Goal: Entertainment & Leisure: Browse casually

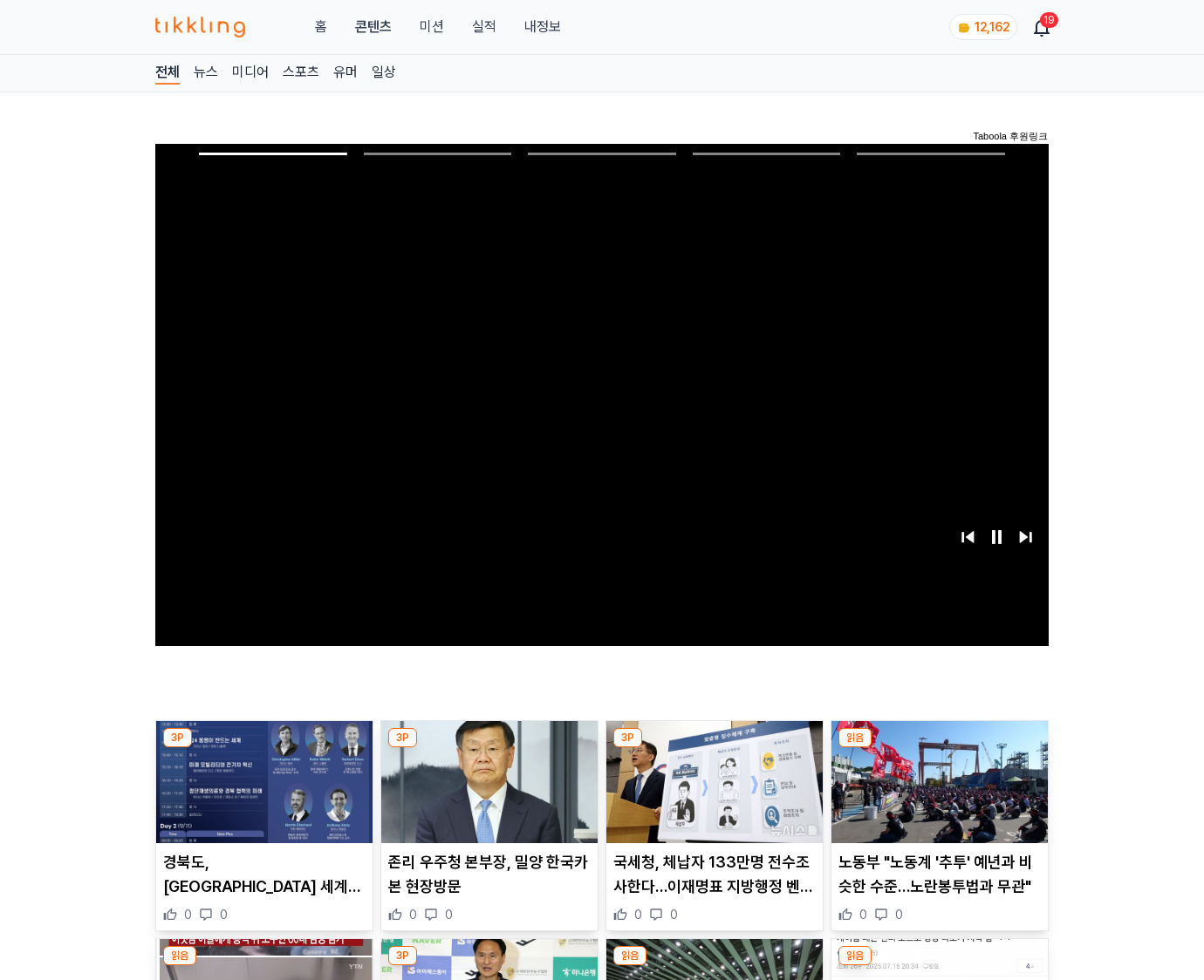
click at [939, 749] on img at bounding box center [940, 782] width 216 height 122
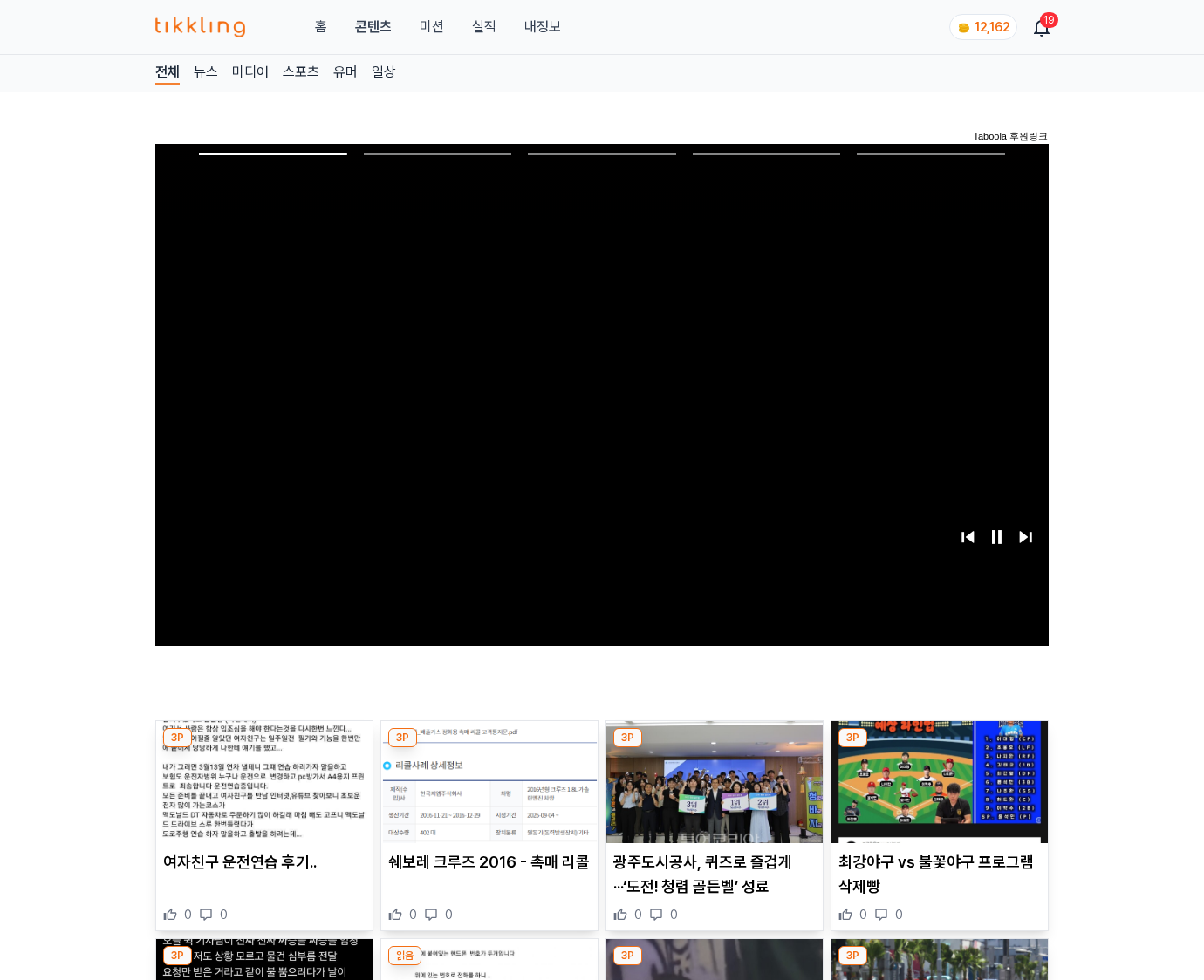
click at [939, 749] on img at bounding box center [940, 782] width 216 height 122
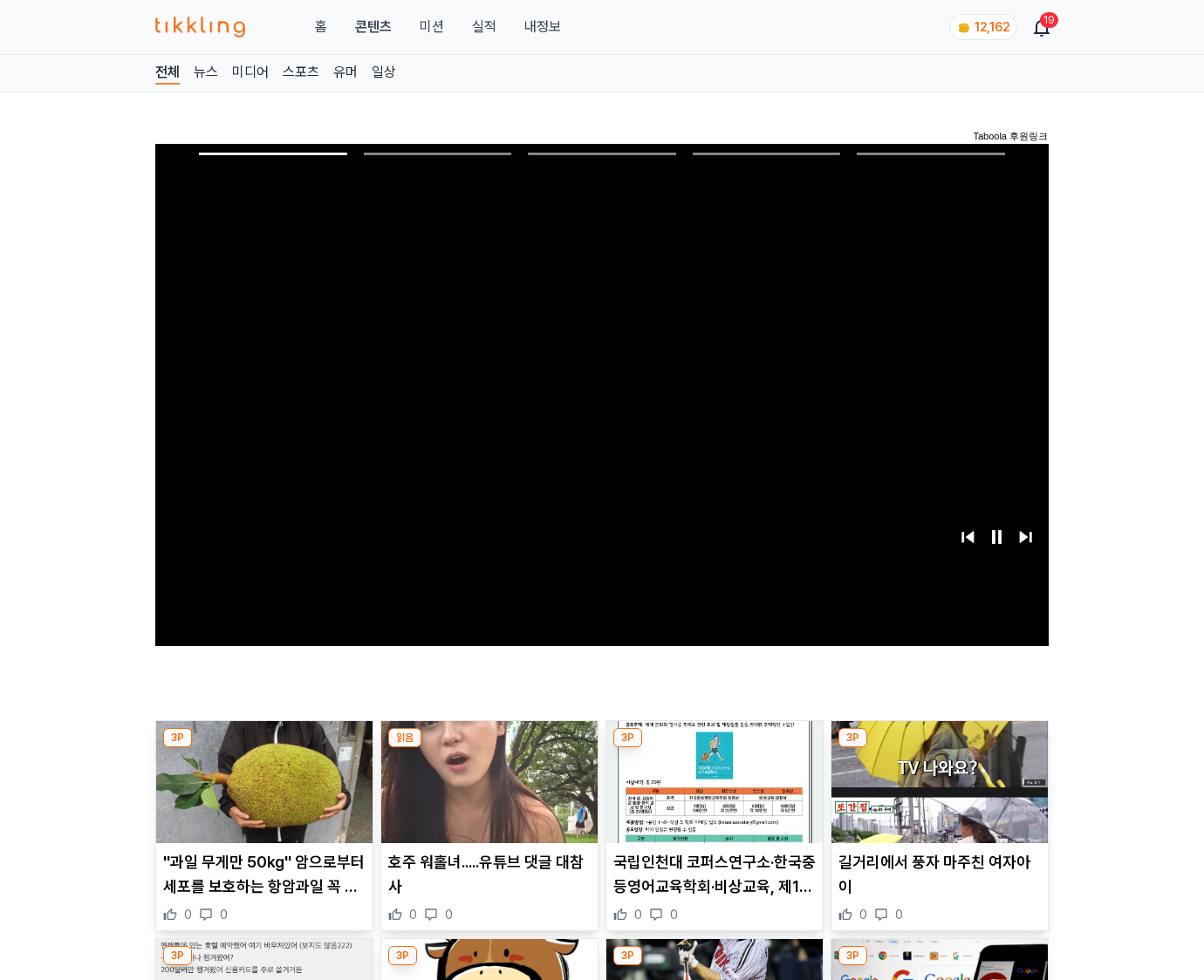
click at [939, 749] on img at bounding box center [940, 782] width 216 height 122
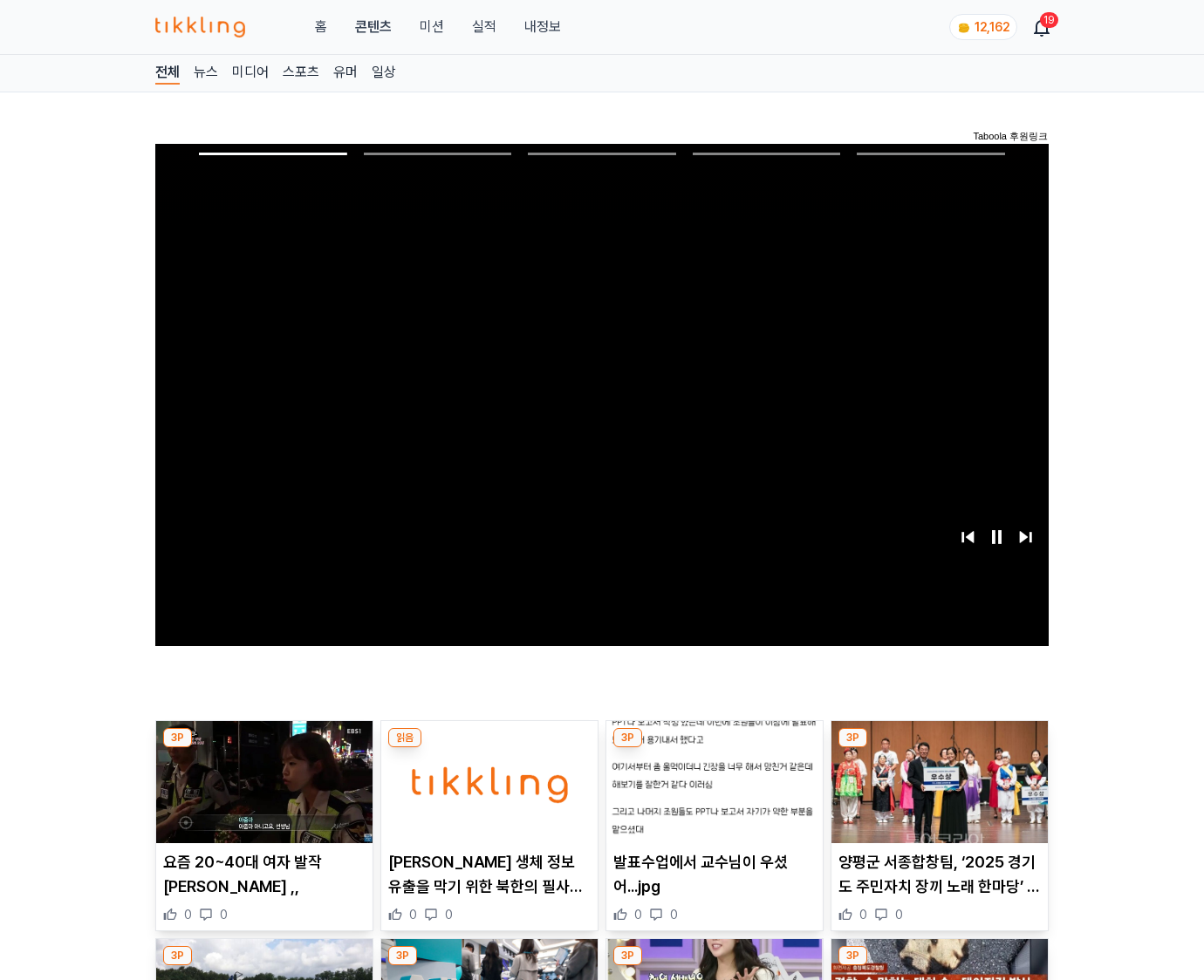
click at [939, 749] on img at bounding box center [940, 782] width 216 height 122
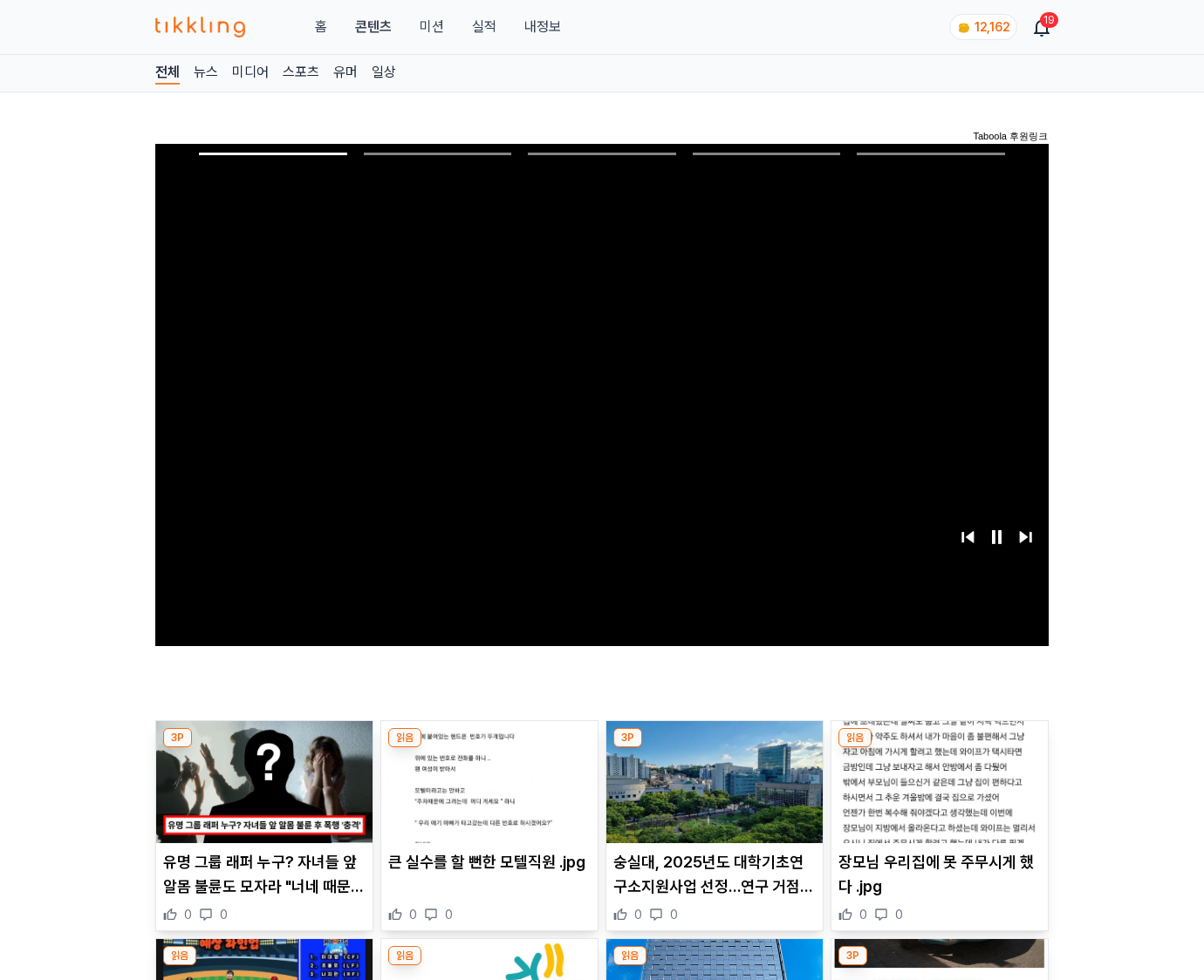
click at [939, 749] on img at bounding box center [940, 782] width 216 height 122
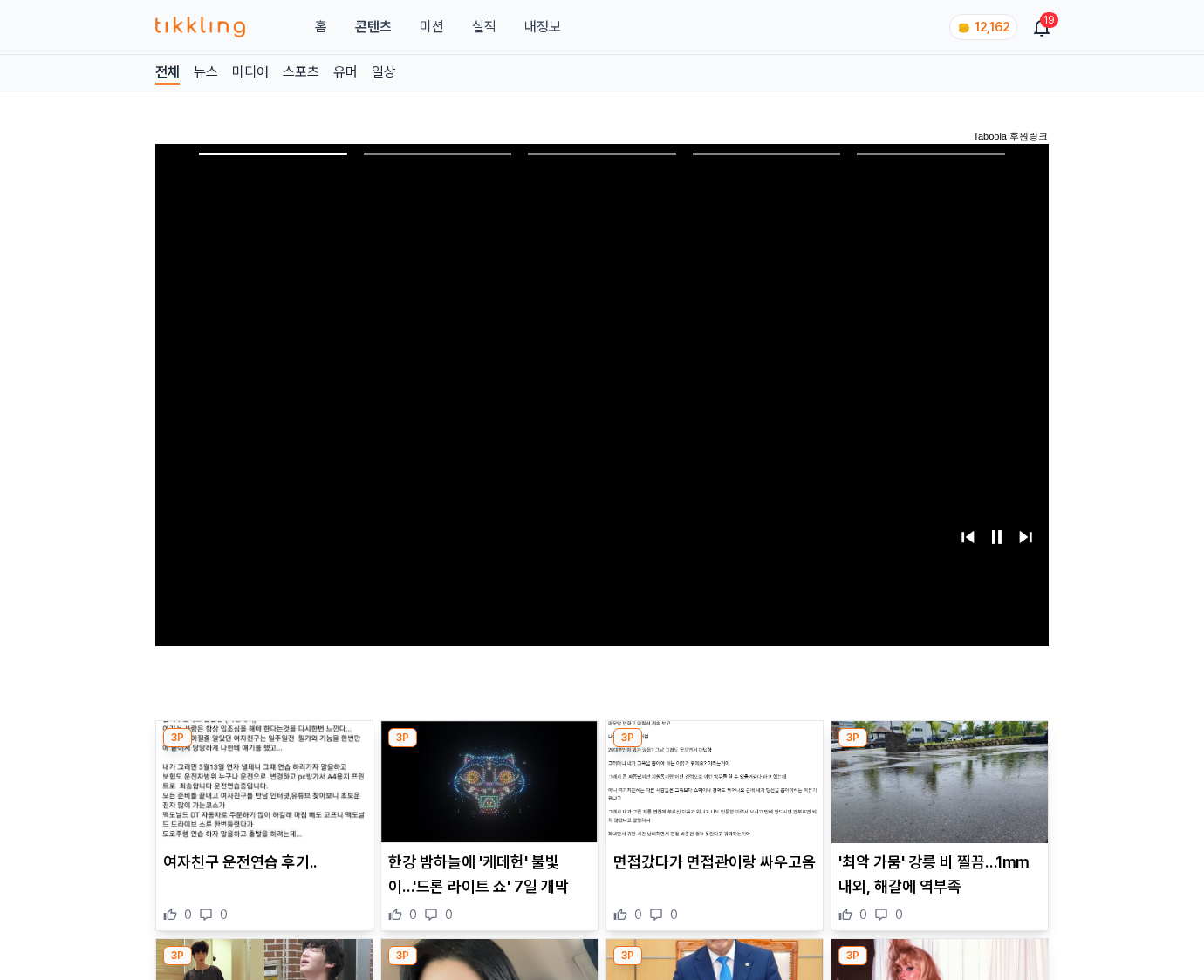
click at [939, 749] on img at bounding box center [940, 782] width 216 height 122
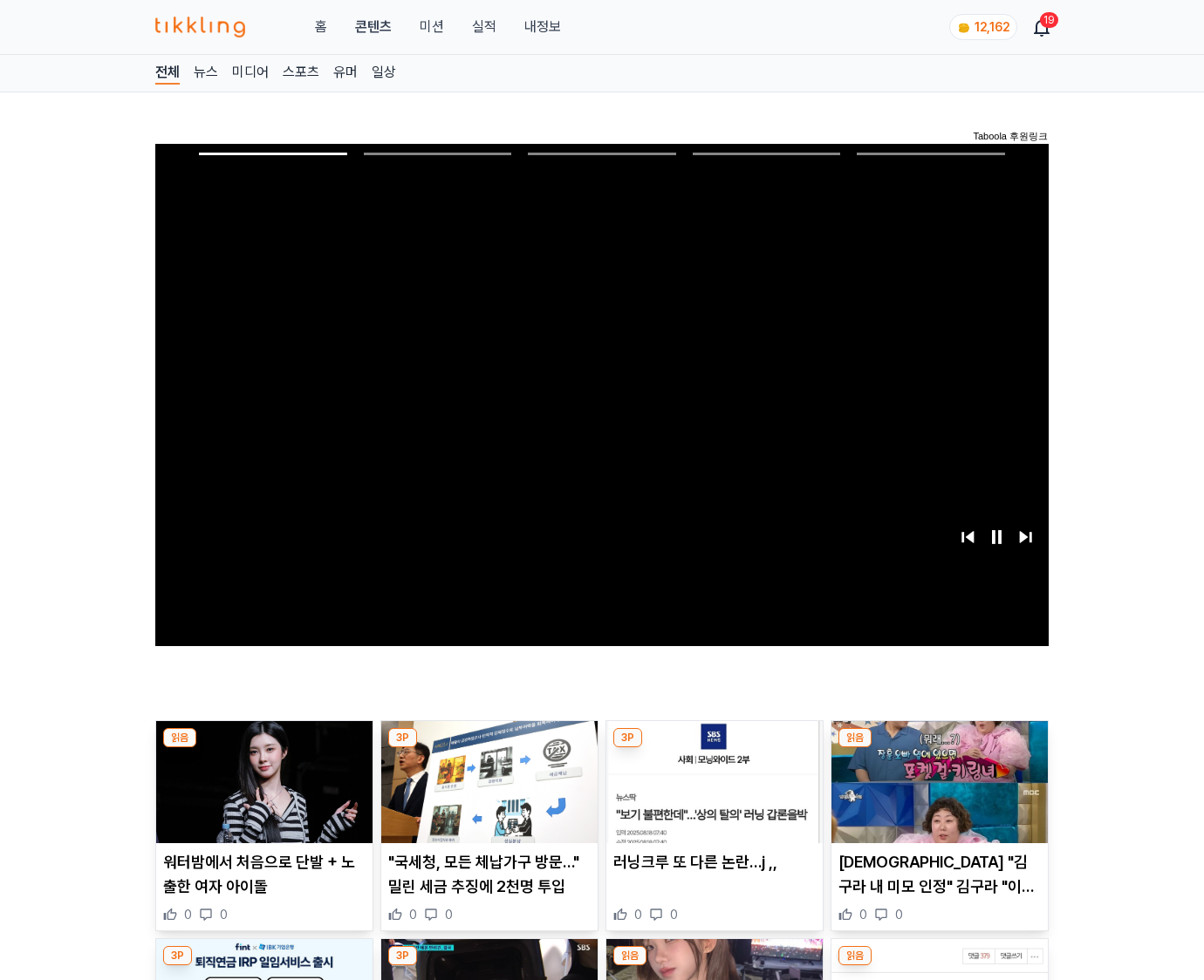
click at [939, 749] on img at bounding box center [940, 782] width 216 height 122
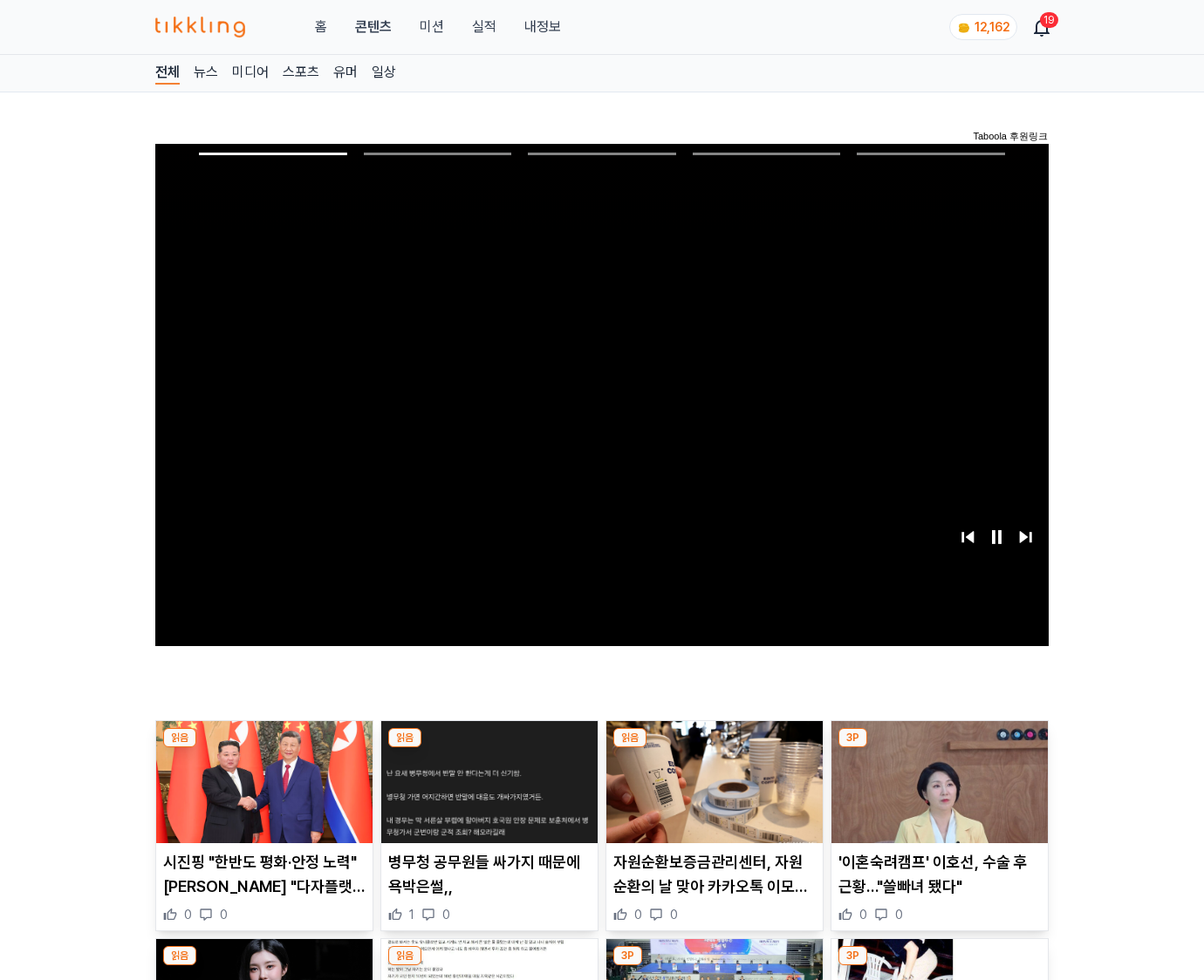
click at [939, 749] on img at bounding box center [940, 782] width 216 height 122
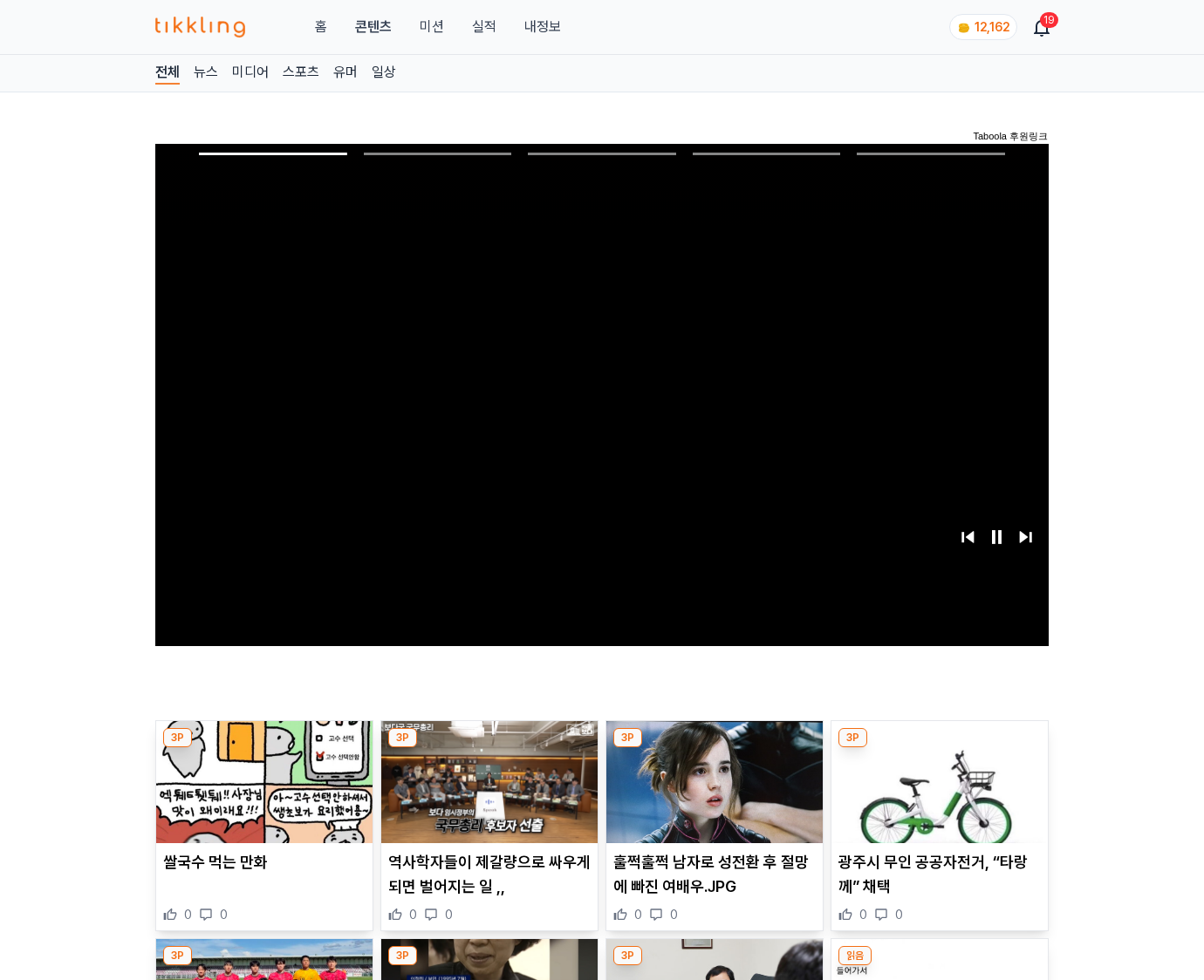
click at [939, 749] on img at bounding box center [940, 782] width 216 height 122
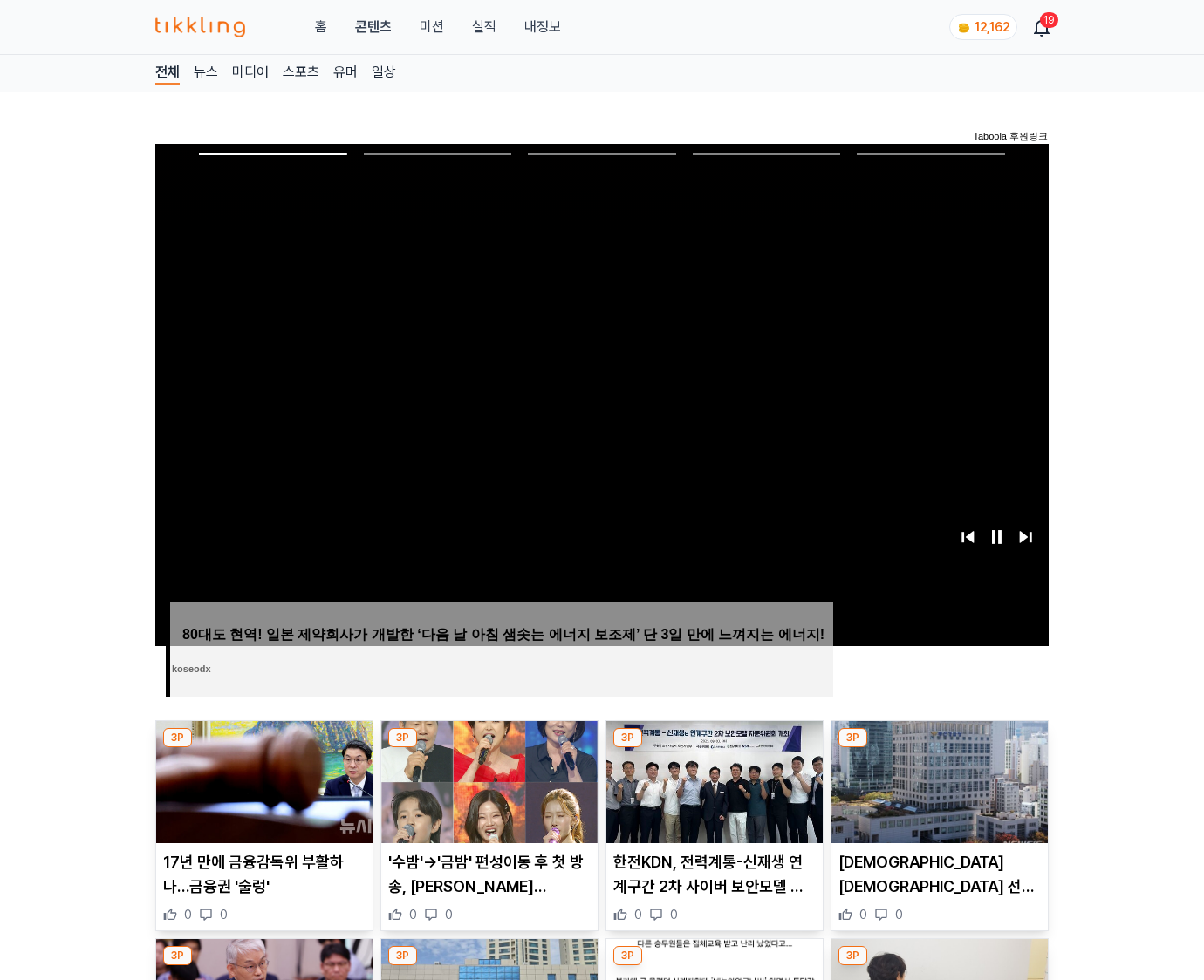
click at [939, 749] on img at bounding box center [940, 782] width 216 height 122
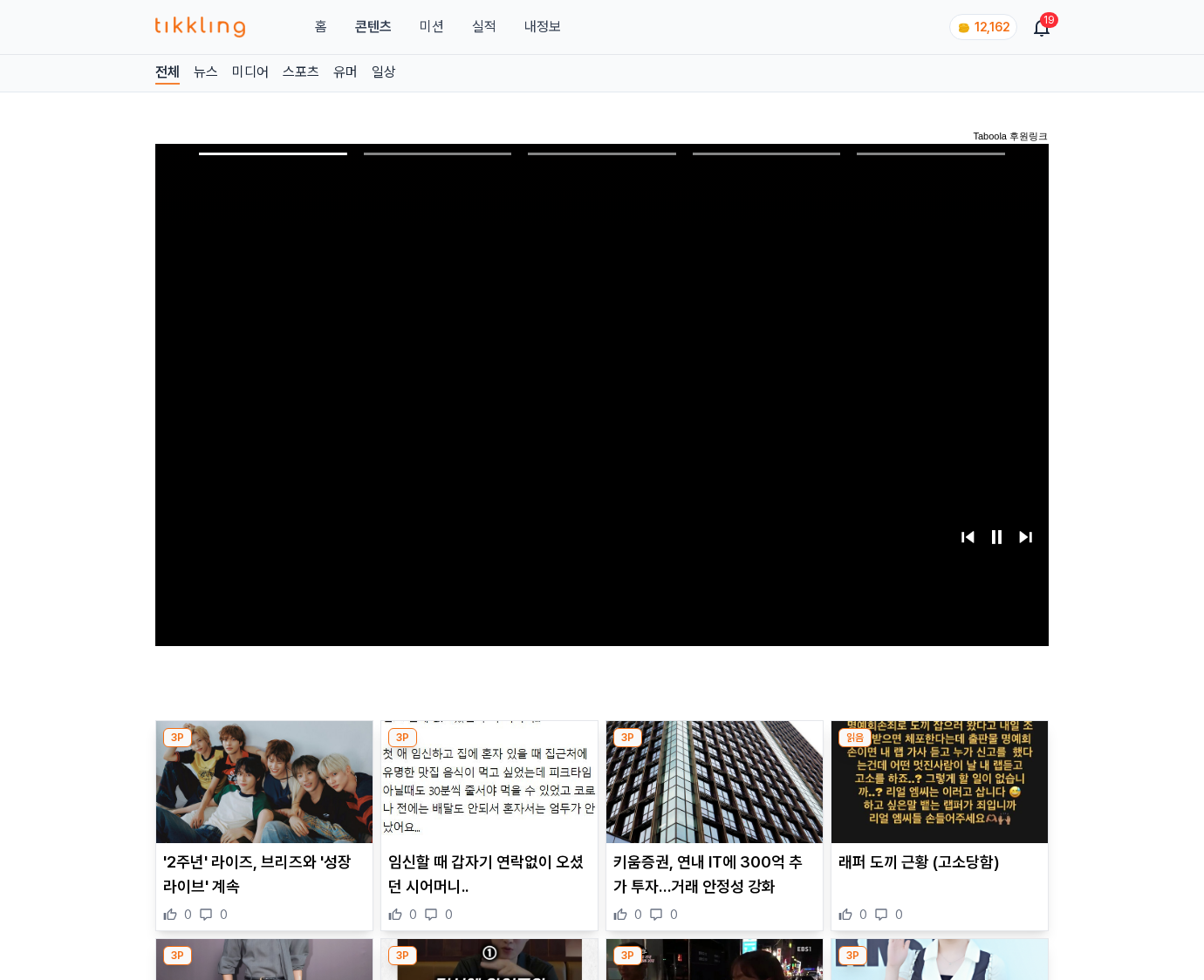
click at [939, 749] on img at bounding box center [940, 782] width 216 height 122
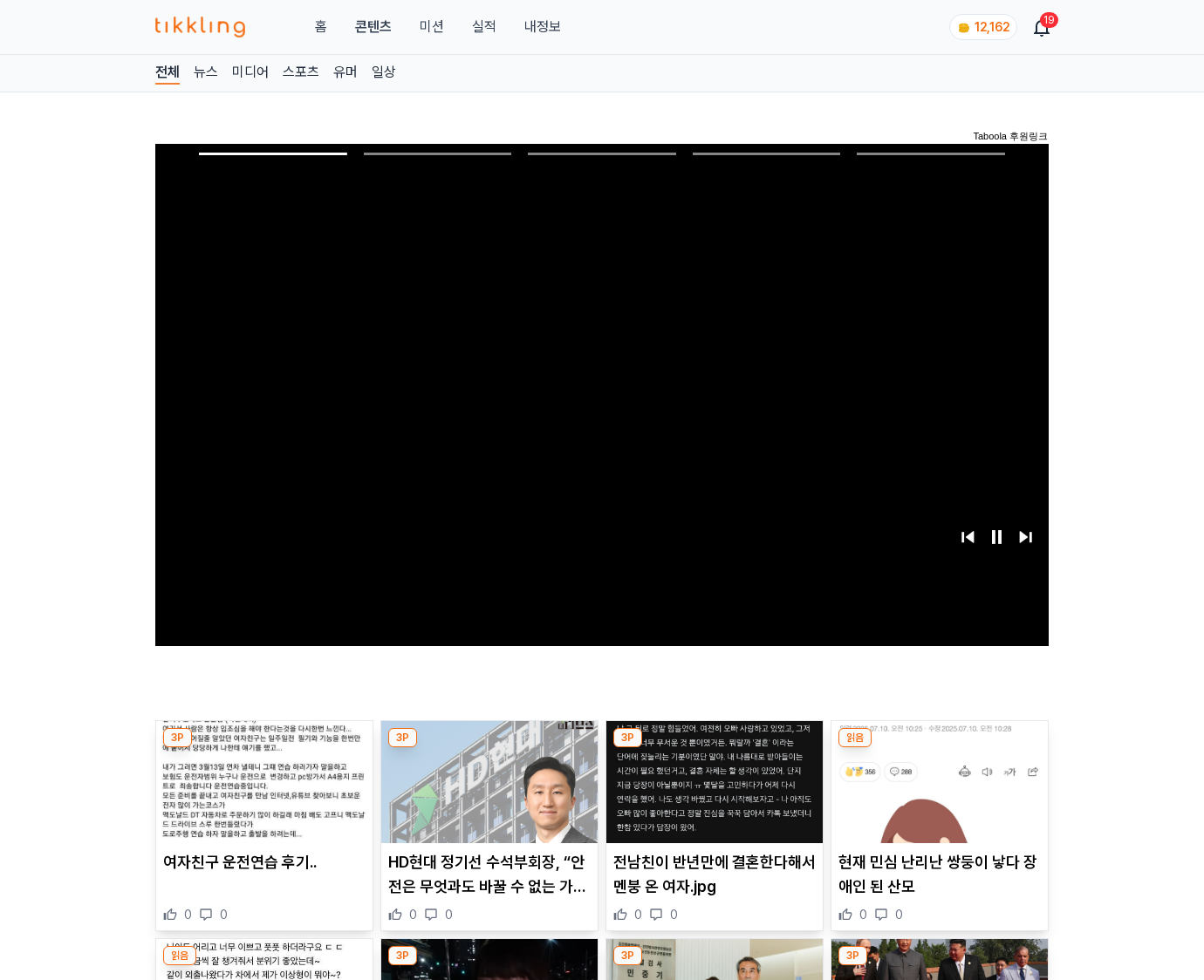
click at [939, 749] on img at bounding box center [940, 782] width 216 height 122
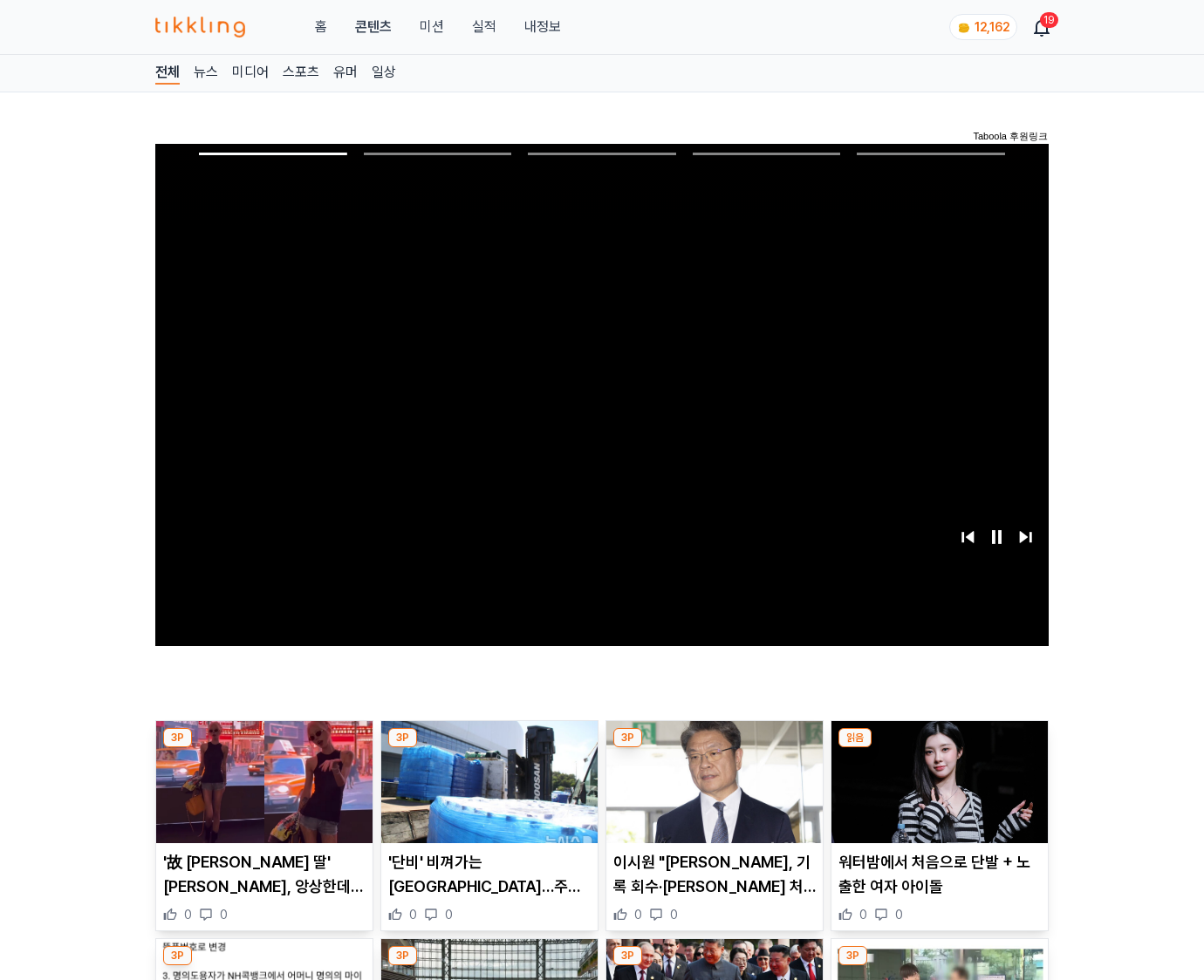
click at [939, 749] on img at bounding box center [940, 782] width 216 height 122
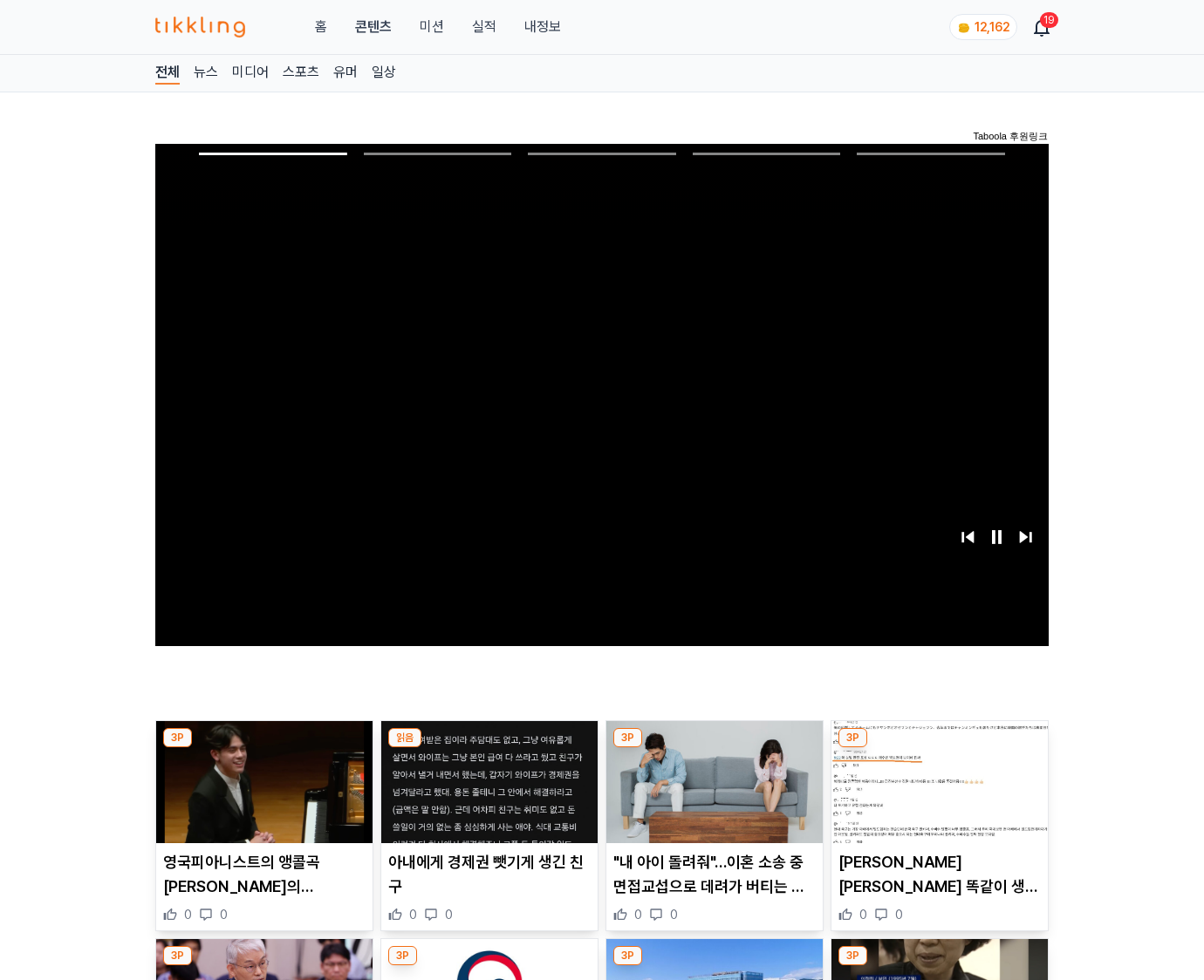
click at [939, 749] on img at bounding box center [940, 782] width 216 height 122
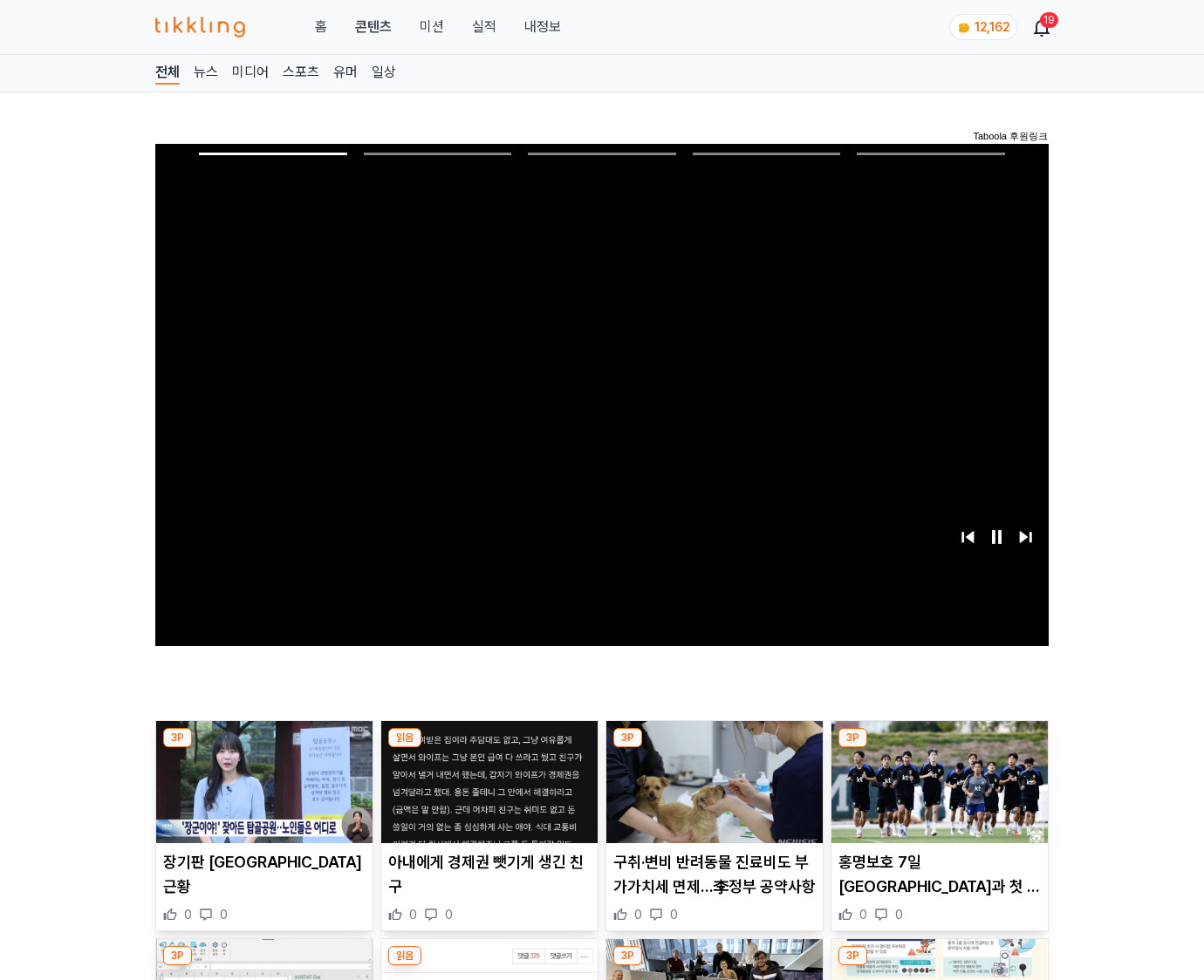
click at [939, 749] on img at bounding box center [940, 782] width 216 height 122
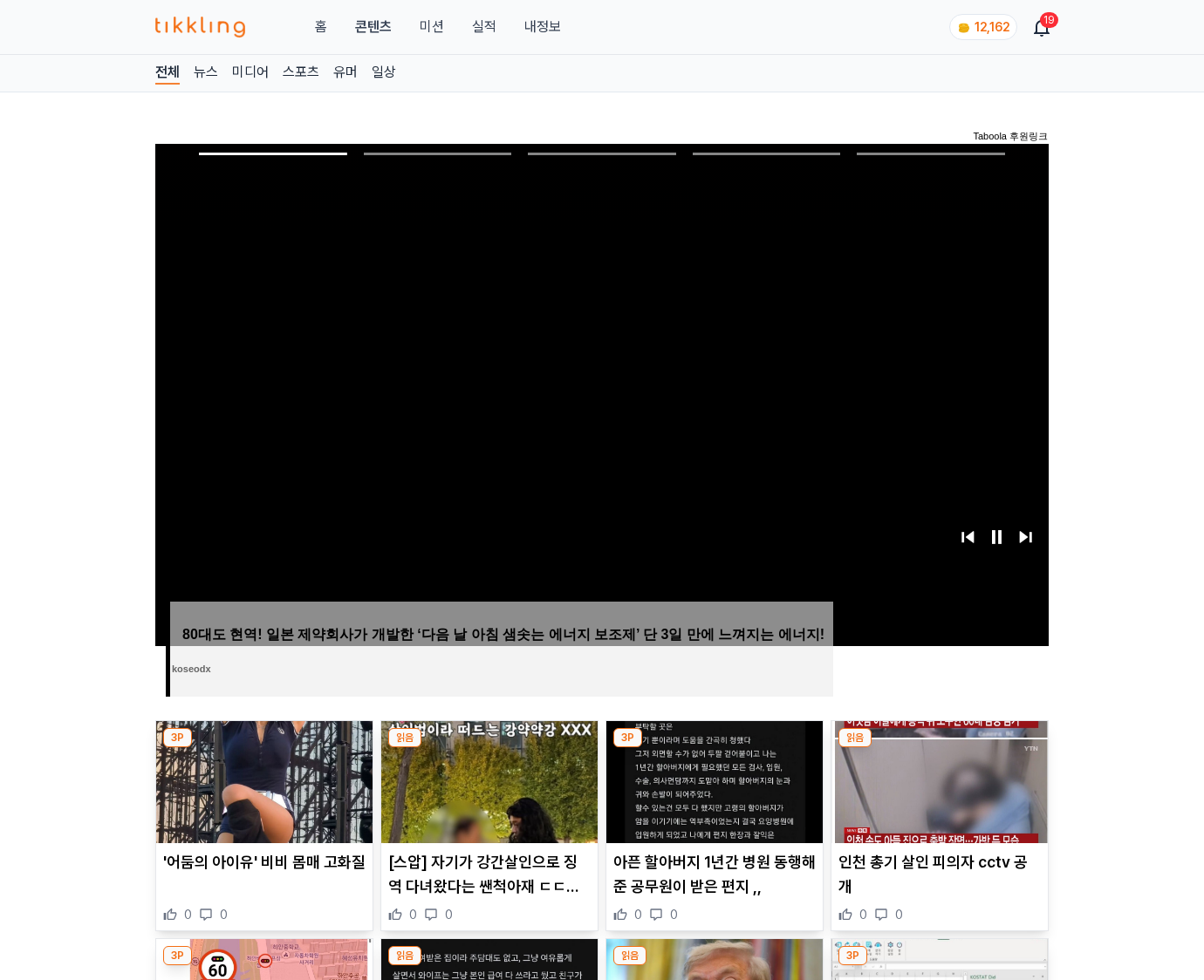
click at [939, 749] on img at bounding box center [940, 782] width 216 height 122
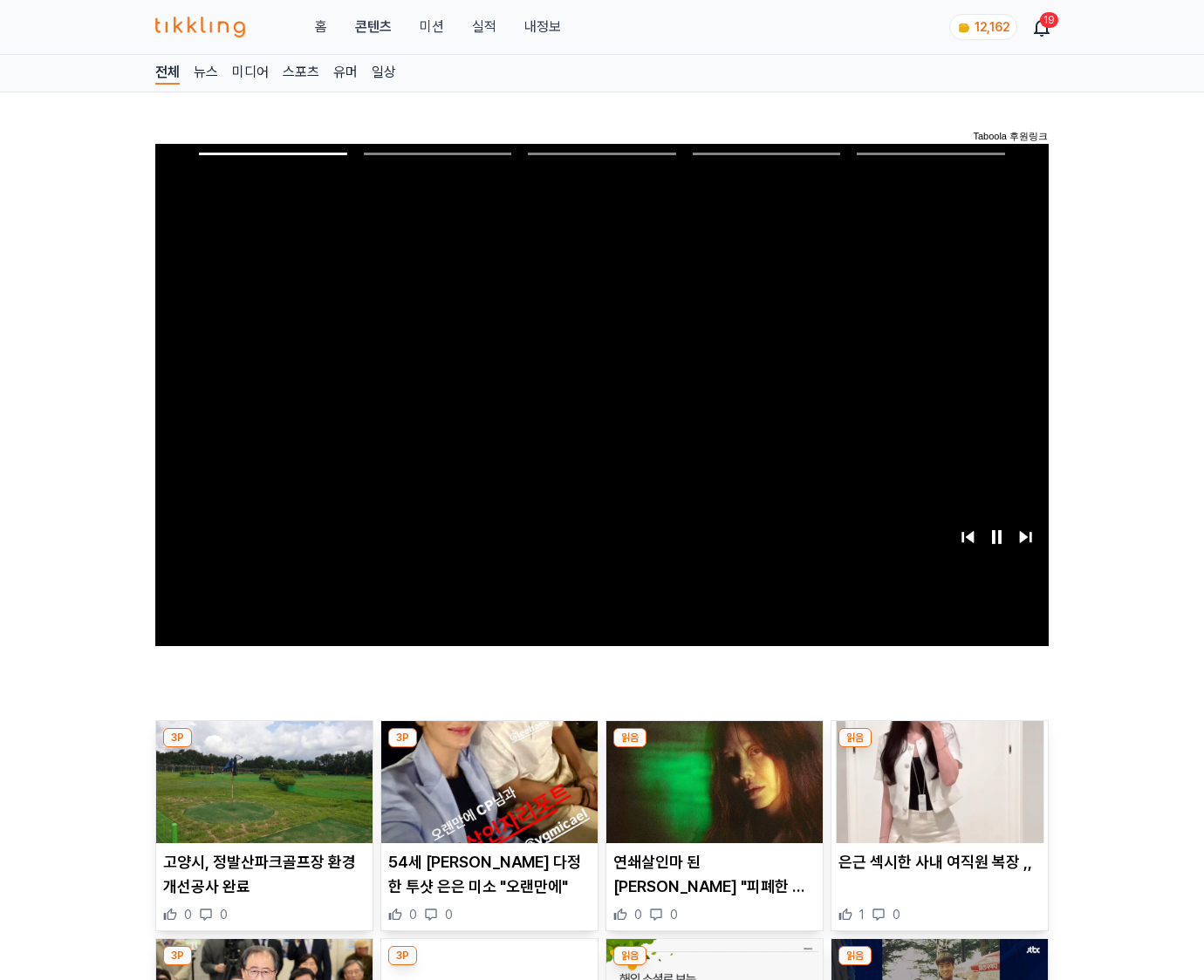
click at [939, 749] on img at bounding box center [940, 782] width 216 height 122
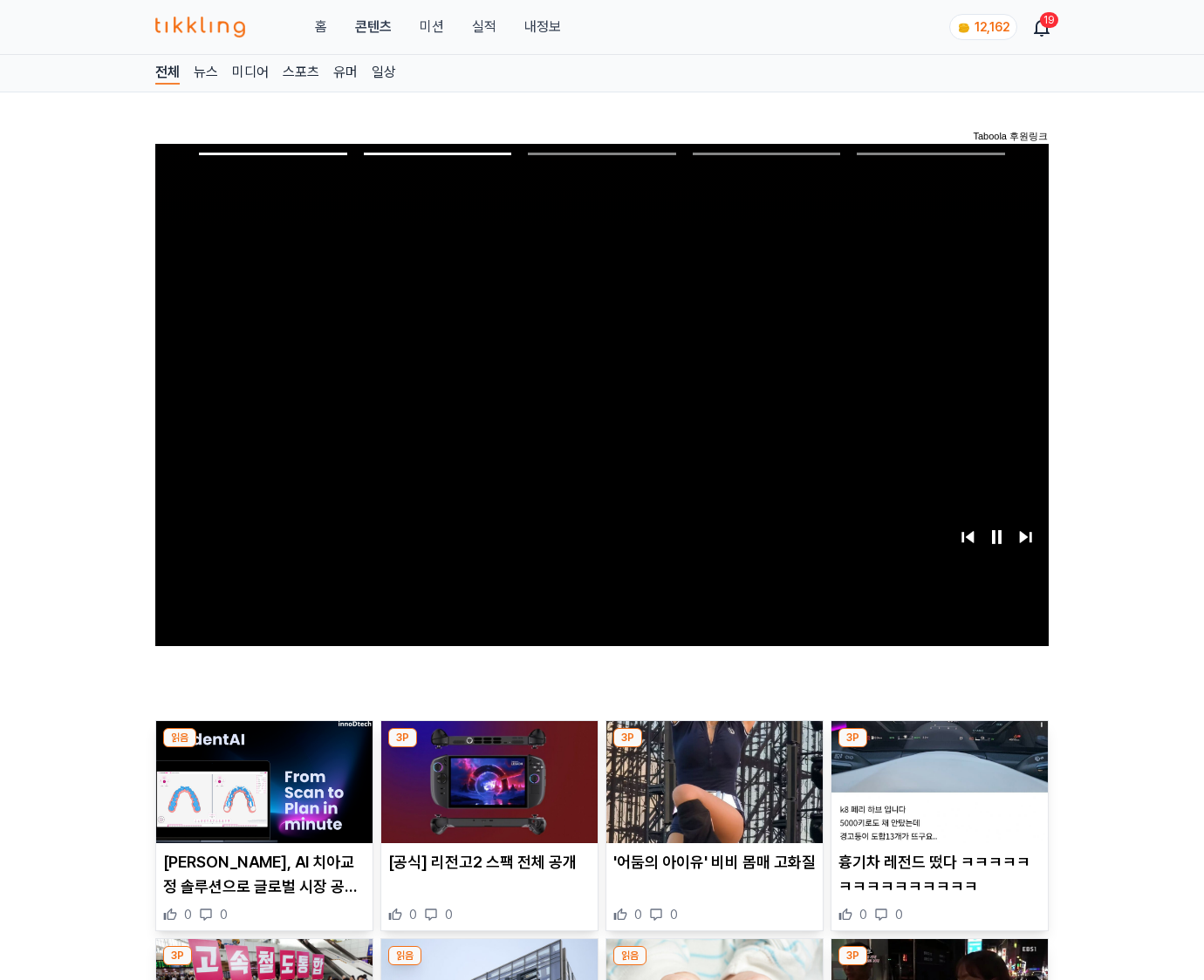
click at [939, 749] on img at bounding box center [940, 782] width 216 height 122
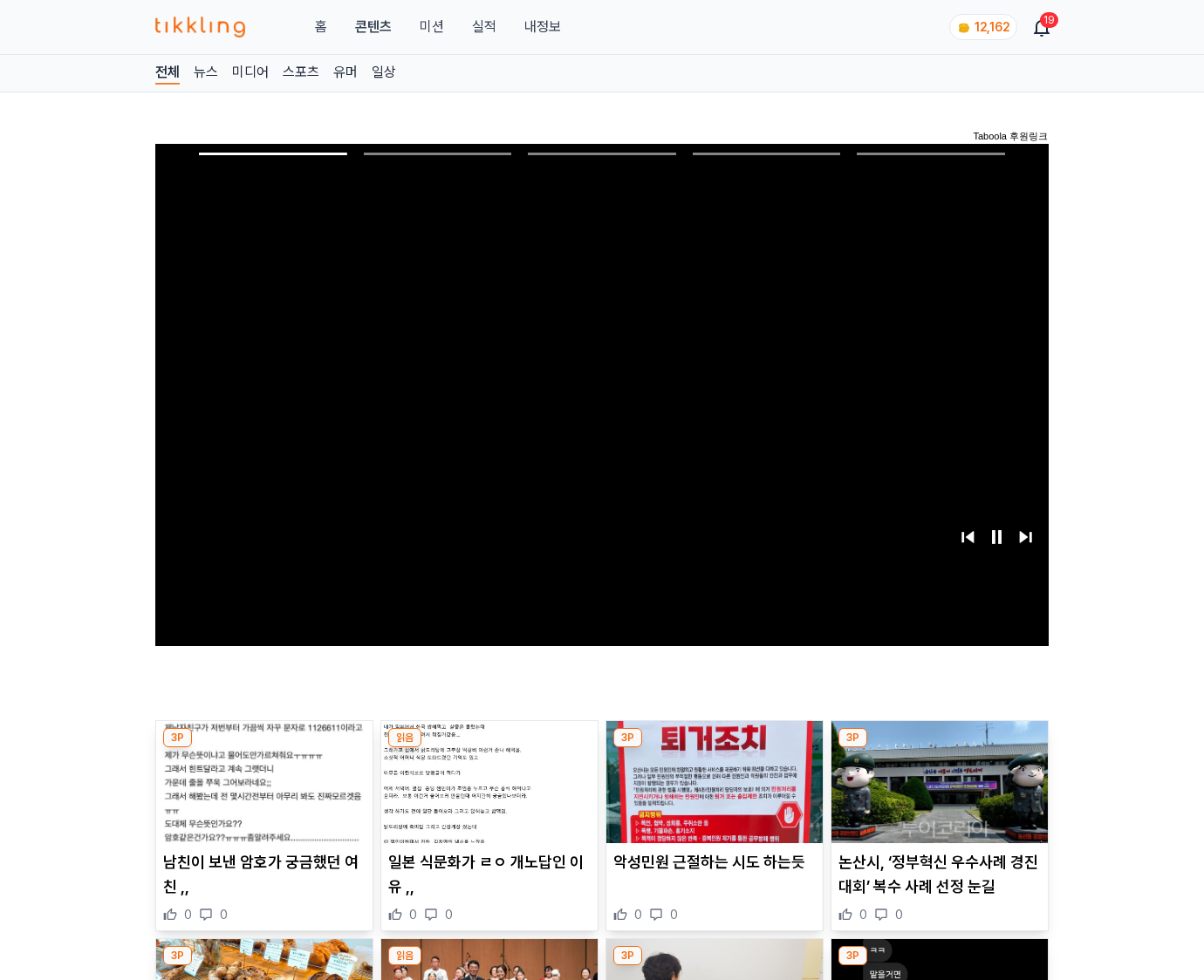
click at [939, 749] on img at bounding box center [940, 782] width 216 height 122
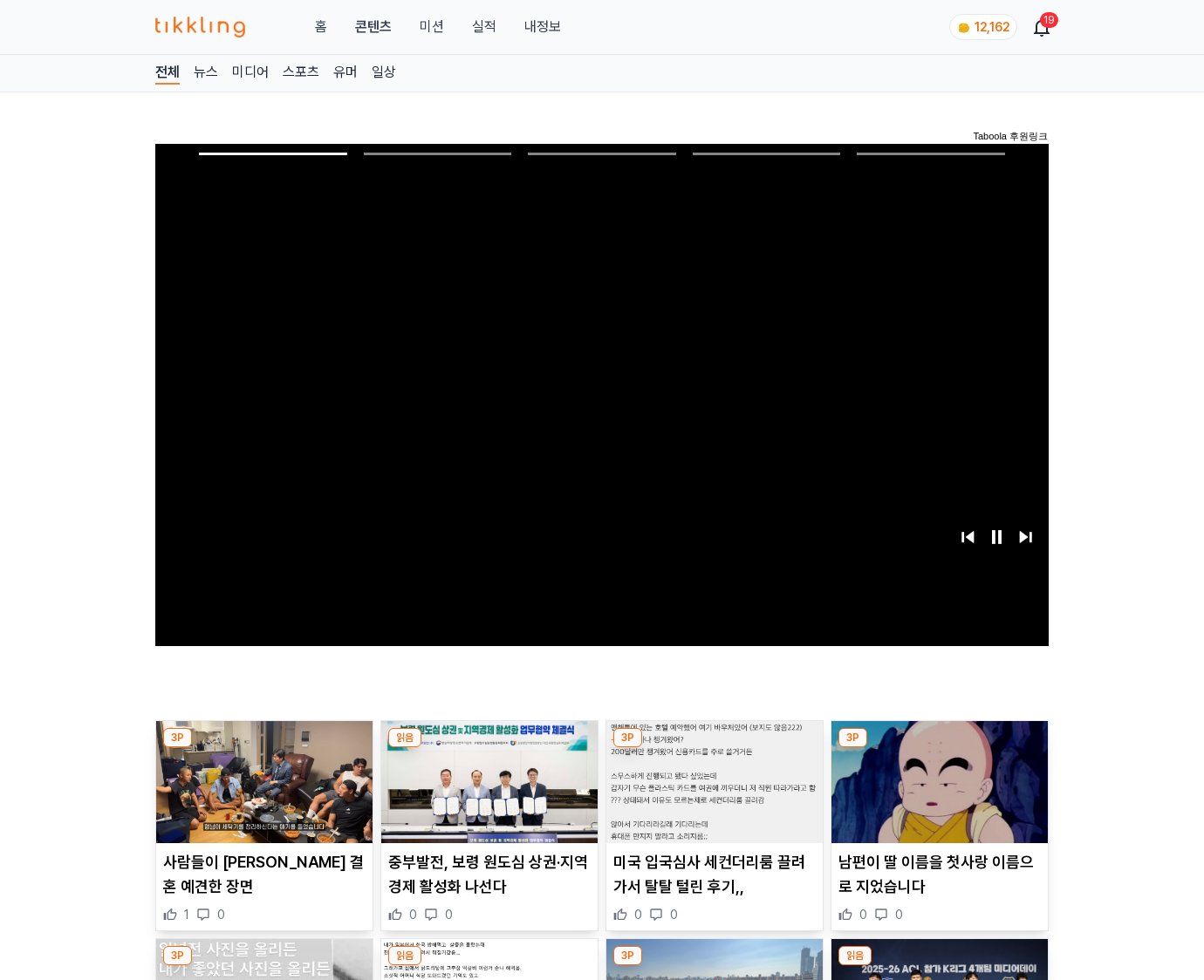
click at [939, 749] on img at bounding box center [940, 782] width 216 height 122
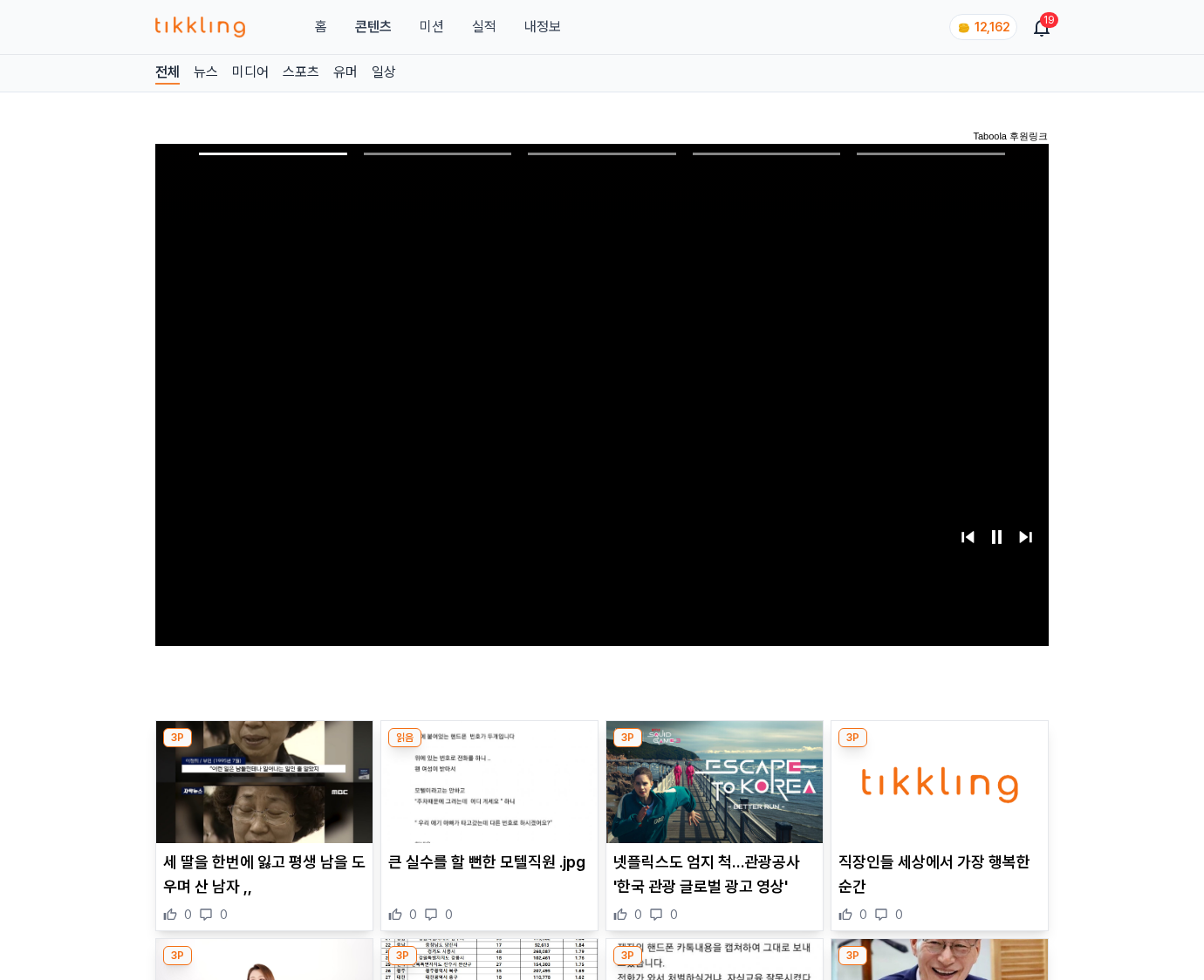
click at [939, 749] on img at bounding box center [940, 782] width 216 height 122
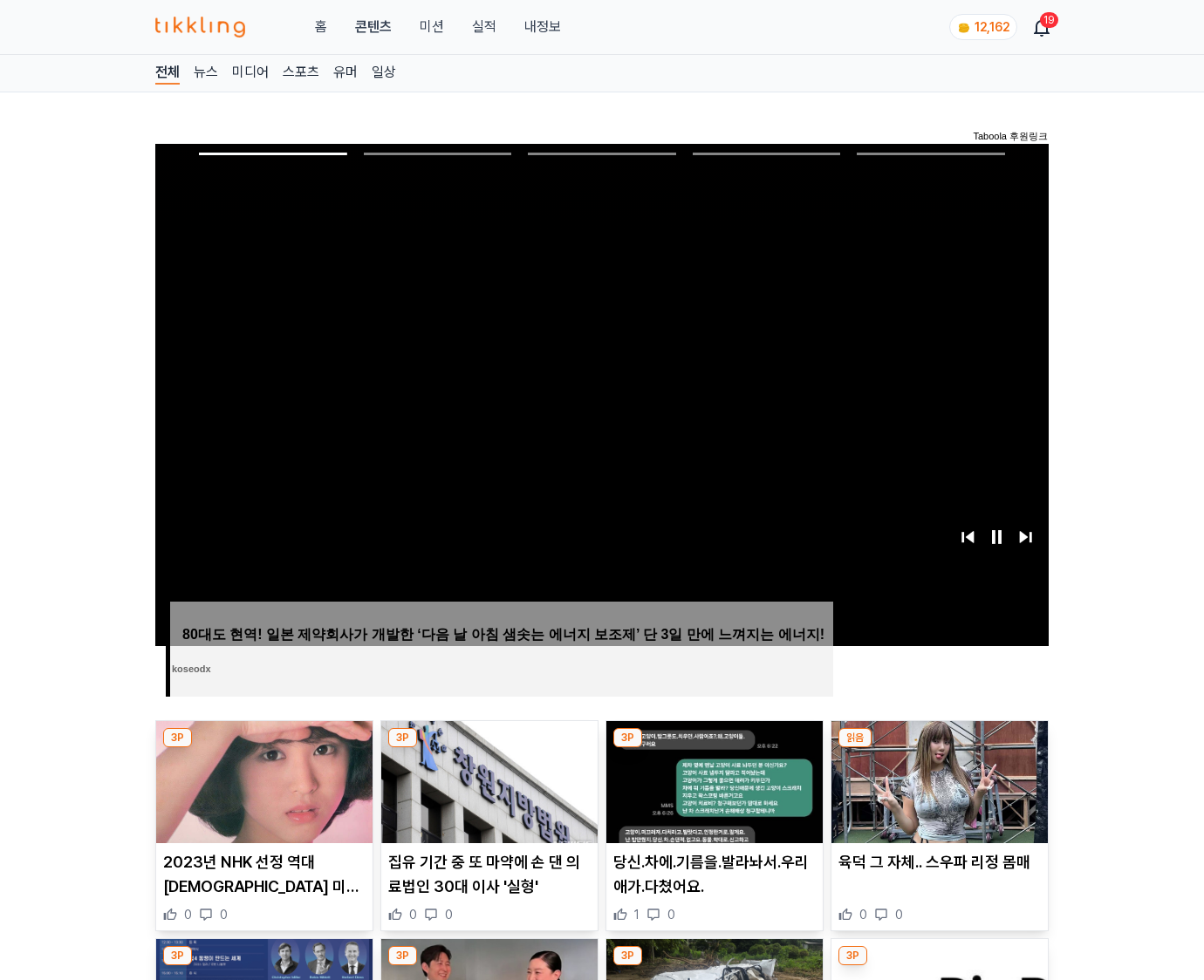
click at [939, 749] on img at bounding box center [940, 782] width 216 height 122
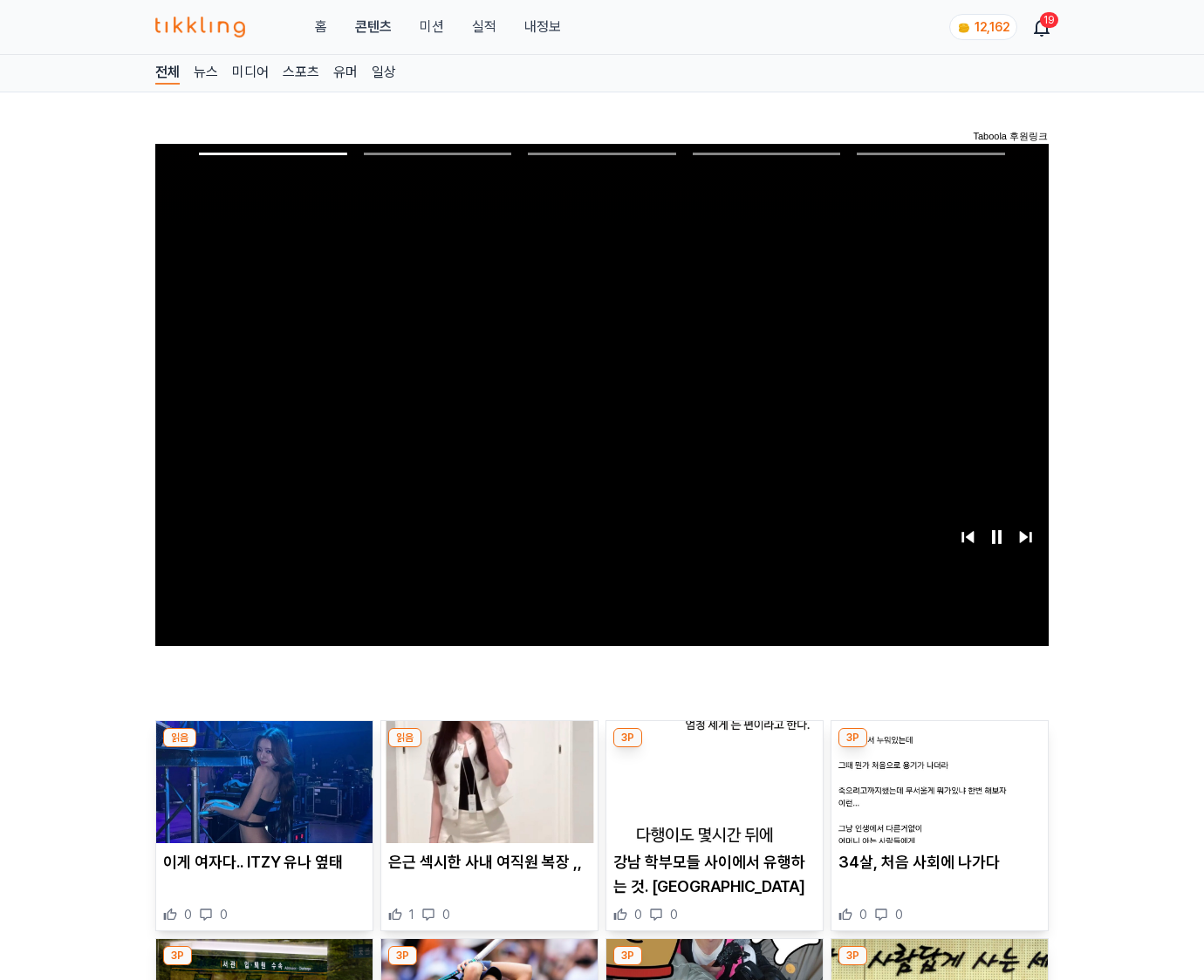
click at [939, 749] on img at bounding box center [940, 782] width 216 height 122
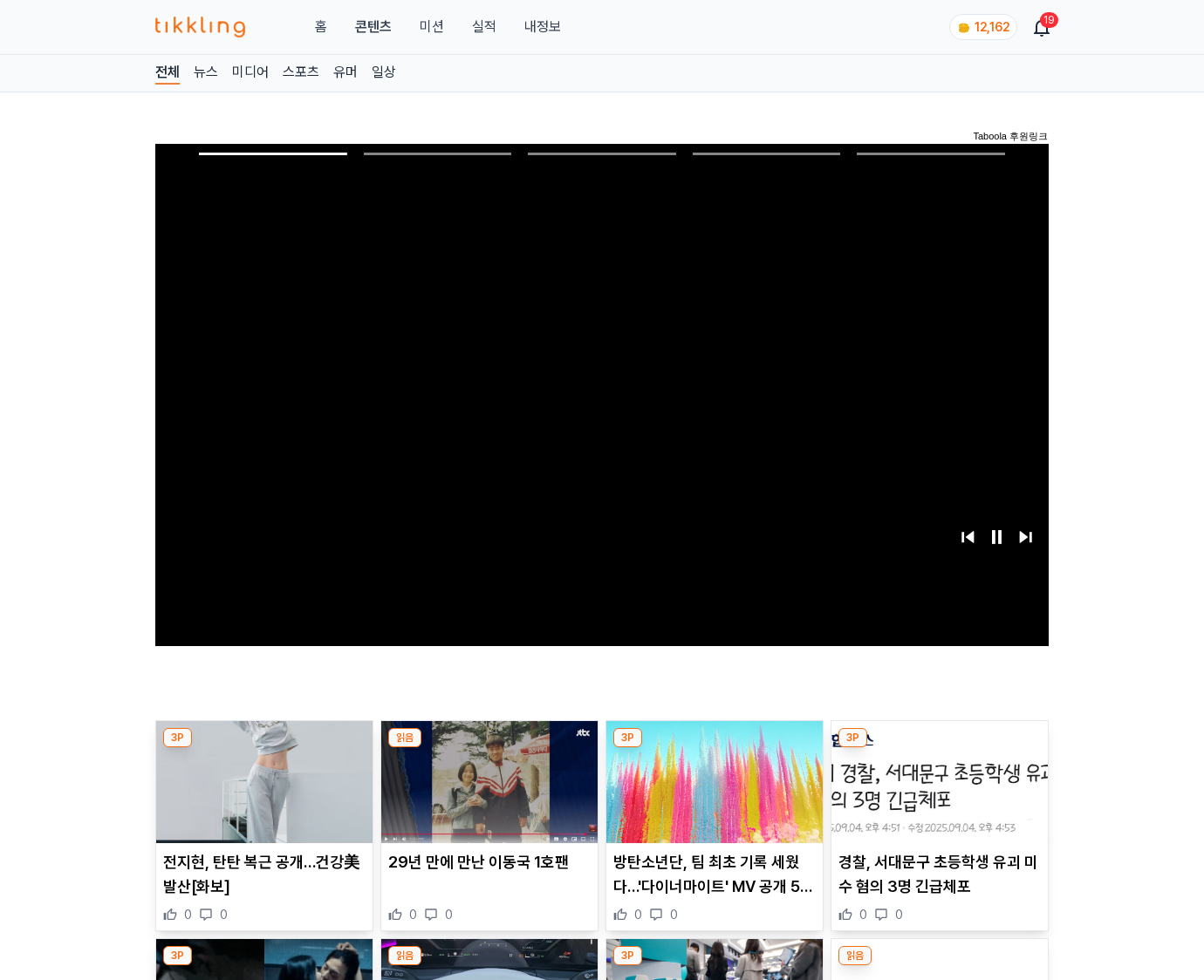
click at [939, 749] on img at bounding box center [940, 782] width 216 height 122
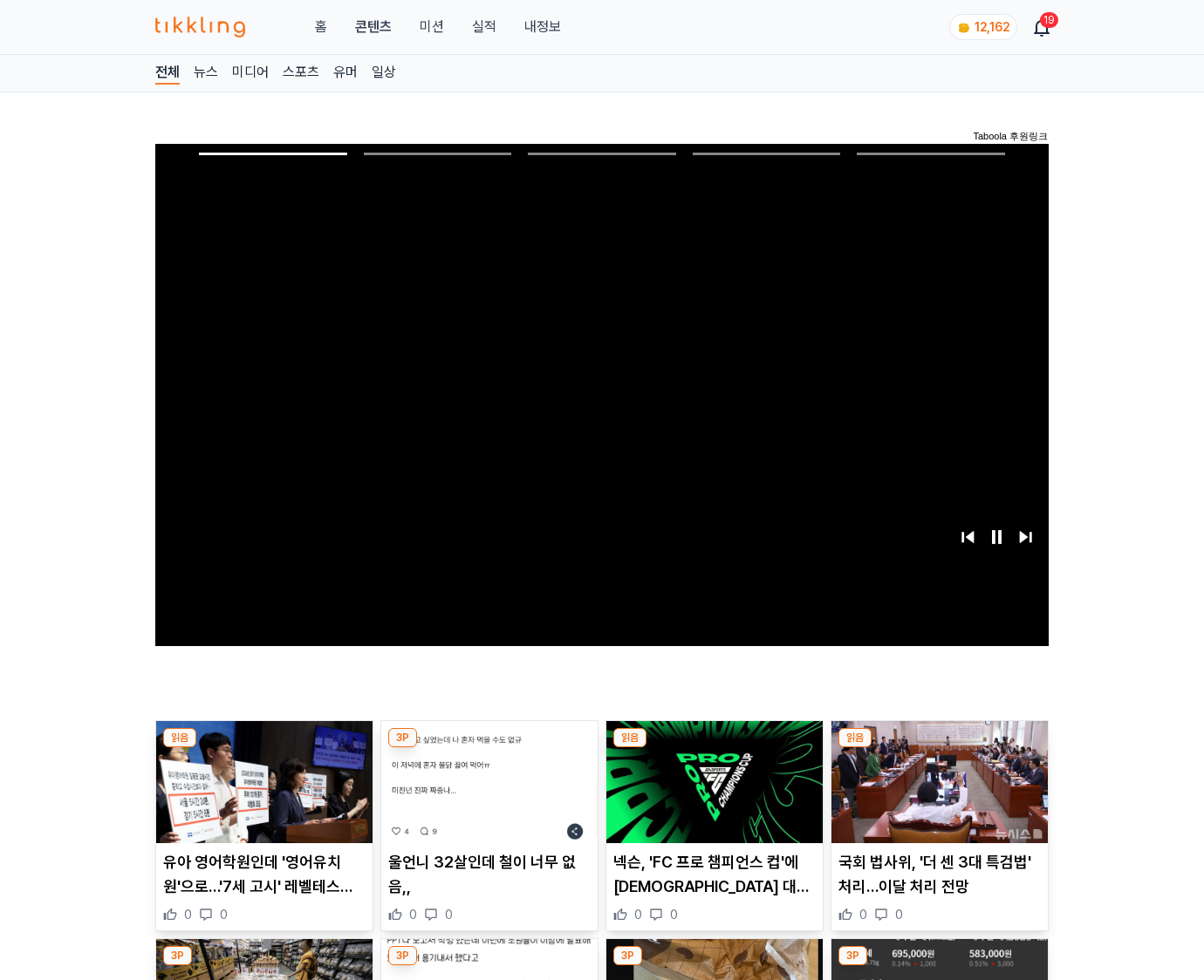
click at [939, 749] on img at bounding box center [940, 782] width 216 height 122
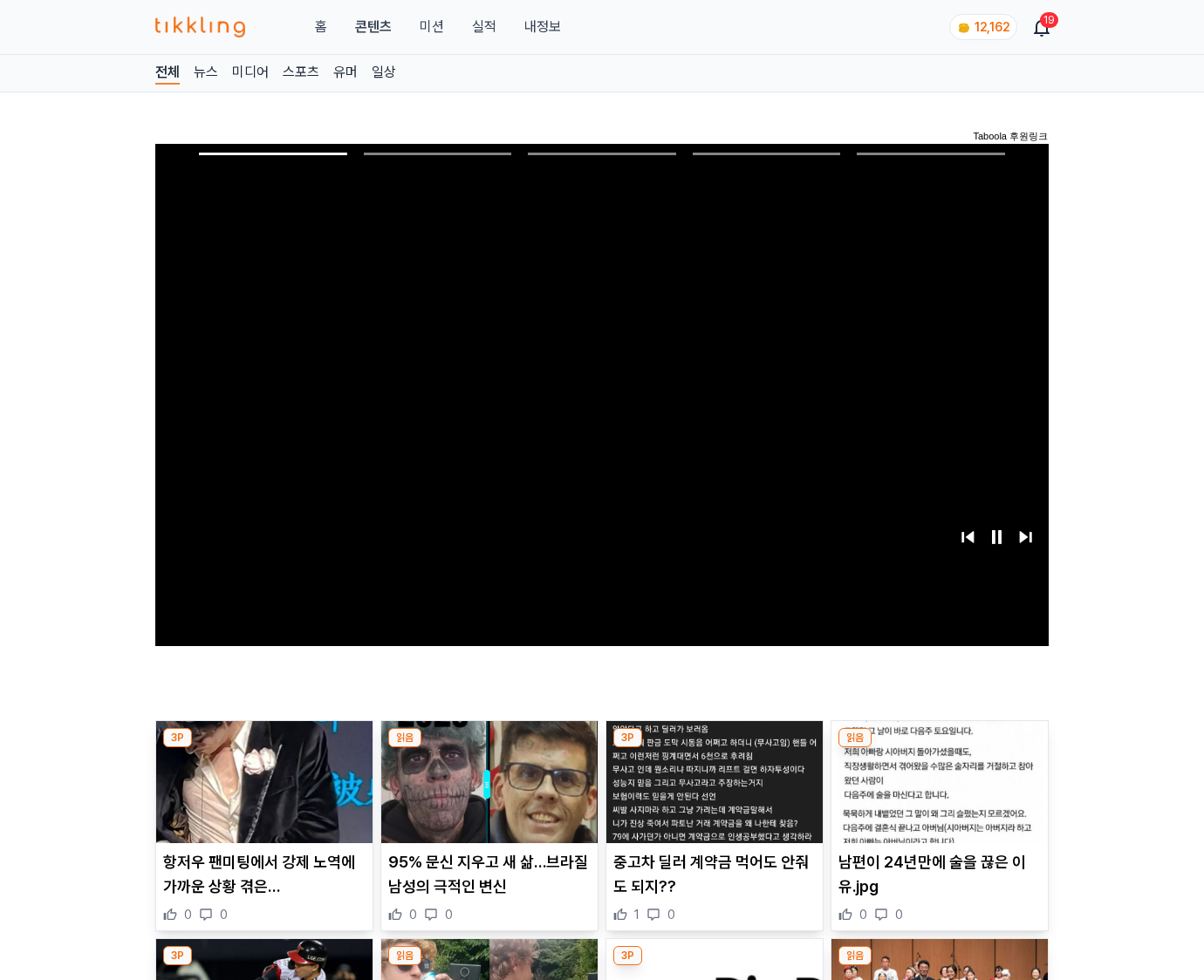
click at [939, 749] on img at bounding box center [940, 782] width 216 height 122
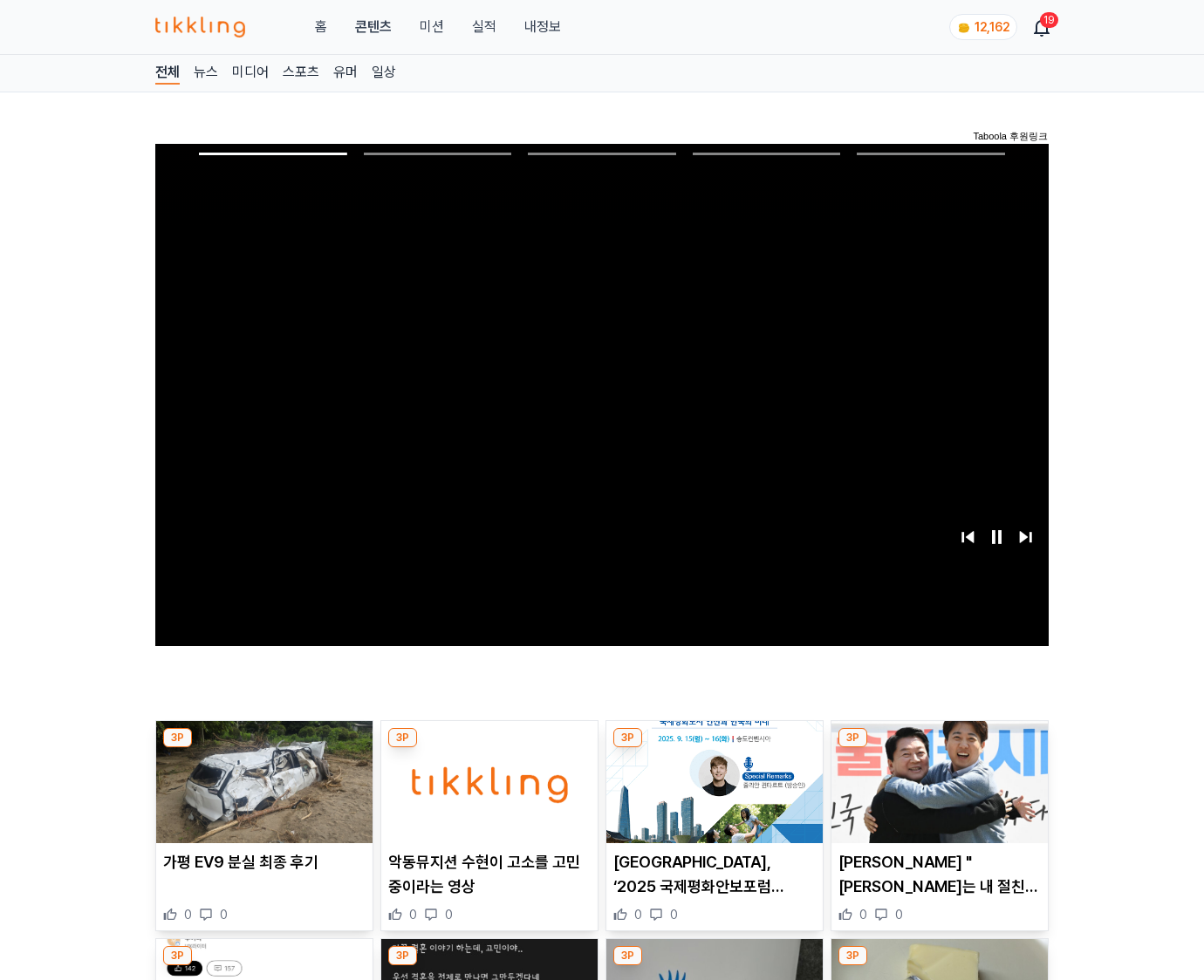
click at [939, 749] on img at bounding box center [940, 782] width 216 height 122
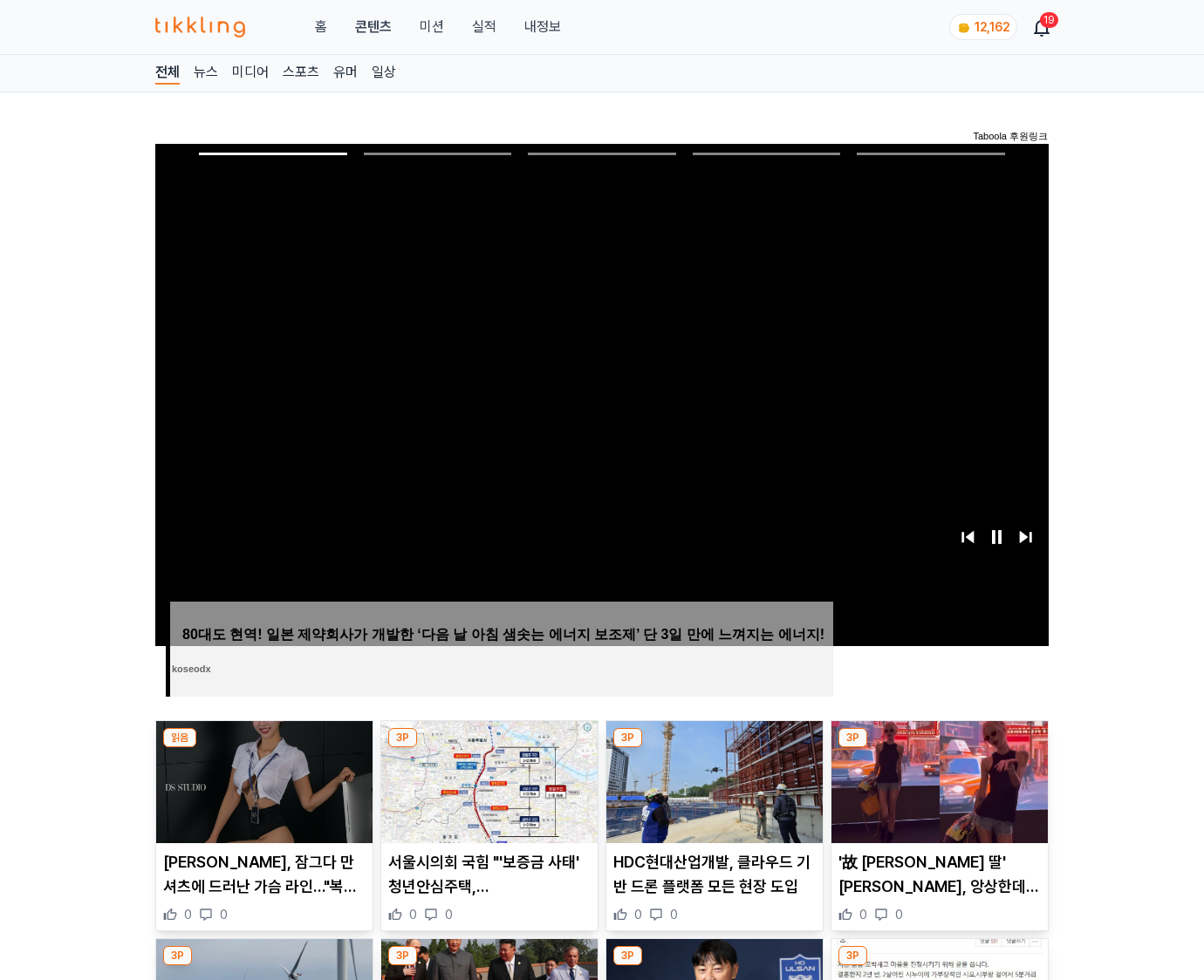
click at [939, 749] on img at bounding box center [940, 782] width 216 height 122
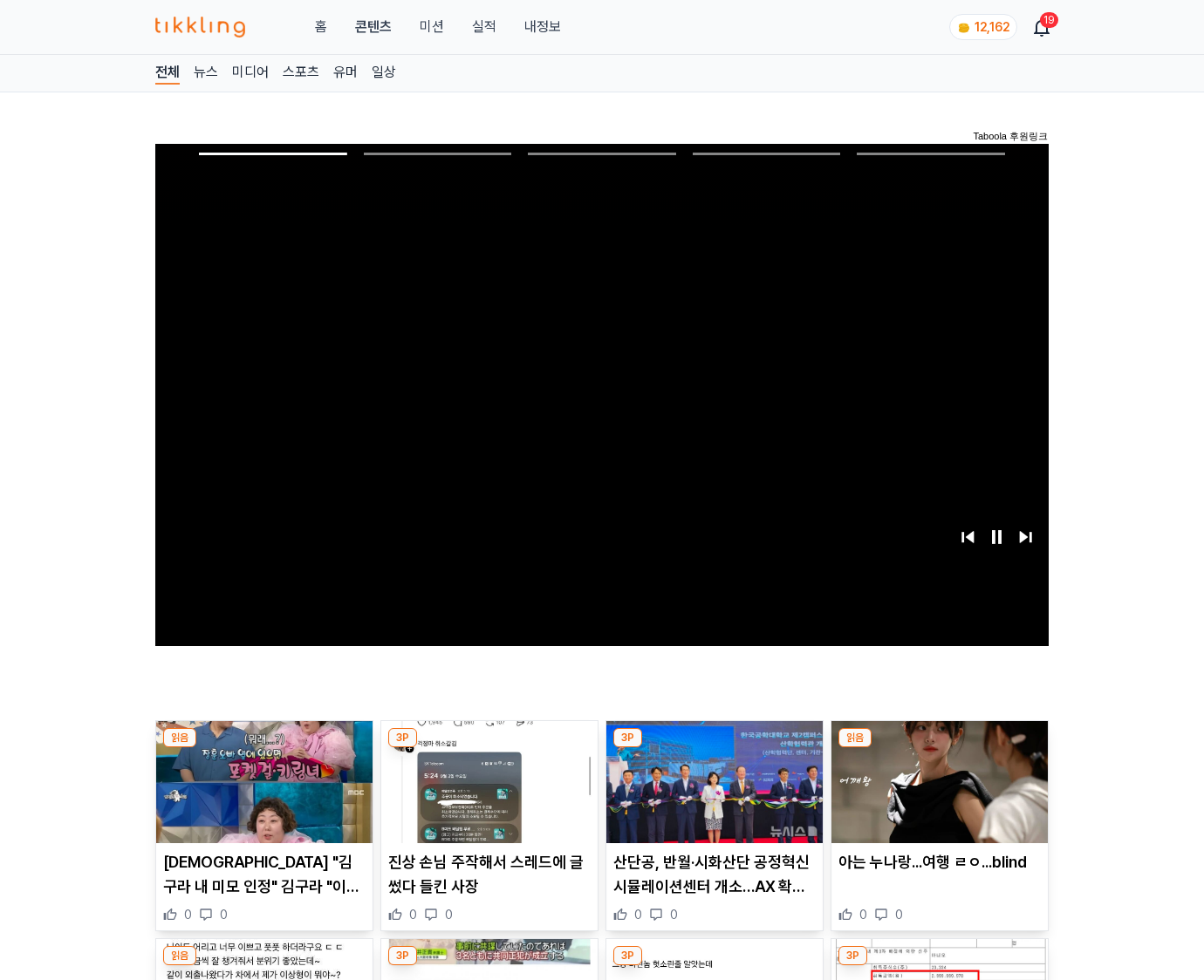
click at [939, 749] on img at bounding box center [940, 782] width 216 height 122
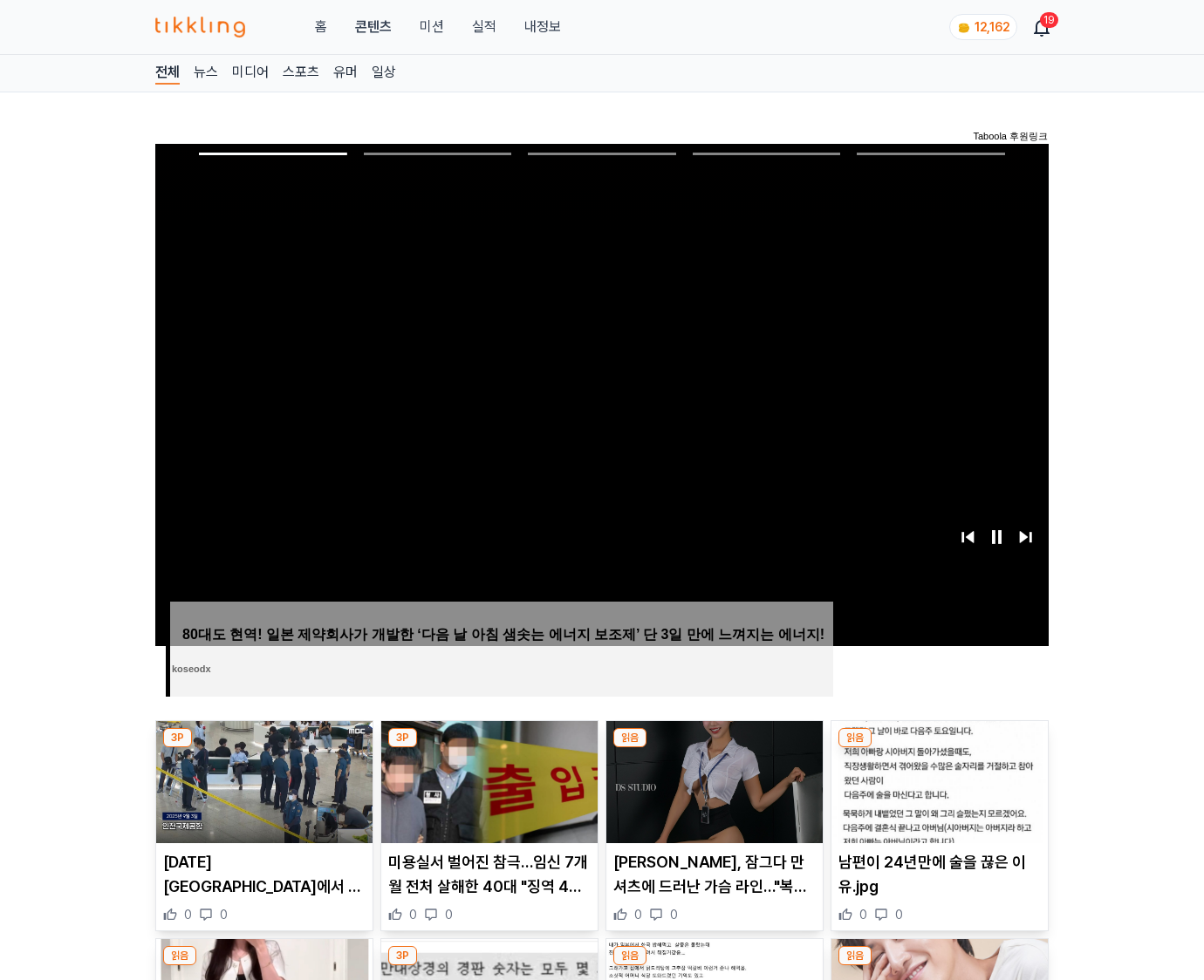
click at [939, 749] on img at bounding box center [940, 782] width 216 height 122
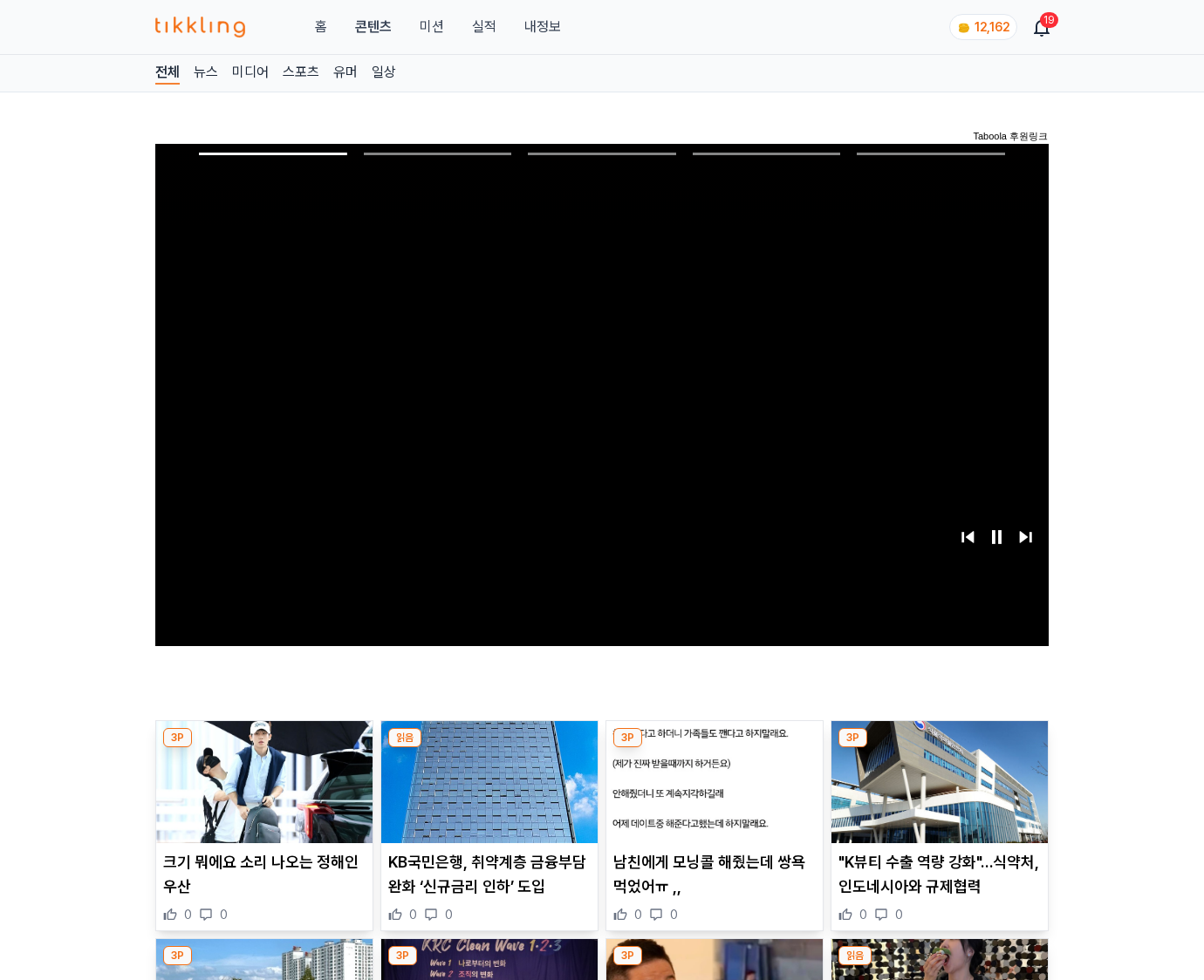
click at [939, 749] on img at bounding box center [940, 782] width 216 height 122
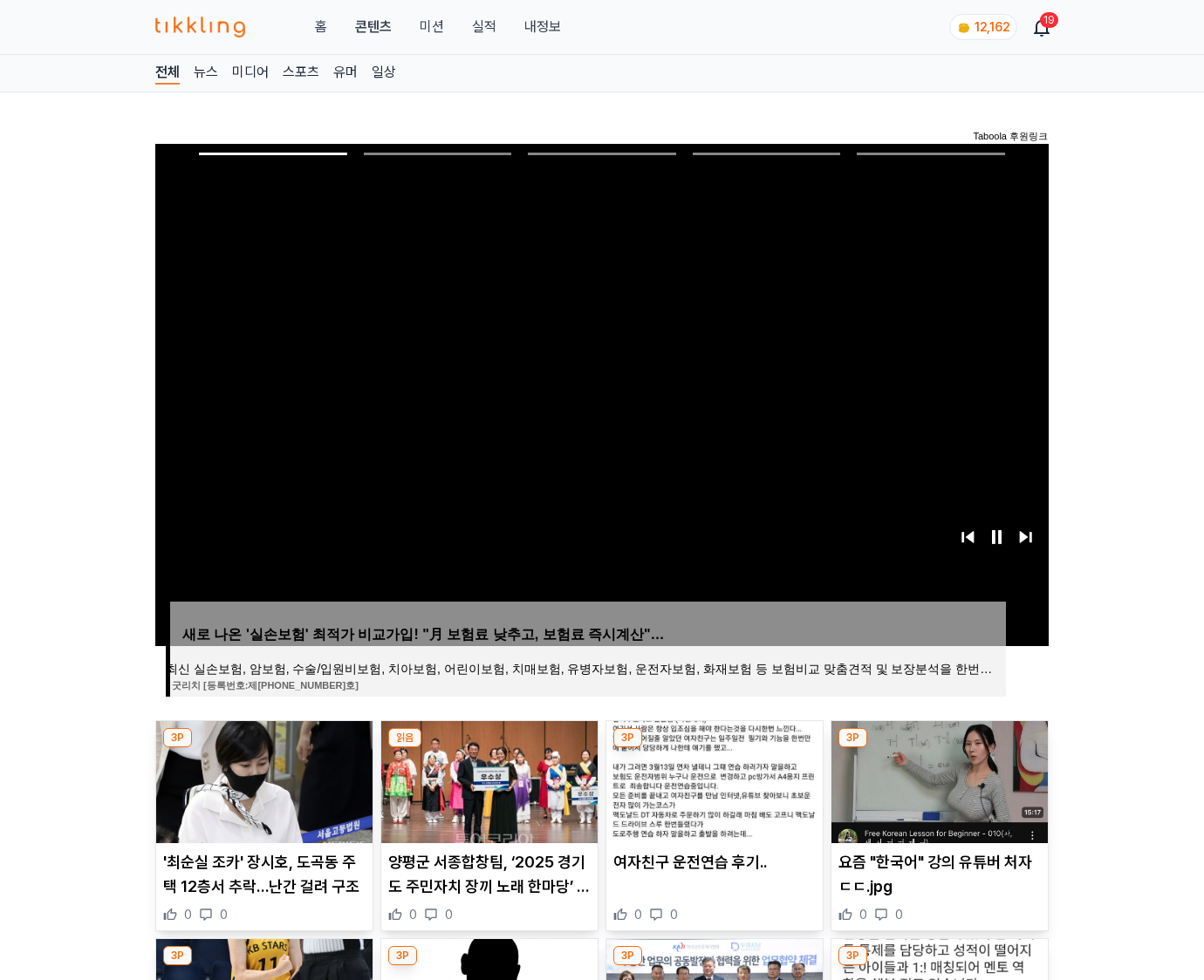
click at [939, 749] on img at bounding box center [940, 782] width 216 height 122
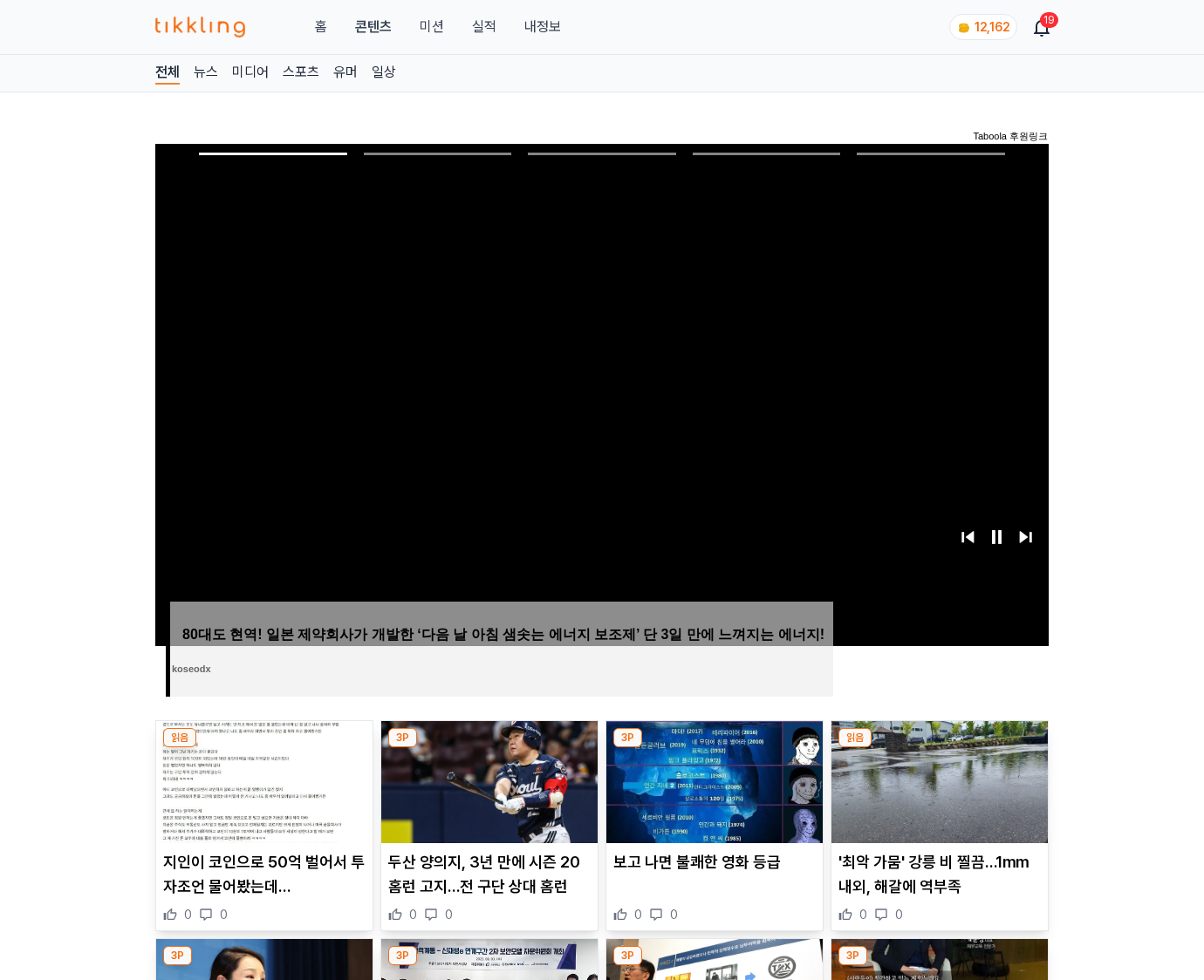
click at [939, 749] on img at bounding box center [940, 782] width 216 height 122
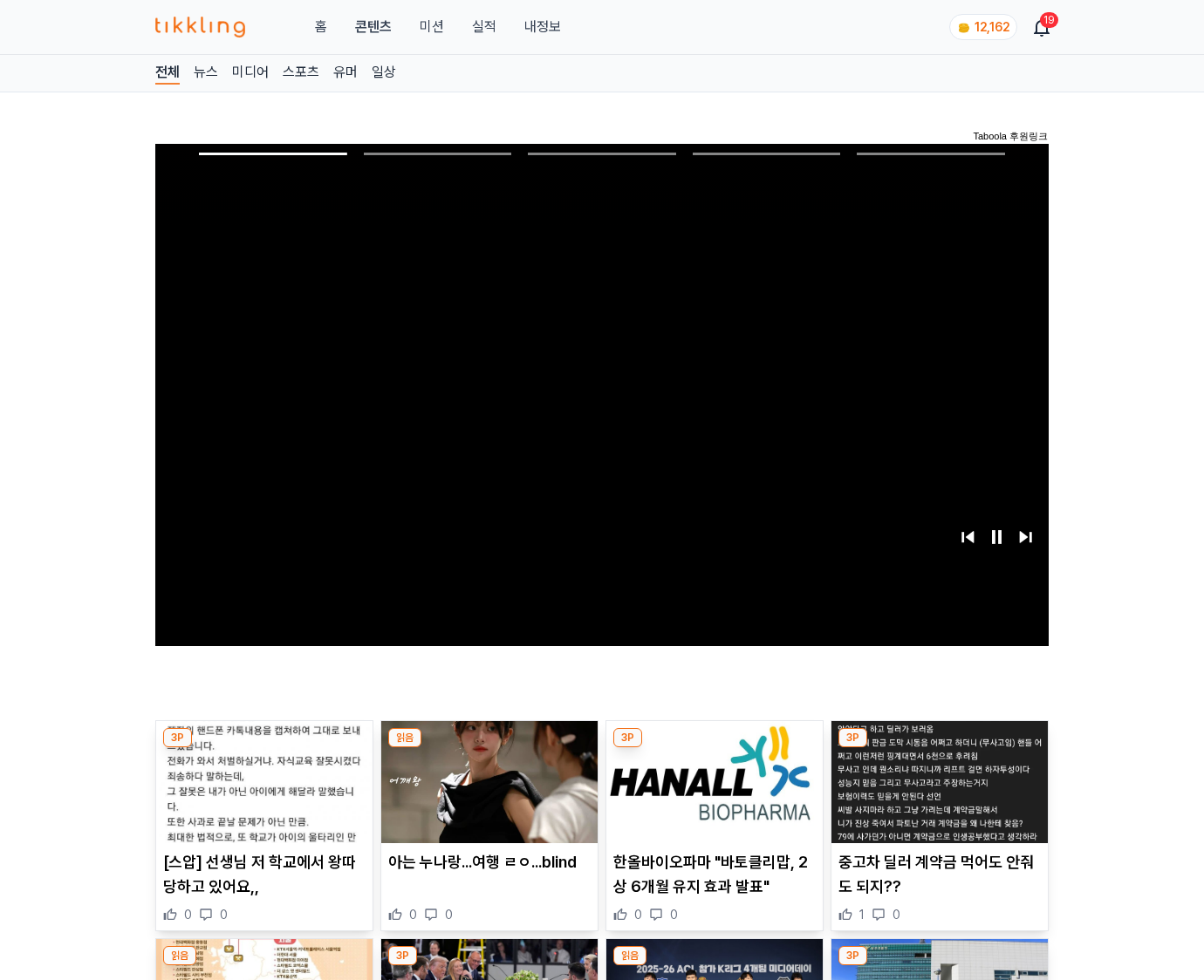
click at [939, 749] on img at bounding box center [940, 782] width 216 height 122
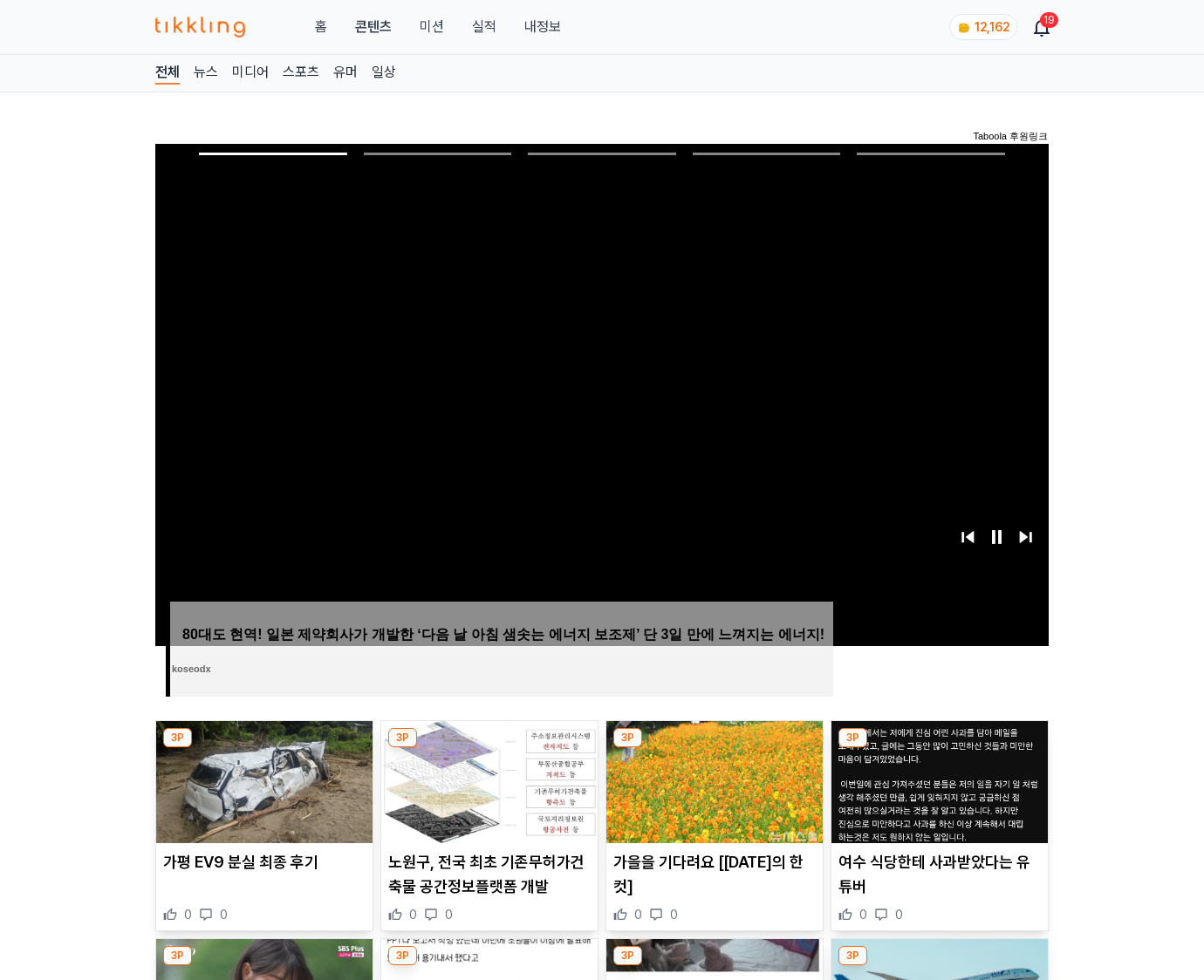
click at [939, 749] on img at bounding box center [940, 782] width 216 height 122
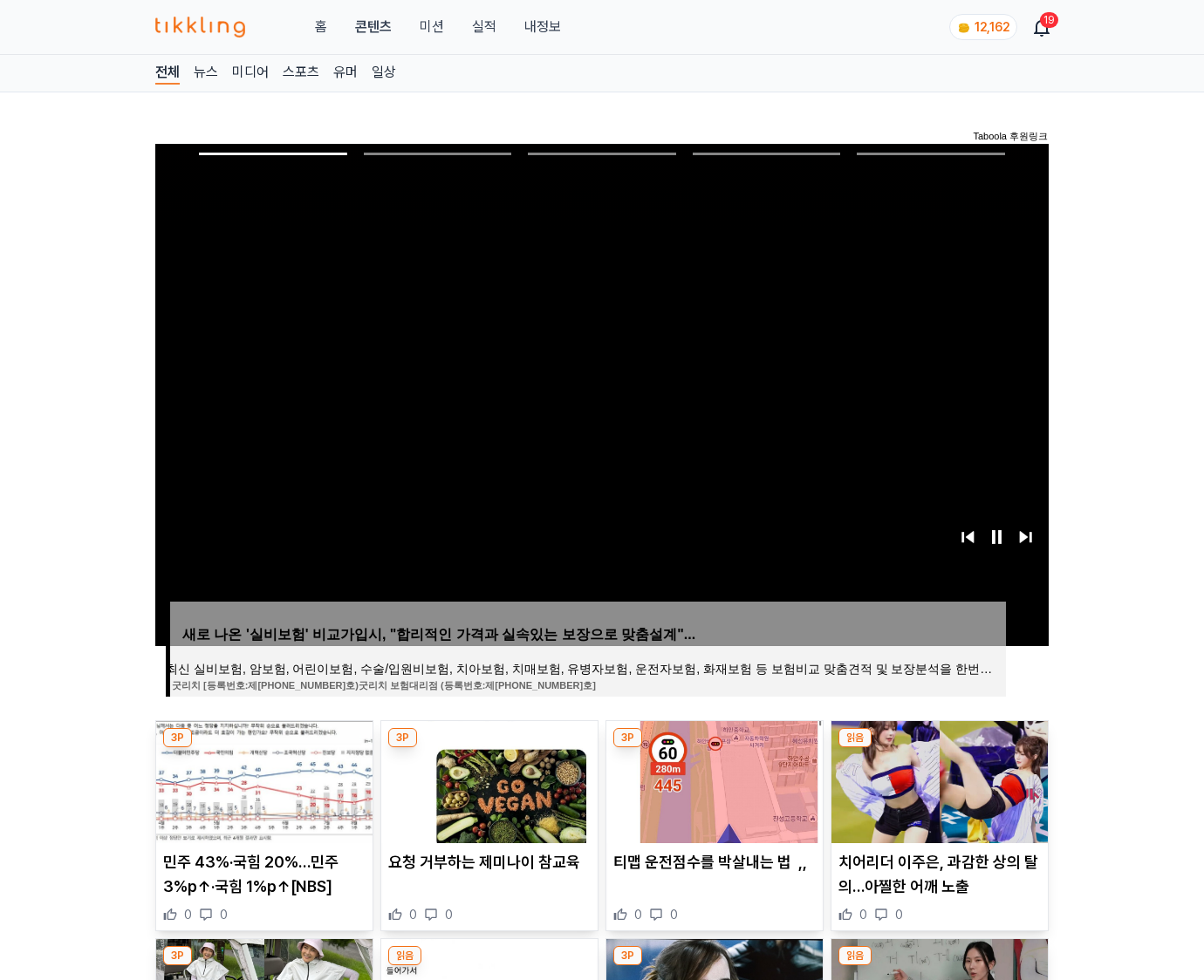
click at [939, 749] on img at bounding box center [940, 782] width 216 height 122
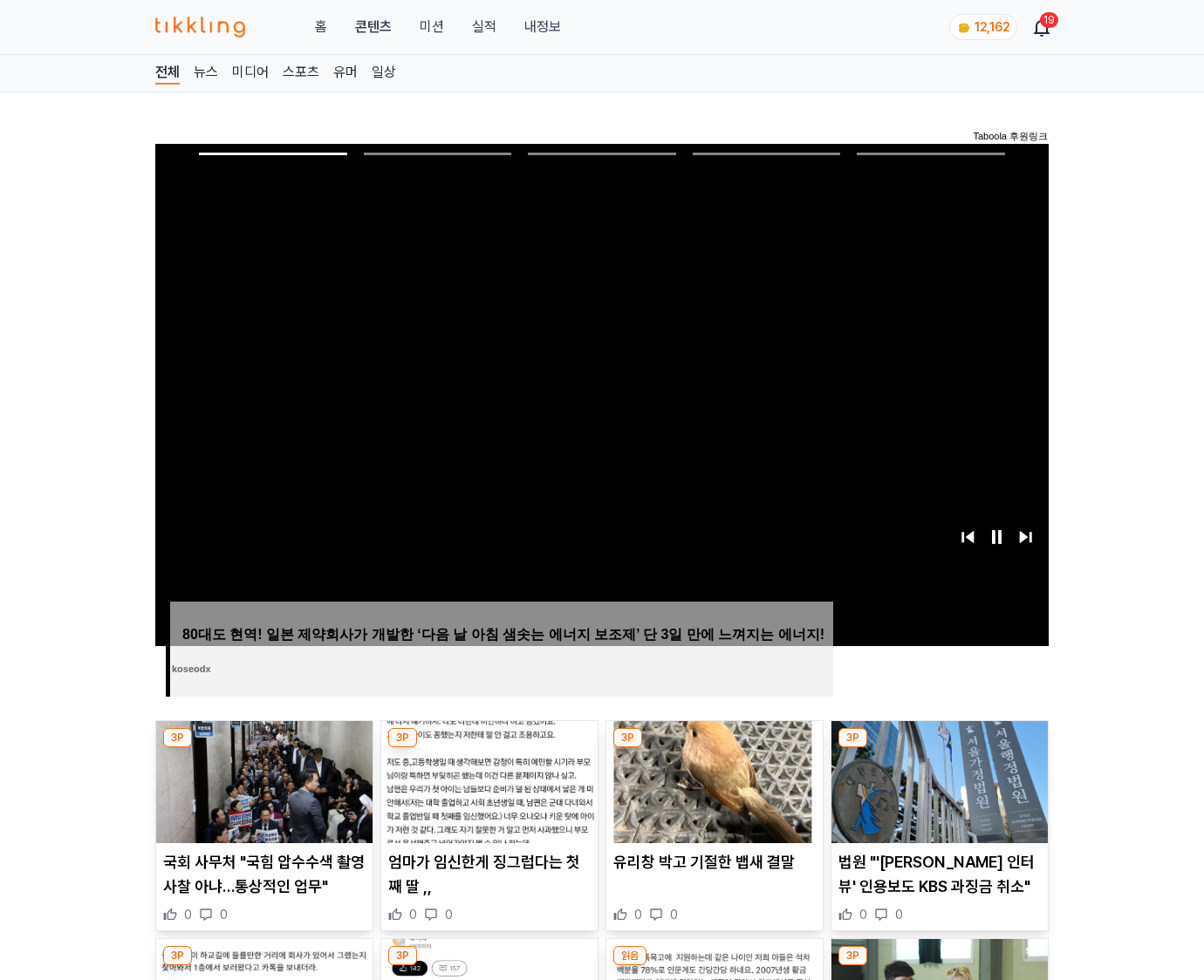
click at [939, 749] on img at bounding box center [940, 782] width 216 height 122
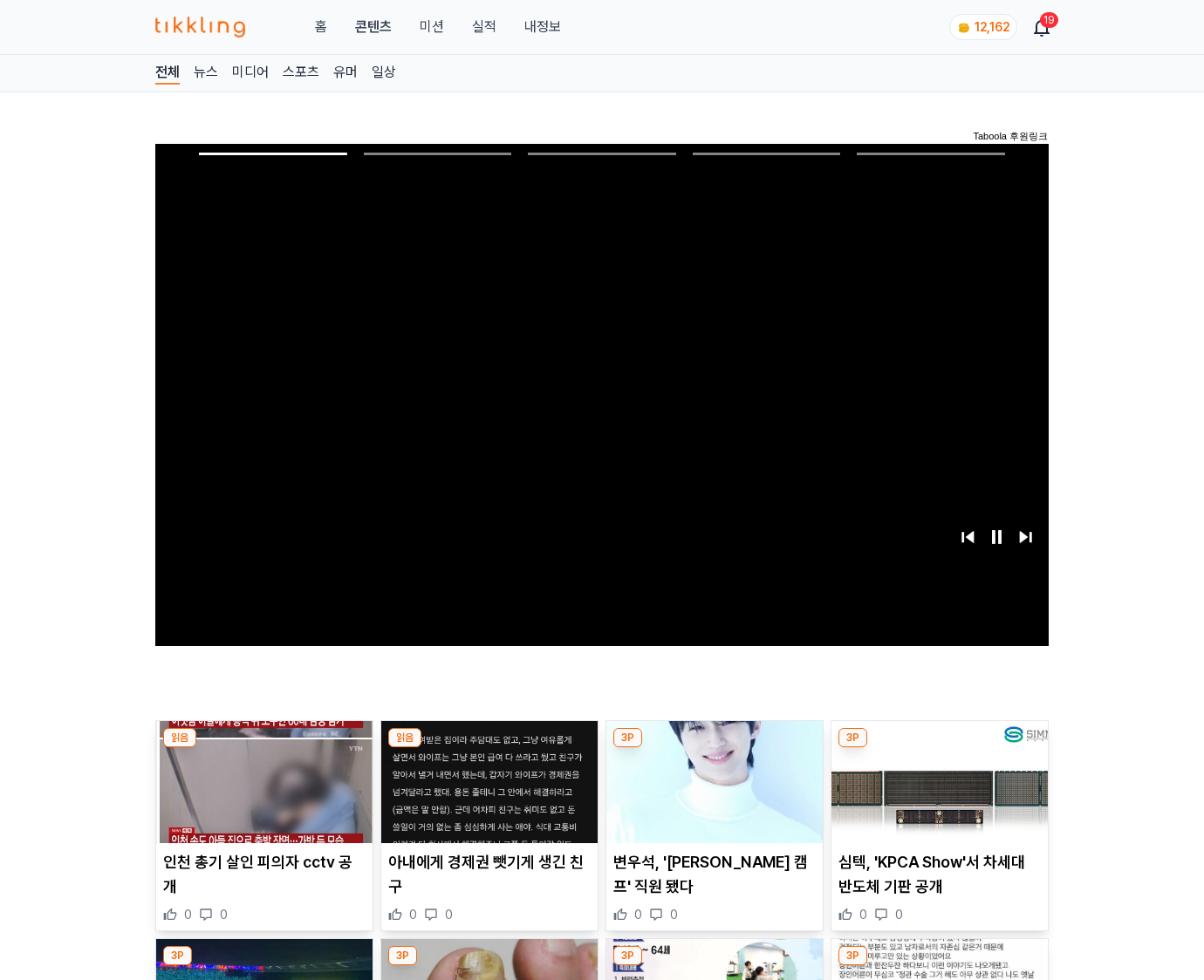
click at [939, 749] on img at bounding box center [940, 782] width 216 height 122
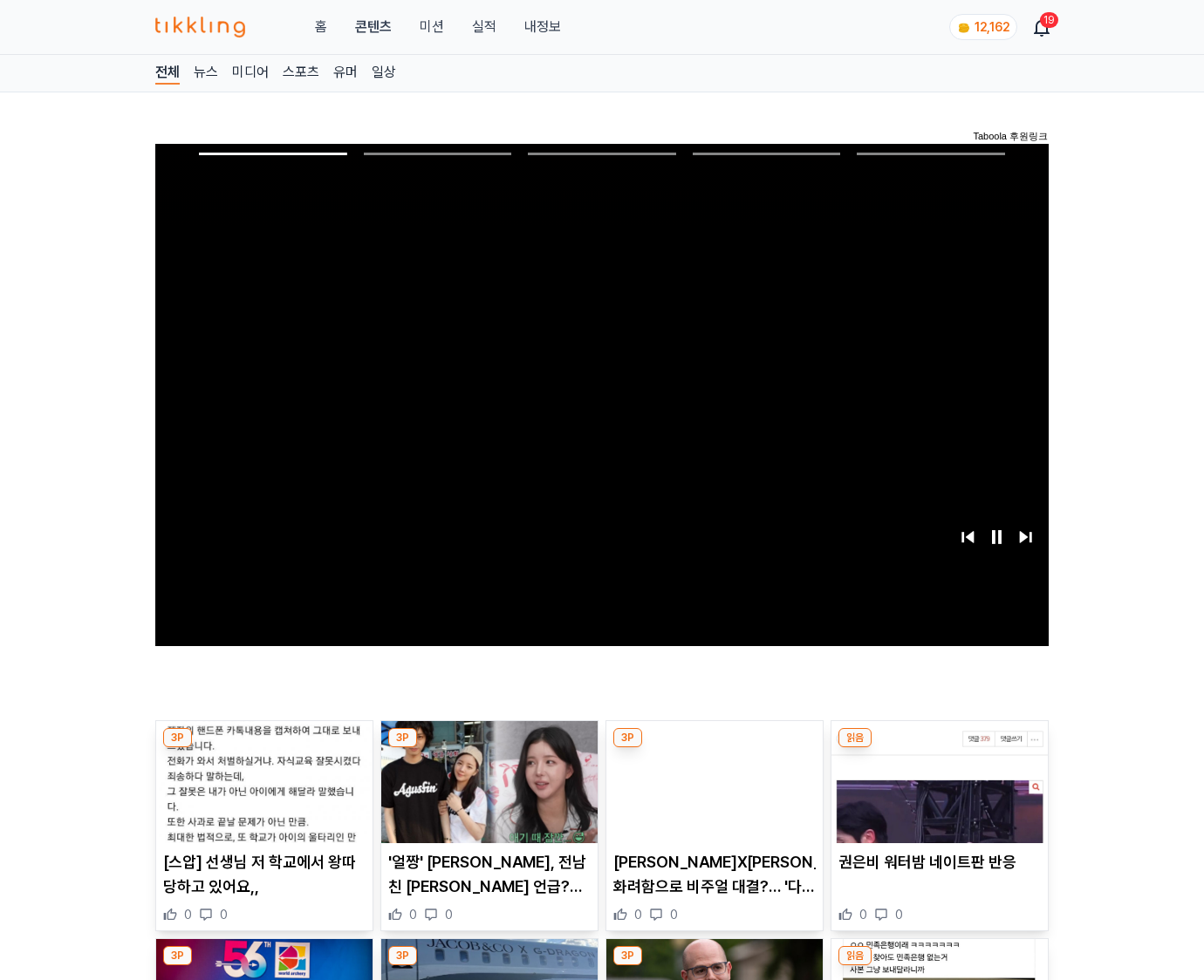
click at [939, 749] on img at bounding box center [940, 782] width 216 height 122
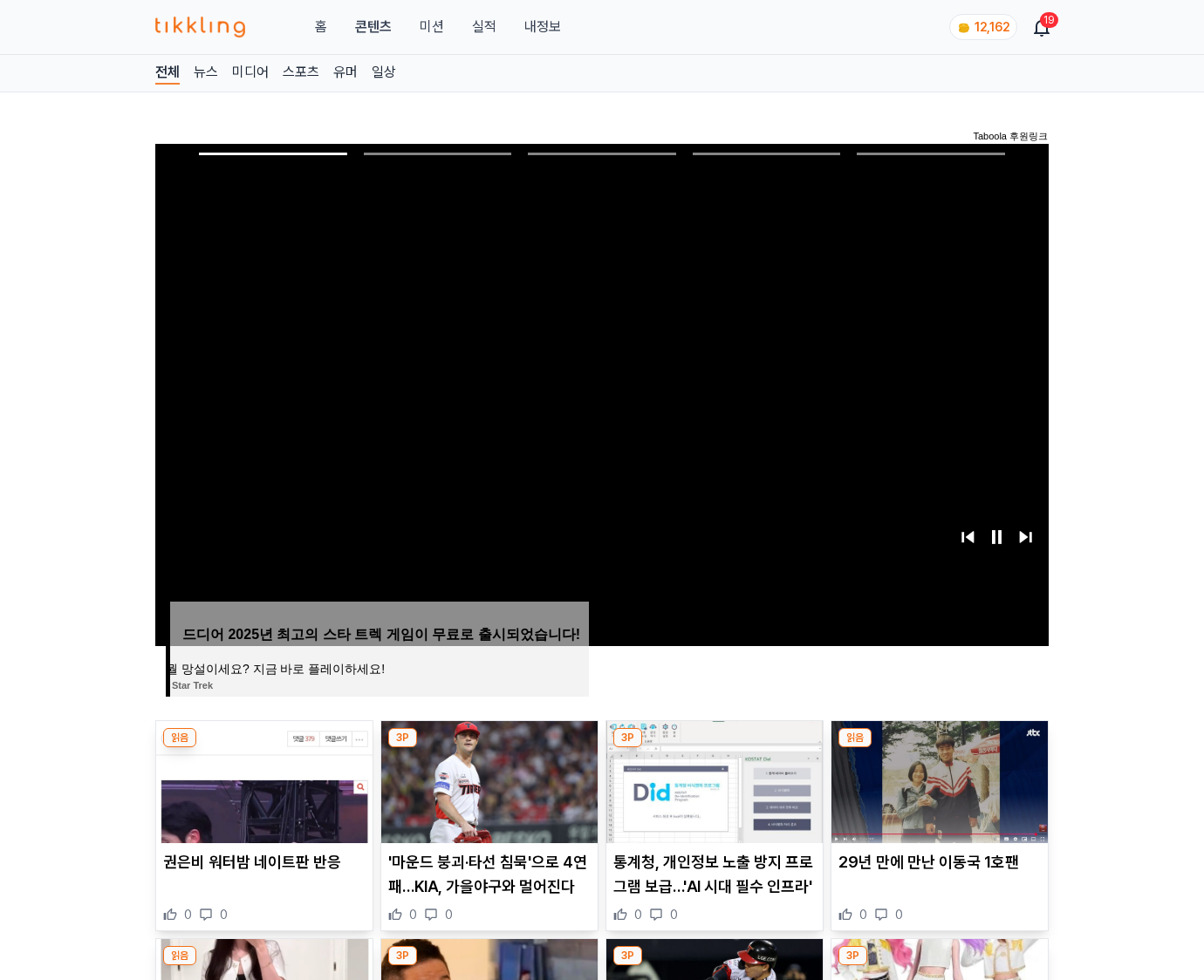
click at [939, 749] on img at bounding box center [940, 782] width 216 height 122
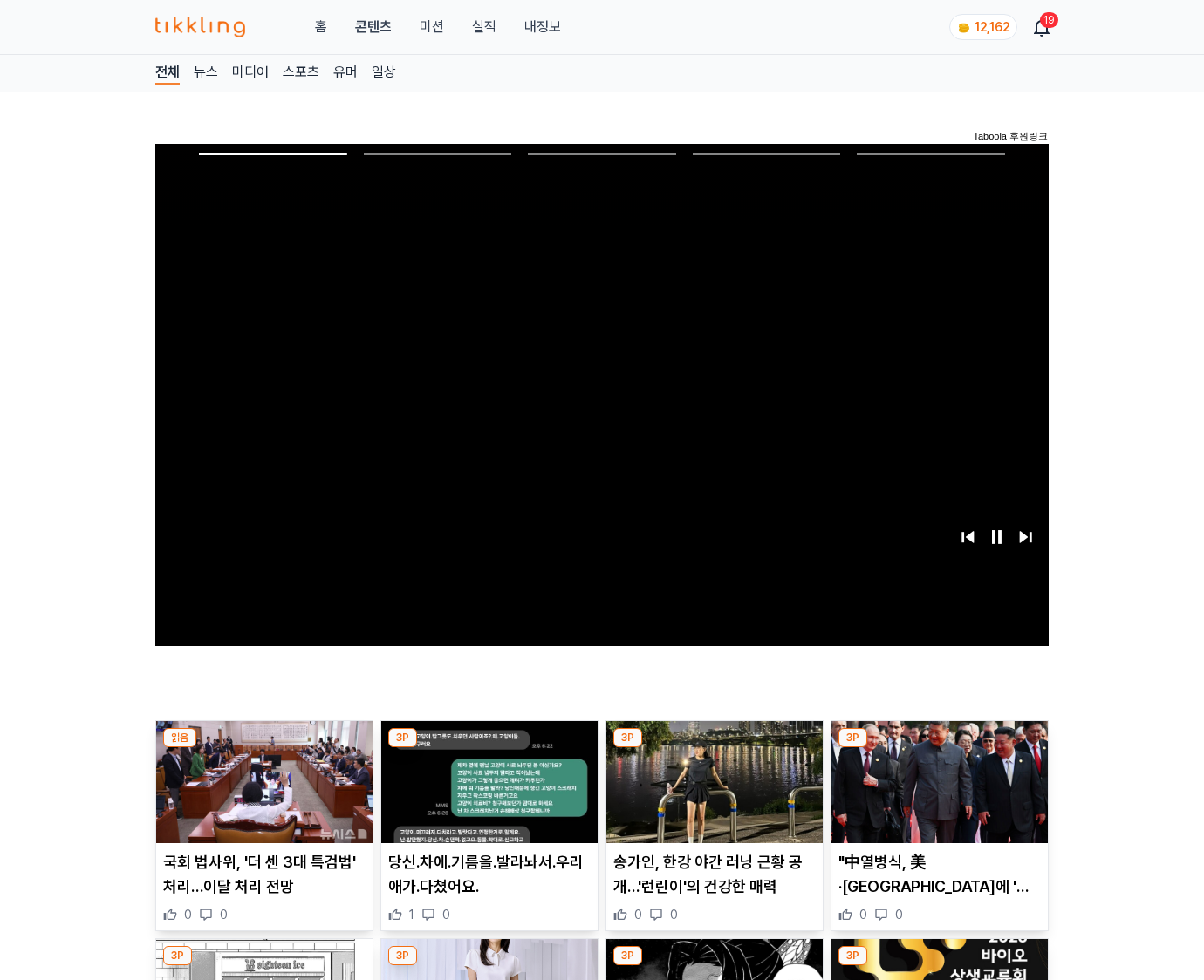
click at [939, 749] on img at bounding box center [940, 782] width 216 height 122
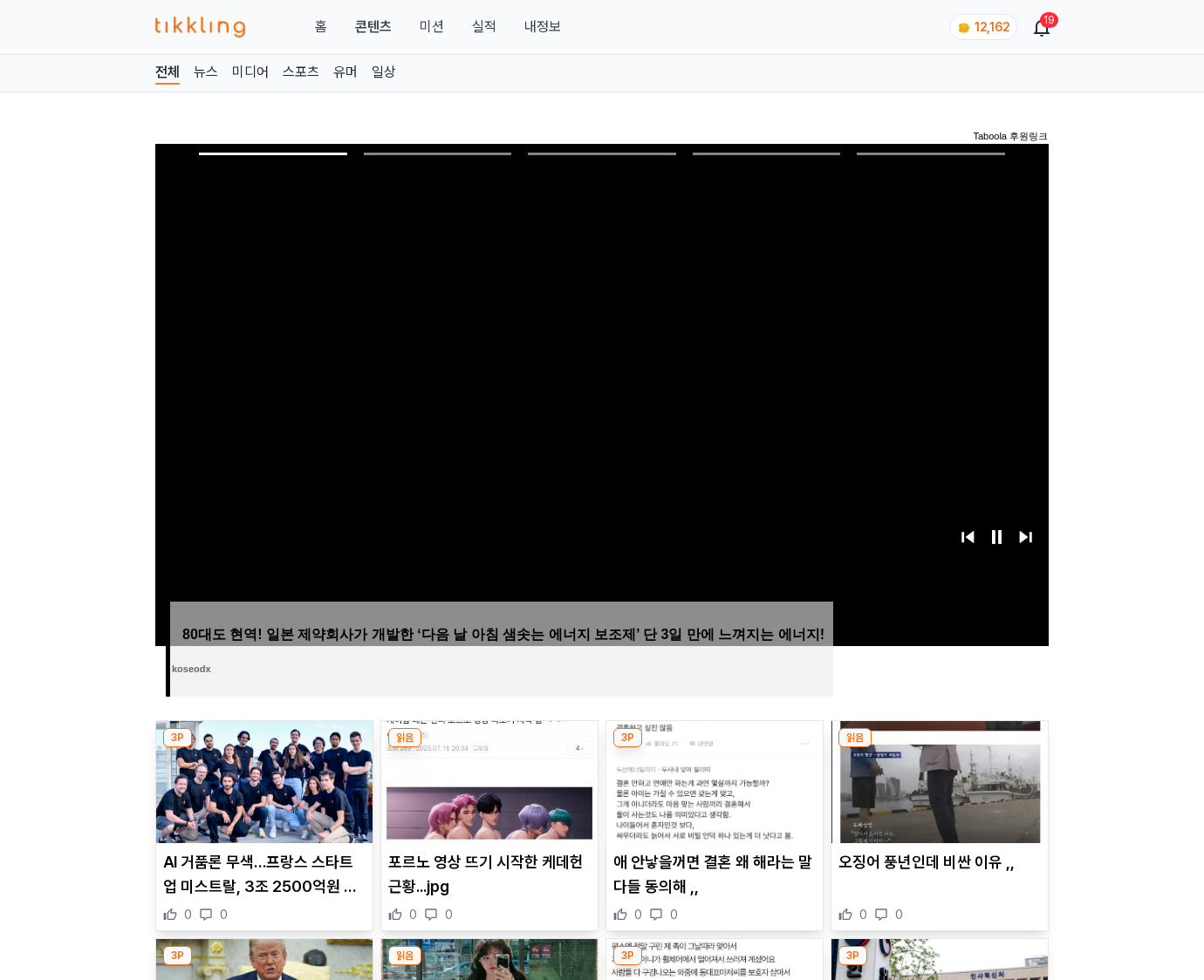
click at [939, 749] on img at bounding box center [940, 782] width 216 height 122
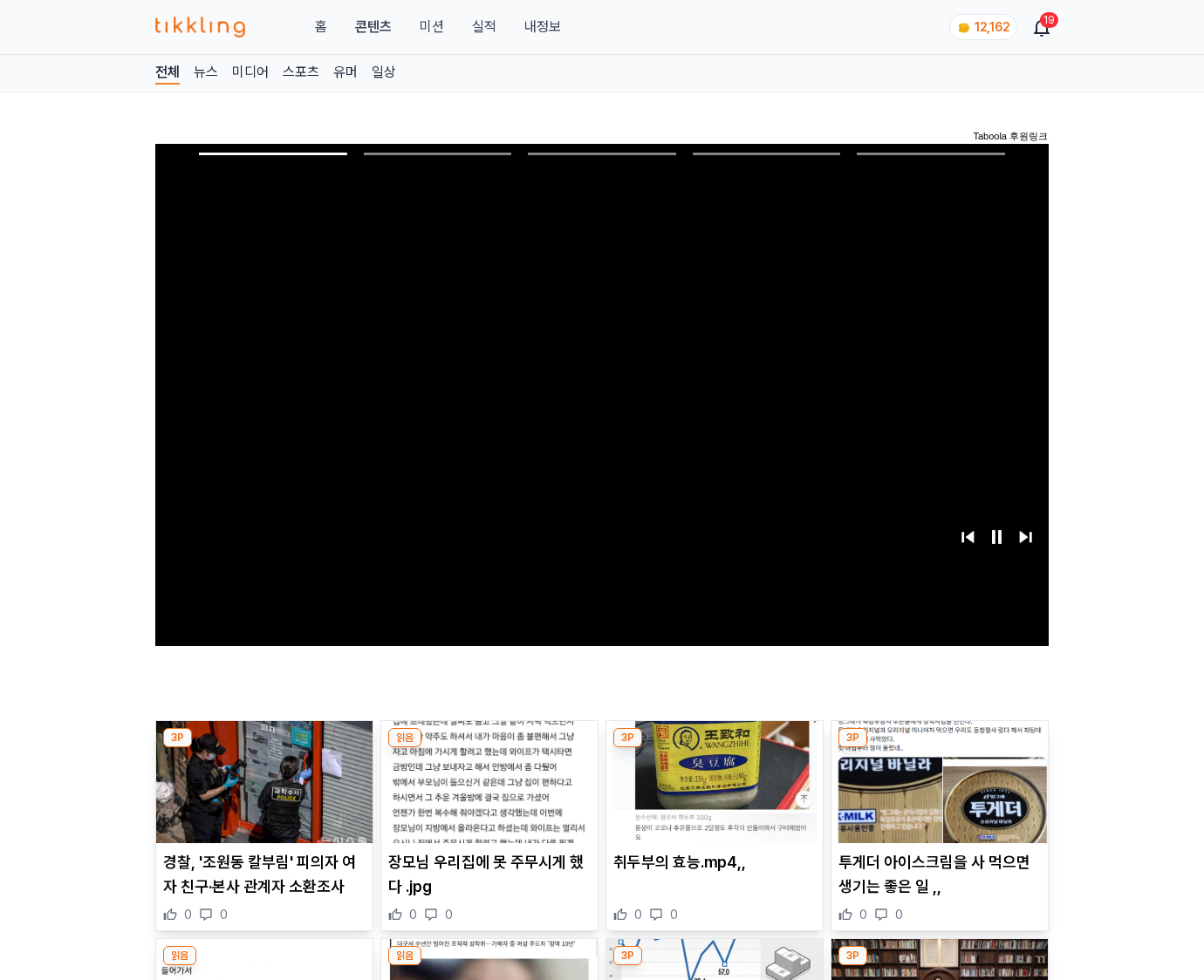
click at [939, 749] on img at bounding box center [940, 782] width 216 height 122
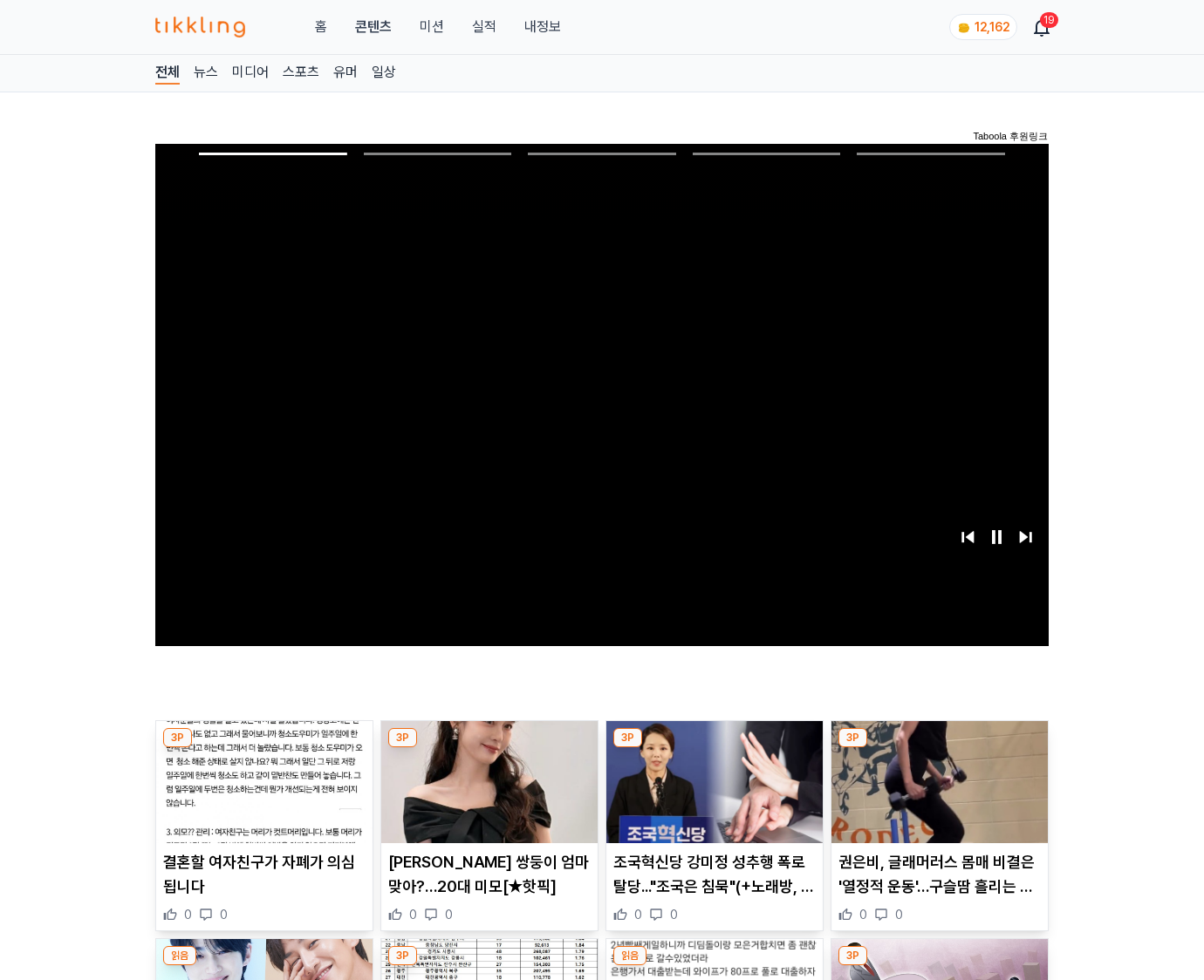
click at [939, 749] on img at bounding box center [940, 782] width 216 height 122
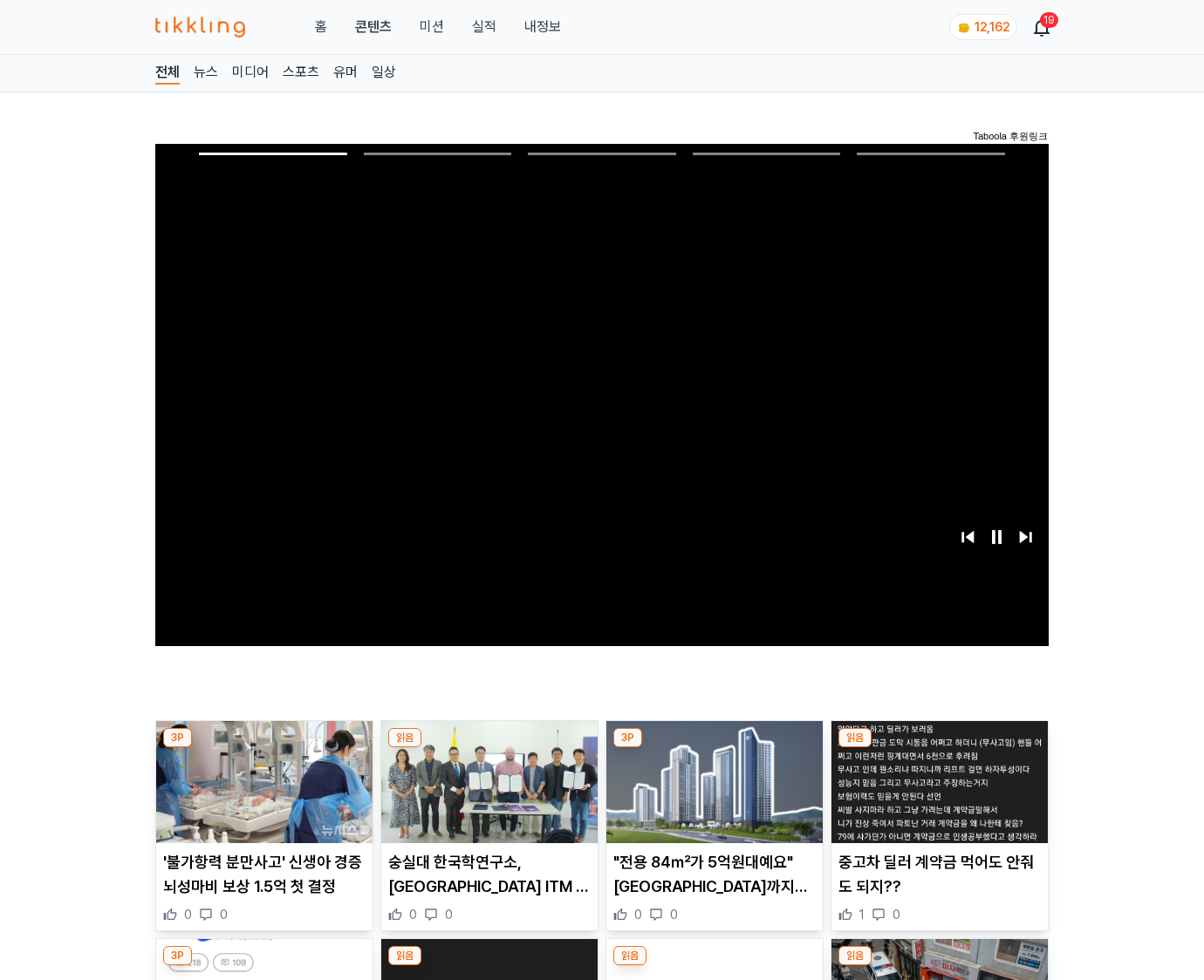
click at [939, 749] on img at bounding box center [940, 782] width 216 height 122
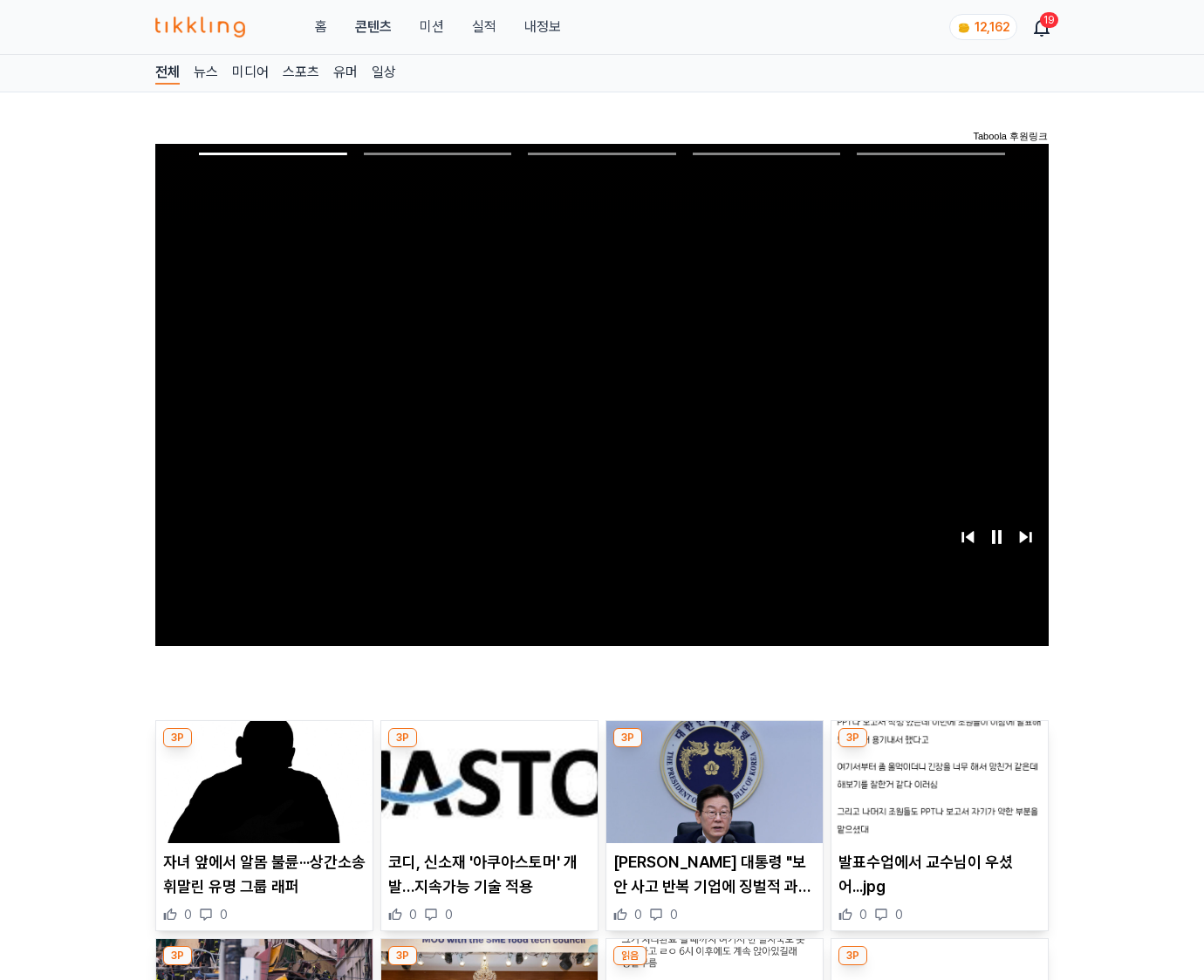
click at [939, 749] on img at bounding box center [940, 782] width 216 height 122
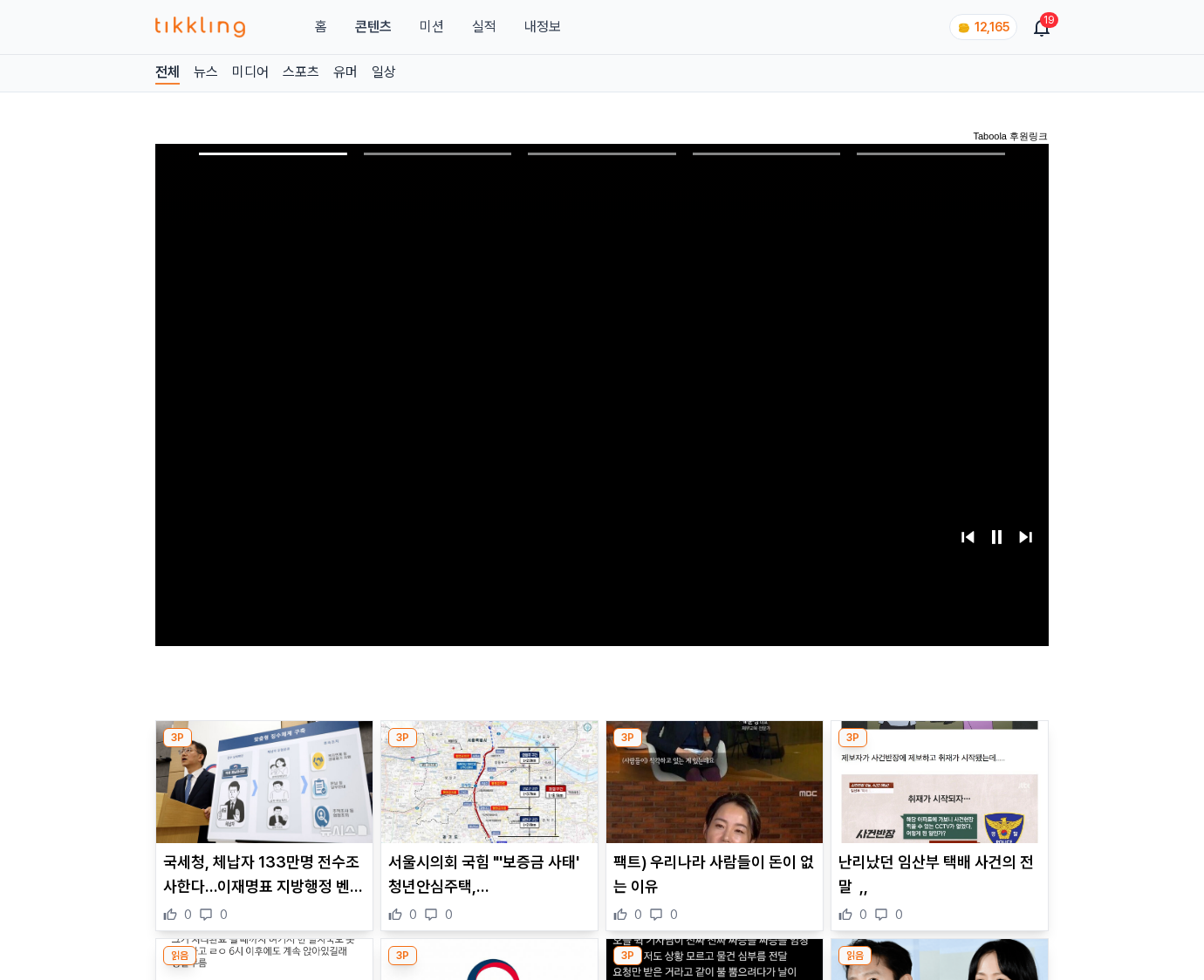
click at [939, 749] on img at bounding box center [940, 782] width 216 height 122
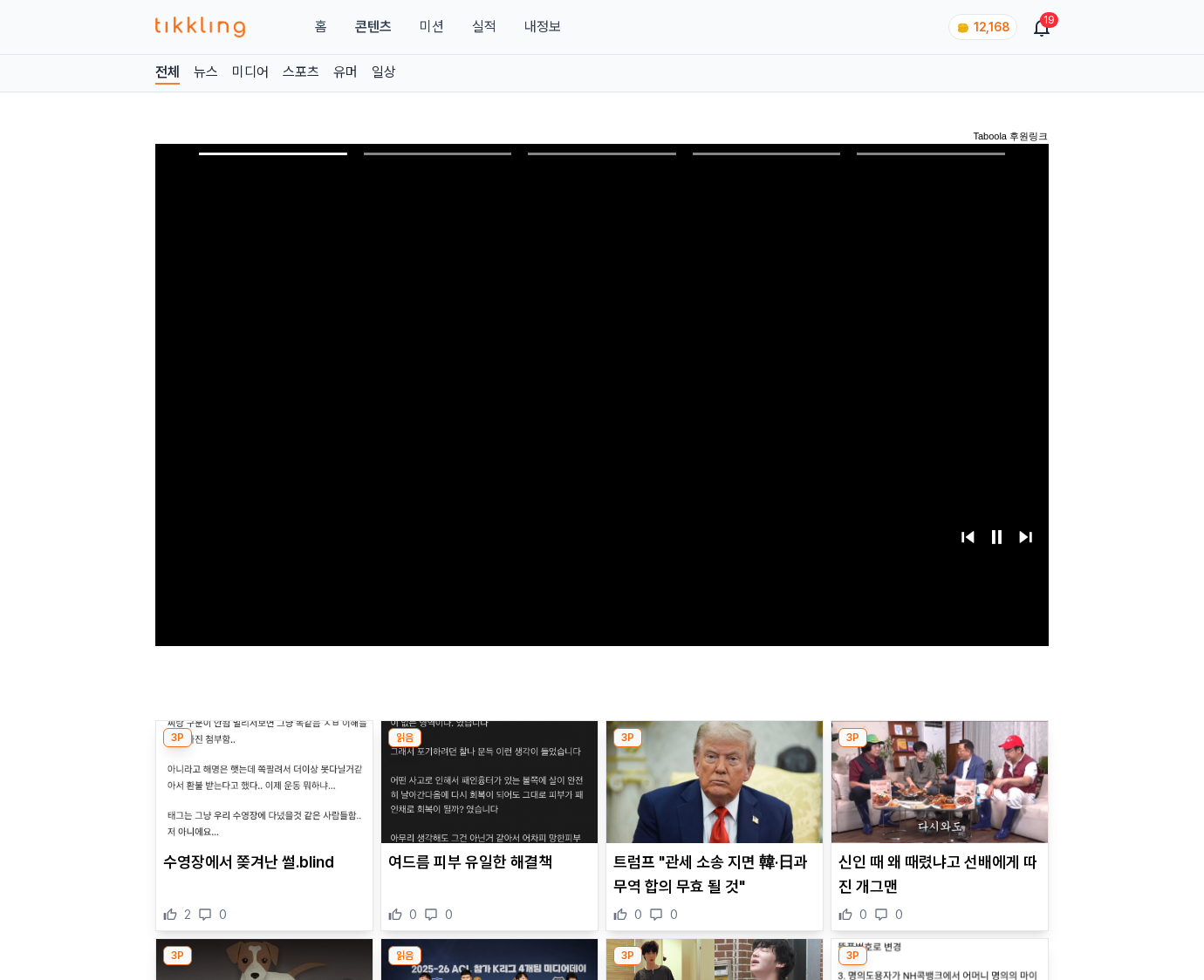
click at [939, 749] on img at bounding box center [940, 782] width 216 height 122
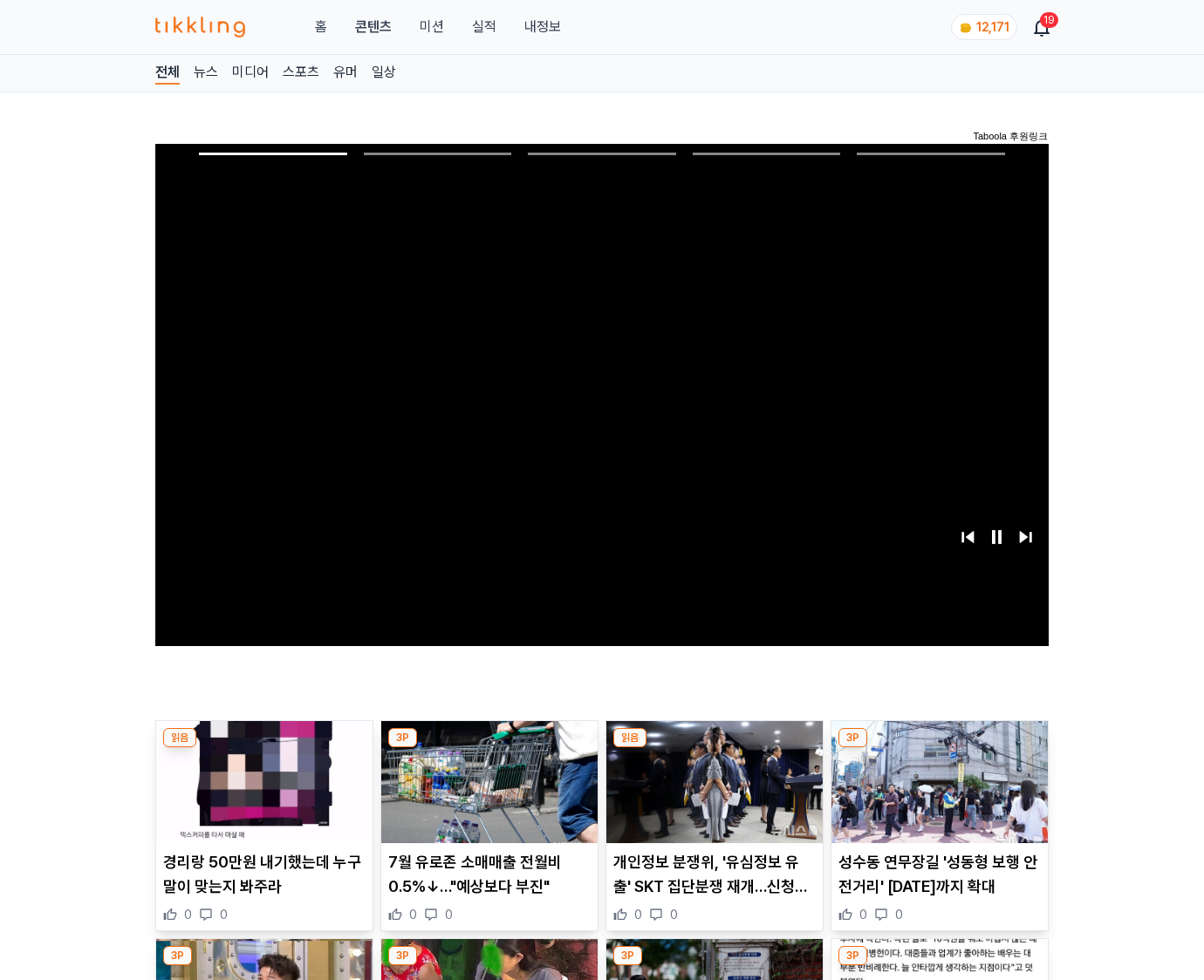
click at [939, 749] on img at bounding box center [940, 782] width 216 height 122
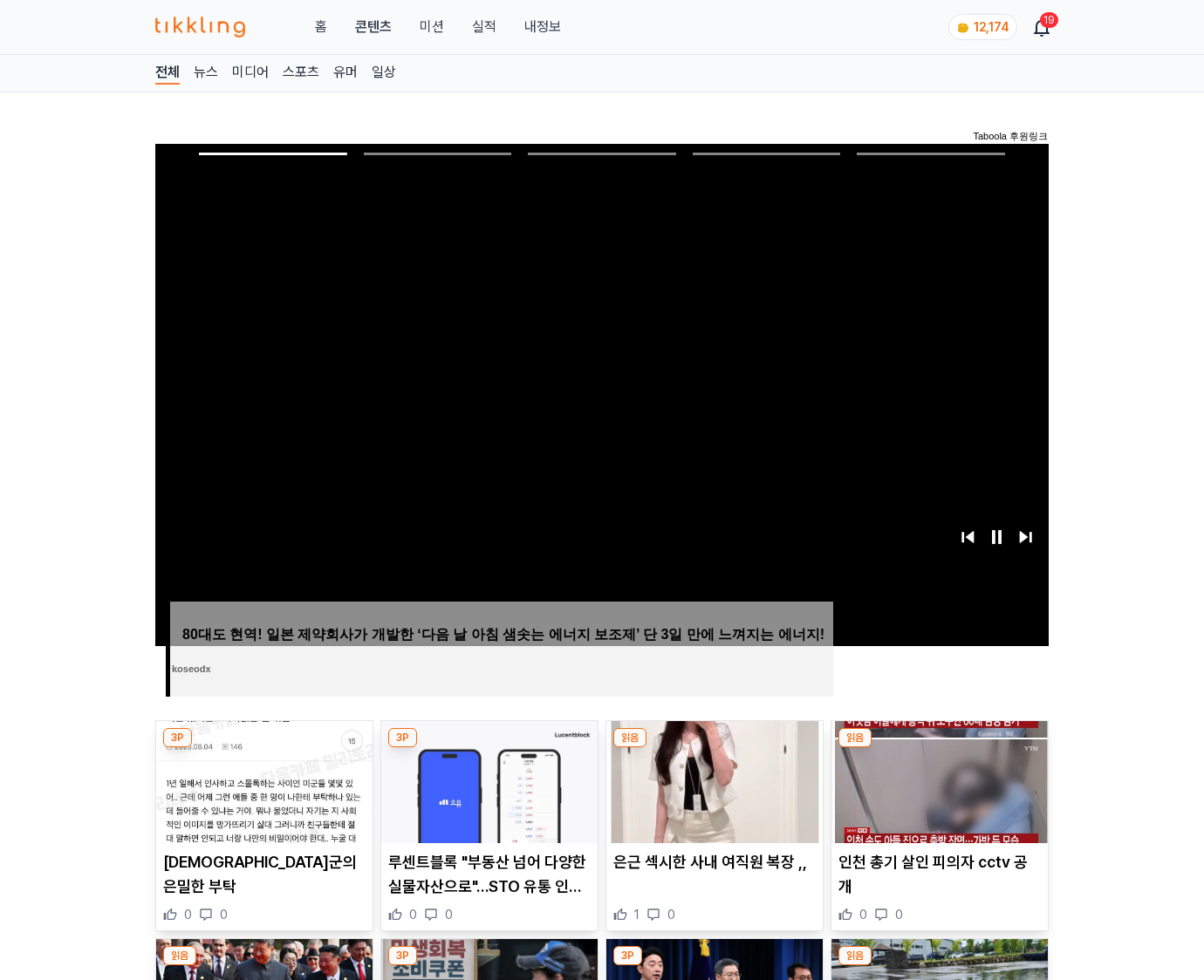
click at [939, 749] on img at bounding box center [940, 782] width 216 height 122
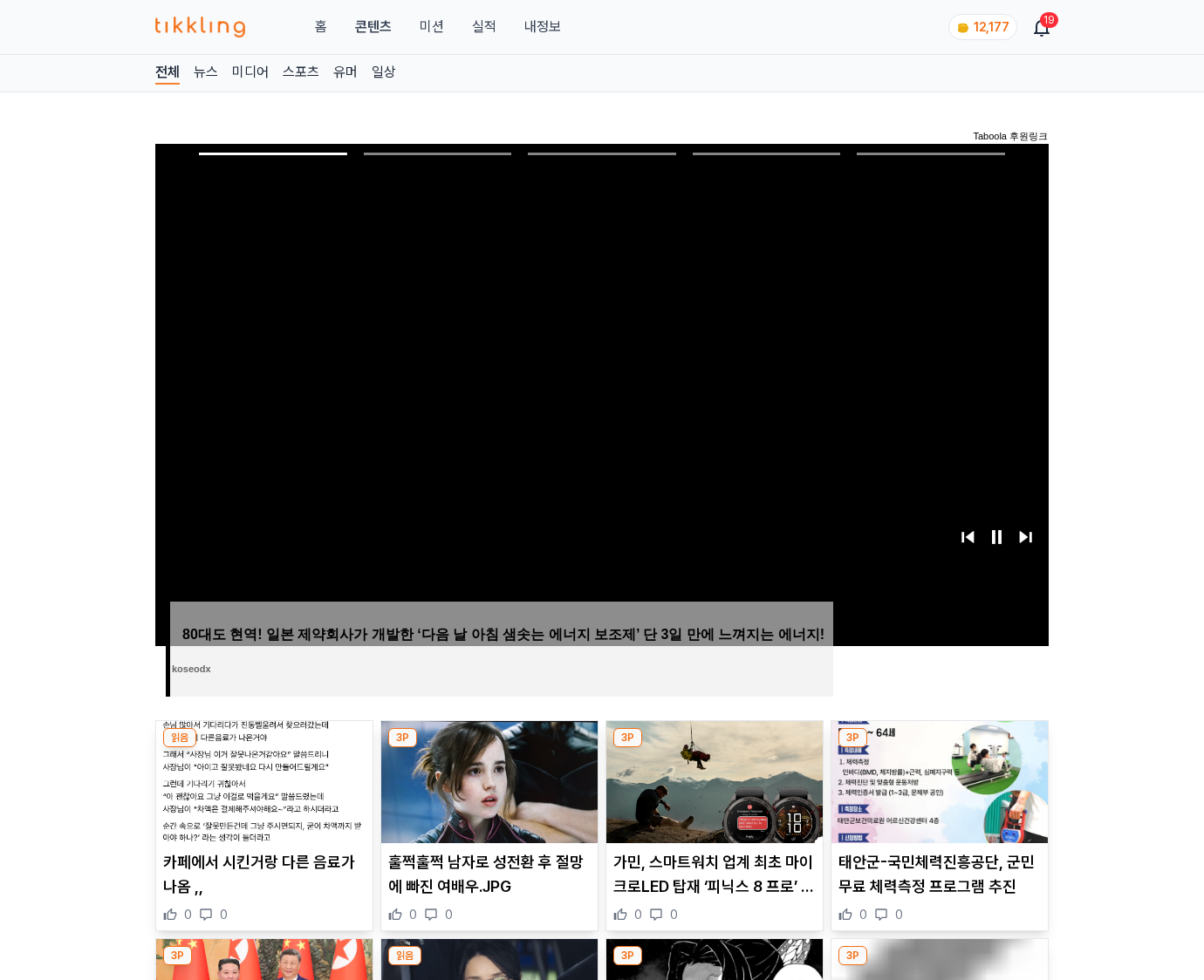
click at [939, 749] on img at bounding box center [940, 782] width 216 height 122
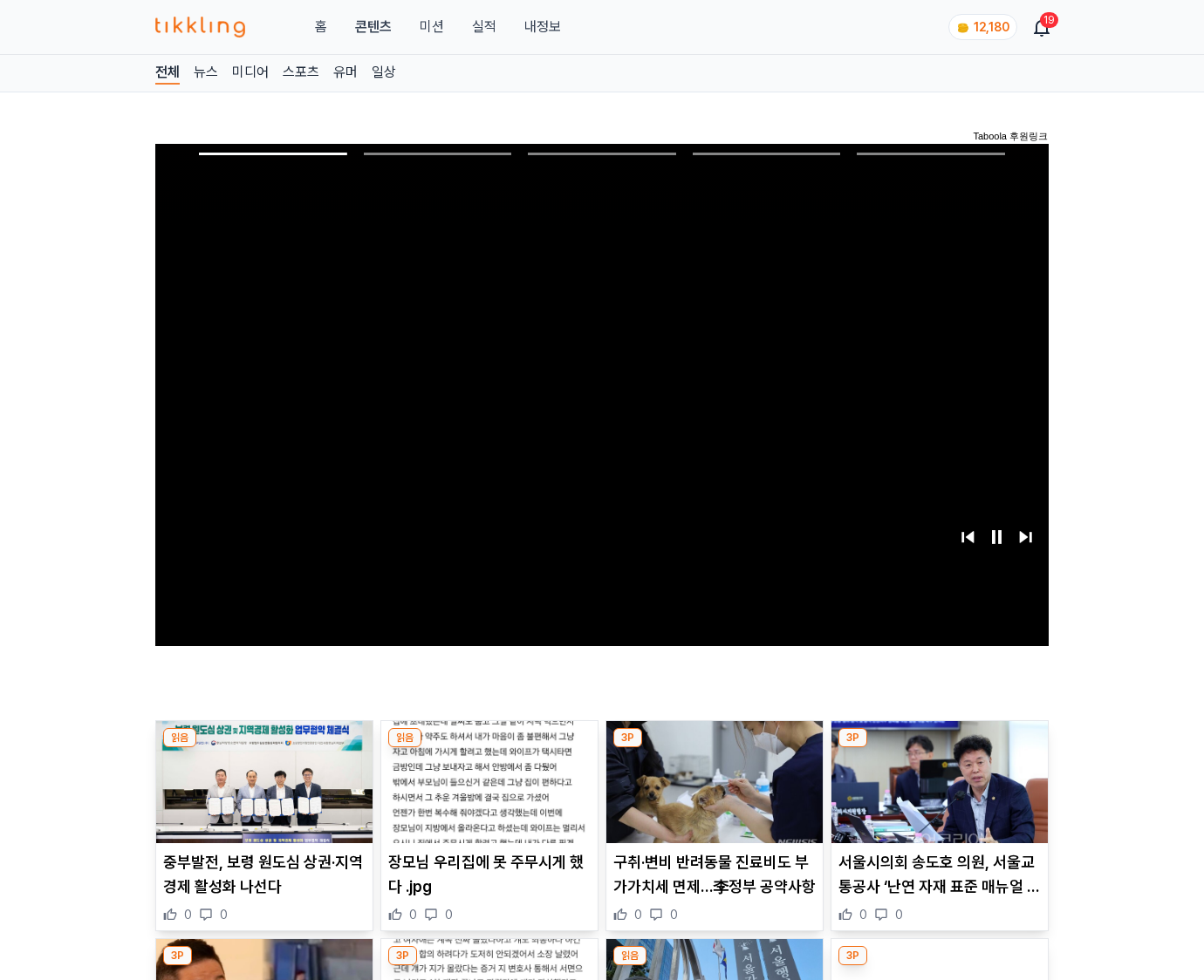
click at [939, 749] on img at bounding box center [940, 782] width 216 height 122
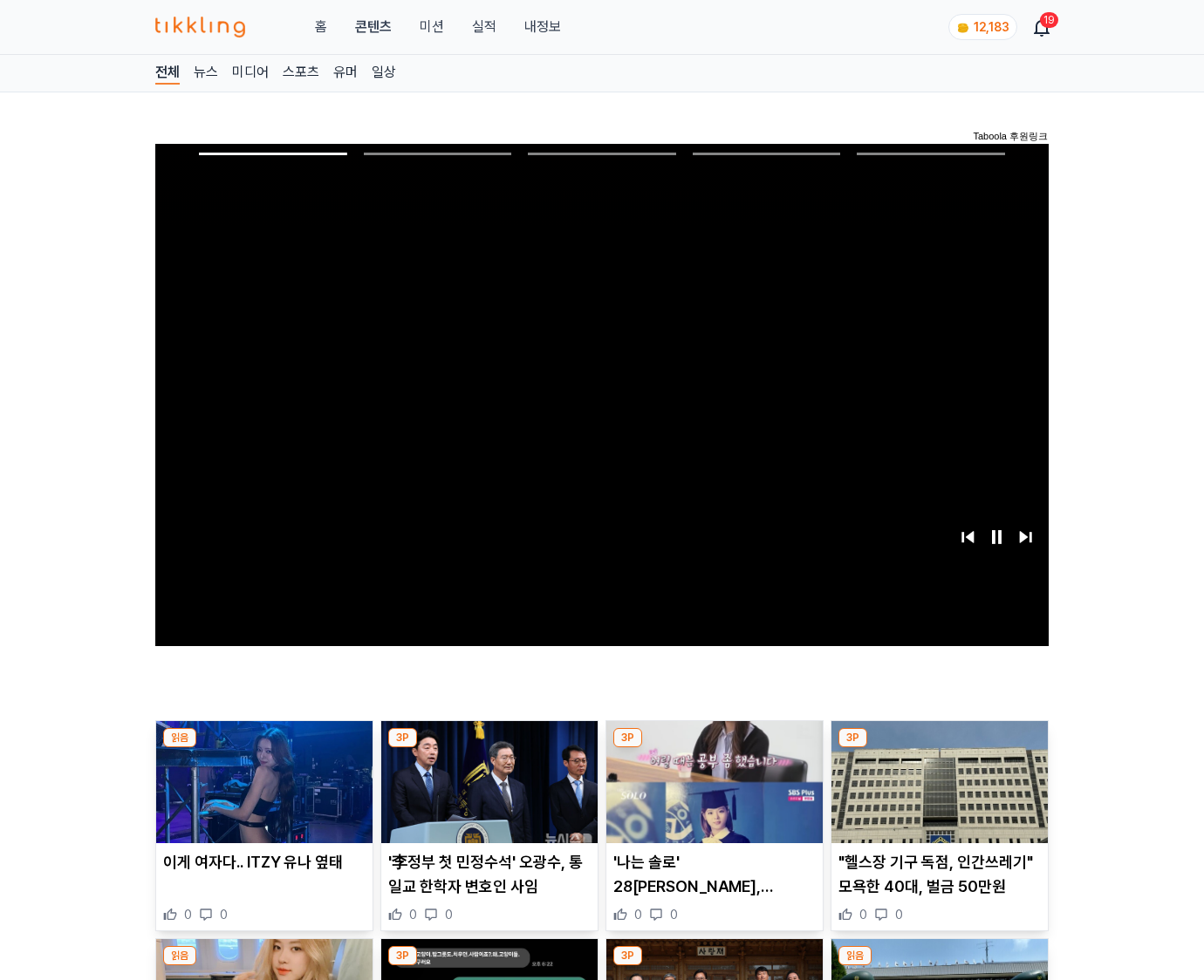
click at [939, 749] on img at bounding box center [940, 782] width 216 height 122
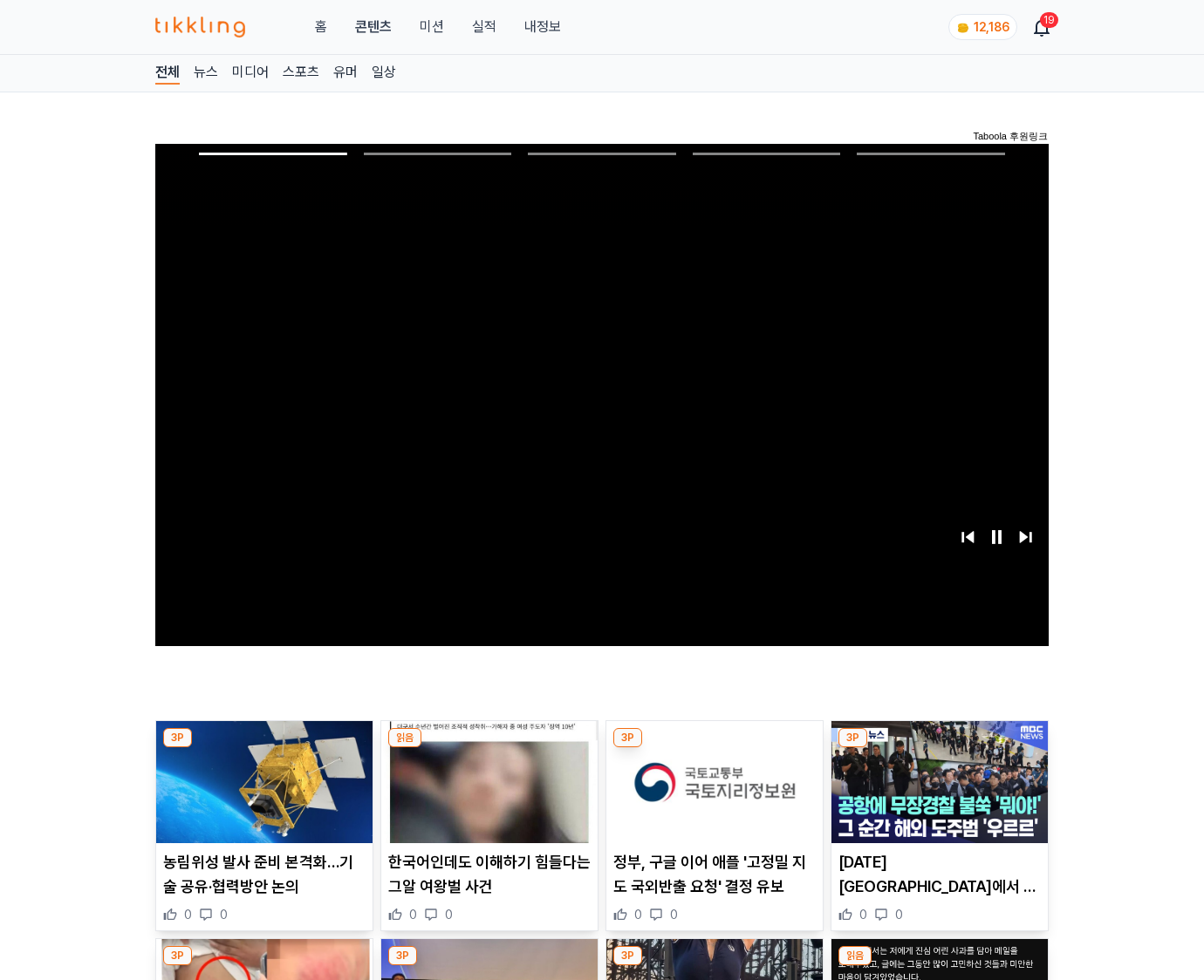
click at [939, 749] on img at bounding box center [940, 782] width 216 height 122
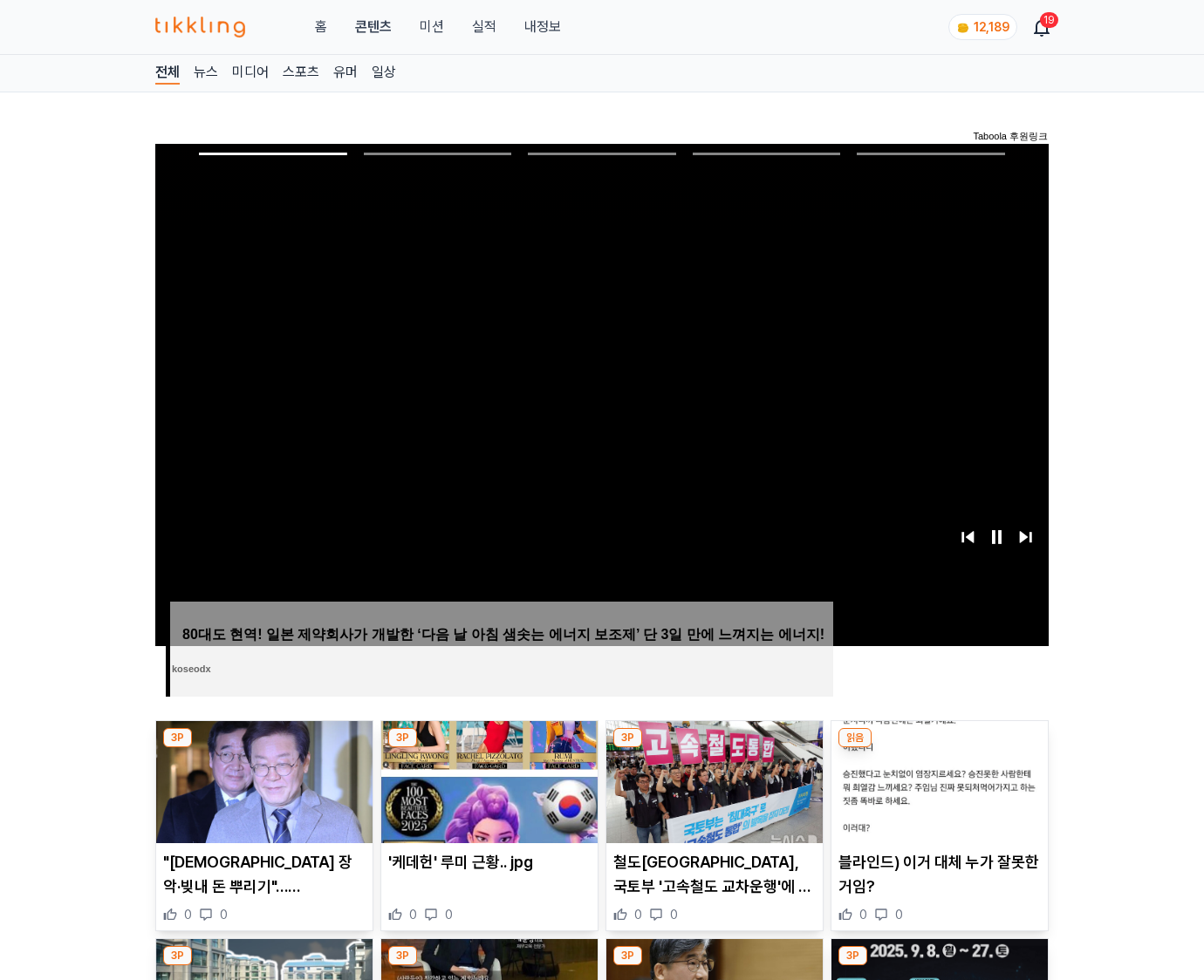
click at [939, 749] on img at bounding box center [940, 782] width 216 height 122
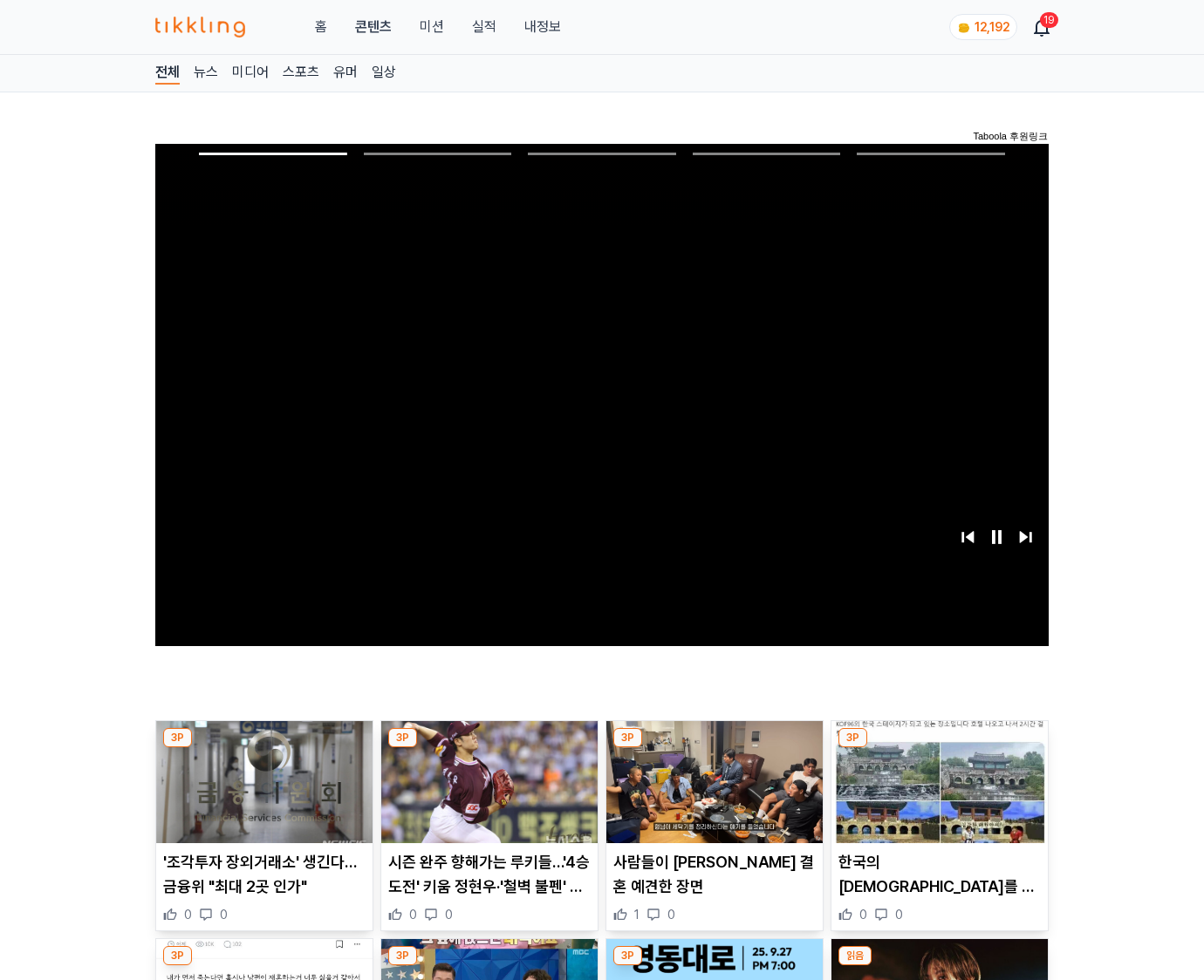
click at [939, 749] on img at bounding box center [940, 782] width 216 height 122
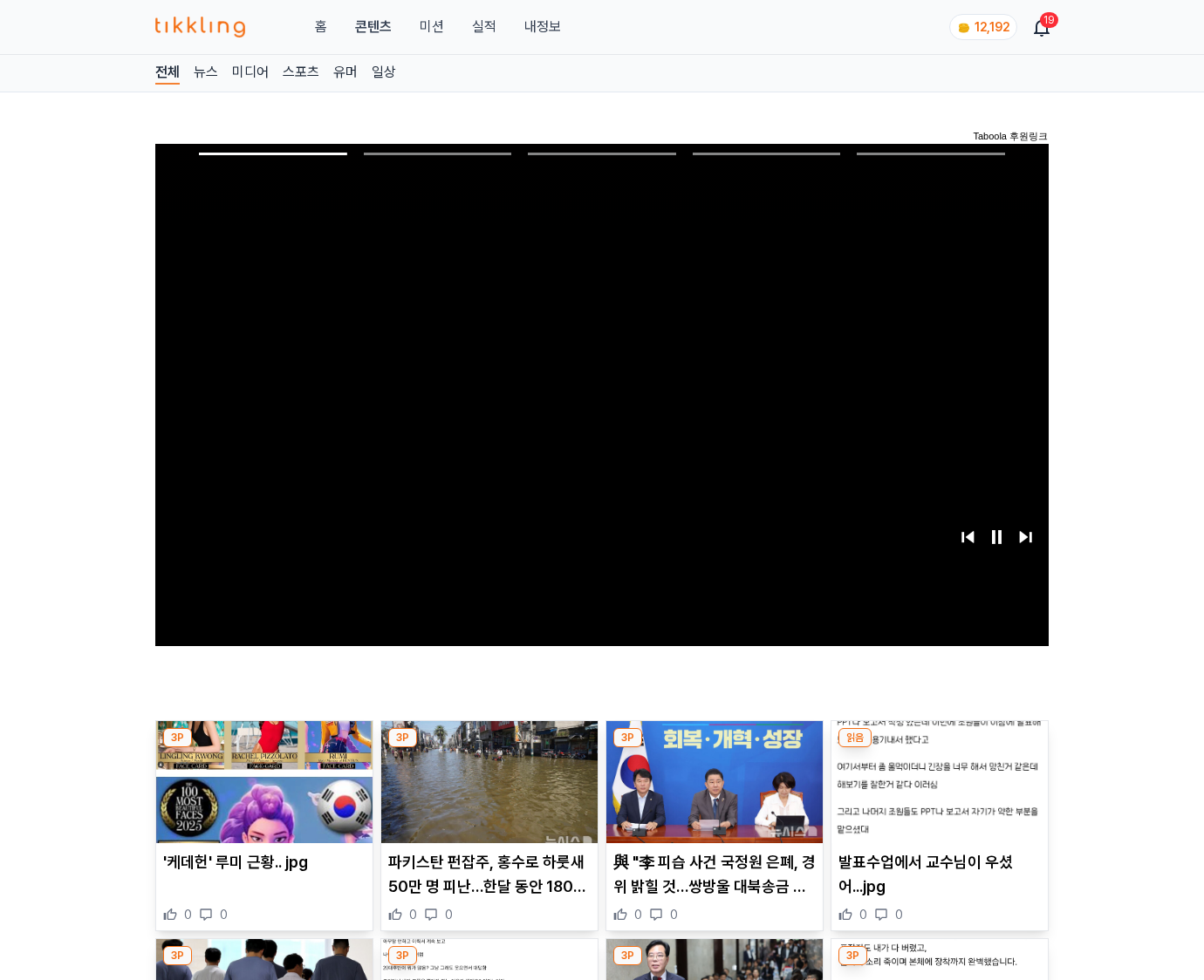
click at [939, 749] on img at bounding box center [940, 782] width 216 height 122
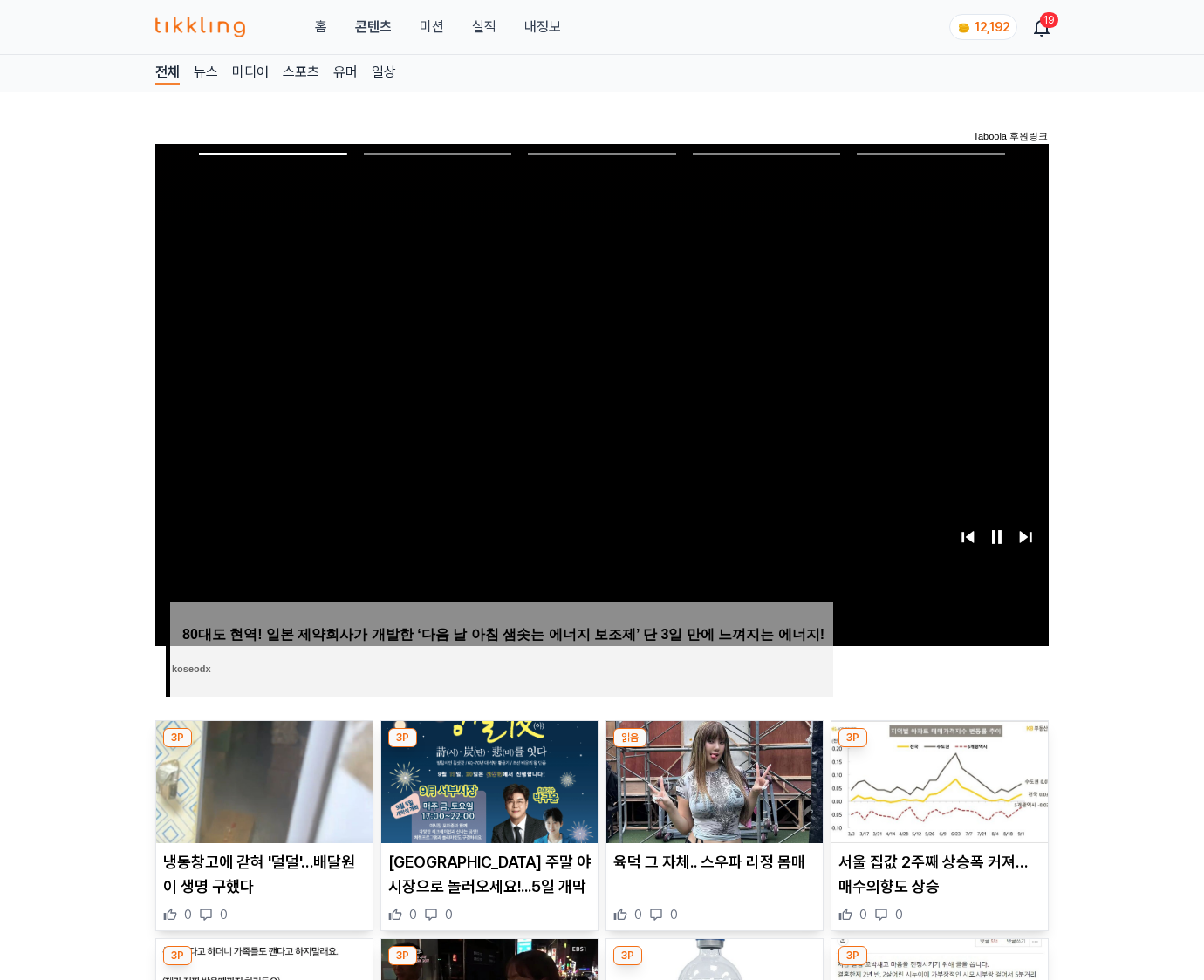
click at [939, 749] on img at bounding box center [940, 782] width 216 height 122
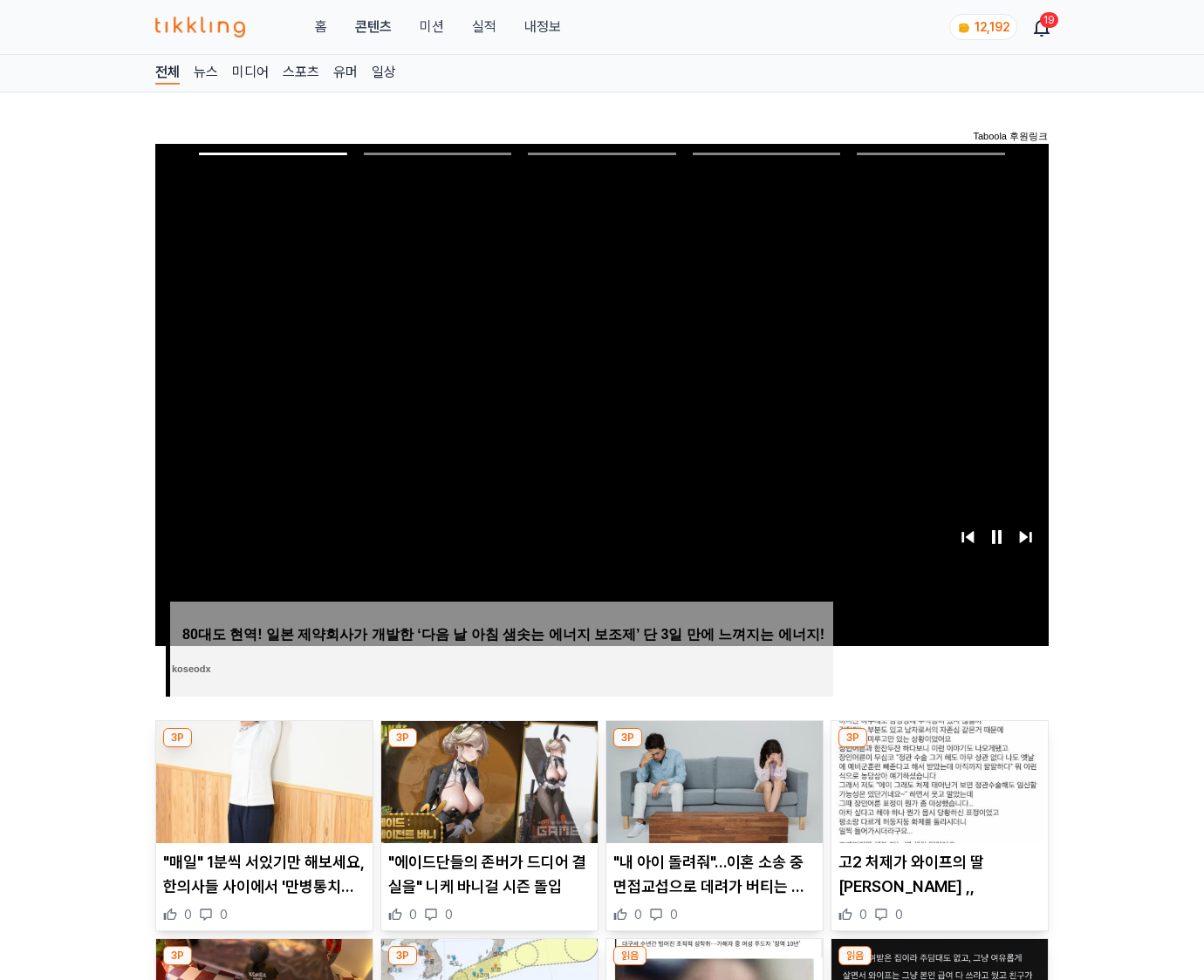
click at [939, 749] on img at bounding box center [940, 782] width 216 height 122
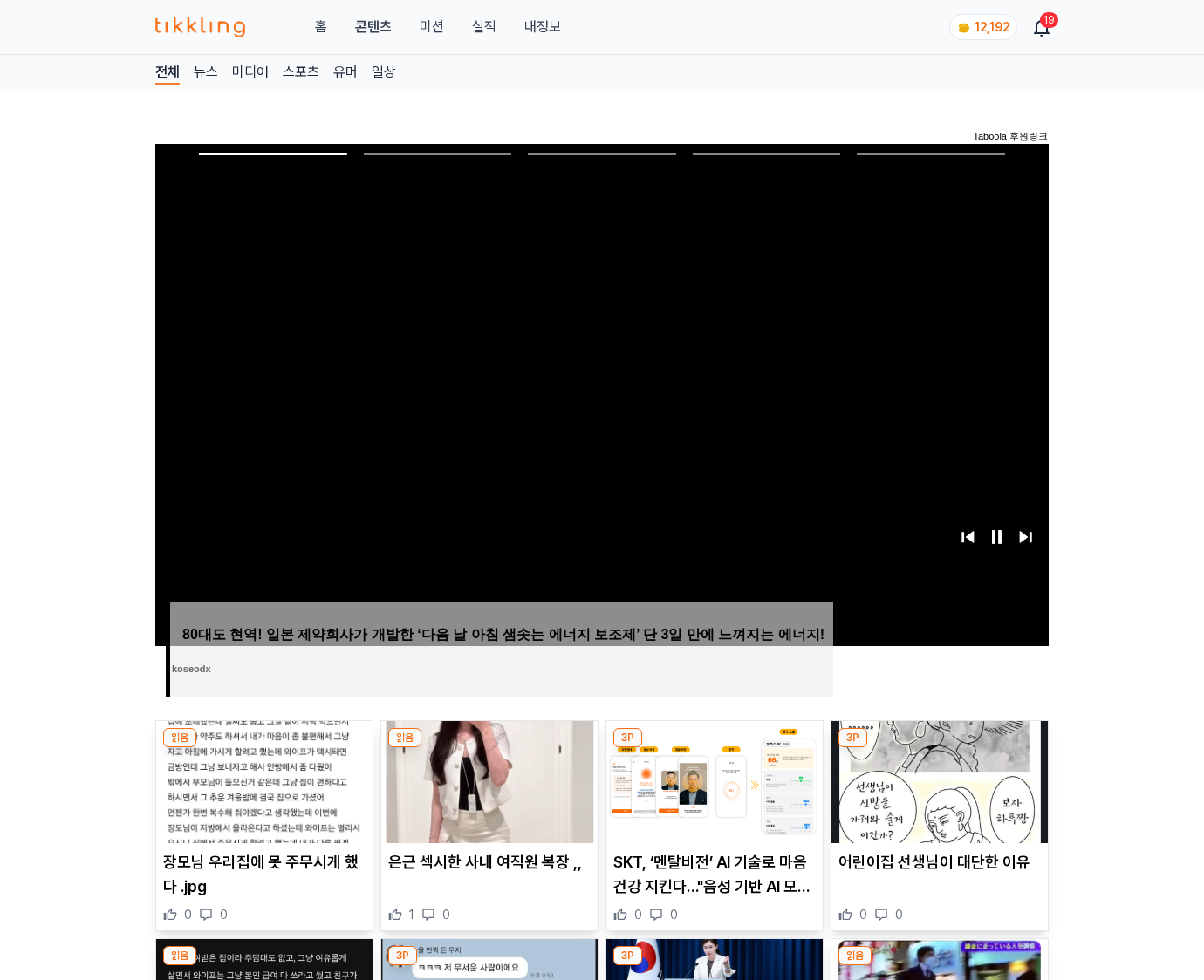
click at [939, 749] on img at bounding box center [940, 782] width 216 height 122
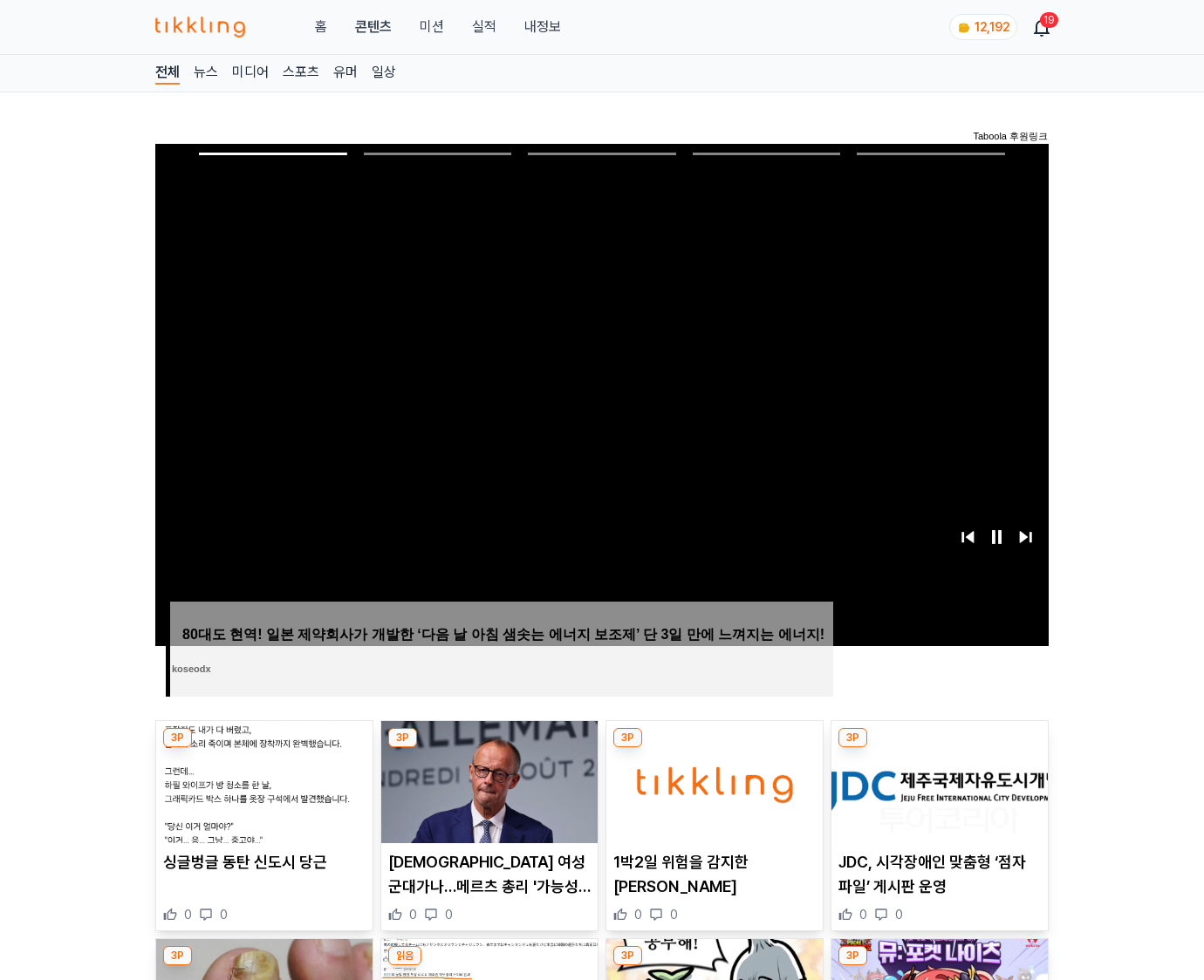
click at [939, 749] on img at bounding box center [940, 782] width 216 height 122
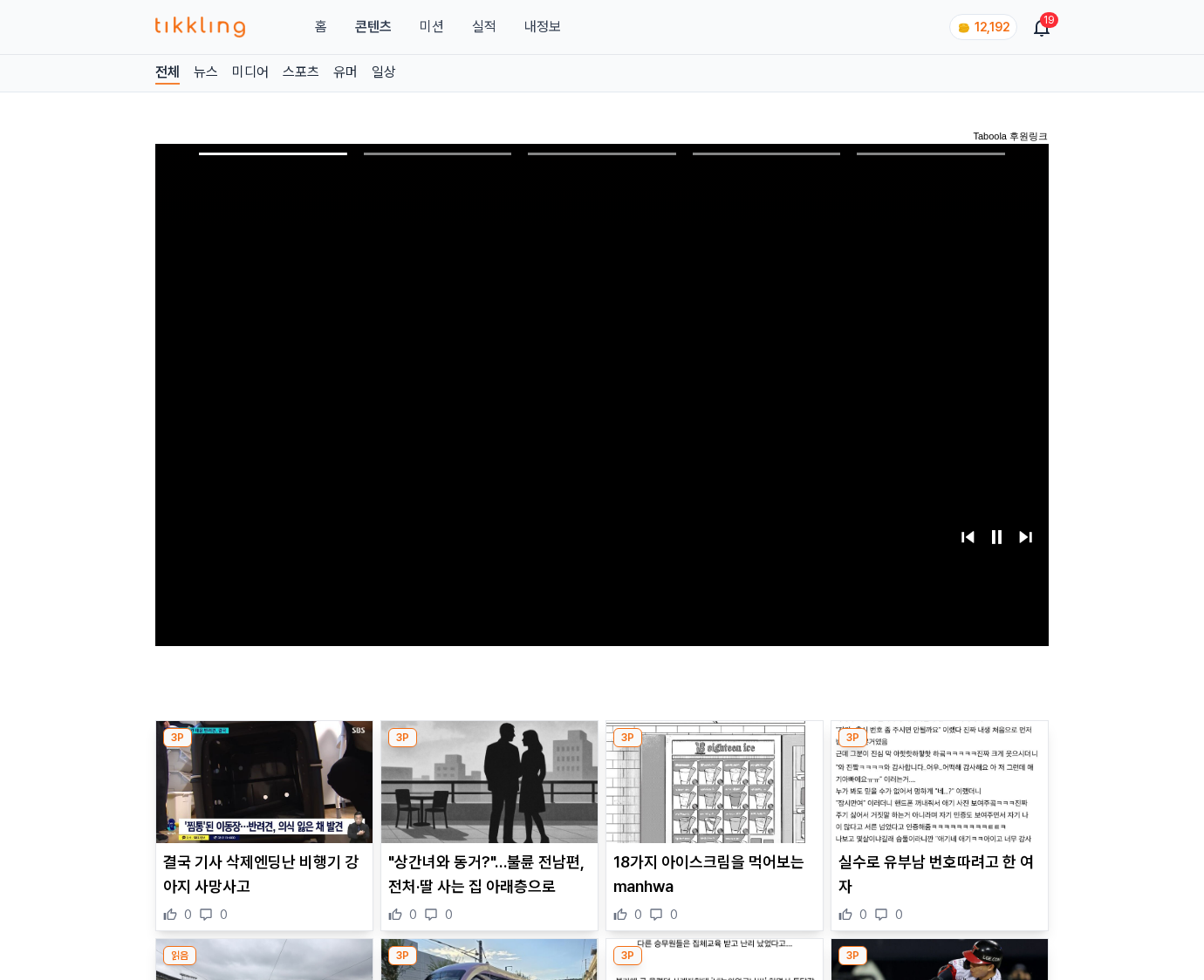
click at [939, 749] on img at bounding box center [940, 782] width 216 height 122
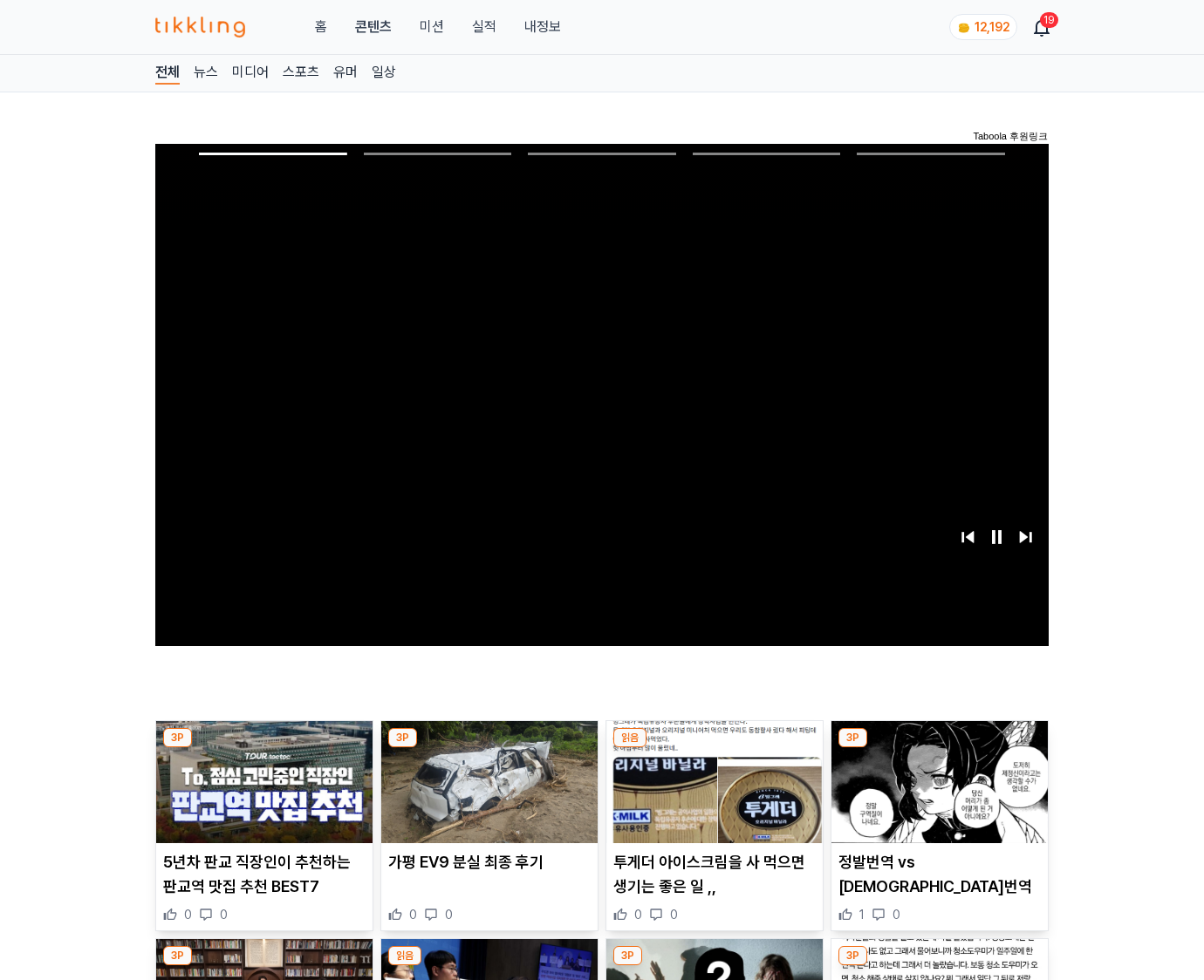
click at [939, 749] on img at bounding box center [940, 782] width 216 height 122
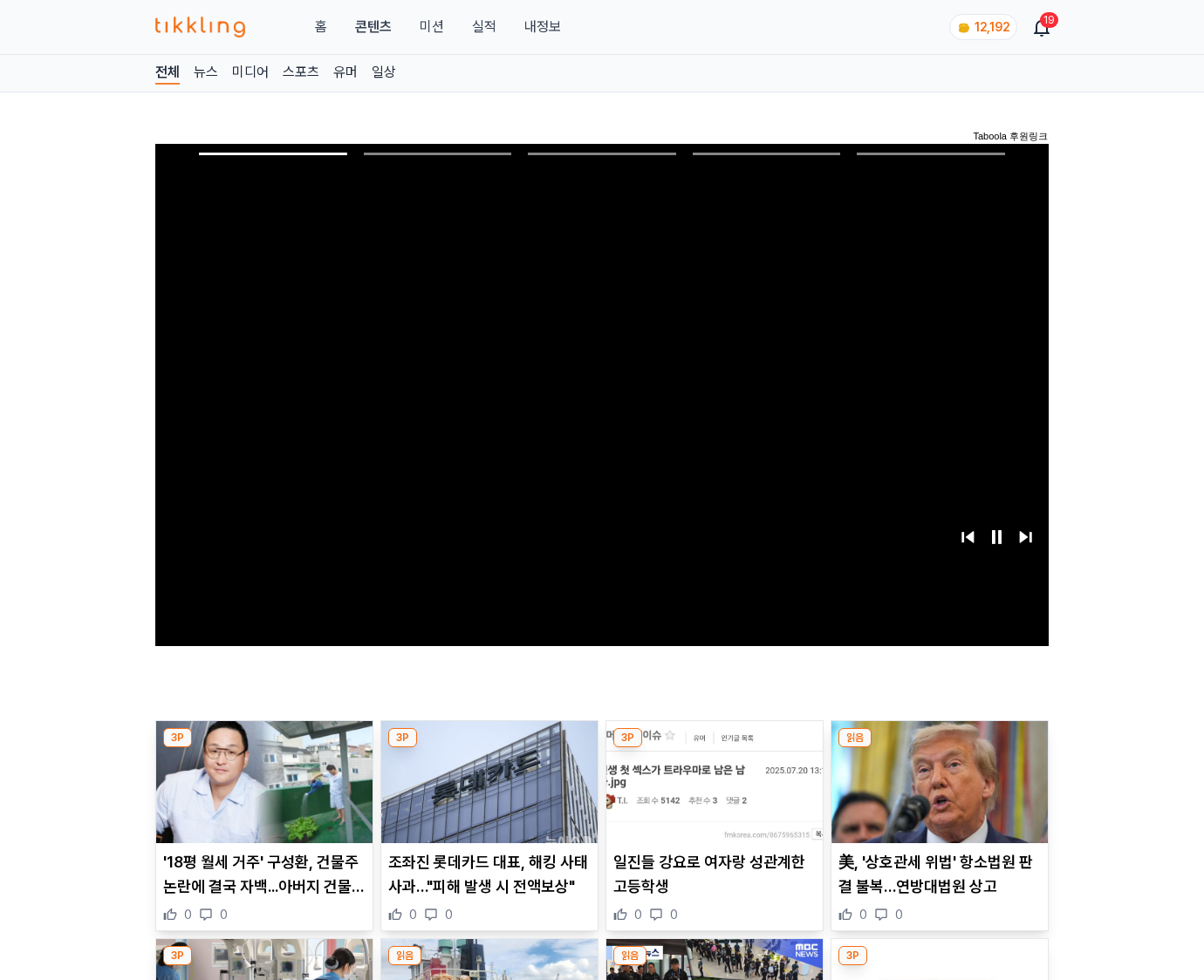
click at [939, 749] on img at bounding box center [940, 782] width 216 height 122
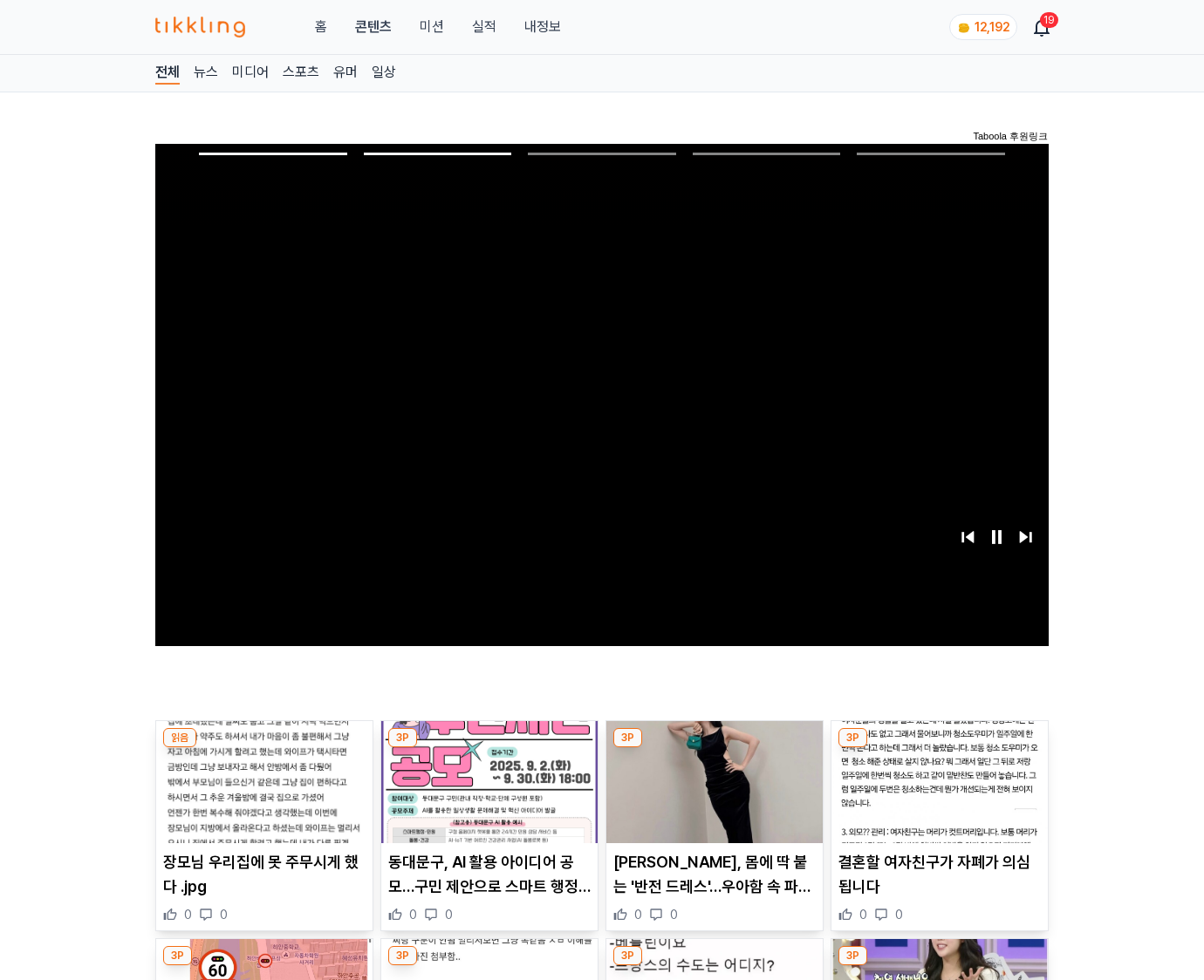
click at [939, 749] on img at bounding box center [940, 782] width 216 height 122
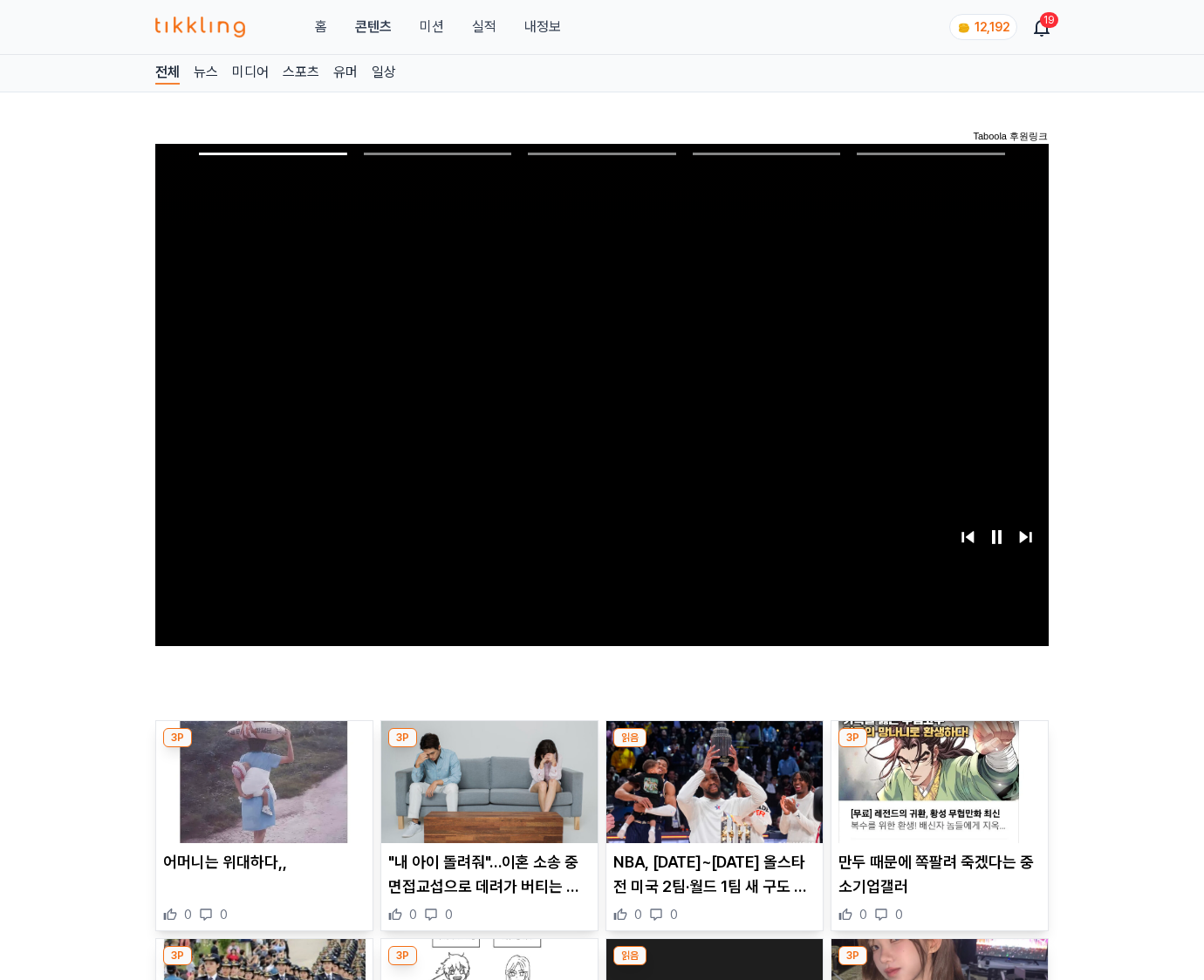
click at [939, 749] on img at bounding box center [940, 782] width 216 height 122
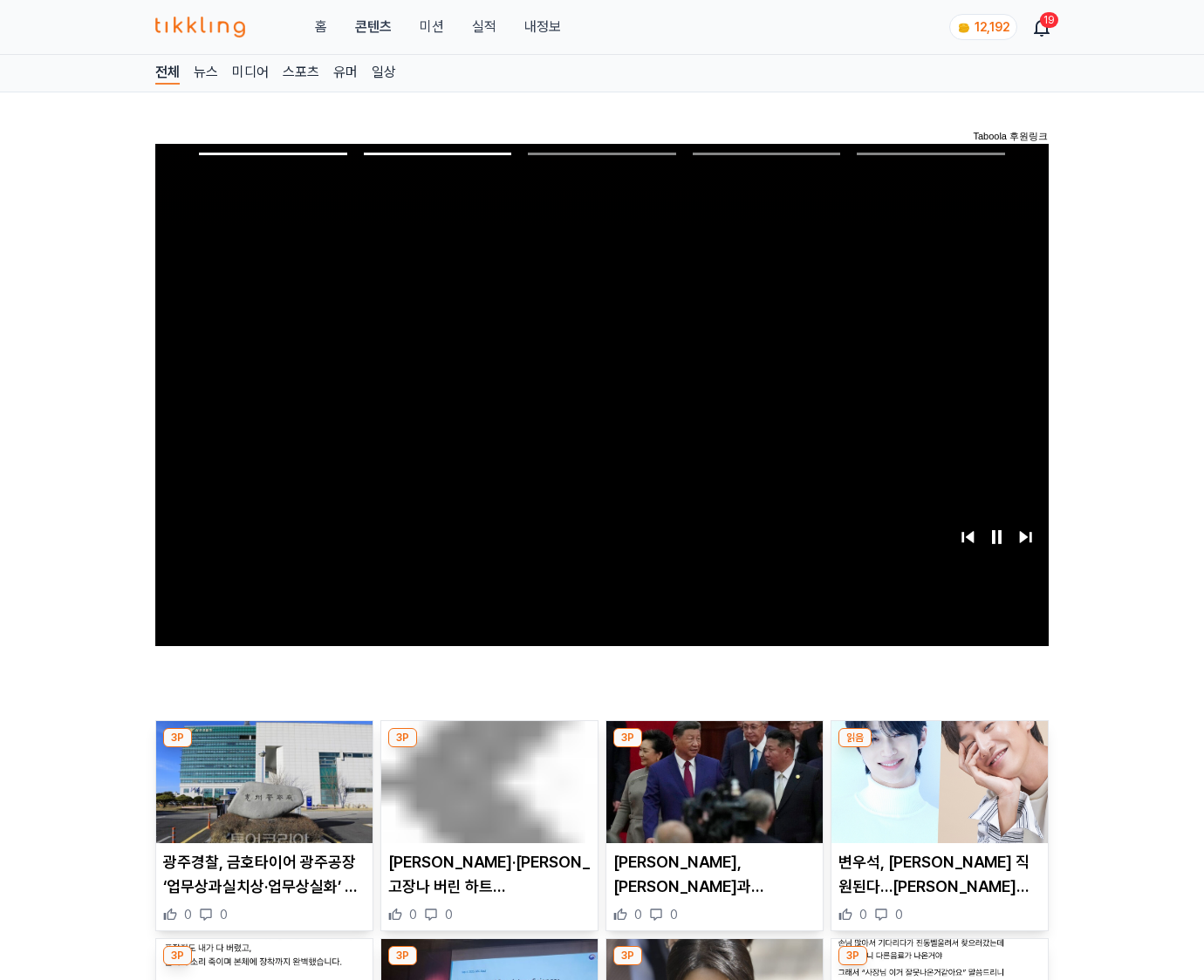
click at [939, 749] on img at bounding box center [940, 782] width 216 height 122
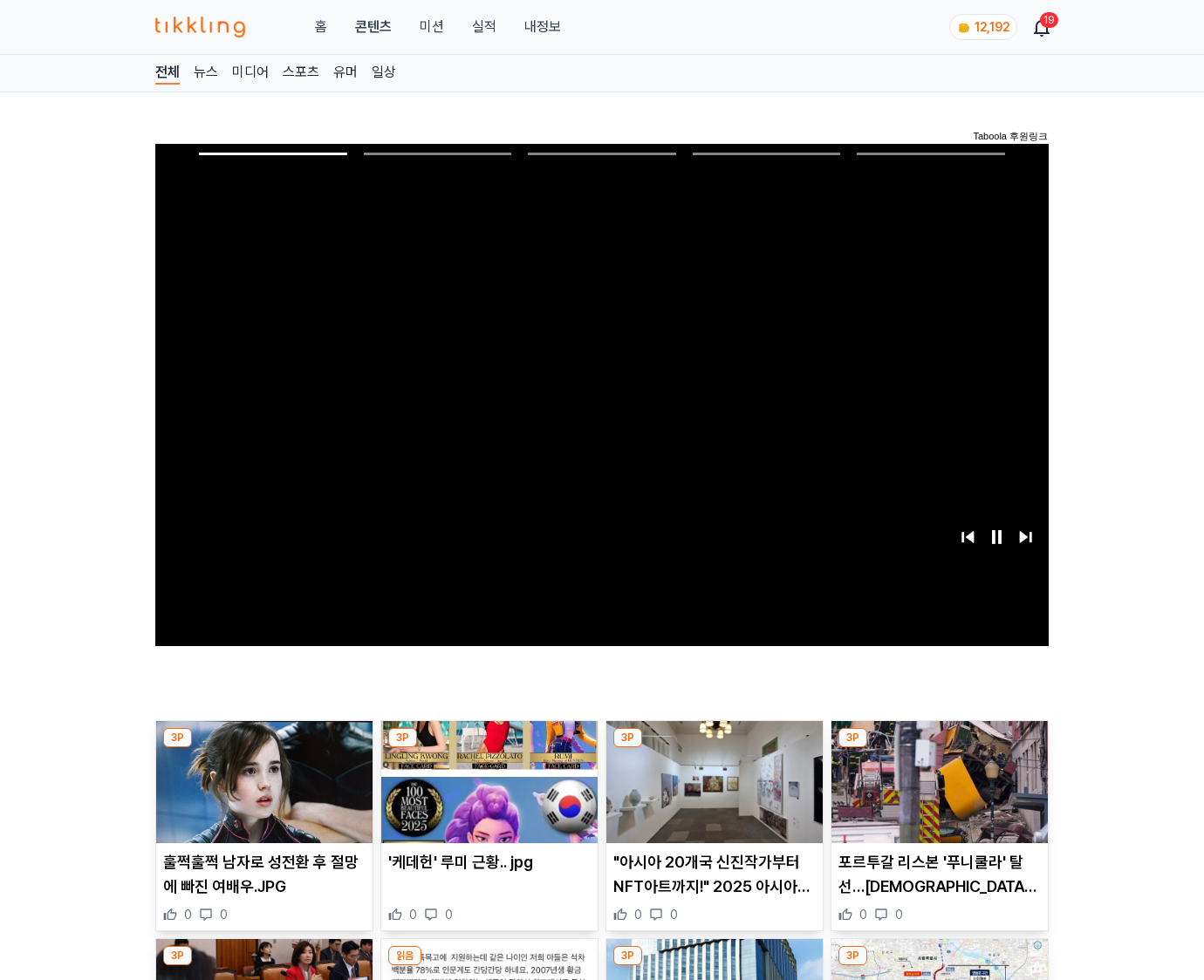
click at [939, 749] on img at bounding box center [940, 782] width 216 height 122
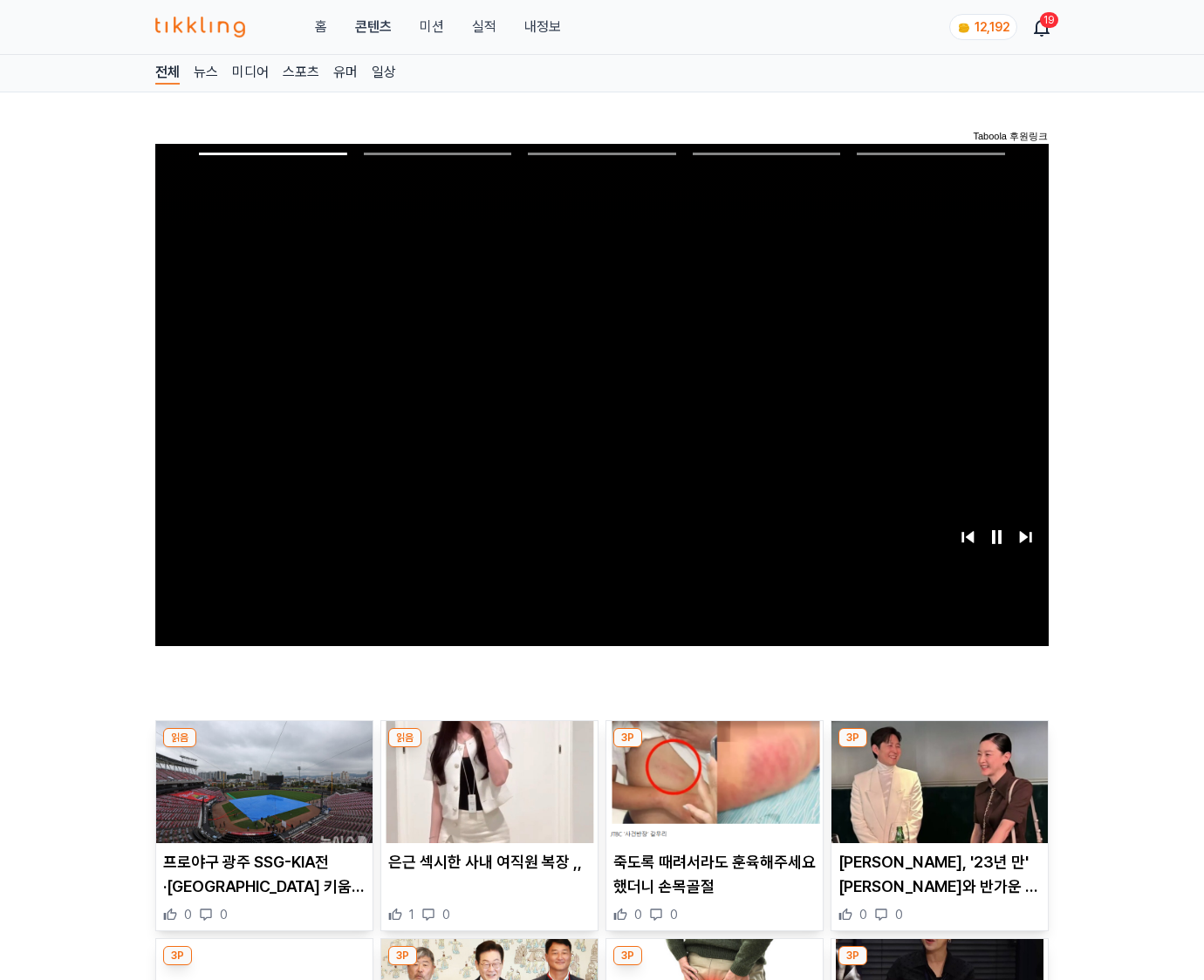
click at [939, 749] on img at bounding box center [940, 782] width 216 height 122
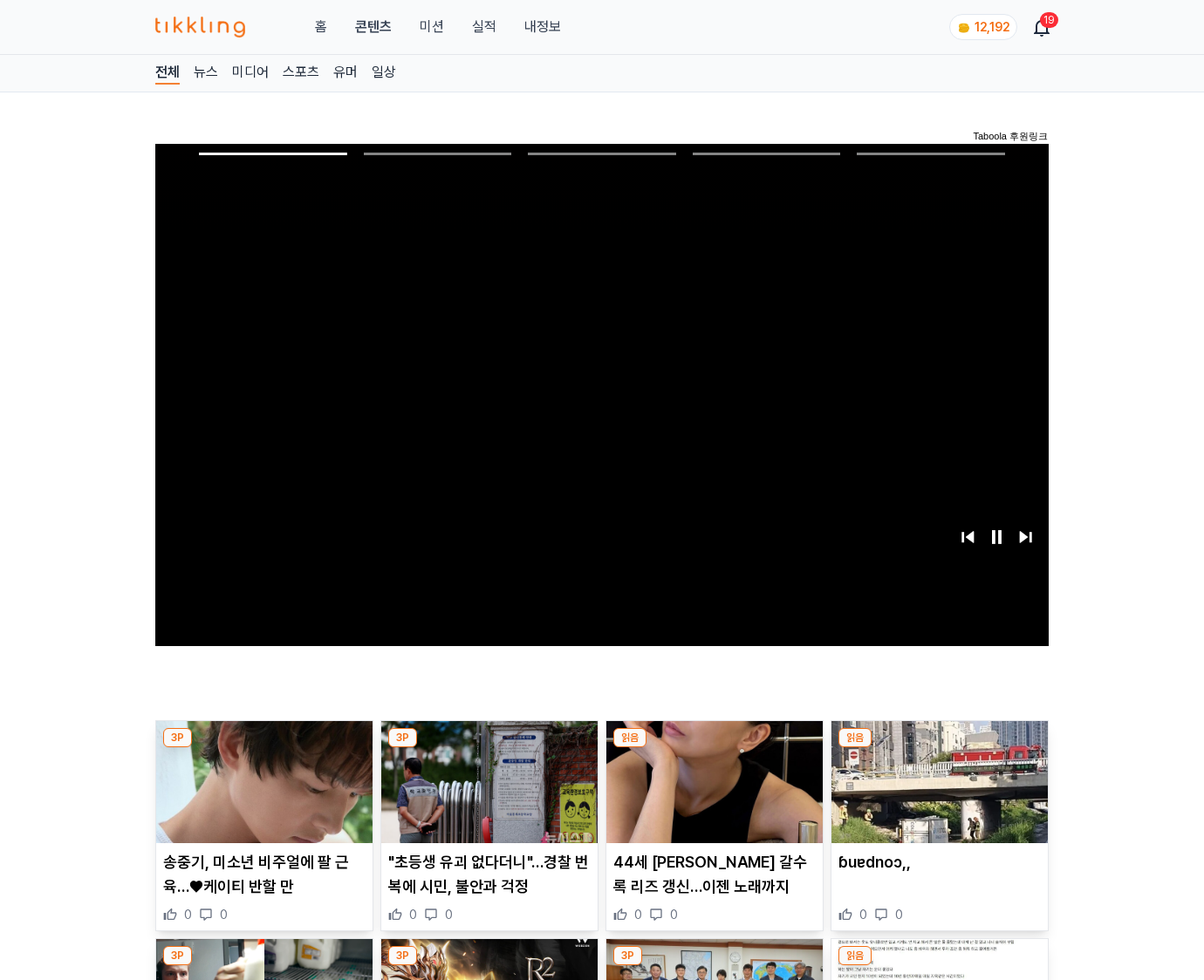
click at [939, 749] on img at bounding box center [940, 782] width 216 height 122
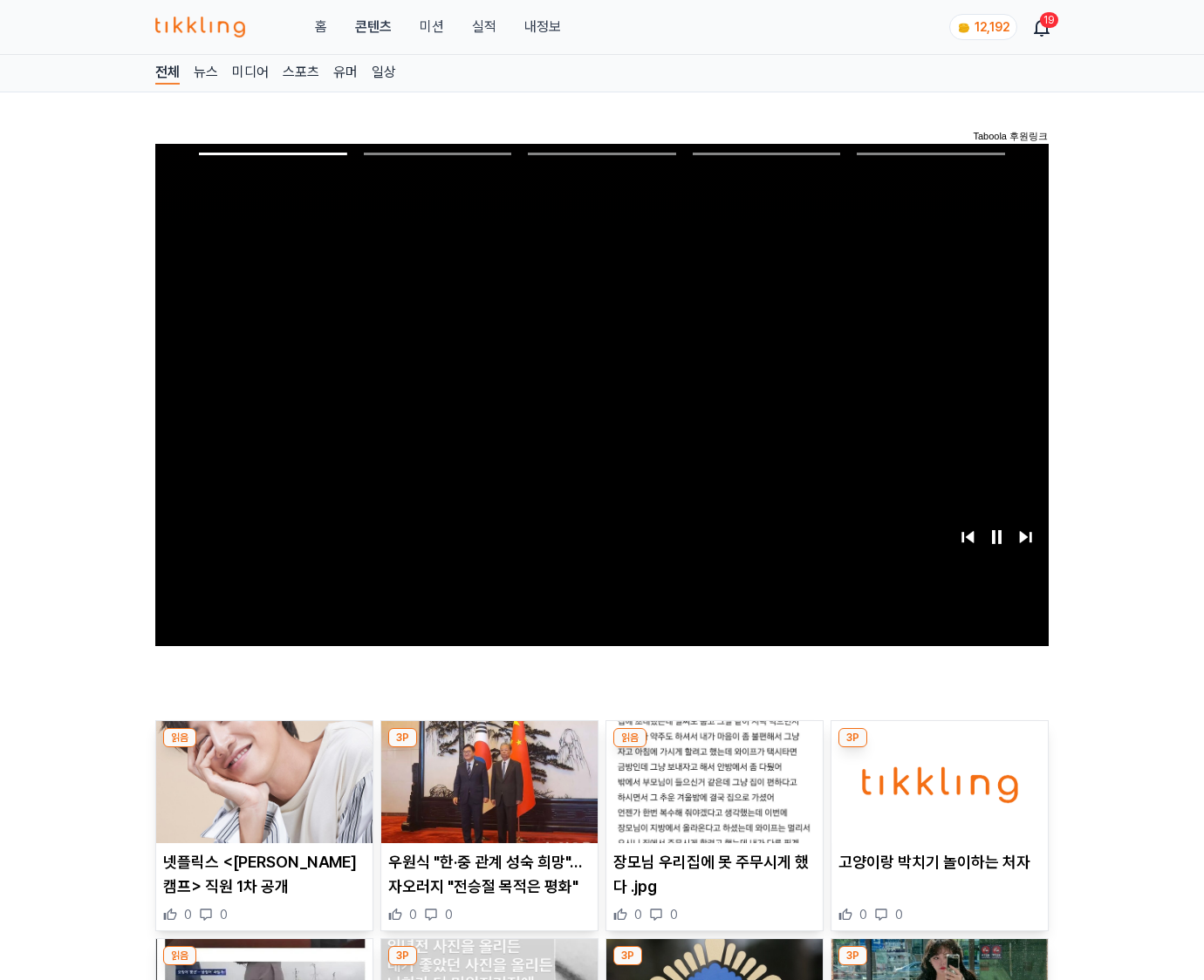
click at [939, 749] on img at bounding box center [940, 782] width 216 height 122
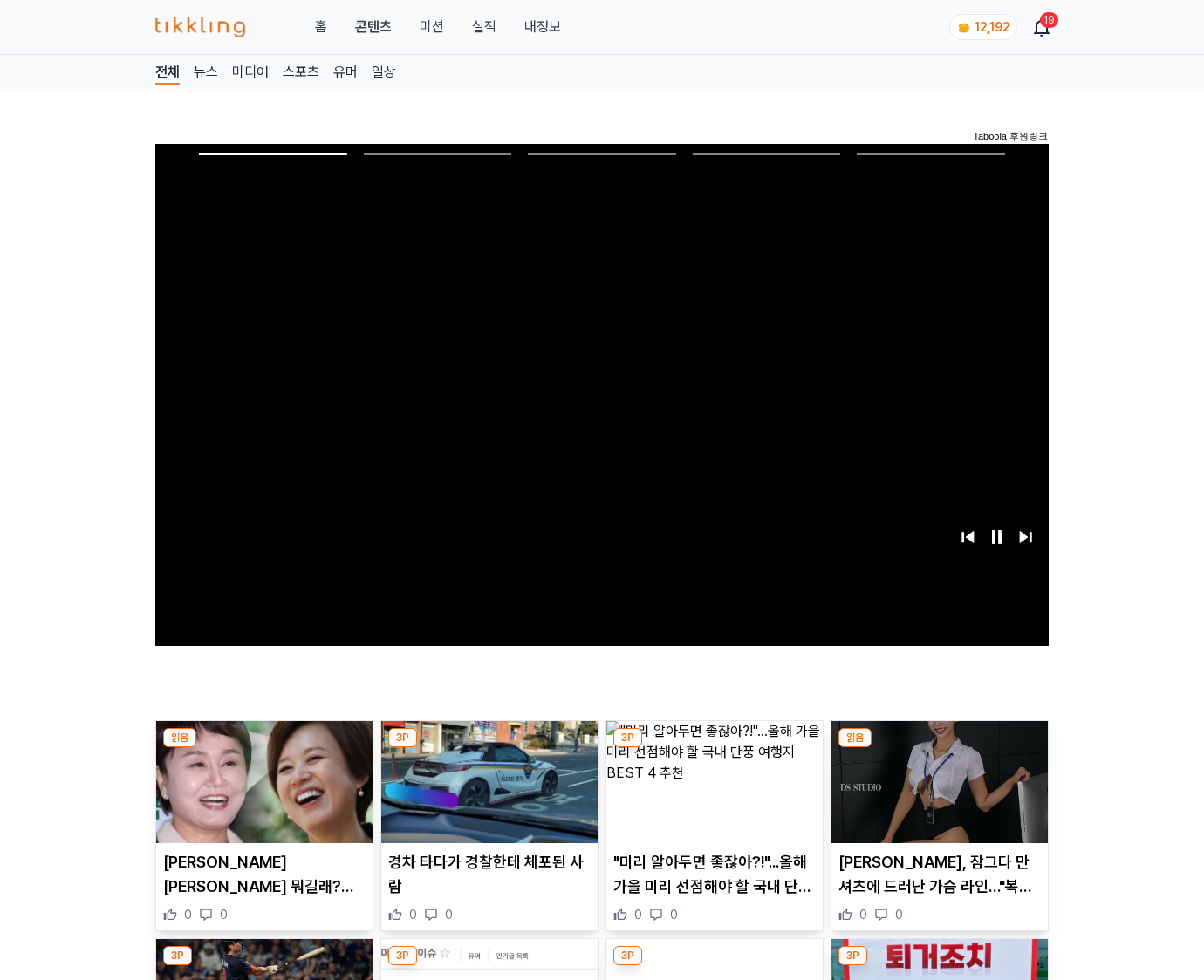
click at [939, 749] on img at bounding box center [940, 782] width 216 height 122
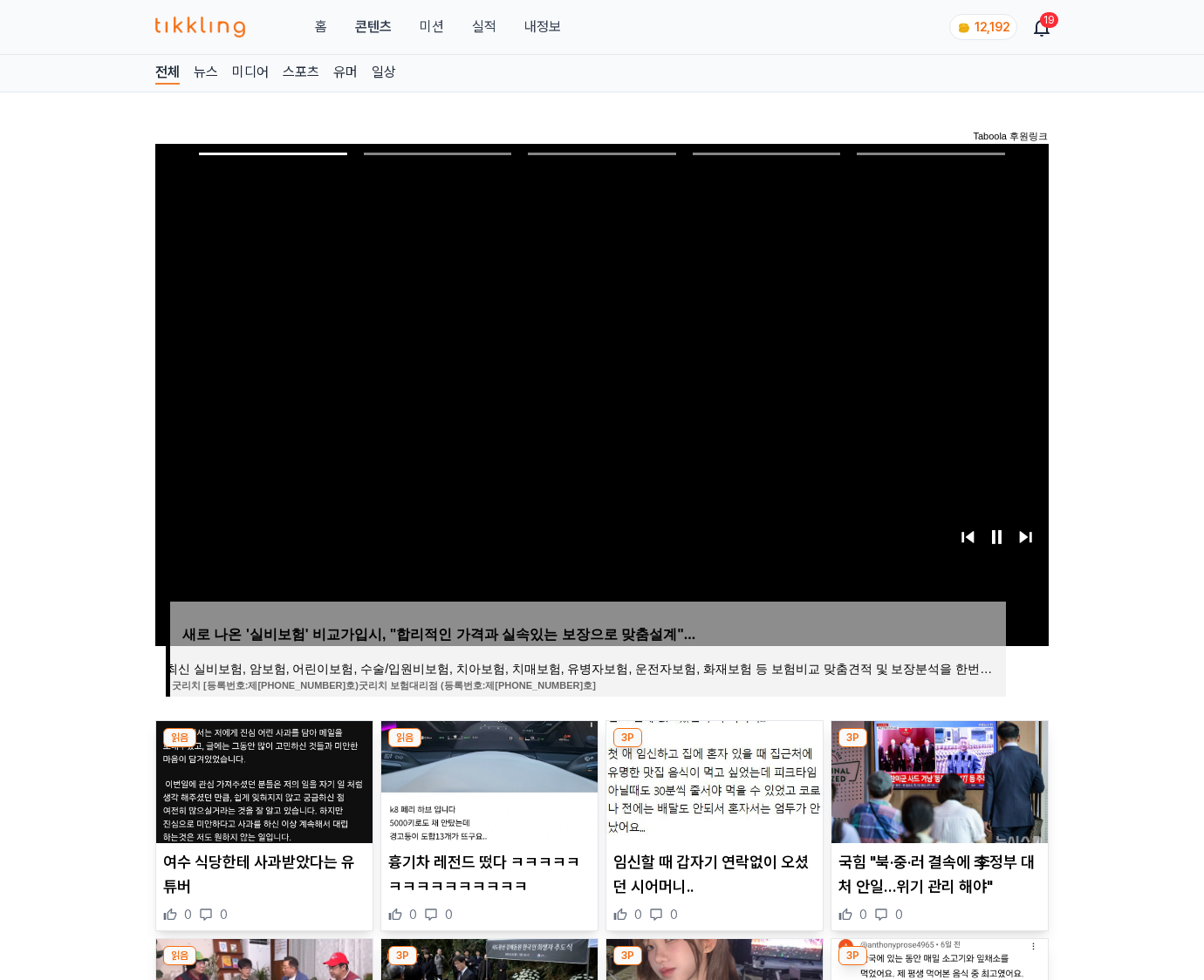
click at [939, 749] on img at bounding box center [940, 782] width 216 height 122
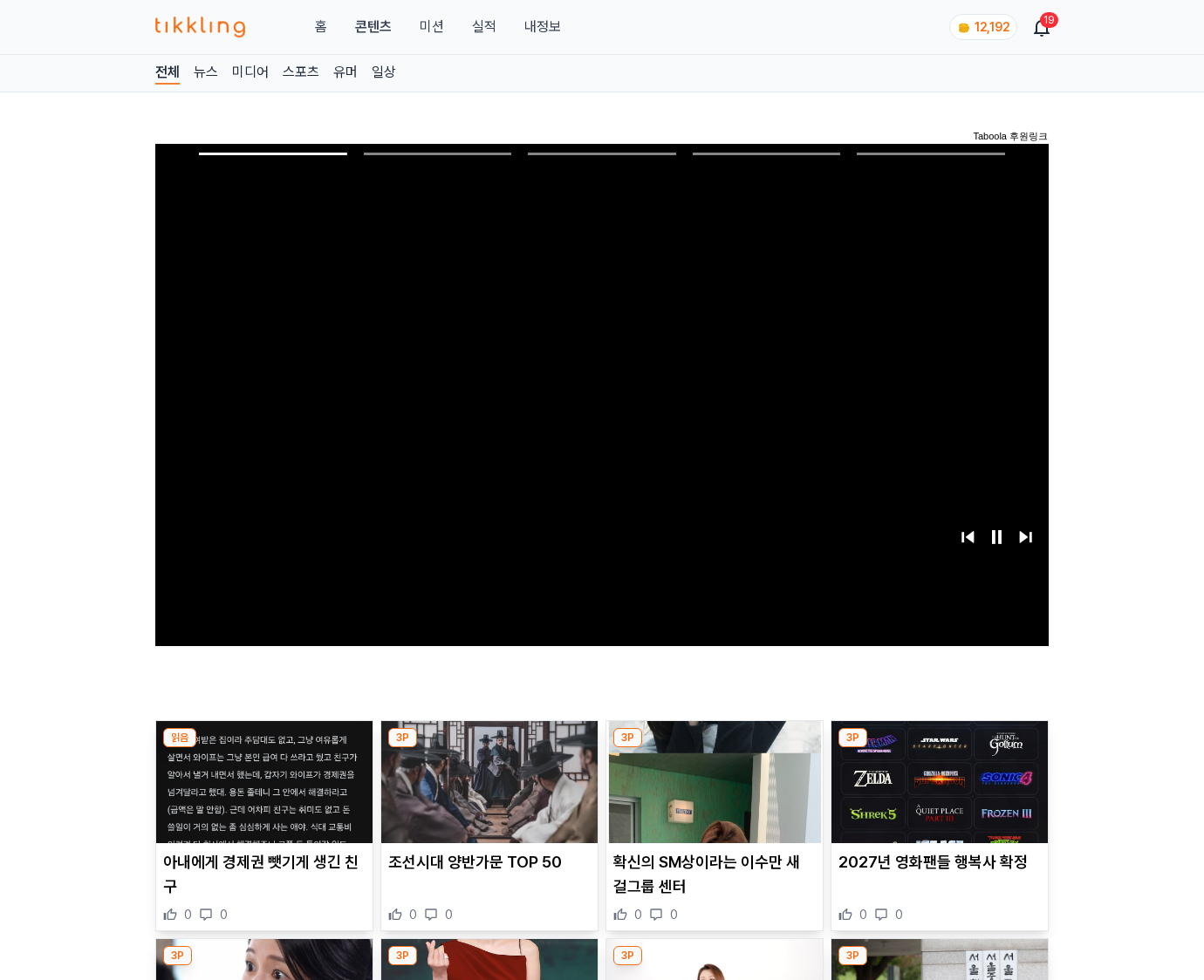
click at [939, 749] on img at bounding box center [940, 782] width 216 height 122
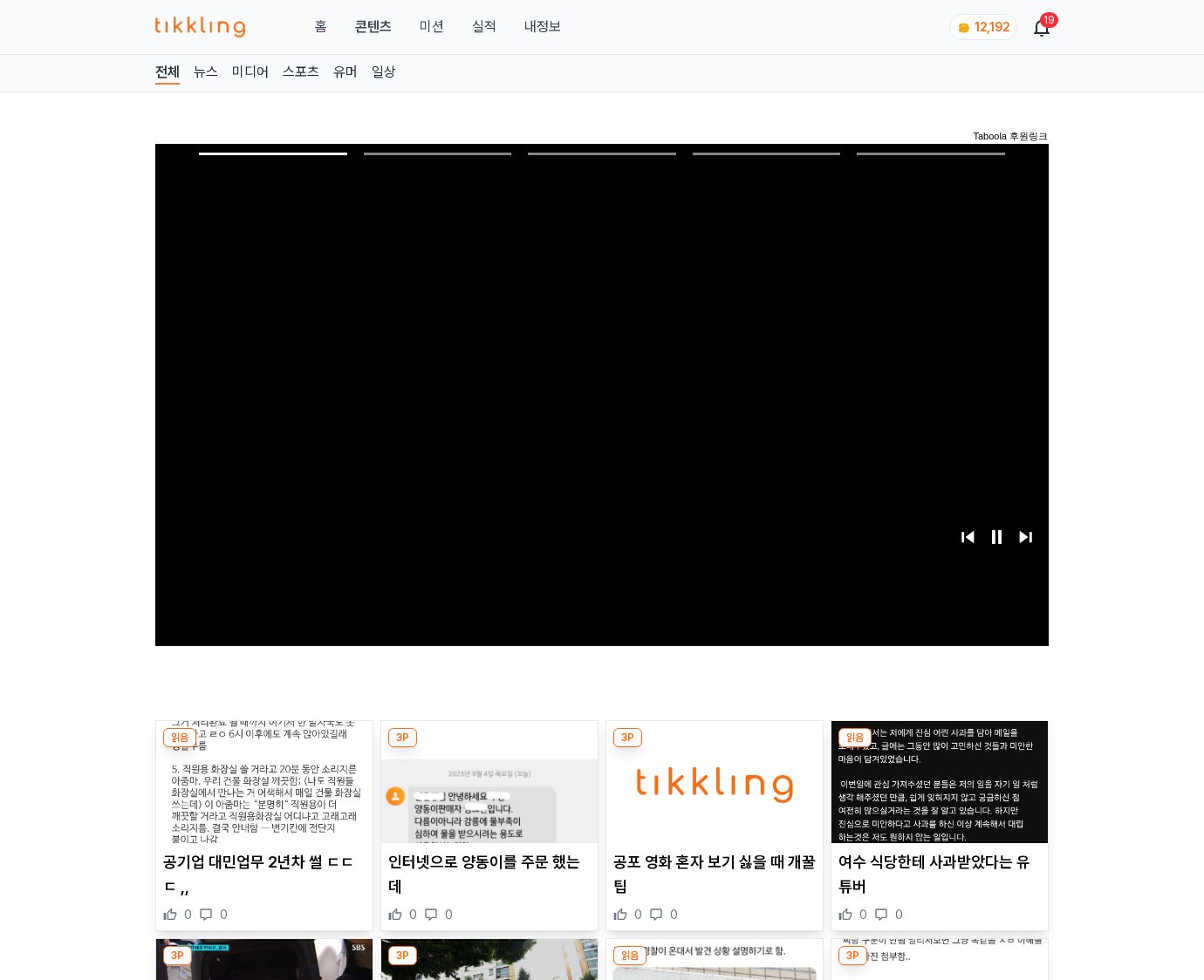
click at [939, 749] on img at bounding box center [940, 782] width 216 height 122
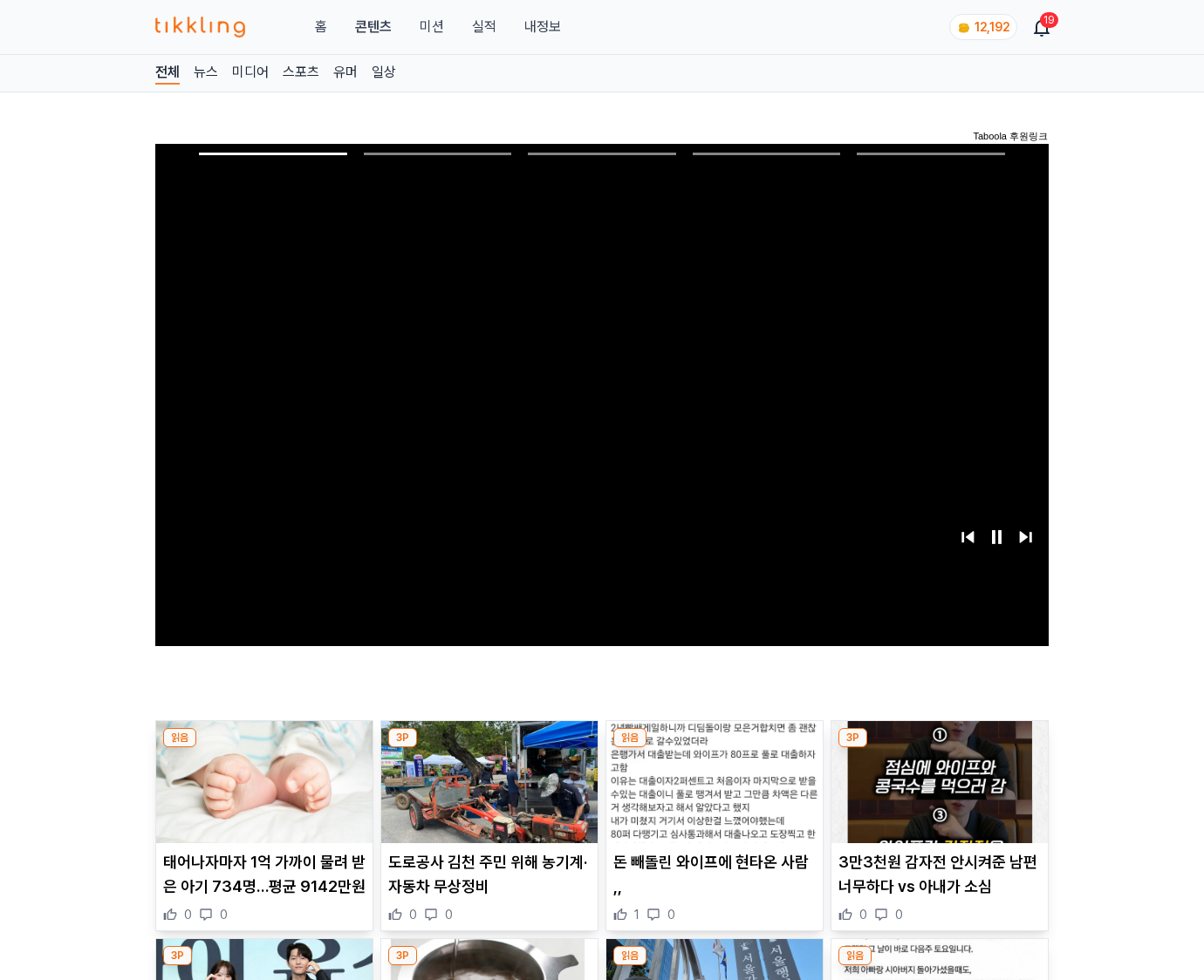
click at [939, 749] on img at bounding box center [940, 782] width 216 height 122
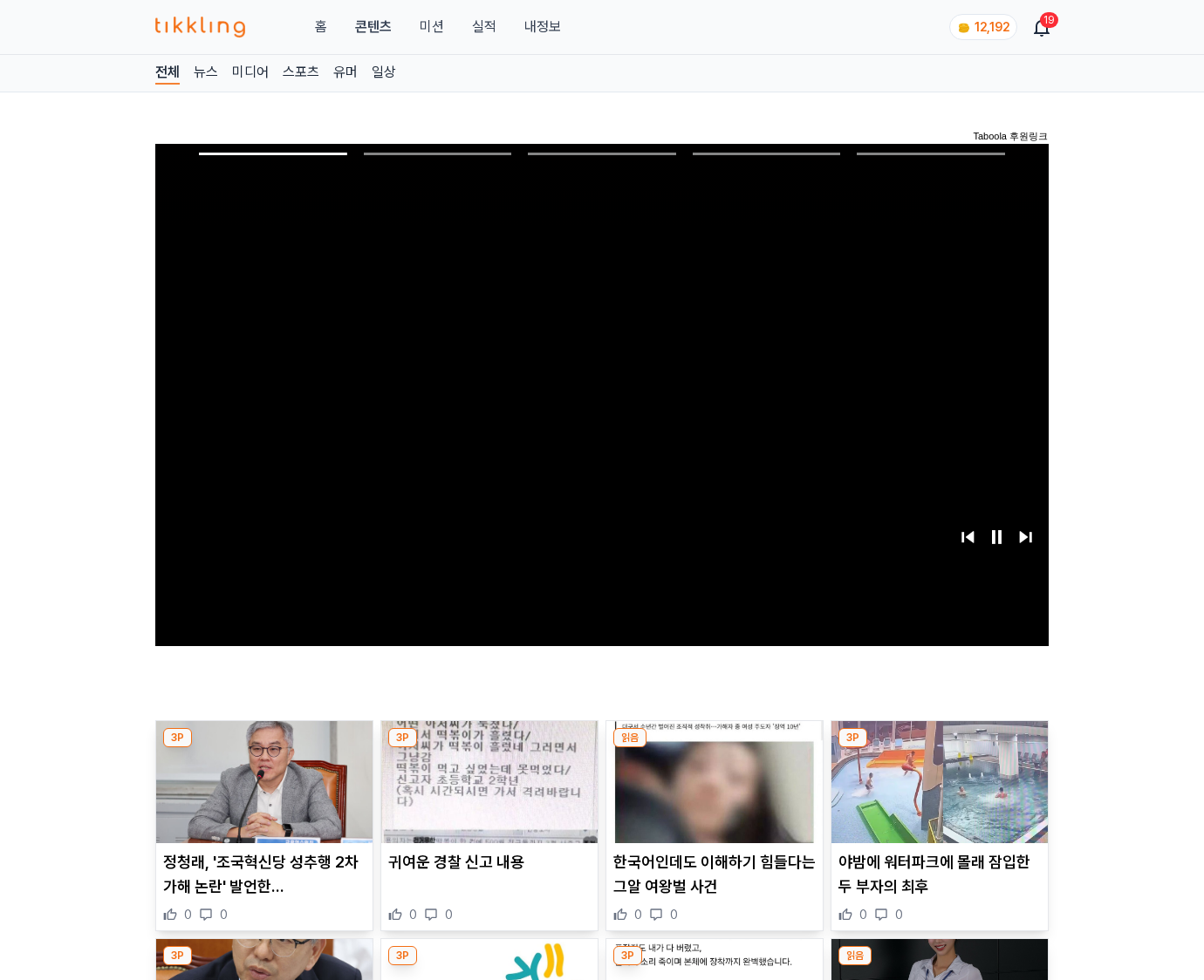
click at [939, 749] on img at bounding box center [940, 782] width 216 height 122
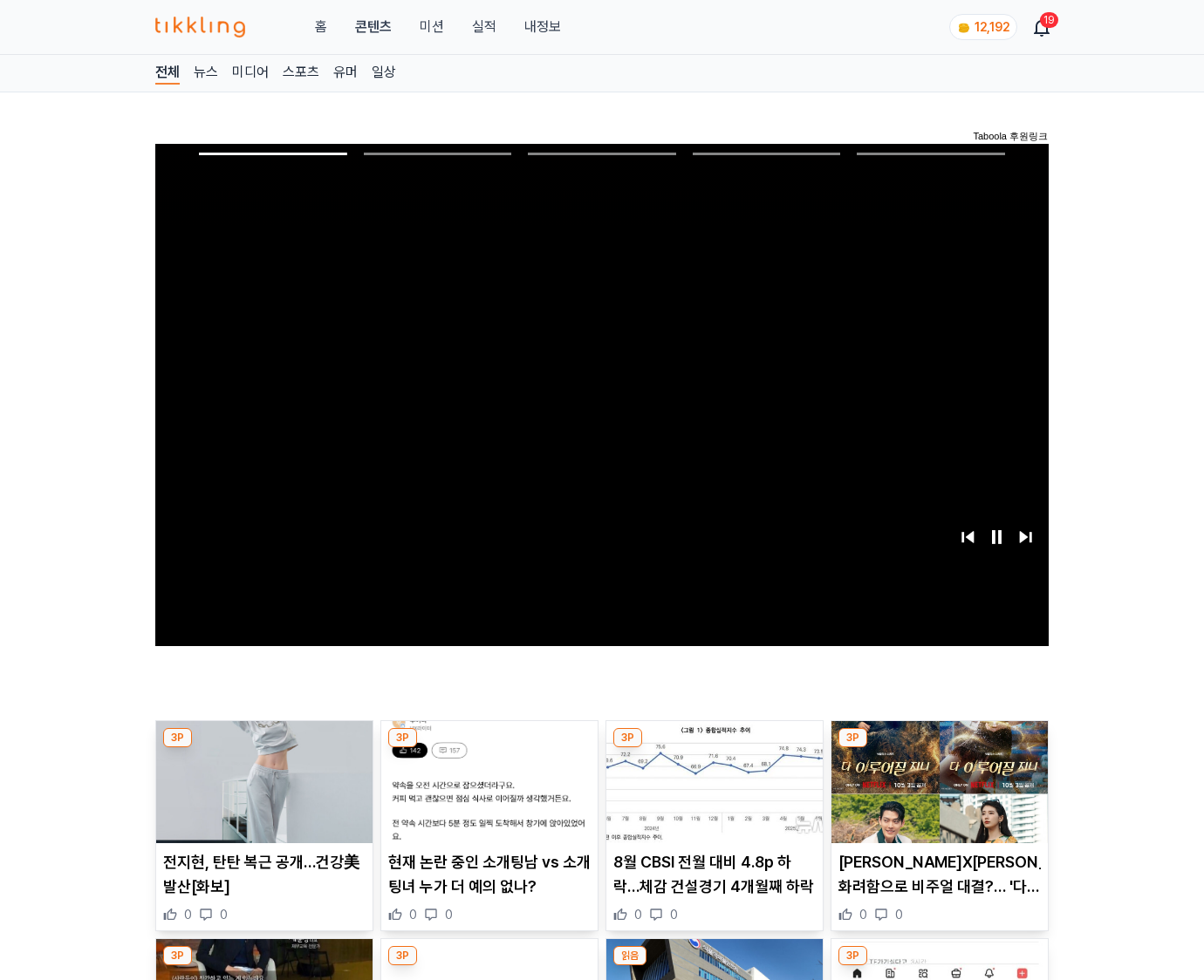
click at [939, 749] on img at bounding box center [940, 782] width 216 height 122
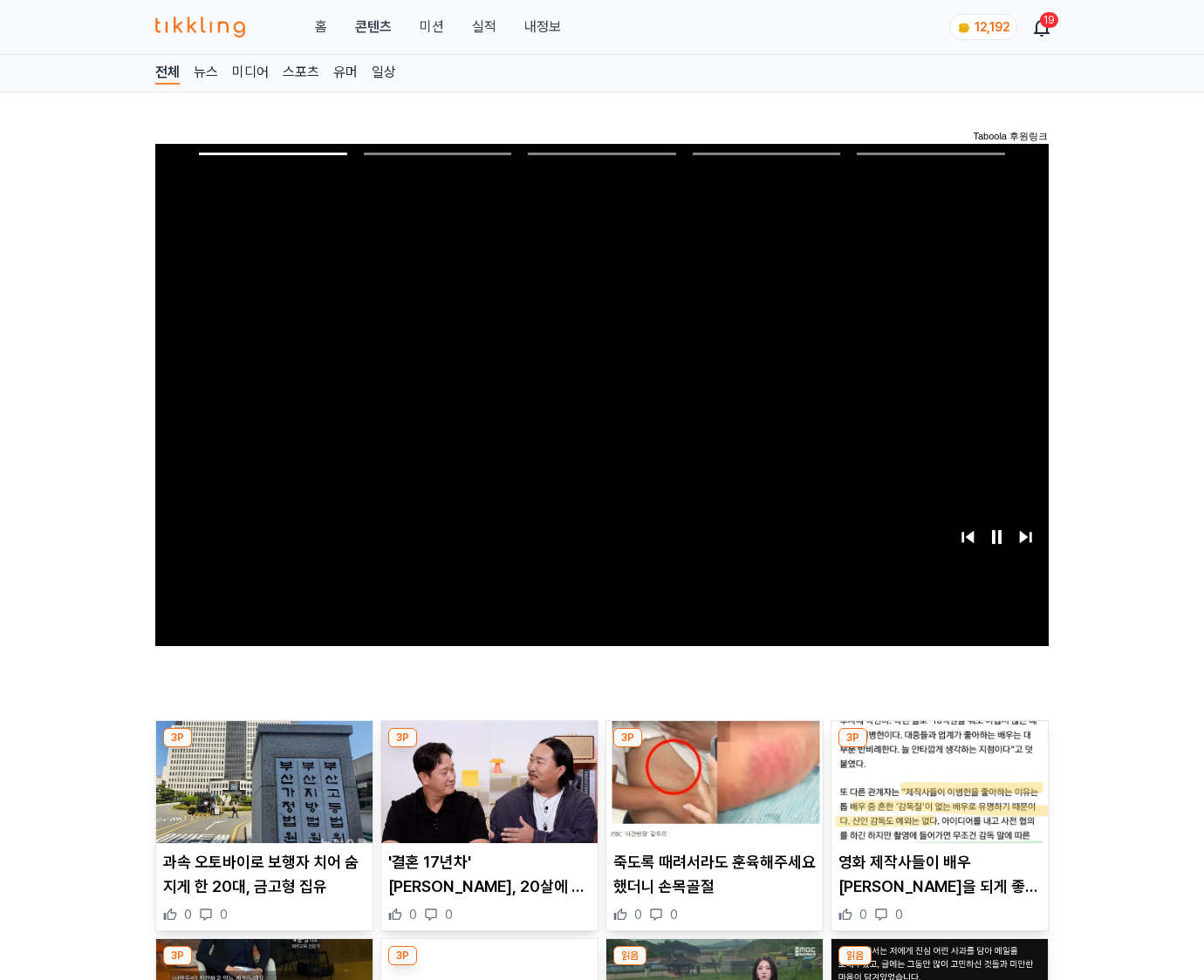
click at [939, 749] on img at bounding box center [940, 782] width 216 height 122
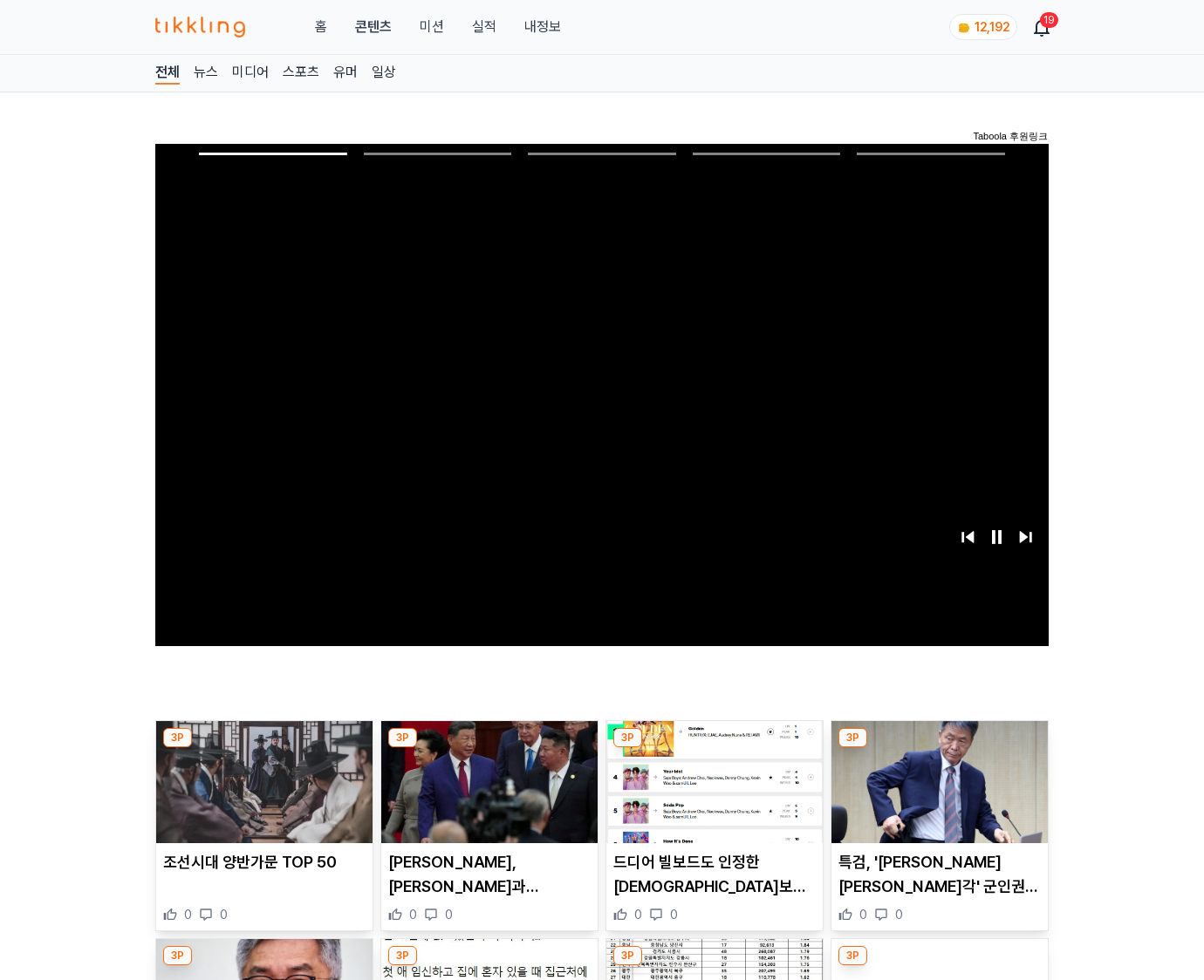
click at [939, 749] on img at bounding box center [940, 782] width 216 height 122
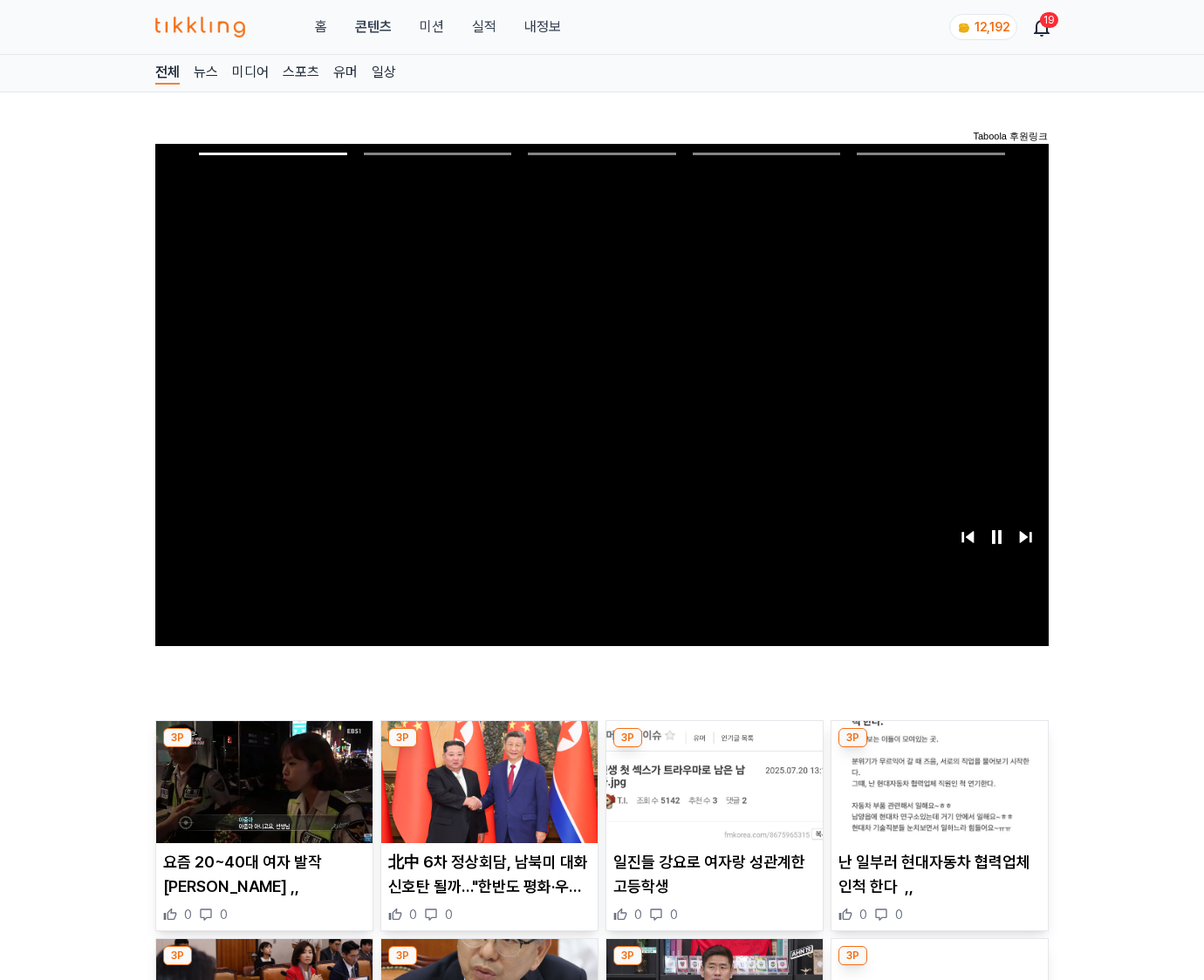
click at [939, 749] on img at bounding box center [940, 782] width 216 height 122
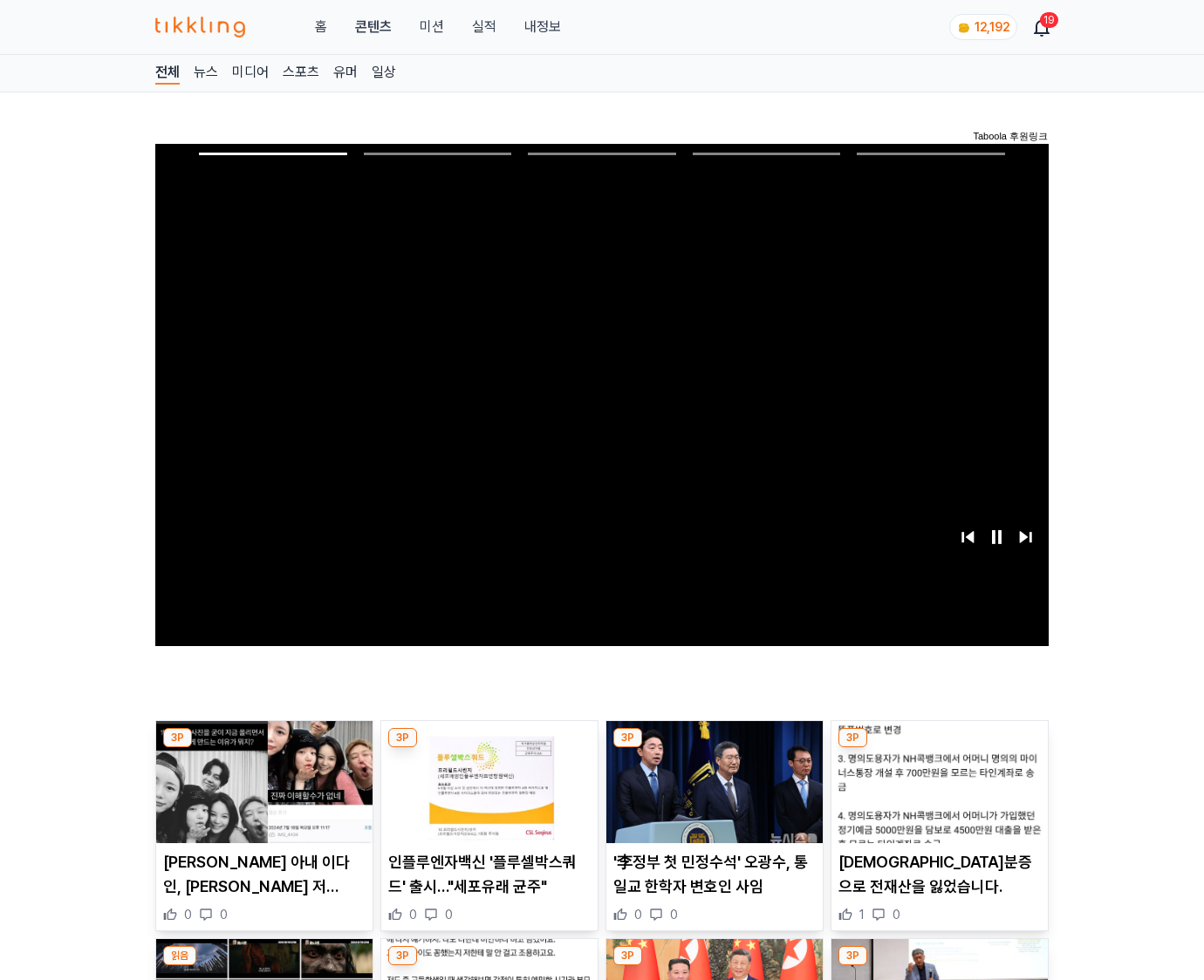
click at [939, 749] on img at bounding box center [940, 782] width 216 height 122
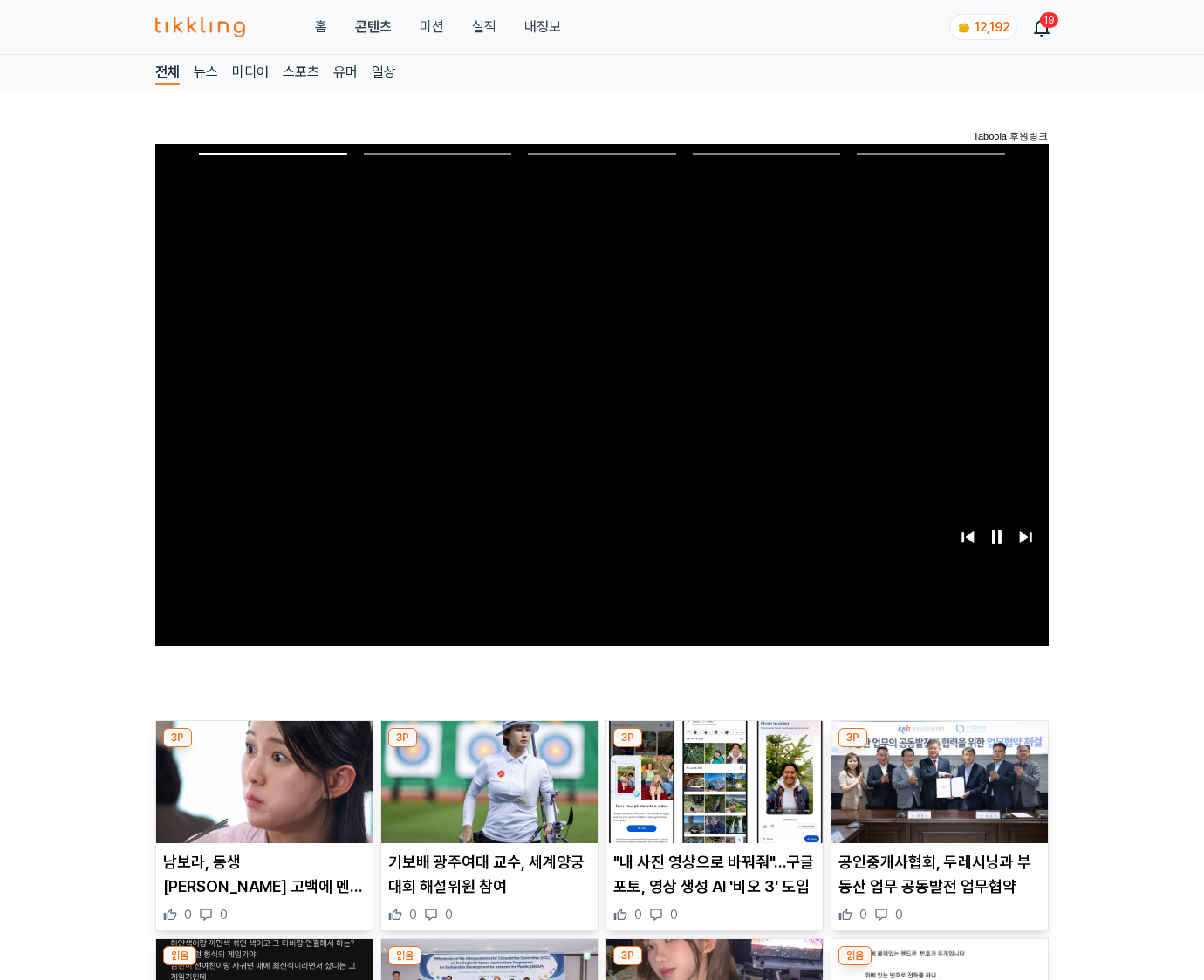
click at [939, 749] on img at bounding box center [940, 782] width 216 height 122
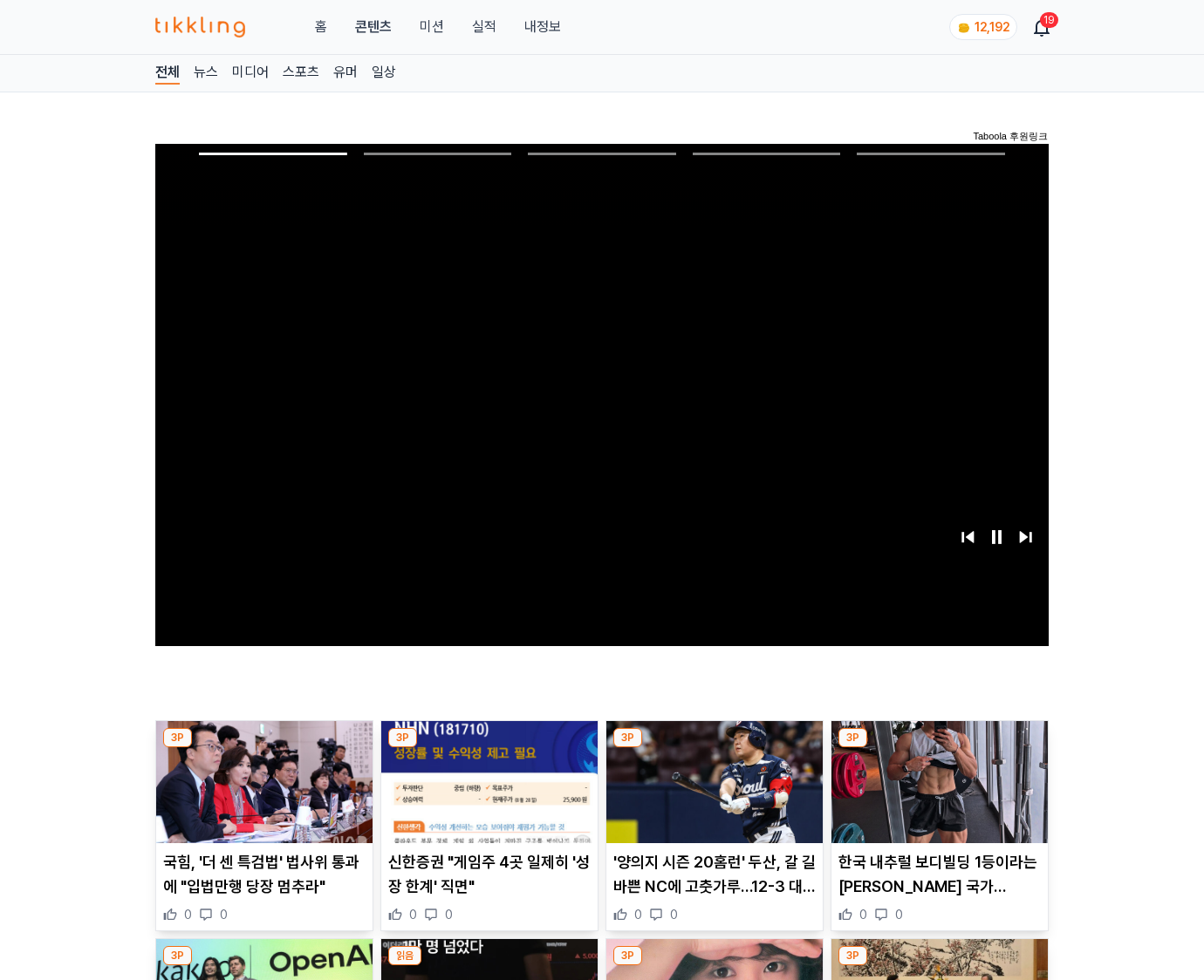
click at [939, 749] on img at bounding box center [940, 782] width 216 height 122
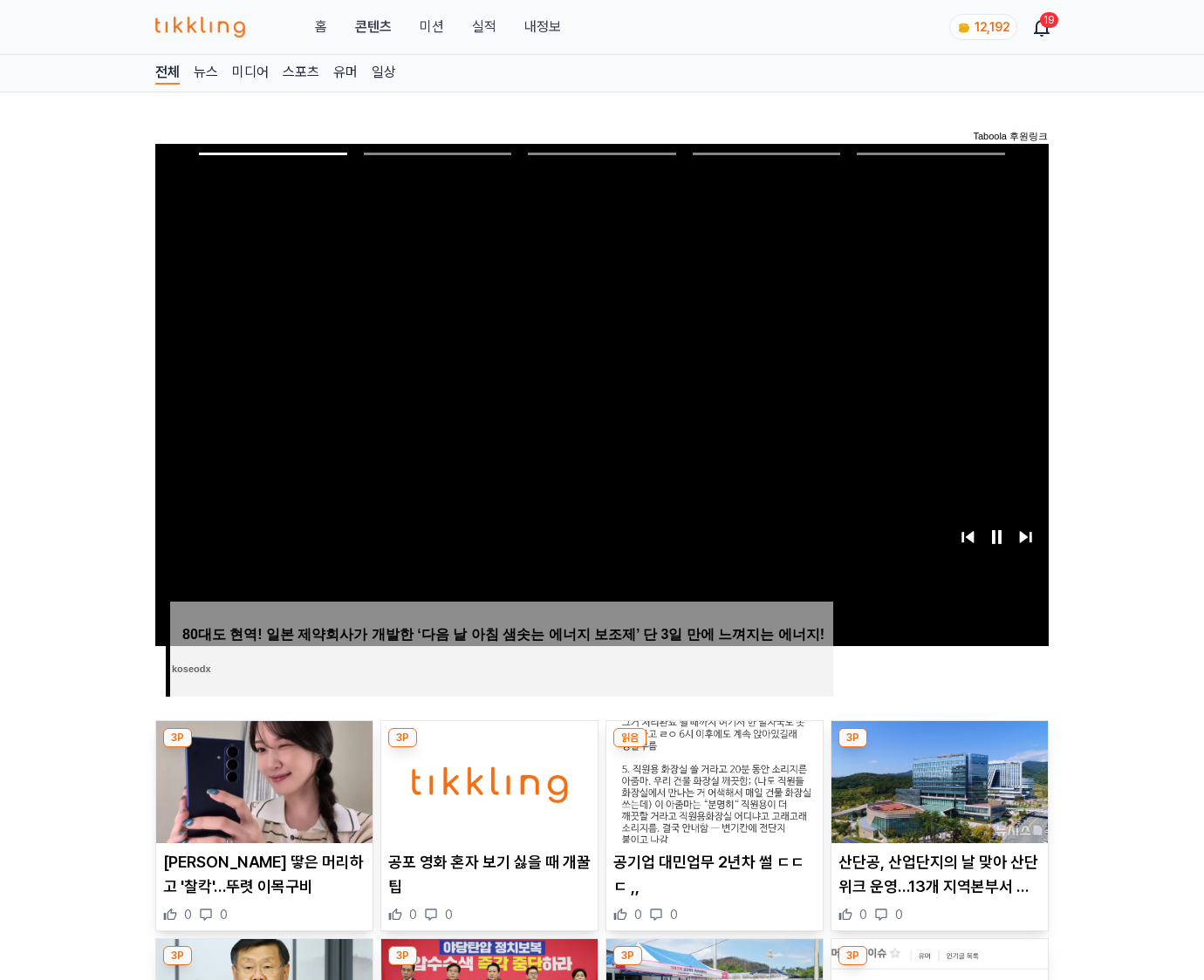
click at [939, 749] on img at bounding box center [940, 782] width 216 height 122
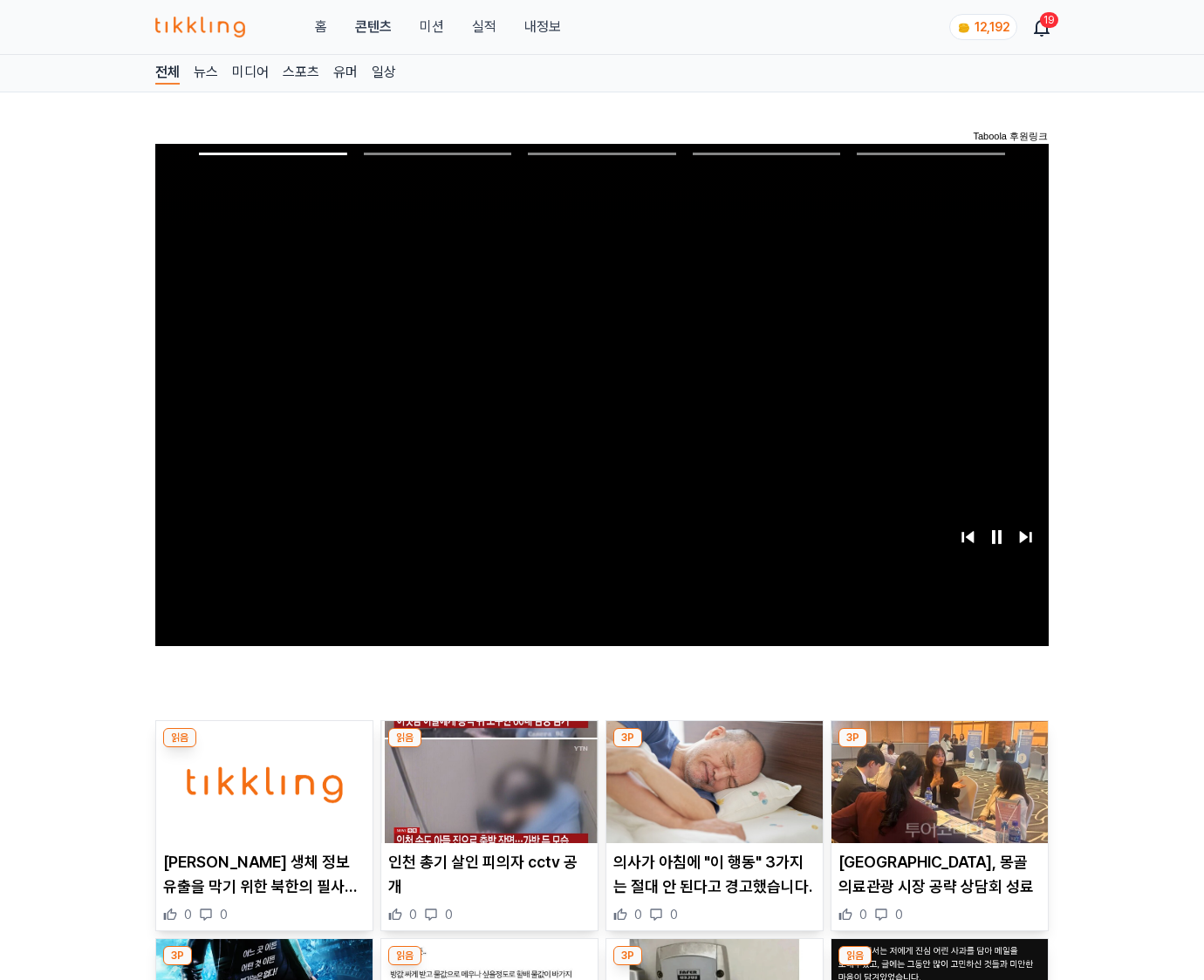
click at [939, 749] on img at bounding box center [940, 782] width 216 height 122
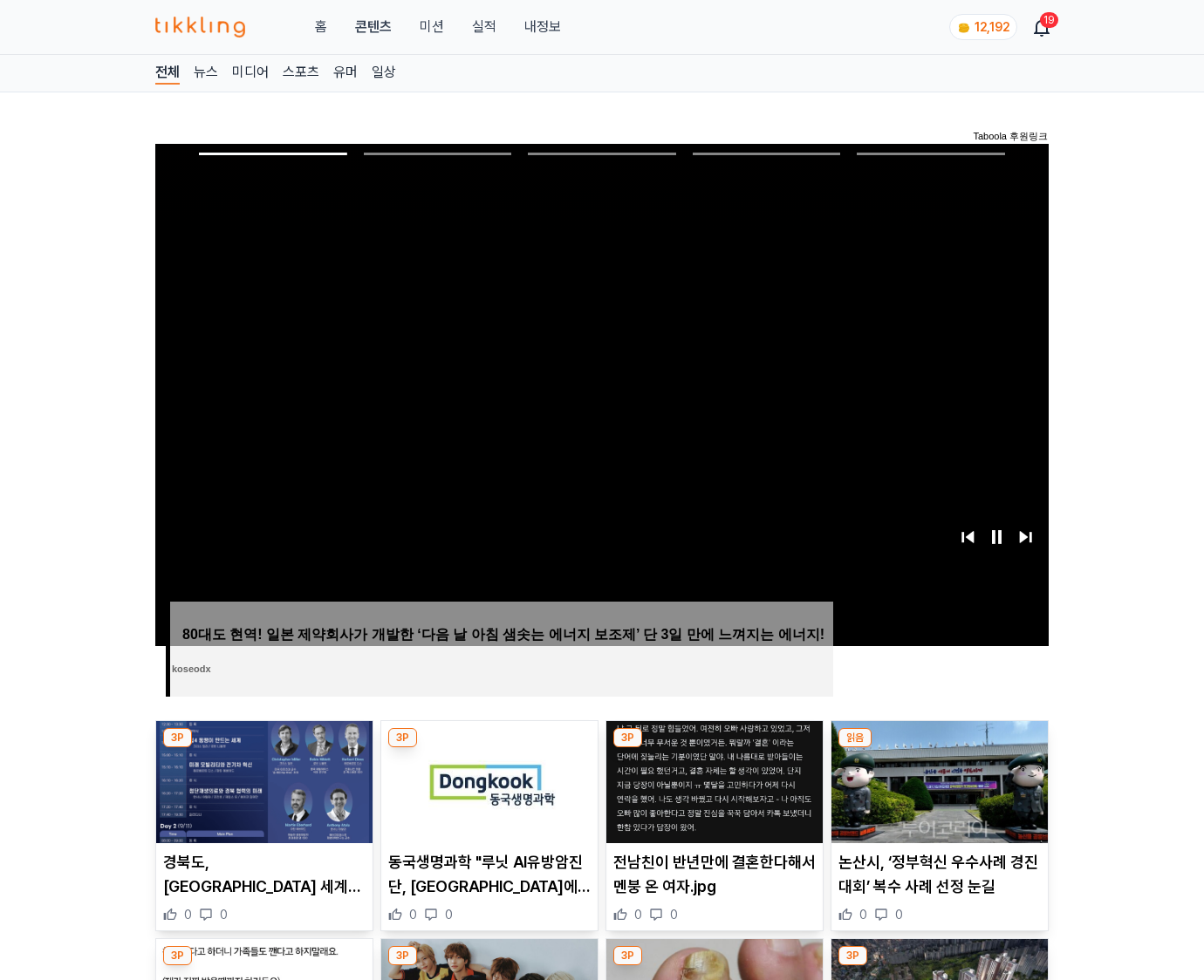
click at [939, 749] on img at bounding box center [940, 782] width 216 height 122
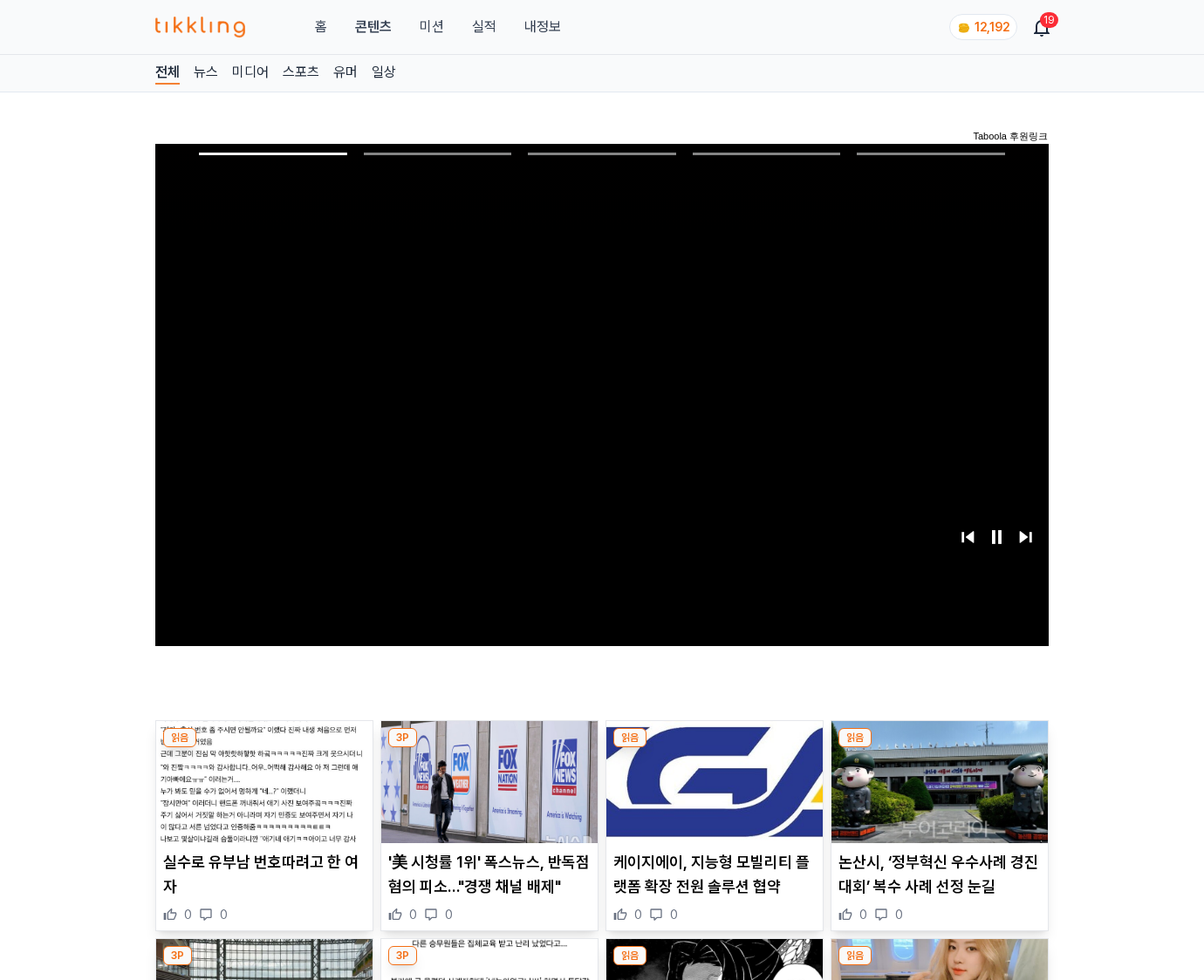
click at [939, 749] on img at bounding box center [940, 782] width 216 height 122
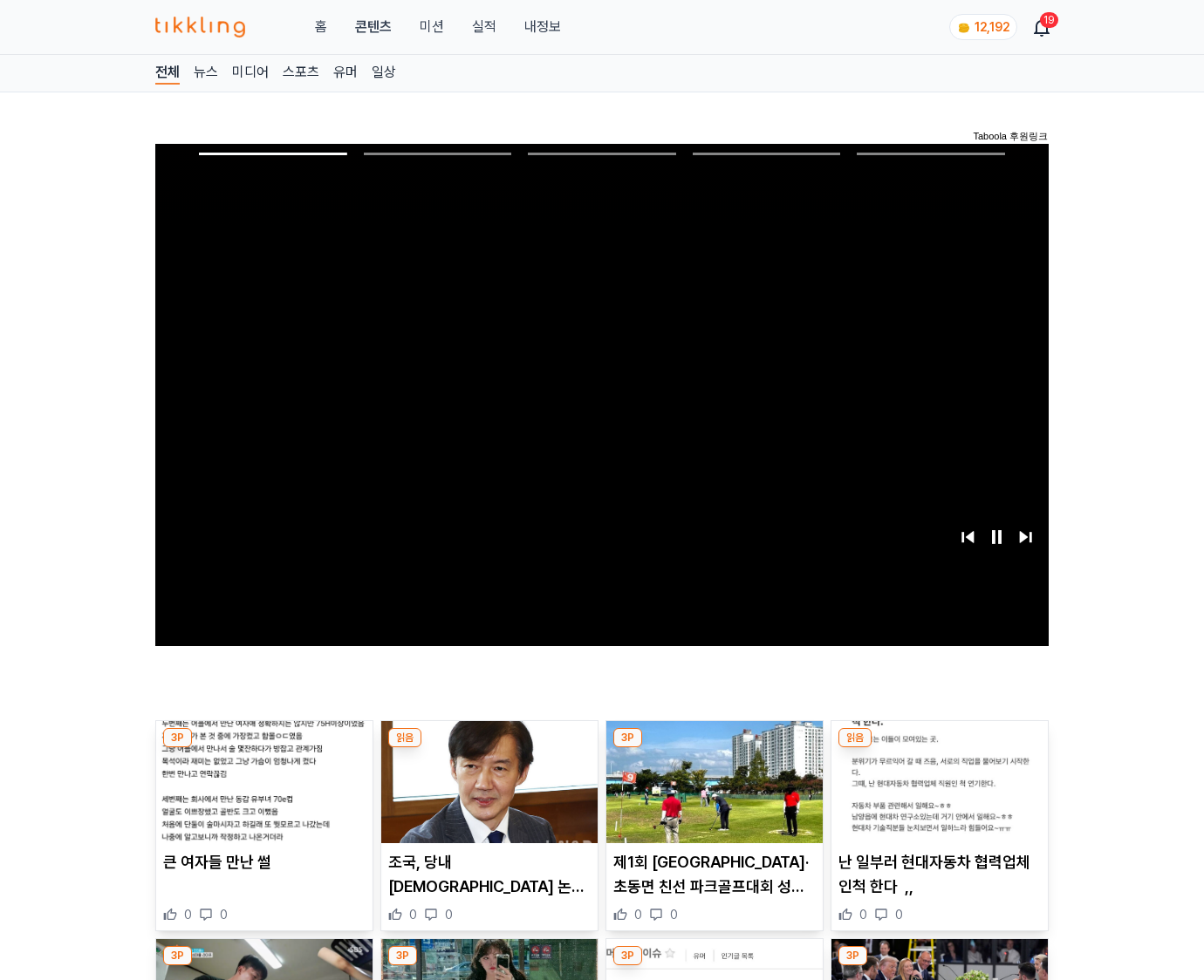
click at [939, 749] on img at bounding box center [940, 782] width 216 height 122
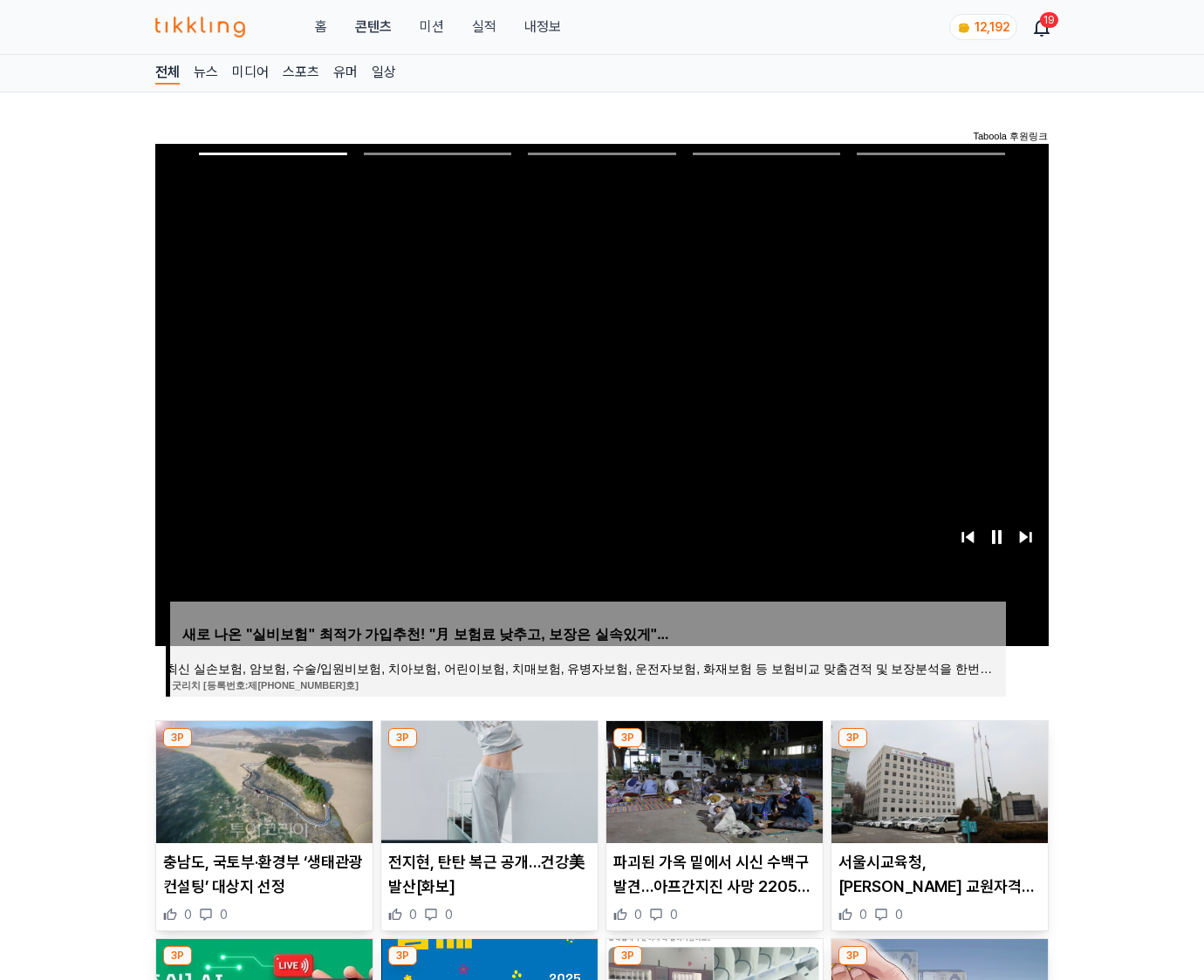
click at [939, 749] on img at bounding box center [940, 782] width 216 height 122
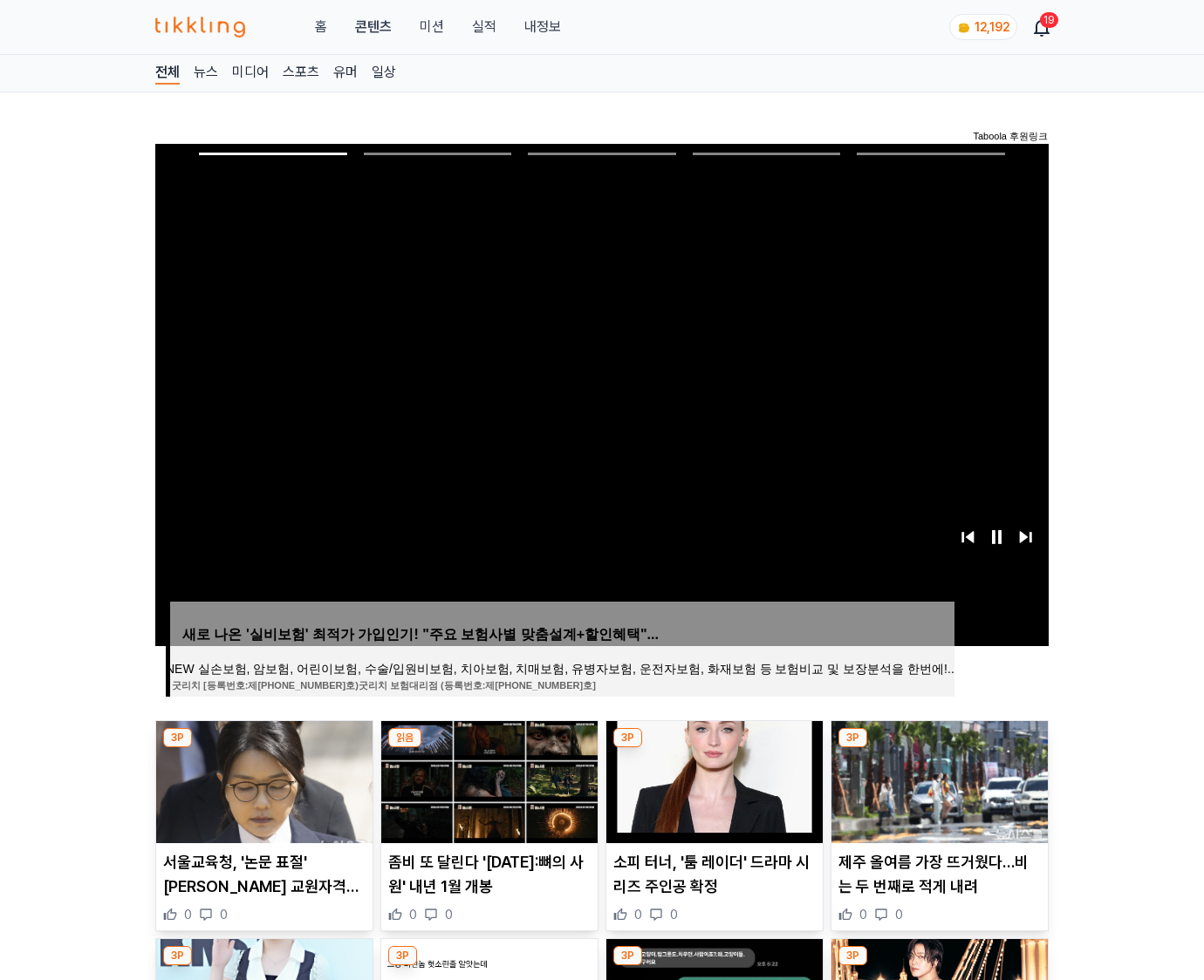
click at [939, 749] on img at bounding box center [940, 782] width 216 height 122
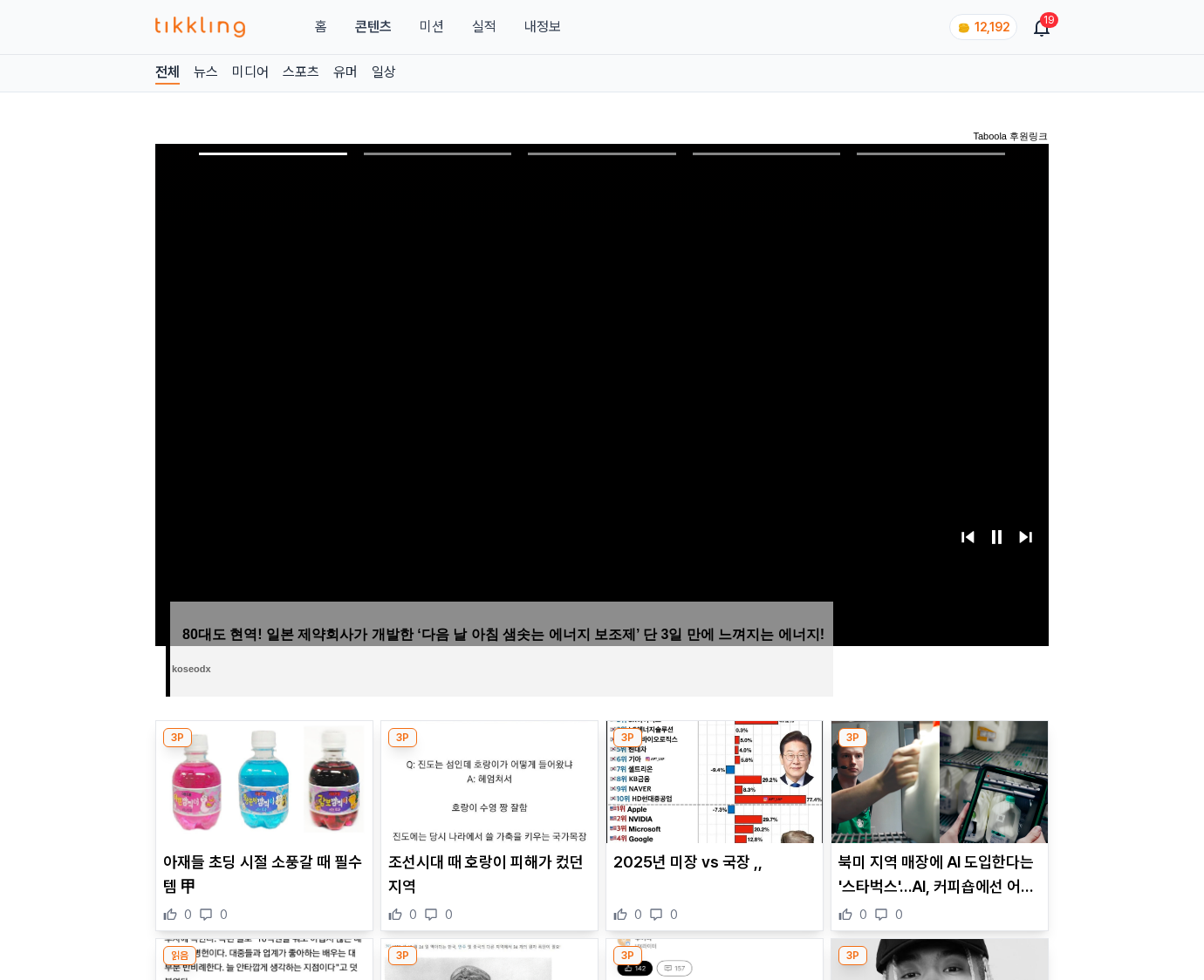
click at [939, 749] on img at bounding box center [940, 782] width 216 height 122
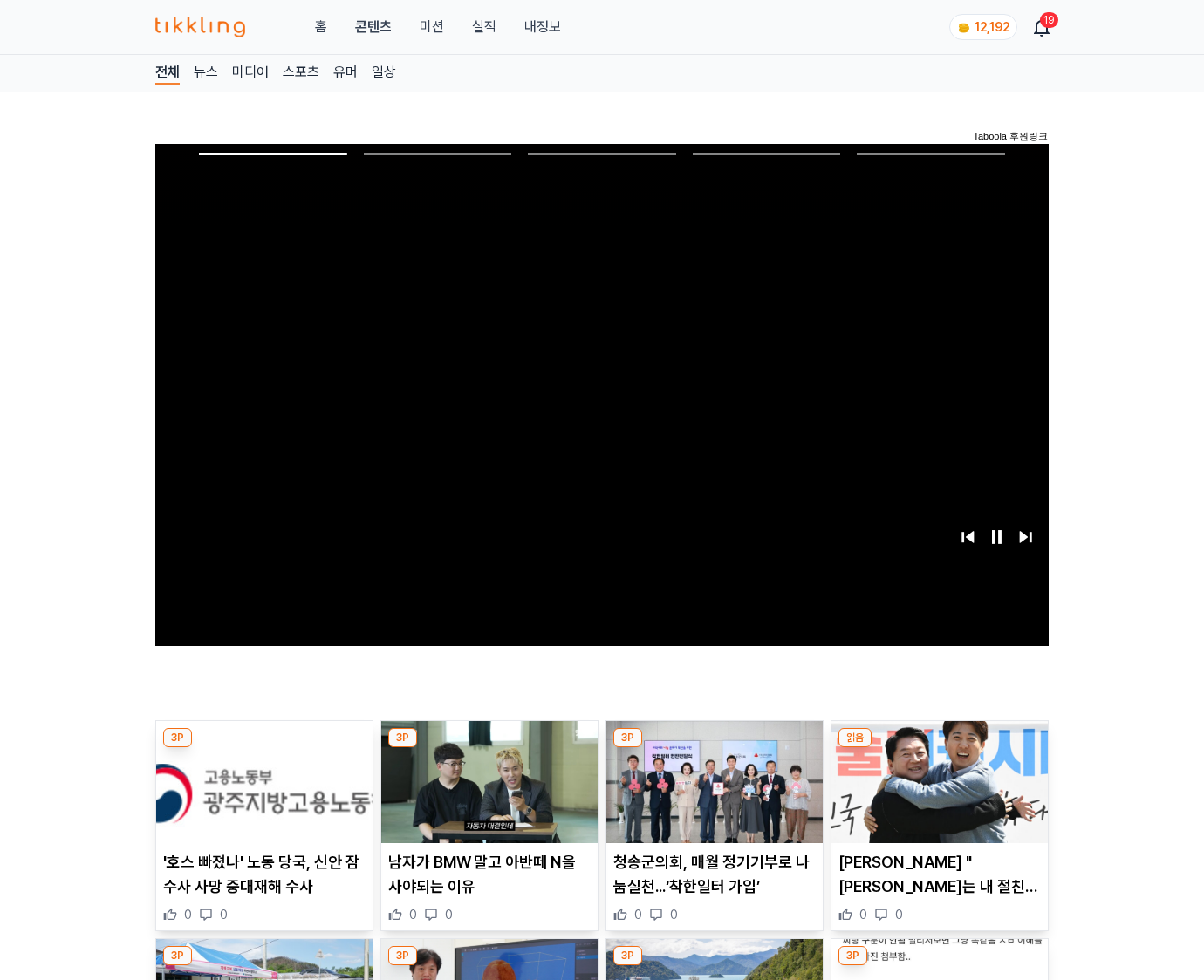
click at [939, 749] on img at bounding box center [940, 782] width 216 height 122
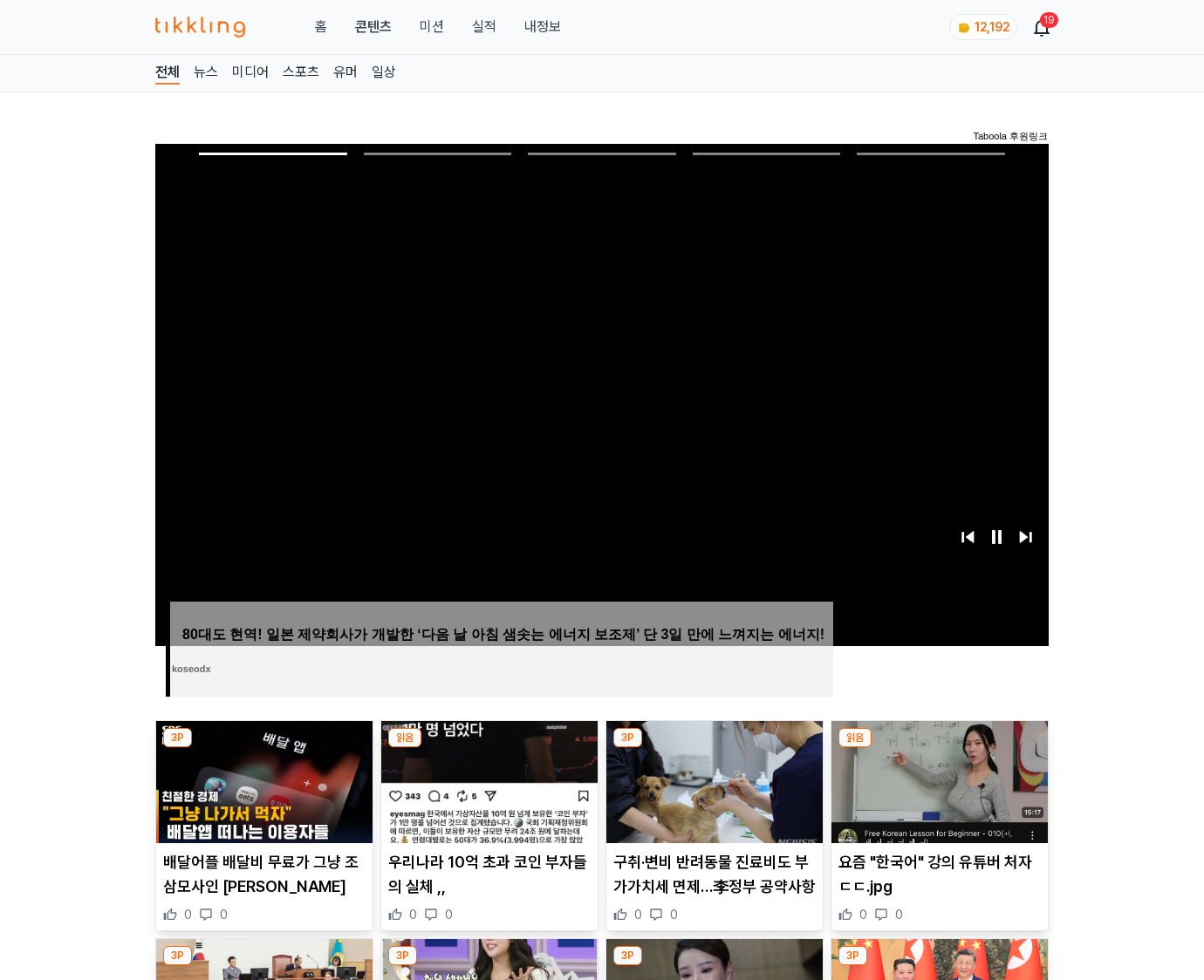
click at [939, 749] on img at bounding box center [940, 782] width 216 height 122
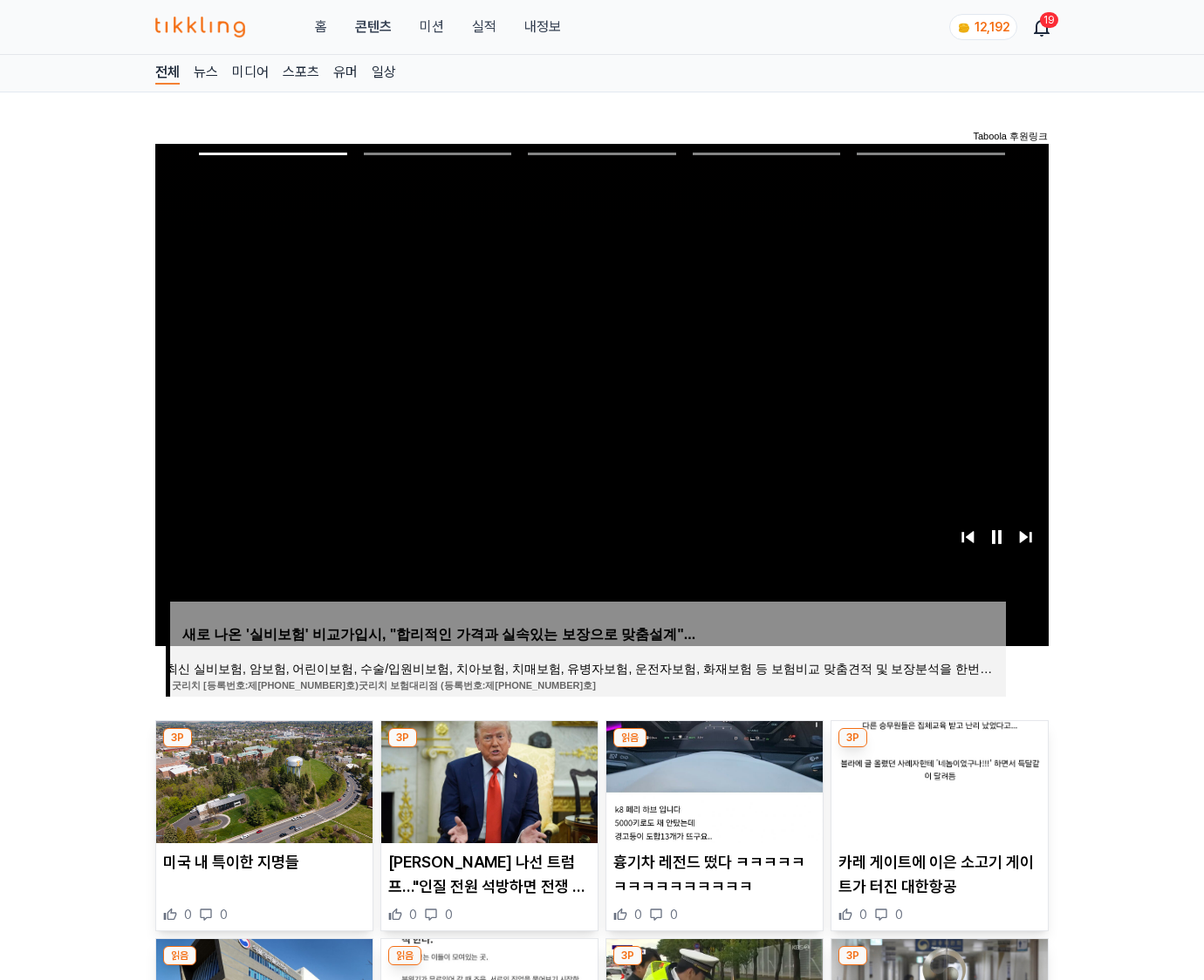
click at [939, 749] on img at bounding box center [940, 782] width 216 height 122
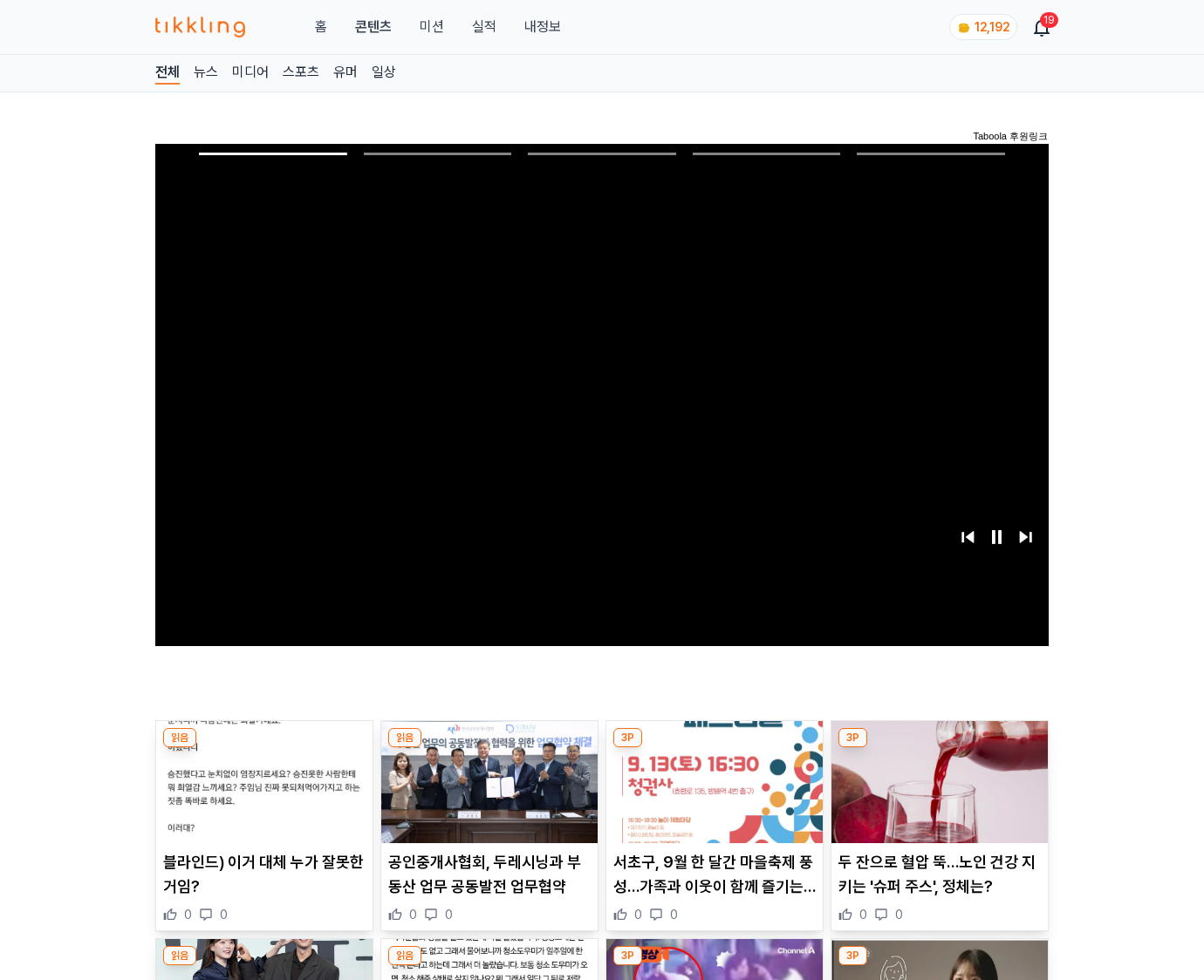
click at [939, 749] on img at bounding box center [940, 782] width 216 height 122
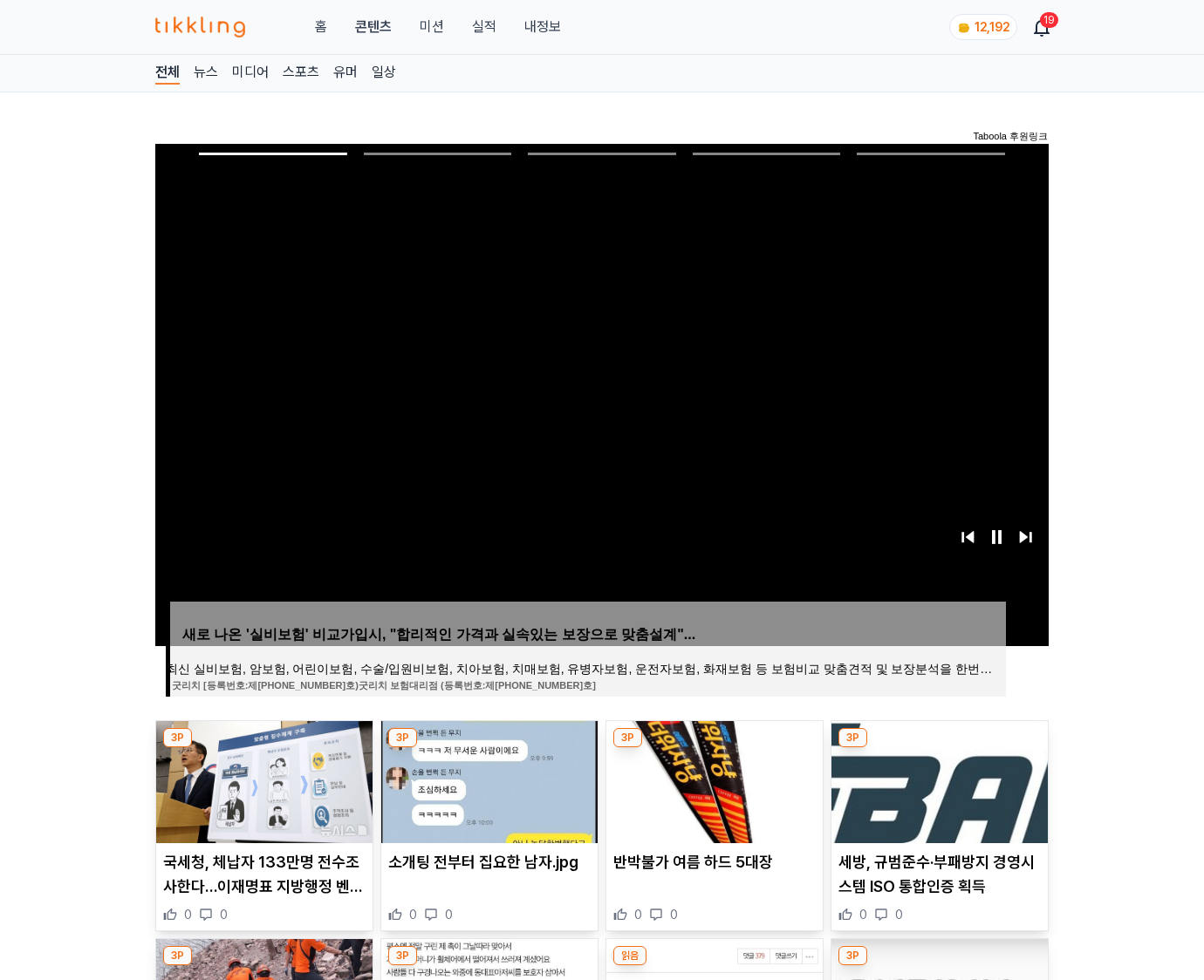
click at [939, 749] on img at bounding box center [940, 782] width 216 height 122
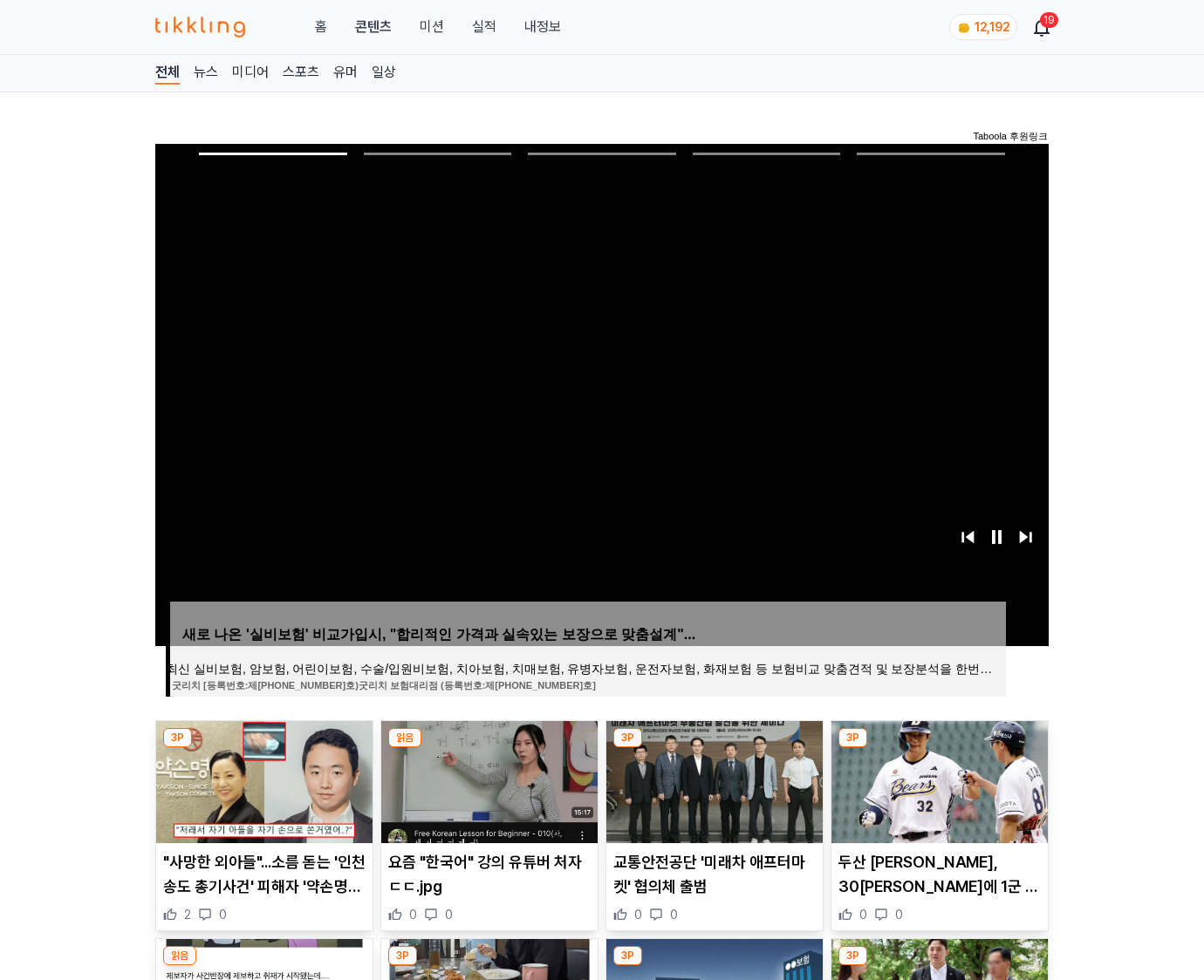
click at [939, 749] on img at bounding box center [940, 782] width 216 height 122
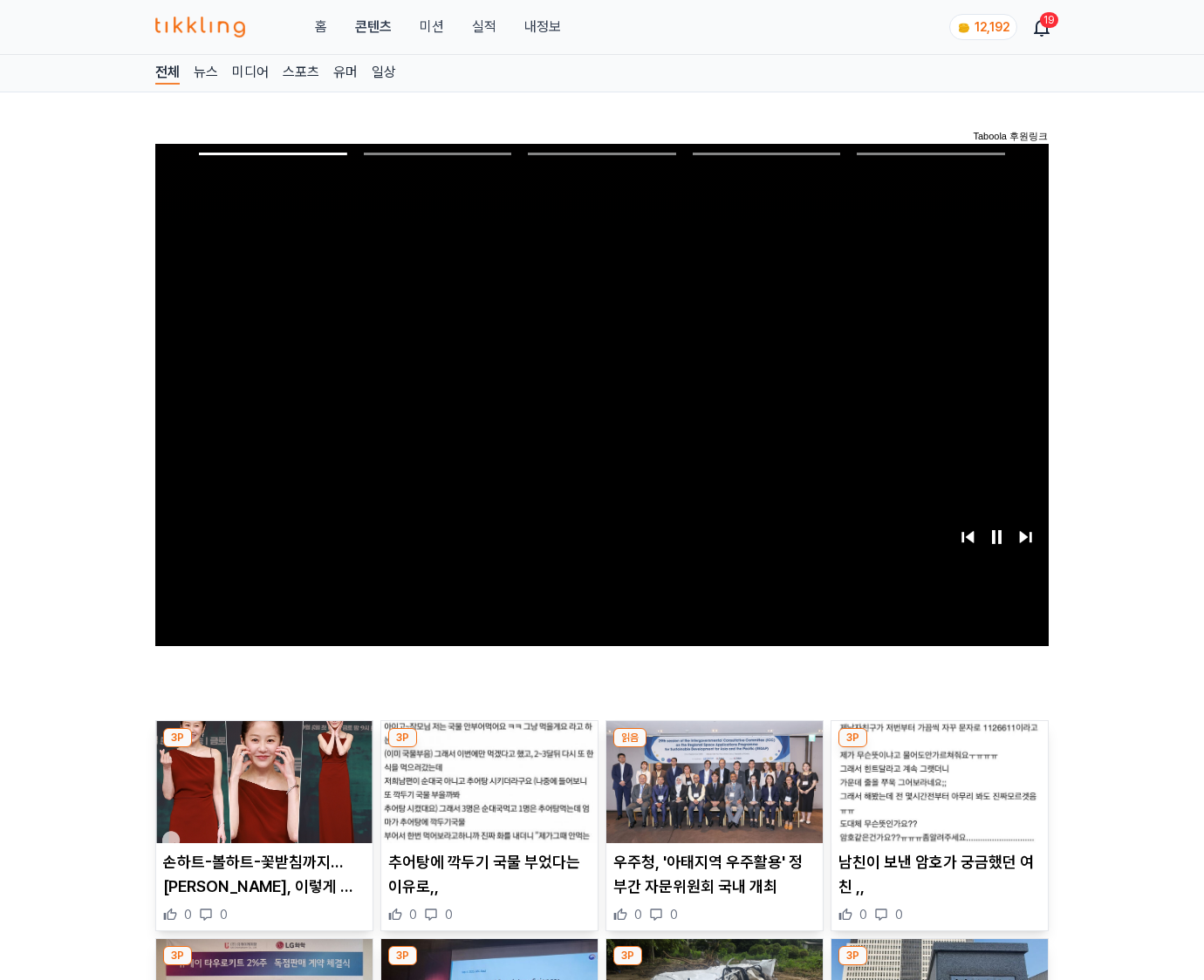
click at [939, 749] on img at bounding box center [940, 782] width 216 height 122
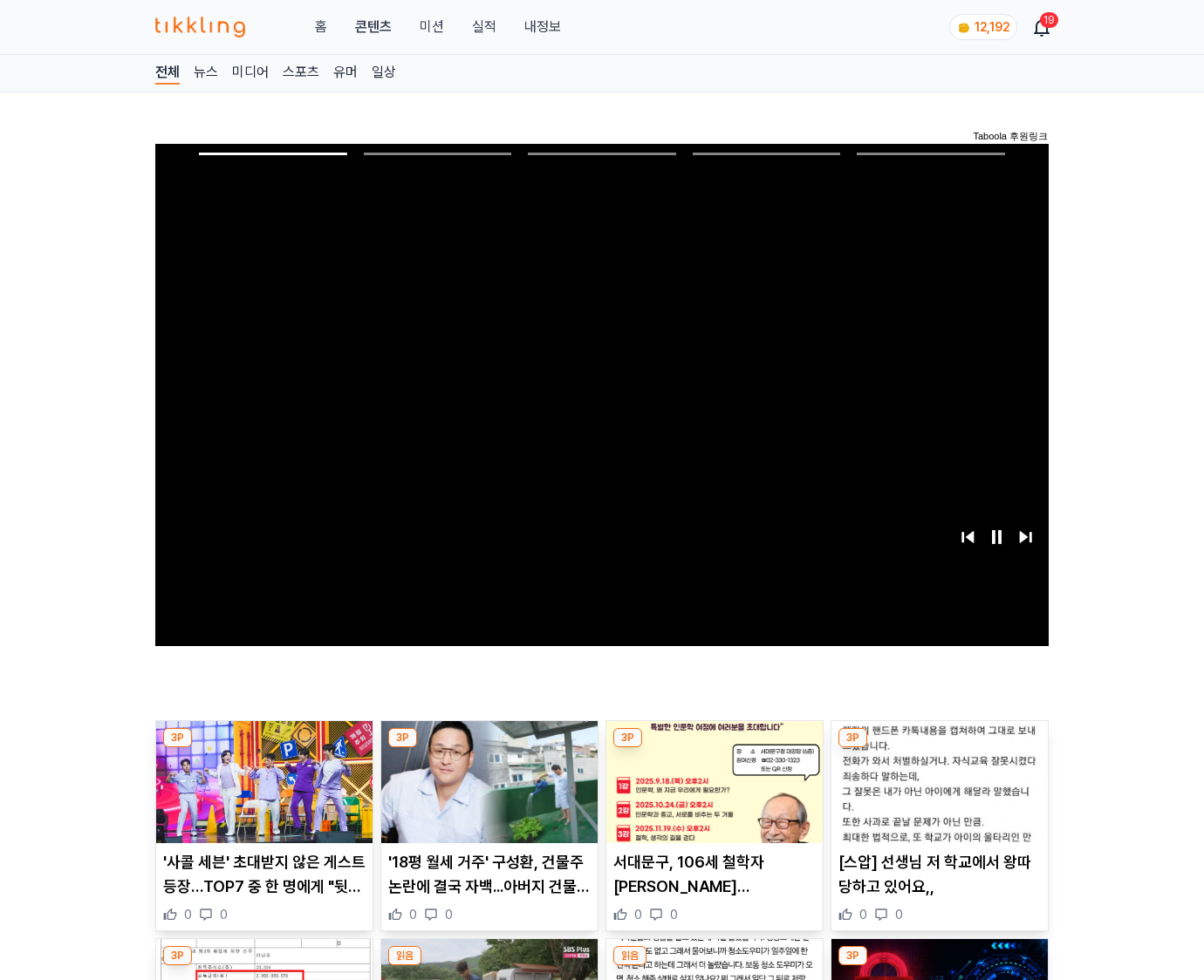
click at [939, 749] on img at bounding box center [940, 782] width 216 height 122
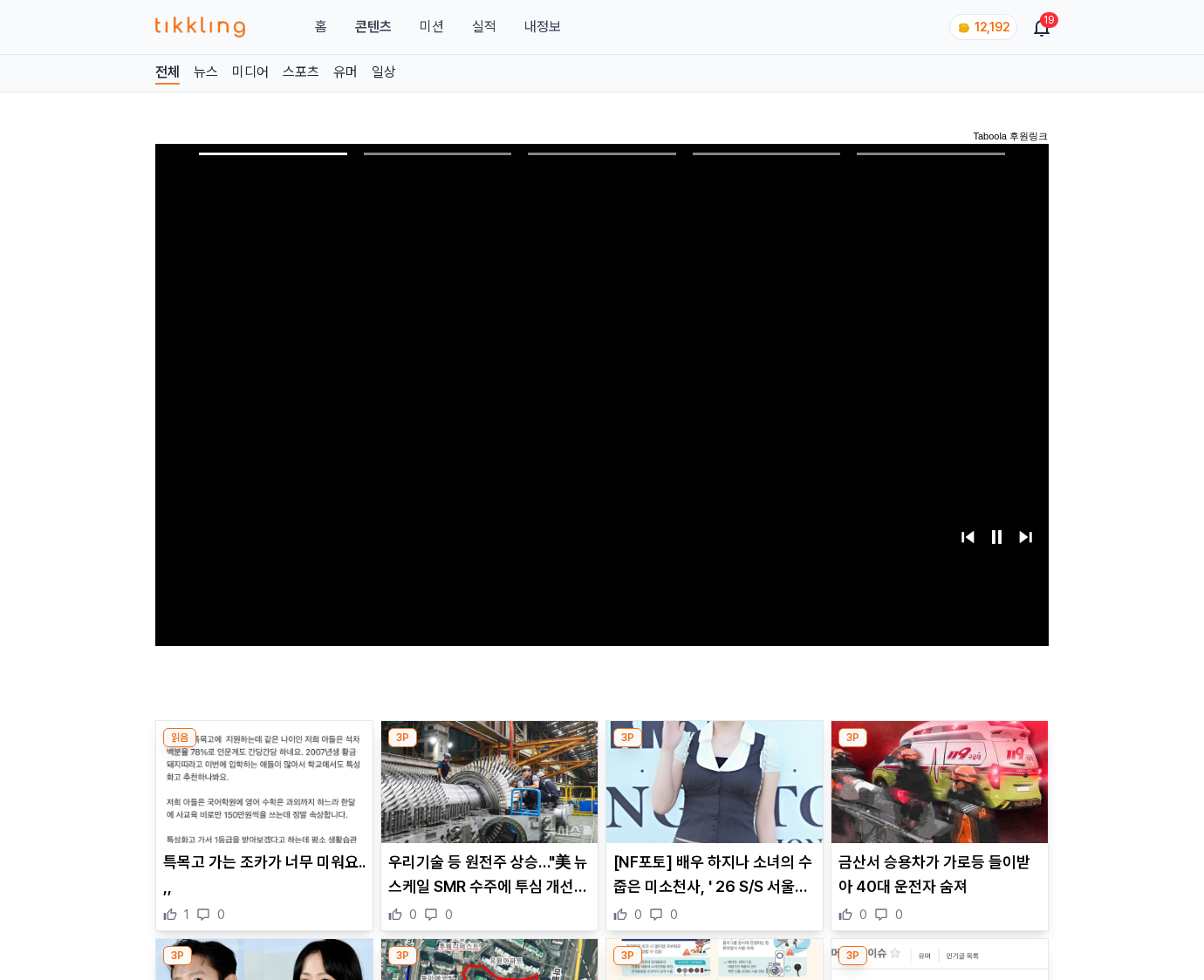
click at [939, 749] on img at bounding box center [940, 782] width 216 height 122
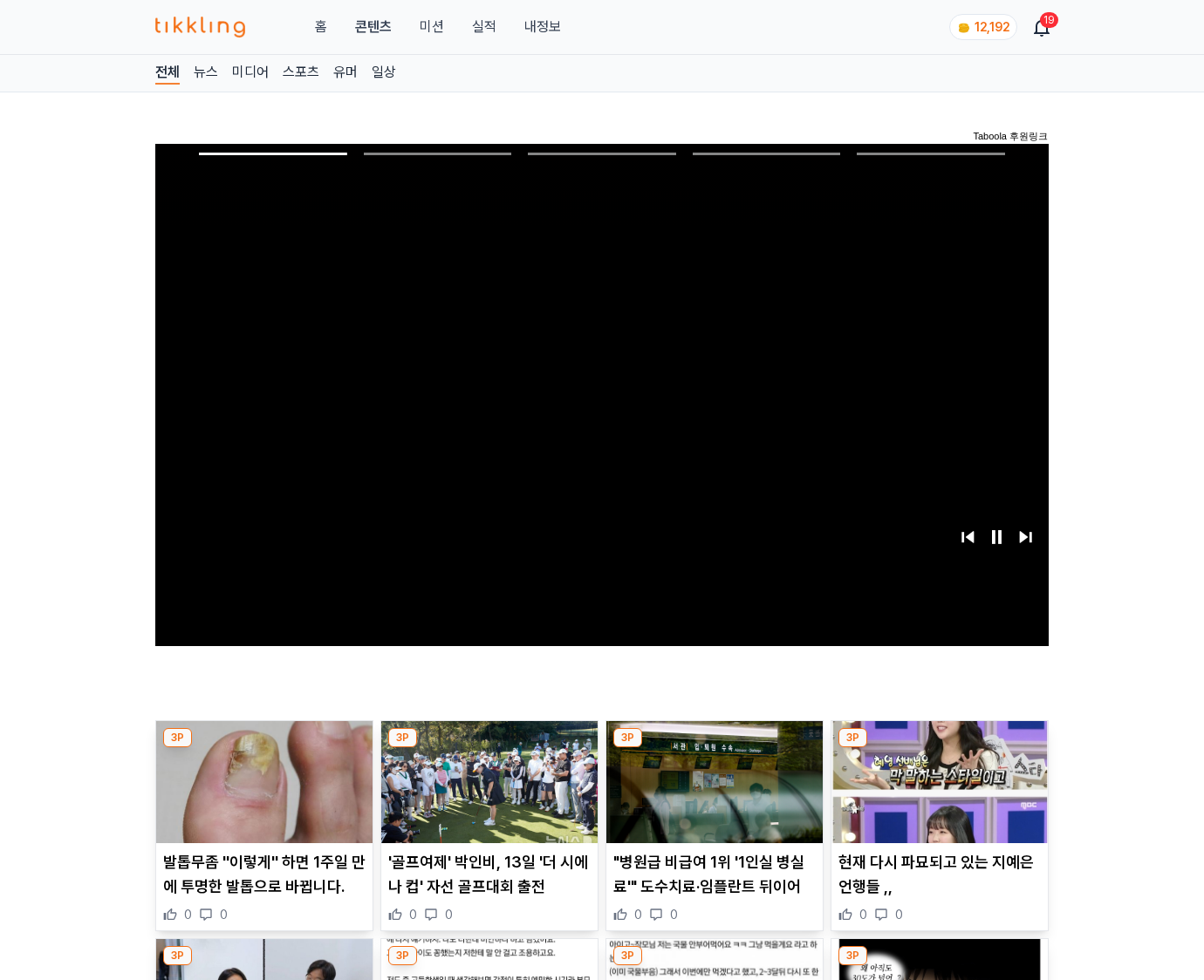
click at [939, 749] on img at bounding box center [940, 782] width 216 height 122
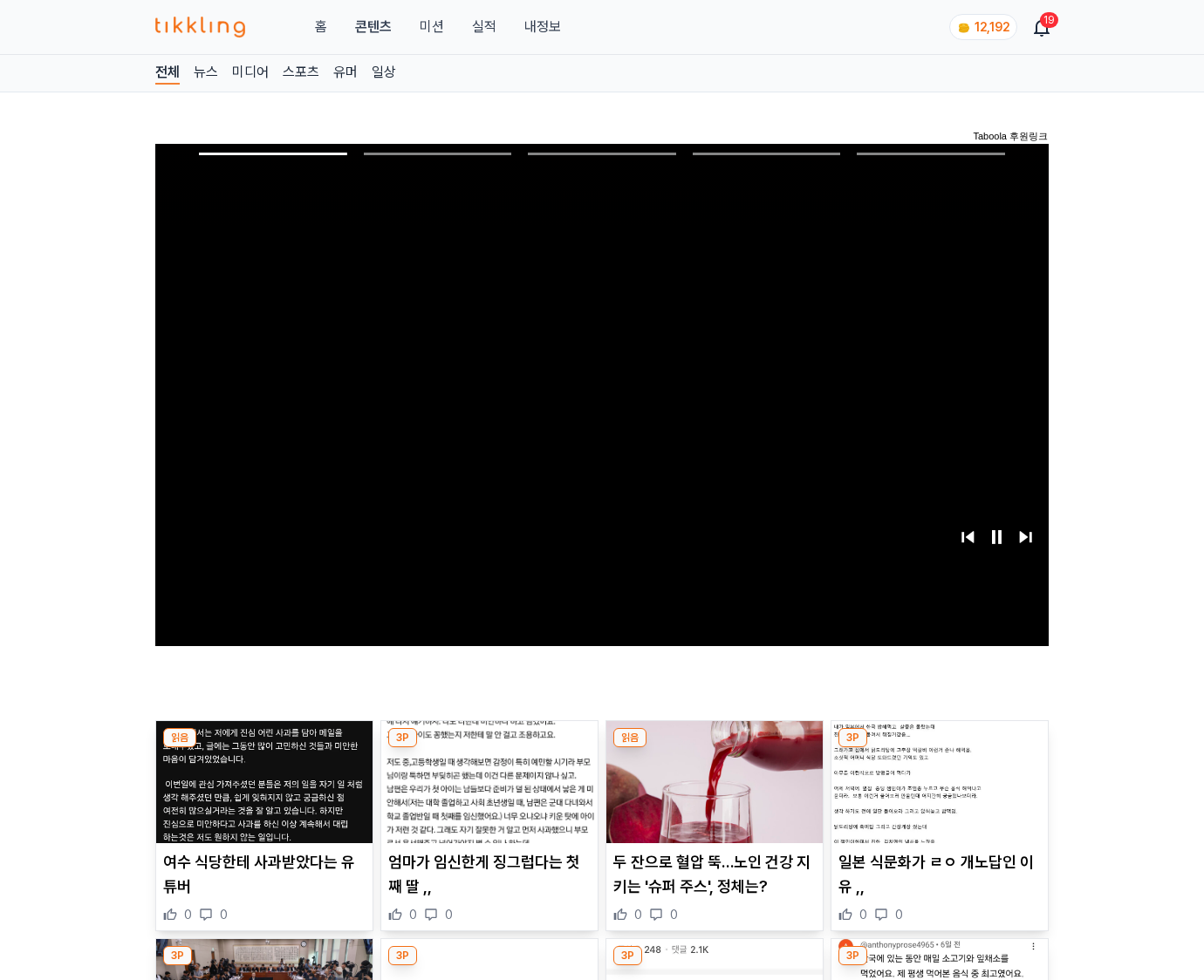
click at [939, 749] on img at bounding box center [940, 782] width 216 height 122
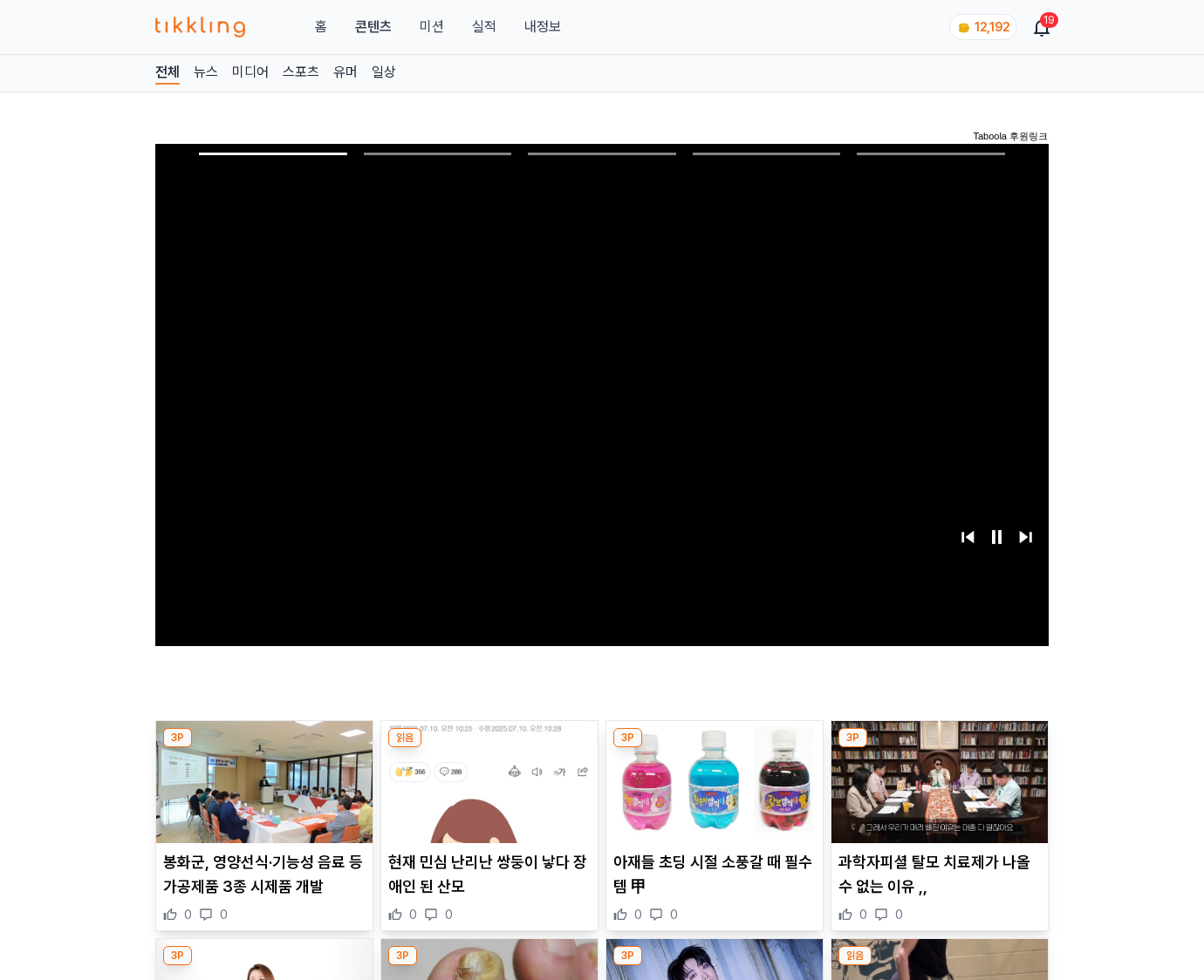
click at [939, 749] on img at bounding box center [940, 782] width 216 height 122
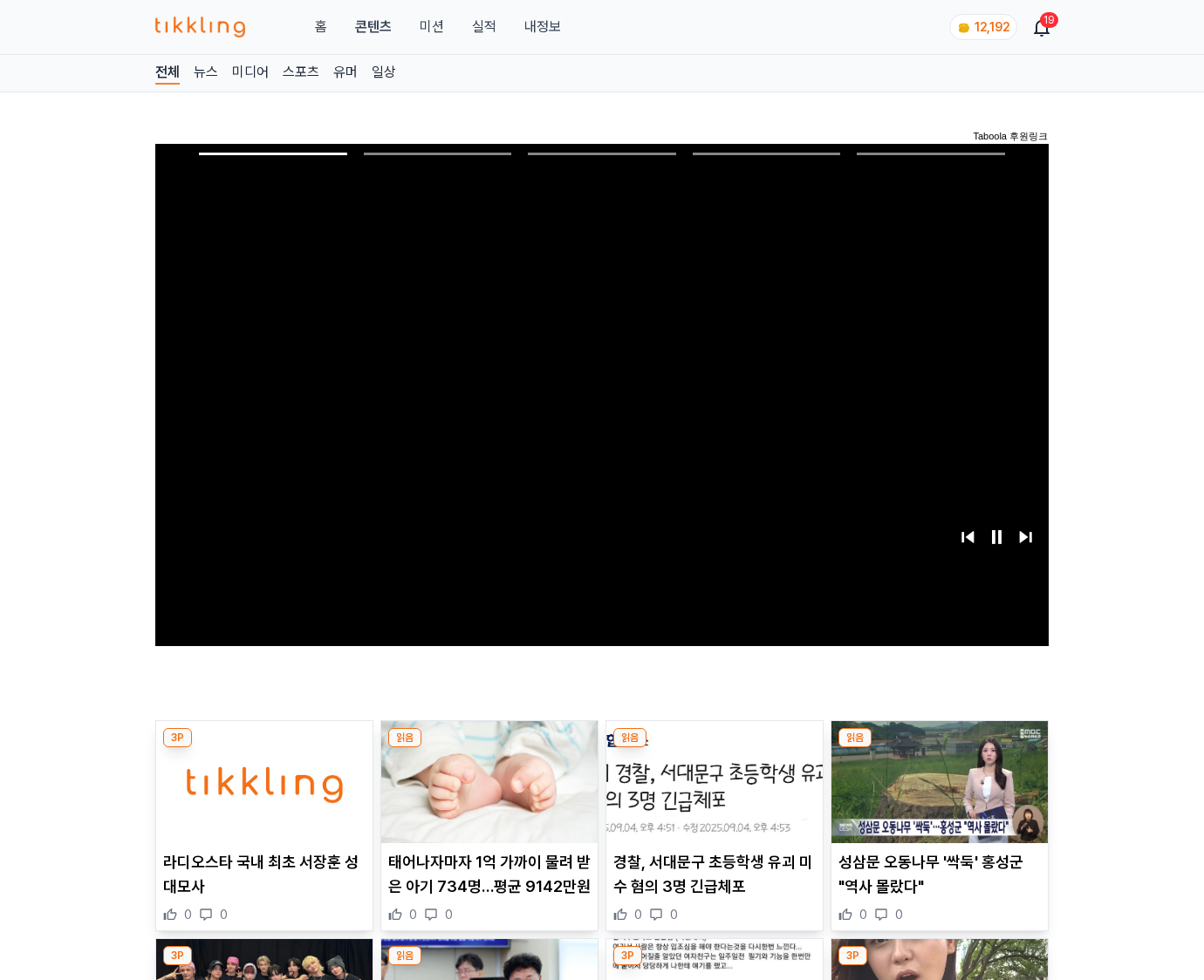
click at [939, 749] on img at bounding box center [940, 782] width 216 height 122
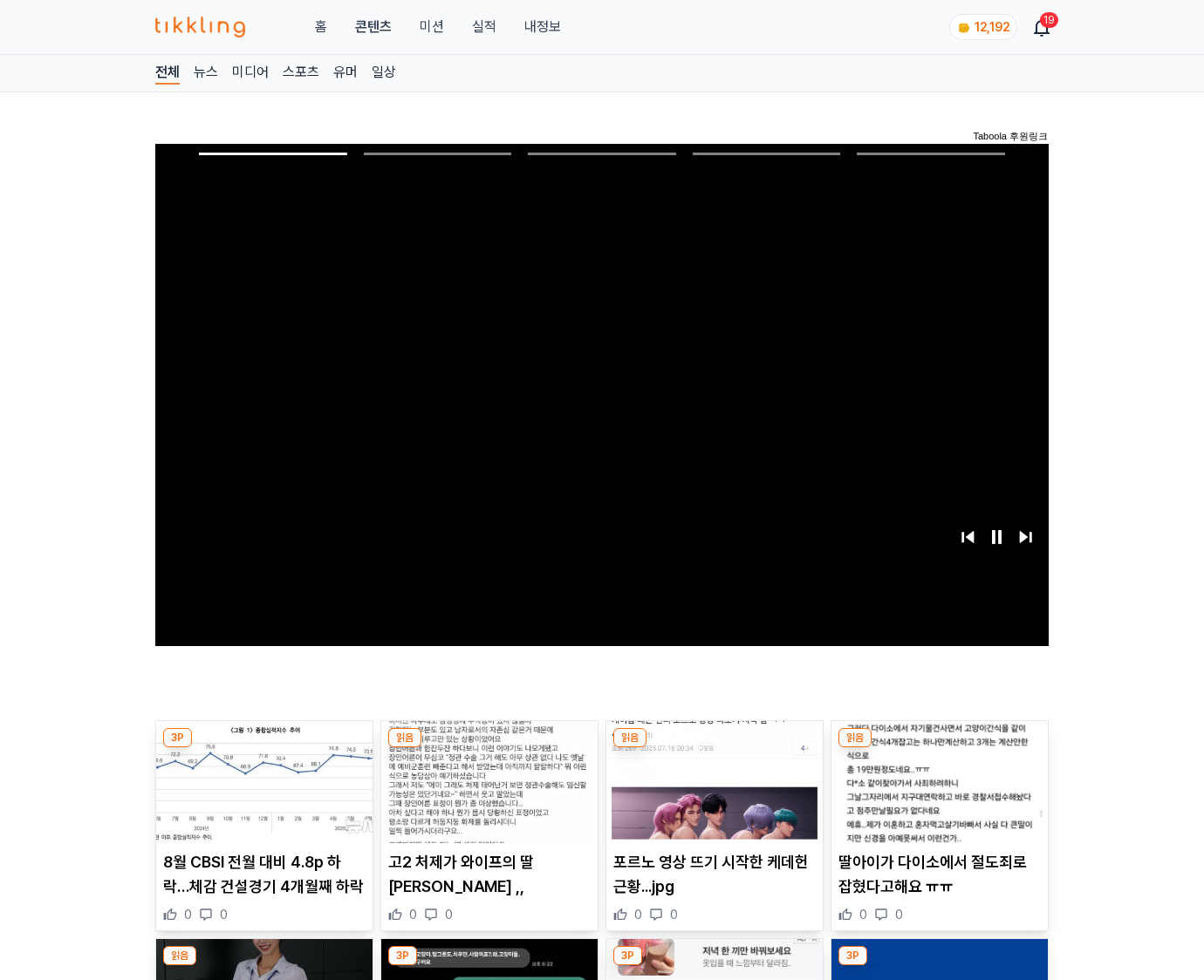
click at [939, 749] on img at bounding box center [940, 782] width 216 height 122
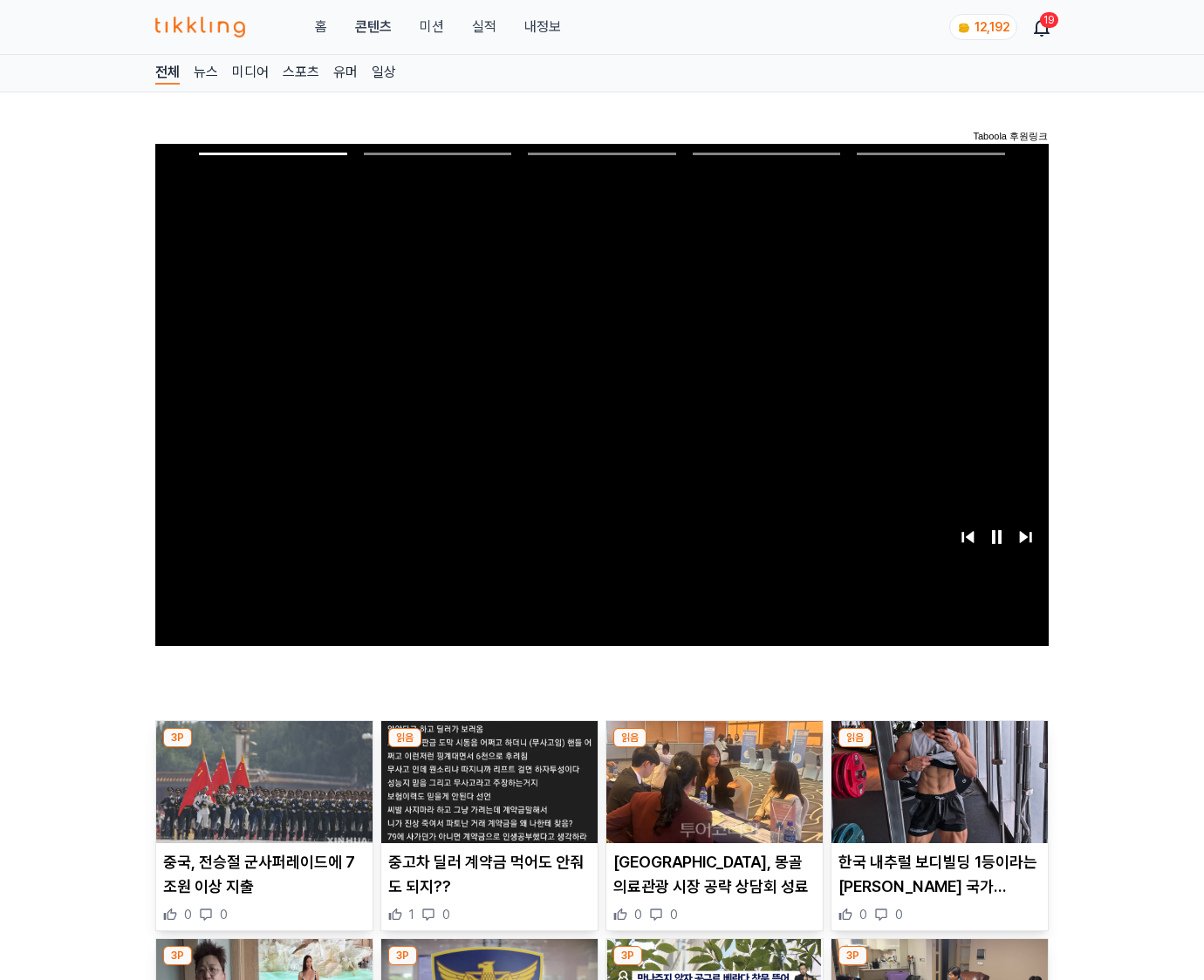
click at [939, 749] on img at bounding box center [940, 782] width 216 height 122
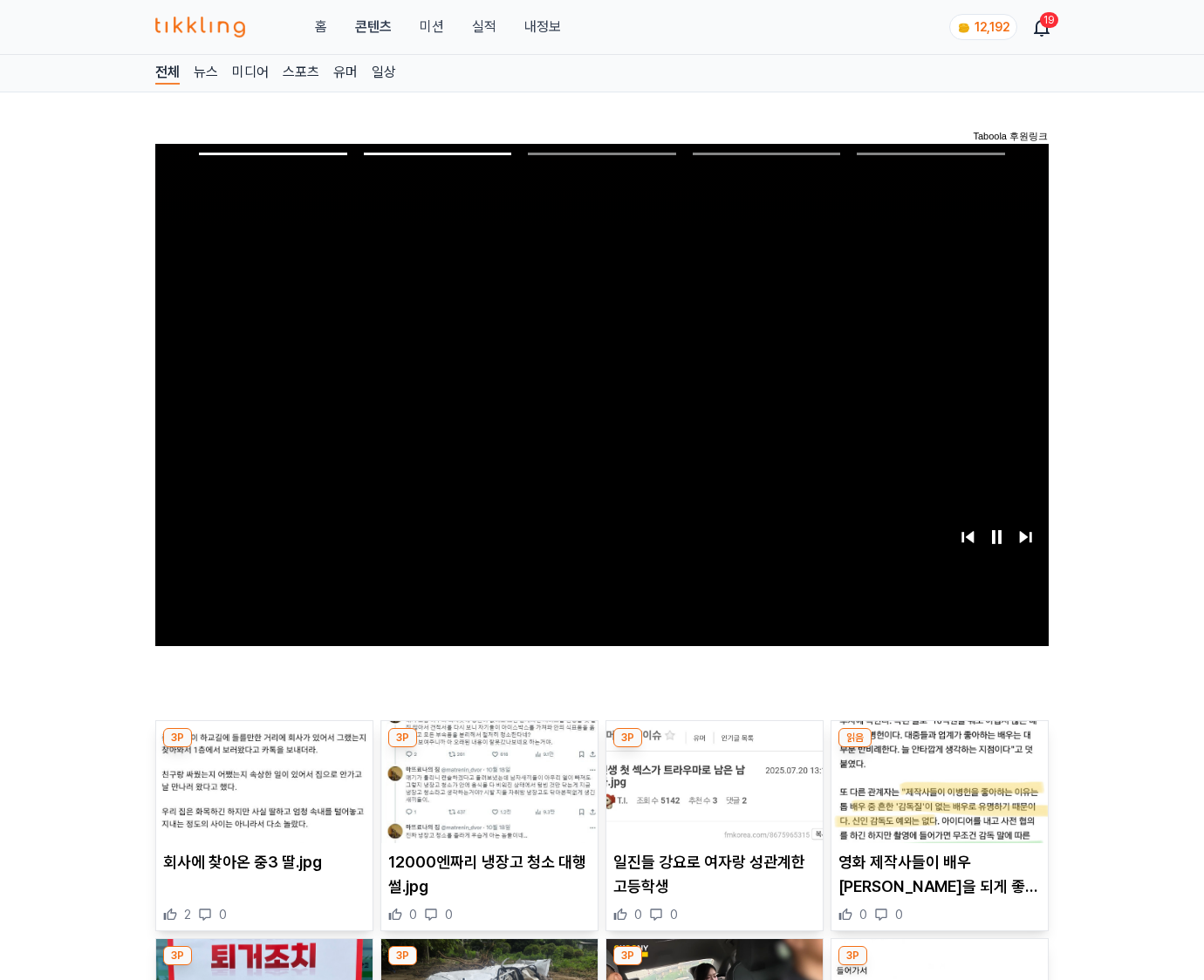
click at [939, 749] on img at bounding box center [940, 782] width 216 height 122
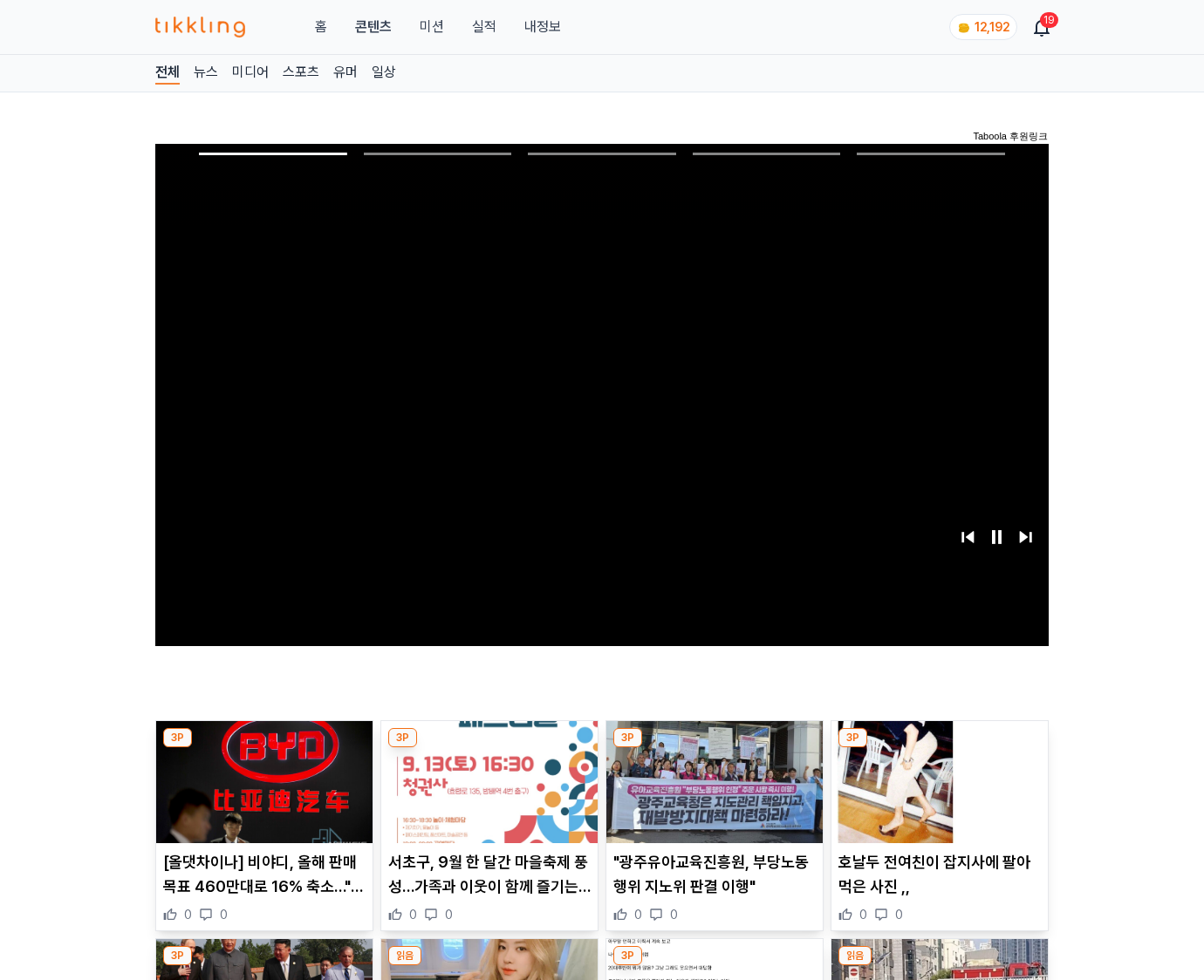
click at [939, 749] on img at bounding box center [940, 782] width 216 height 122
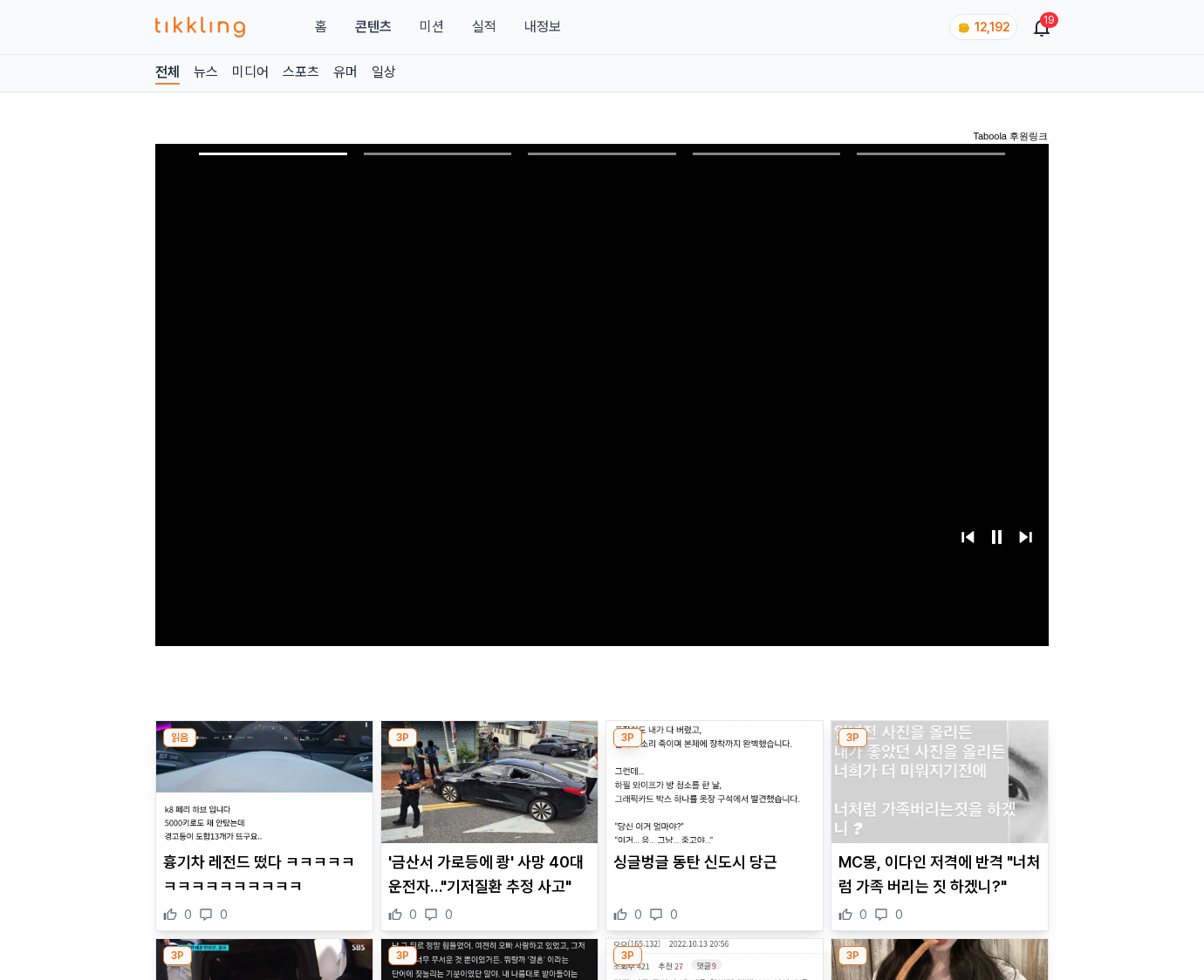
click at [939, 749] on img at bounding box center [940, 782] width 216 height 122
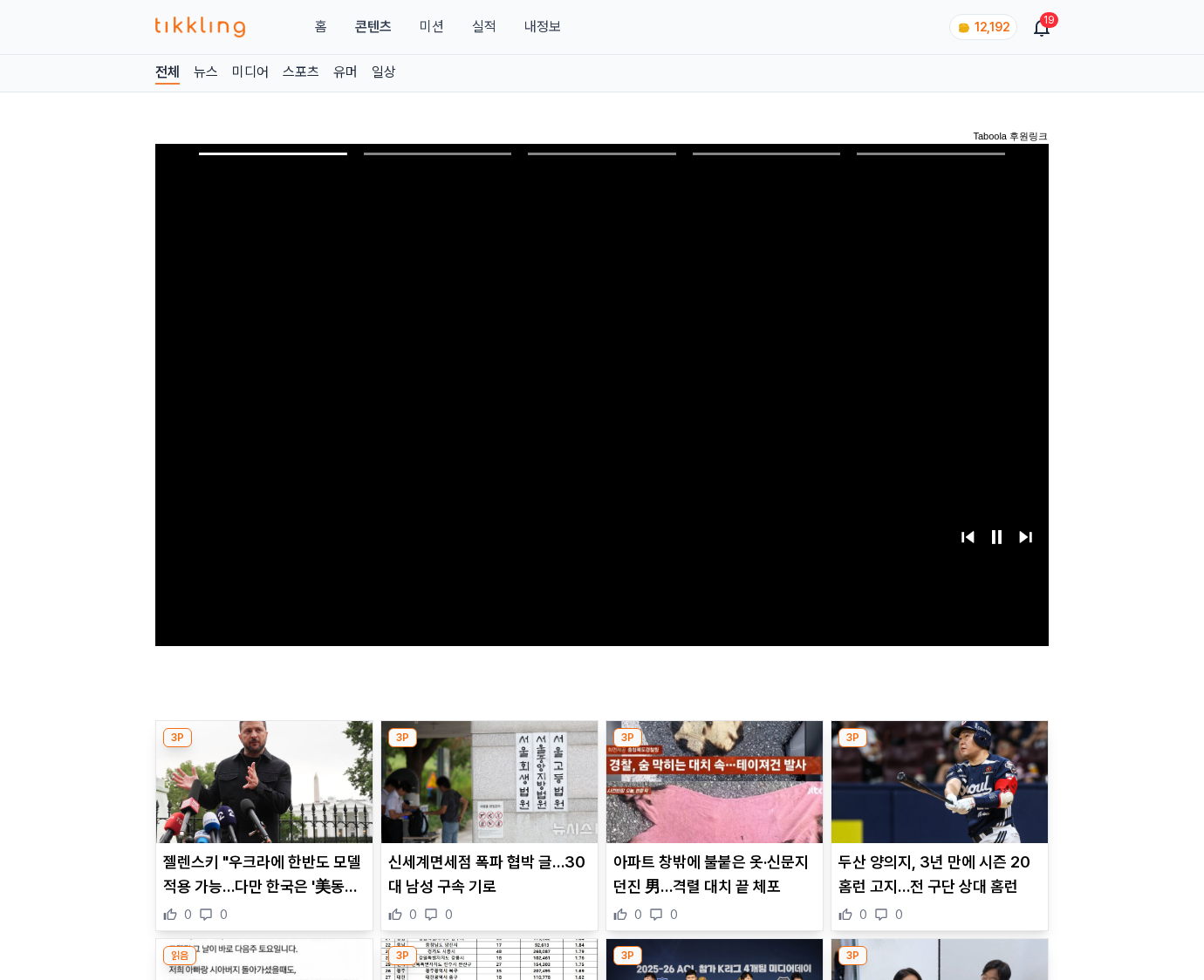
click at [939, 749] on img at bounding box center [940, 782] width 216 height 122
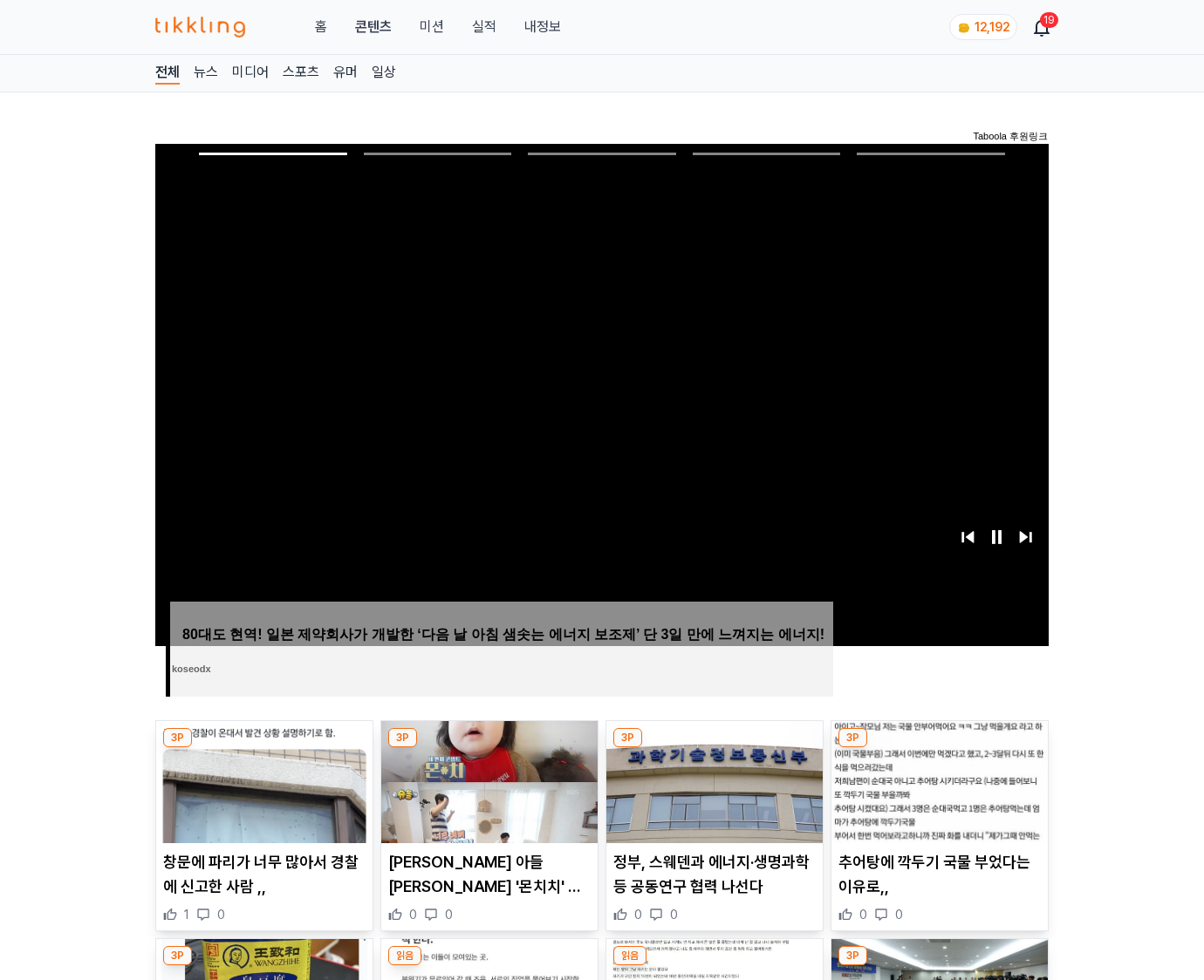
click at [939, 749] on img at bounding box center [940, 782] width 216 height 122
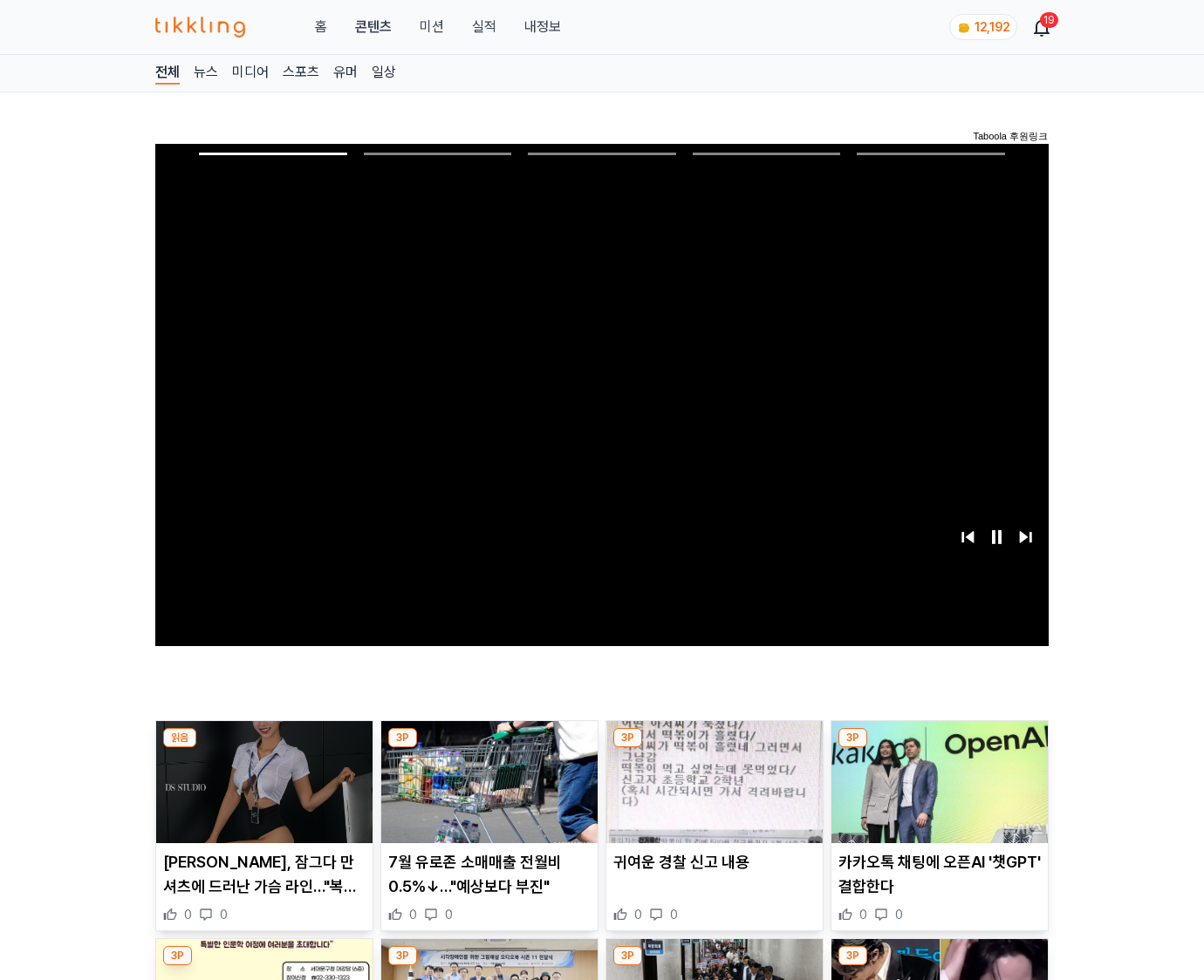
click at [939, 749] on img at bounding box center [940, 782] width 216 height 122
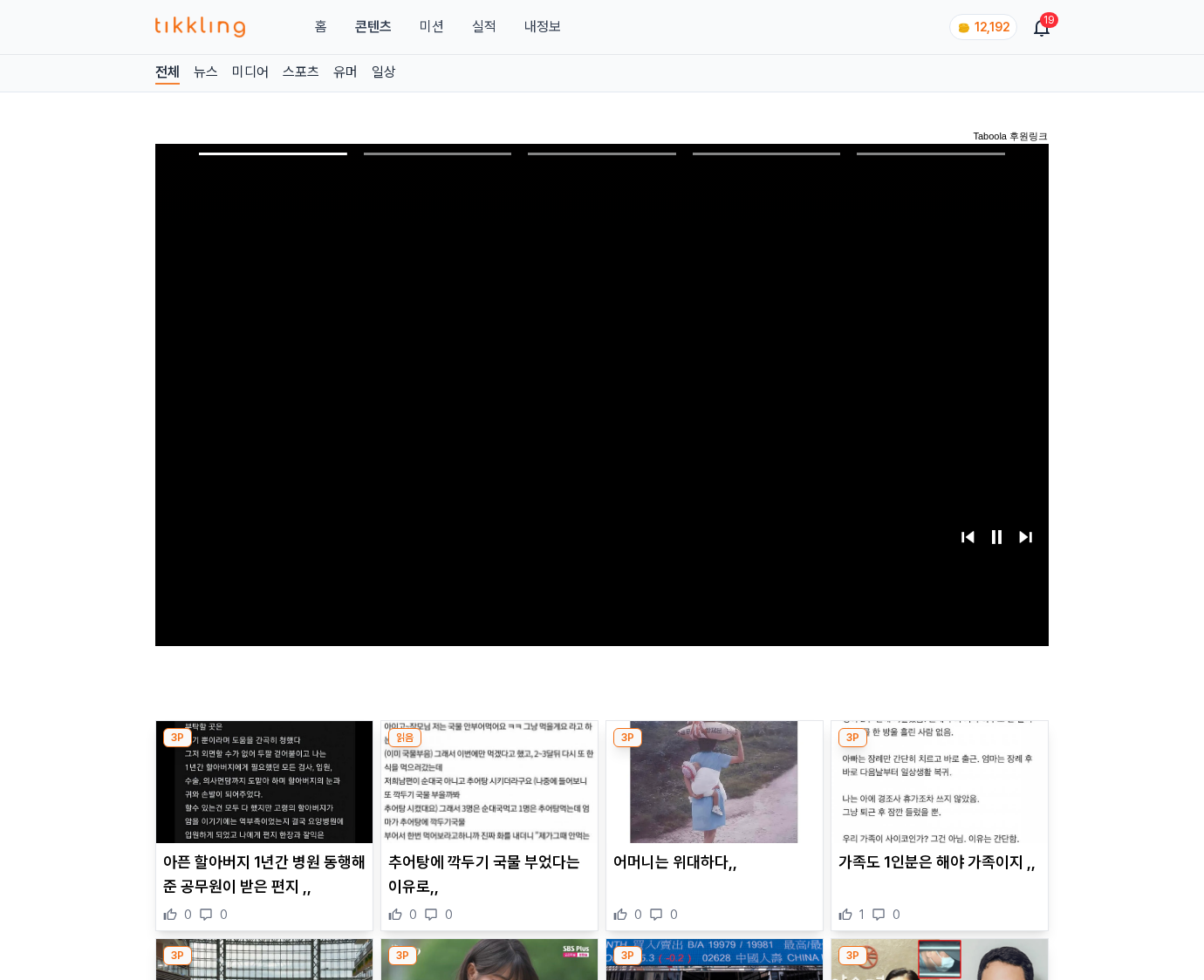
click at [939, 749] on img at bounding box center [940, 782] width 216 height 122
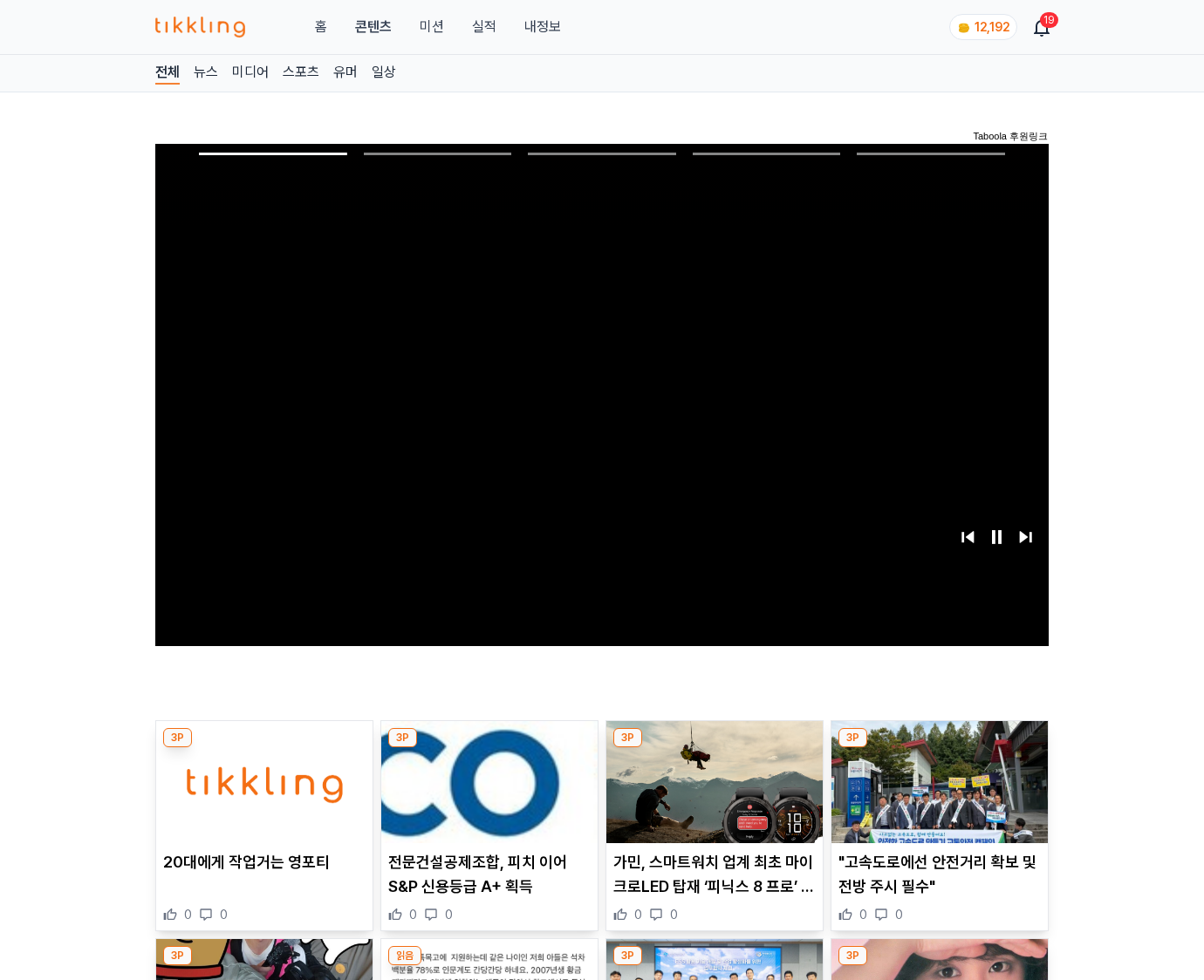
click at [939, 749] on img at bounding box center [940, 782] width 216 height 122
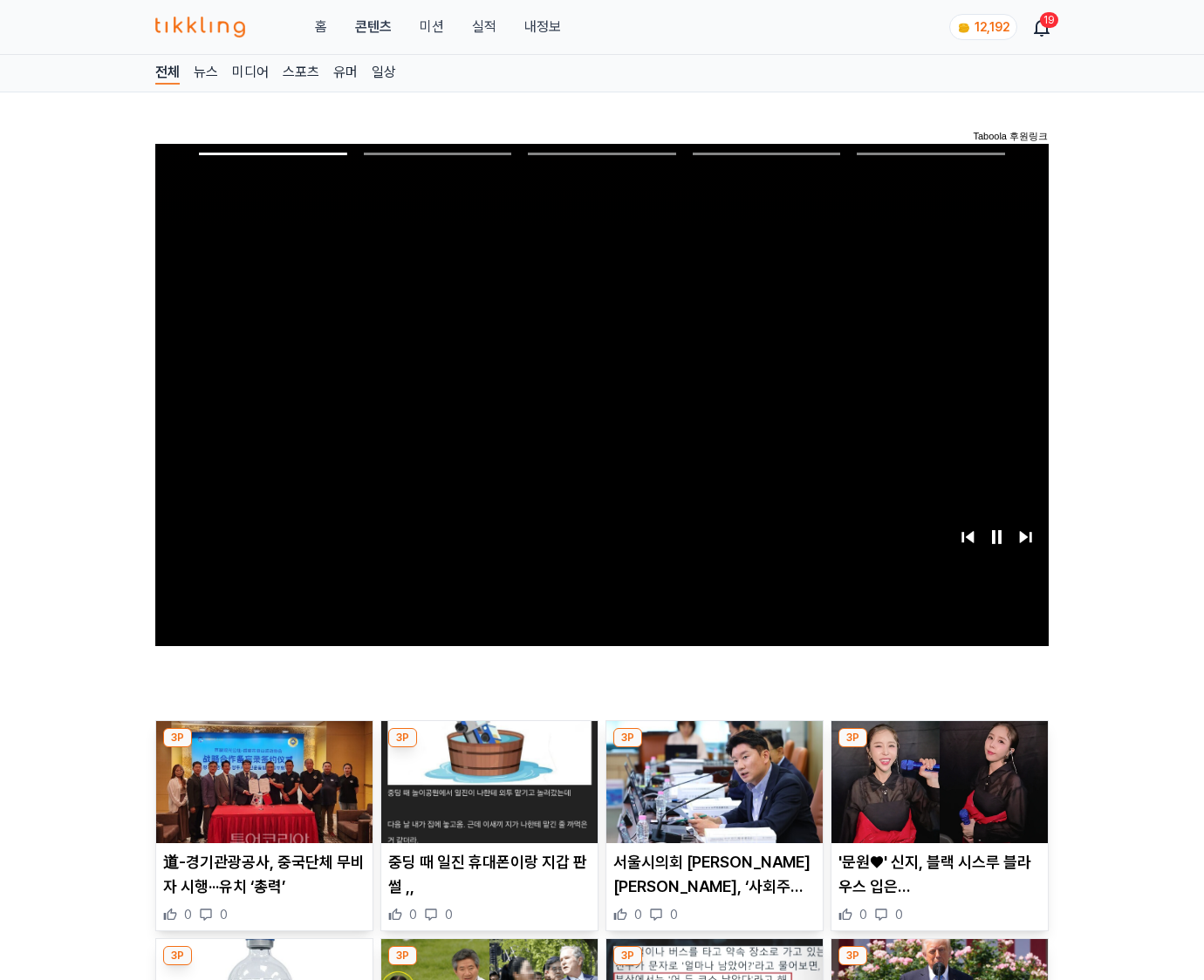
click at [939, 749] on img at bounding box center [940, 782] width 216 height 122
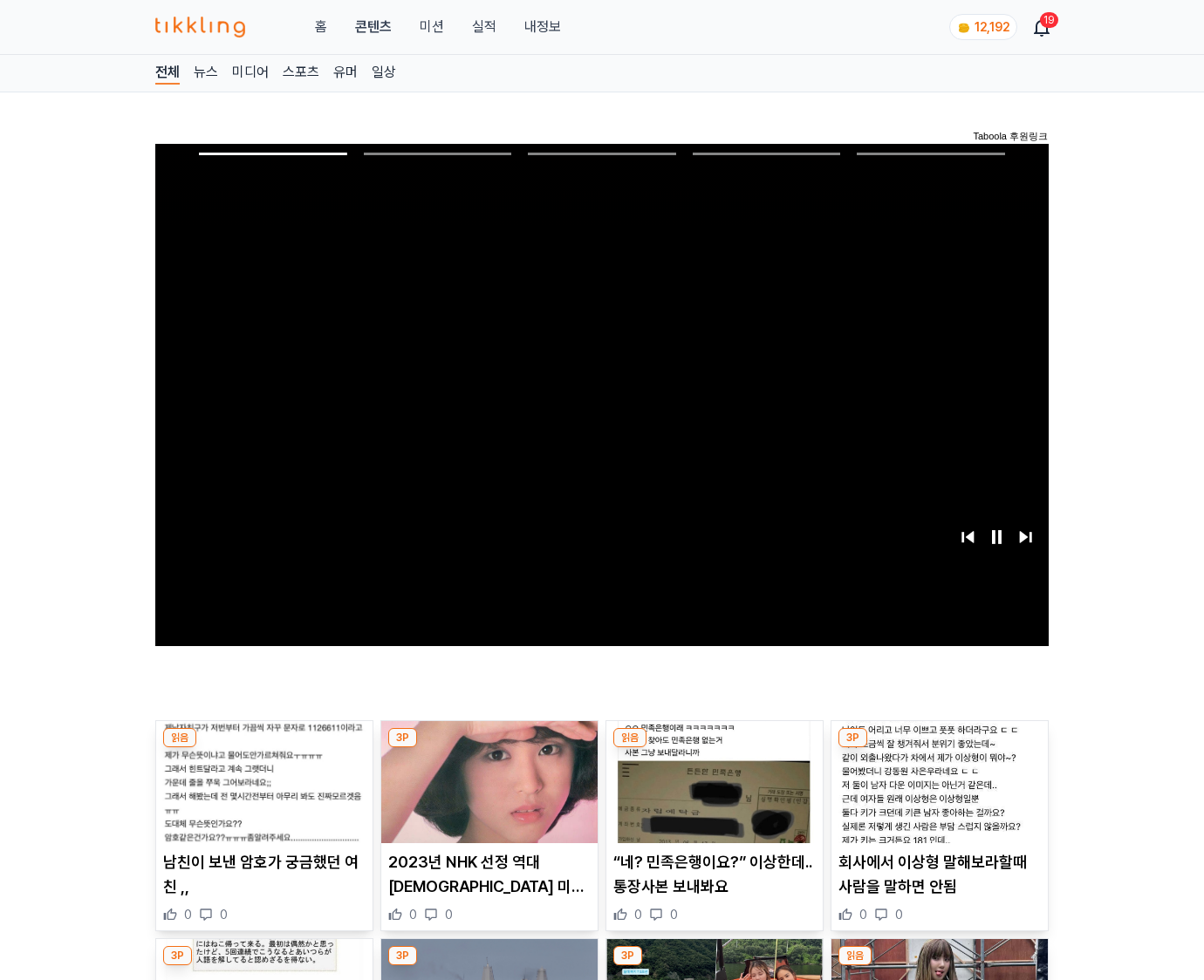
click at [939, 749] on img at bounding box center [940, 782] width 216 height 122
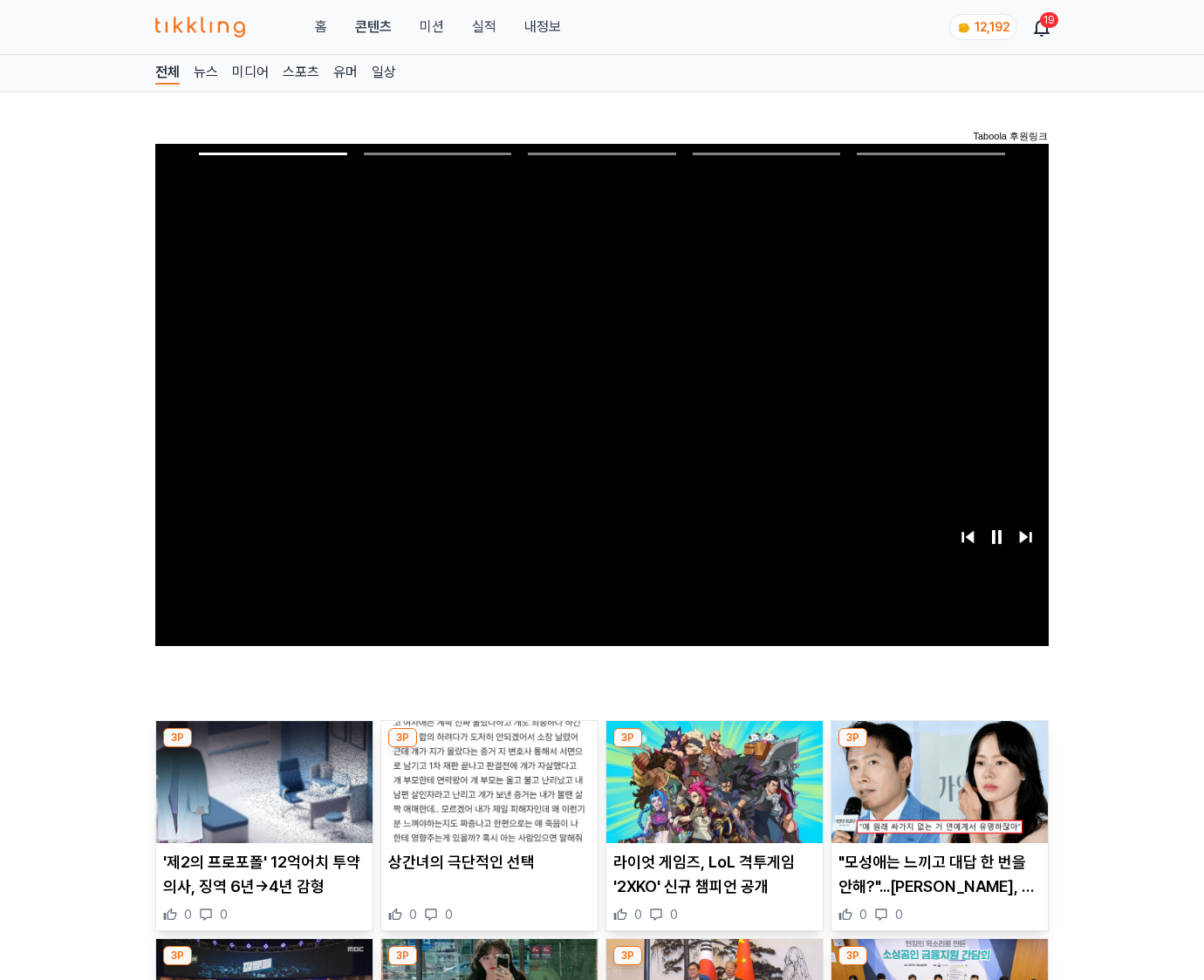
click at [939, 749] on img at bounding box center [940, 782] width 216 height 122
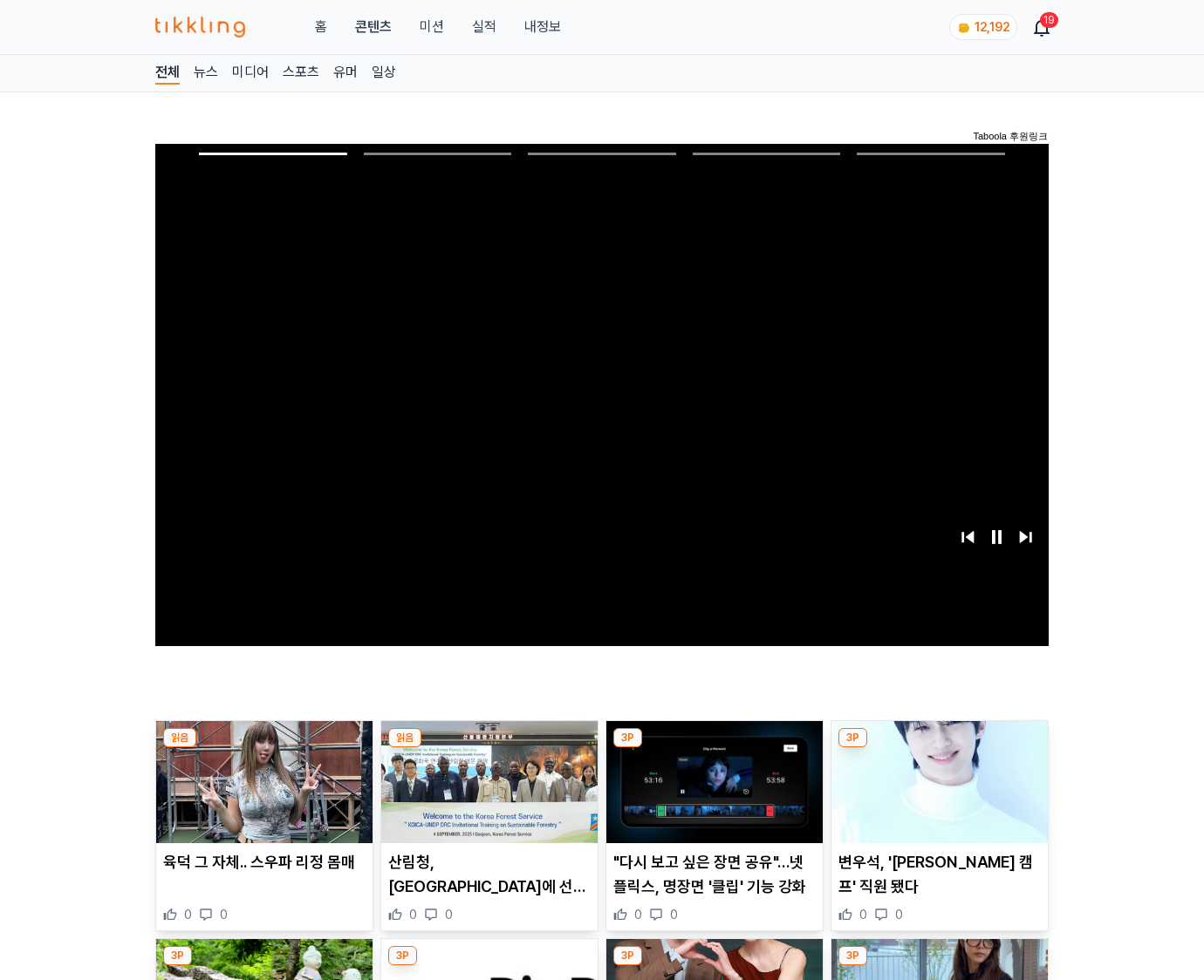
click at [939, 749] on img at bounding box center [940, 782] width 216 height 122
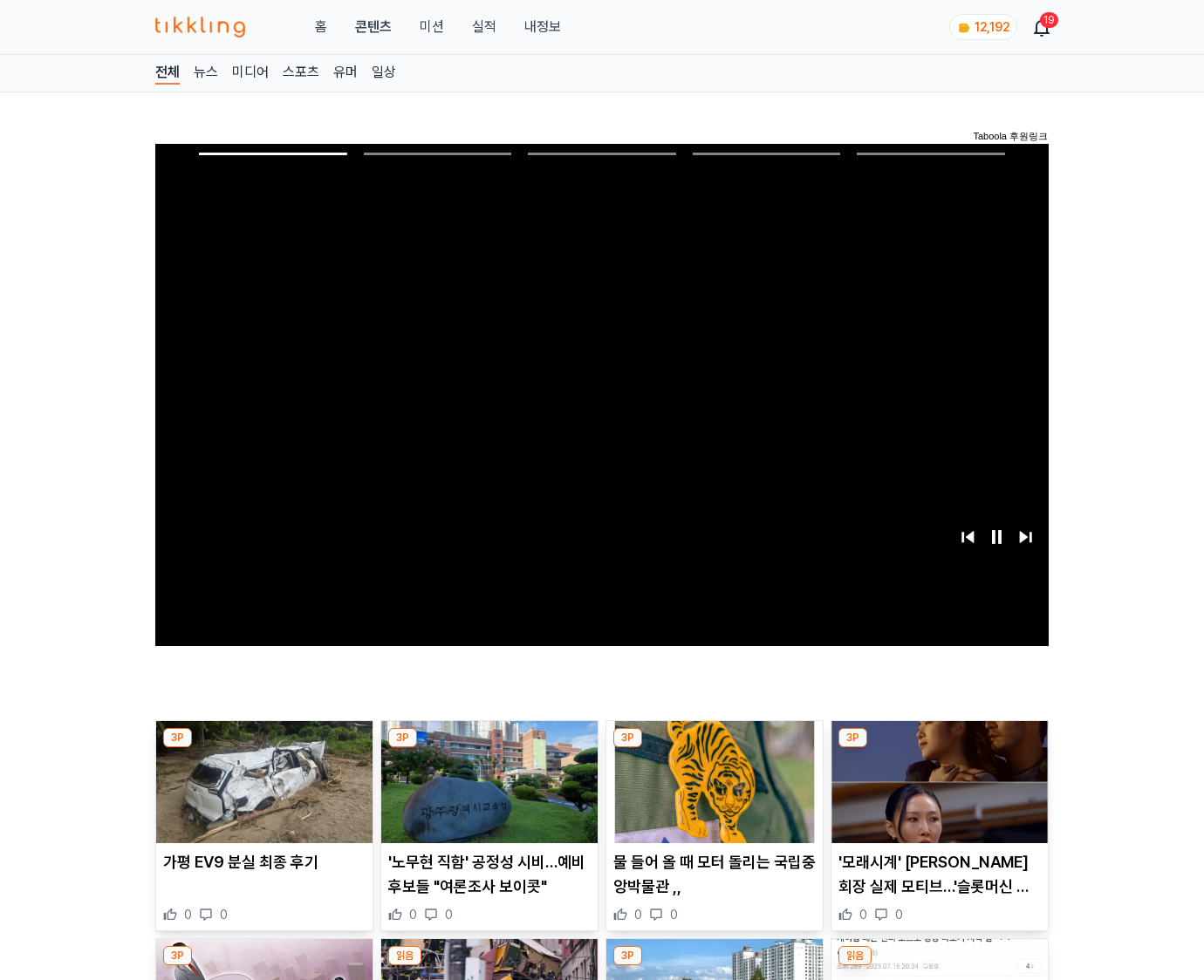
click at [939, 749] on img at bounding box center [940, 782] width 216 height 122
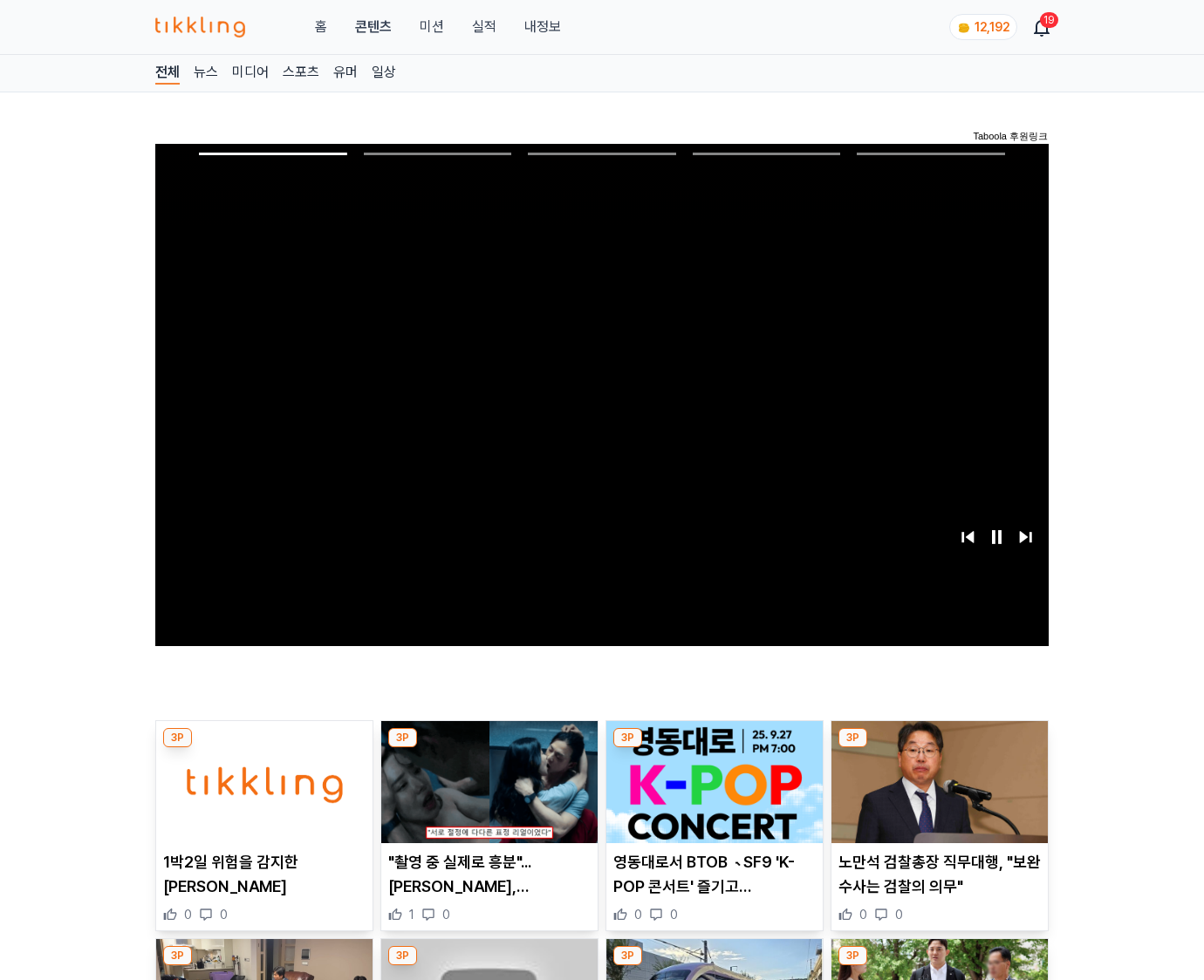
click at [939, 749] on img at bounding box center [940, 782] width 216 height 122
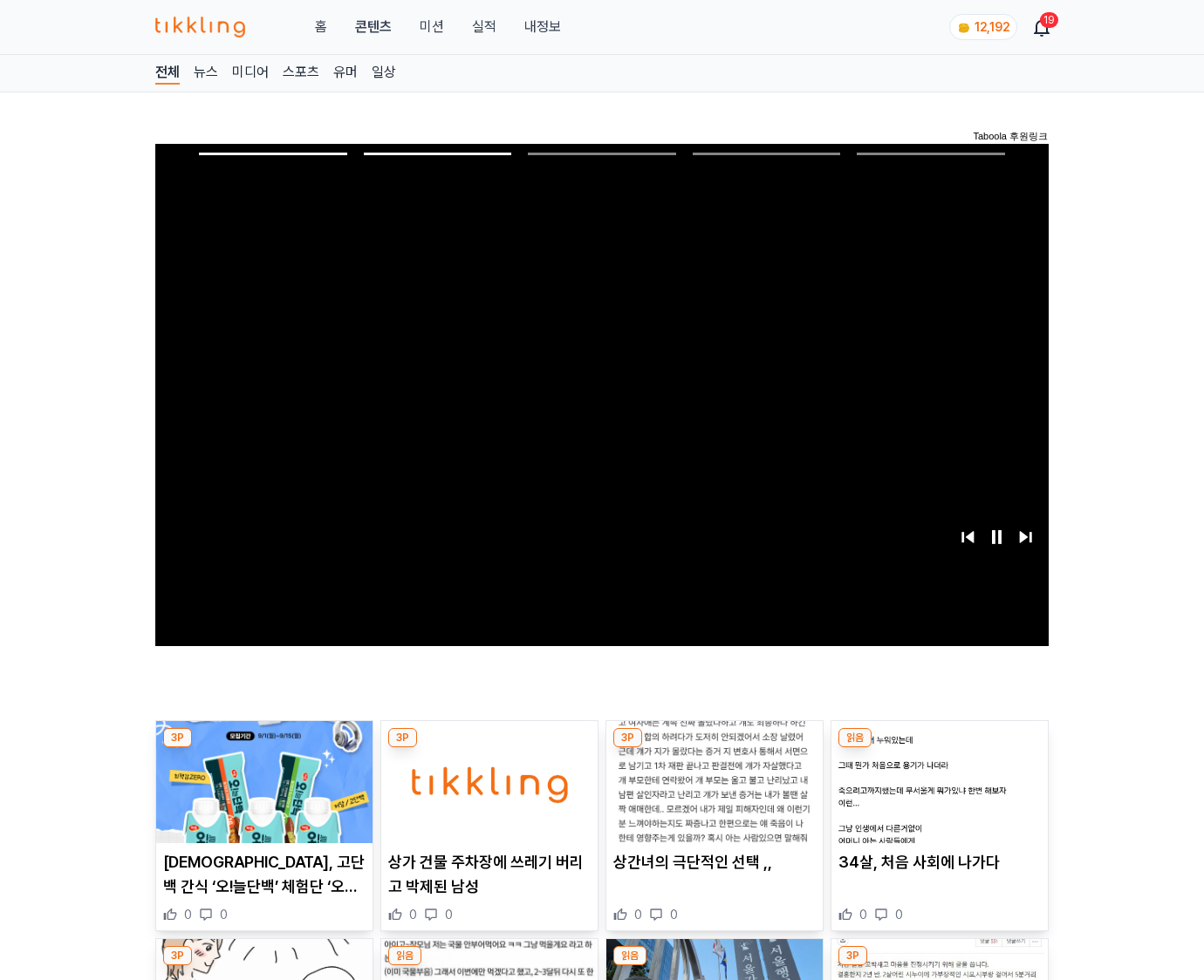
click at [939, 749] on img at bounding box center [940, 782] width 216 height 122
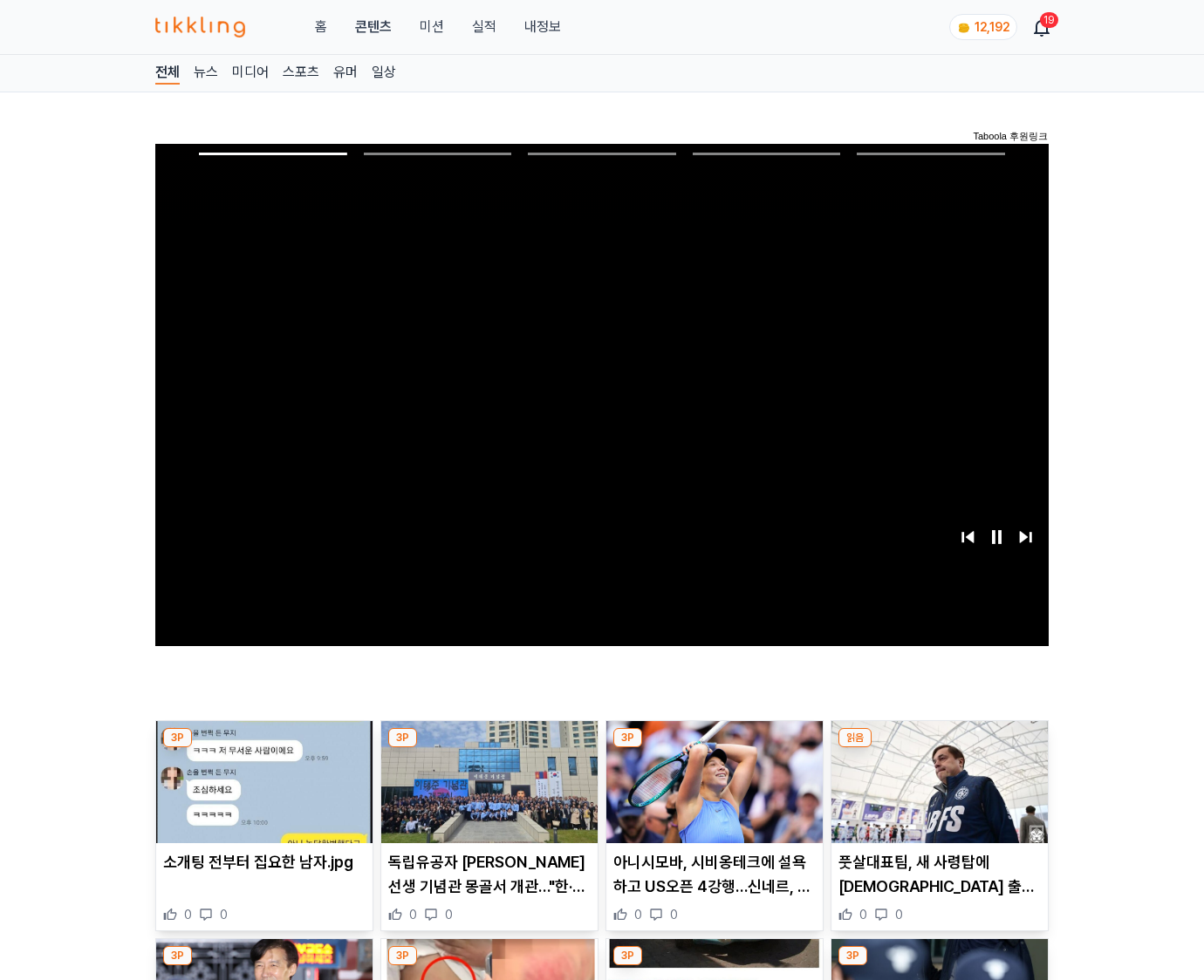
click at [939, 749] on img at bounding box center [940, 782] width 216 height 122
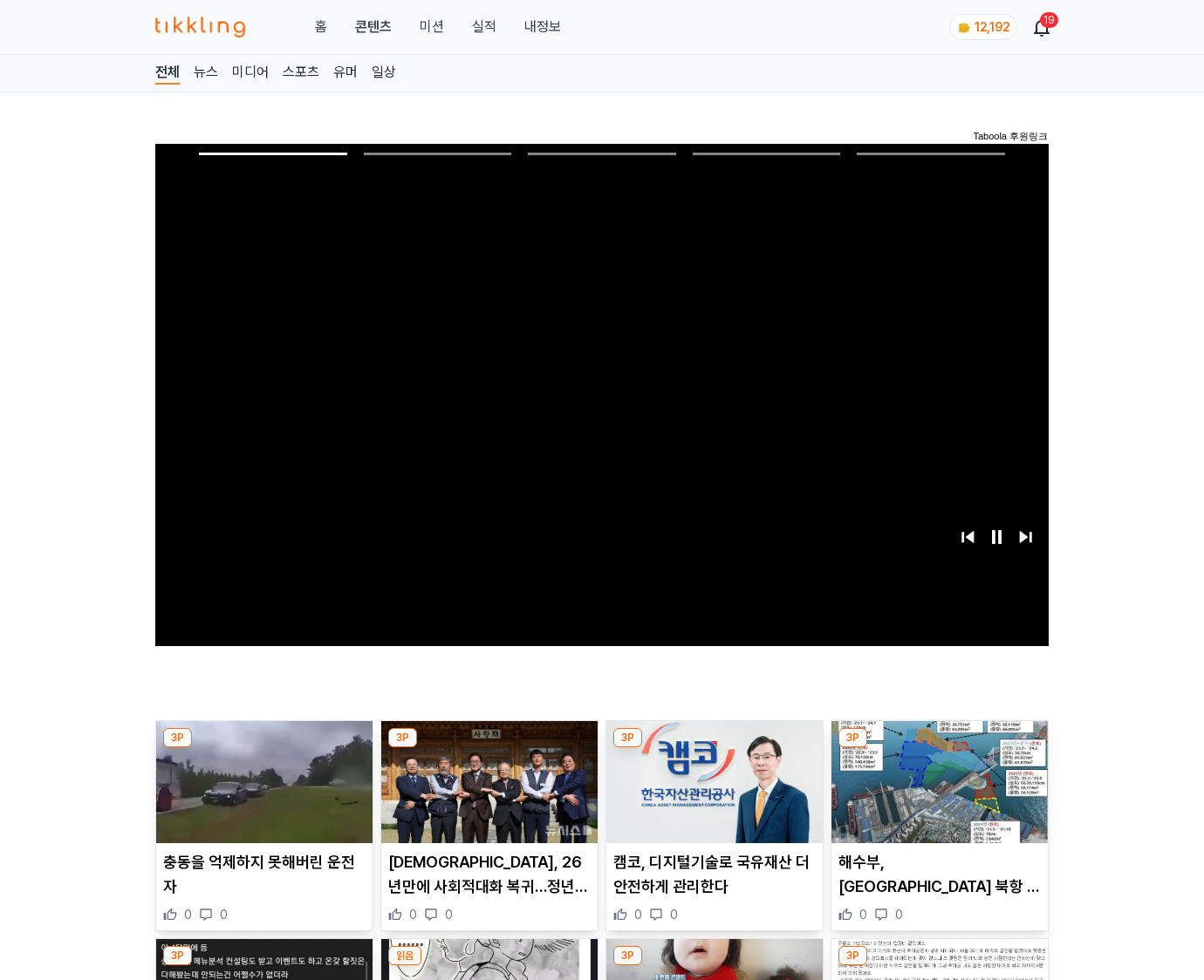
click at [939, 749] on img at bounding box center [940, 782] width 216 height 122
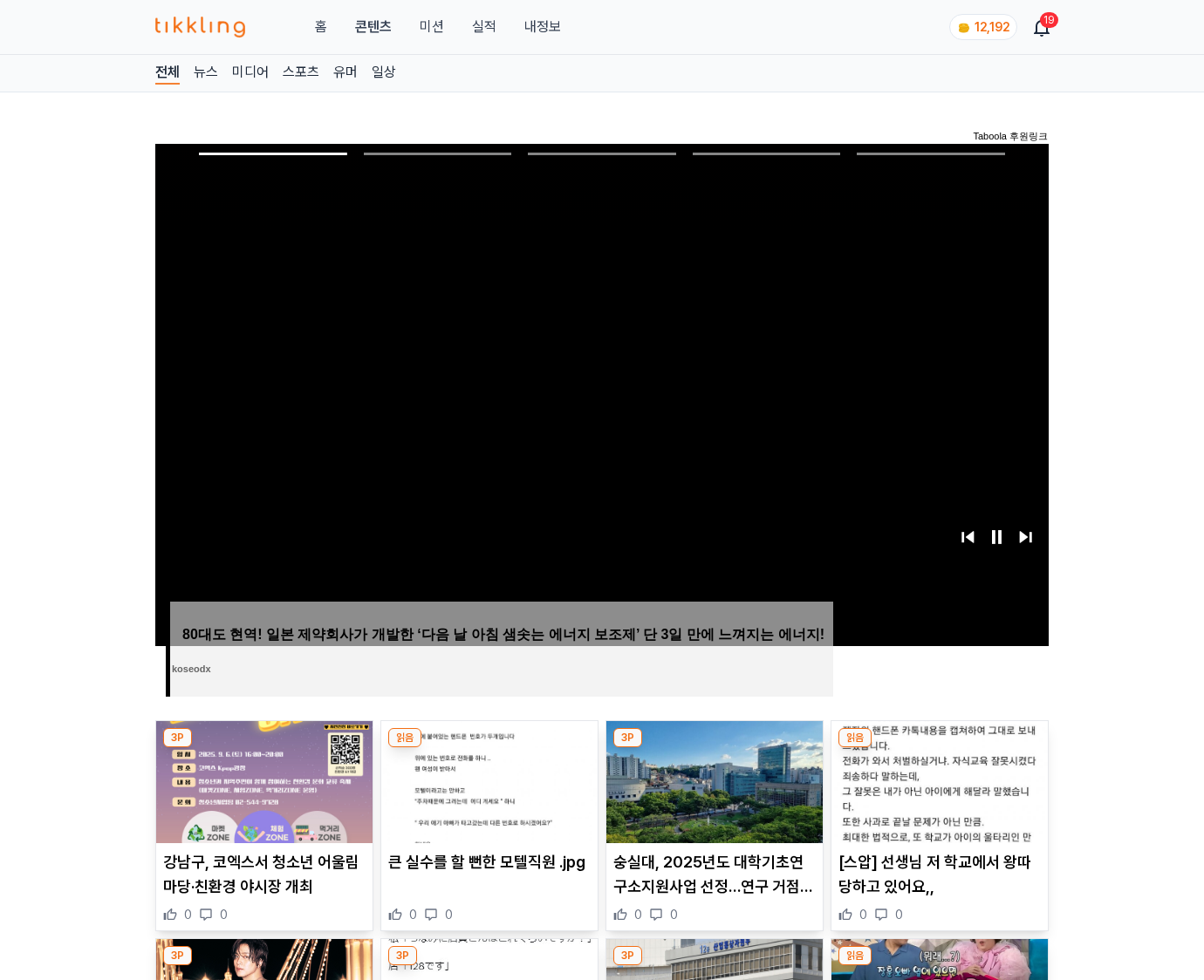
click at [939, 749] on img at bounding box center [940, 782] width 216 height 122
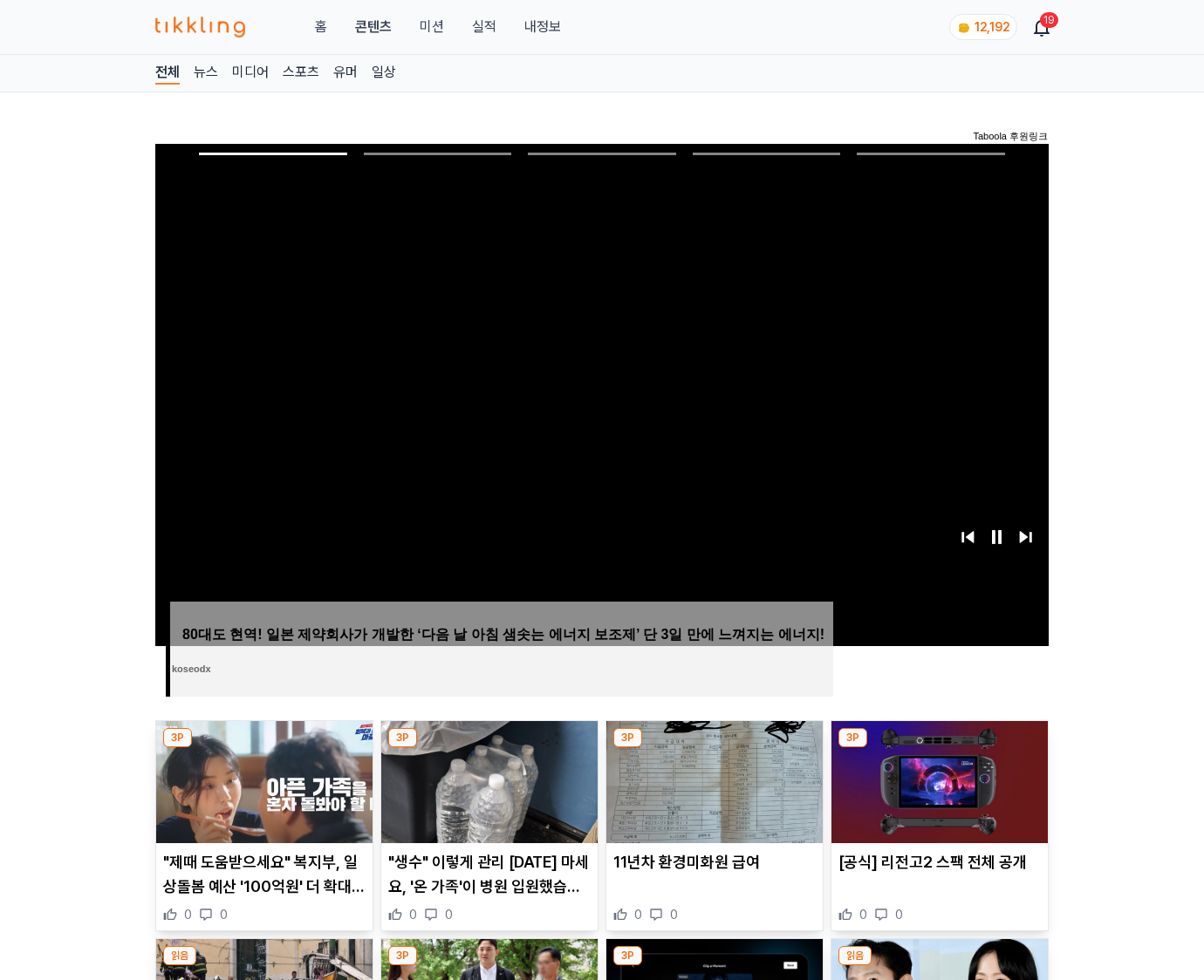
click at [939, 749] on img at bounding box center [940, 782] width 216 height 122
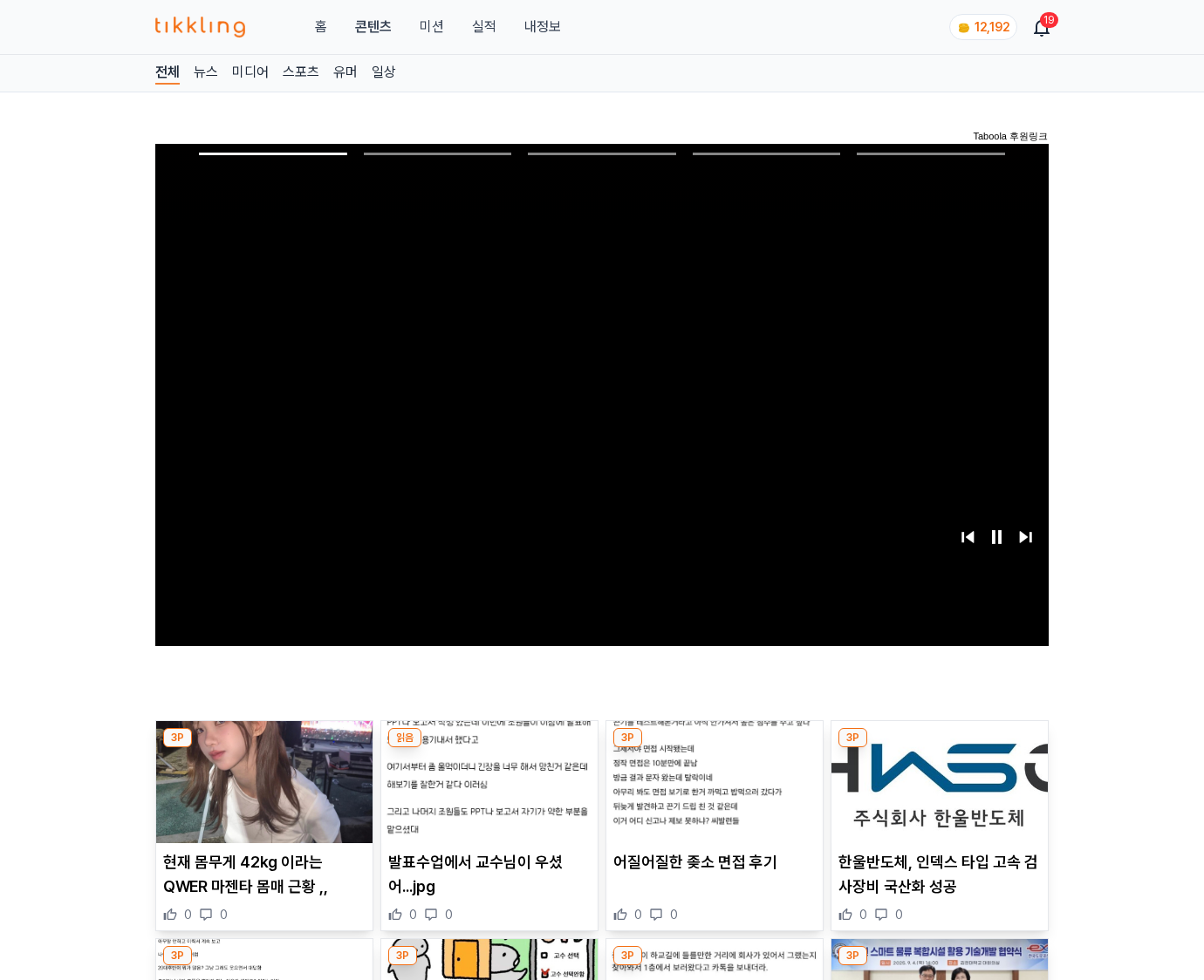
click at [939, 749] on img at bounding box center [940, 782] width 216 height 122
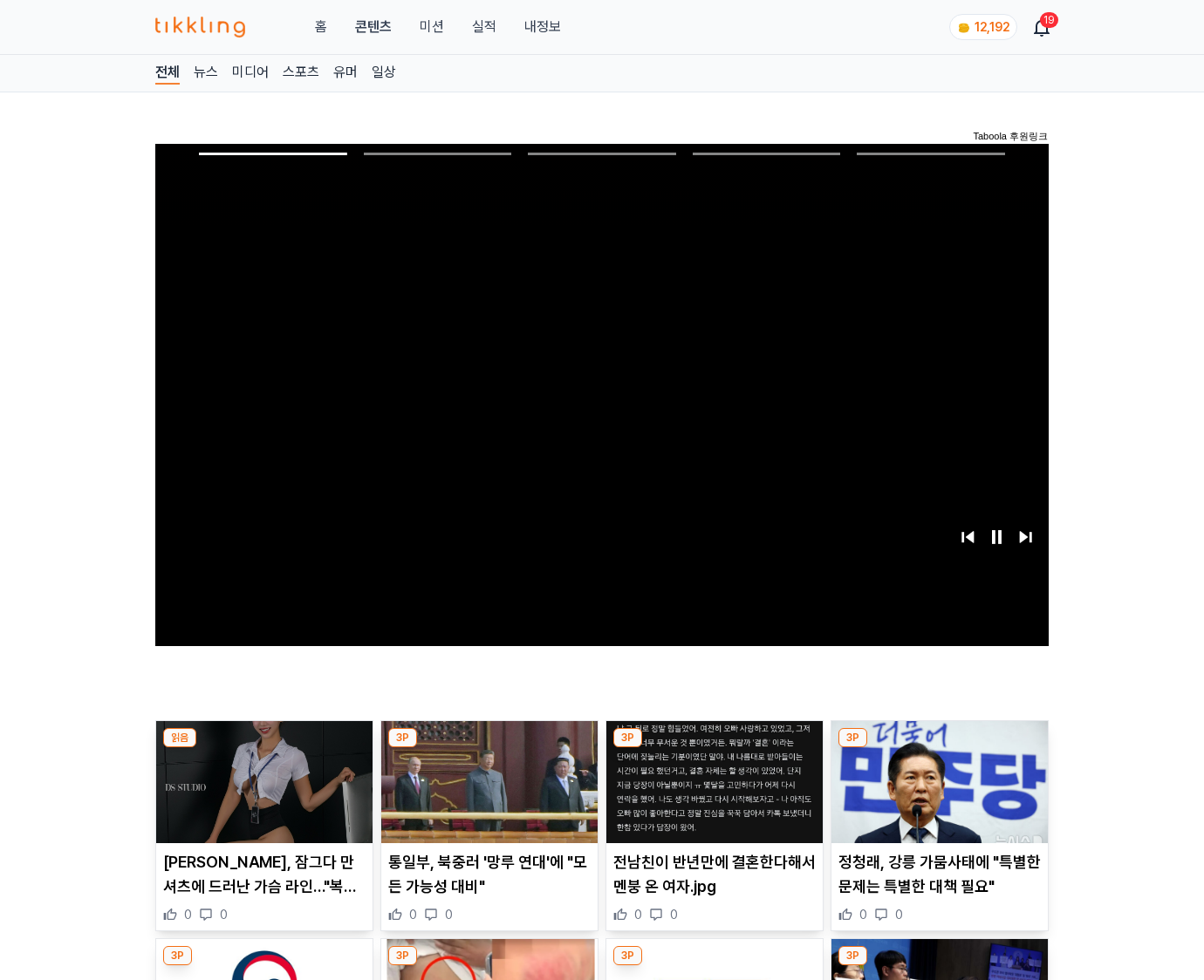
click at [939, 749] on img at bounding box center [940, 782] width 216 height 122
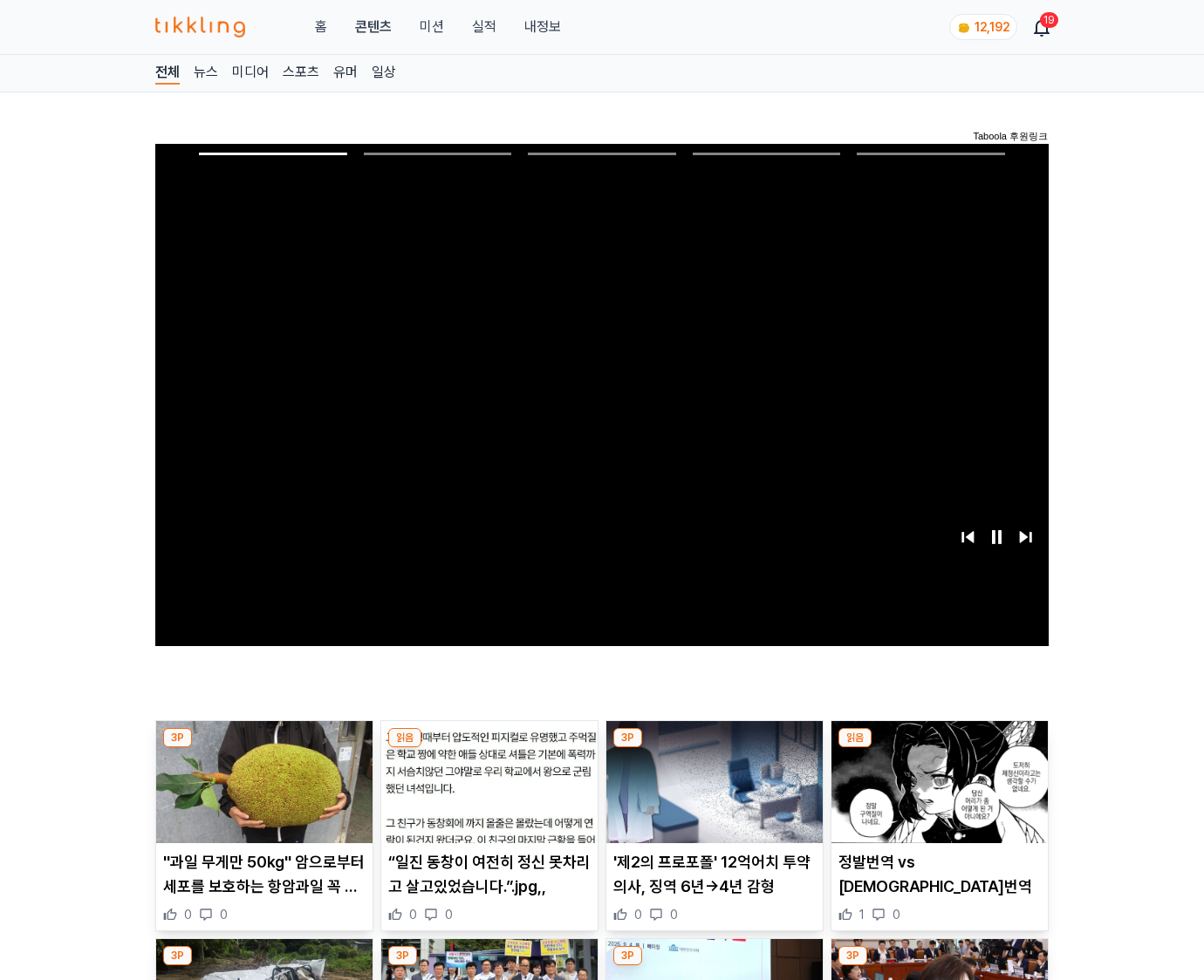
click at [939, 749] on img at bounding box center [940, 782] width 216 height 122
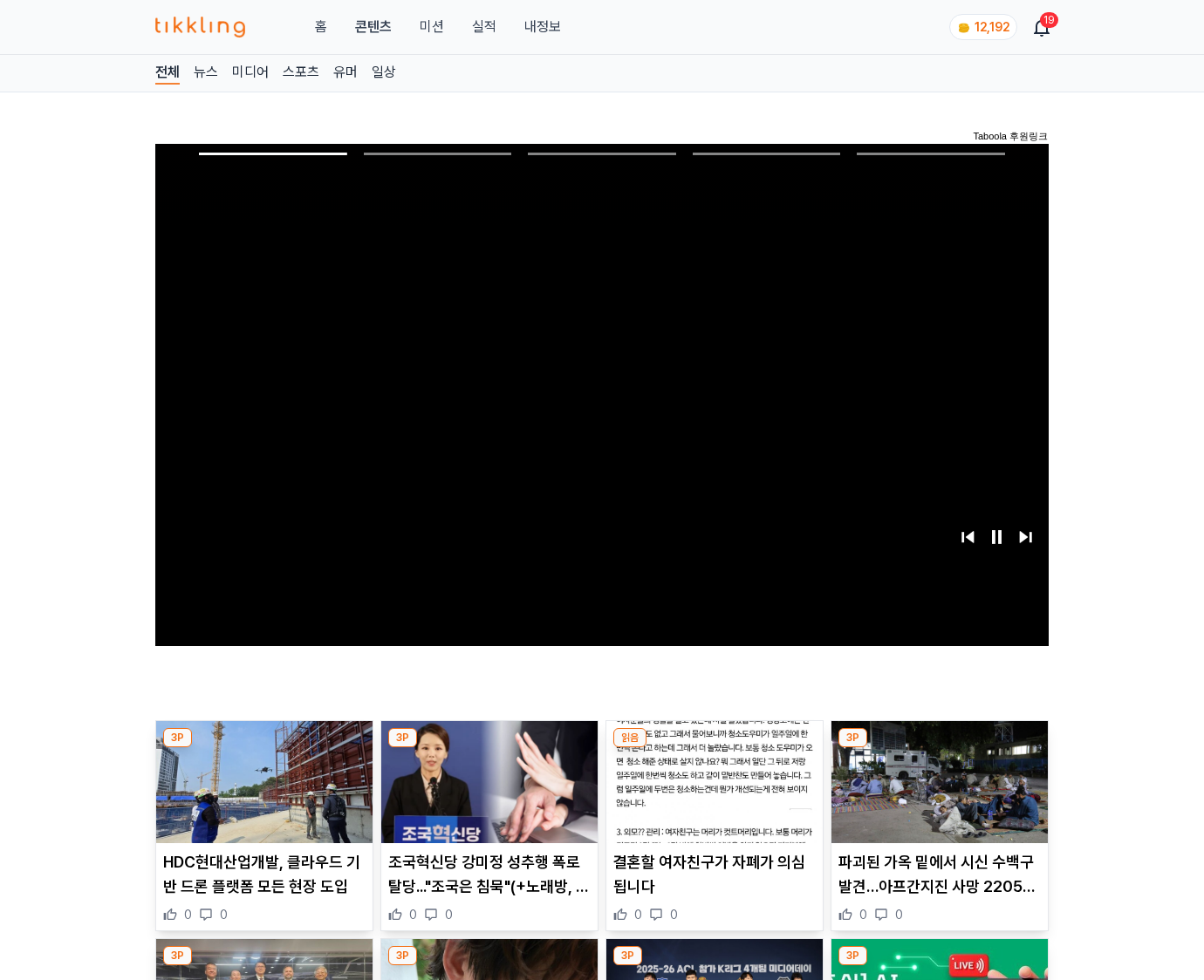
click at [939, 749] on img at bounding box center [940, 782] width 216 height 122
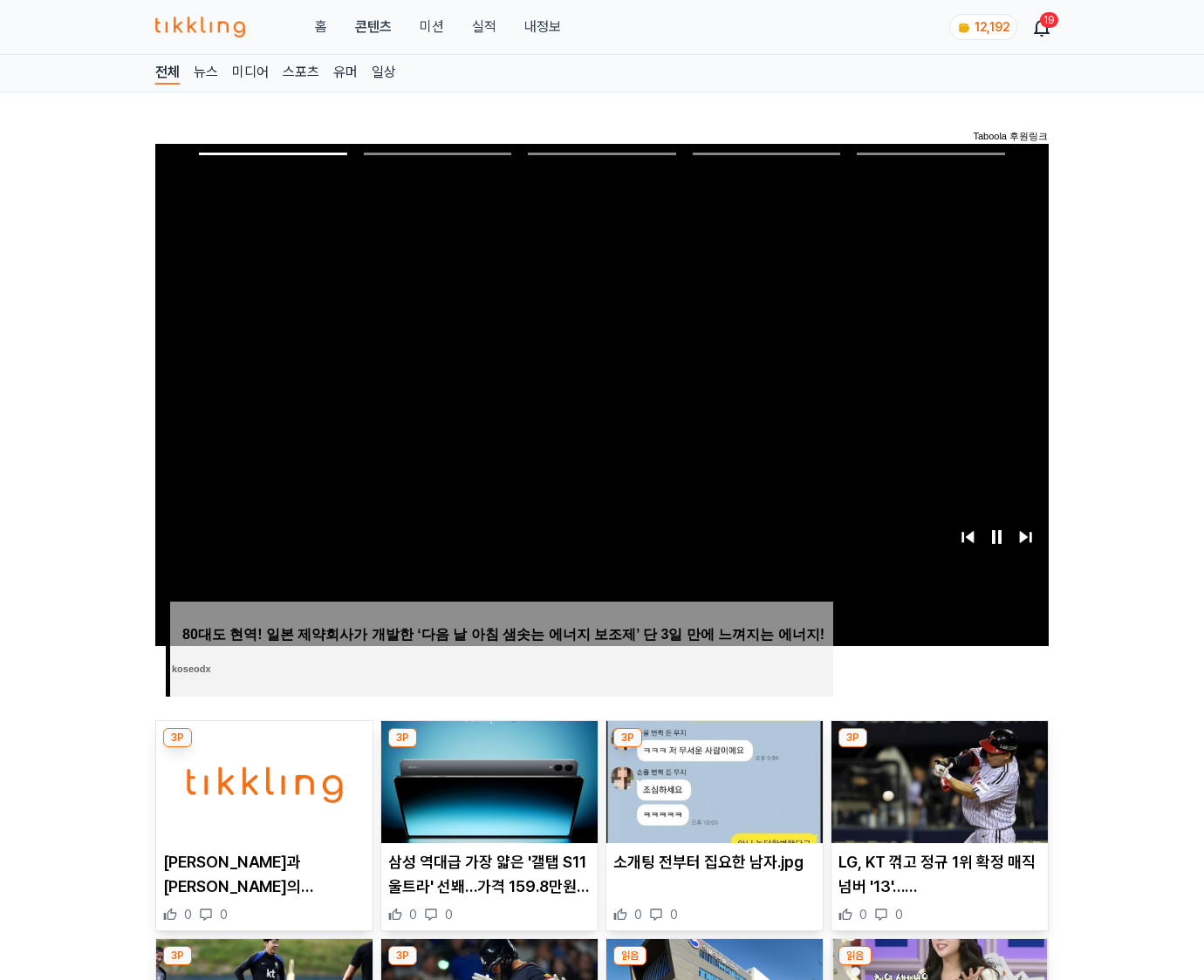
click at [939, 749] on img at bounding box center [940, 782] width 216 height 122
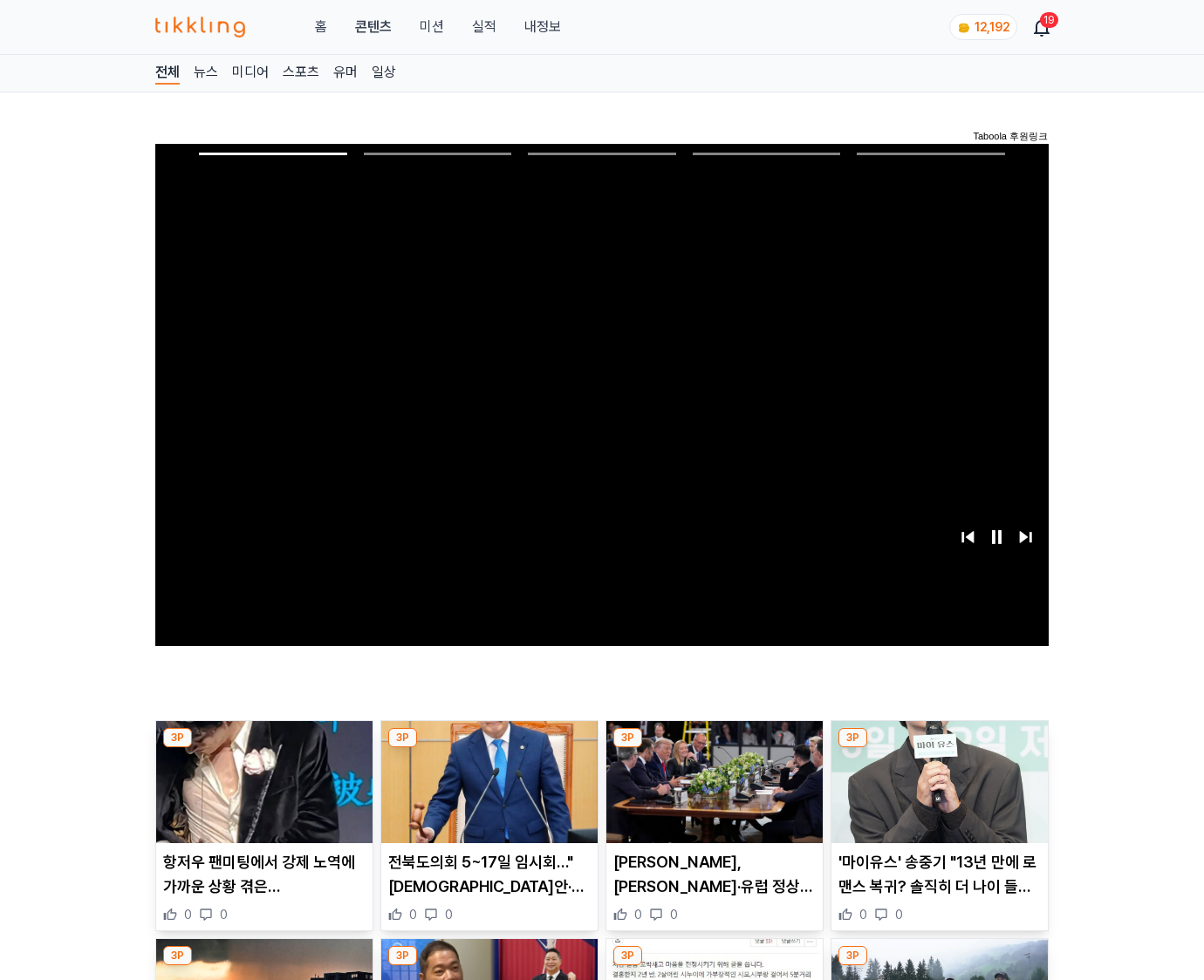
click at [939, 749] on img at bounding box center [940, 782] width 216 height 122
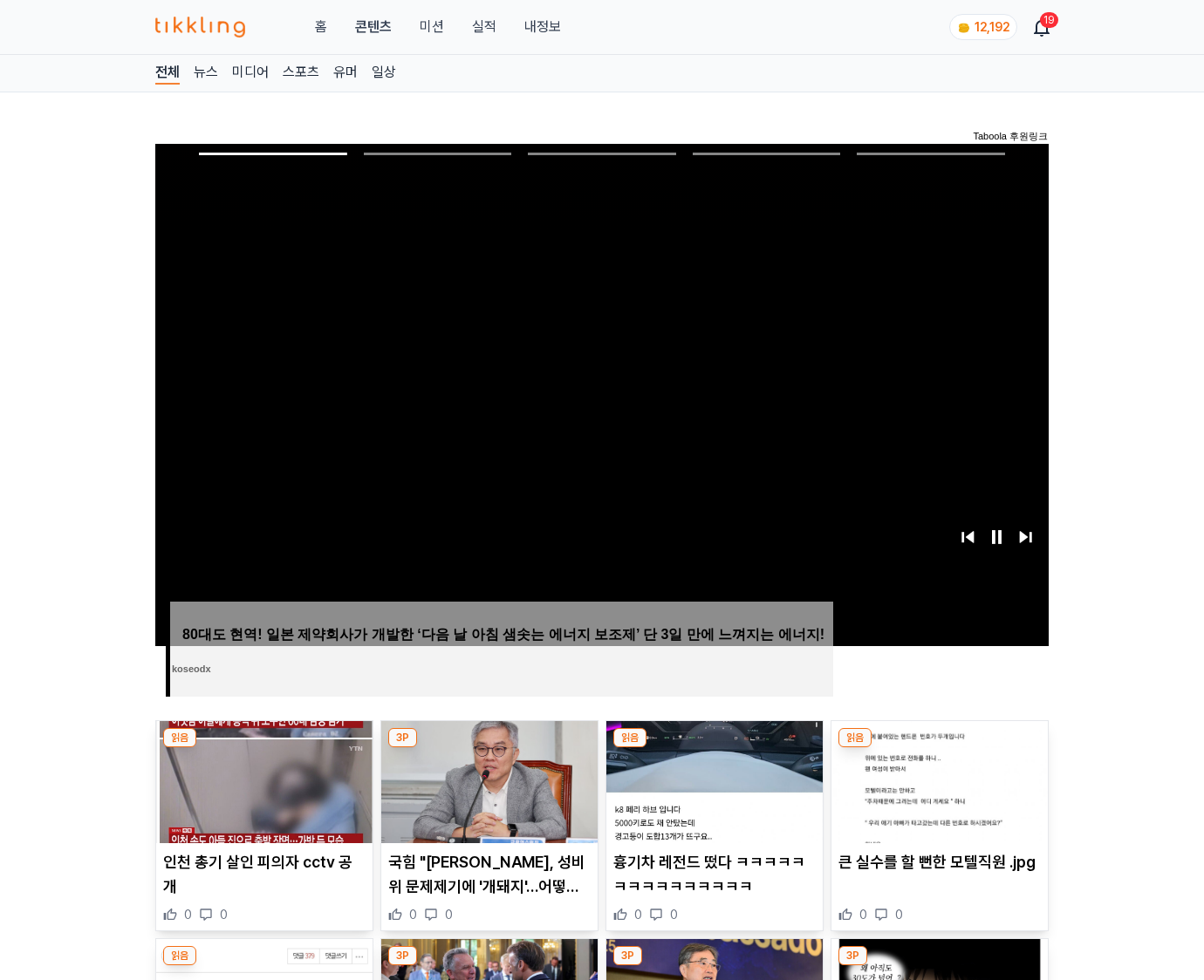
click at [939, 749] on img at bounding box center [940, 782] width 216 height 122
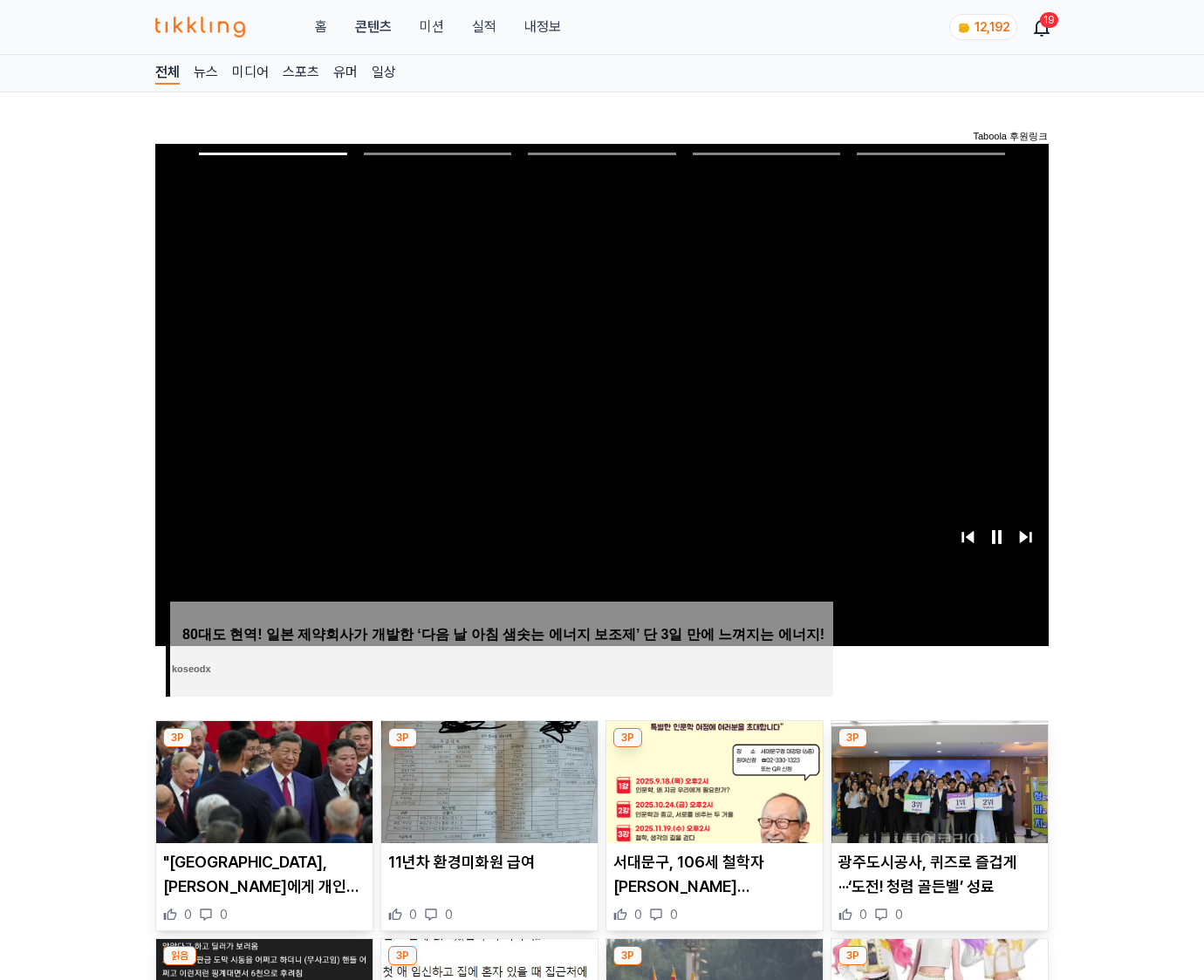
click at [939, 749] on img at bounding box center [940, 782] width 216 height 122
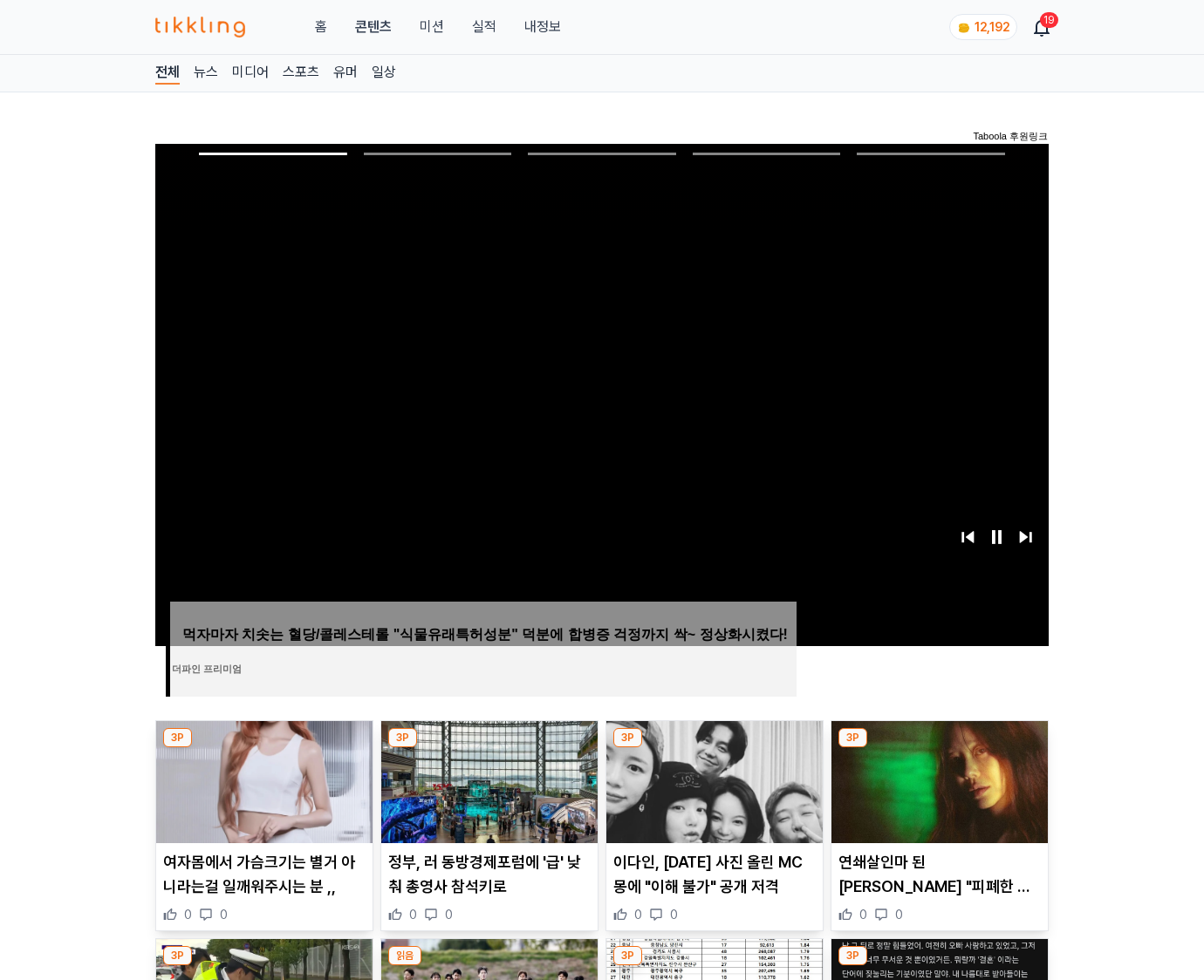
click at [939, 749] on img at bounding box center [940, 782] width 216 height 122
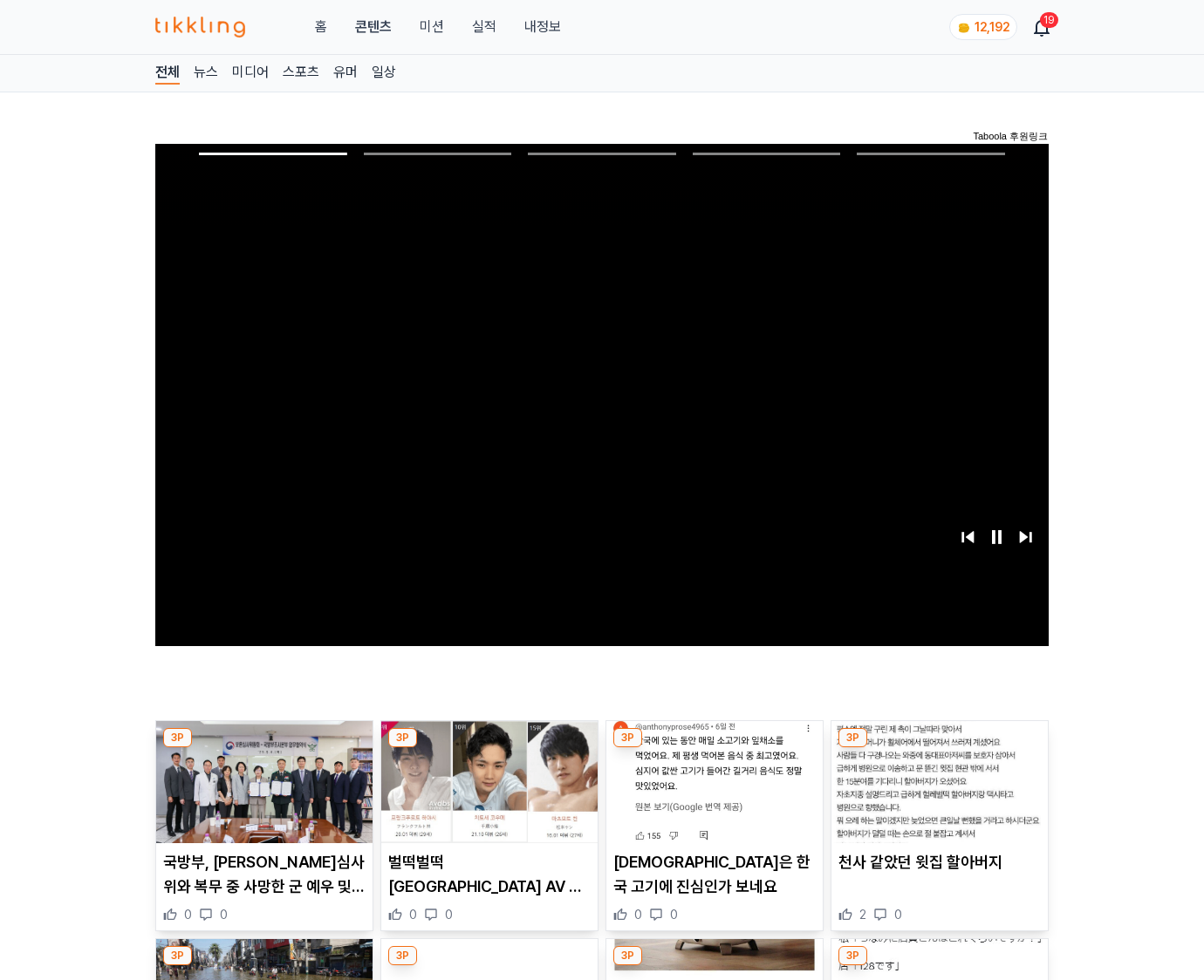
click at [939, 749] on img at bounding box center [940, 782] width 216 height 122
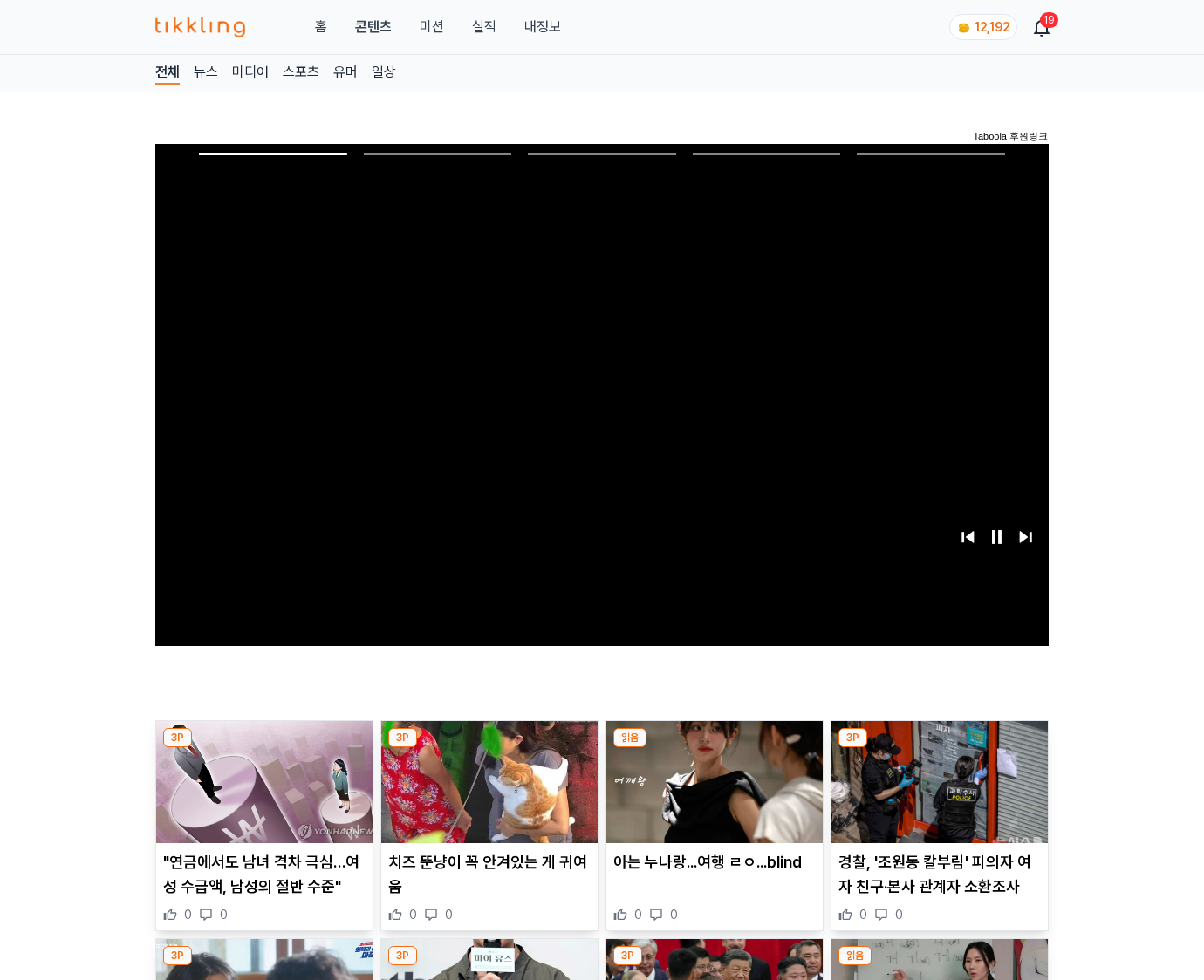
click at [939, 749] on img at bounding box center [940, 782] width 216 height 122
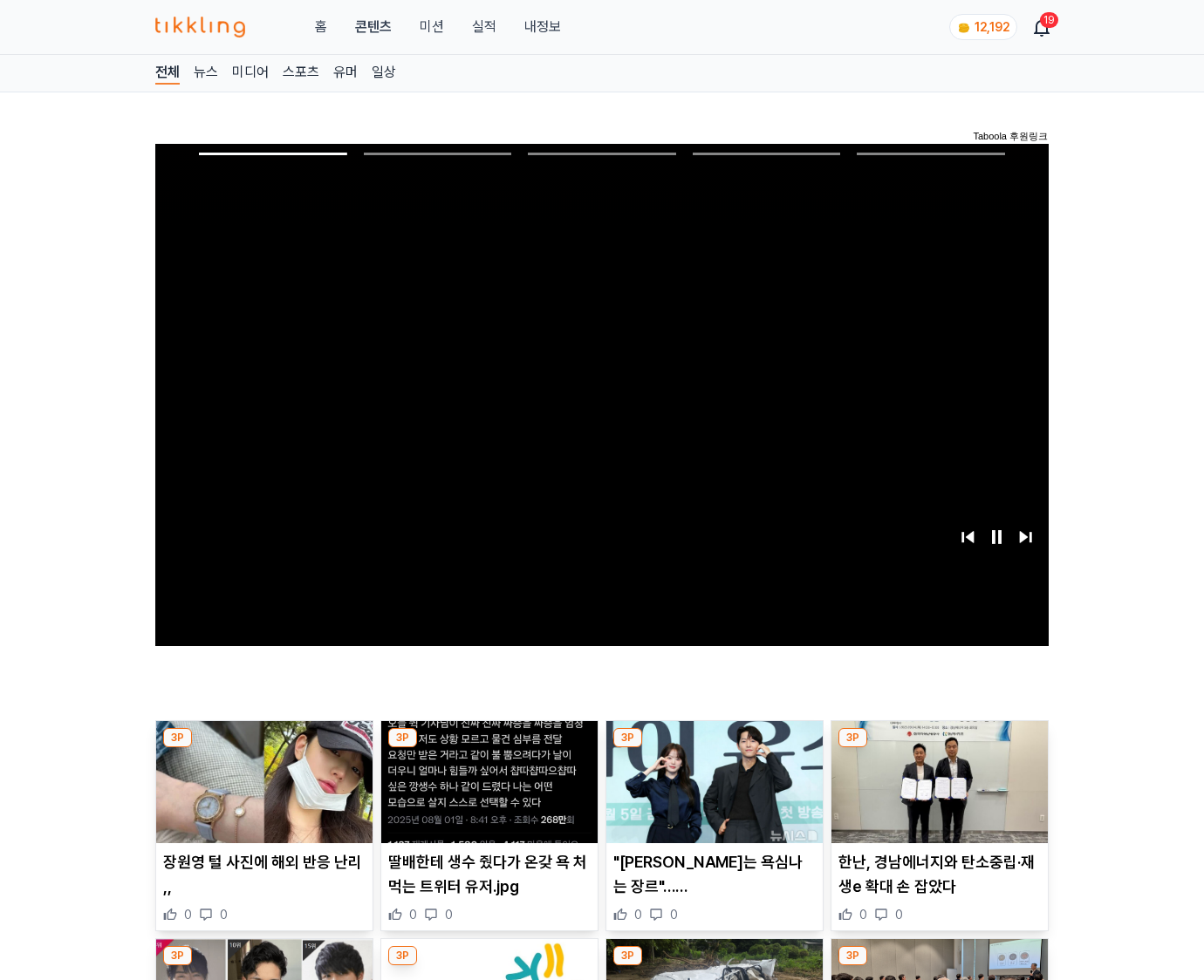
click at [939, 749] on img at bounding box center [940, 782] width 216 height 122
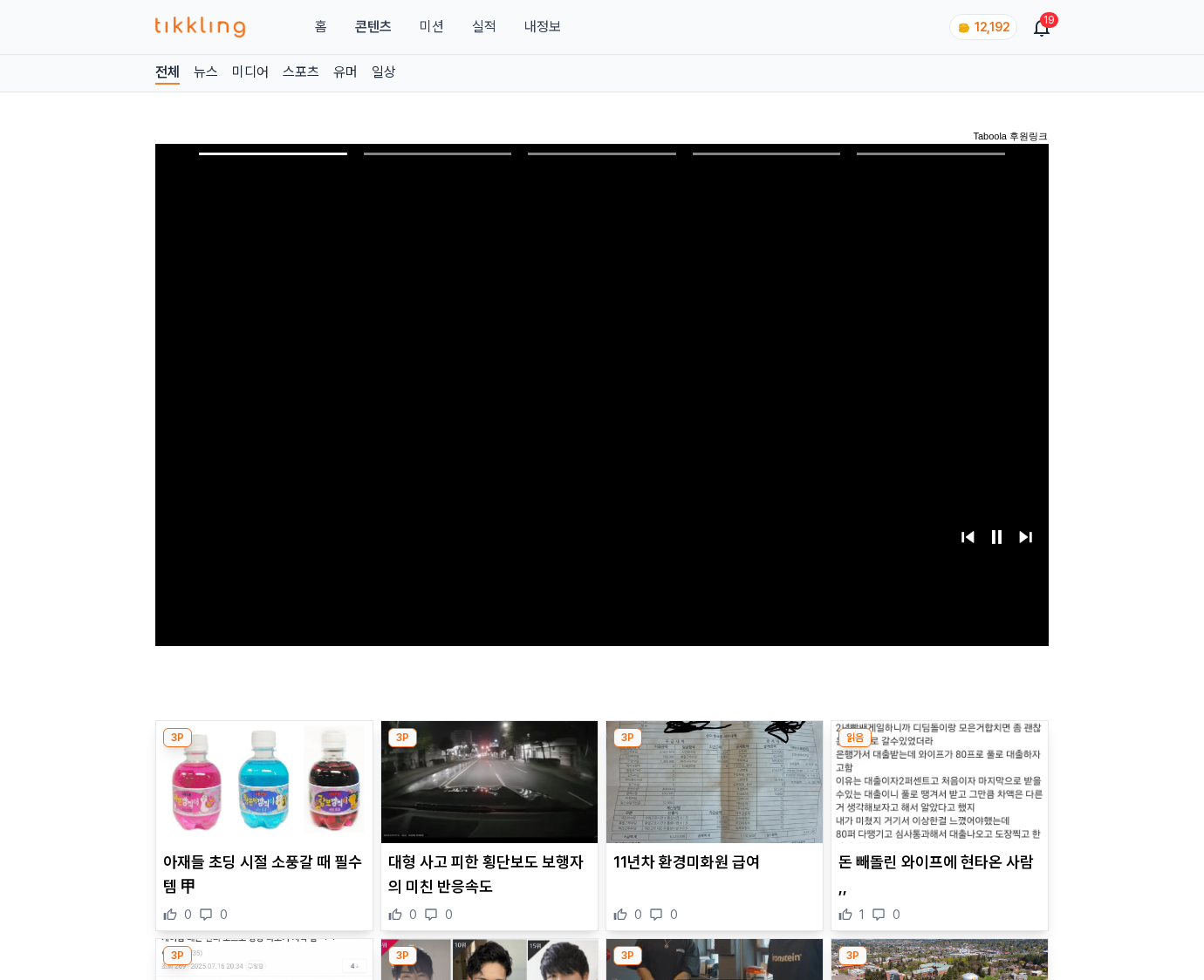
click at [939, 749] on img at bounding box center [940, 782] width 216 height 122
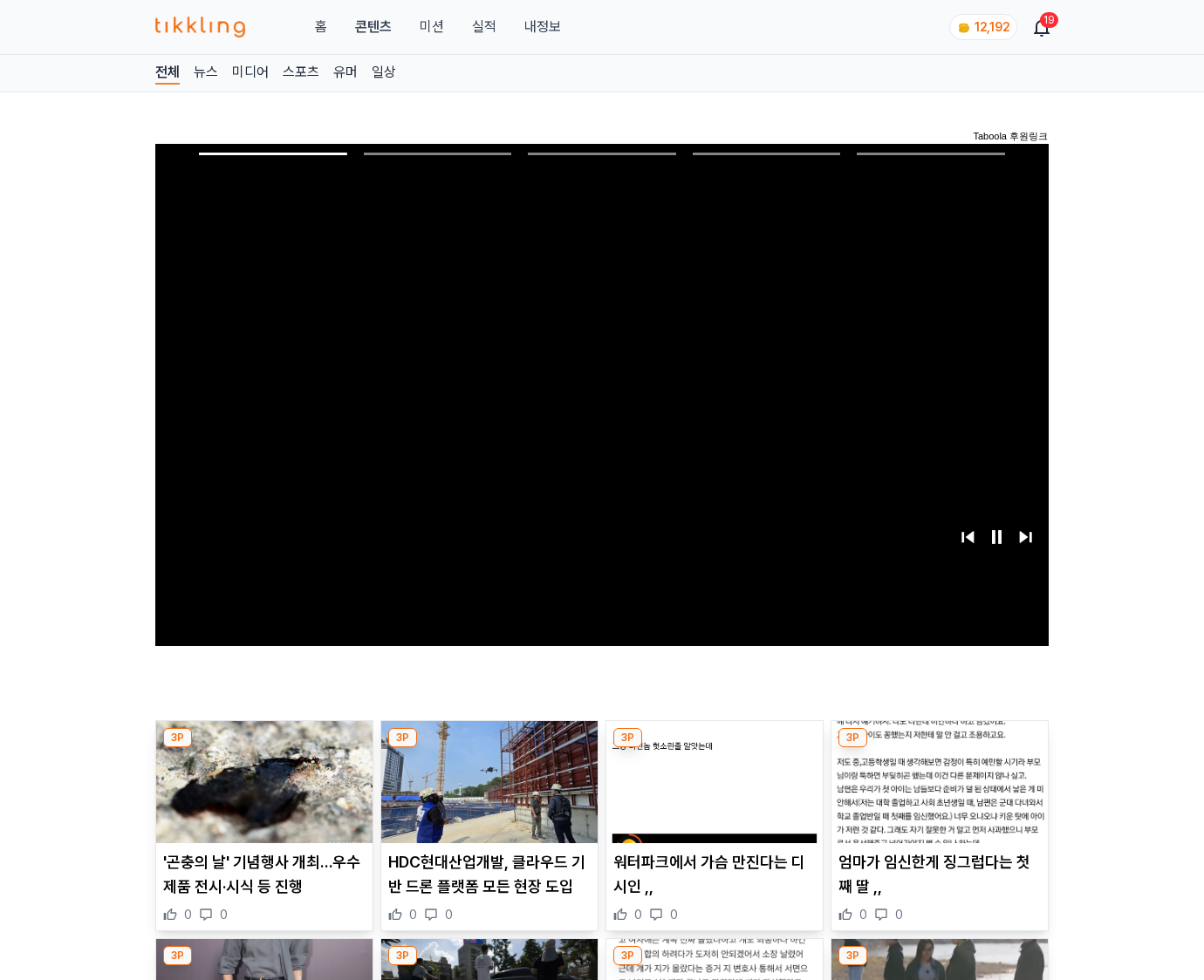
click at [939, 749] on img at bounding box center [940, 782] width 216 height 122
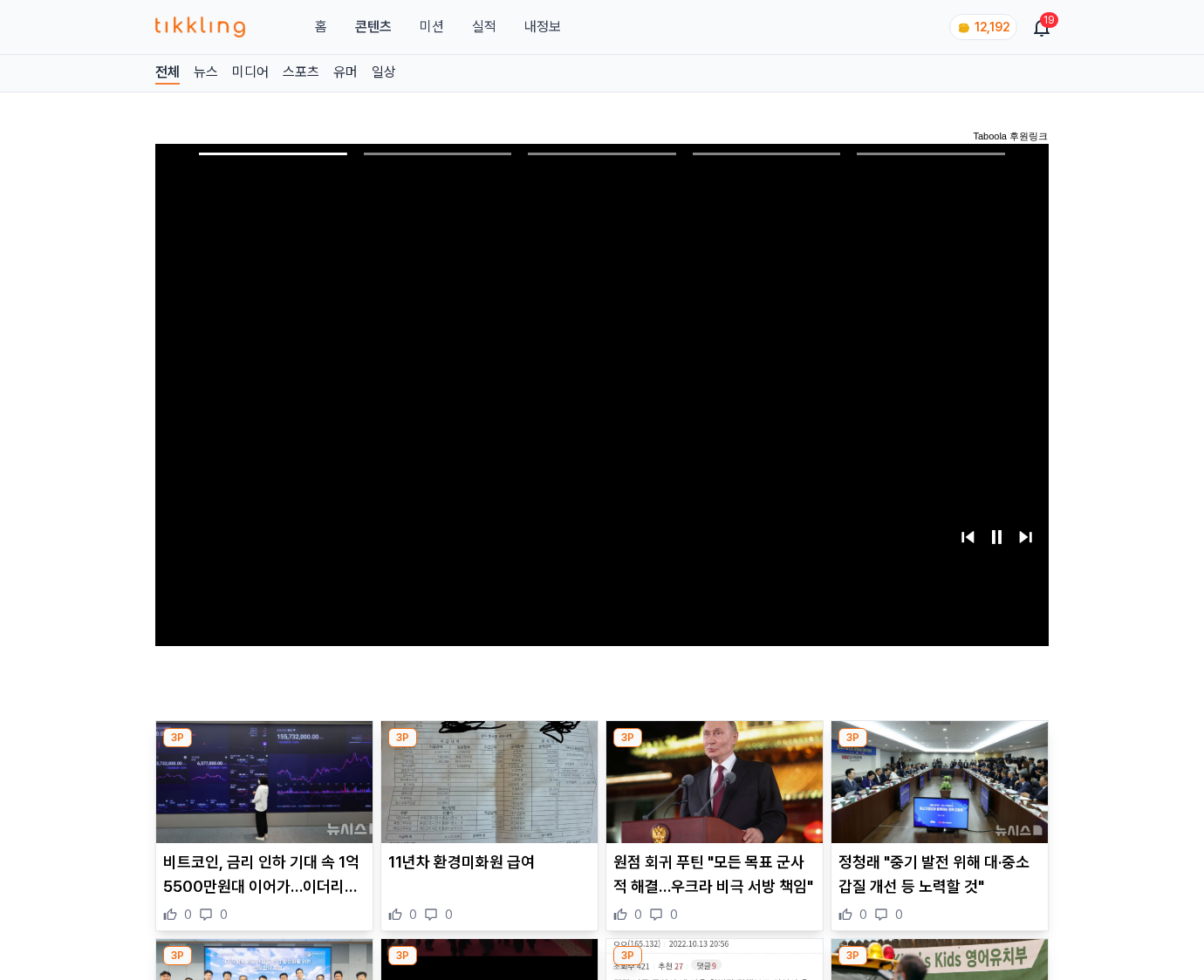
click at [939, 749] on img at bounding box center [940, 782] width 216 height 122
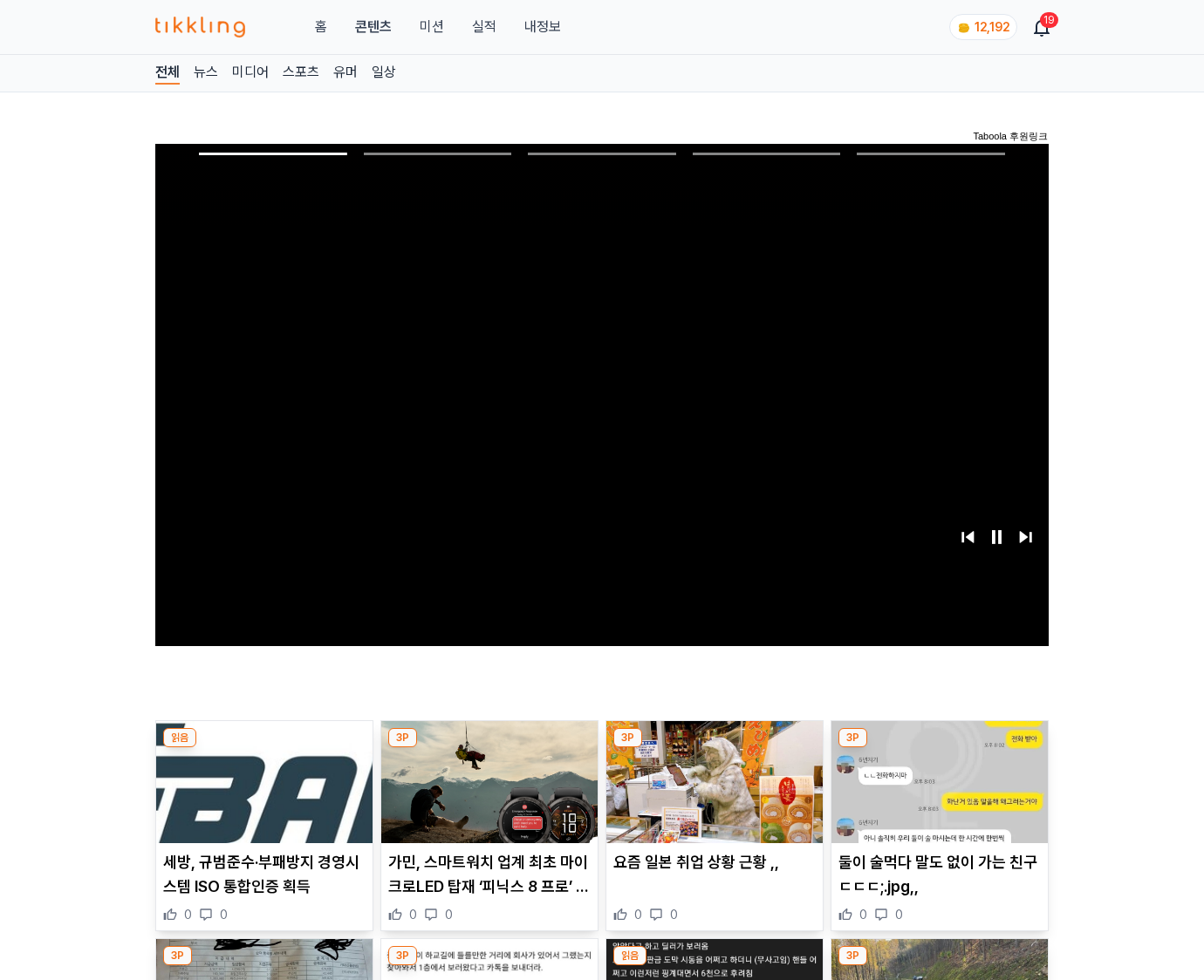
click at [939, 749] on img at bounding box center [940, 782] width 216 height 122
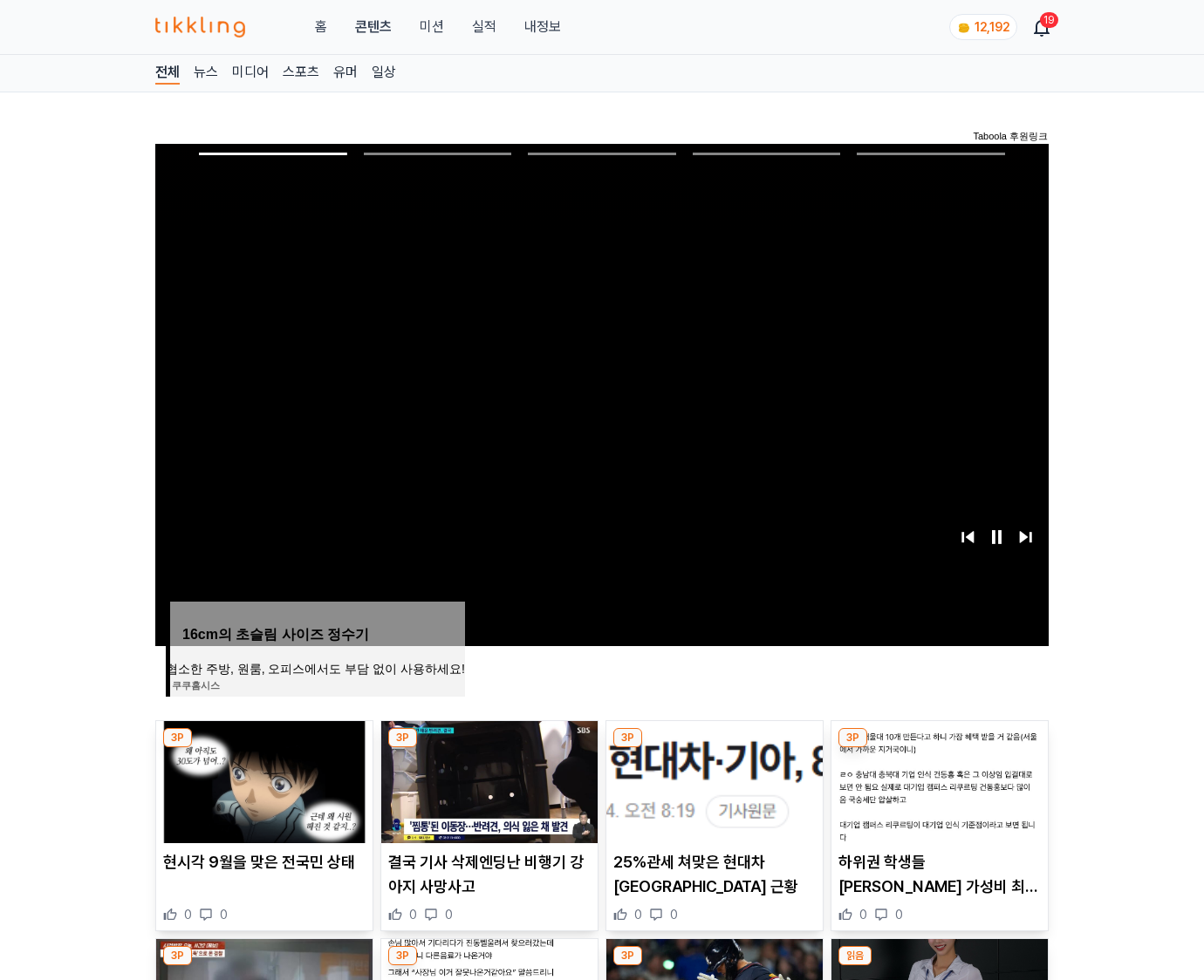
click at [939, 749] on img at bounding box center [940, 782] width 216 height 122
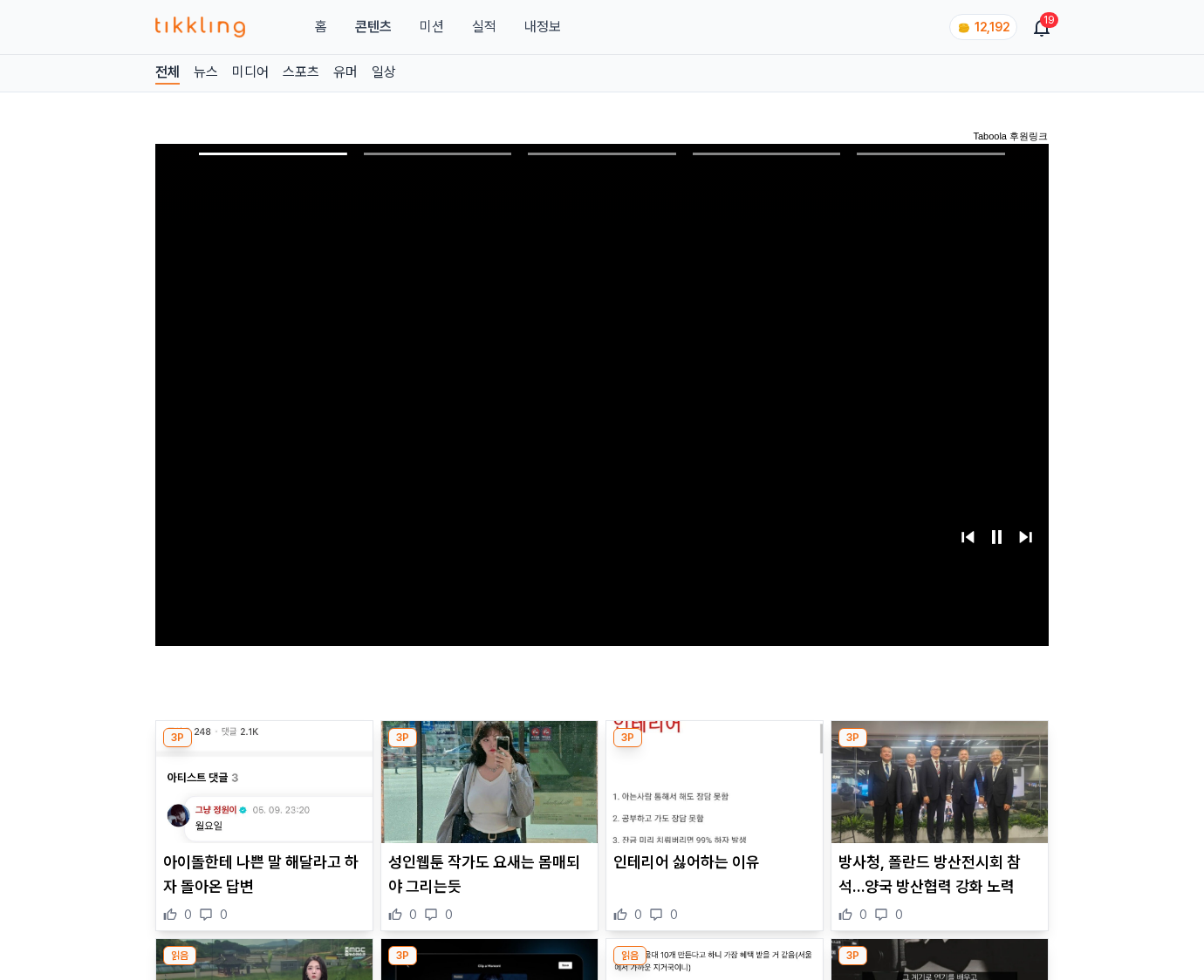
click at [939, 749] on img at bounding box center [940, 782] width 216 height 122
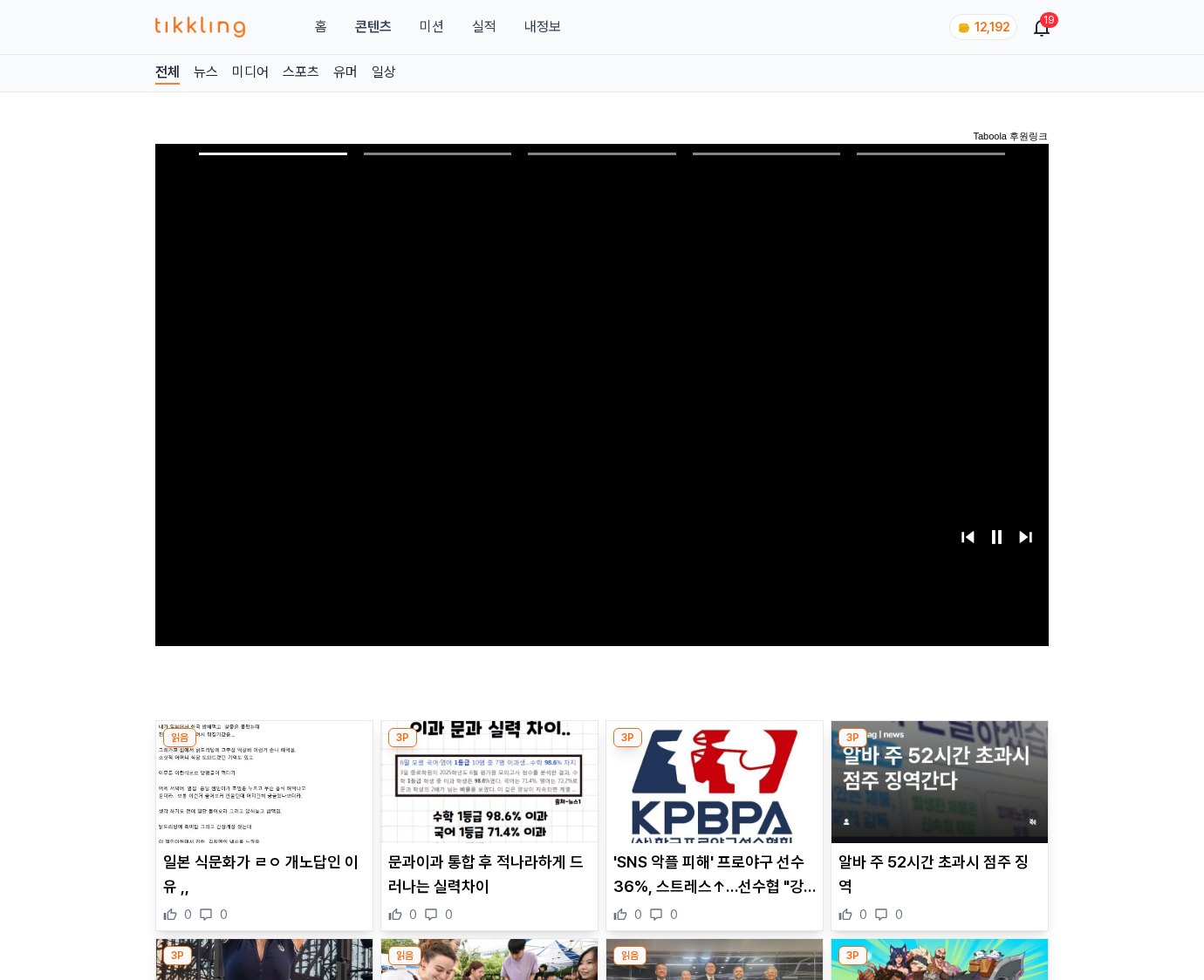
click at [939, 749] on img at bounding box center [940, 782] width 216 height 122
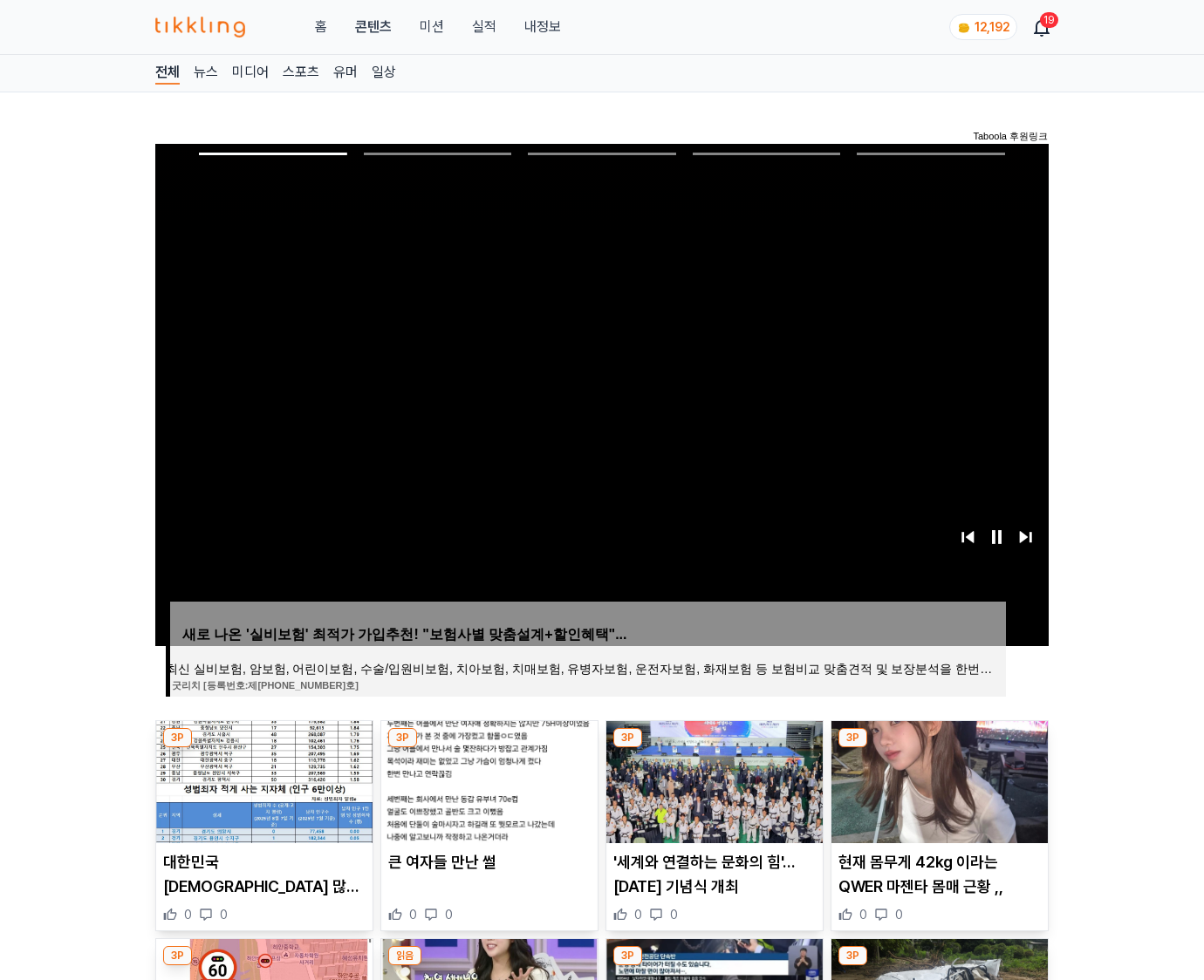
click at [939, 749] on img at bounding box center [940, 782] width 216 height 122
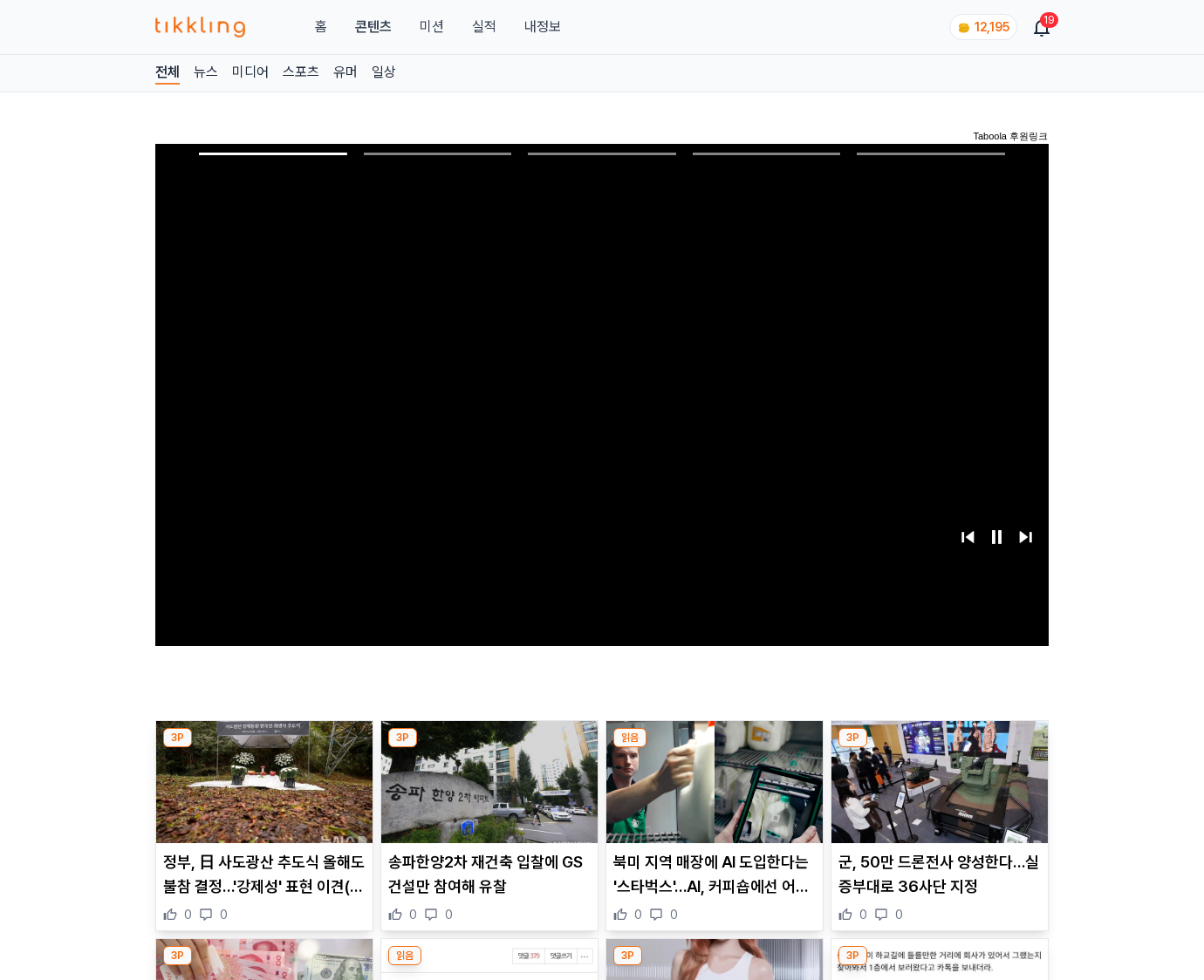
click at [939, 749] on img at bounding box center [940, 782] width 216 height 122
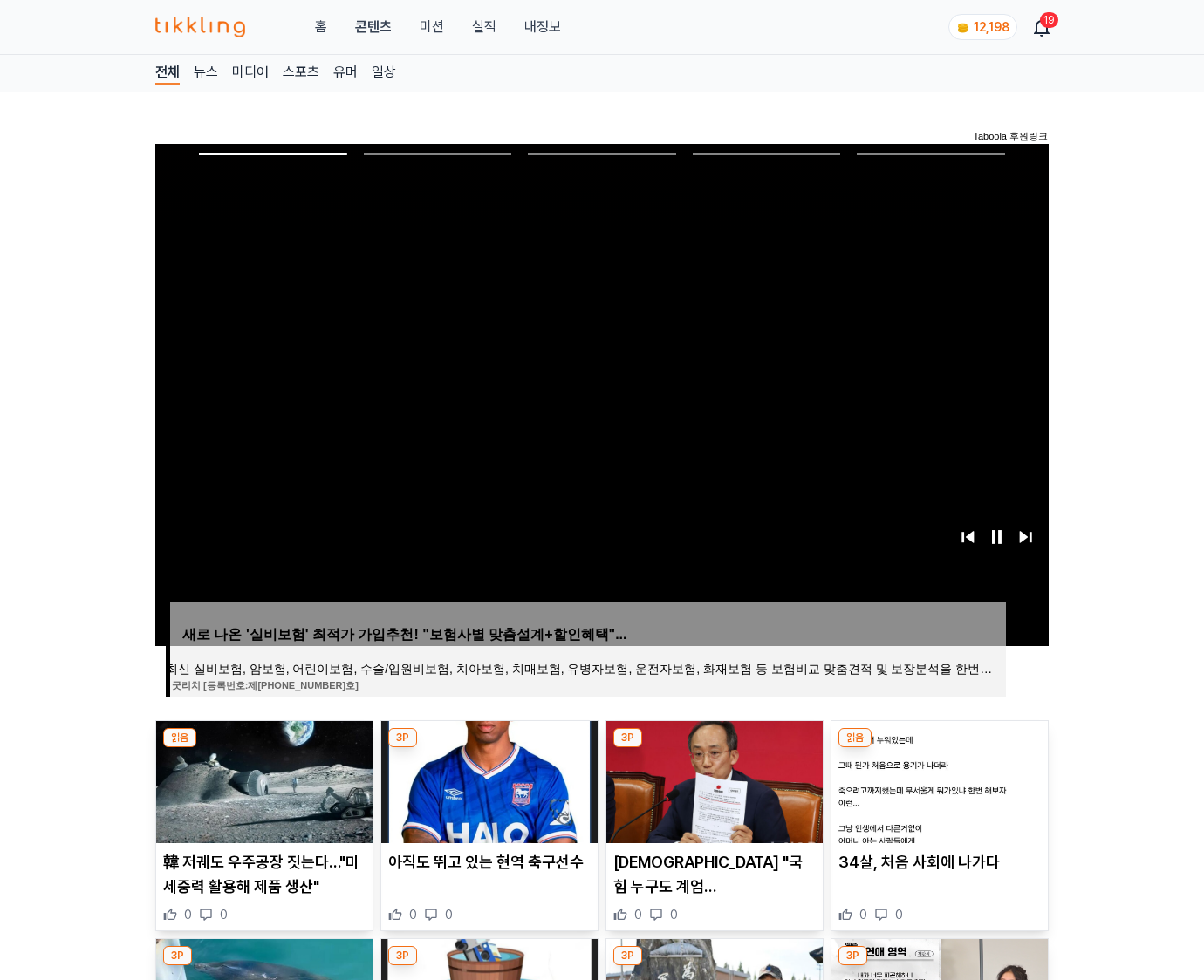
click at [939, 749] on img at bounding box center [940, 782] width 216 height 122
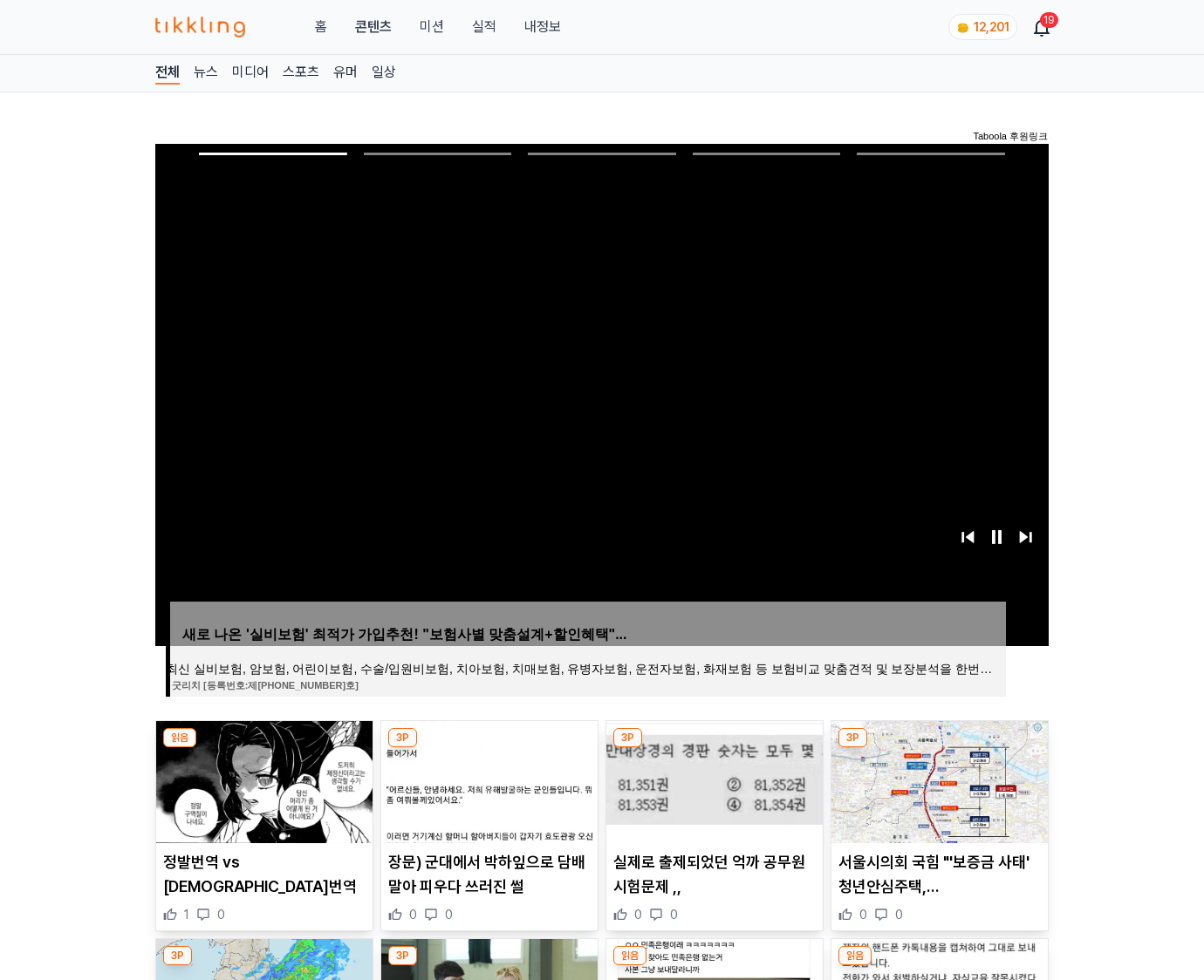
click at [939, 749] on img at bounding box center [940, 782] width 216 height 122
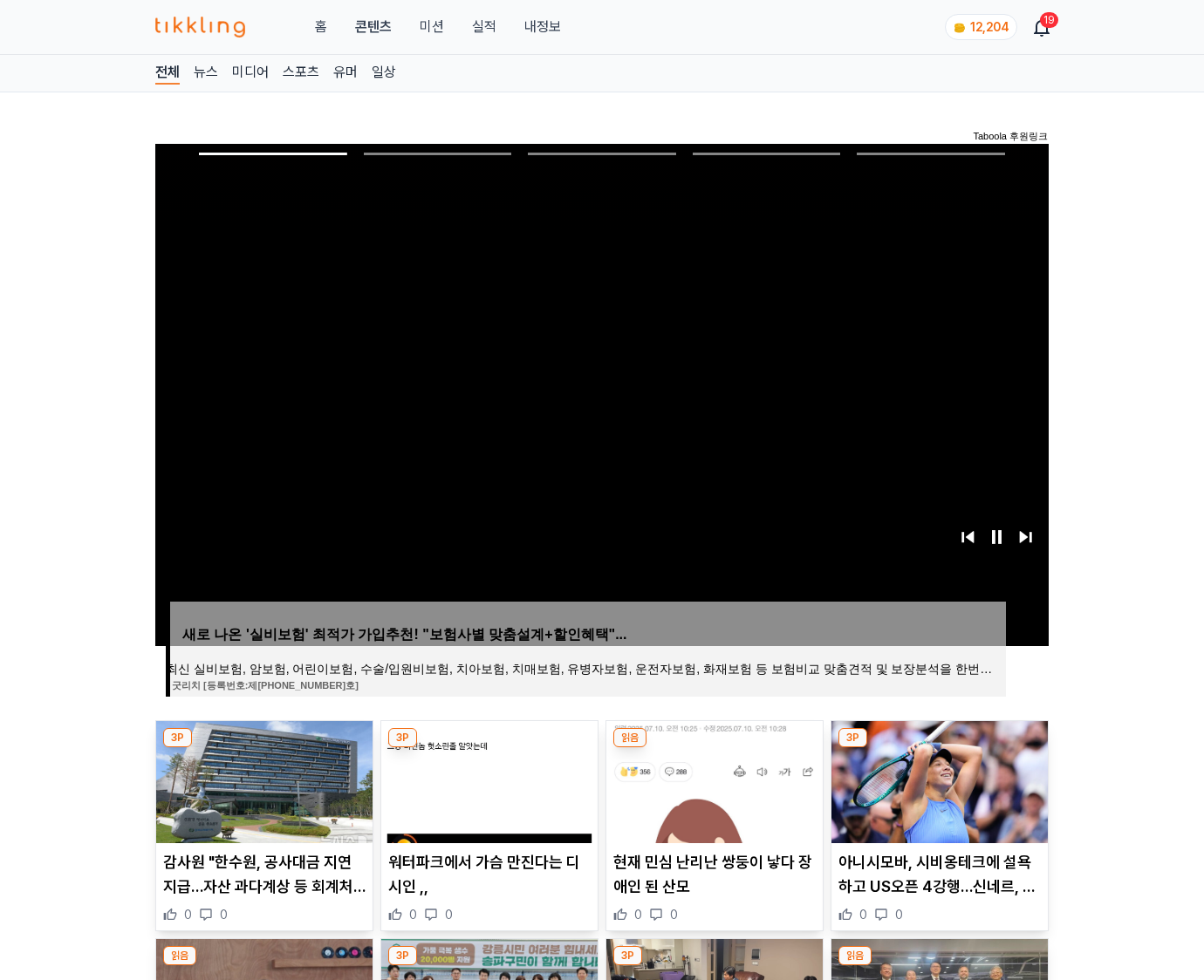
click at [939, 749] on img at bounding box center [940, 782] width 216 height 122
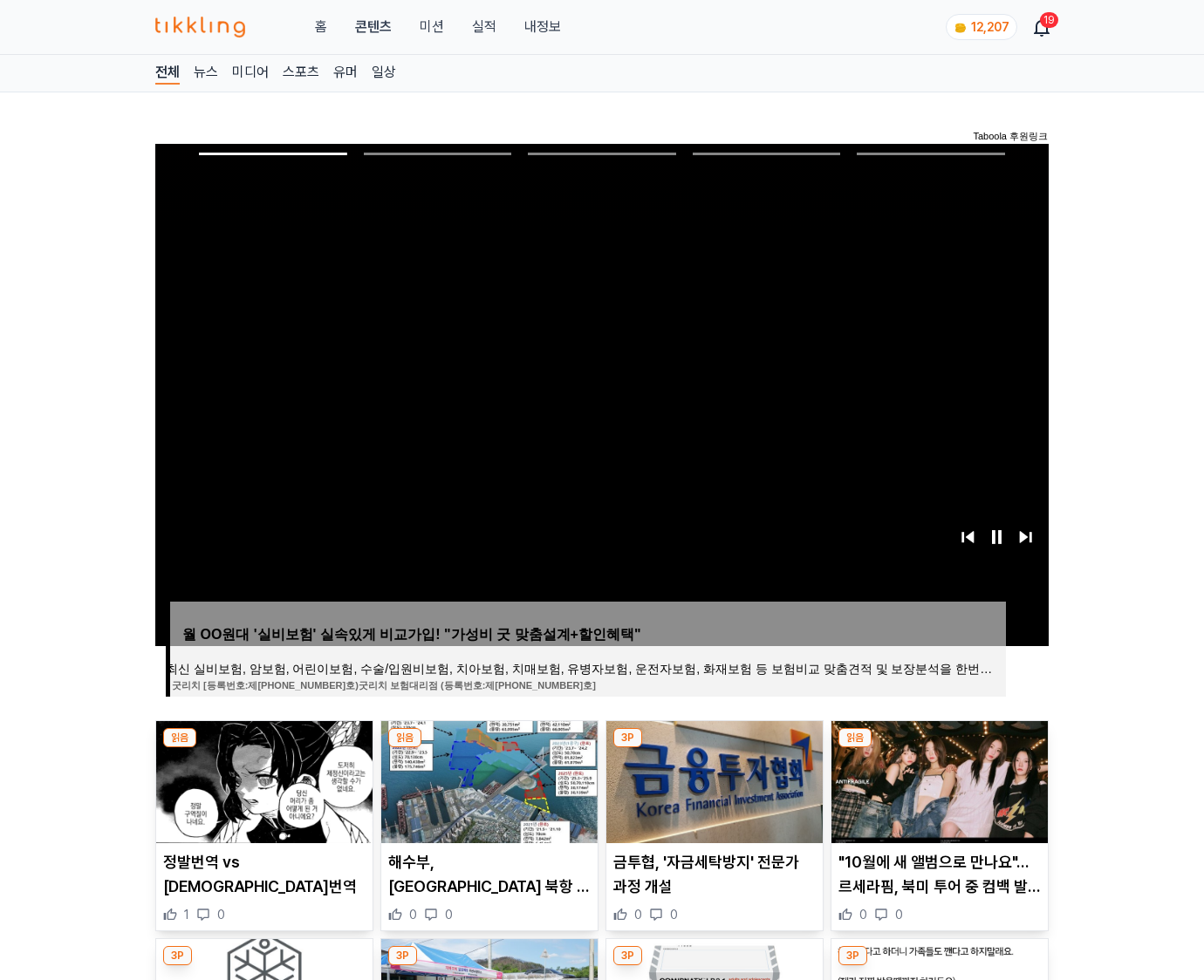
click at [939, 749] on img at bounding box center [940, 782] width 216 height 122
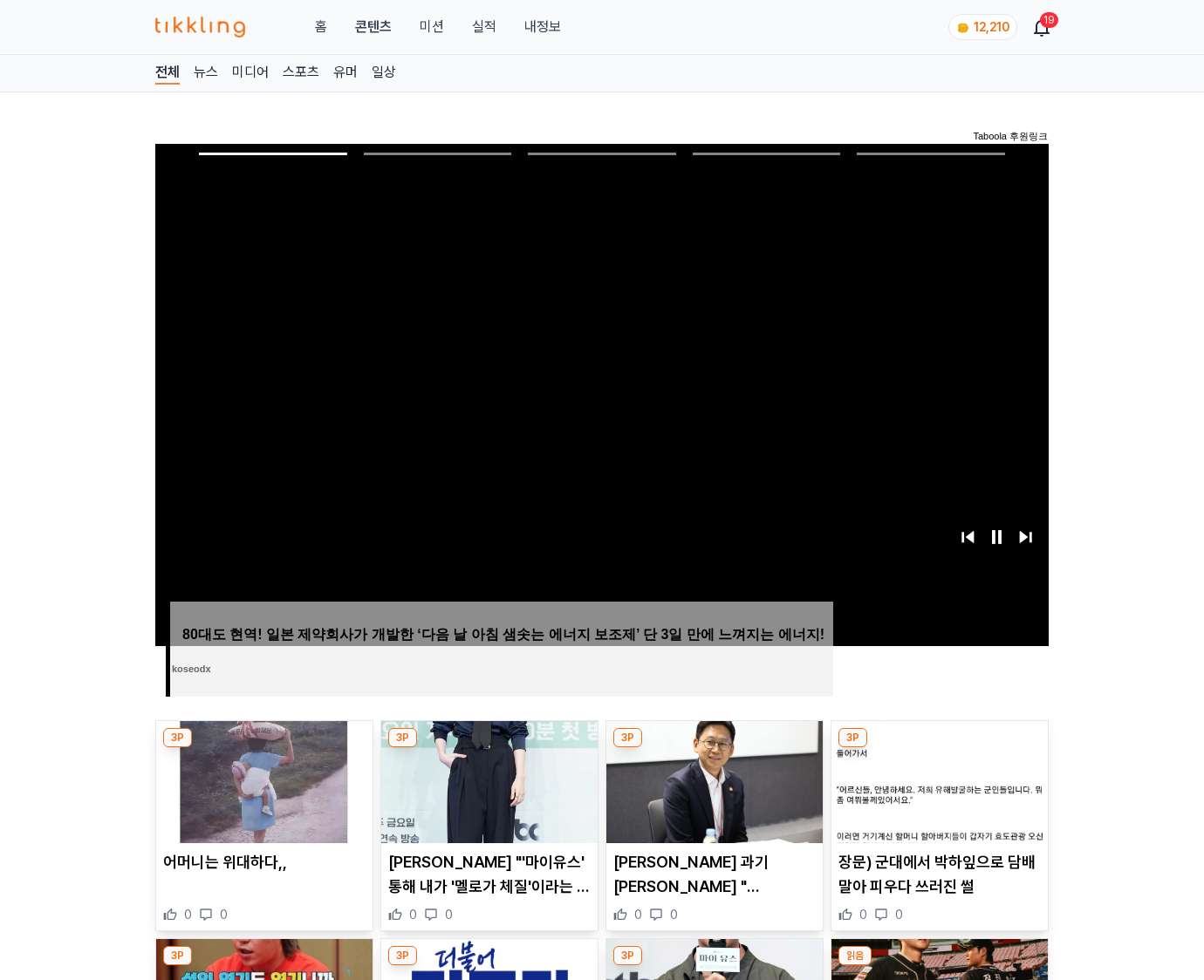
click at [939, 749] on img at bounding box center [940, 782] width 216 height 122
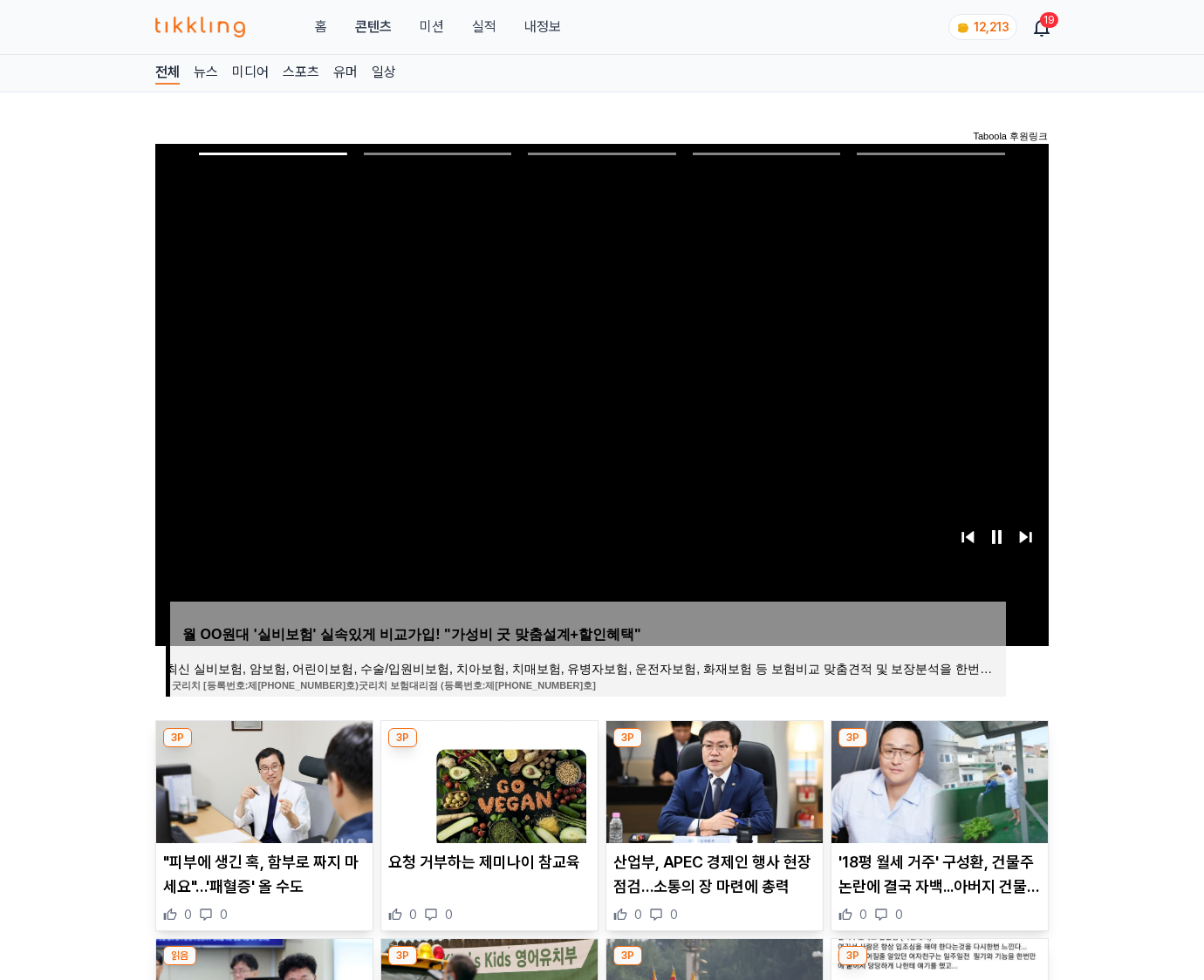
click at [939, 749] on img at bounding box center [940, 782] width 216 height 122
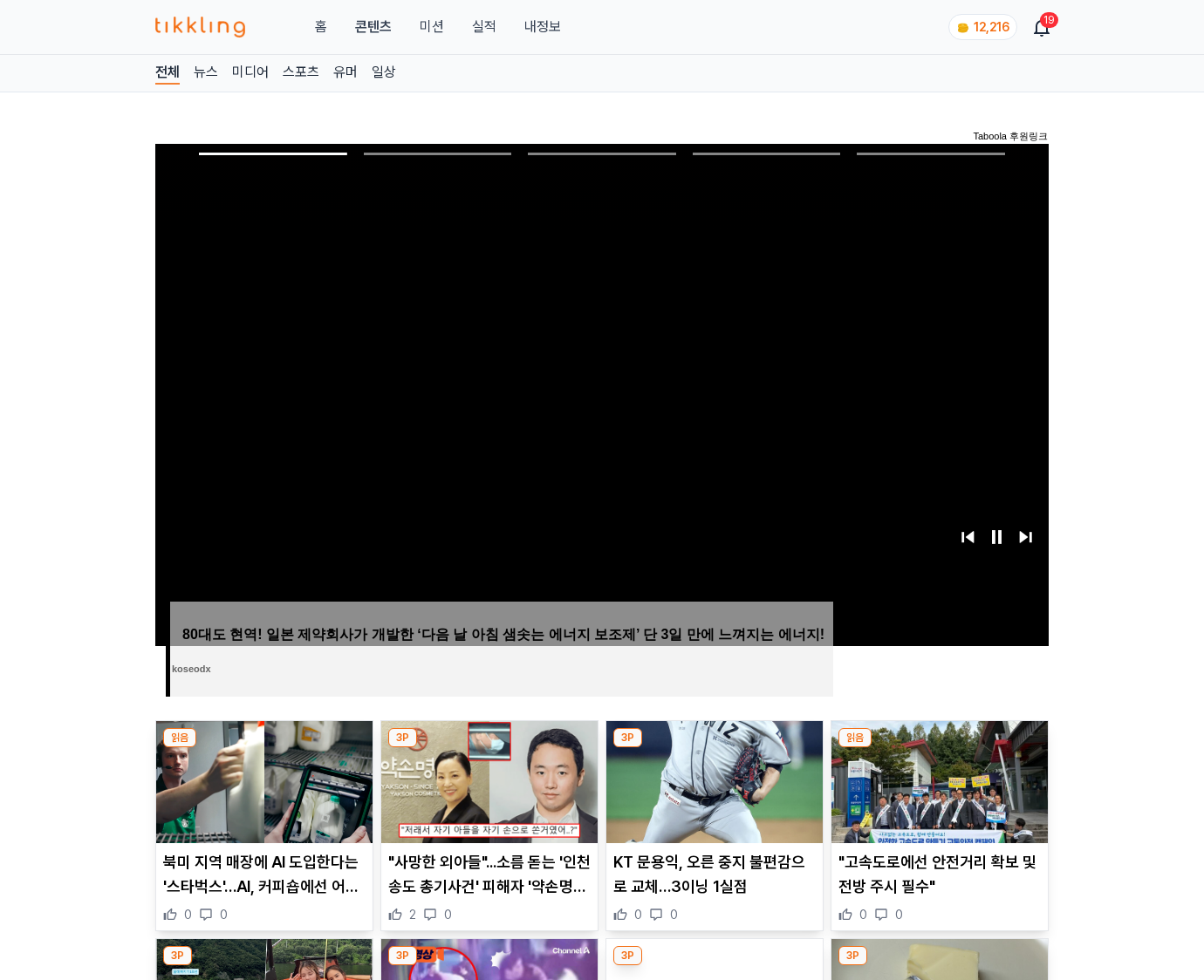
click at [939, 749] on img at bounding box center [940, 782] width 216 height 122
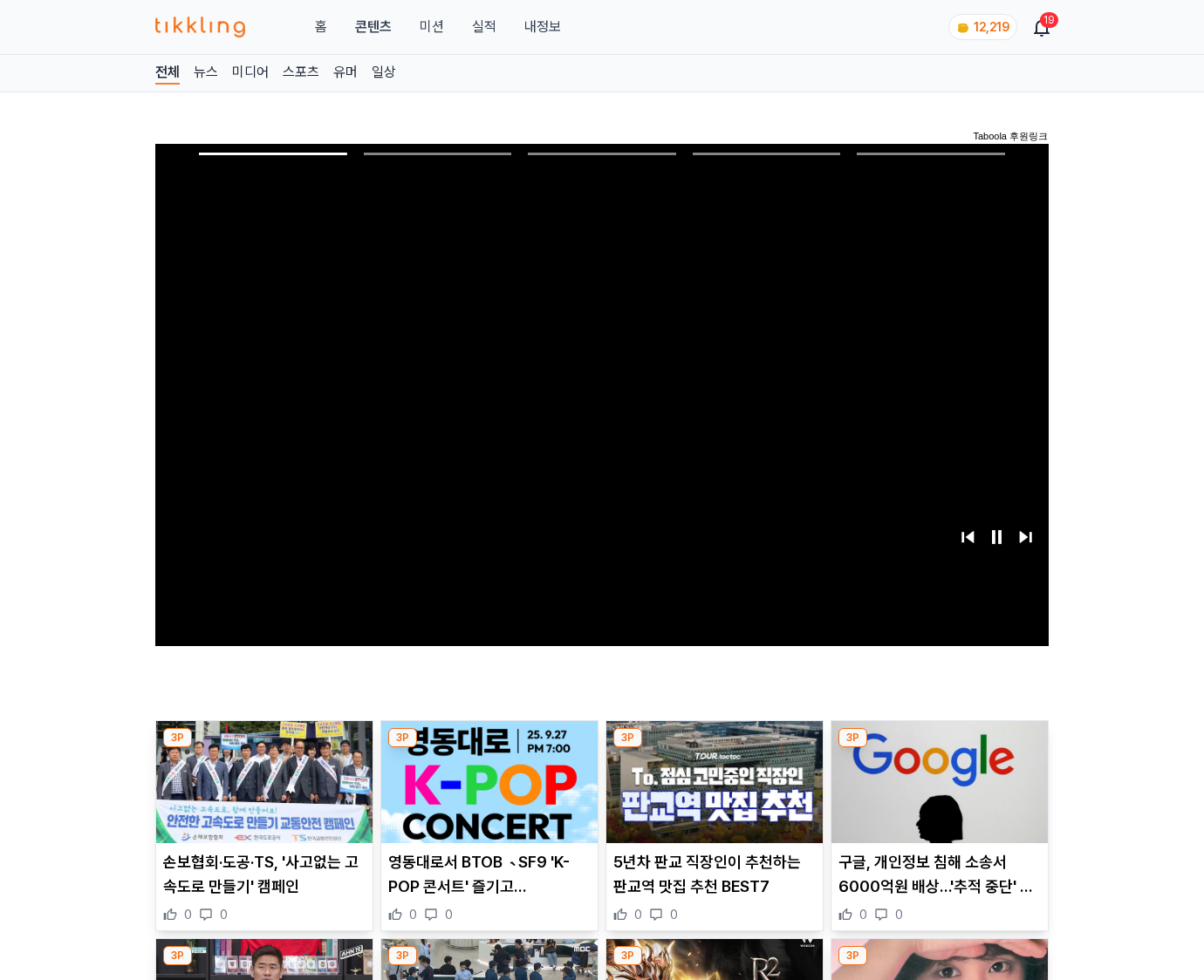
click at [939, 749] on img at bounding box center [940, 782] width 216 height 122
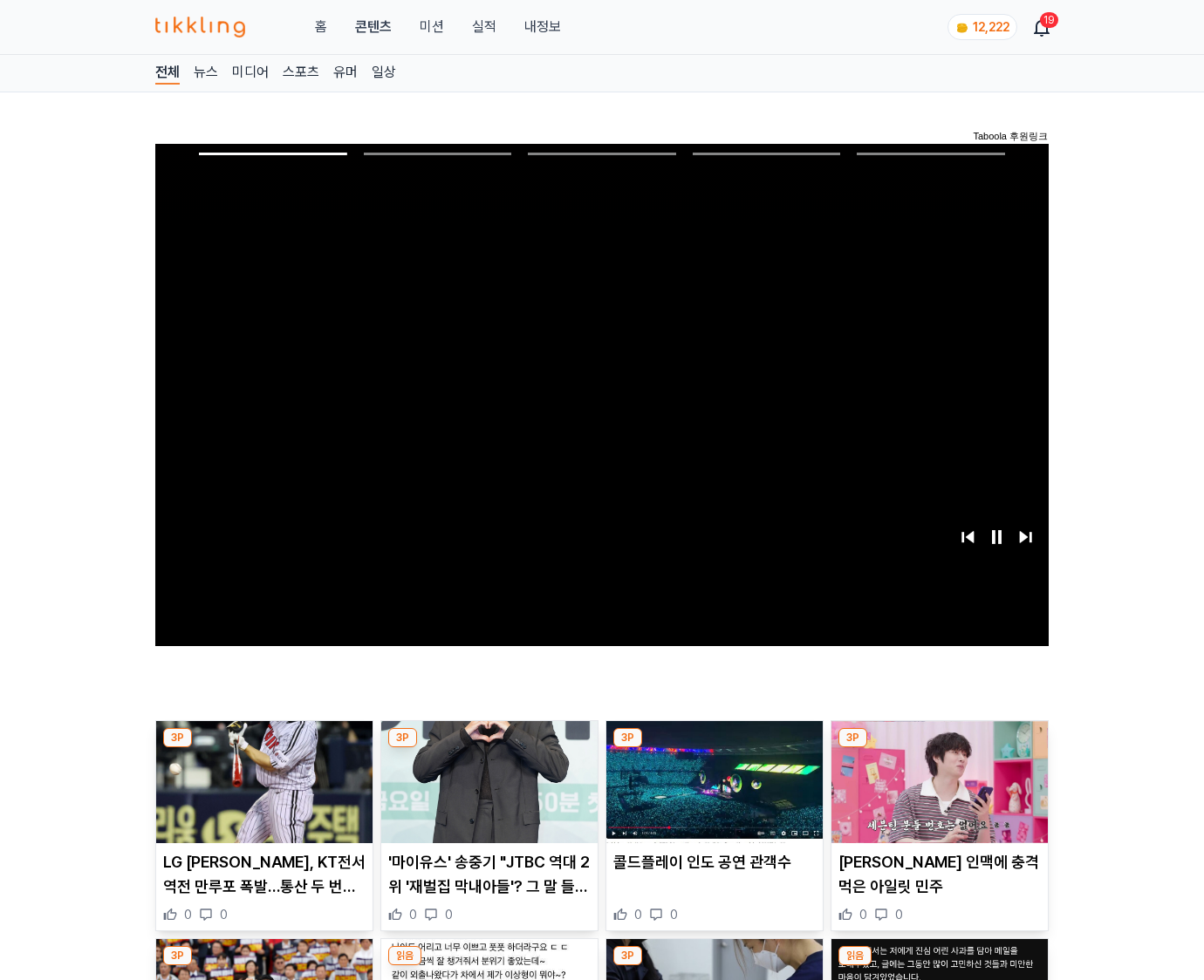
click at [939, 749] on img at bounding box center [940, 782] width 216 height 122
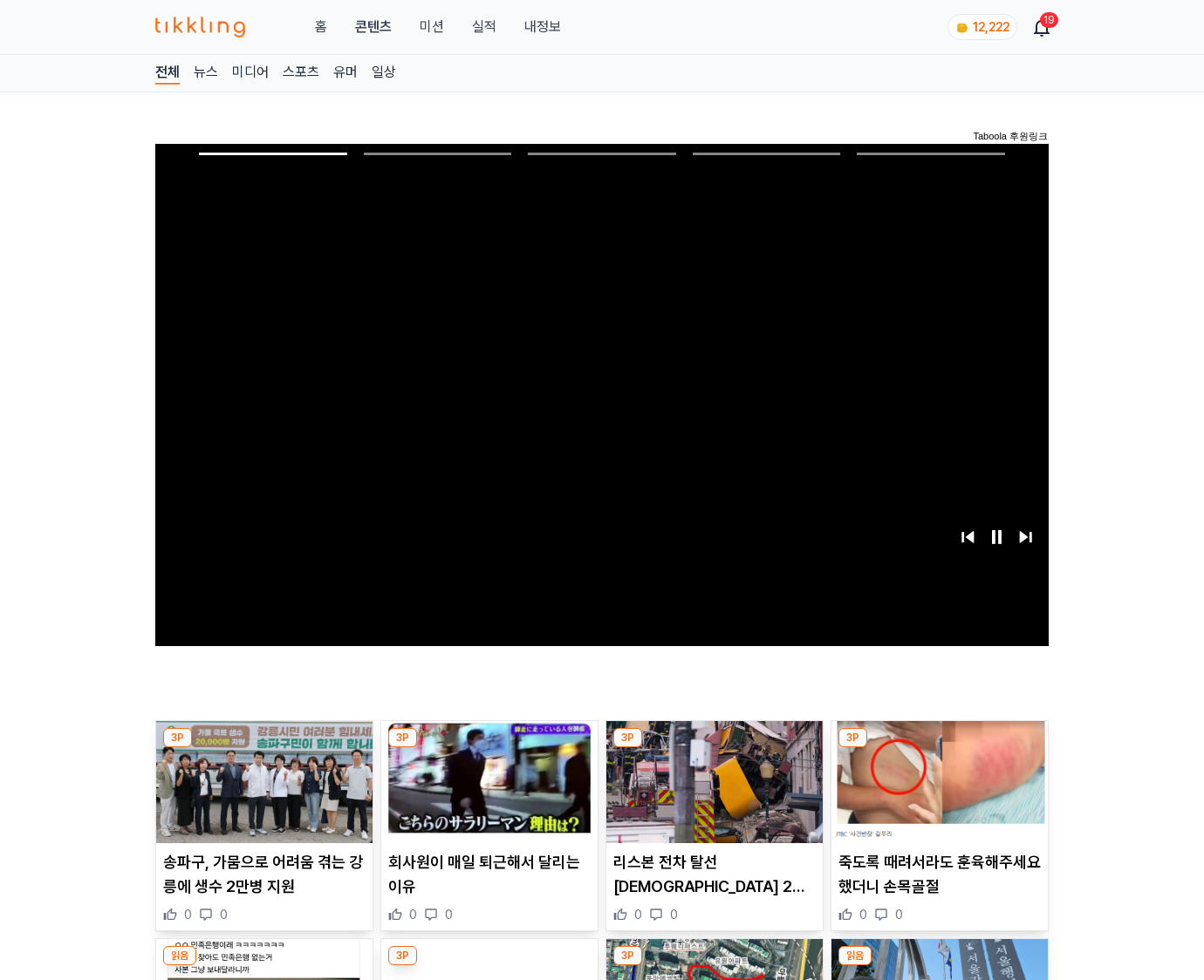
click at [939, 749] on img at bounding box center [940, 782] width 216 height 122
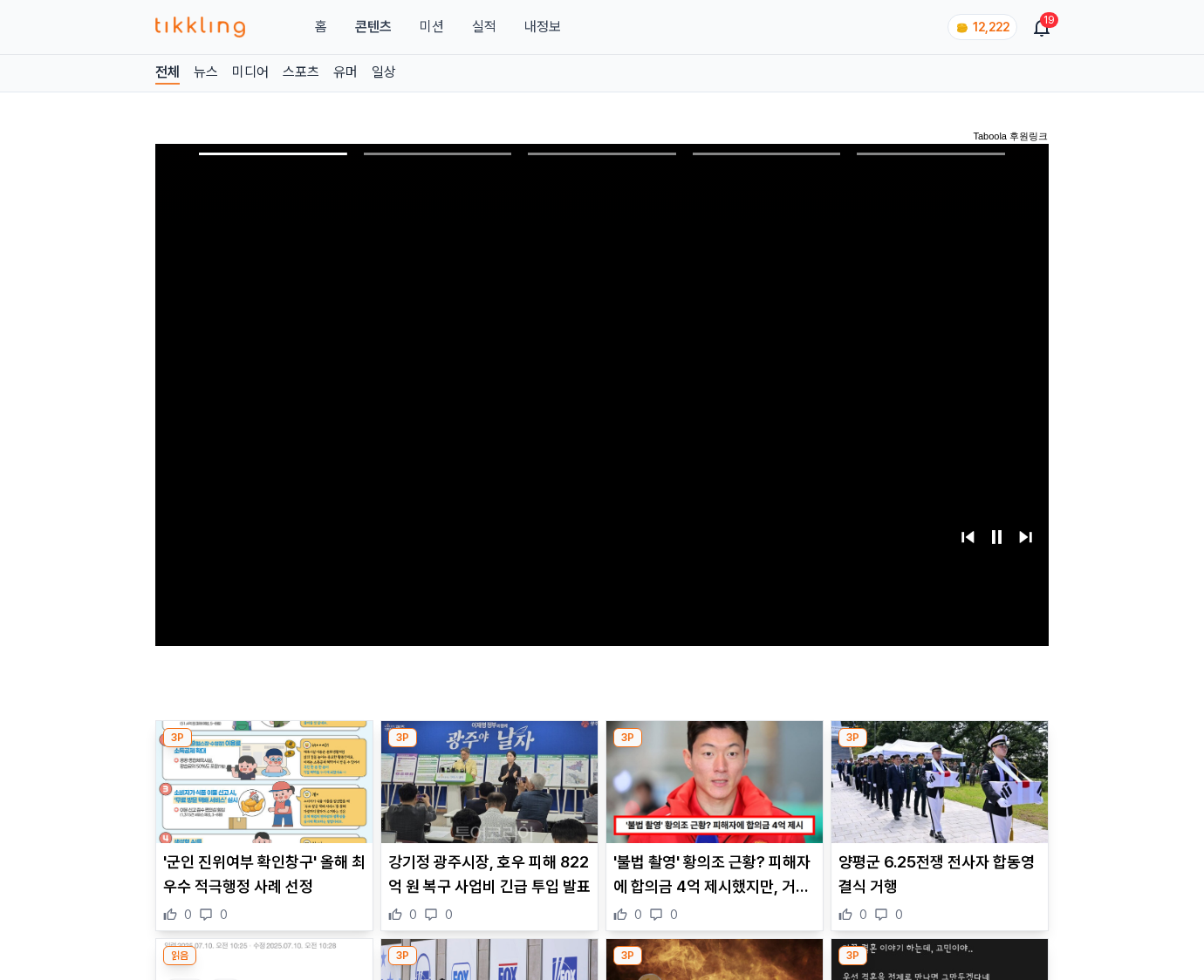
click at [939, 749] on img at bounding box center [940, 782] width 216 height 122
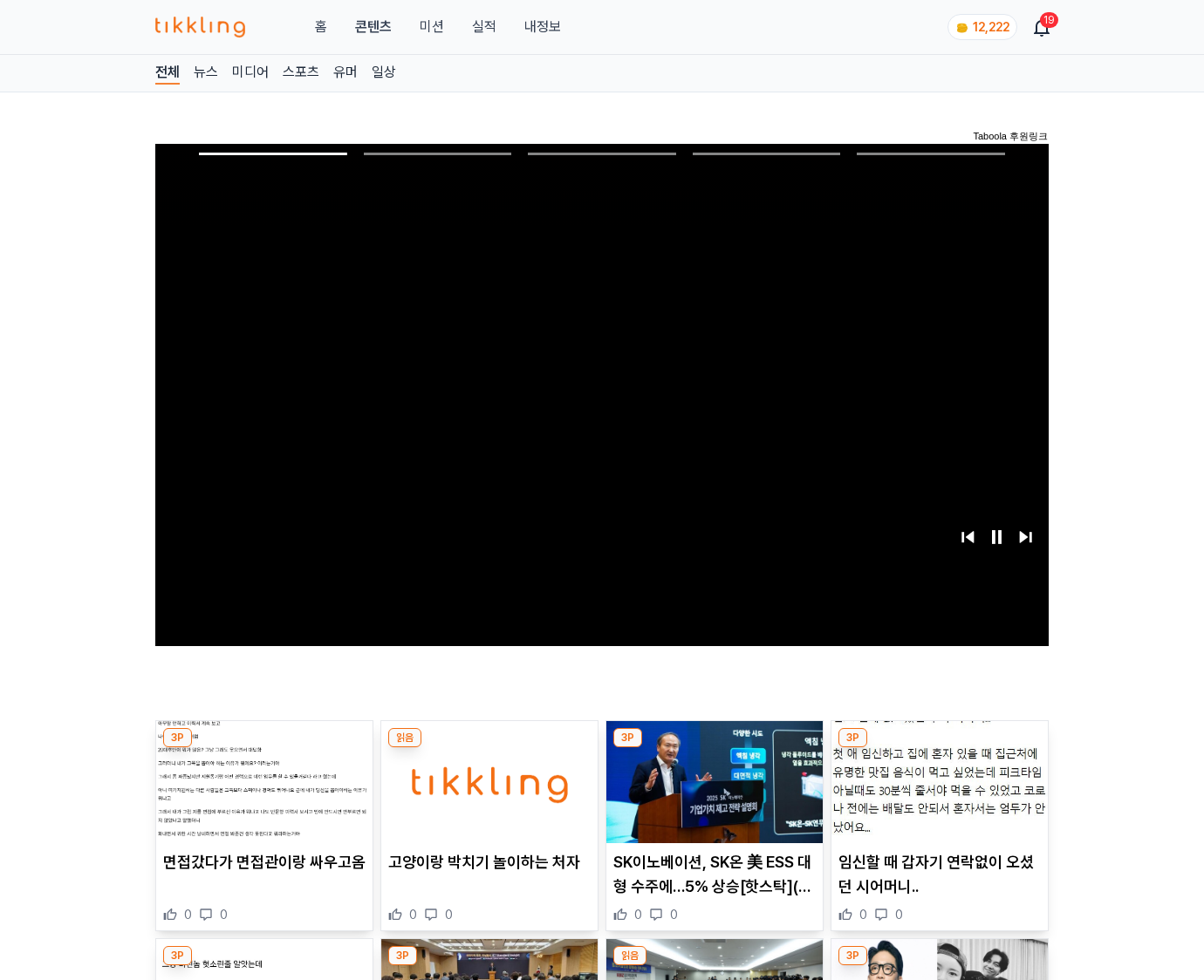
click at [939, 749] on img at bounding box center [940, 782] width 216 height 122
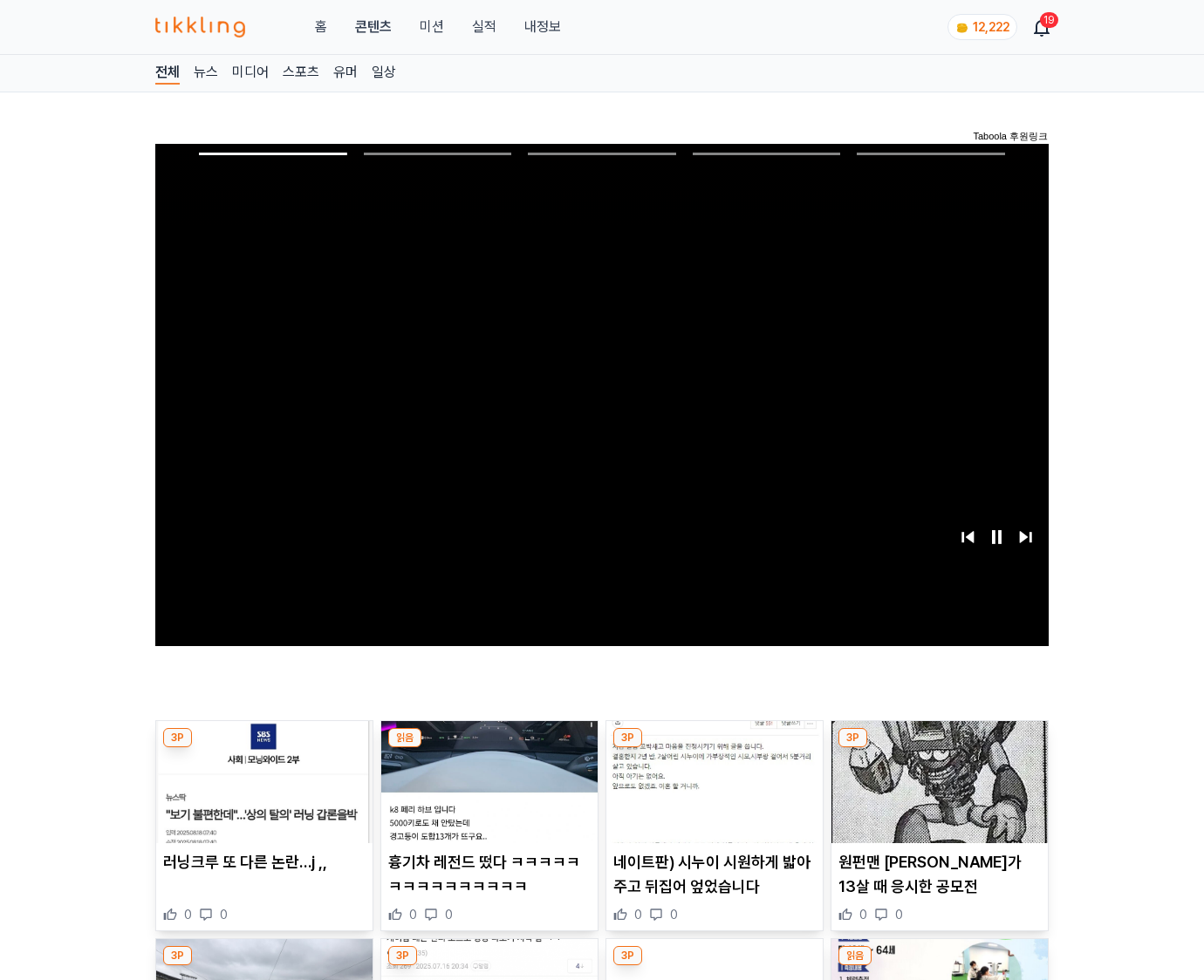
click at [939, 749] on img at bounding box center [940, 782] width 216 height 122
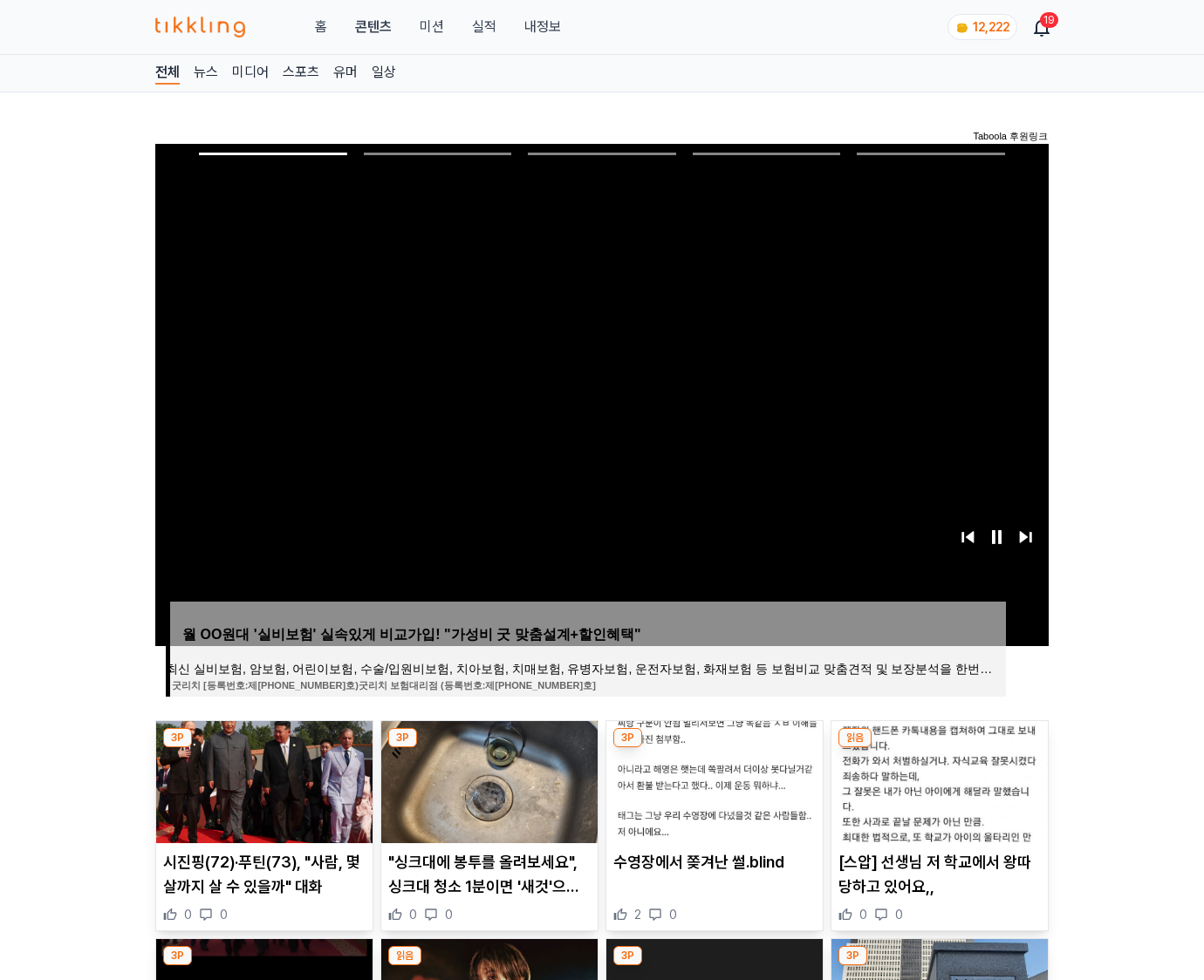
click at [939, 749] on img at bounding box center [940, 782] width 216 height 122
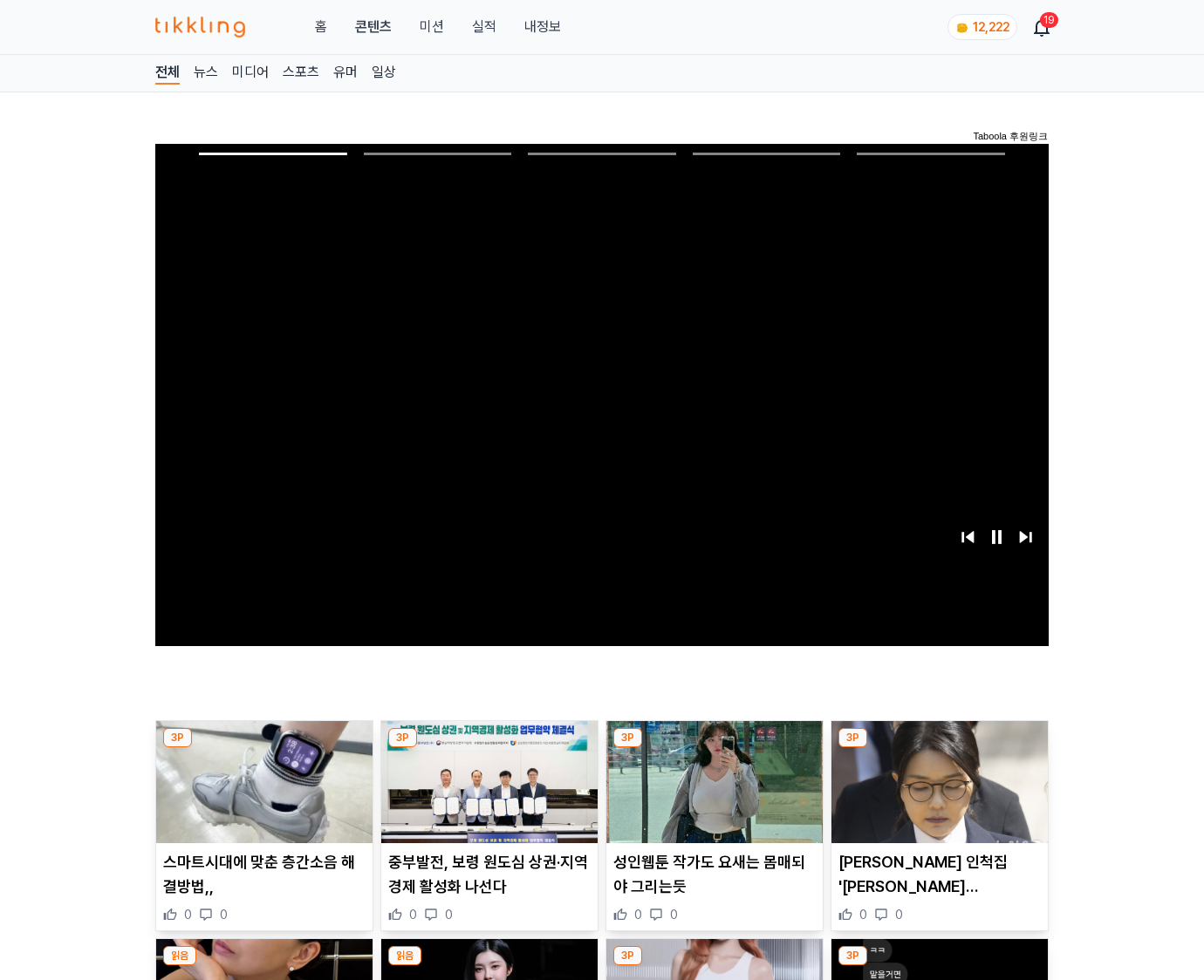
click at [939, 749] on img at bounding box center [940, 782] width 216 height 122
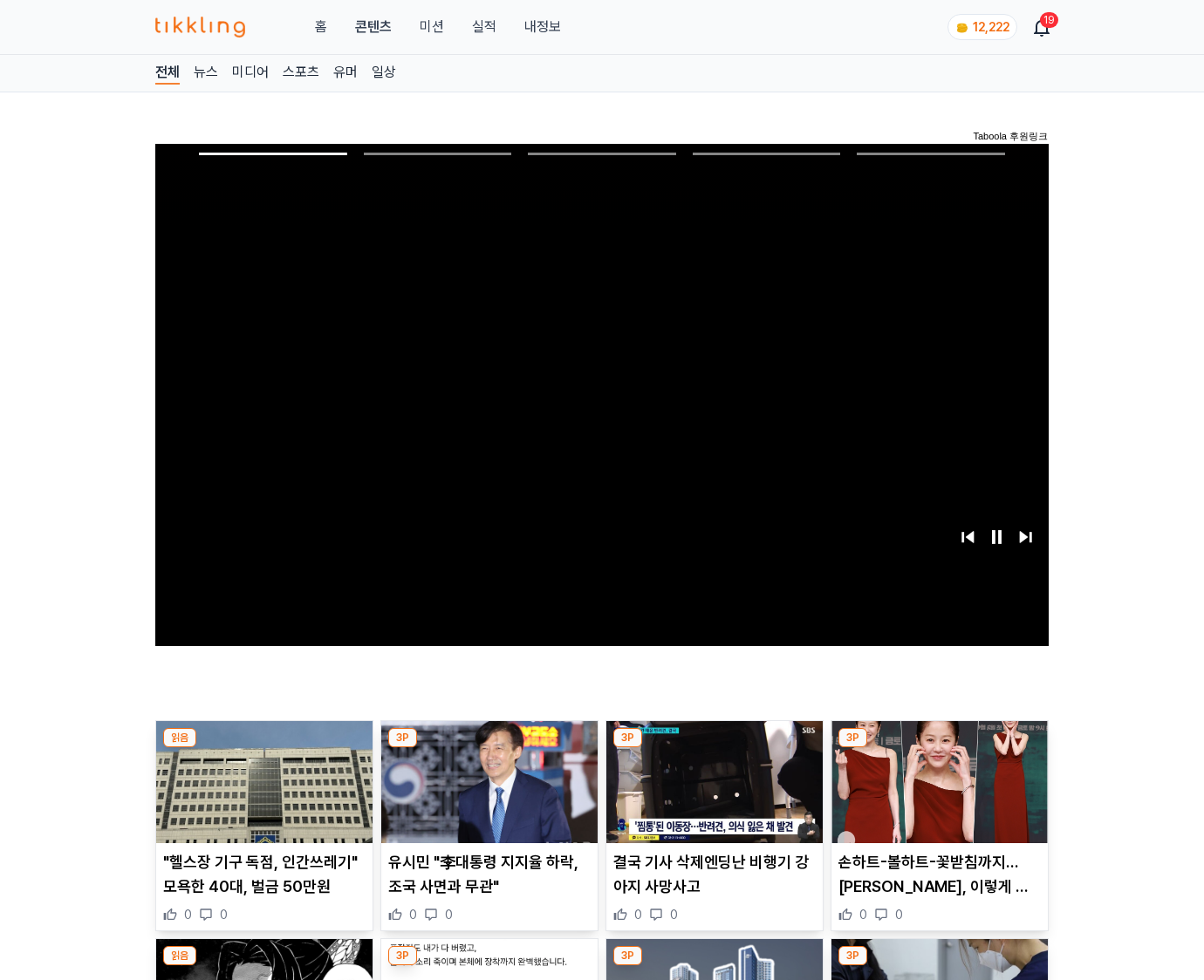
click at [939, 749] on img at bounding box center [940, 782] width 216 height 122
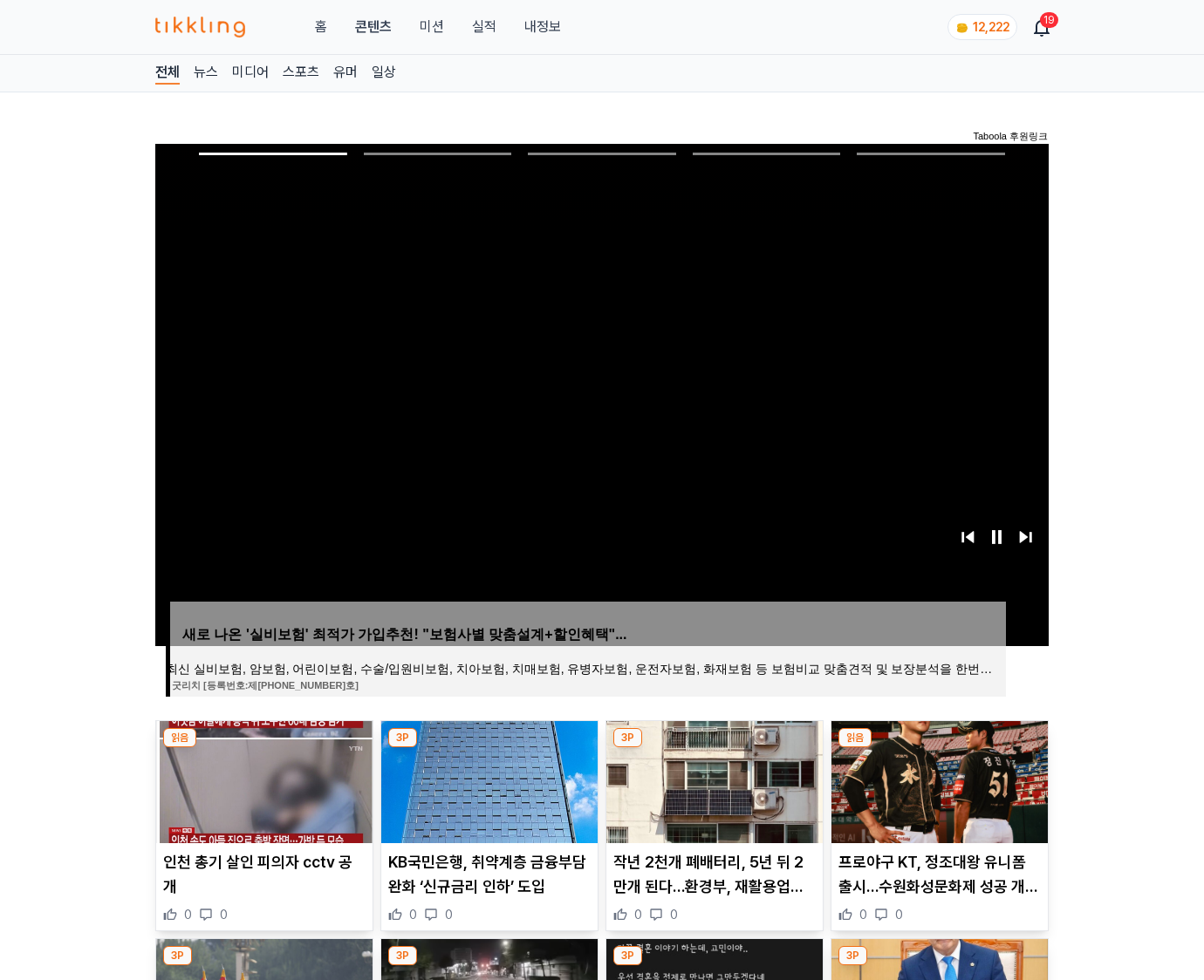
click at [939, 749] on img at bounding box center [940, 782] width 216 height 122
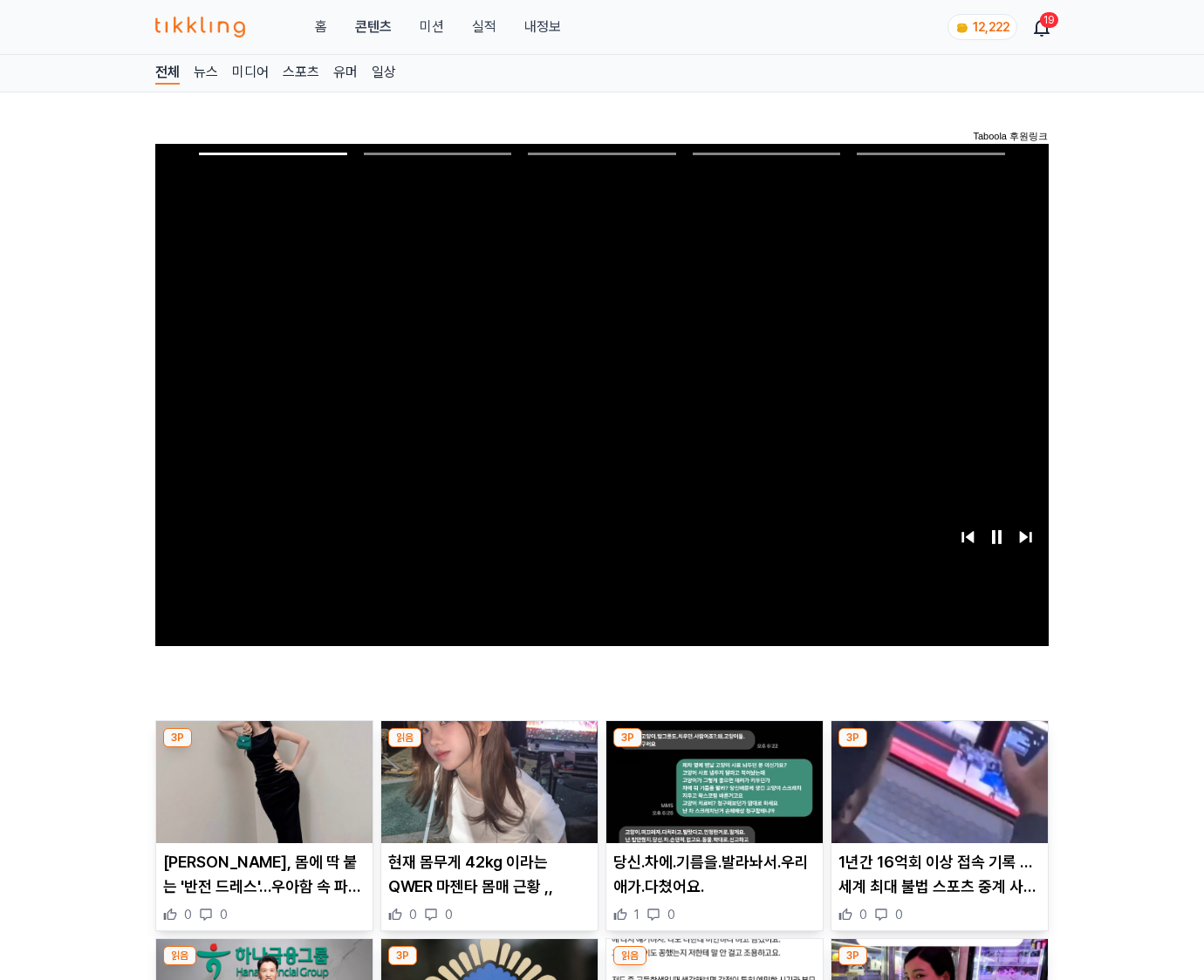
click at [939, 749] on img at bounding box center [940, 782] width 216 height 122
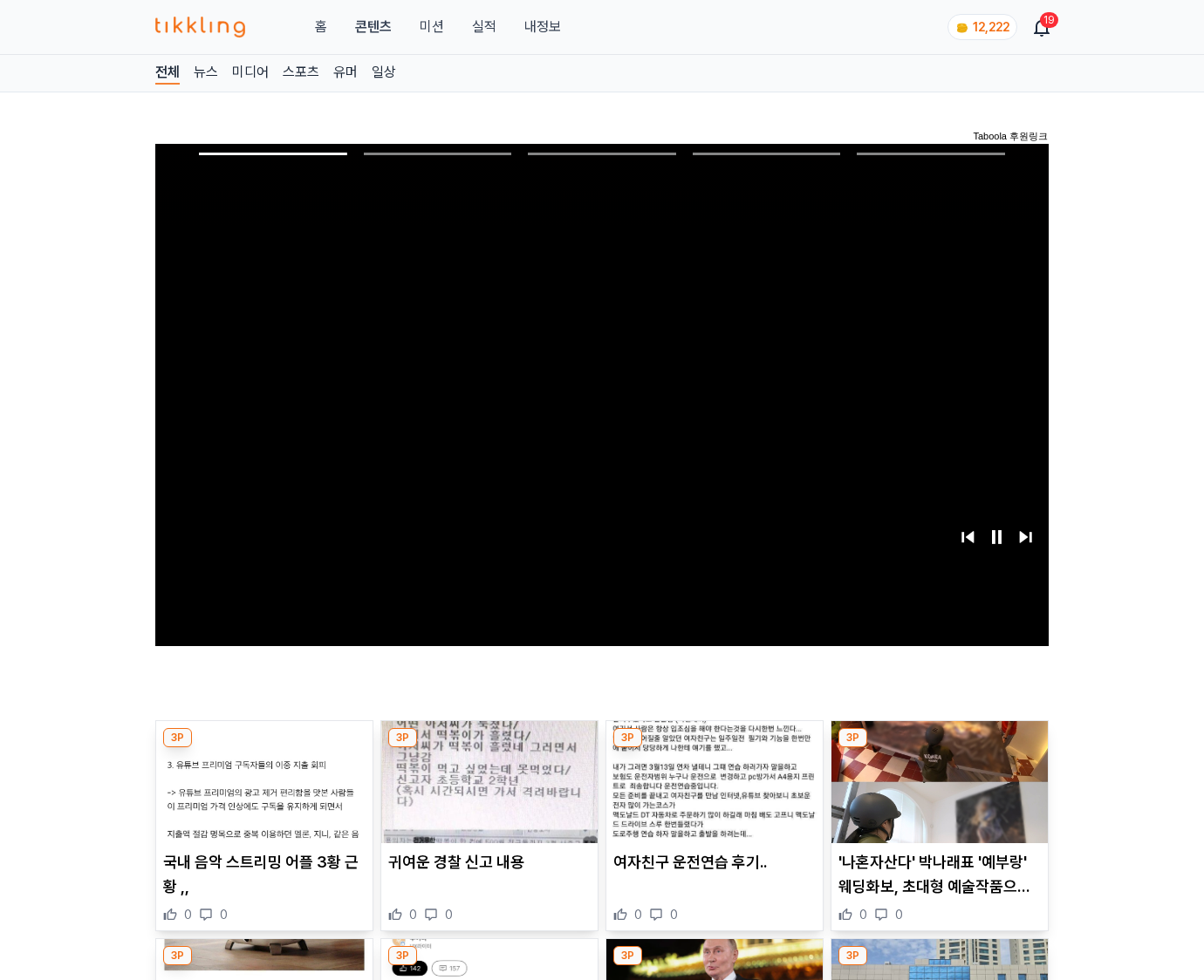
click at [939, 749] on img at bounding box center [940, 782] width 216 height 122
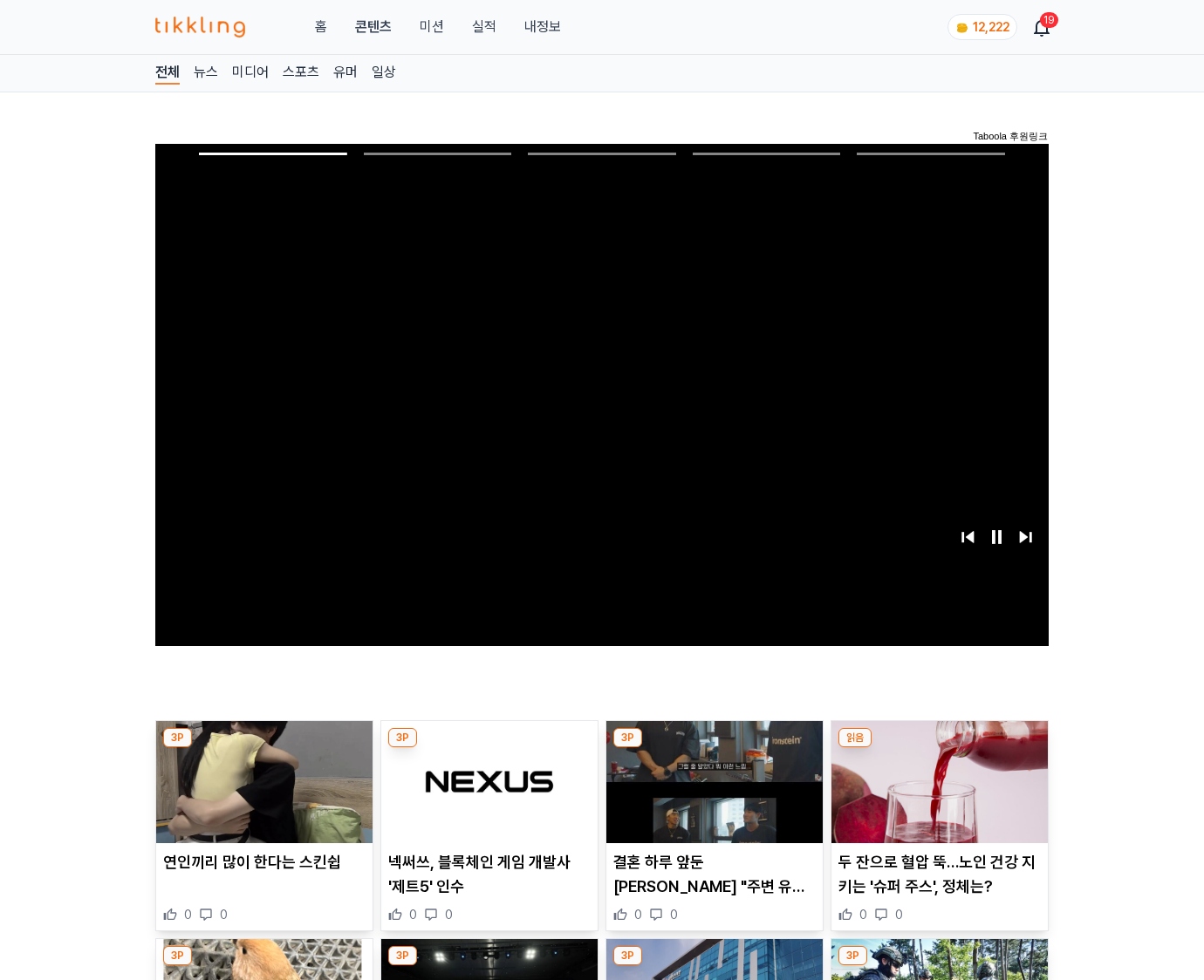
click at [939, 749] on img at bounding box center [940, 782] width 216 height 122
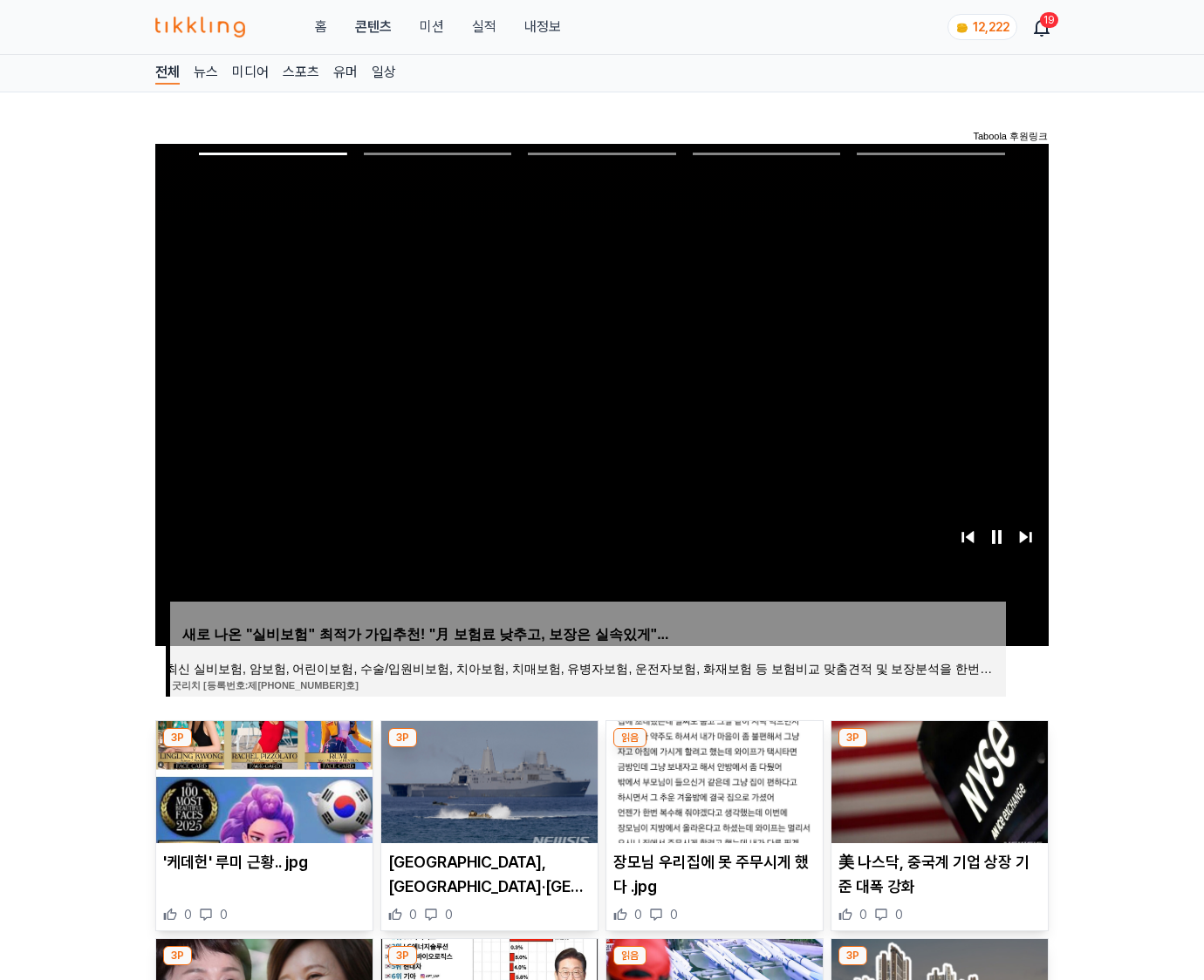
click at [939, 749] on img at bounding box center [940, 782] width 216 height 122
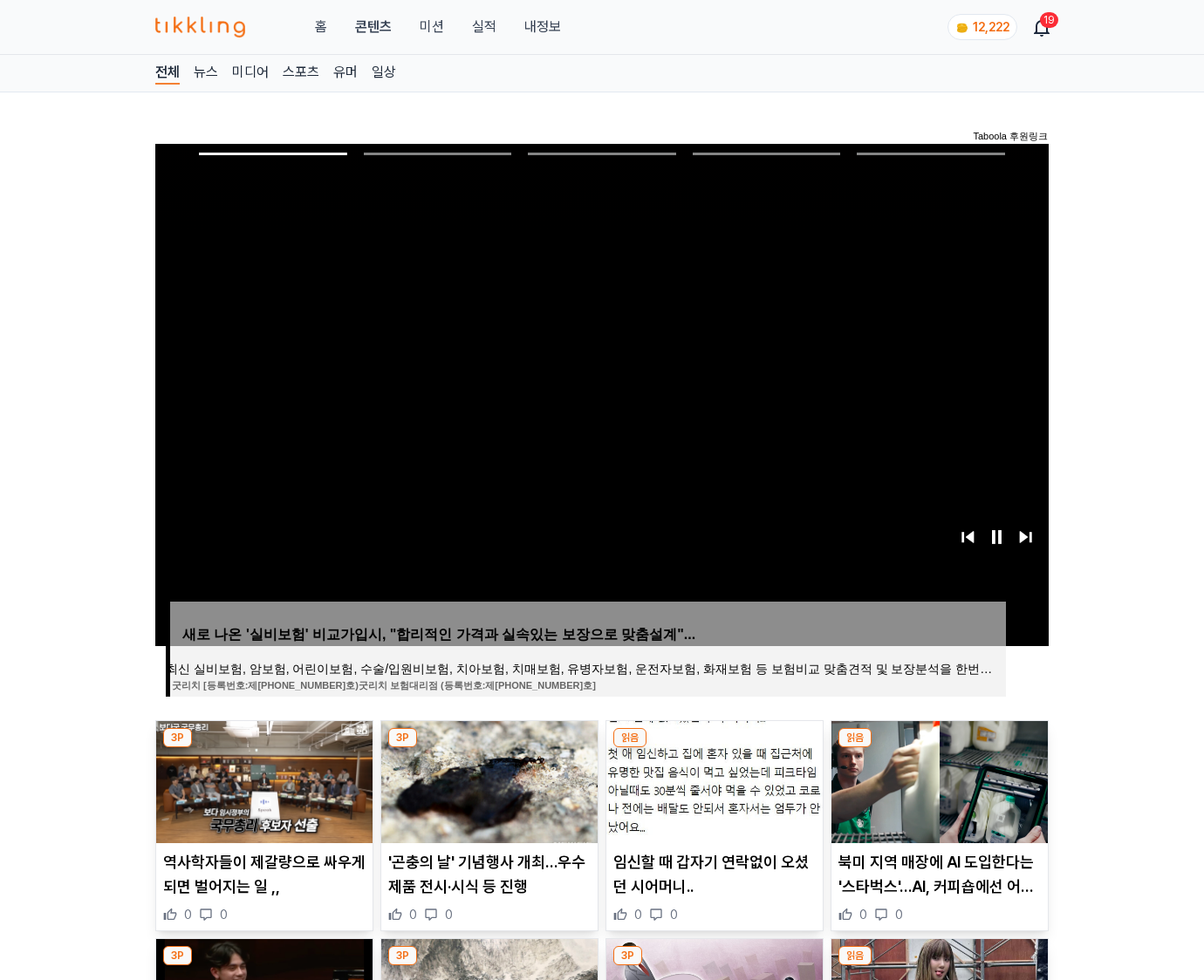
click at [939, 749] on img at bounding box center [940, 782] width 216 height 122
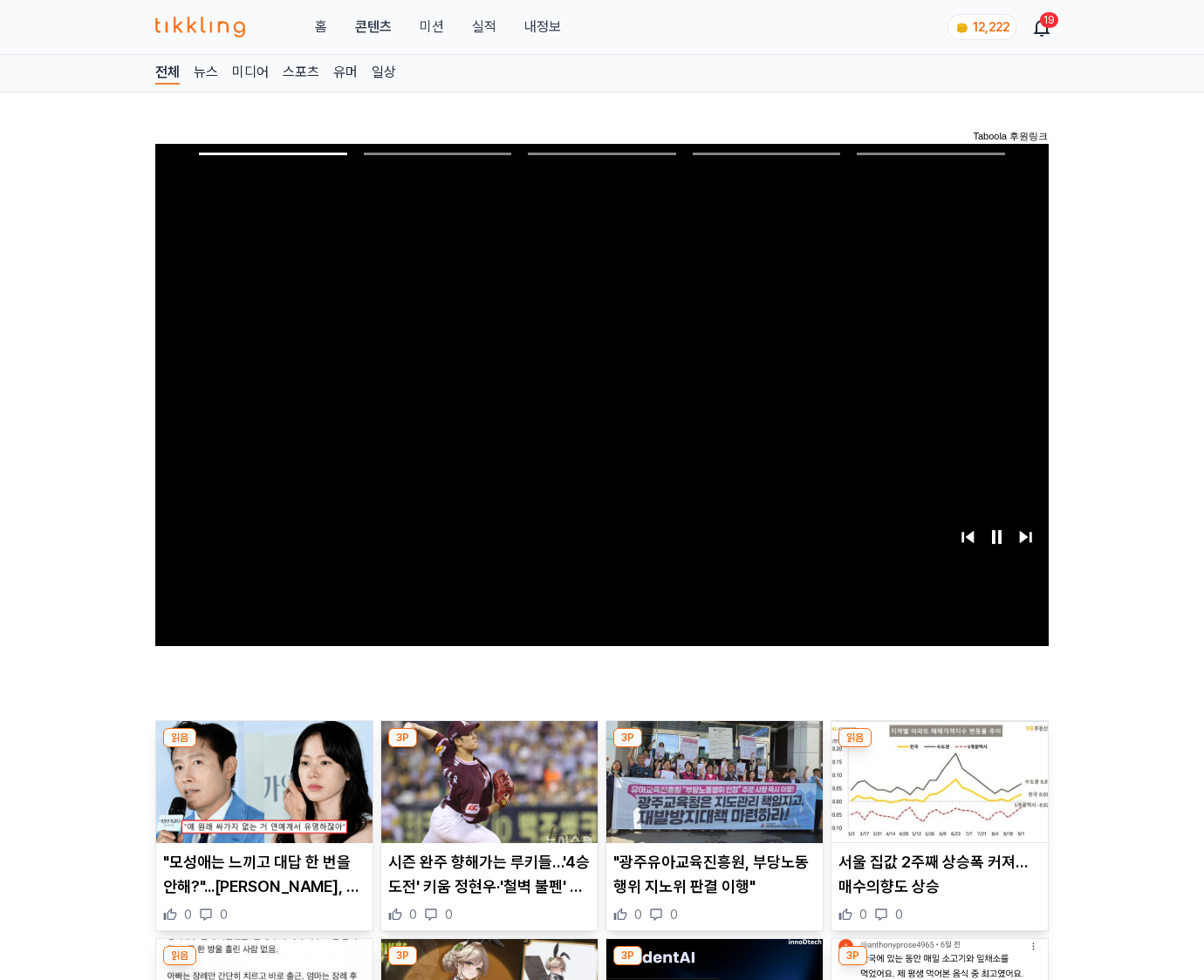
click at [939, 749] on img at bounding box center [940, 782] width 216 height 122
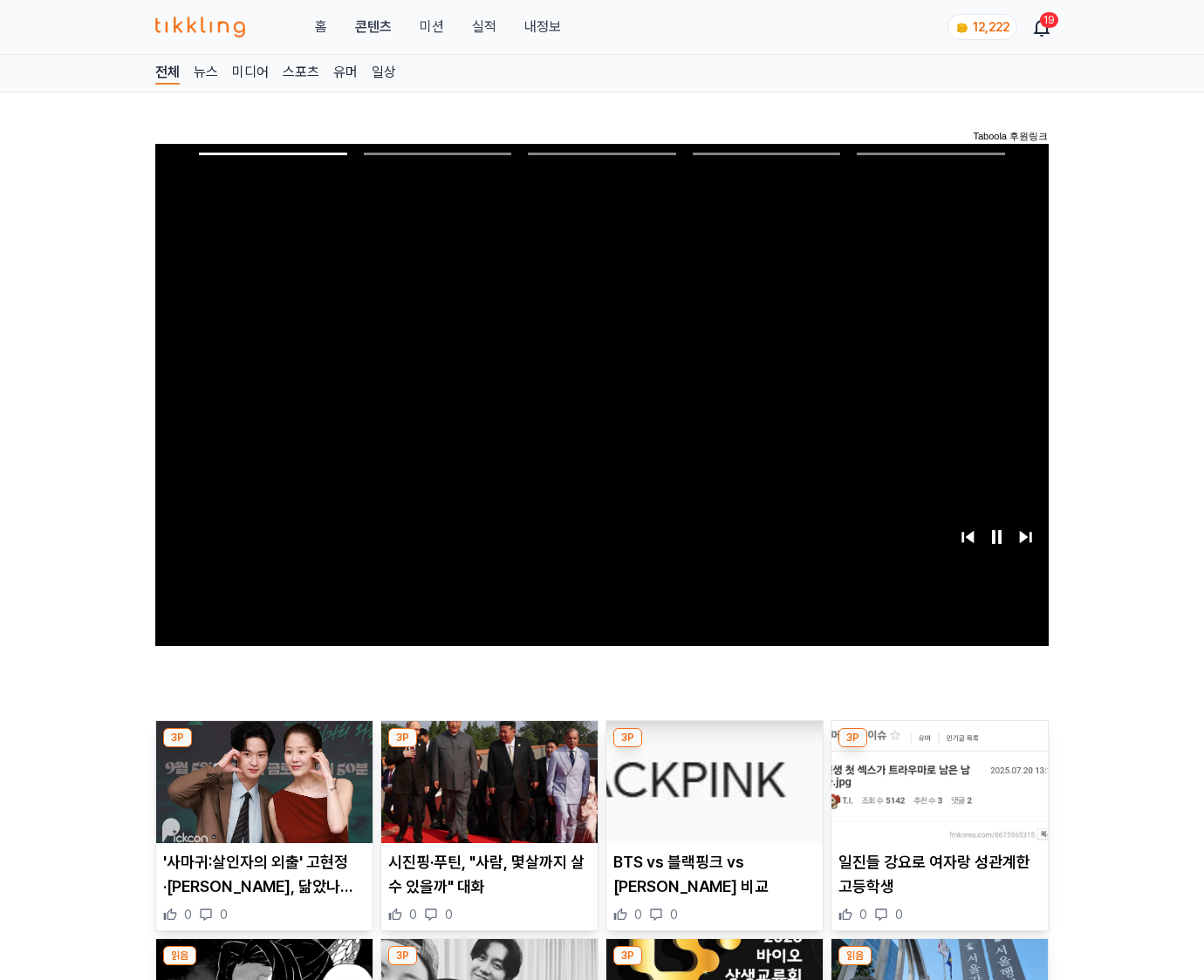
click at [939, 749] on img at bounding box center [940, 782] width 216 height 122
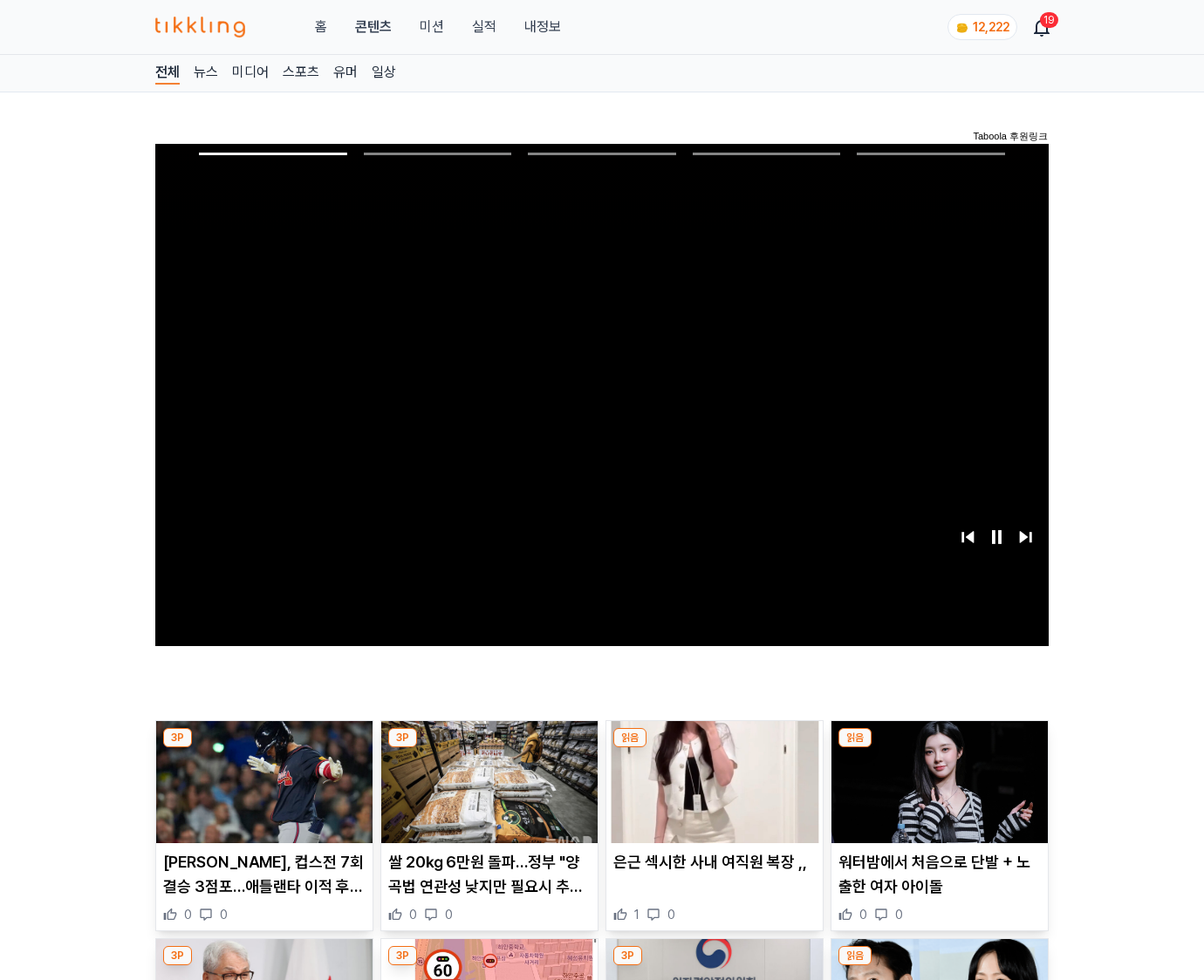
click at [939, 749] on img at bounding box center [940, 782] width 216 height 122
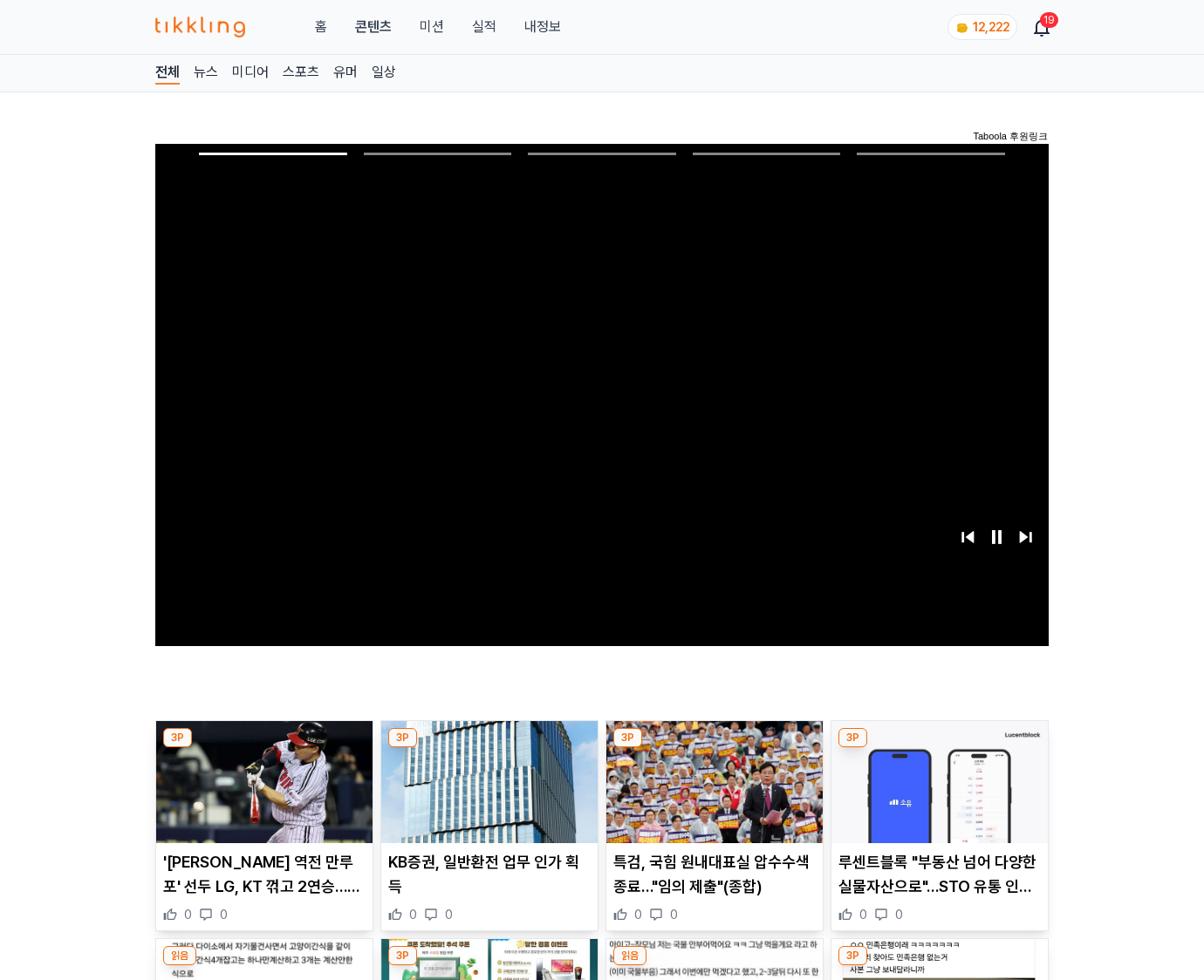
click at [939, 749] on img at bounding box center [940, 782] width 216 height 122
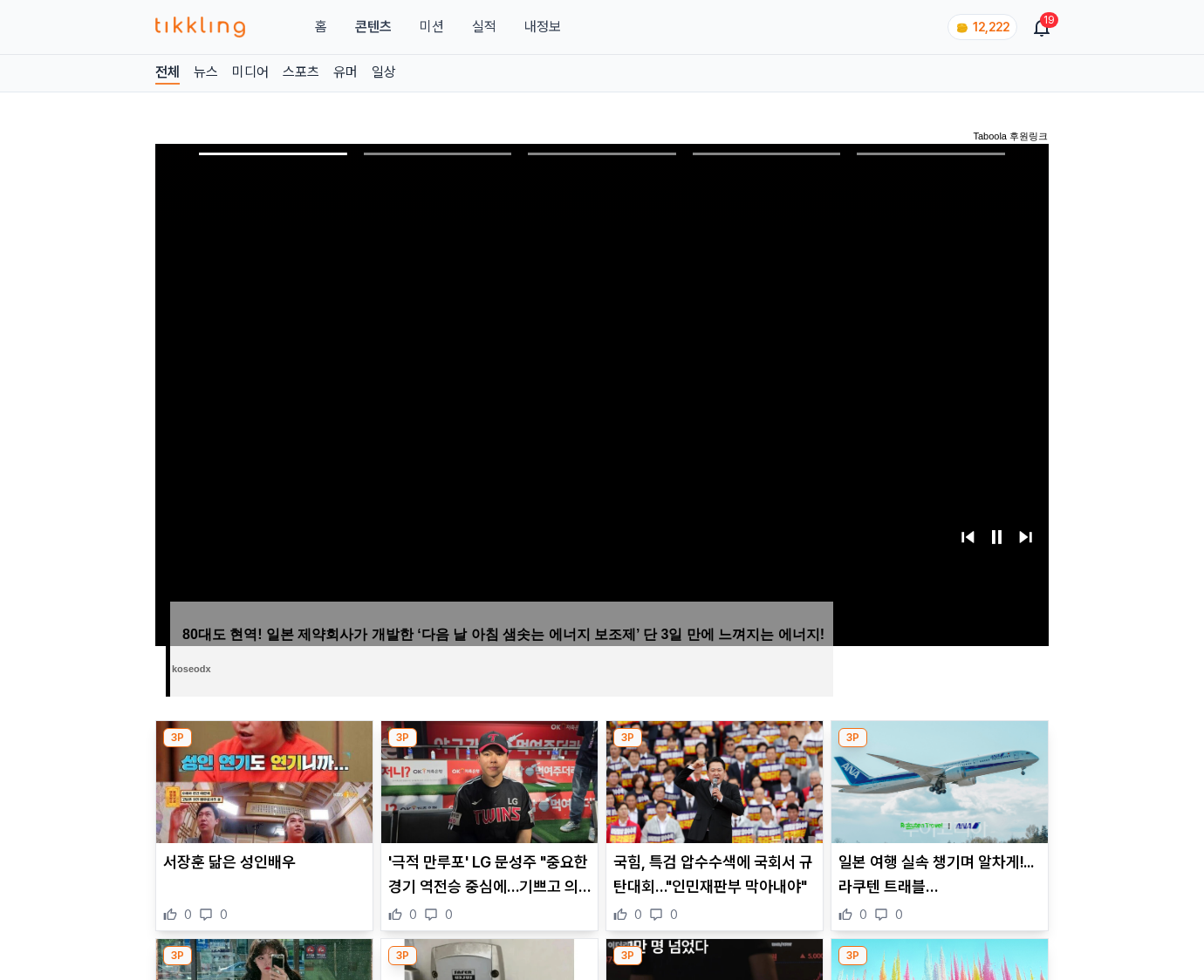
click at [939, 749] on img at bounding box center [940, 782] width 216 height 122
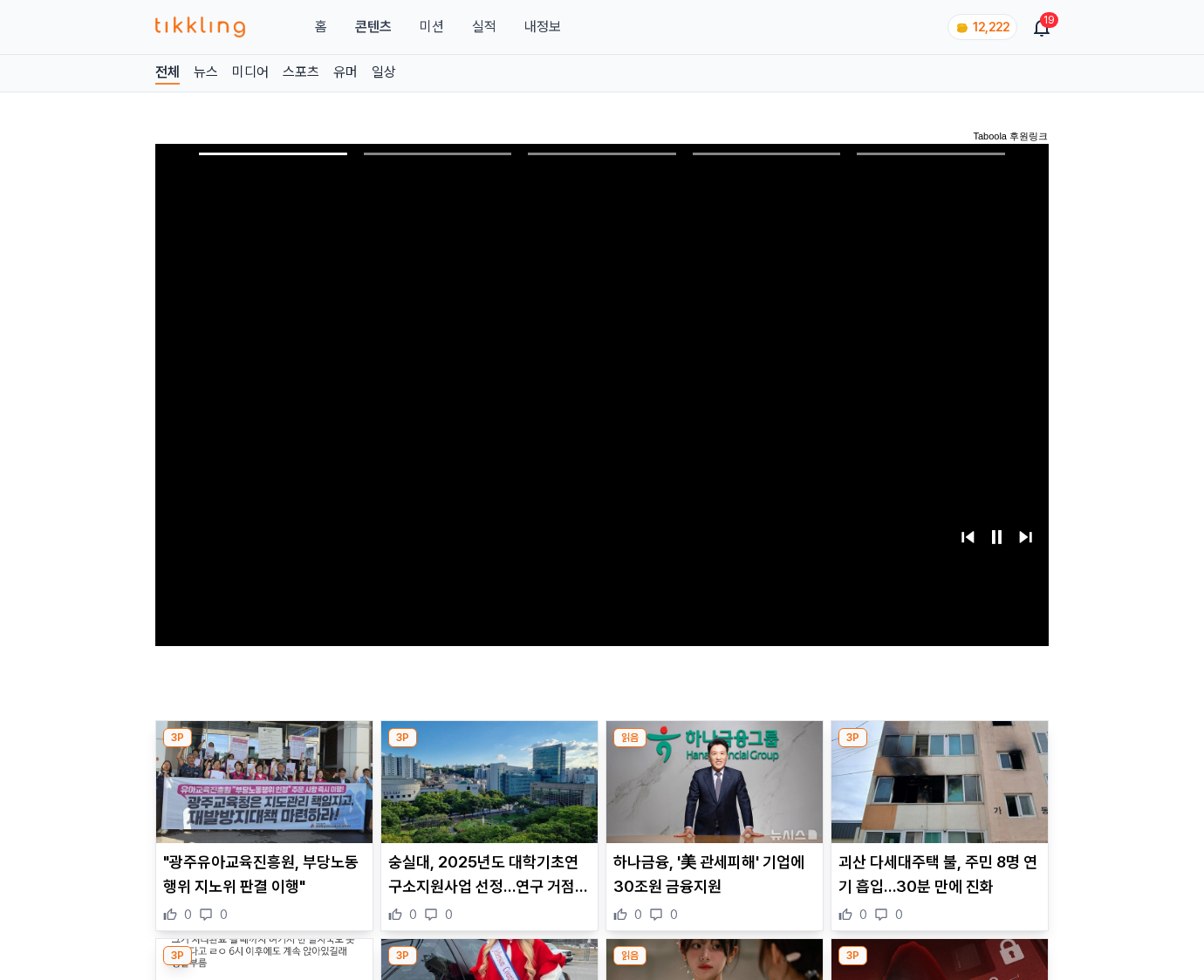
click at [939, 749] on img at bounding box center [940, 782] width 216 height 122
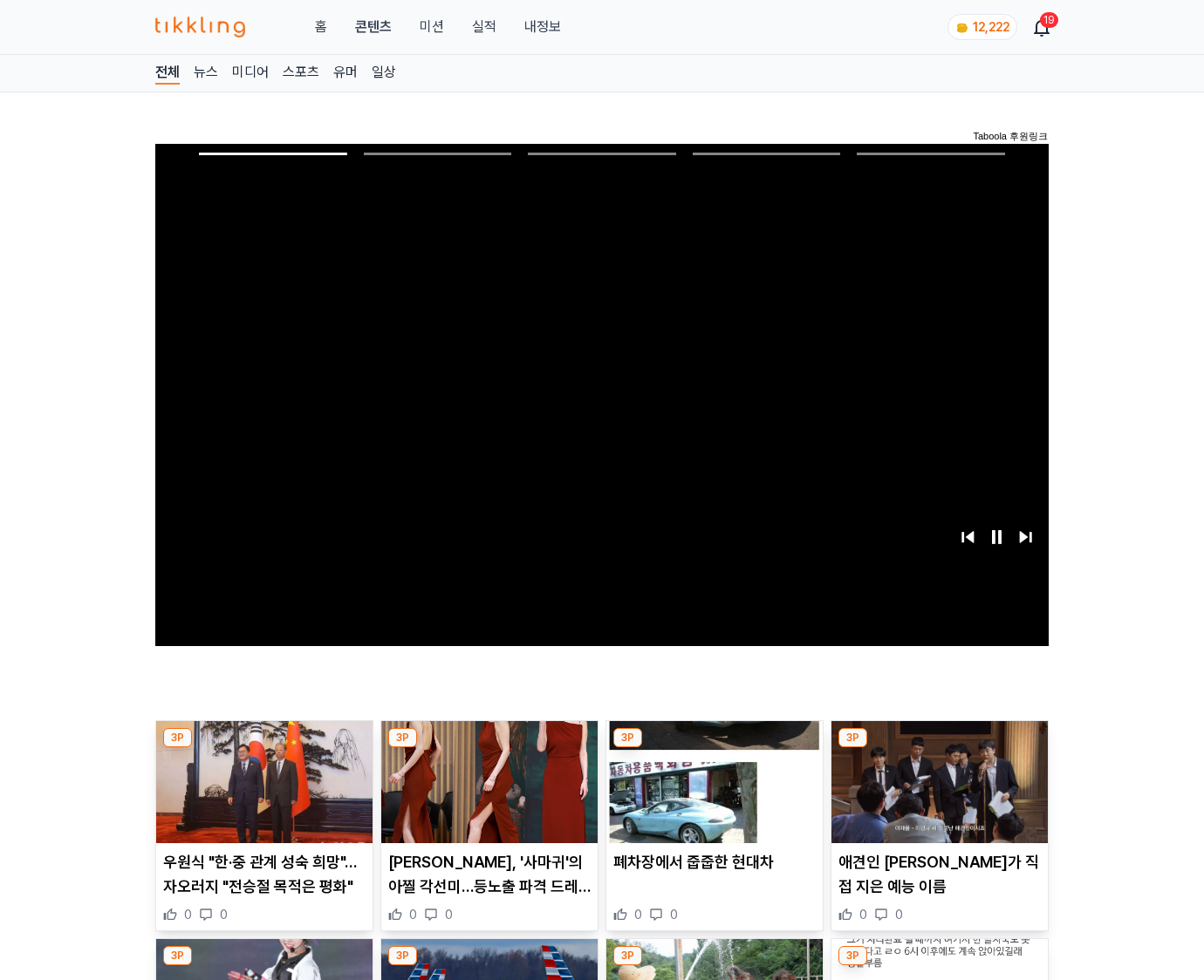
click at [939, 749] on img at bounding box center [940, 782] width 216 height 122
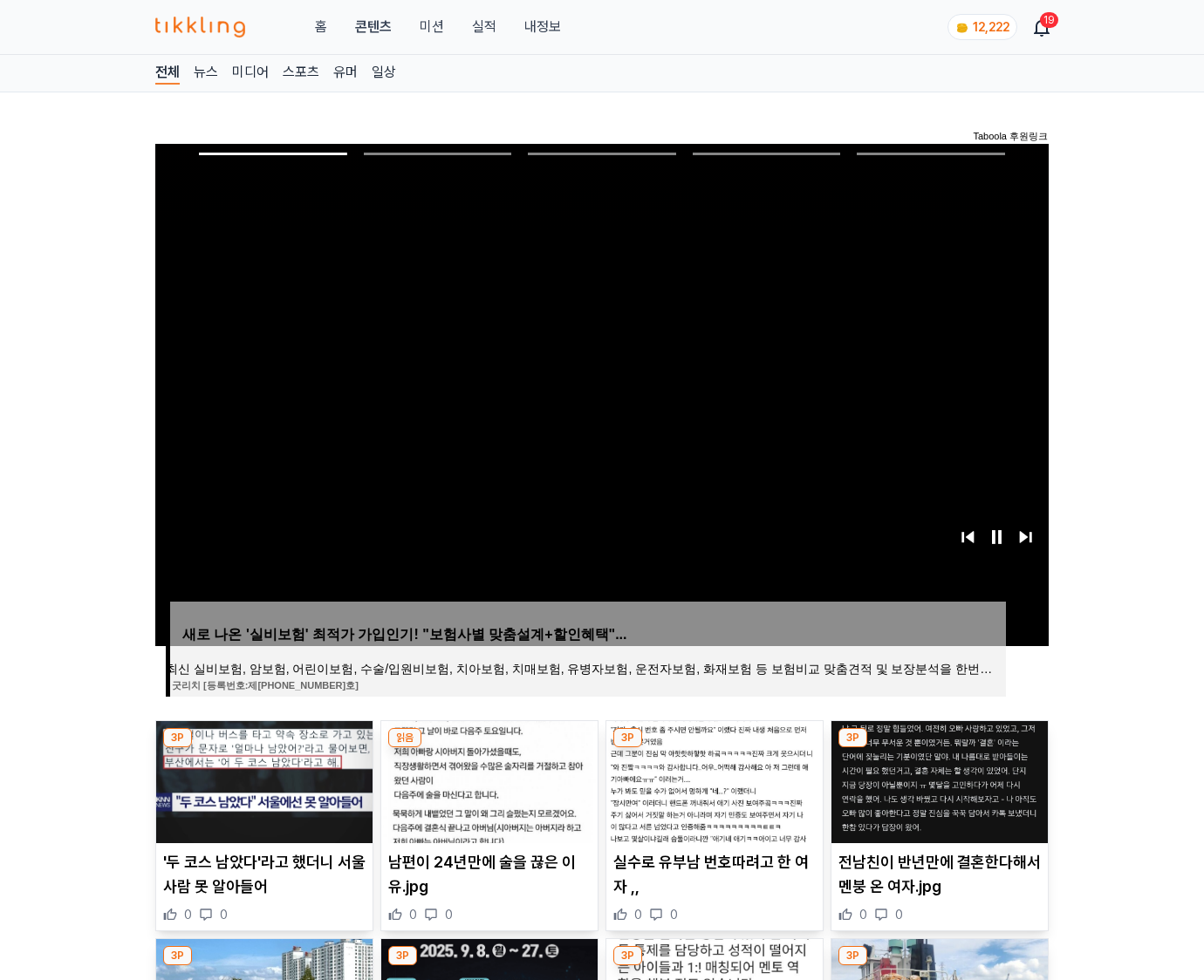
click at [939, 749] on img at bounding box center [940, 782] width 216 height 122
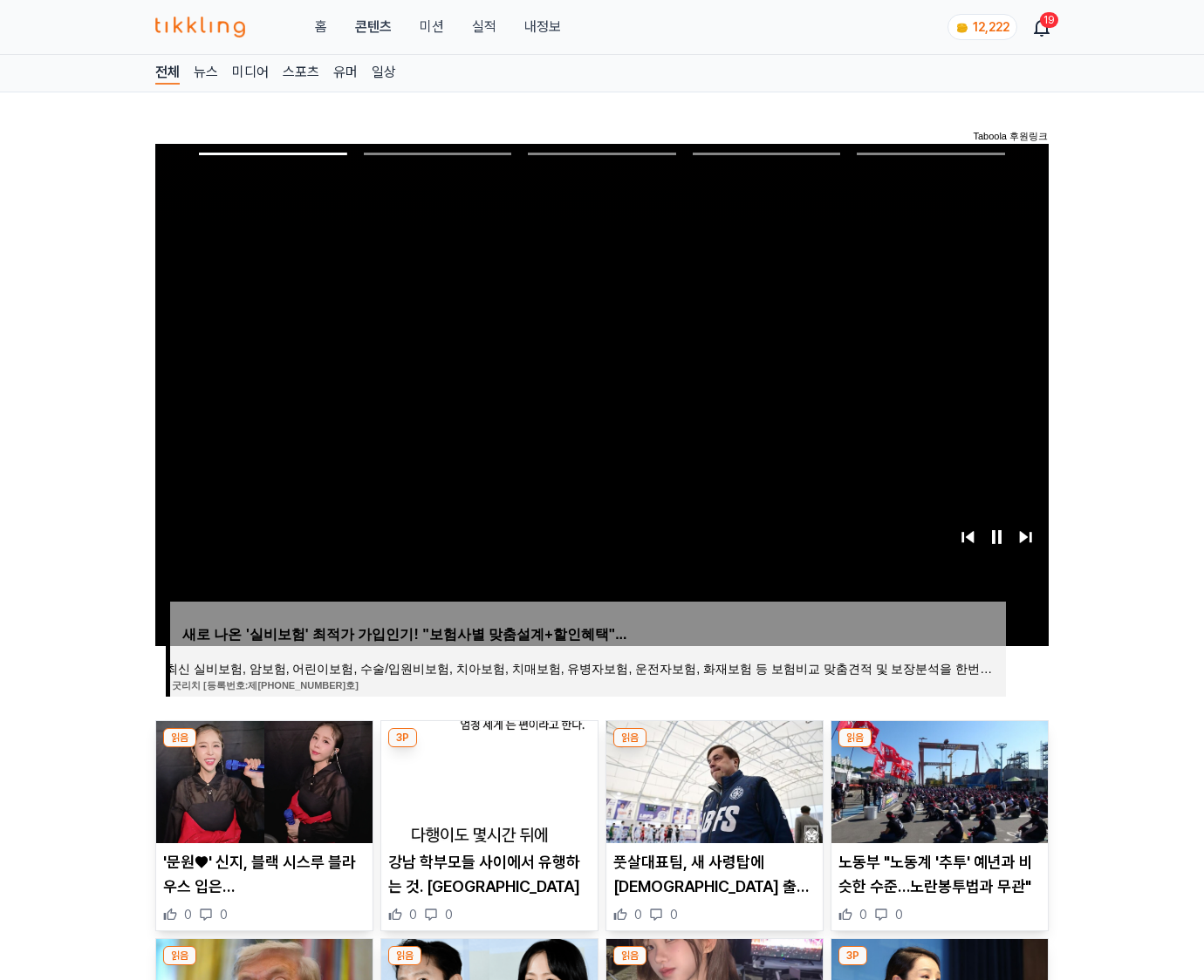
click at [939, 749] on img at bounding box center [940, 782] width 216 height 122
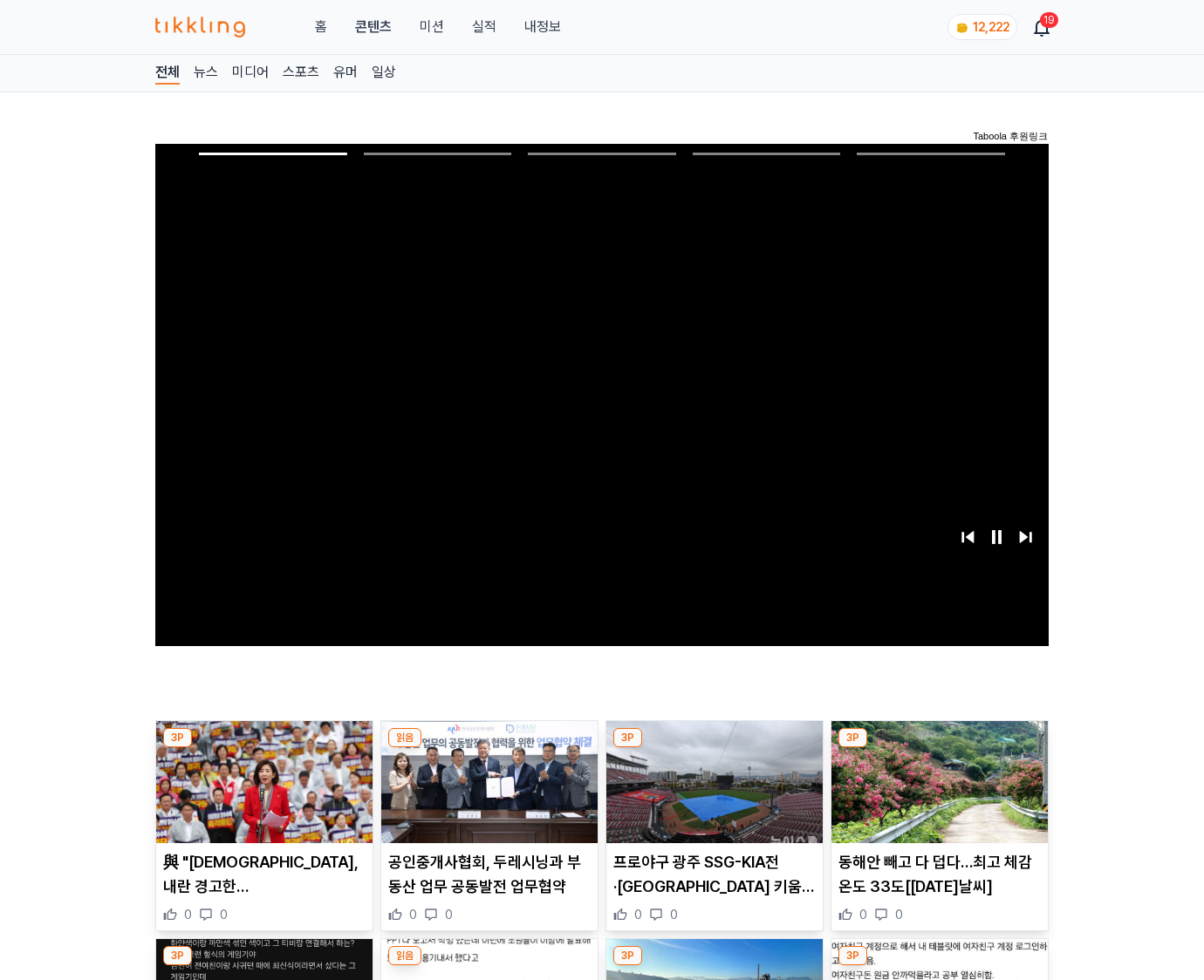
click at [939, 749] on img at bounding box center [940, 782] width 216 height 122
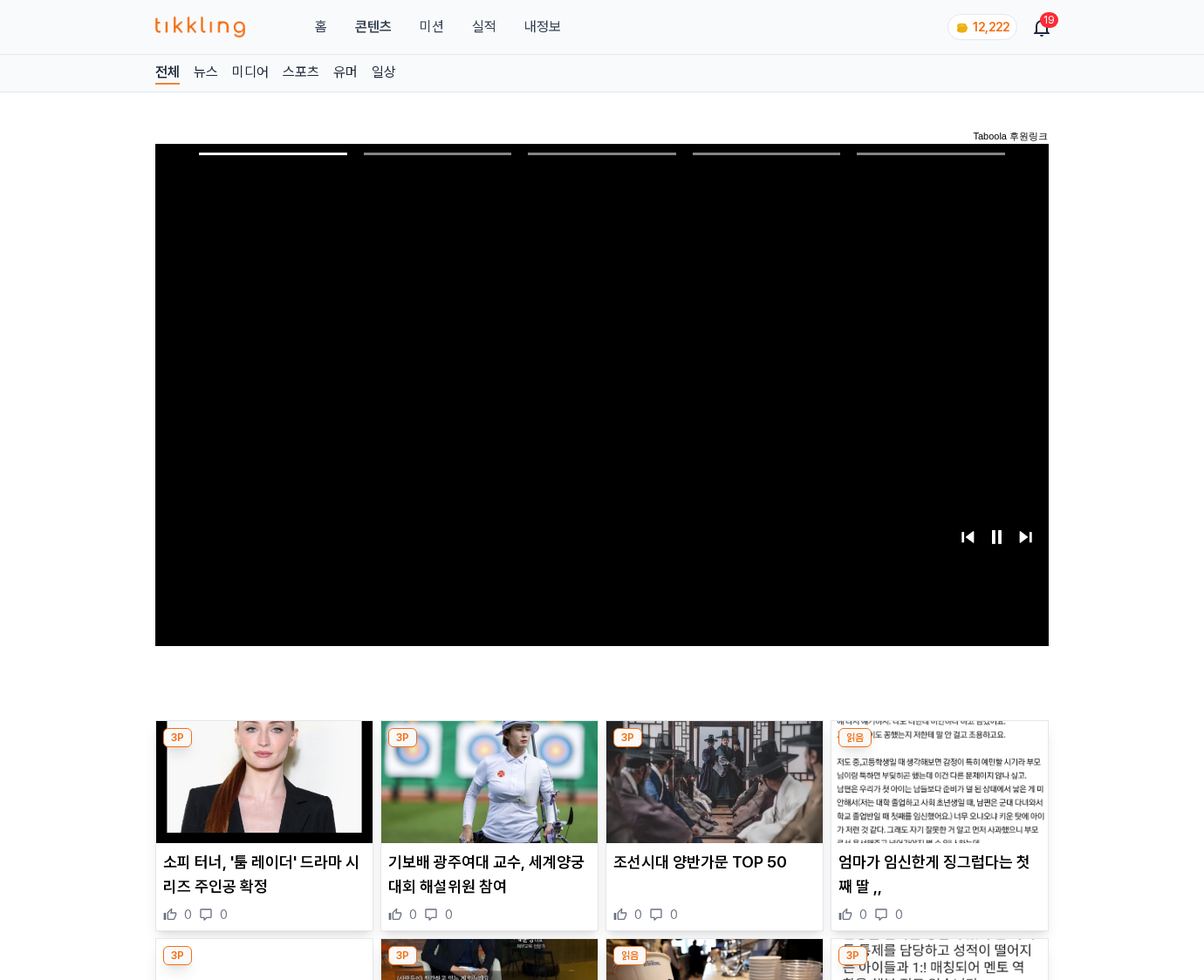
click at [939, 749] on img at bounding box center [940, 782] width 216 height 122
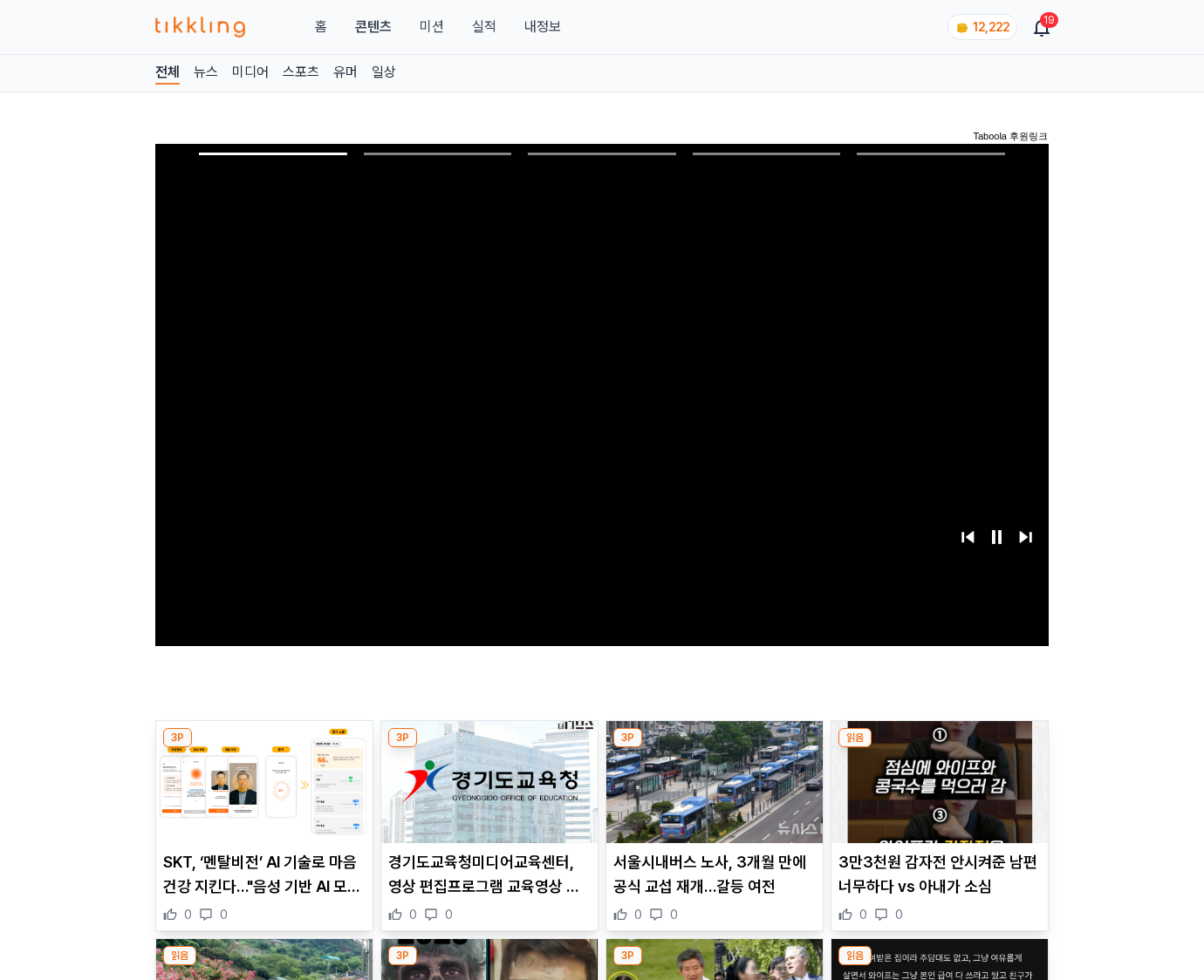
click at [939, 749] on img at bounding box center [940, 782] width 216 height 122
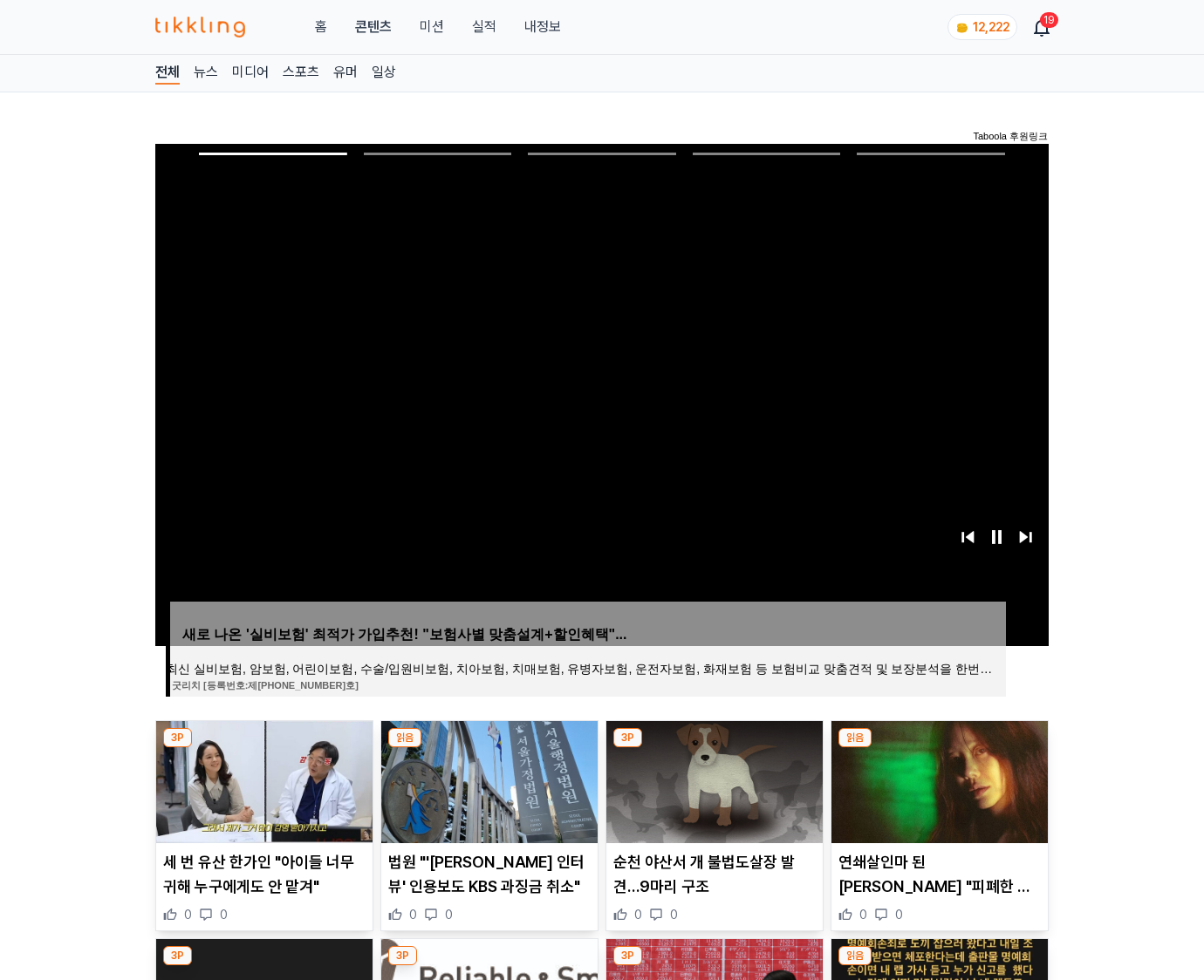
click at [939, 749] on img at bounding box center [940, 782] width 216 height 122
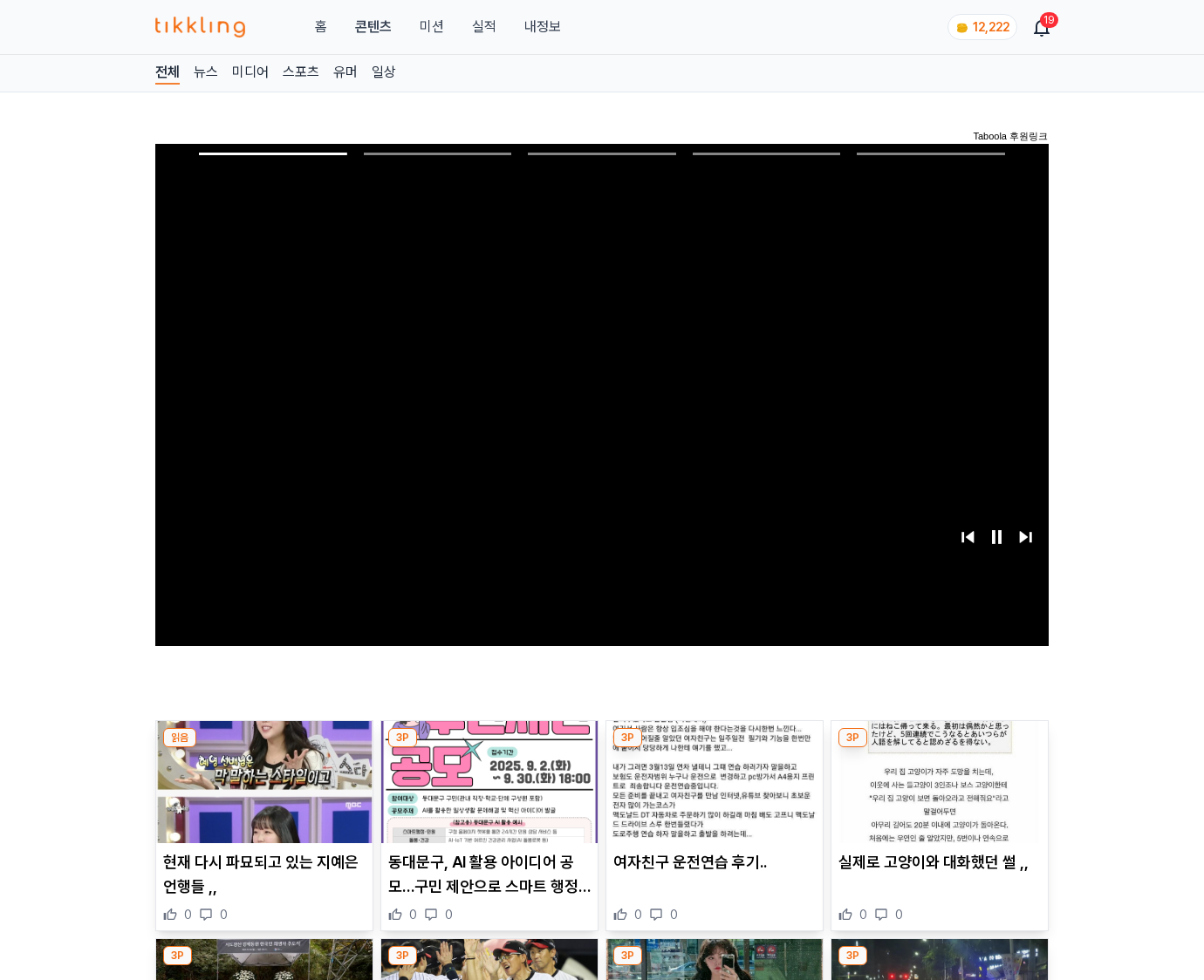
click at [939, 749] on img at bounding box center [940, 782] width 216 height 122
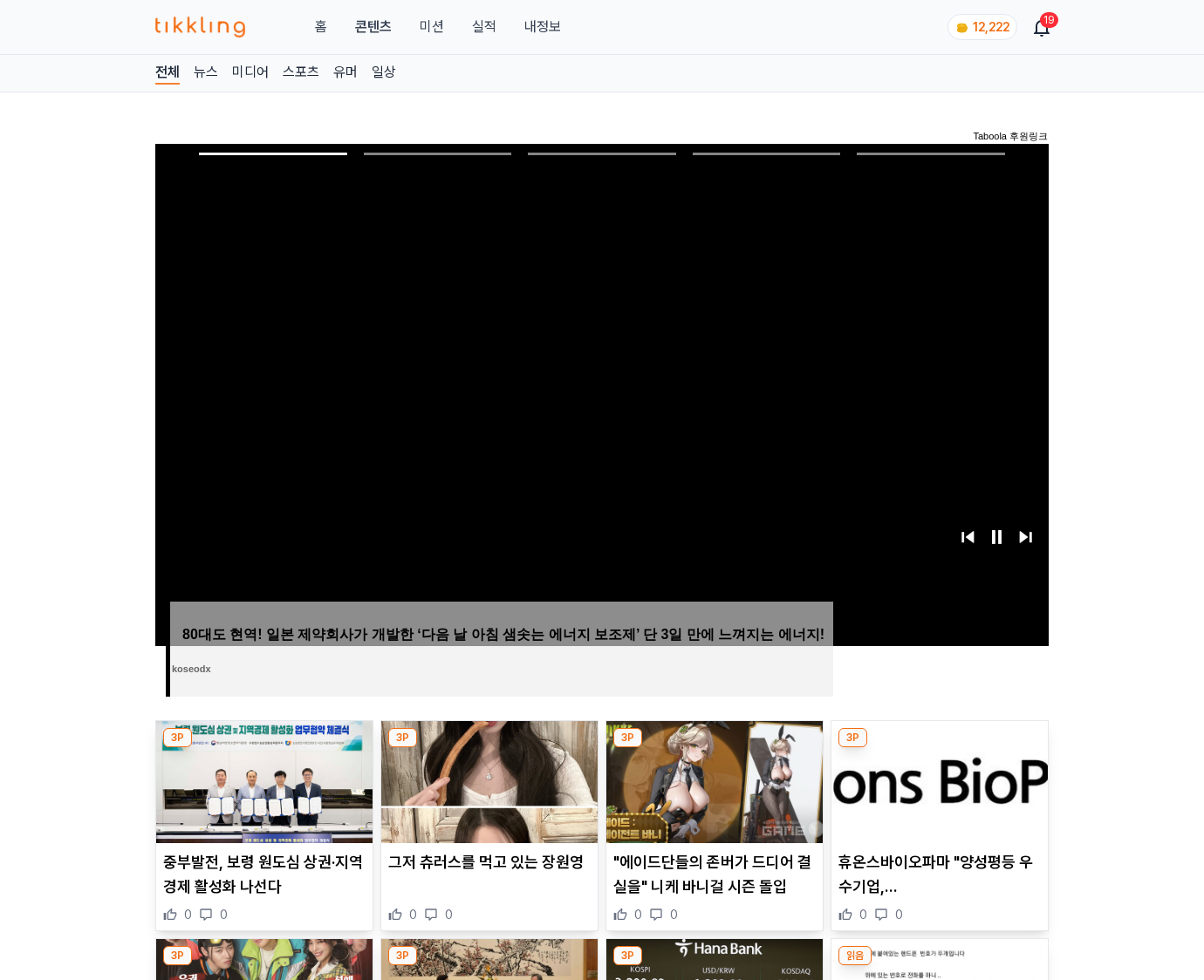
click at [939, 749] on img at bounding box center [940, 782] width 216 height 122
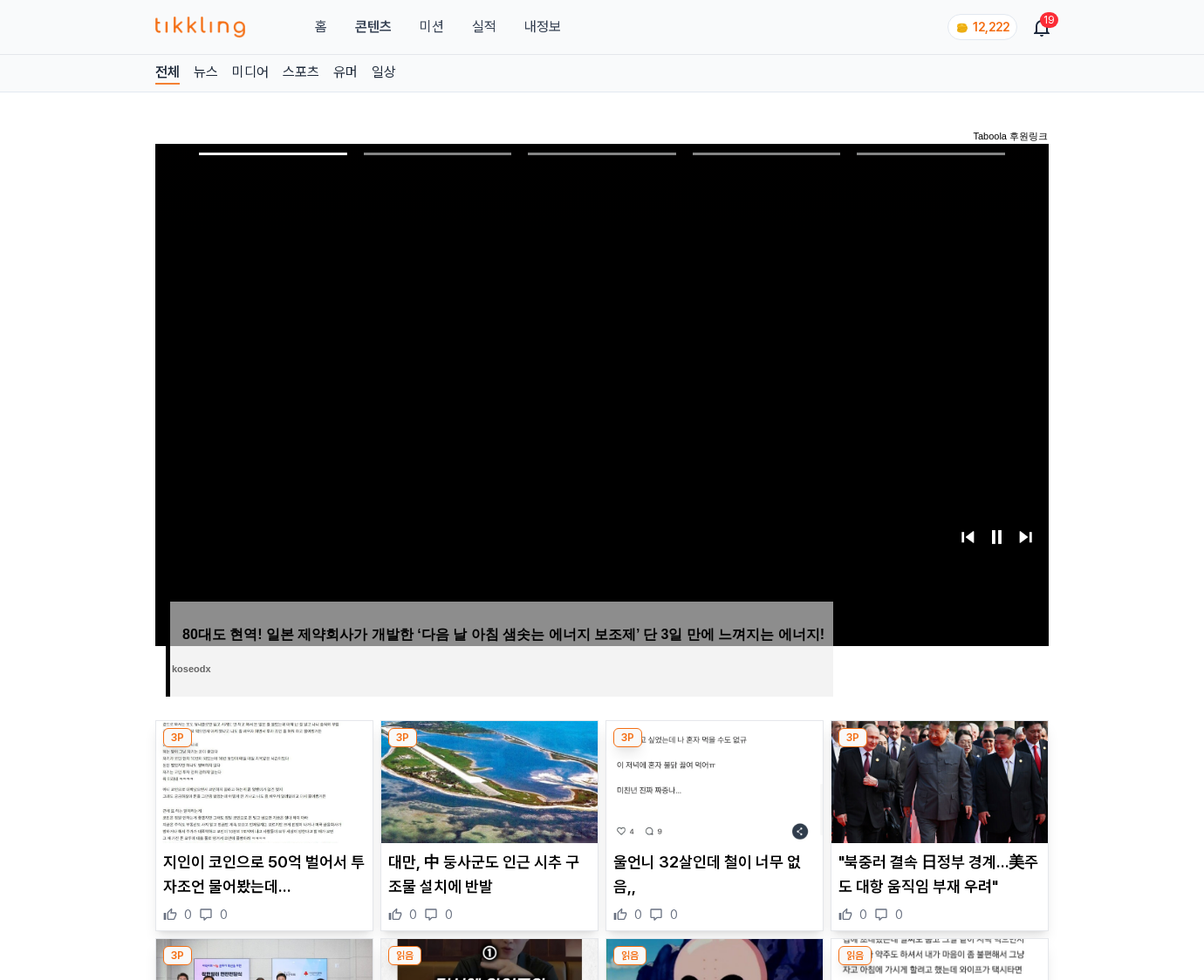
click at [939, 749] on img at bounding box center [940, 782] width 216 height 122
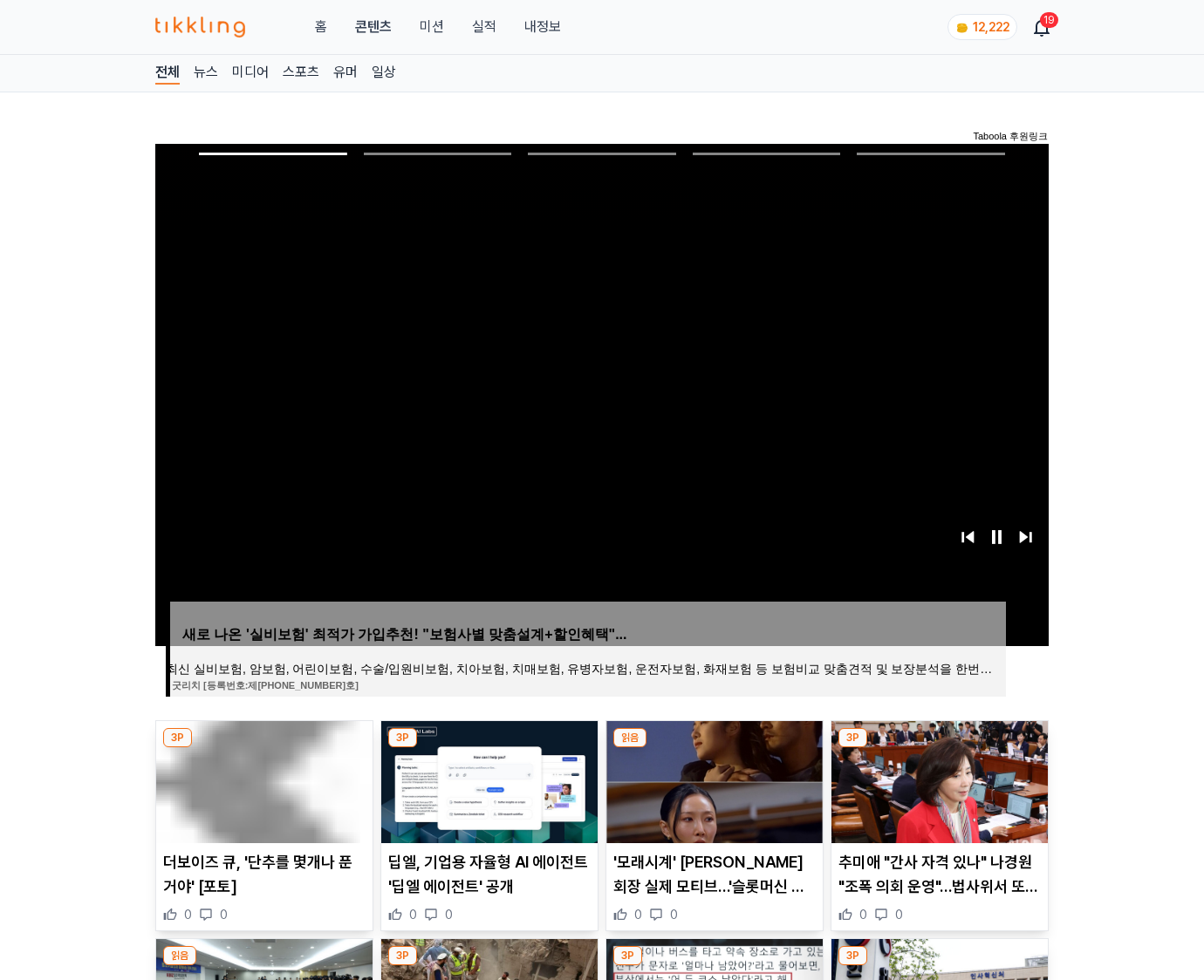
click at [939, 749] on img at bounding box center [940, 782] width 216 height 122
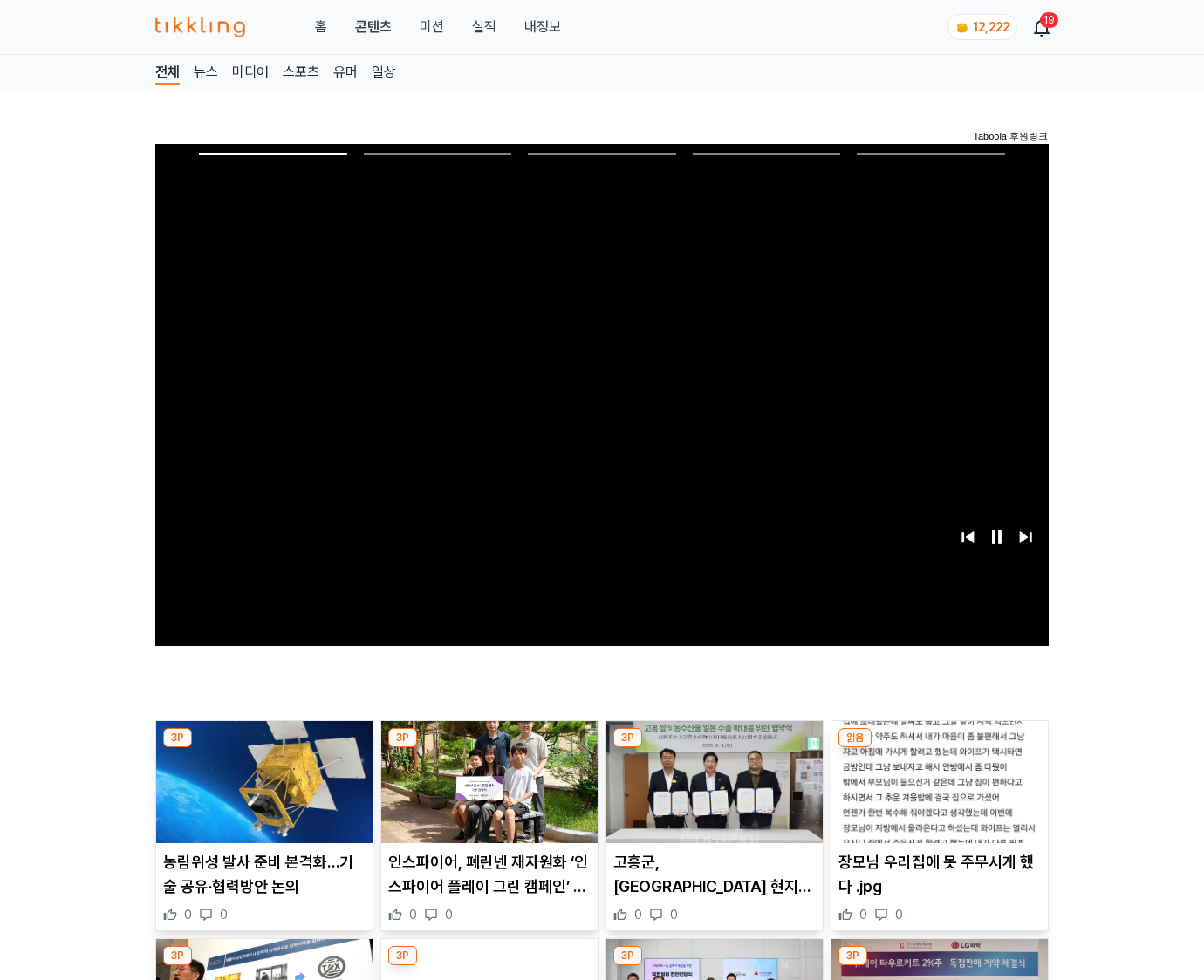
click at [939, 749] on img at bounding box center [940, 782] width 216 height 122
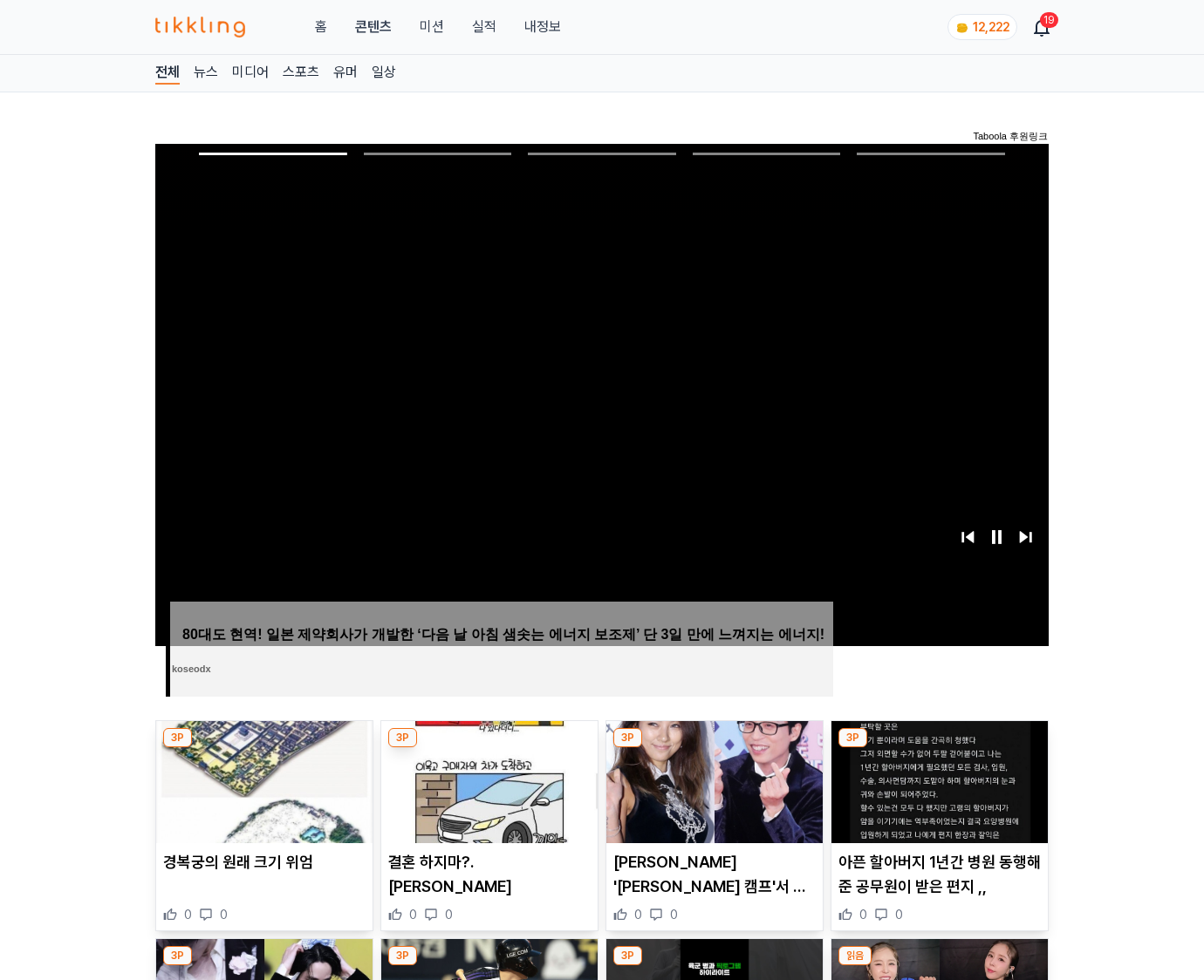
click at [939, 749] on img at bounding box center [940, 782] width 216 height 122
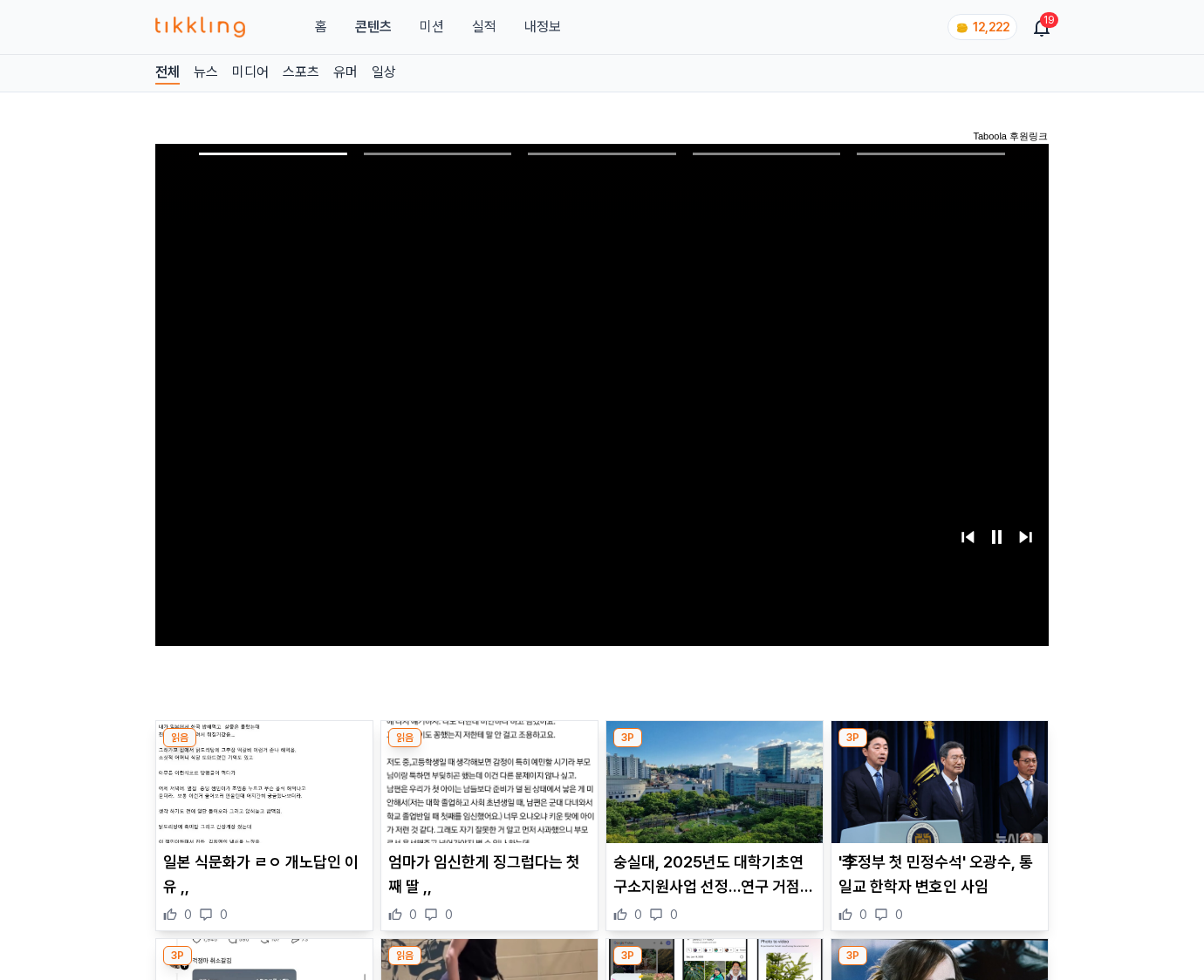
click at [939, 749] on img at bounding box center [940, 782] width 216 height 122
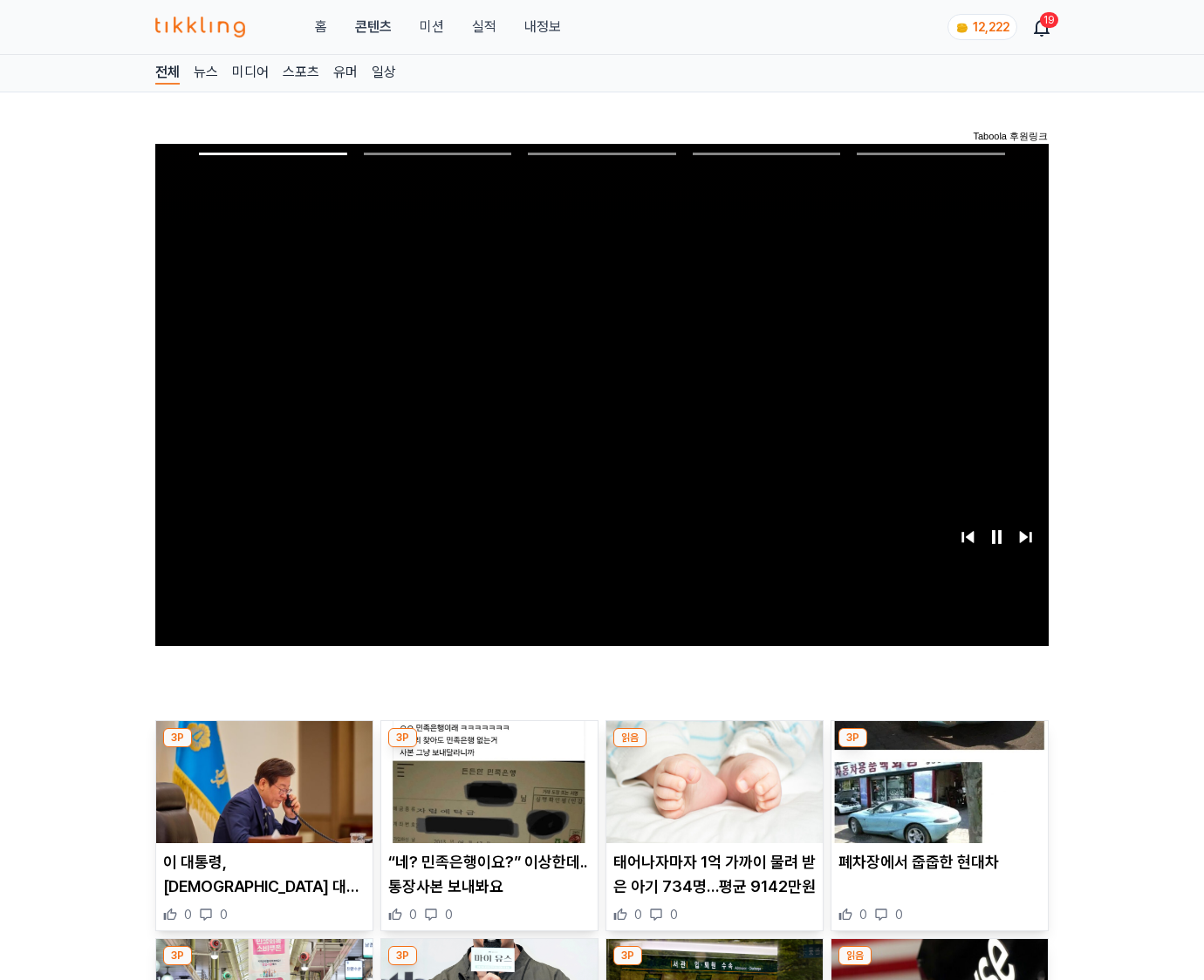
click at [939, 749] on img at bounding box center [940, 782] width 216 height 122
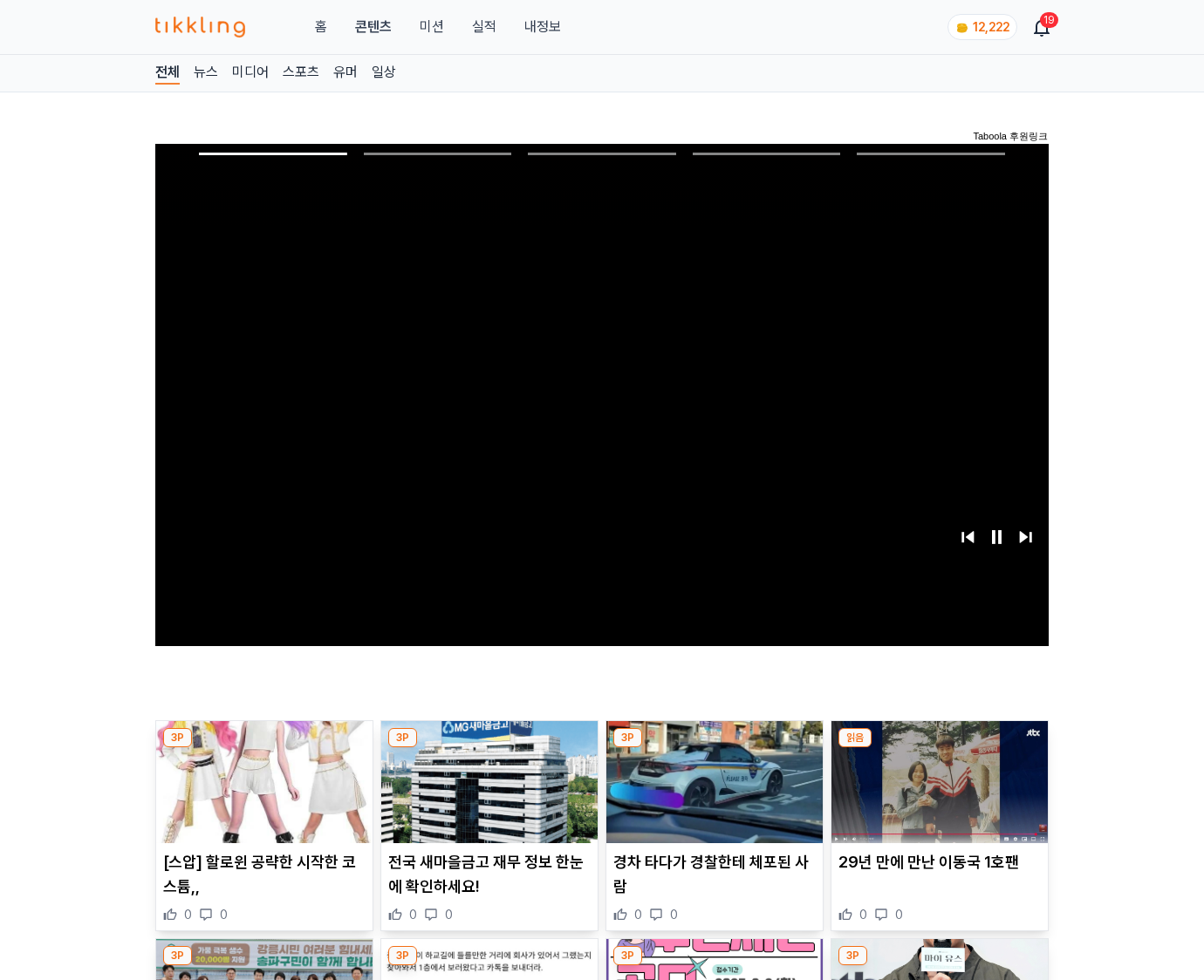
click at [939, 749] on img at bounding box center [940, 782] width 216 height 122
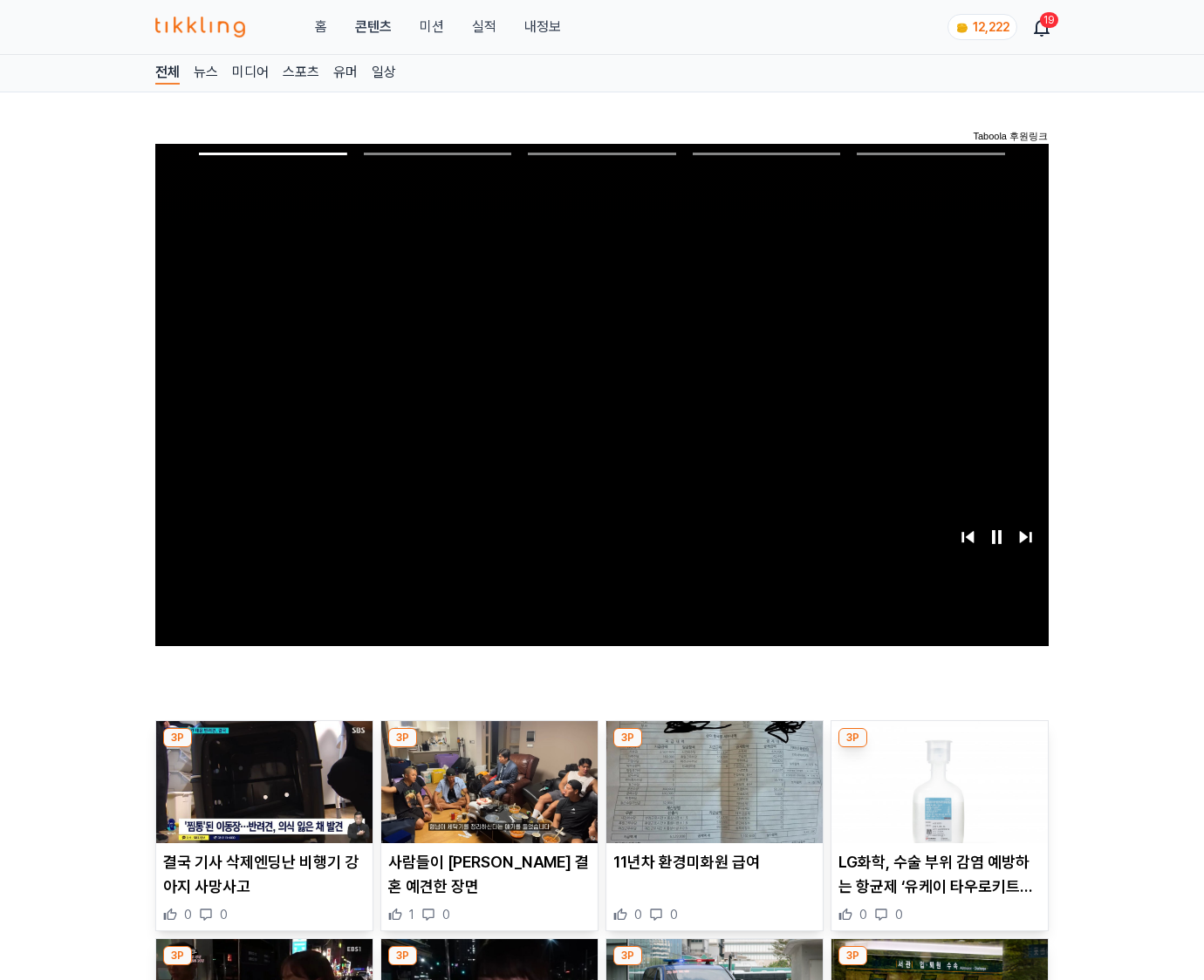
click at [939, 749] on img at bounding box center [940, 782] width 216 height 122
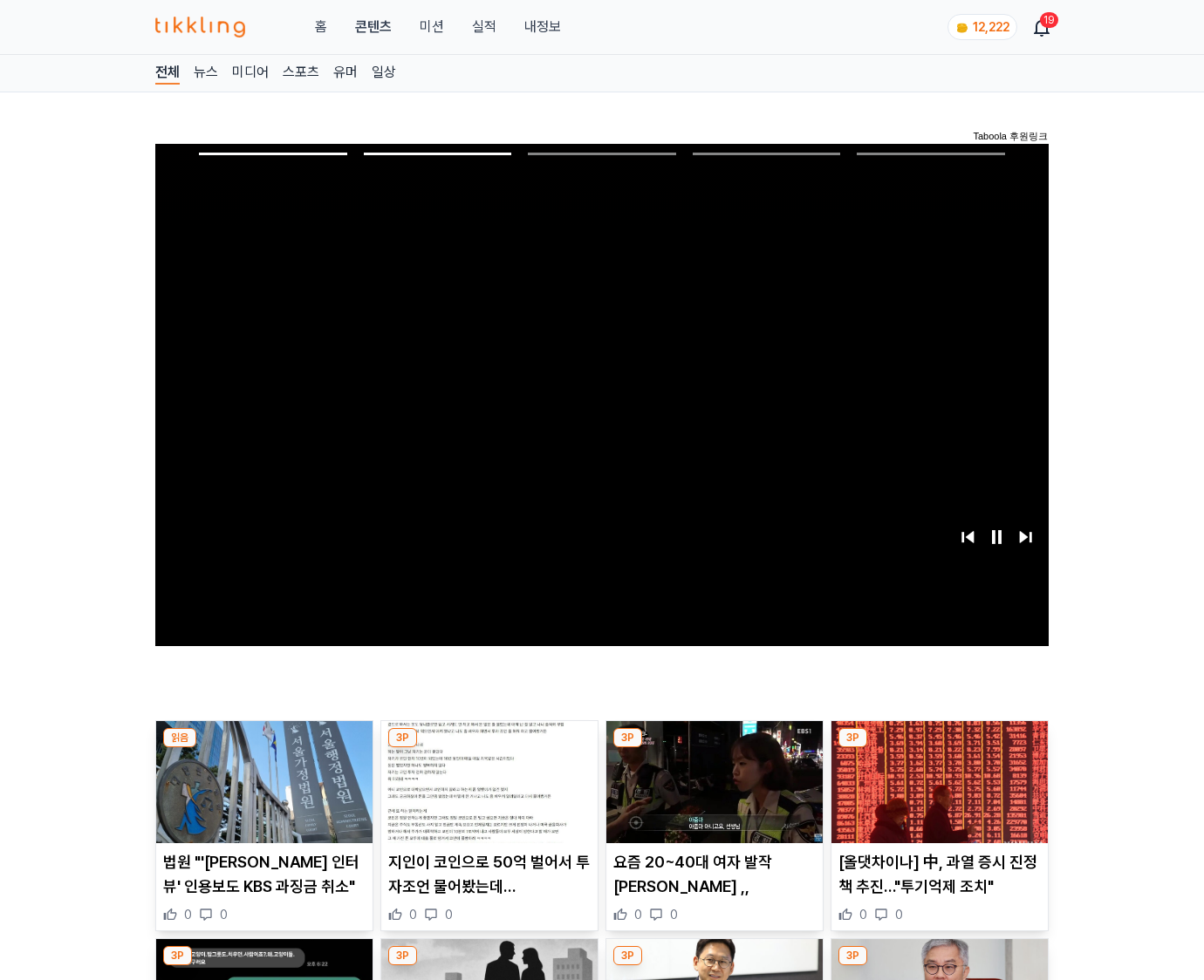
click at [939, 749] on img at bounding box center [940, 782] width 216 height 122
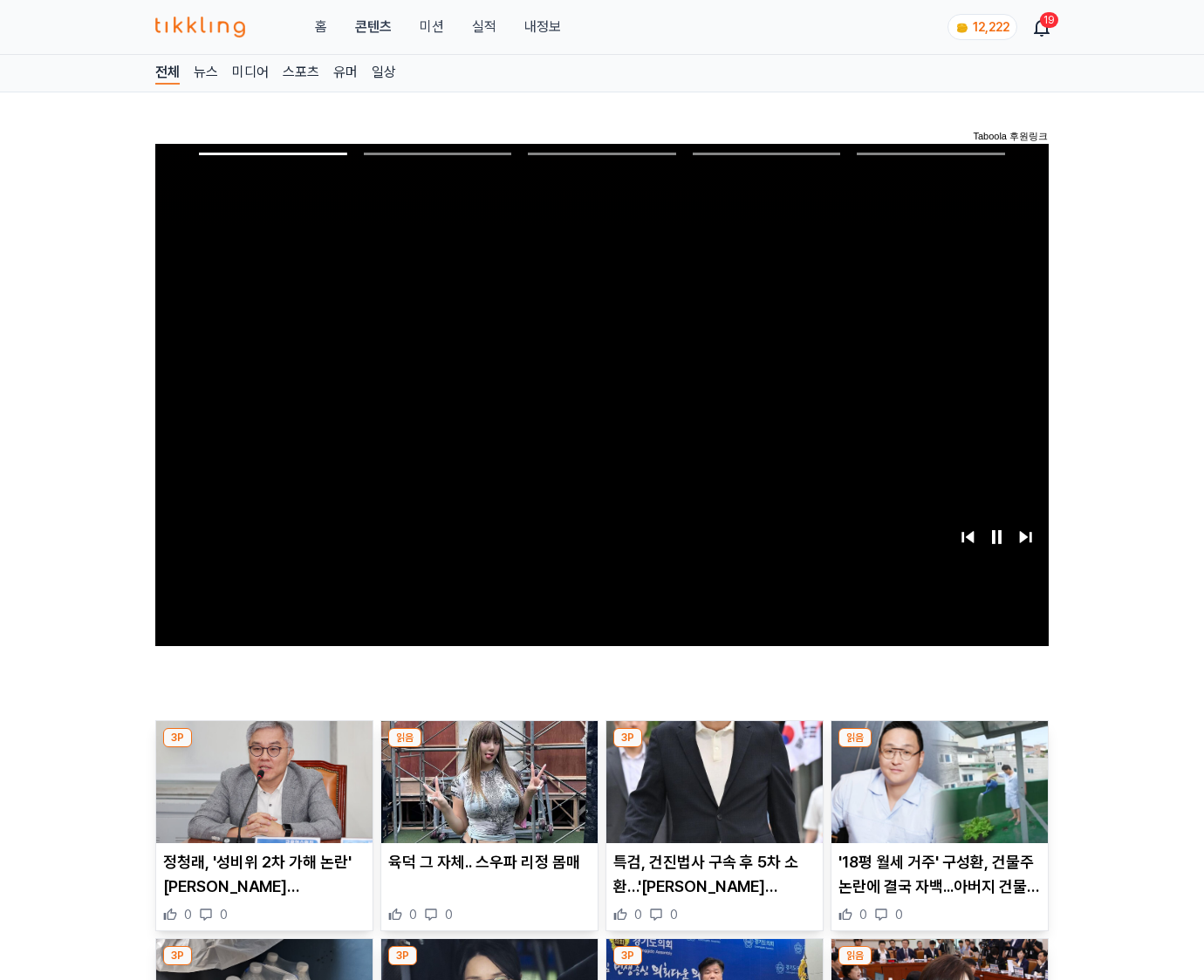
click at [939, 749] on img at bounding box center [940, 782] width 216 height 122
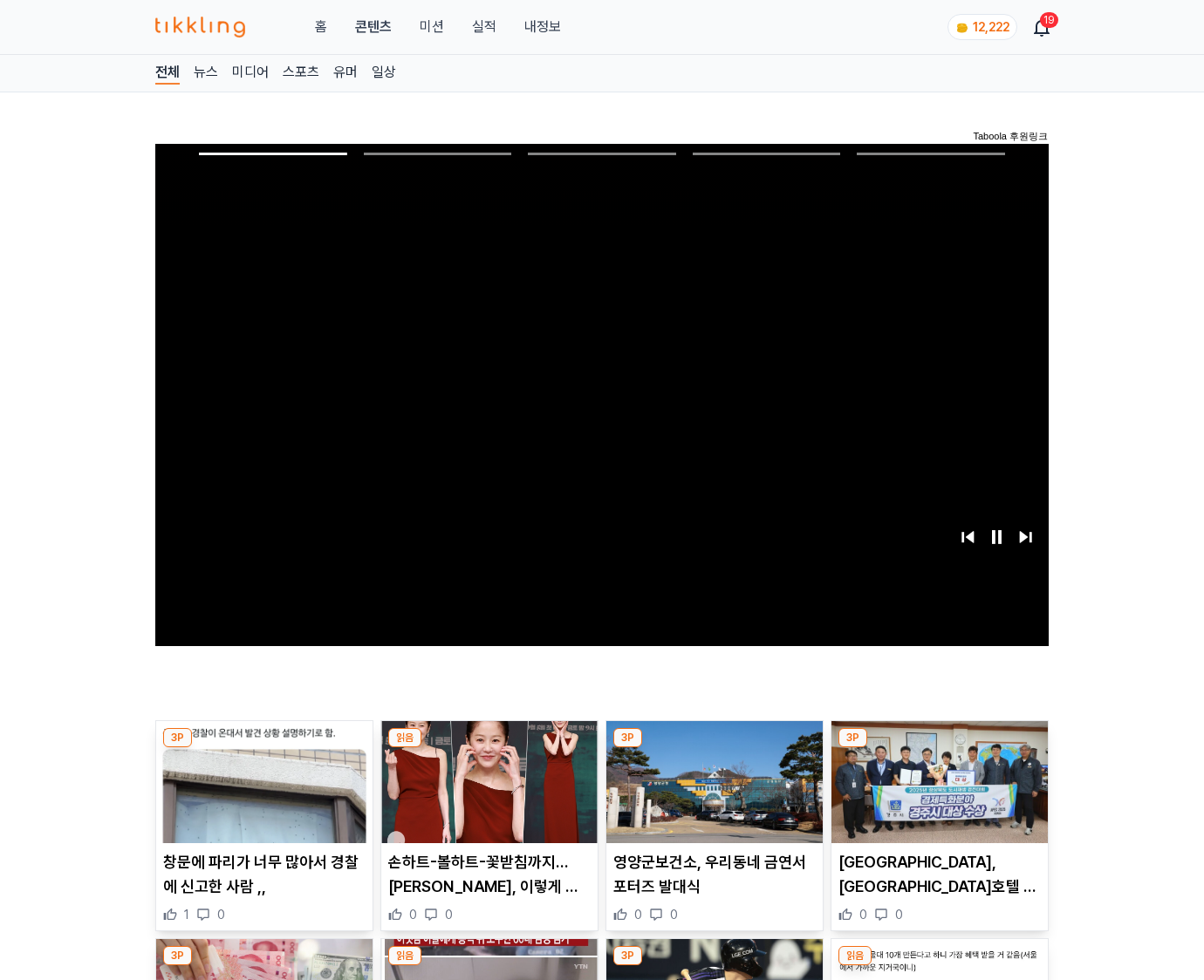
click at [939, 749] on img at bounding box center [940, 782] width 216 height 122
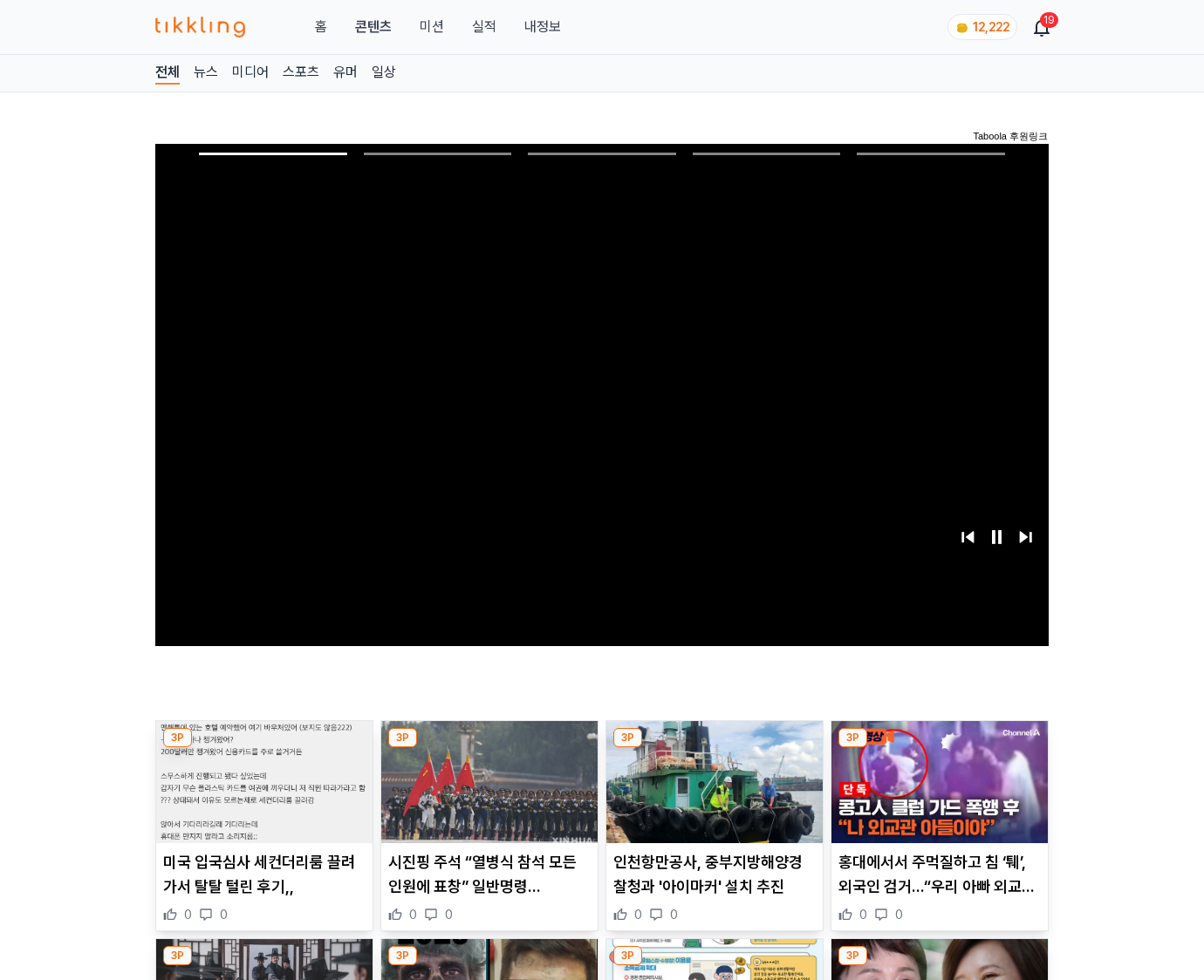
click at [939, 749] on img at bounding box center [940, 782] width 216 height 122
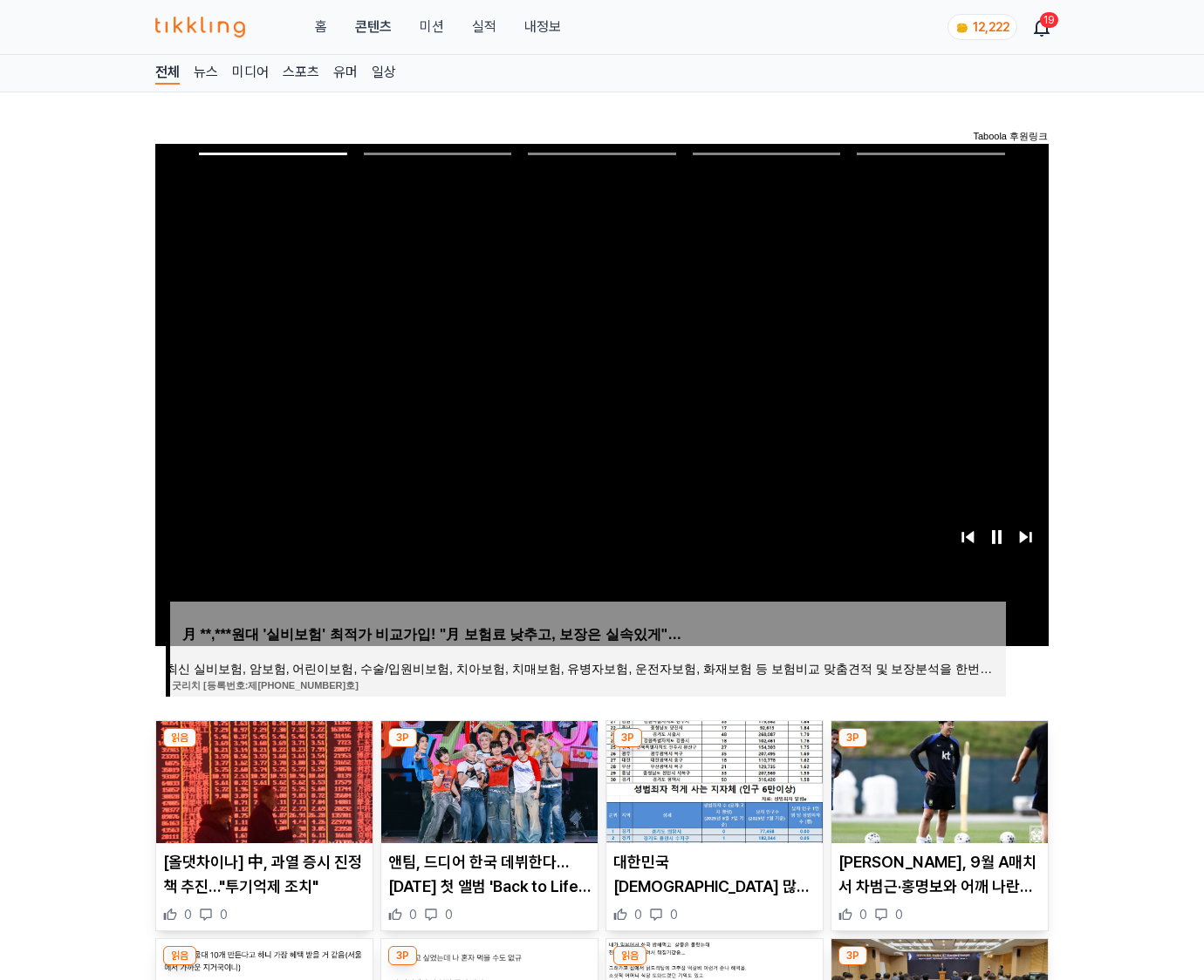
click at [939, 749] on img at bounding box center [940, 782] width 216 height 122
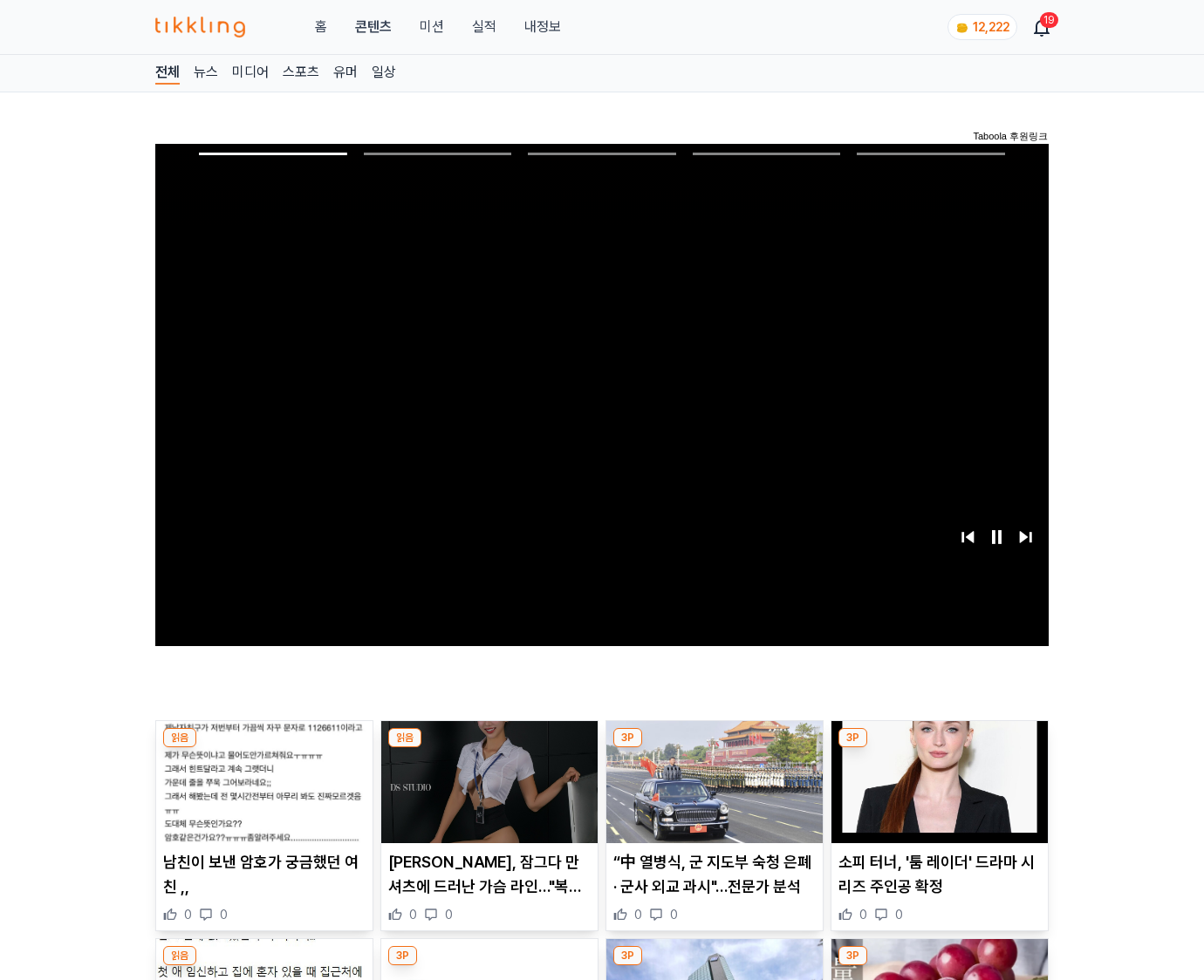
click at [939, 749] on img at bounding box center [940, 782] width 216 height 122
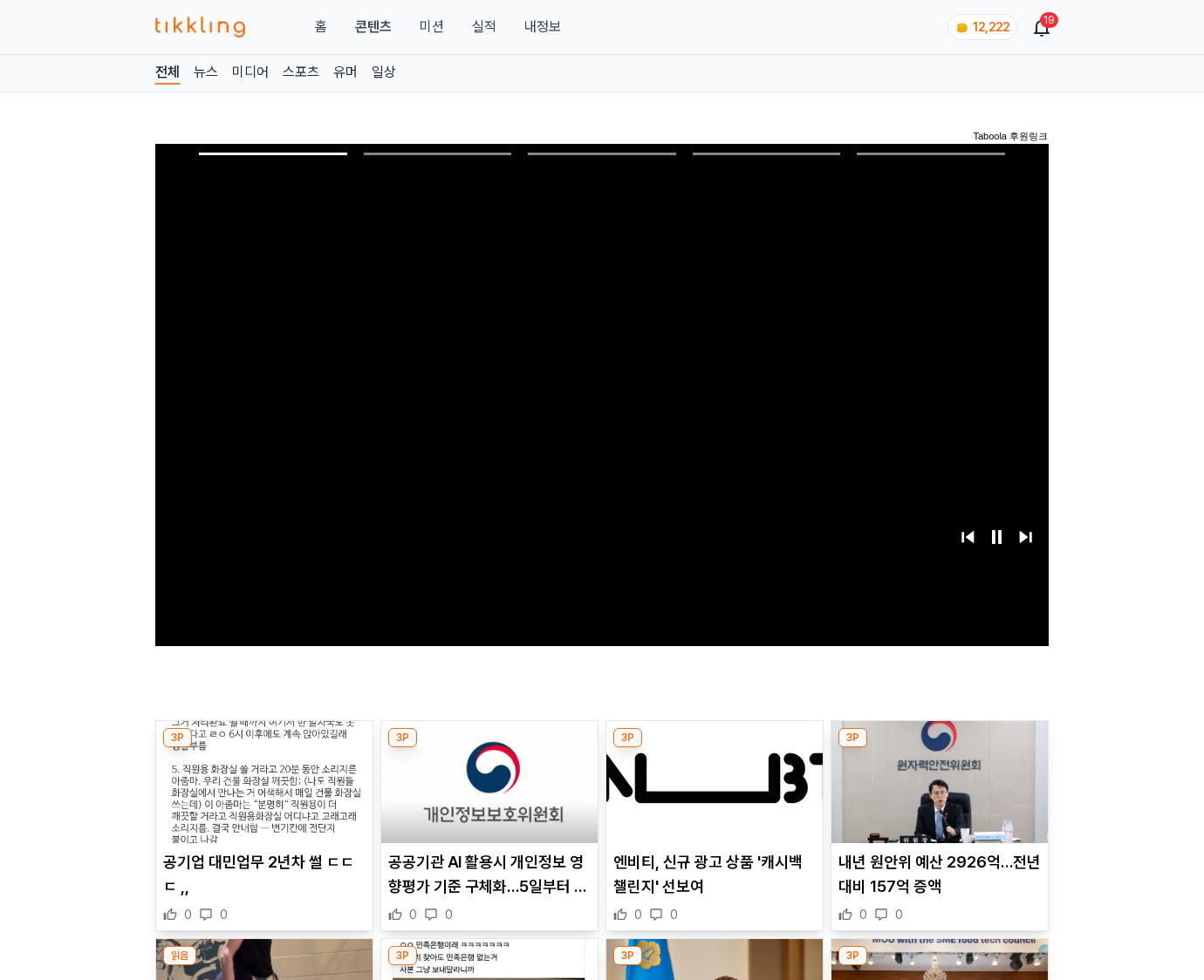
click at [939, 749] on img at bounding box center [940, 782] width 216 height 122
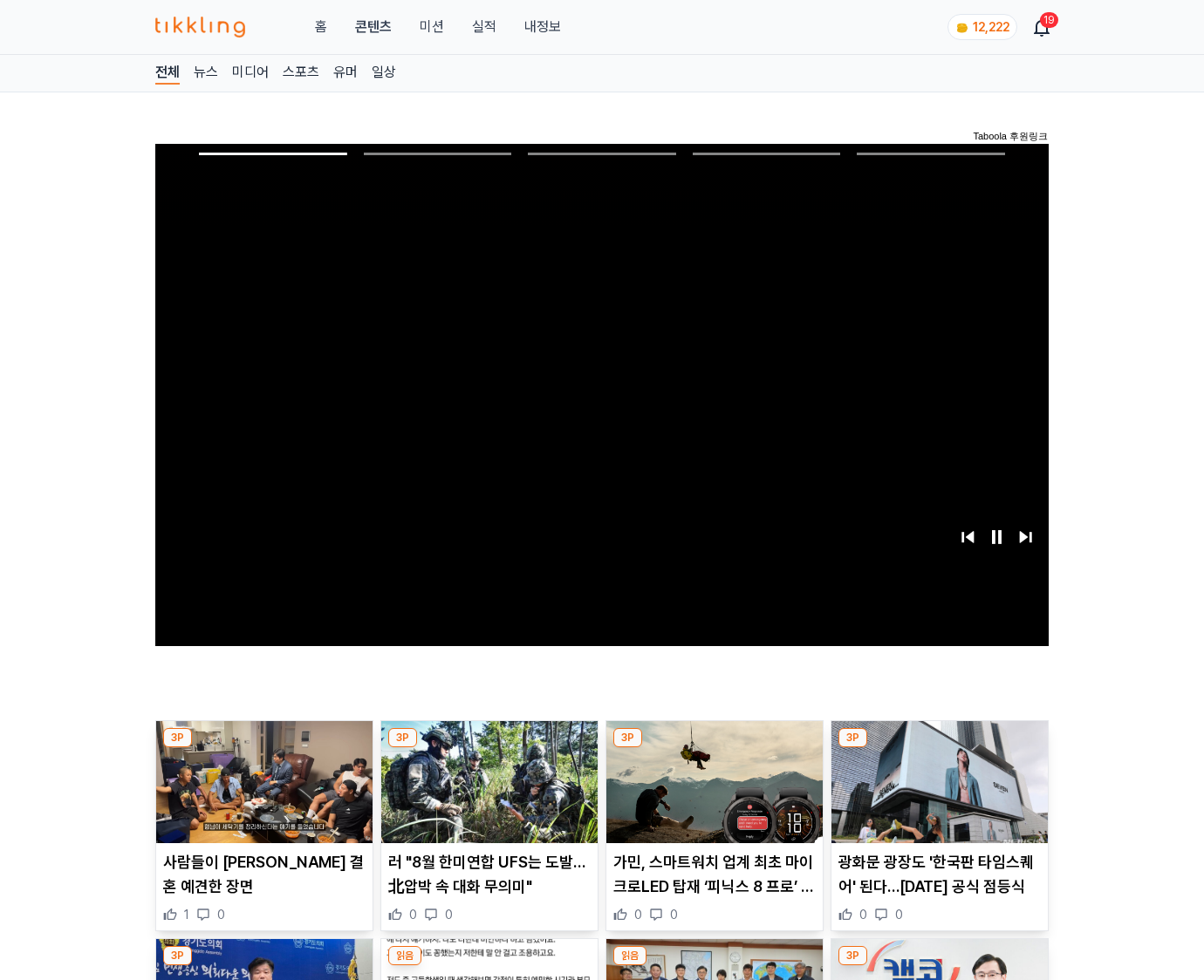
click at [939, 749] on img at bounding box center [940, 782] width 216 height 122
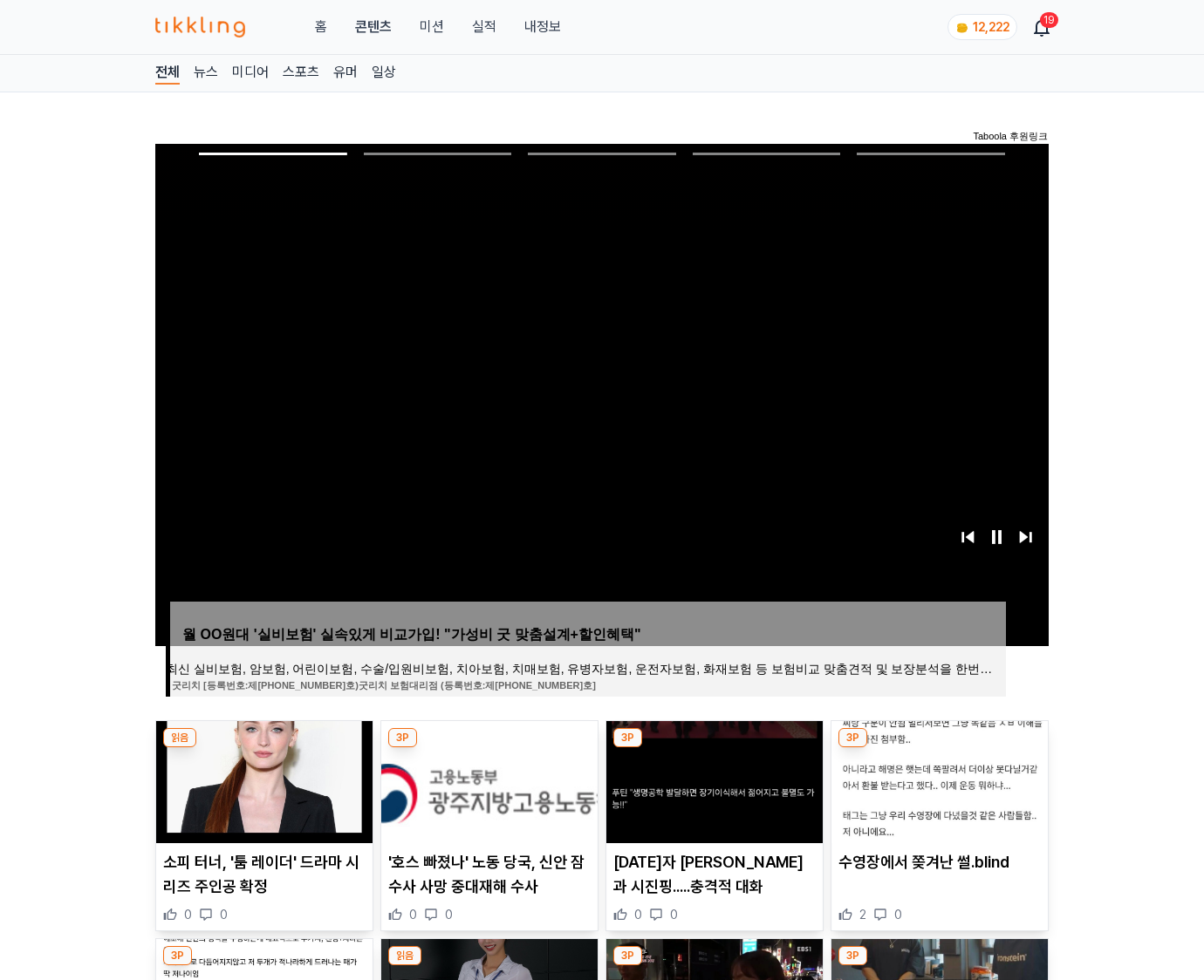
click at [939, 749] on img at bounding box center [940, 782] width 216 height 122
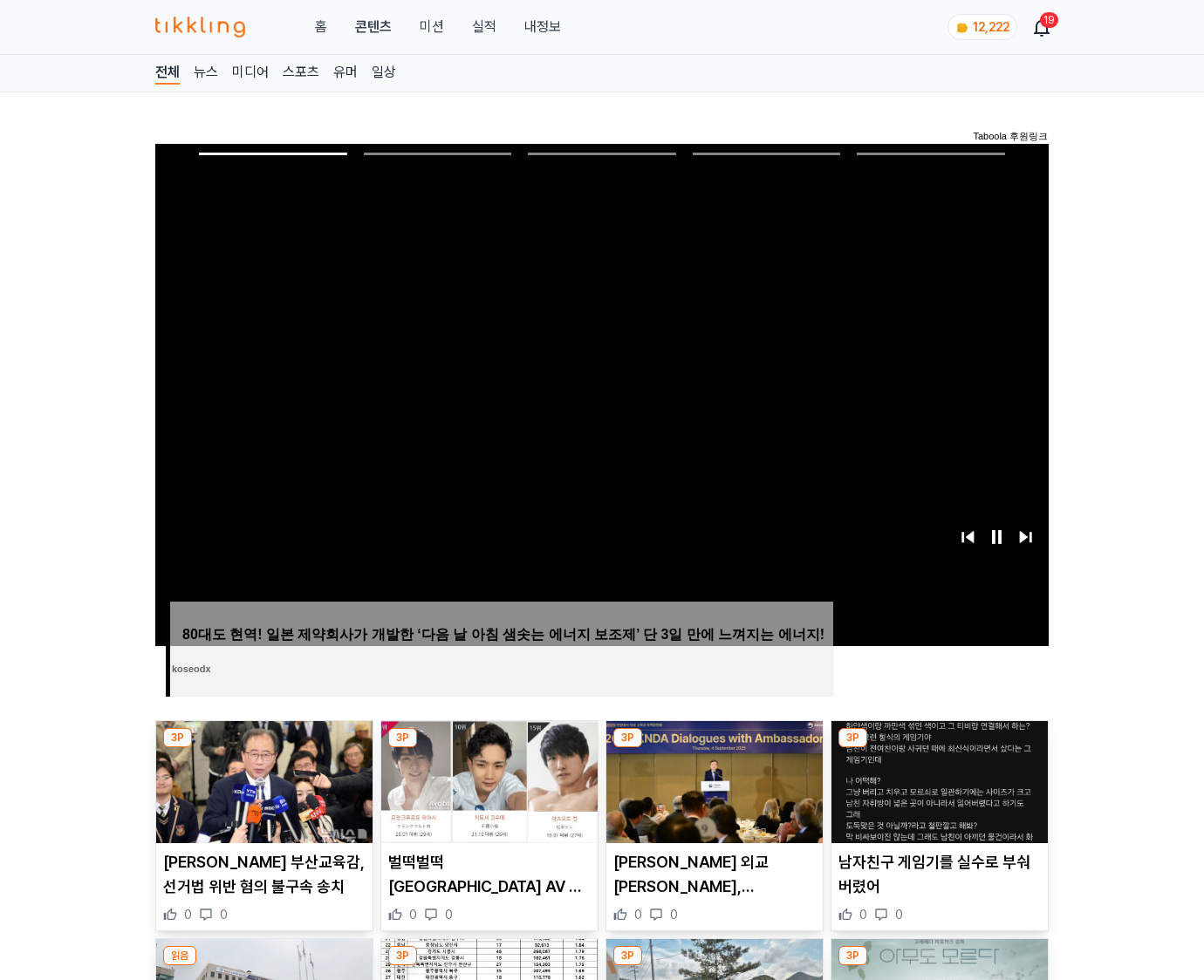
click at [939, 749] on img at bounding box center [940, 782] width 216 height 122
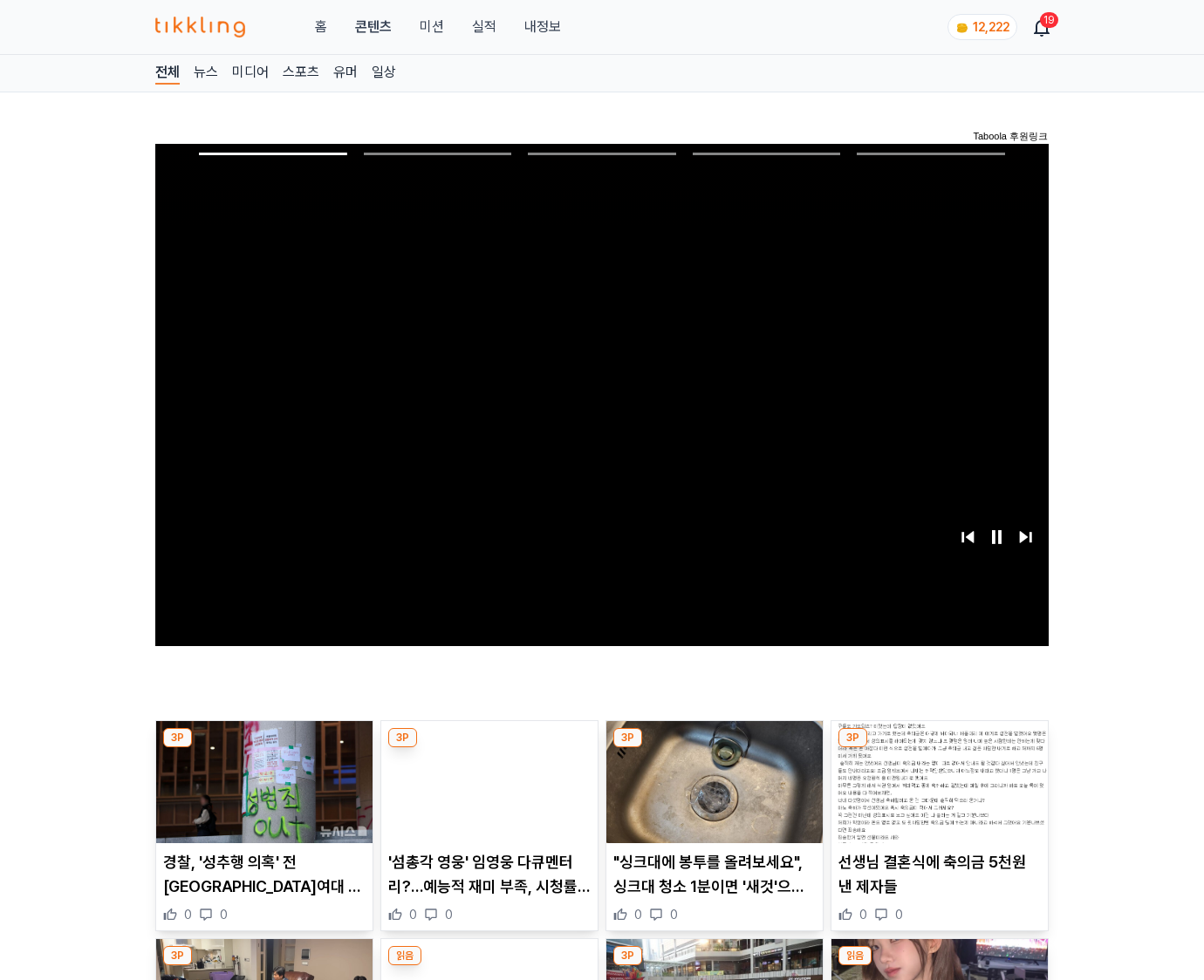
click at [939, 749] on img at bounding box center [940, 782] width 216 height 122
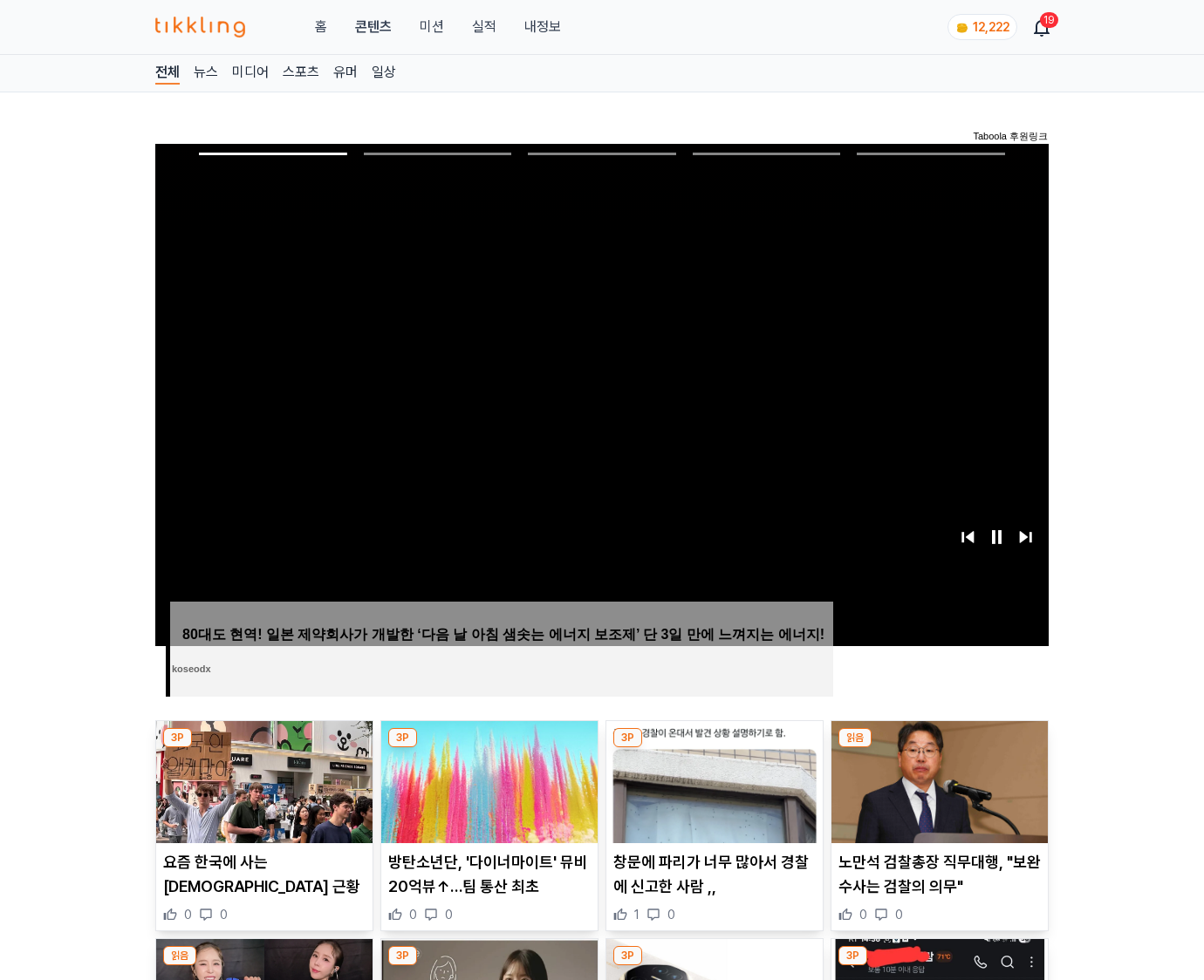
click at [939, 749] on img at bounding box center [940, 782] width 216 height 122
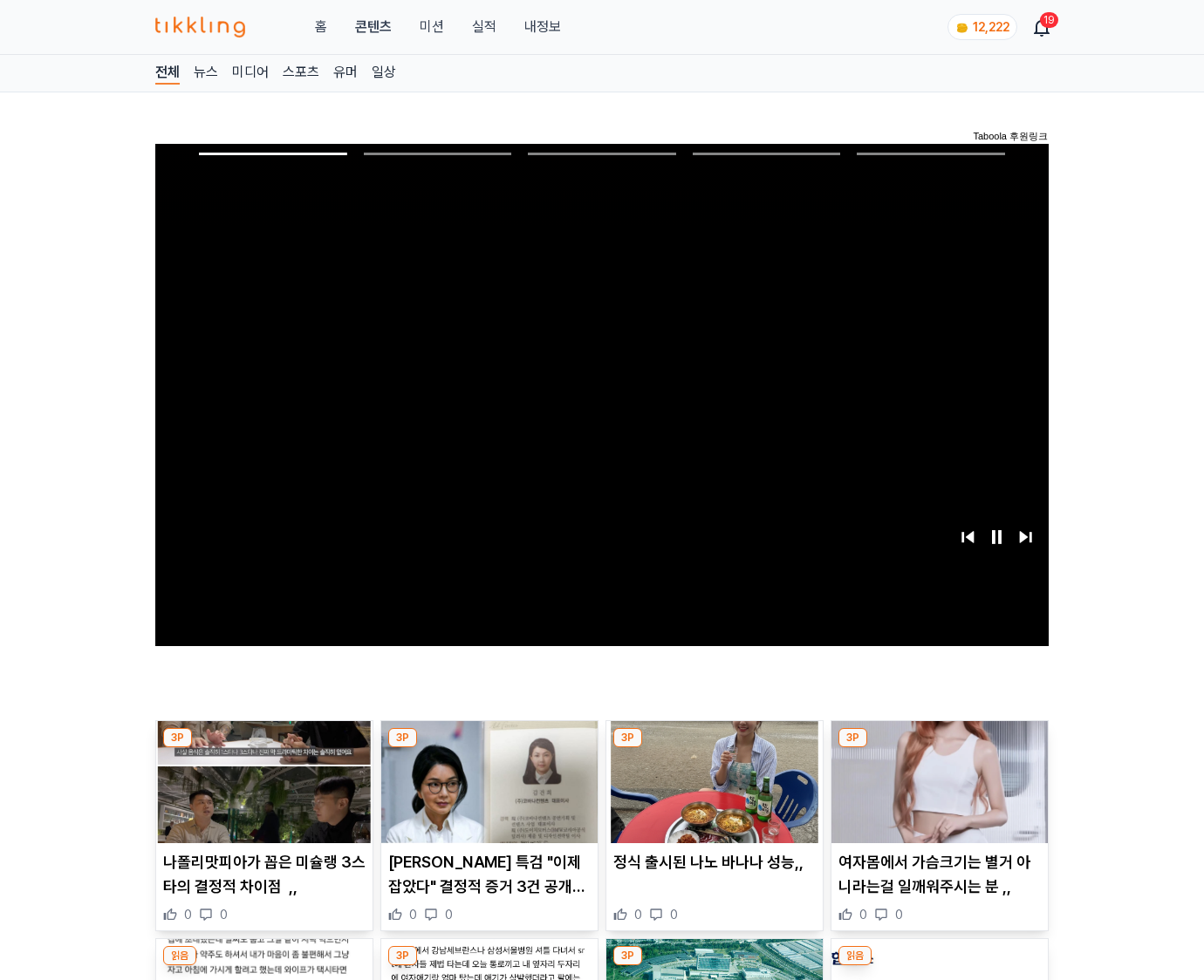
click at [939, 749] on img at bounding box center [940, 782] width 216 height 122
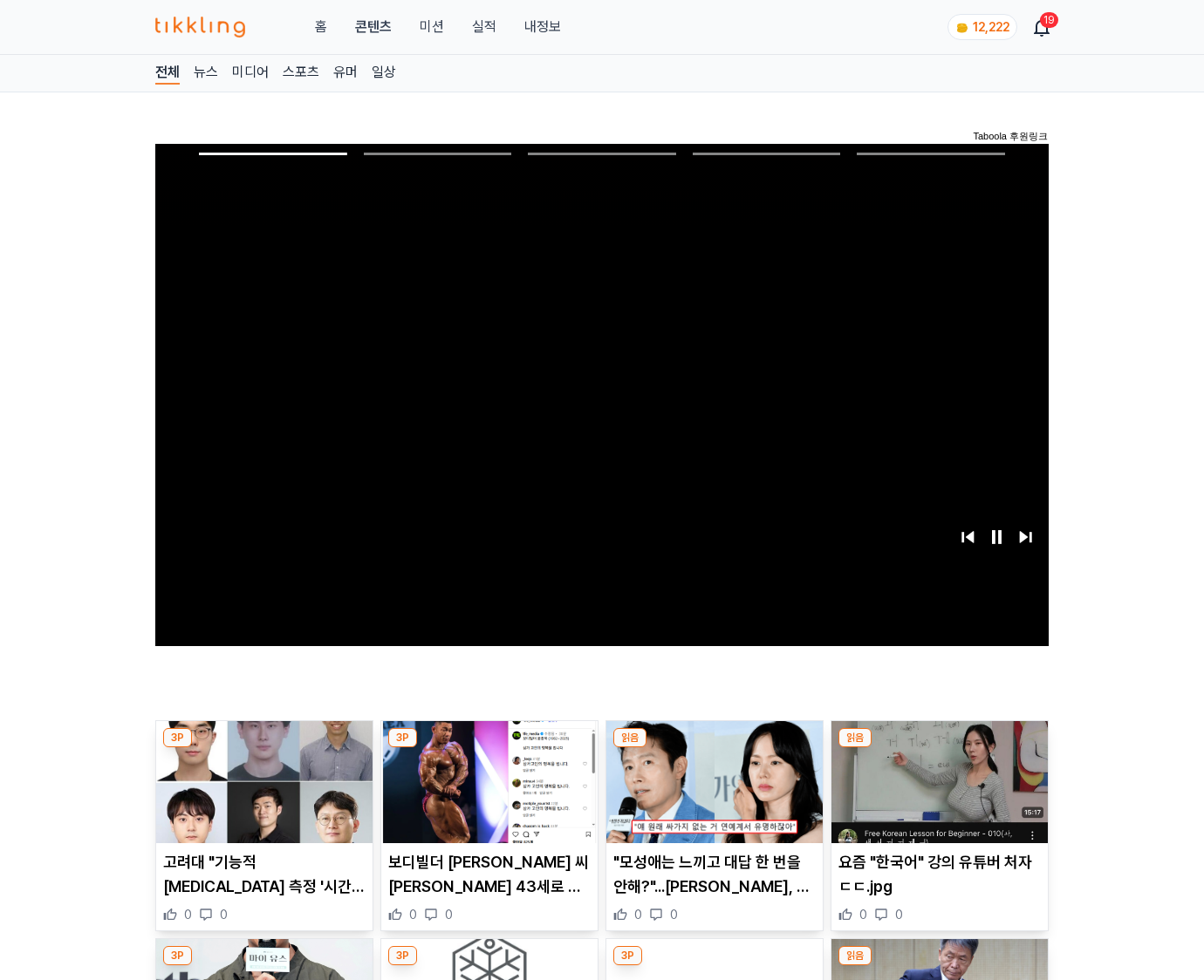
click at [939, 749] on img at bounding box center [940, 782] width 216 height 122
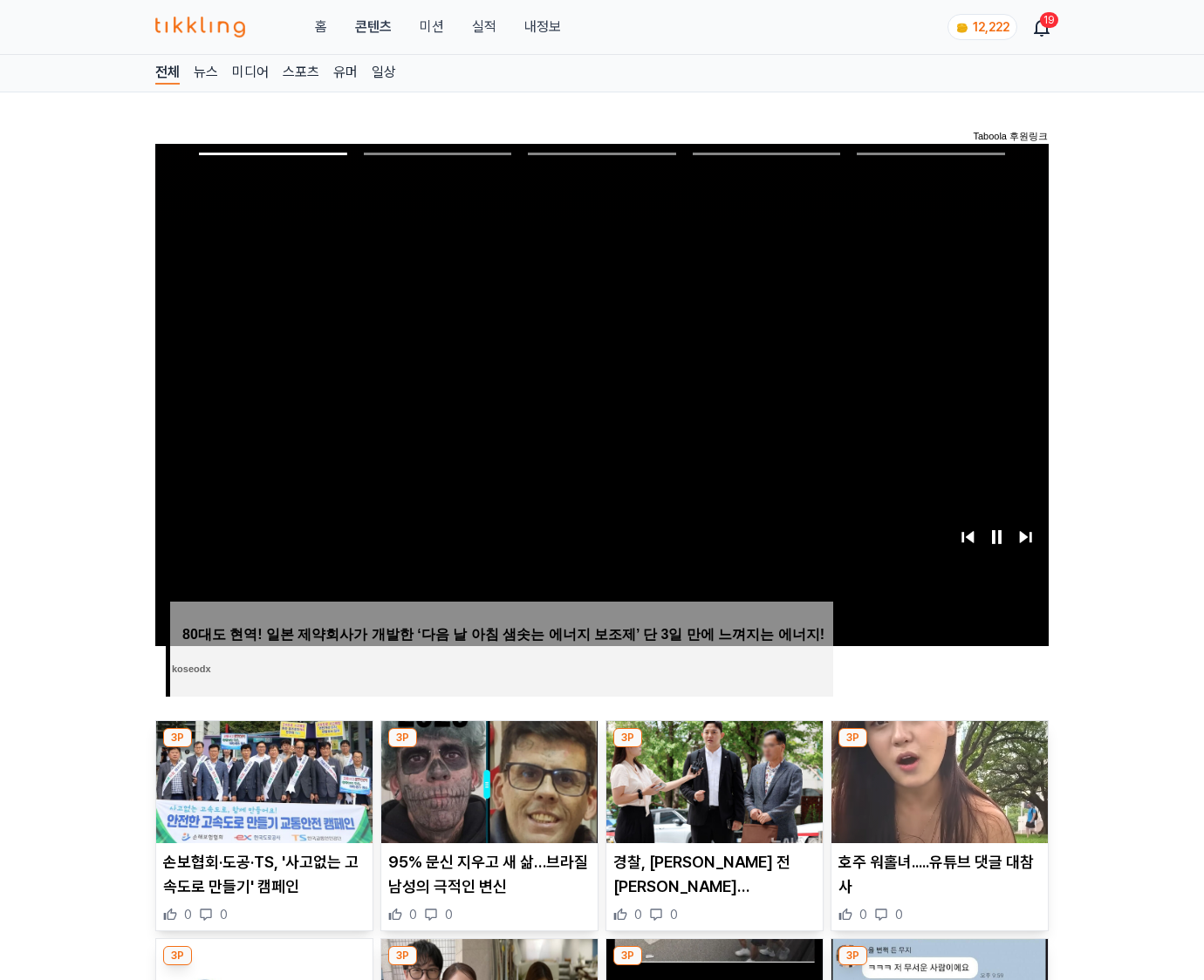
click at [939, 749] on img at bounding box center [940, 782] width 216 height 122
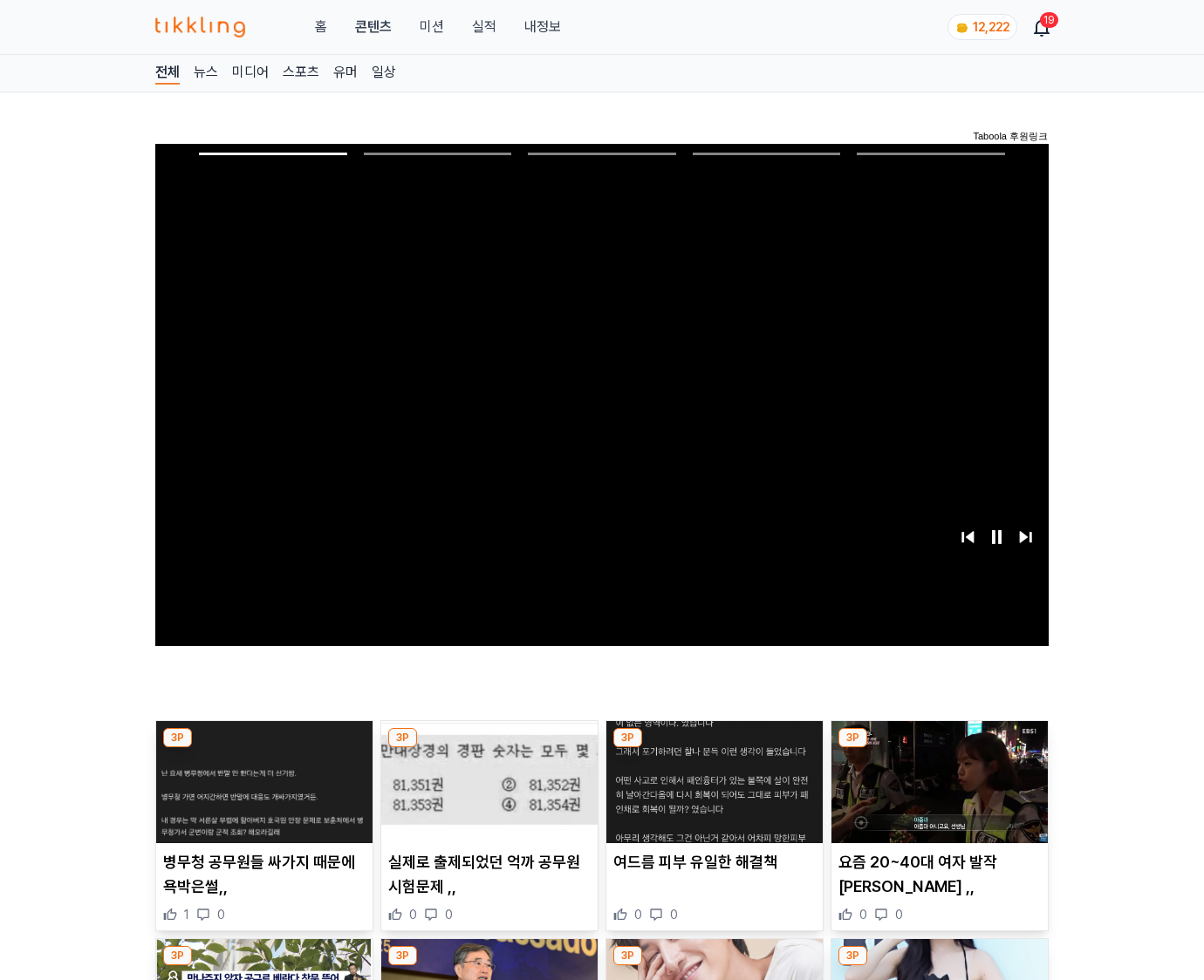
click at [939, 749] on img at bounding box center [940, 782] width 216 height 122
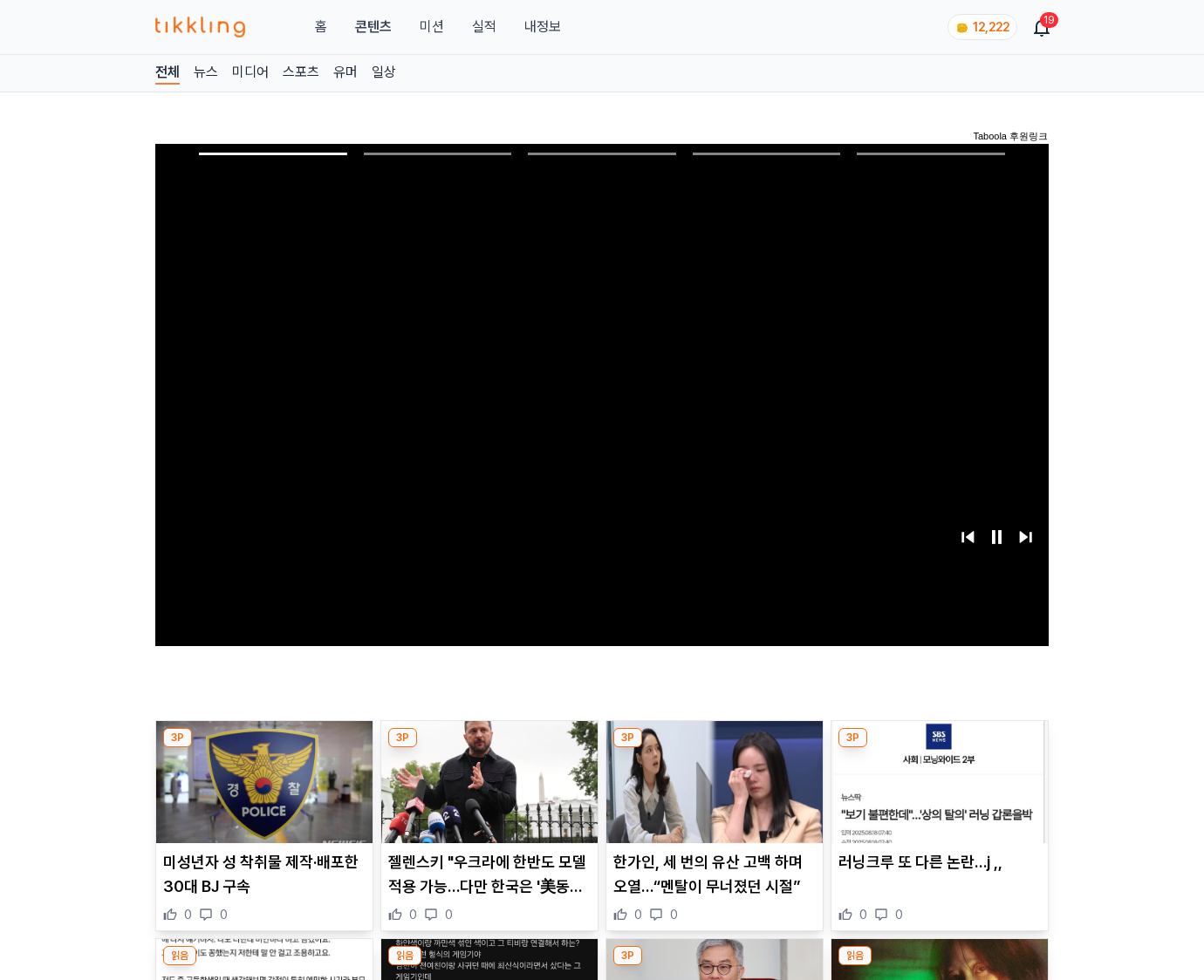
click at [939, 749] on img at bounding box center [940, 782] width 216 height 122
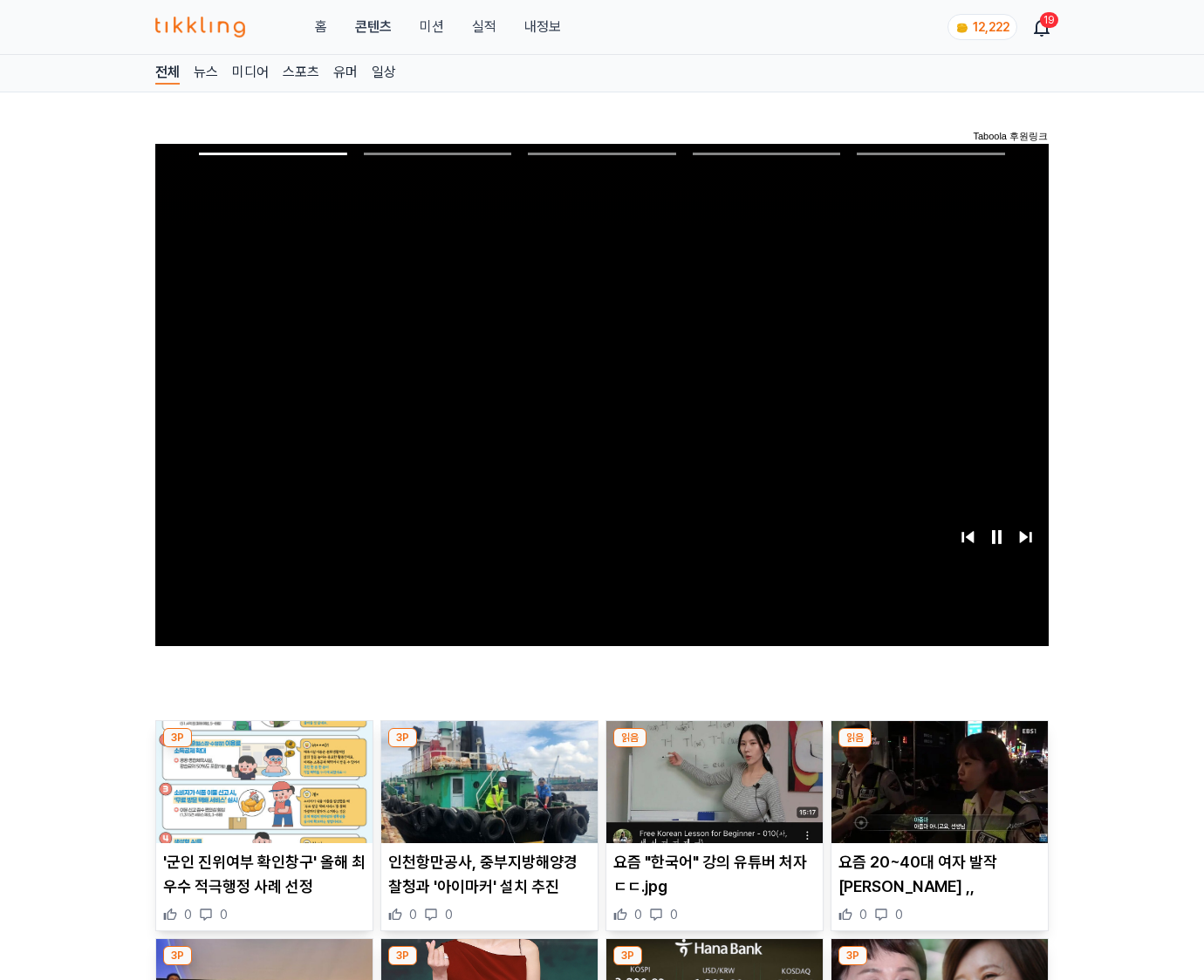
click at [939, 749] on img at bounding box center [940, 782] width 216 height 122
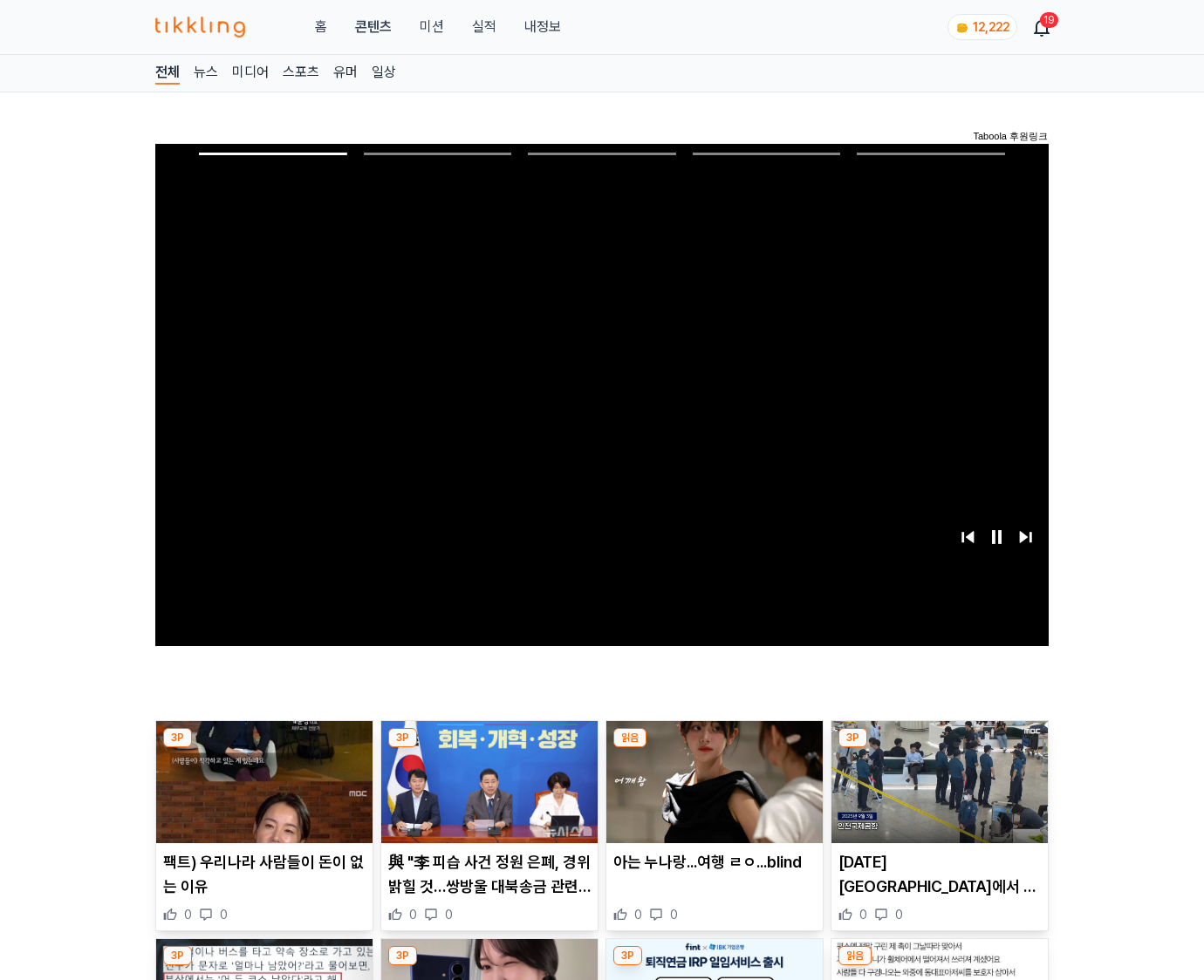
click at [939, 749] on img at bounding box center [940, 782] width 216 height 122
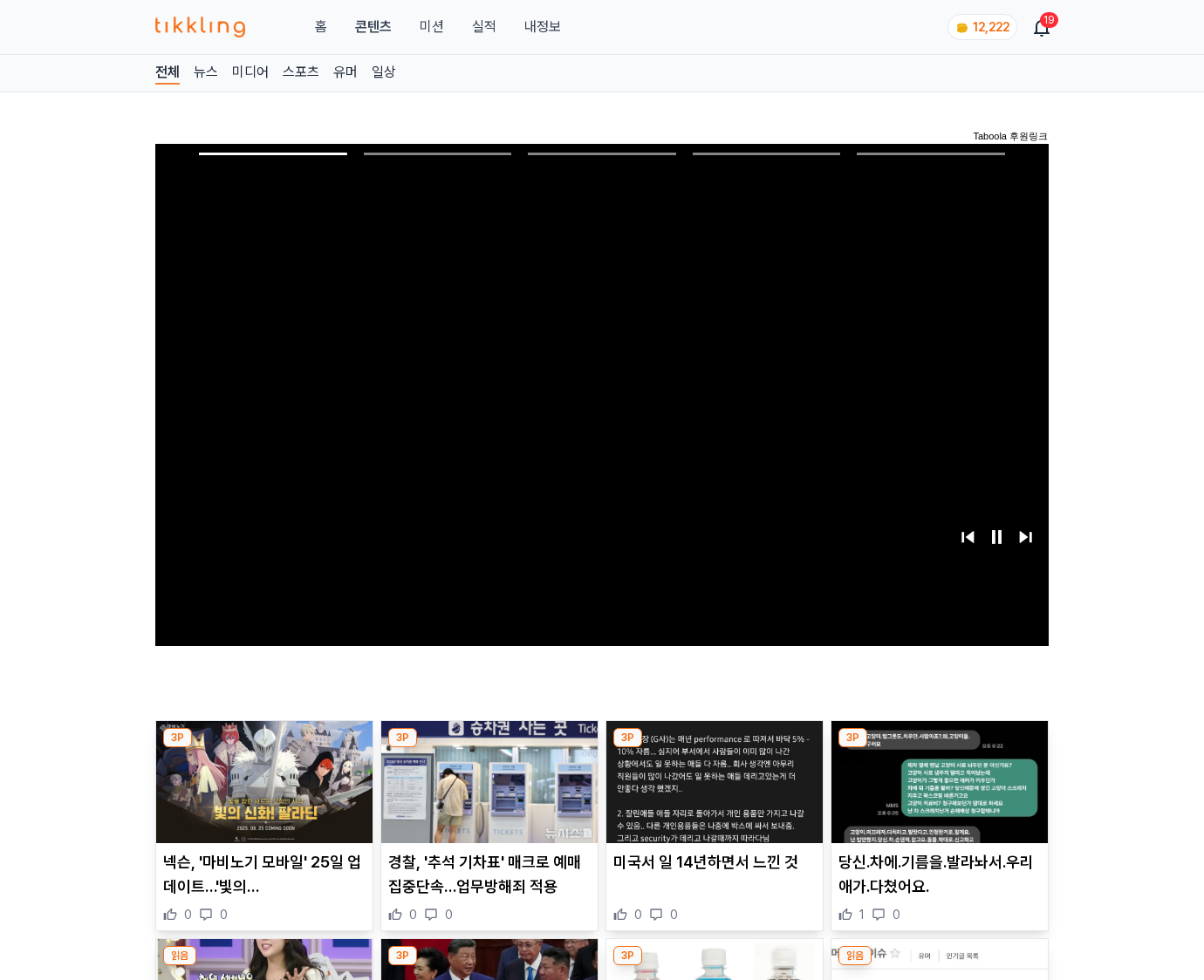
click at [939, 749] on img at bounding box center [940, 782] width 216 height 122
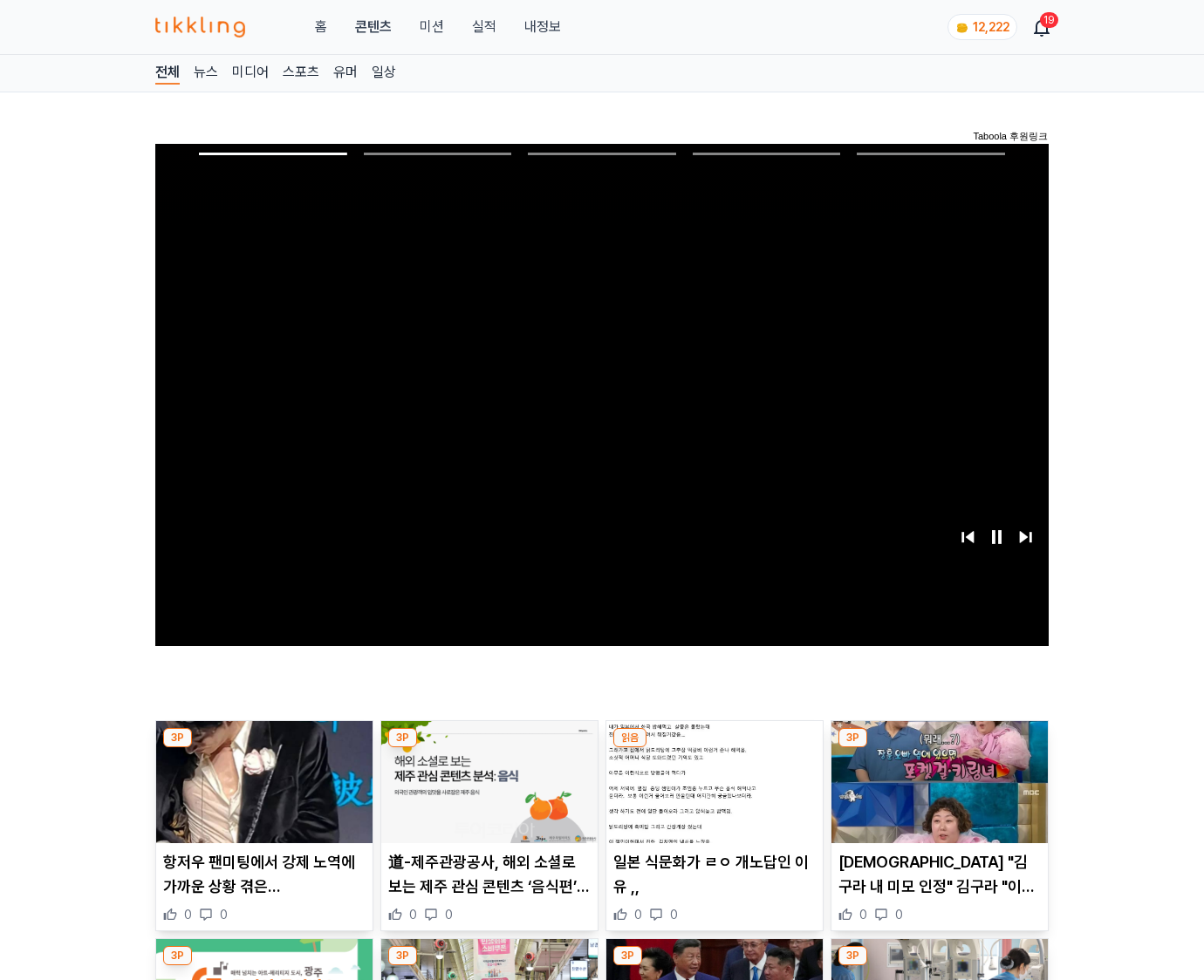
click at [939, 749] on img at bounding box center [940, 782] width 216 height 122
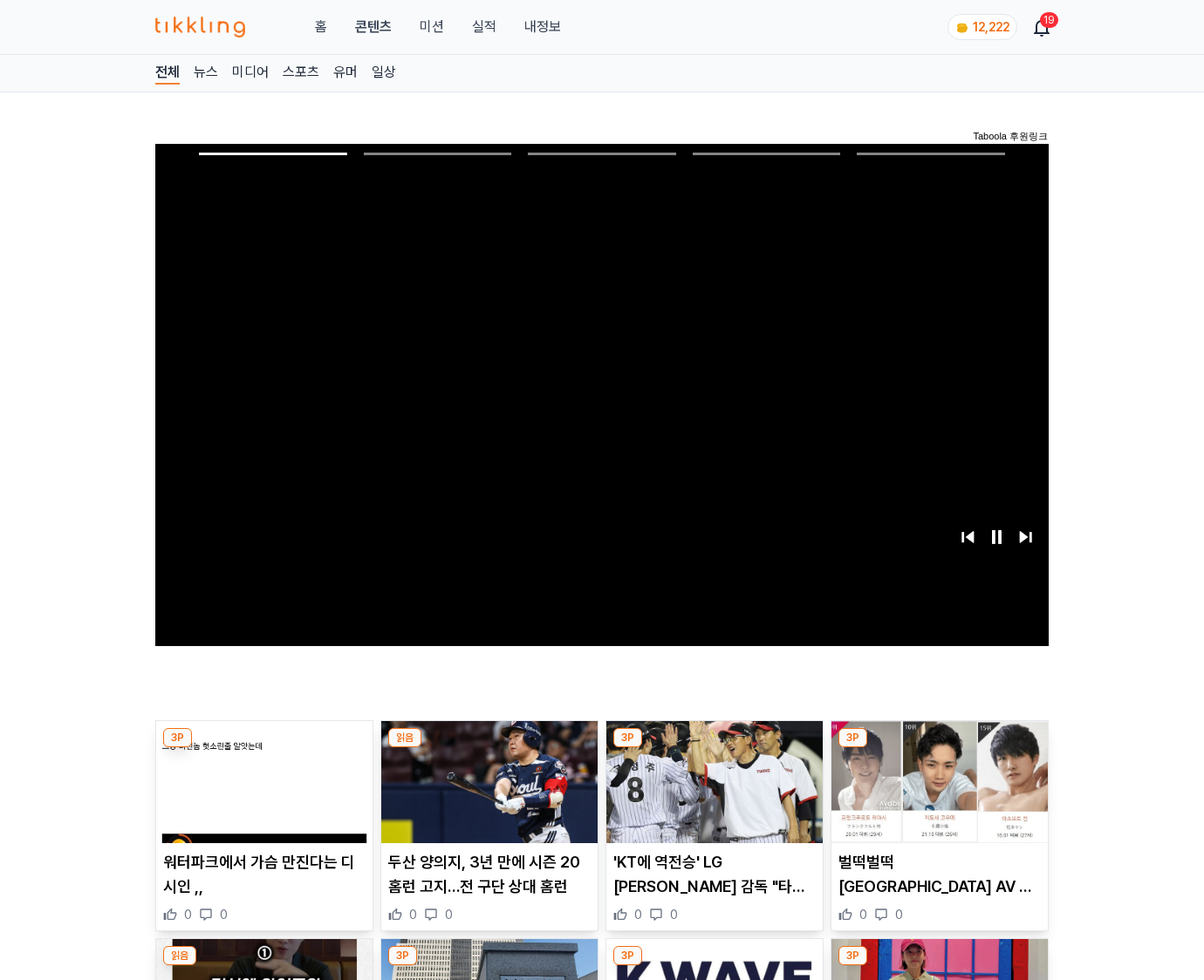
click at [939, 749] on img at bounding box center [940, 782] width 216 height 122
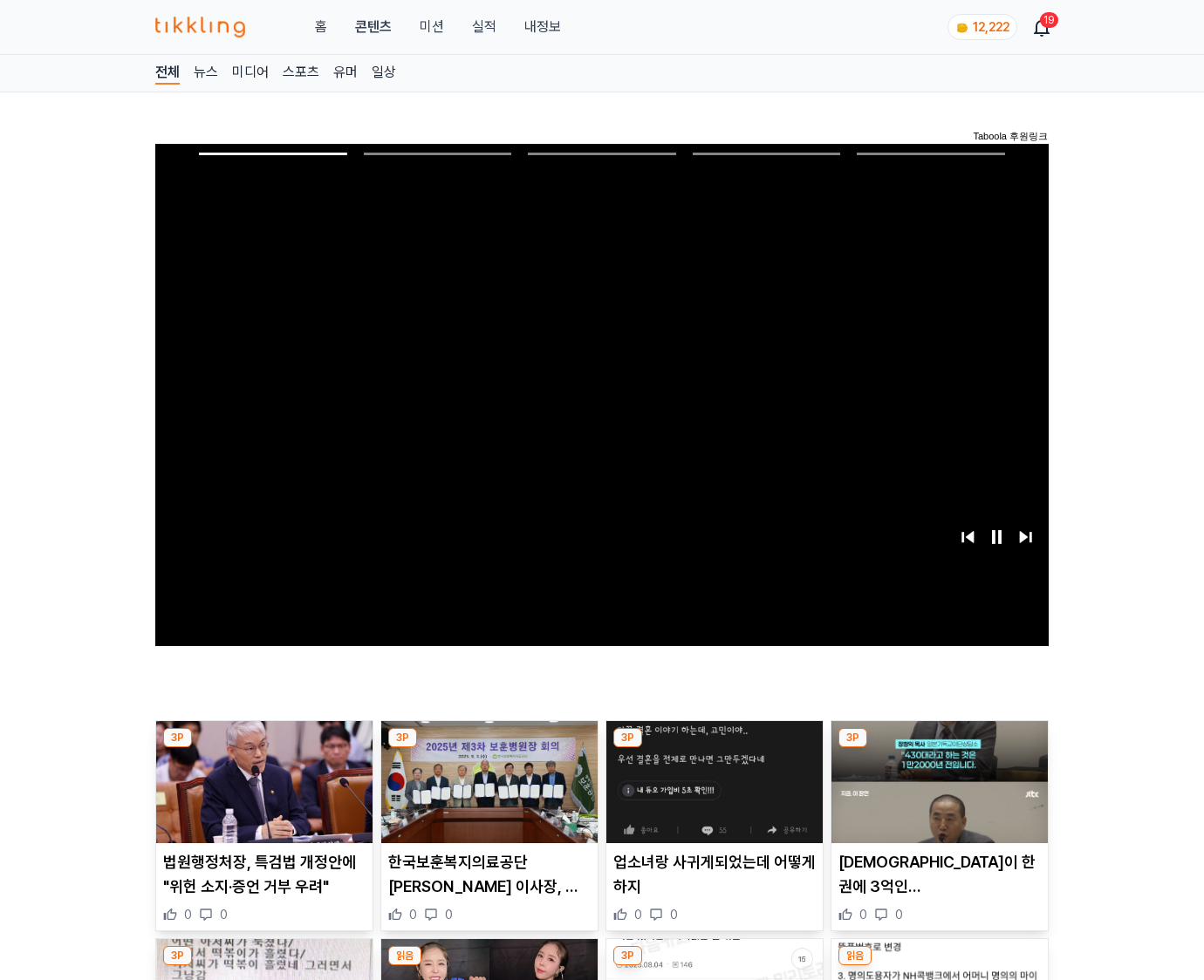
click at [939, 749] on img at bounding box center [940, 782] width 216 height 122
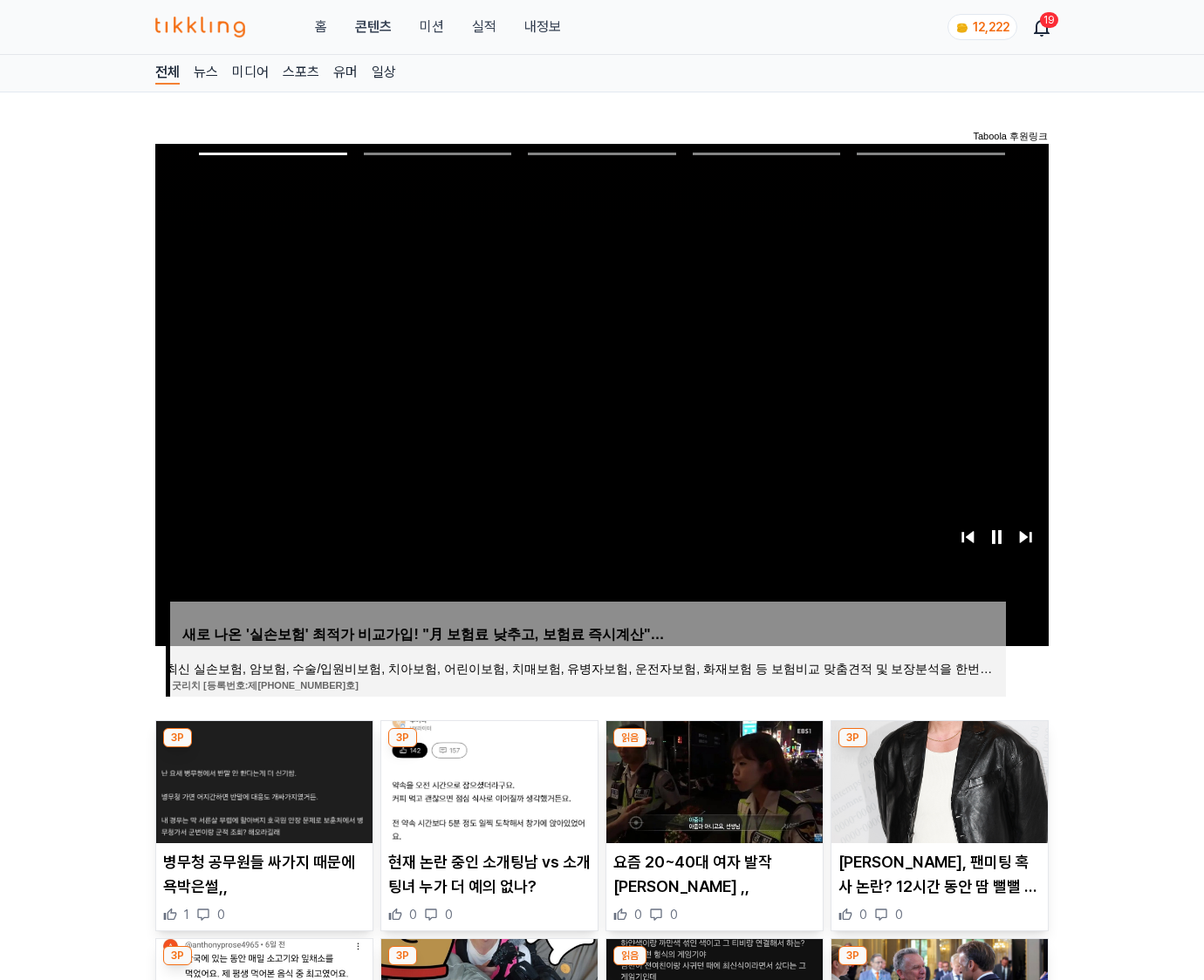
click at [939, 749] on img at bounding box center [940, 782] width 216 height 122
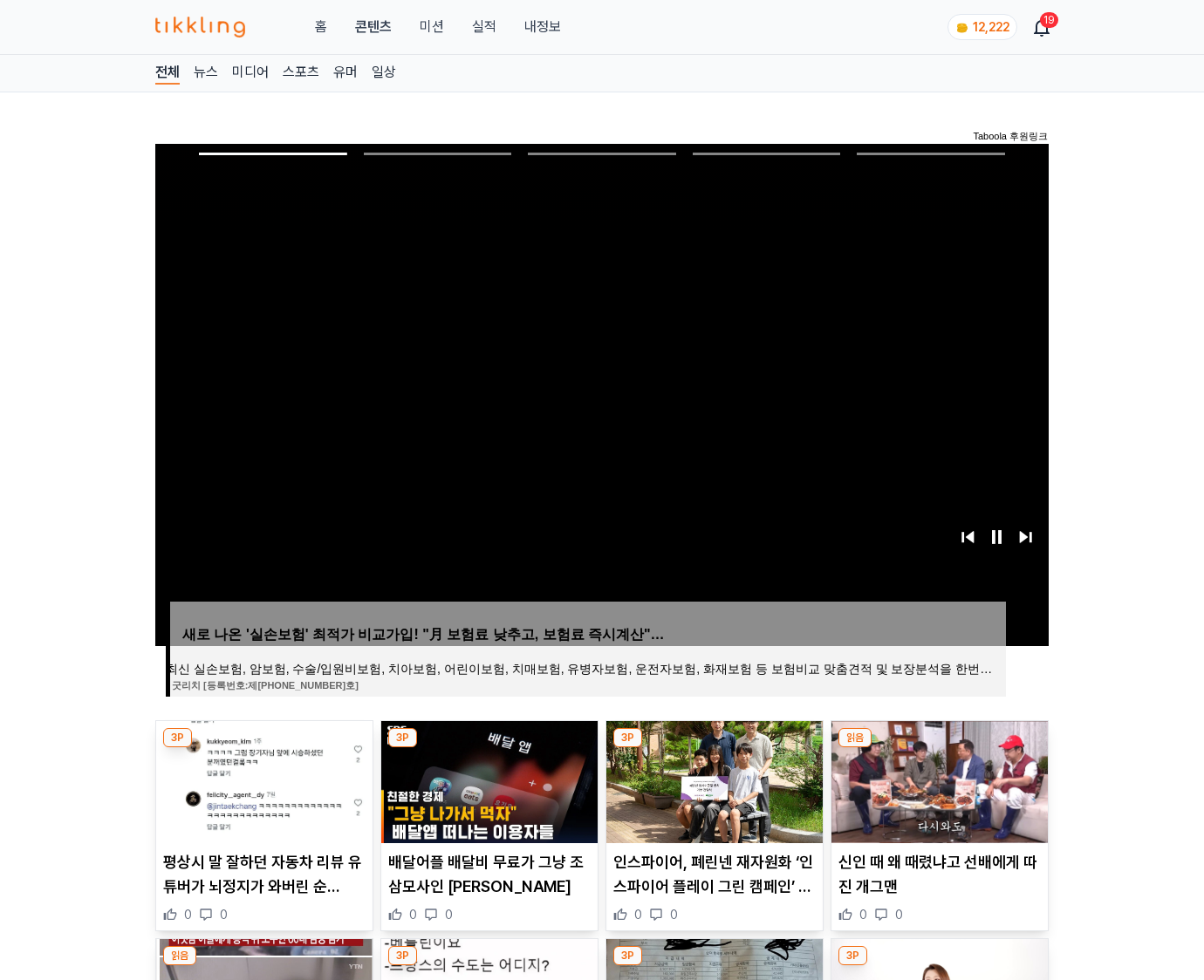
click at [939, 749] on img at bounding box center [940, 782] width 216 height 122
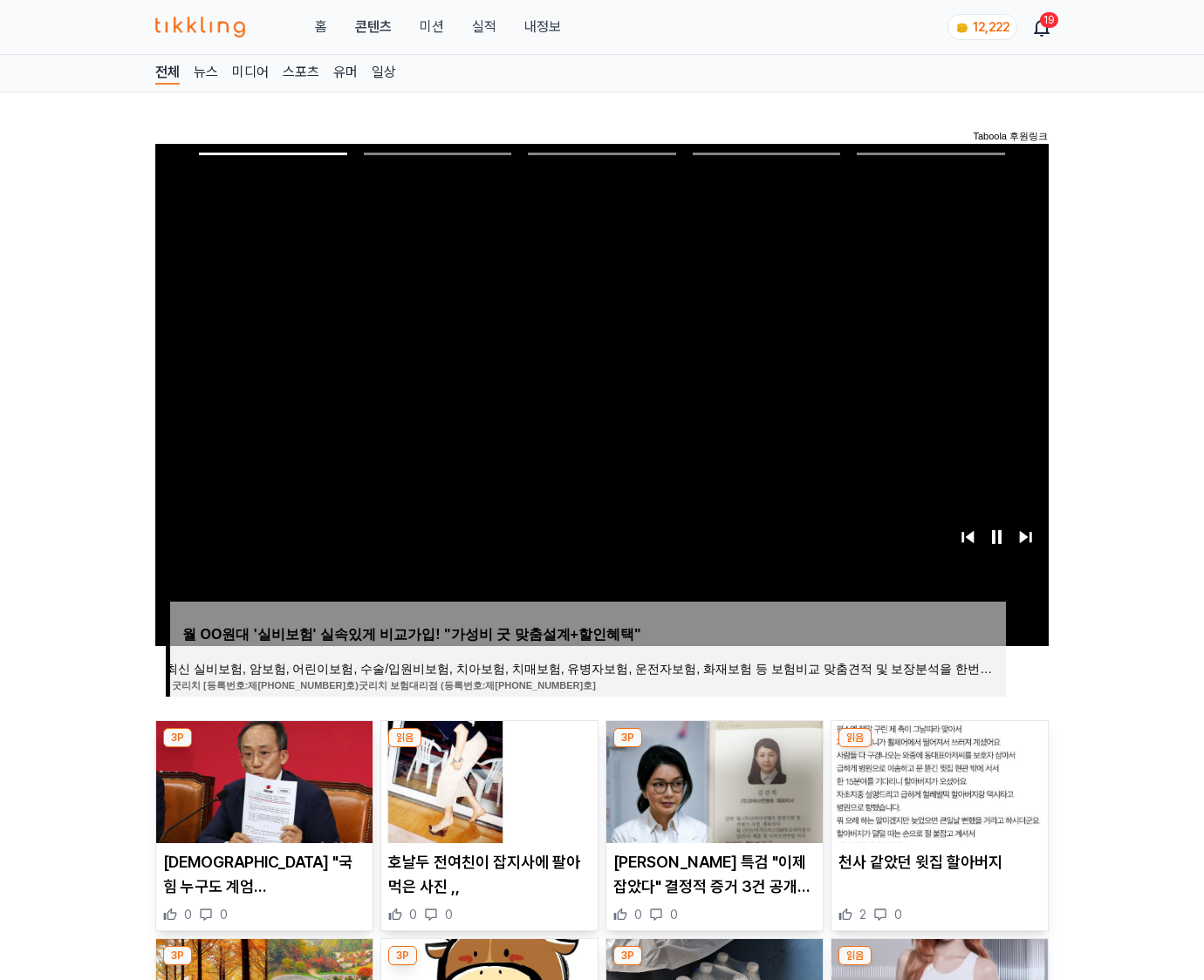
click at [939, 749] on img at bounding box center [940, 782] width 216 height 122
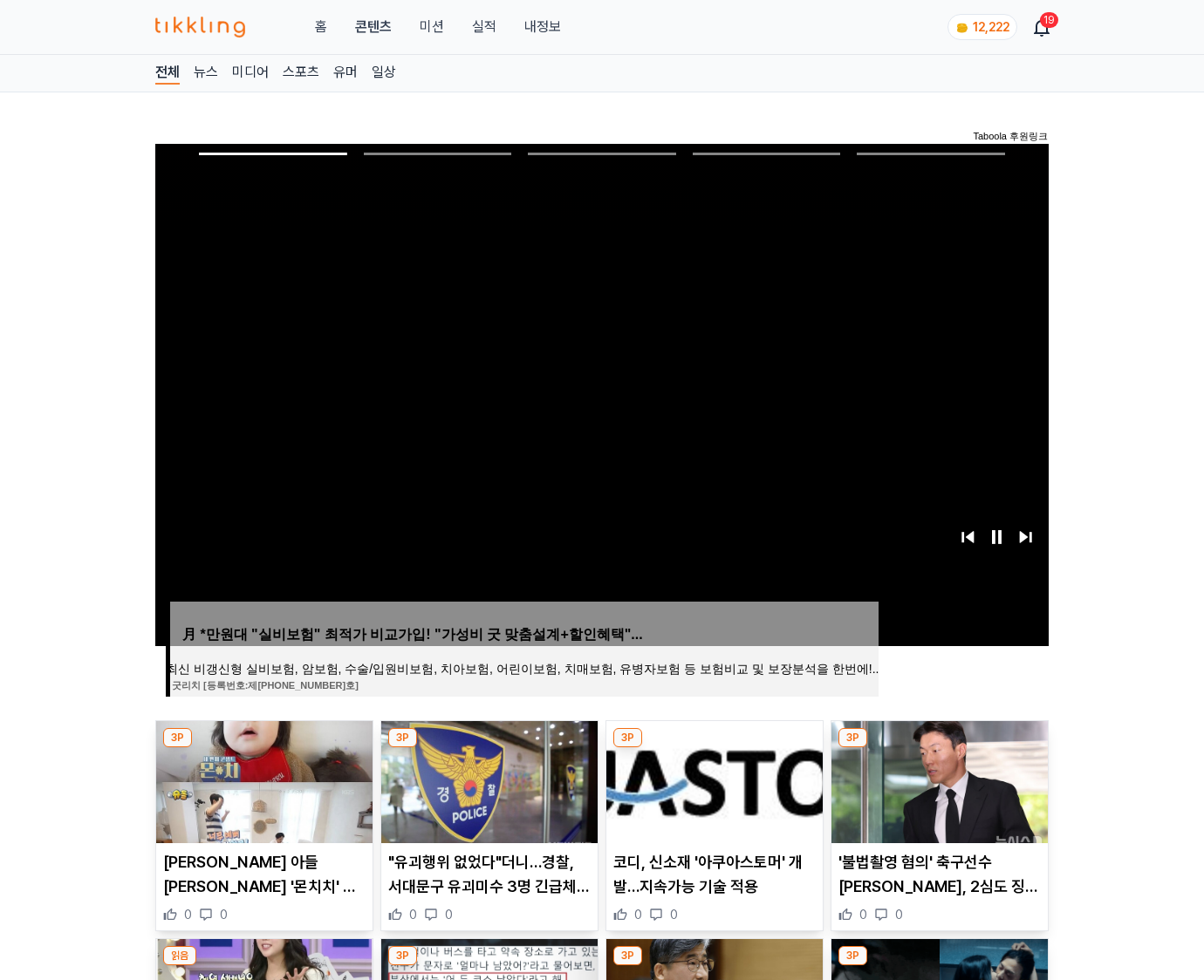
click at [939, 749] on img at bounding box center [940, 782] width 216 height 122
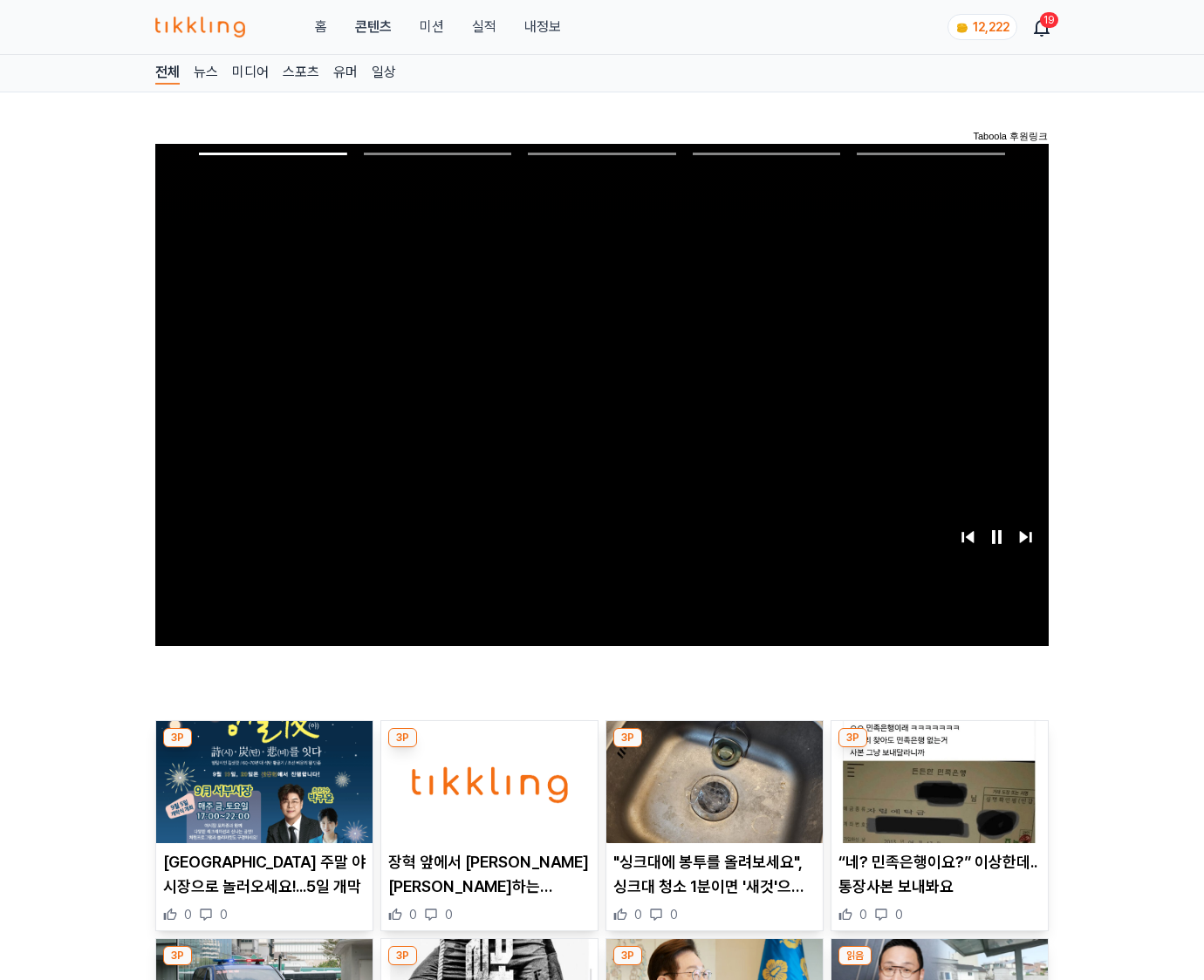
click at [939, 749] on img at bounding box center [940, 782] width 216 height 122
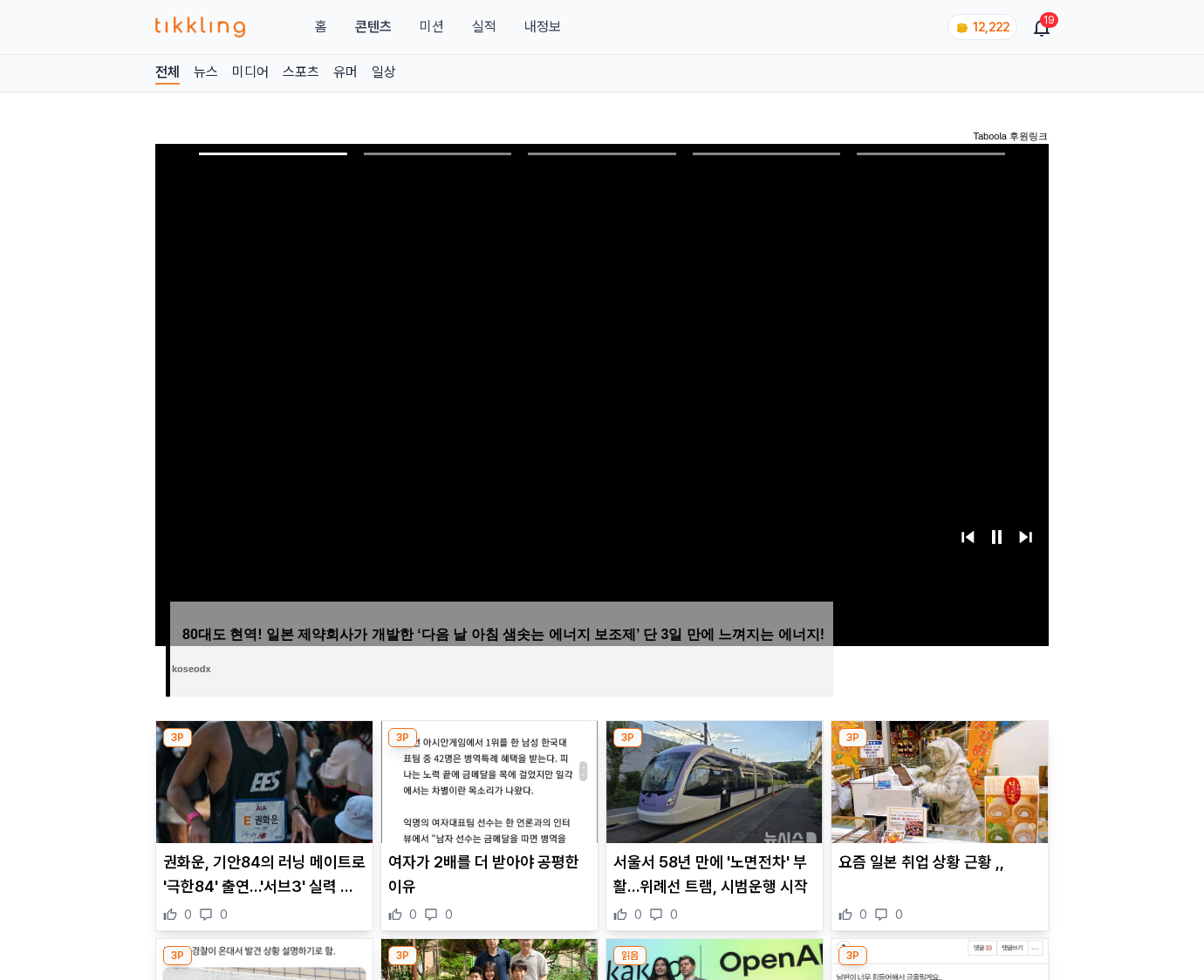
click at [939, 749] on img at bounding box center [940, 782] width 216 height 122
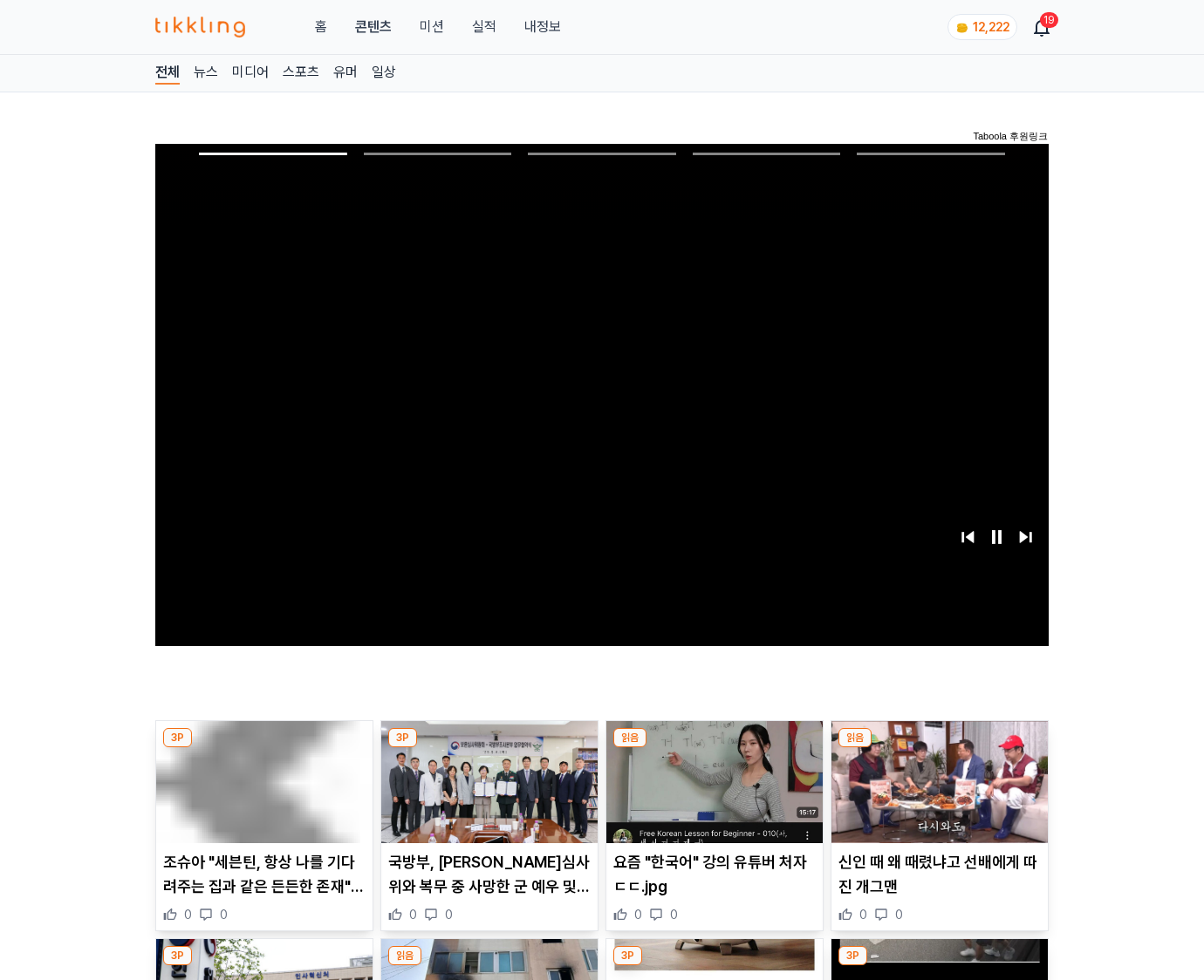
click at [939, 749] on img at bounding box center [940, 782] width 216 height 122
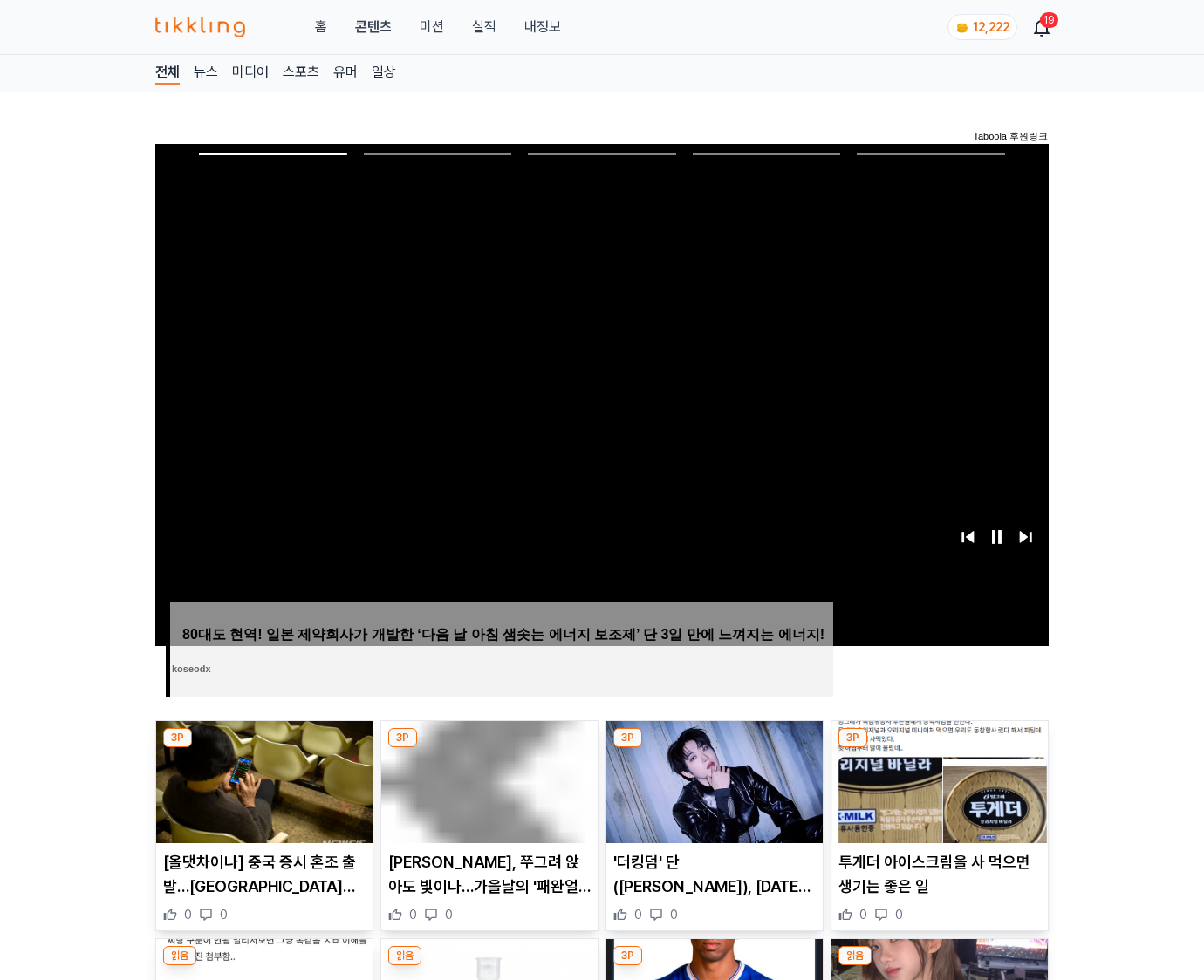
click at [939, 749] on img at bounding box center [940, 782] width 216 height 122
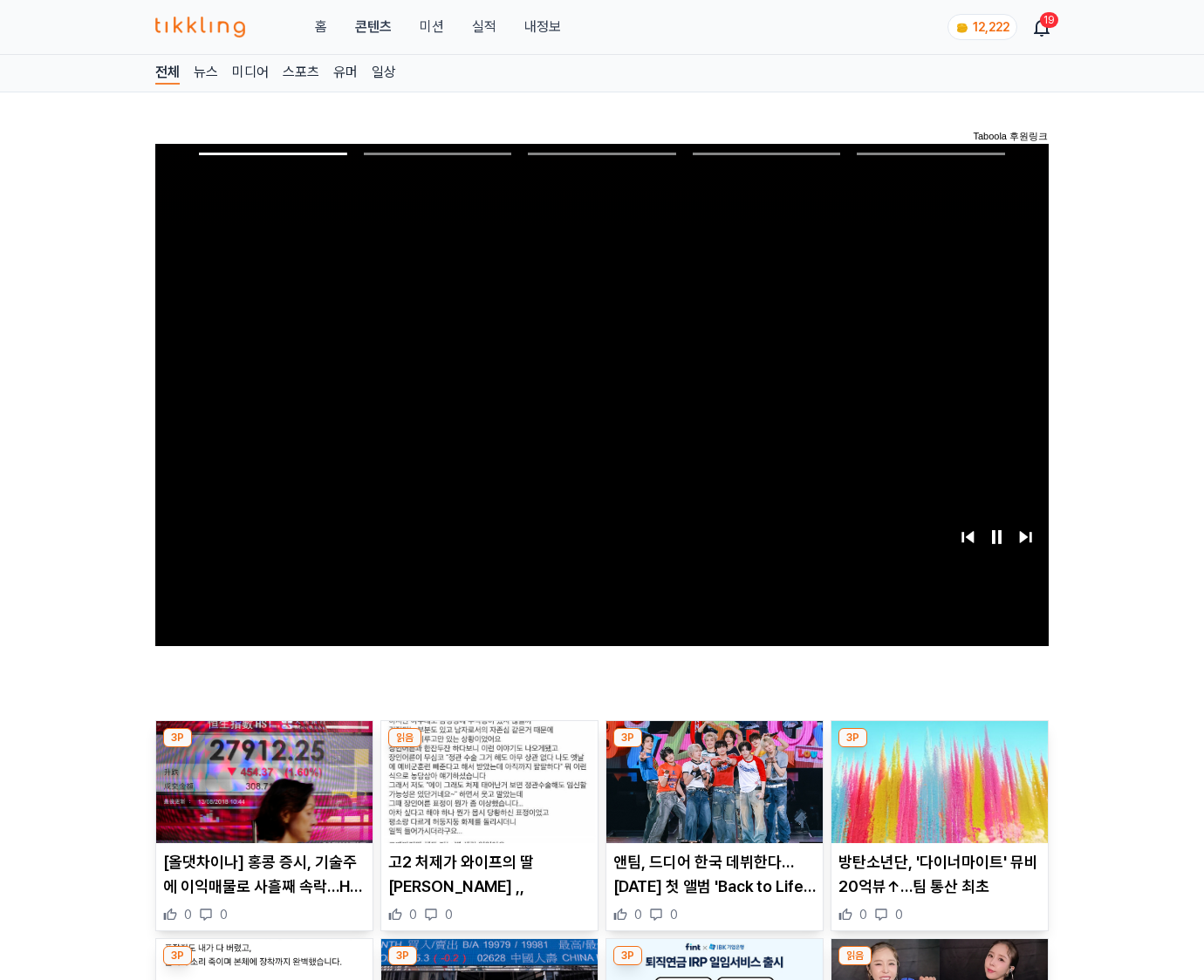
click at [939, 749] on img at bounding box center [940, 782] width 216 height 122
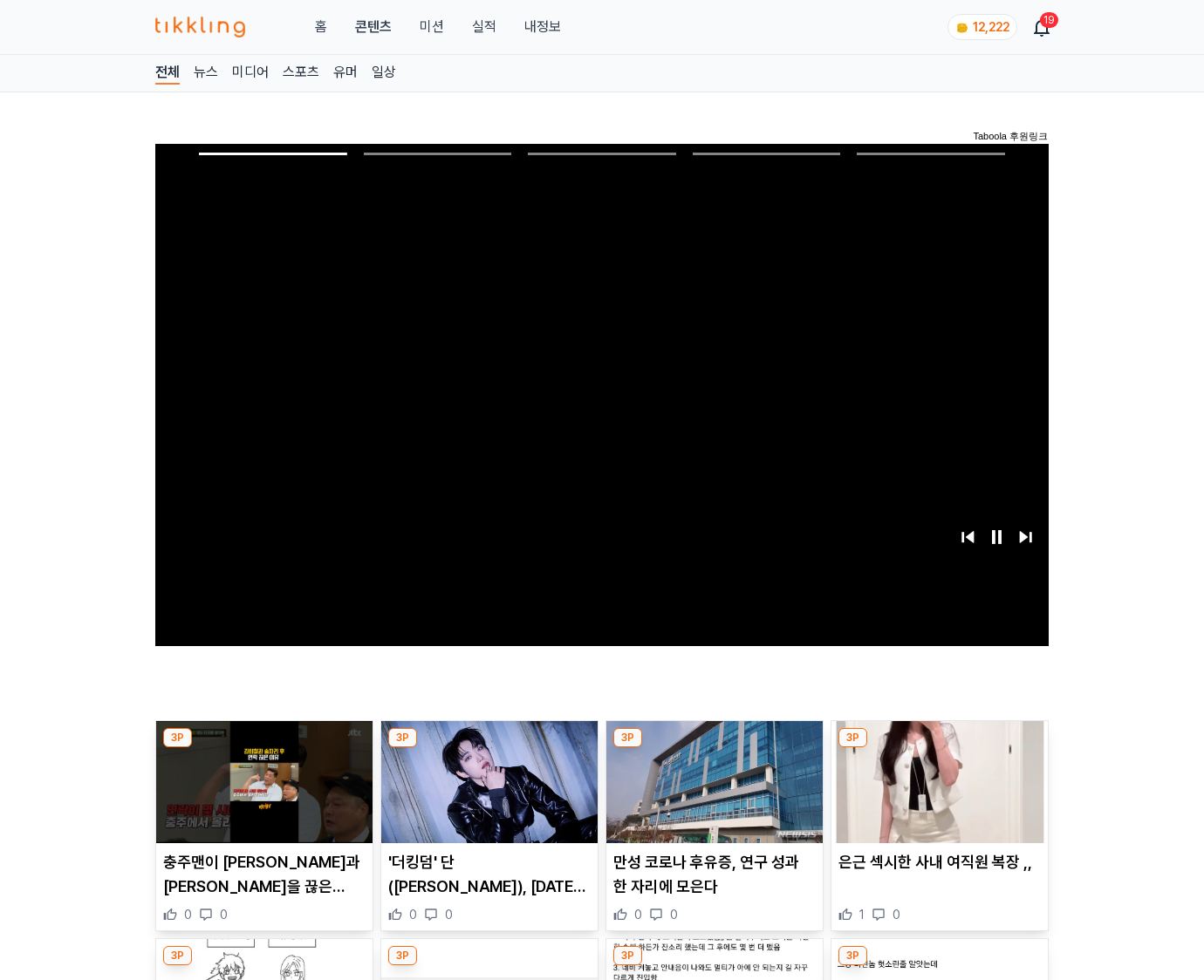
click at [939, 749] on img at bounding box center [940, 782] width 216 height 122
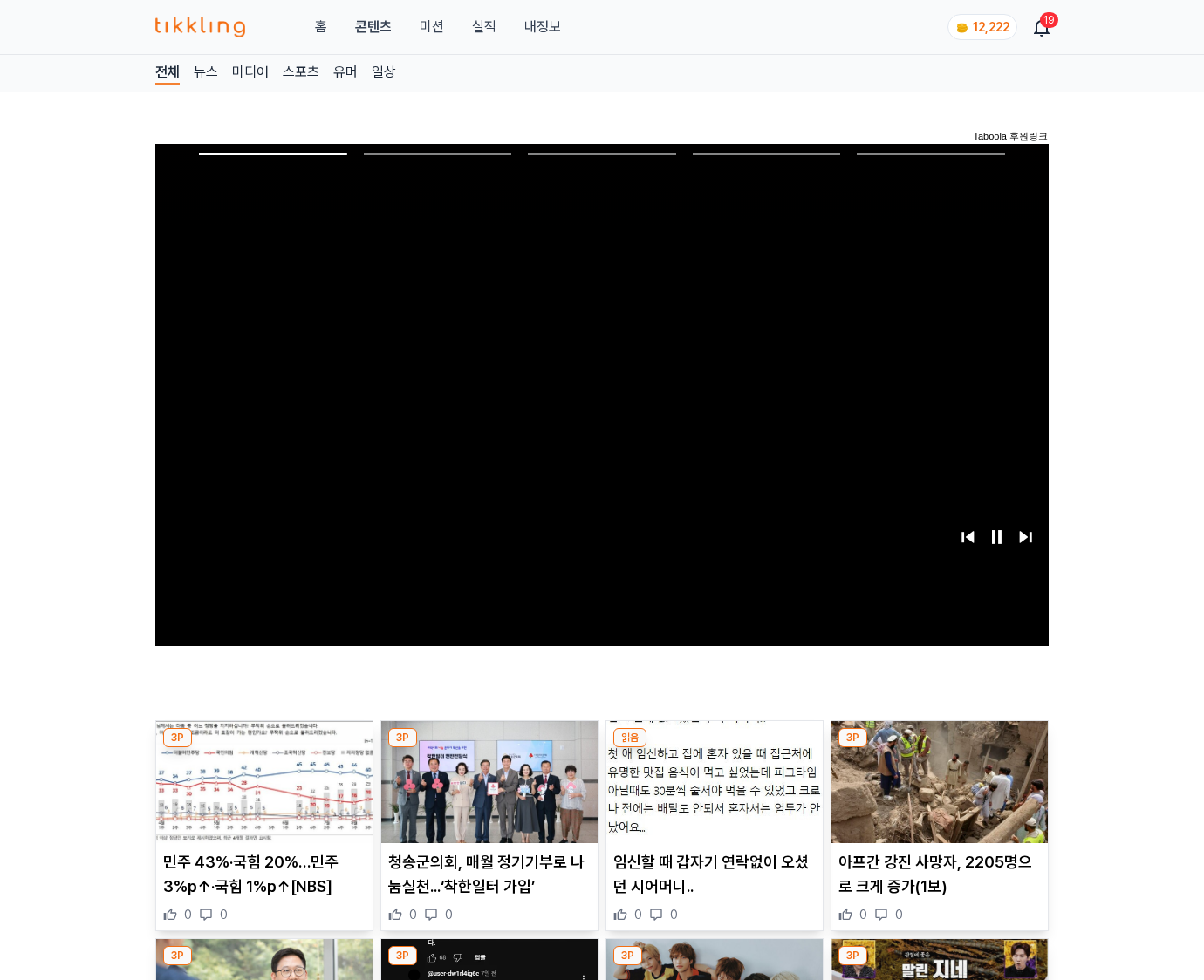
click at [939, 749] on img at bounding box center [940, 782] width 216 height 122
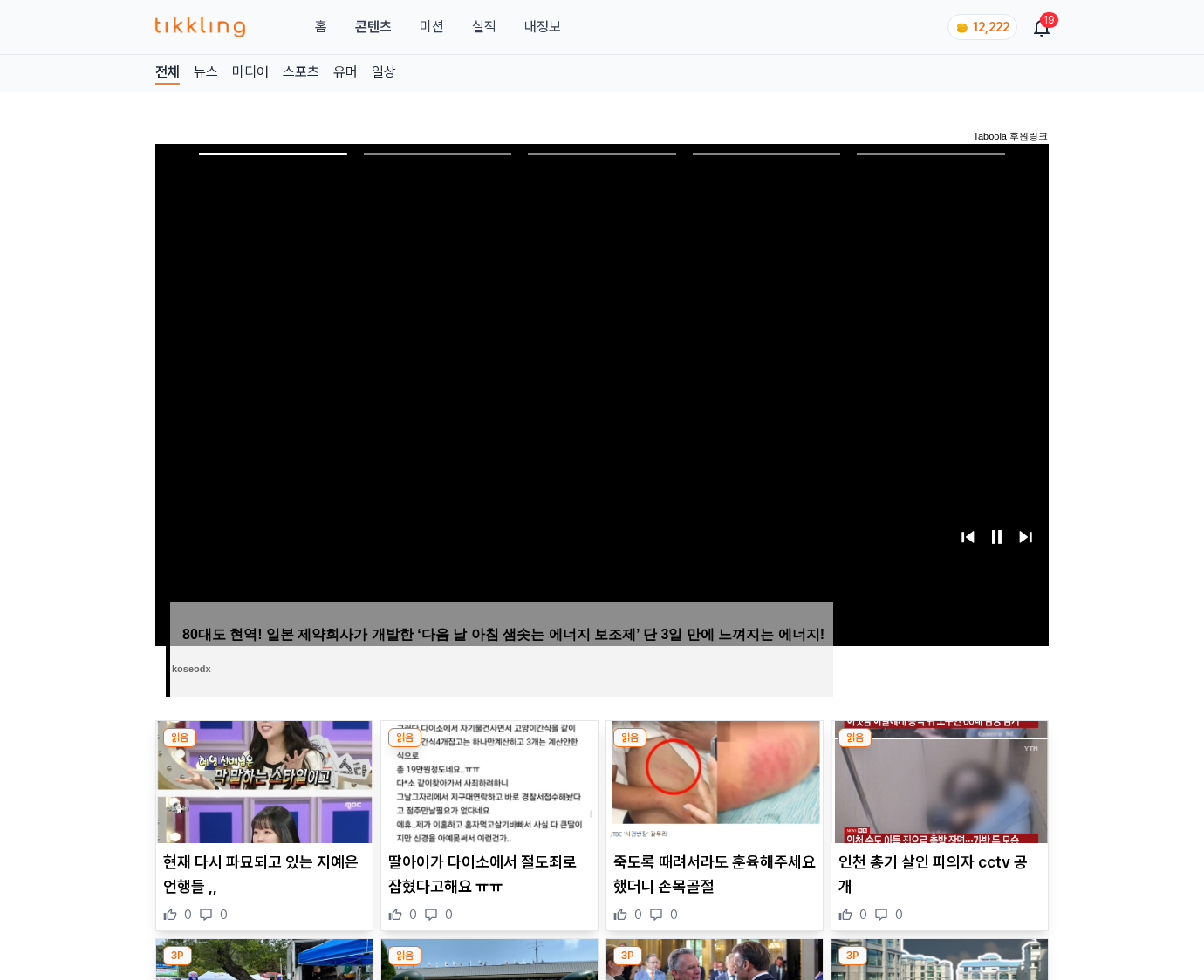
click at [939, 749] on img at bounding box center [940, 782] width 216 height 122
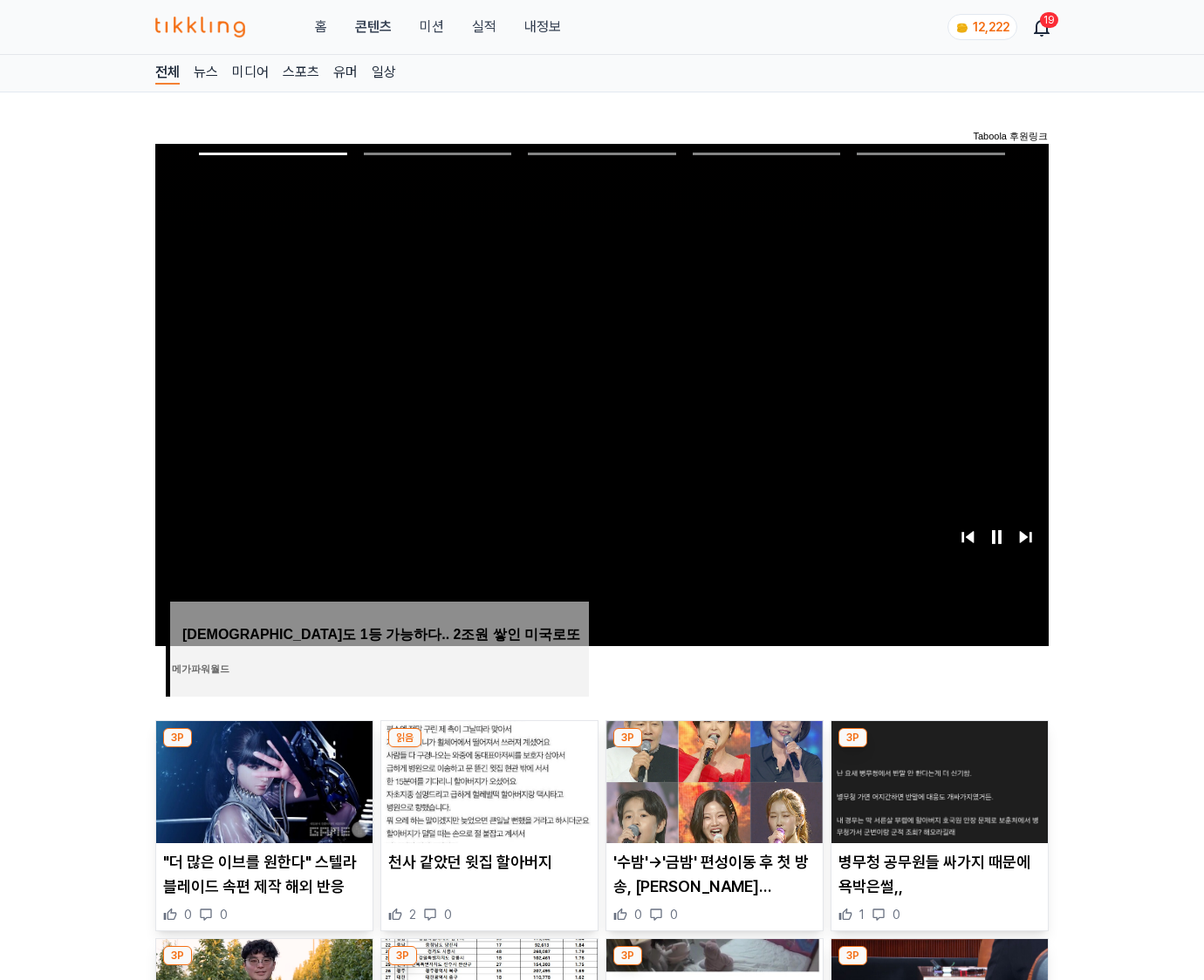
click at [939, 749] on img at bounding box center [940, 782] width 216 height 122
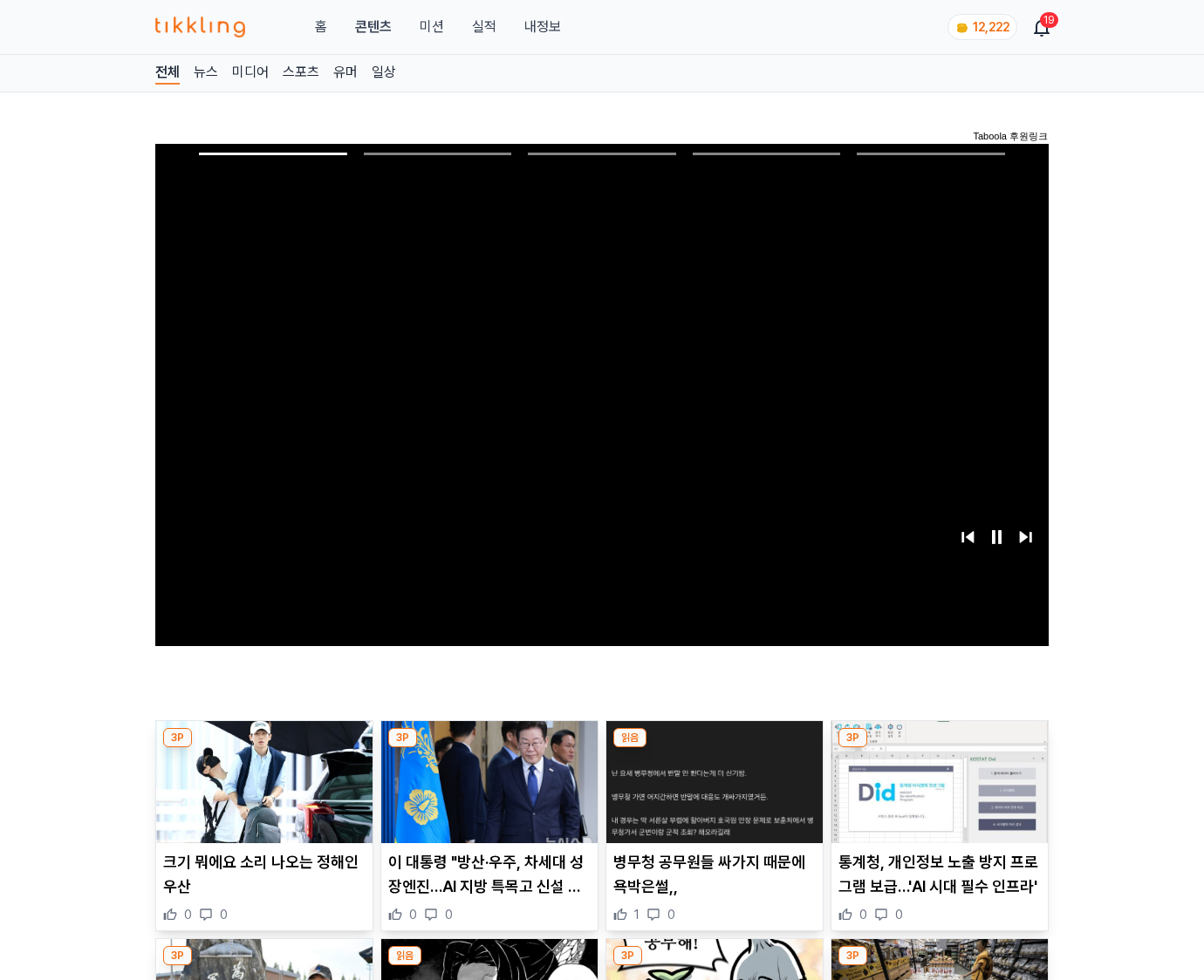
click at [939, 749] on img at bounding box center [940, 782] width 216 height 122
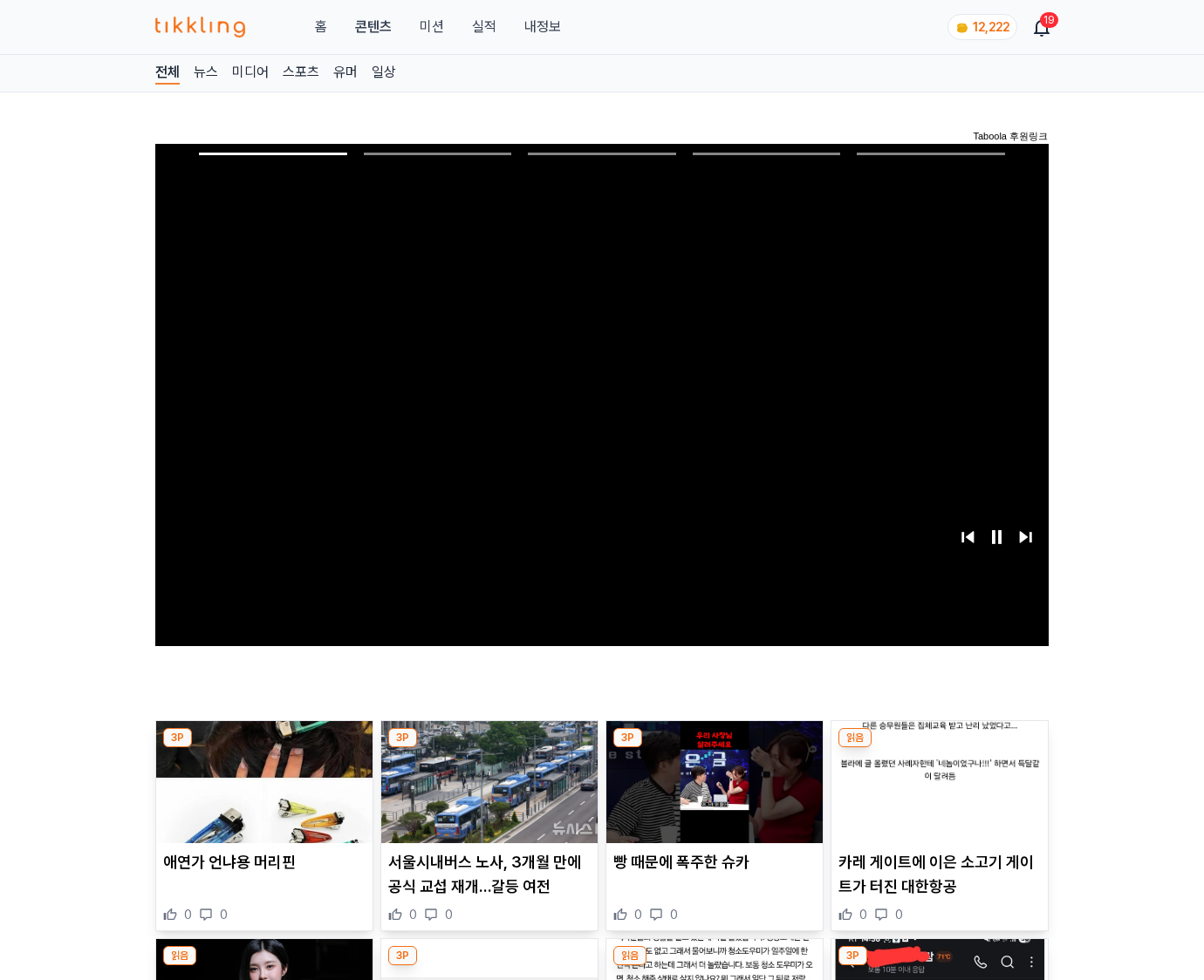
click at [939, 749] on img at bounding box center [940, 782] width 216 height 122
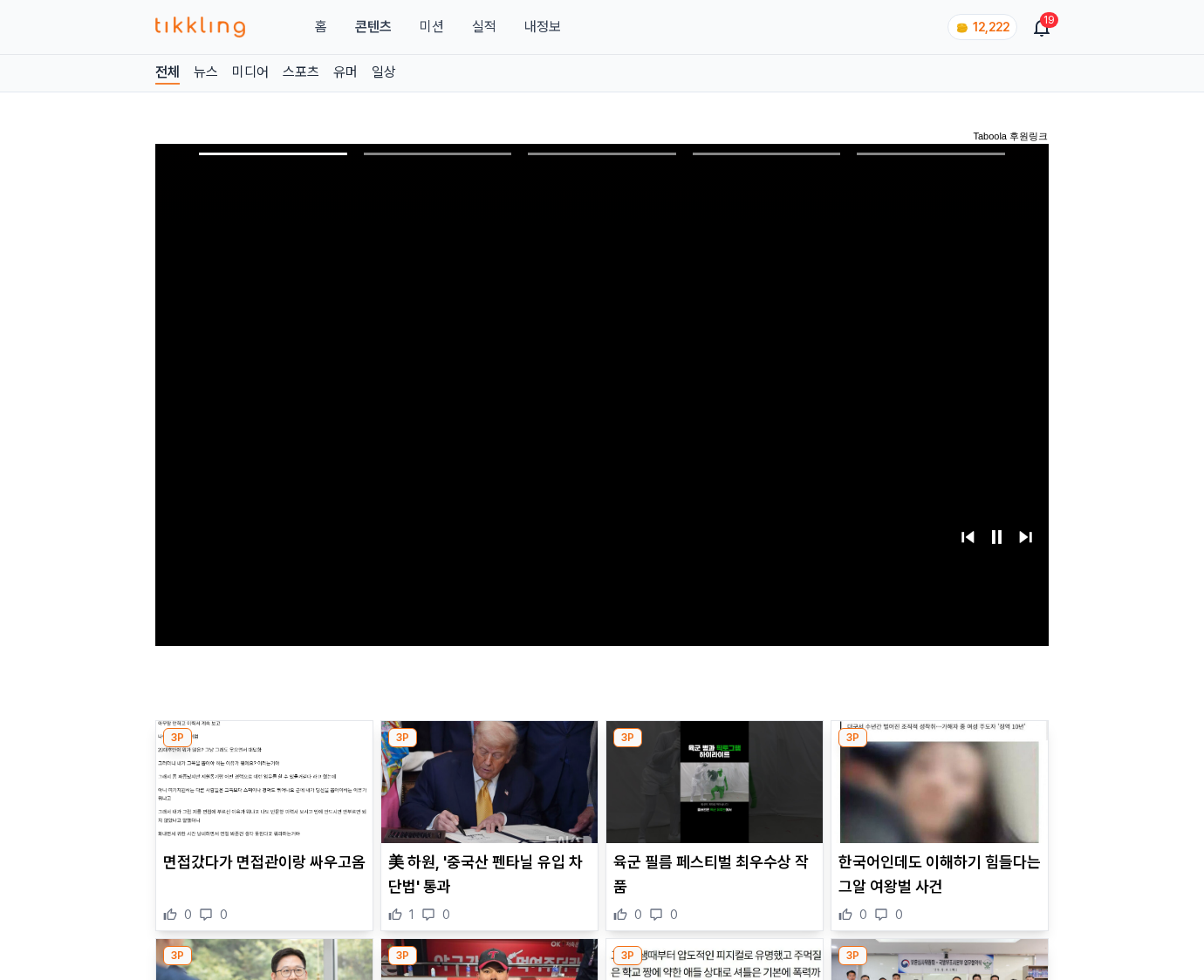
click at [939, 749] on img at bounding box center [940, 782] width 216 height 122
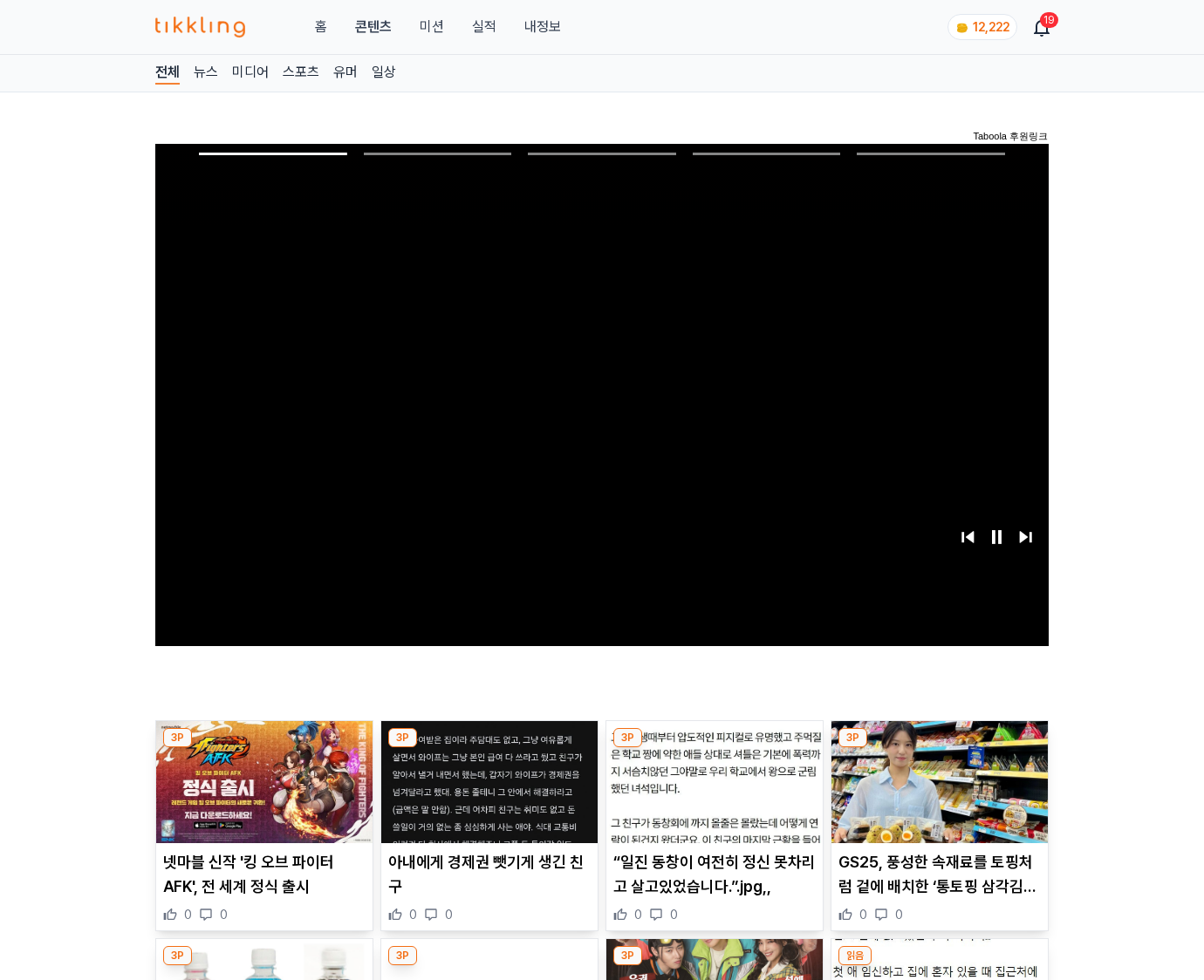
click at [939, 749] on img at bounding box center [940, 782] width 216 height 122
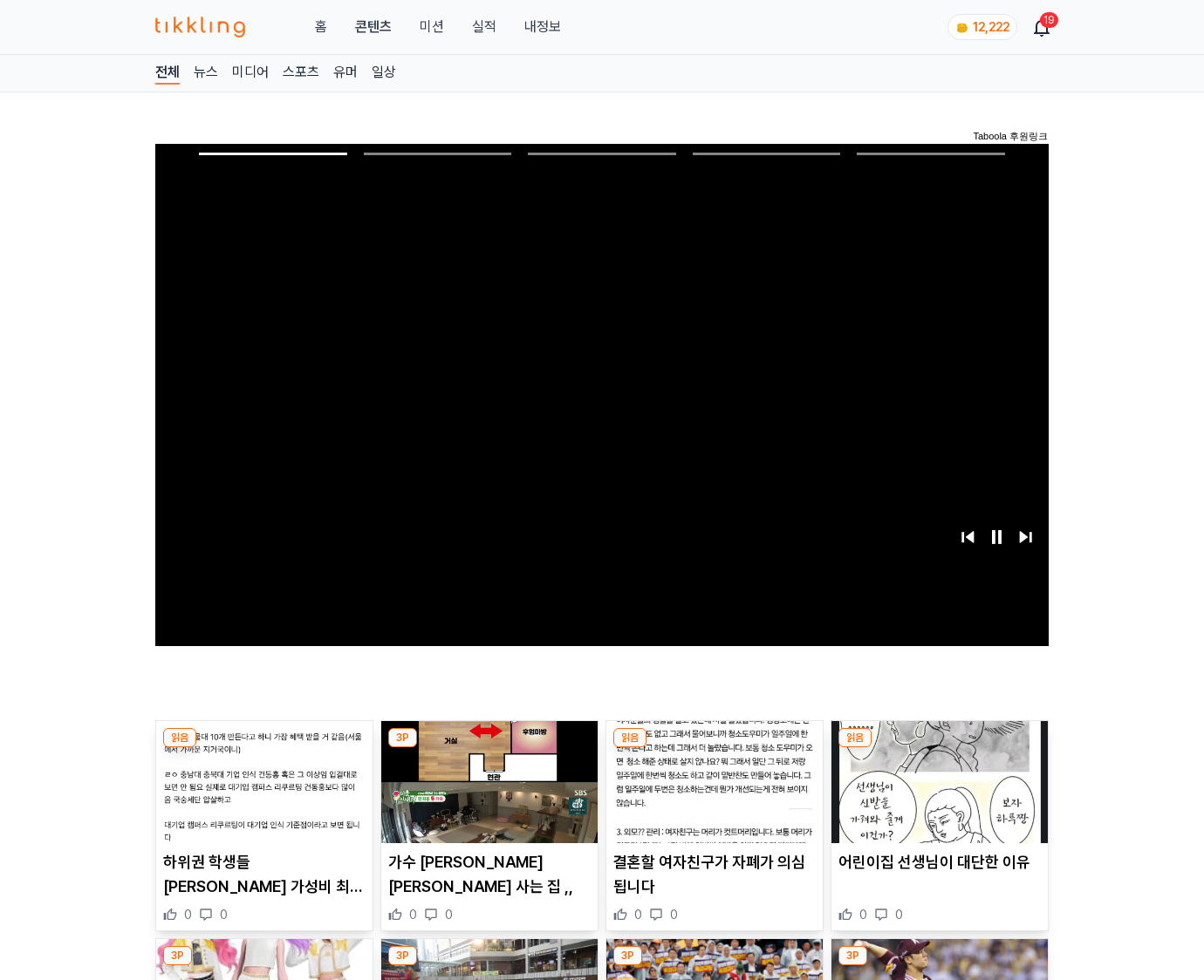
click at [939, 749] on img at bounding box center [940, 782] width 216 height 122
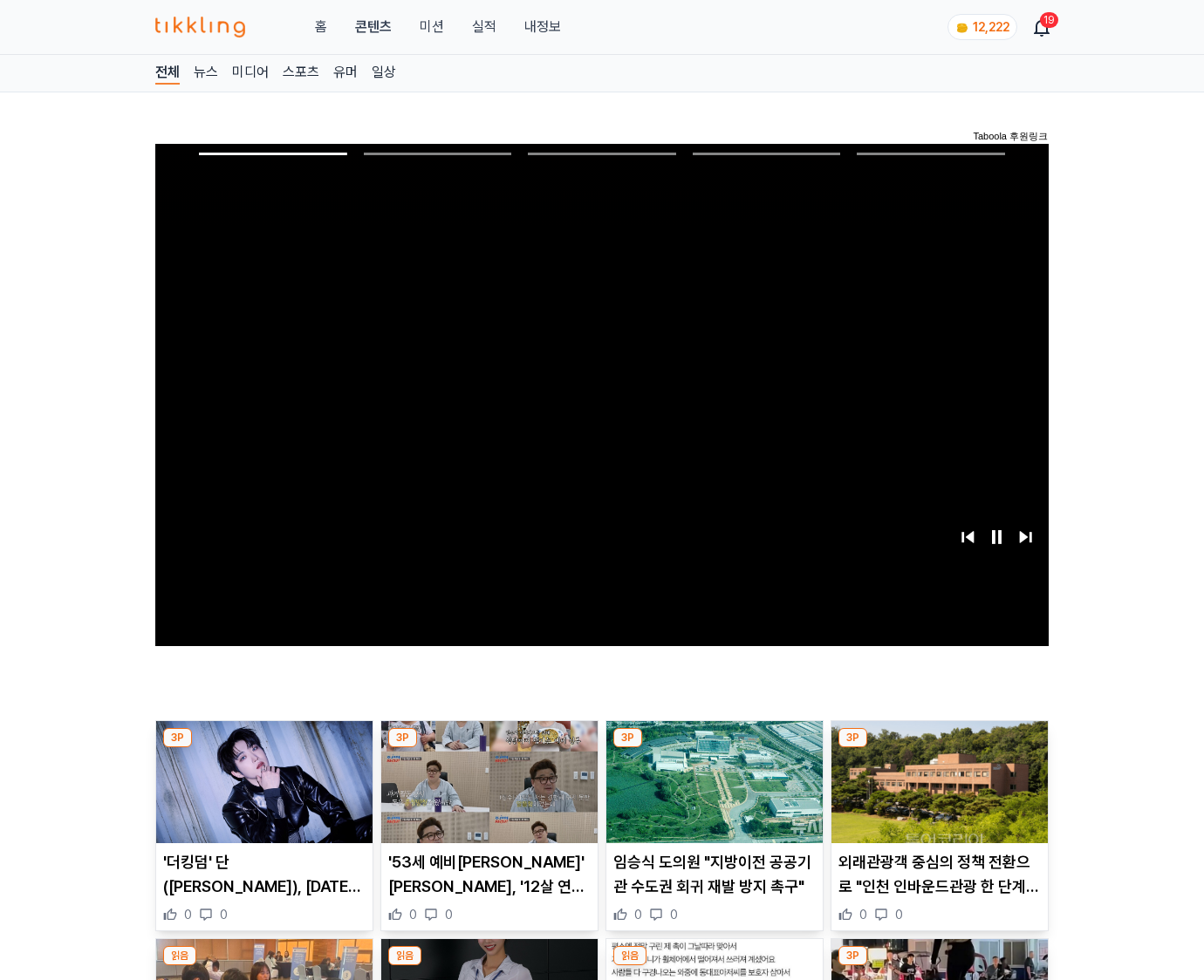
click at [939, 749] on img at bounding box center [940, 782] width 216 height 122
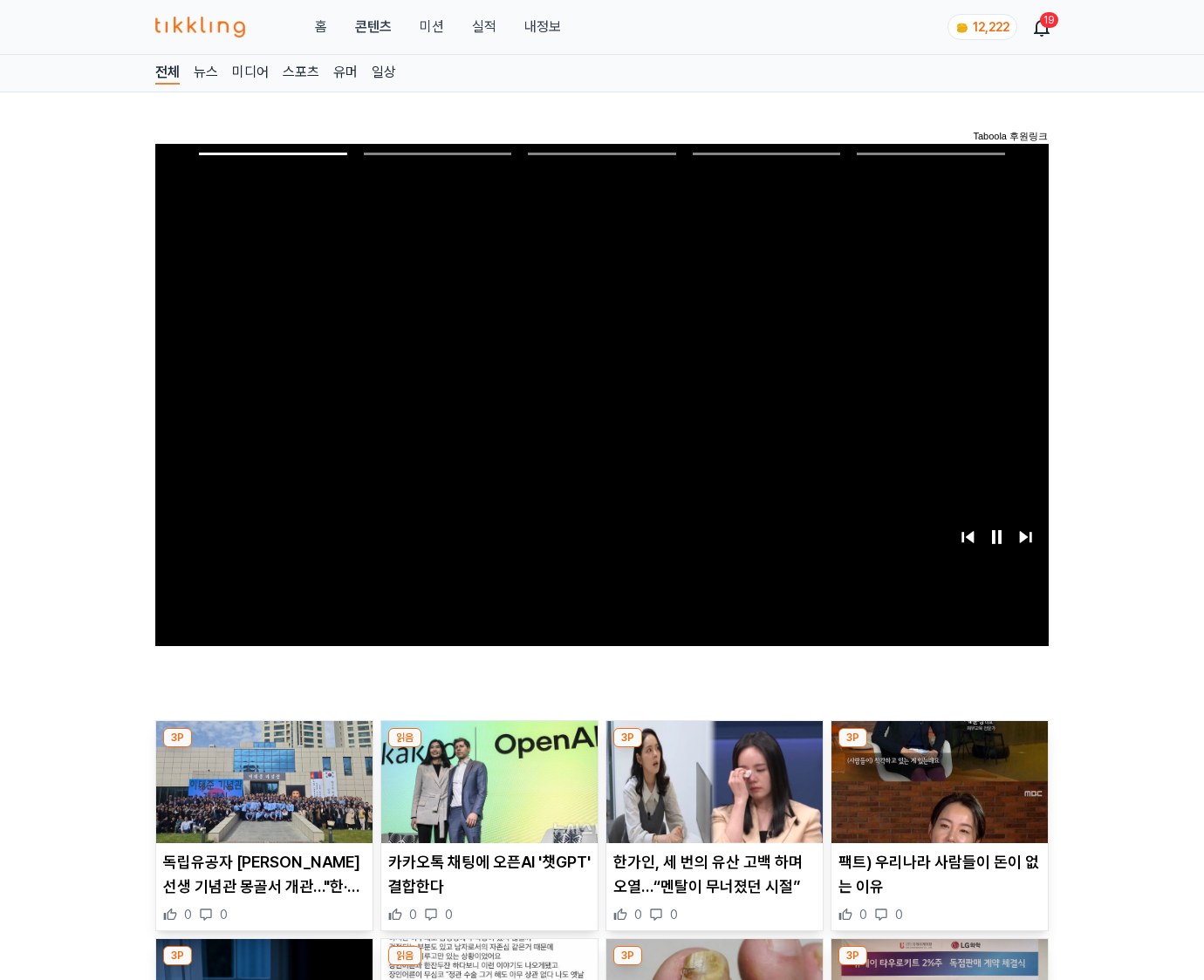
click at [939, 749] on img at bounding box center [940, 782] width 216 height 122
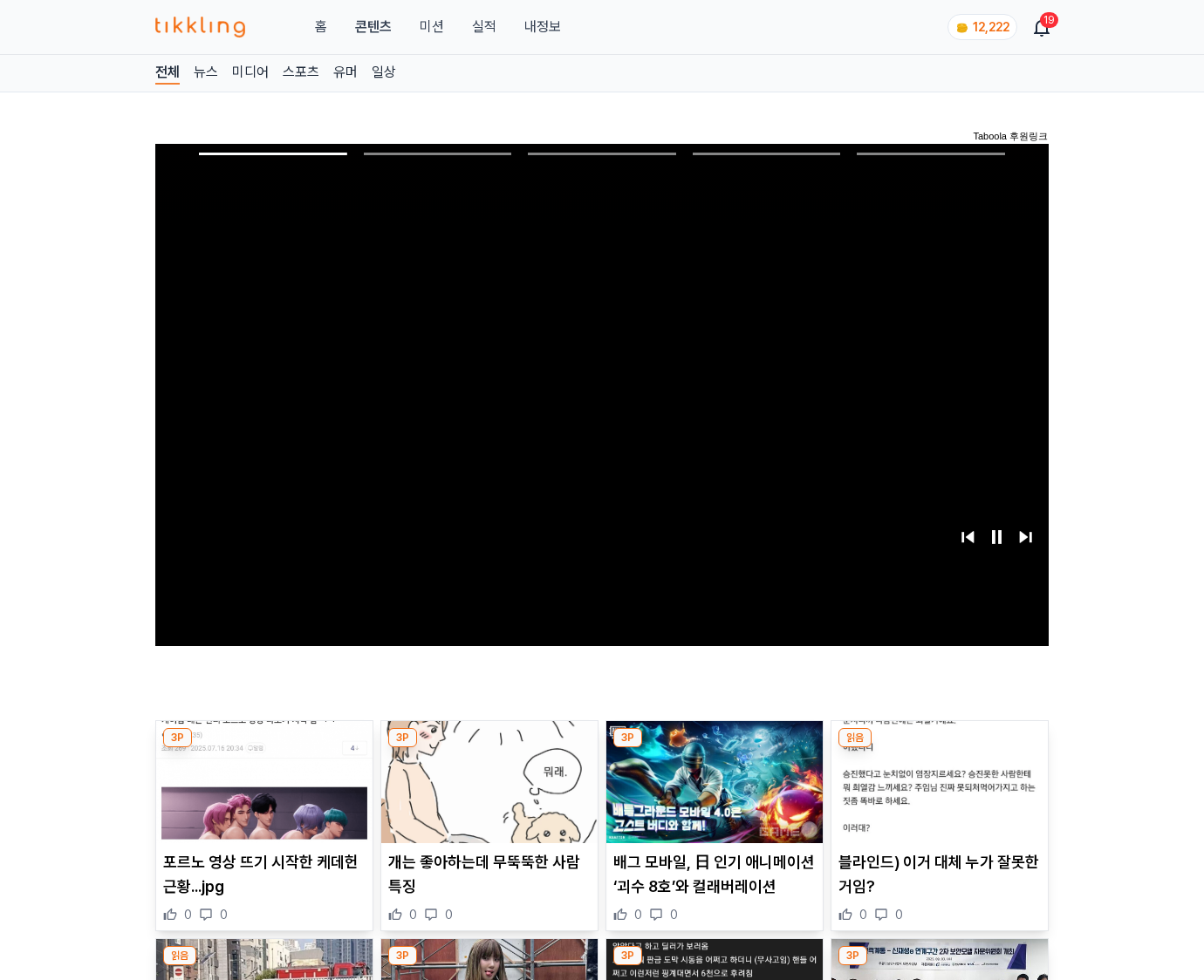
click at [939, 749] on img at bounding box center [940, 782] width 216 height 122
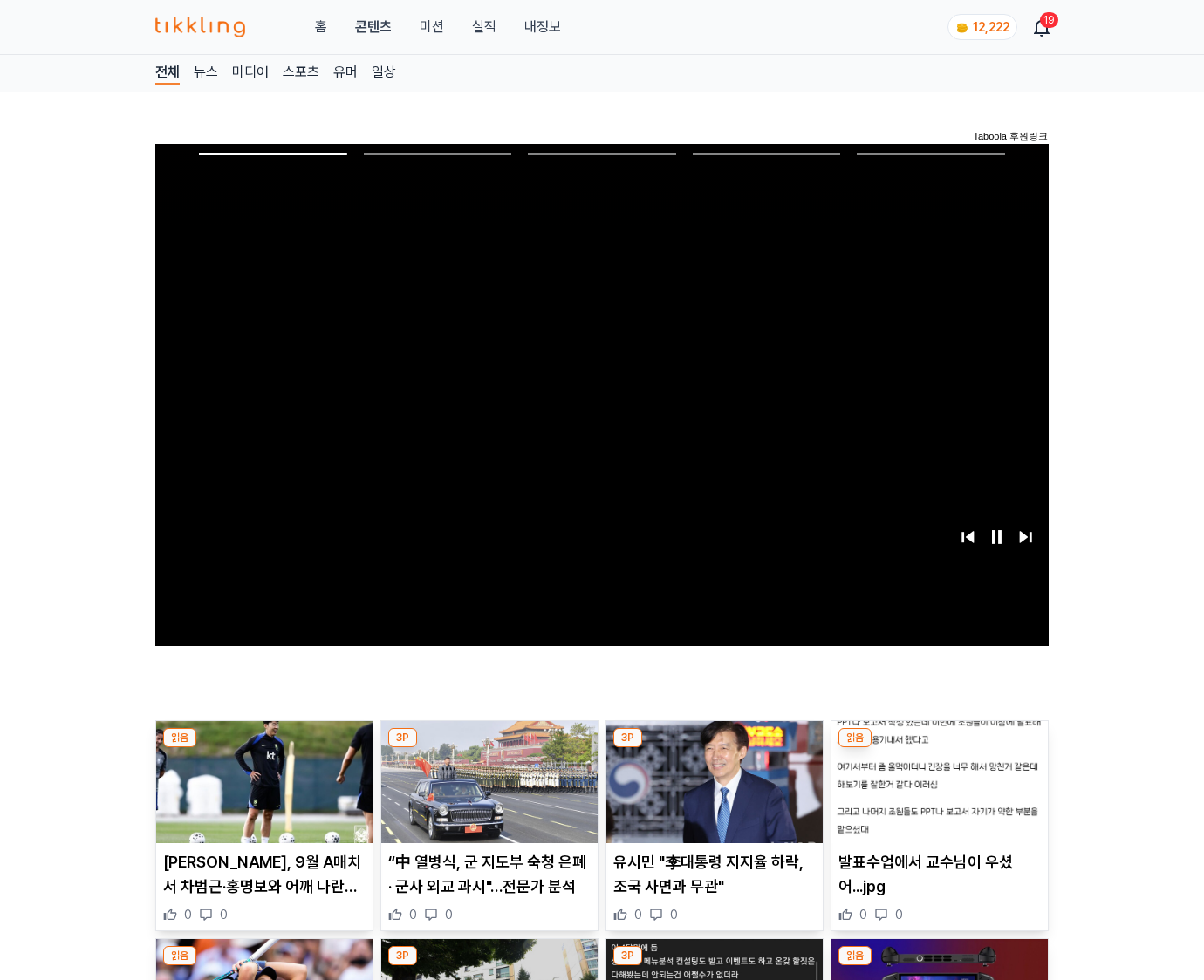
click at [939, 749] on img at bounding box center [940, 782] width 216 height 122
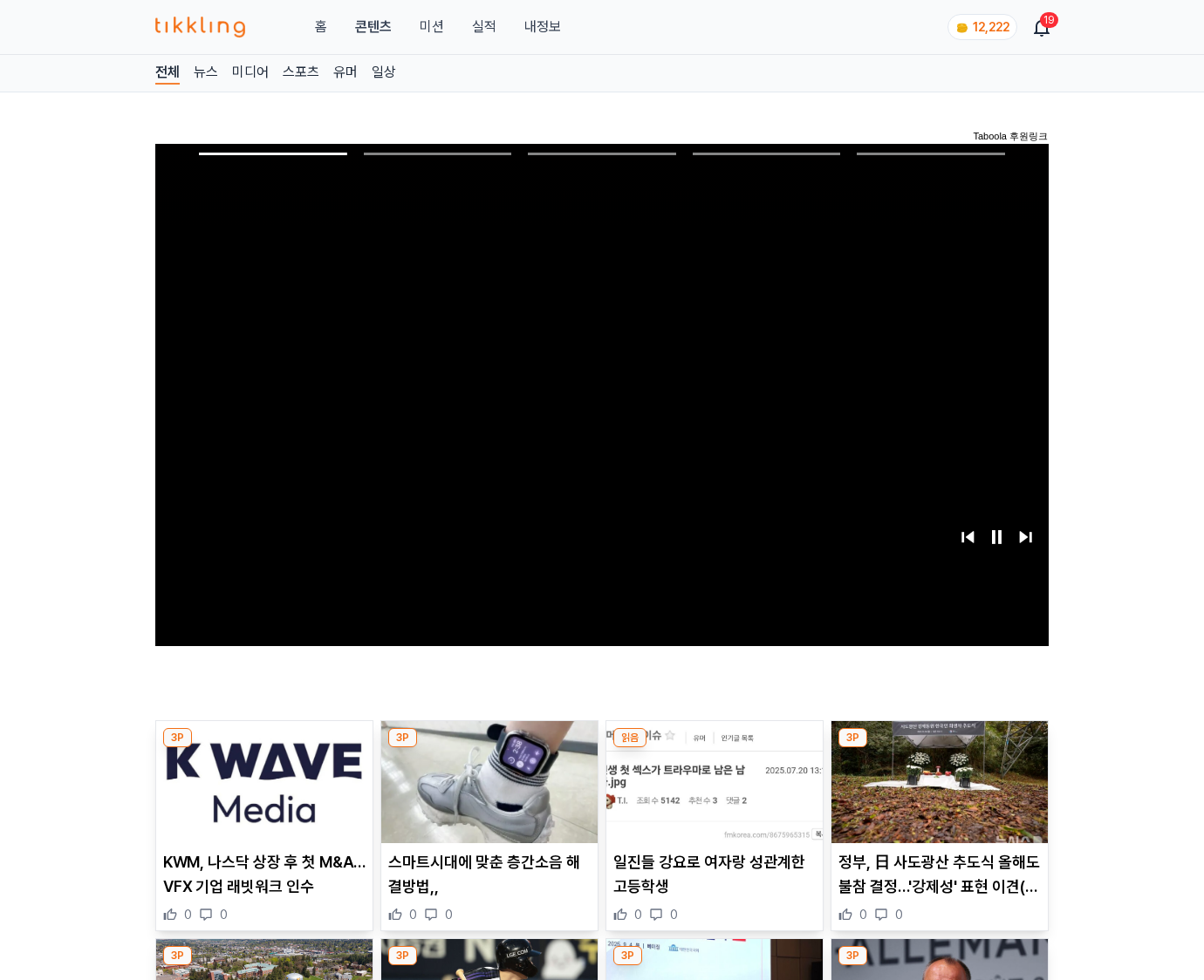
click at [939, 749] on img at bounding box center [940, 782] width 216 height 122
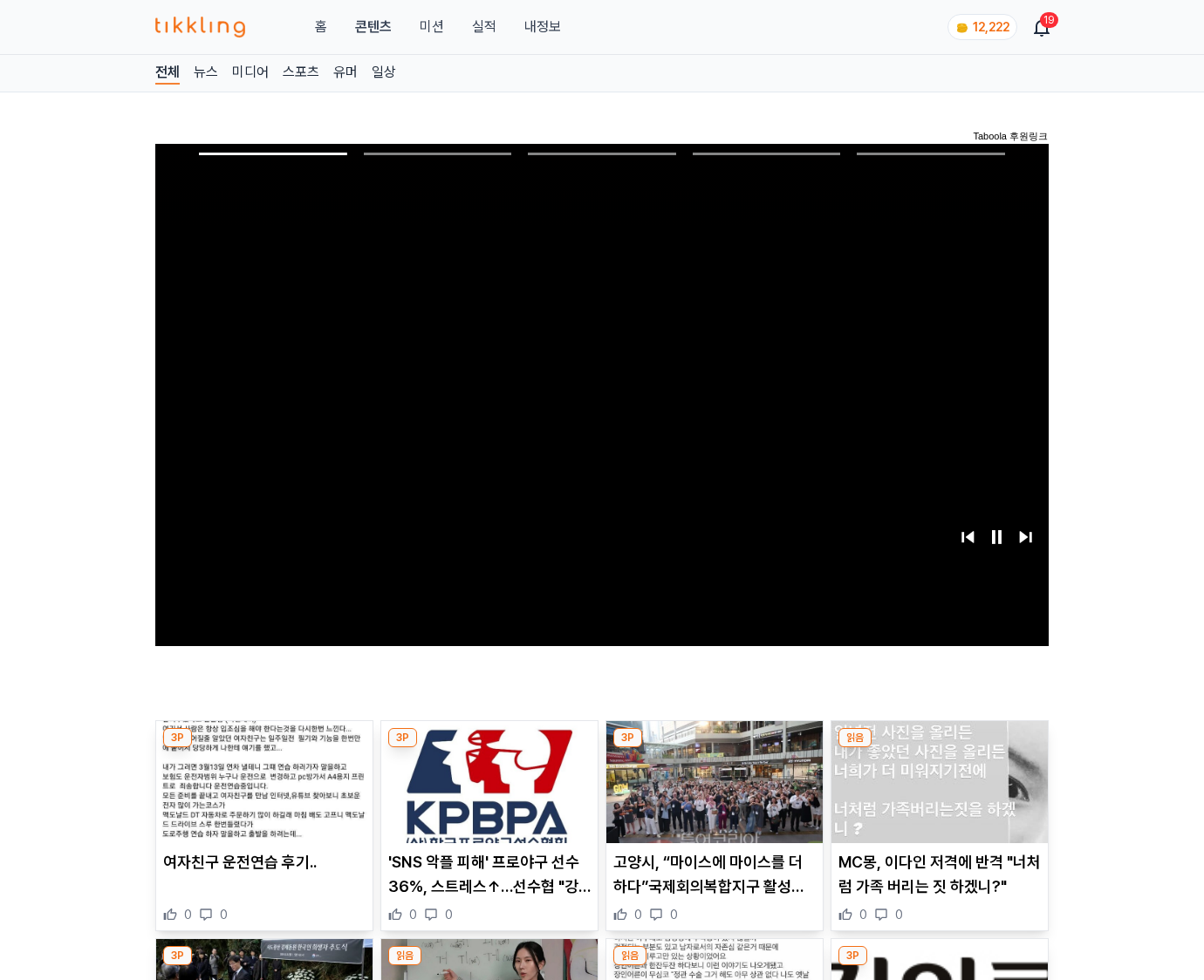
click at [939, 749] on img at bounding box center [940, 782] width 216 height 122
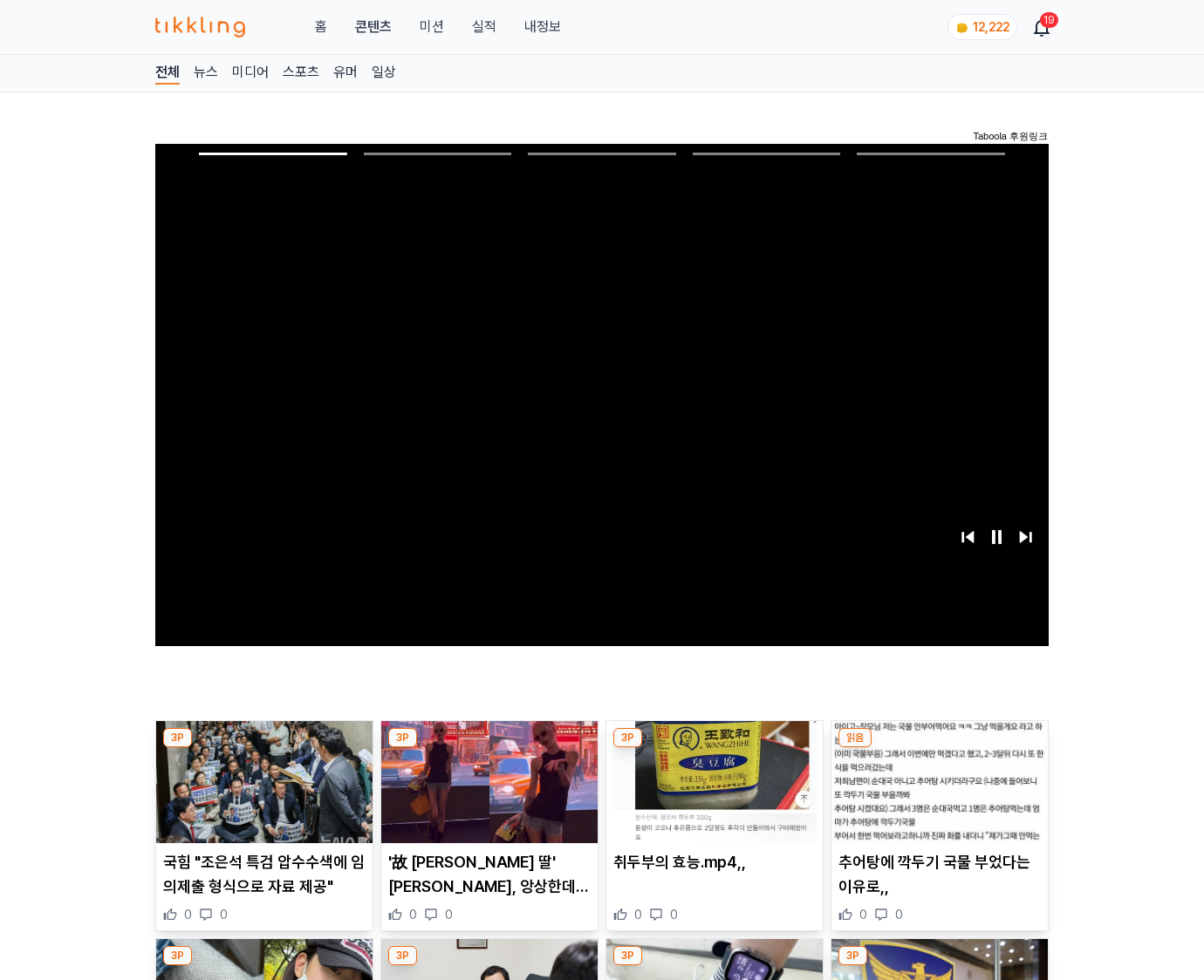
click at [939, 749] on img at bounding box center [940, 782] width 216 height 122
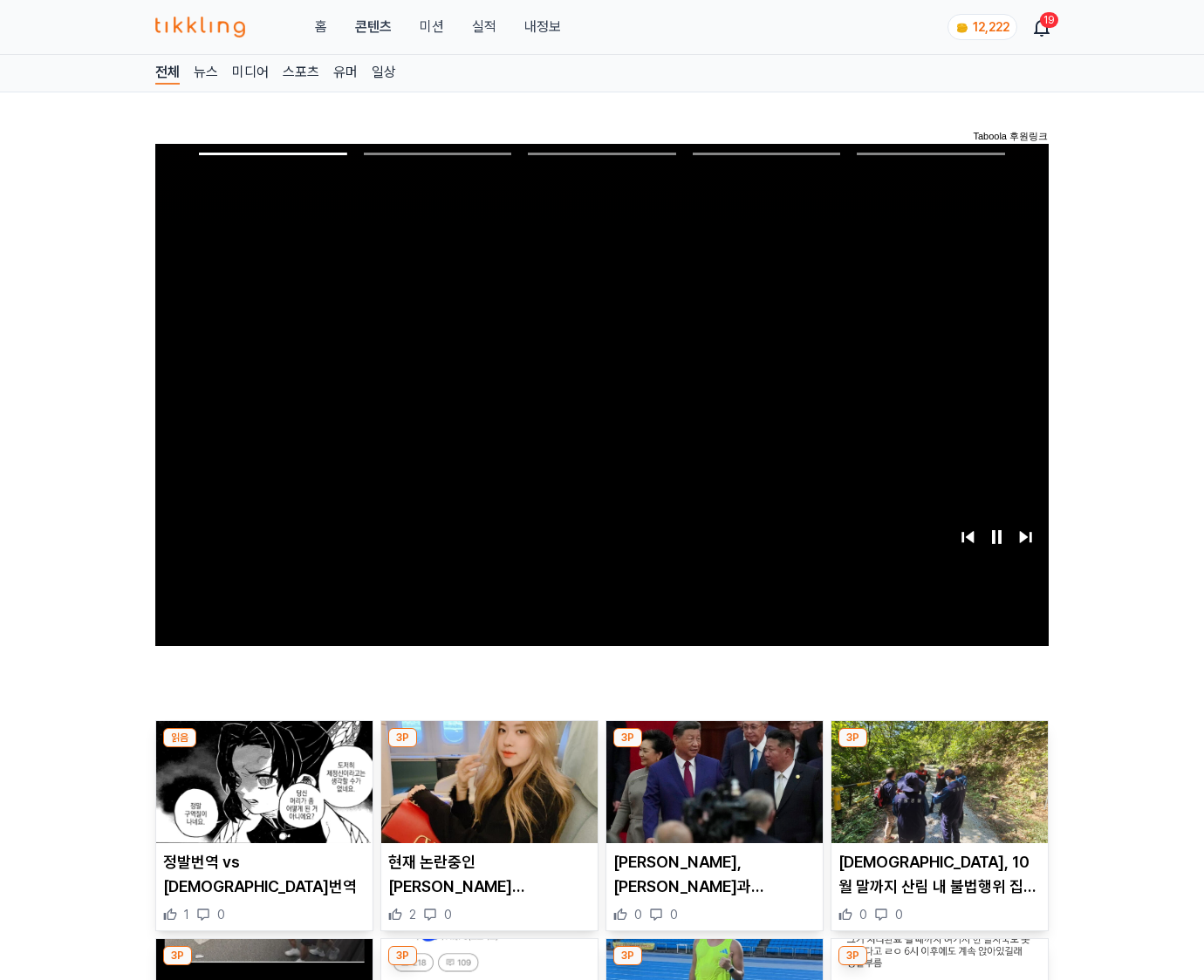
click at [939, 749] on img at bounding box center [940, 782] width 216 height 122
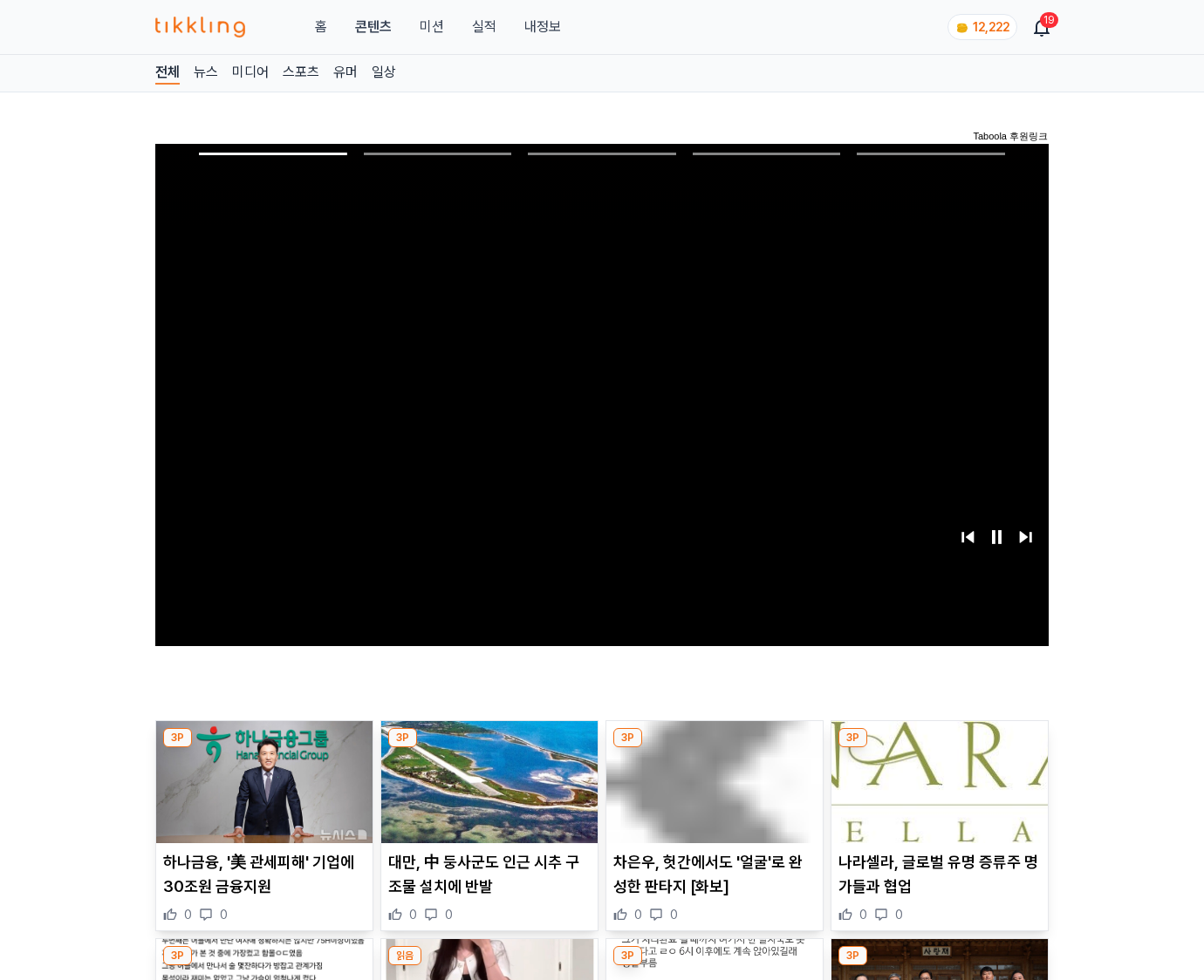
click at [939, 749] on img at bounding box center [940, 782] width 216 height 122
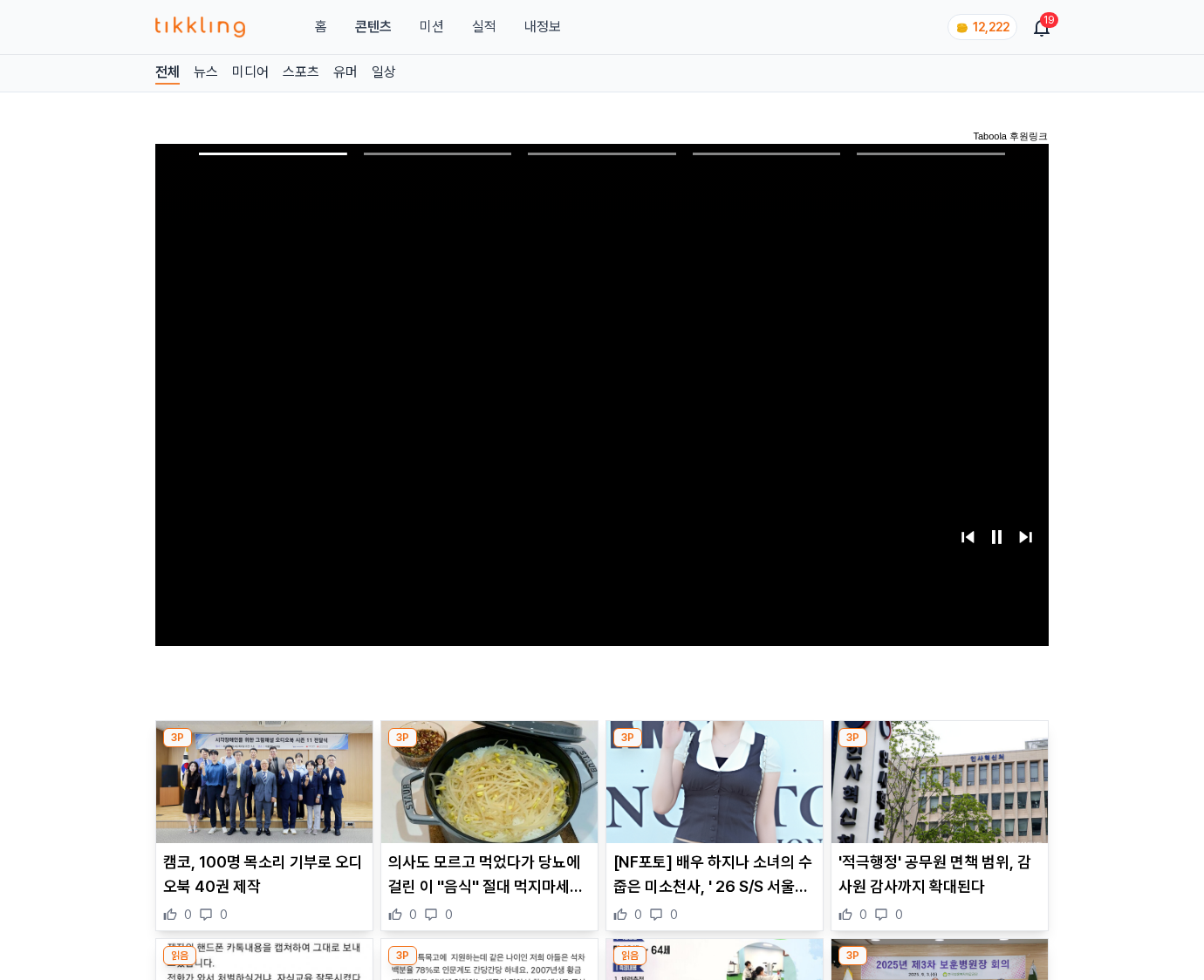
click at [939, 749] on img at bounding box center [940, 782] width 216 height 122
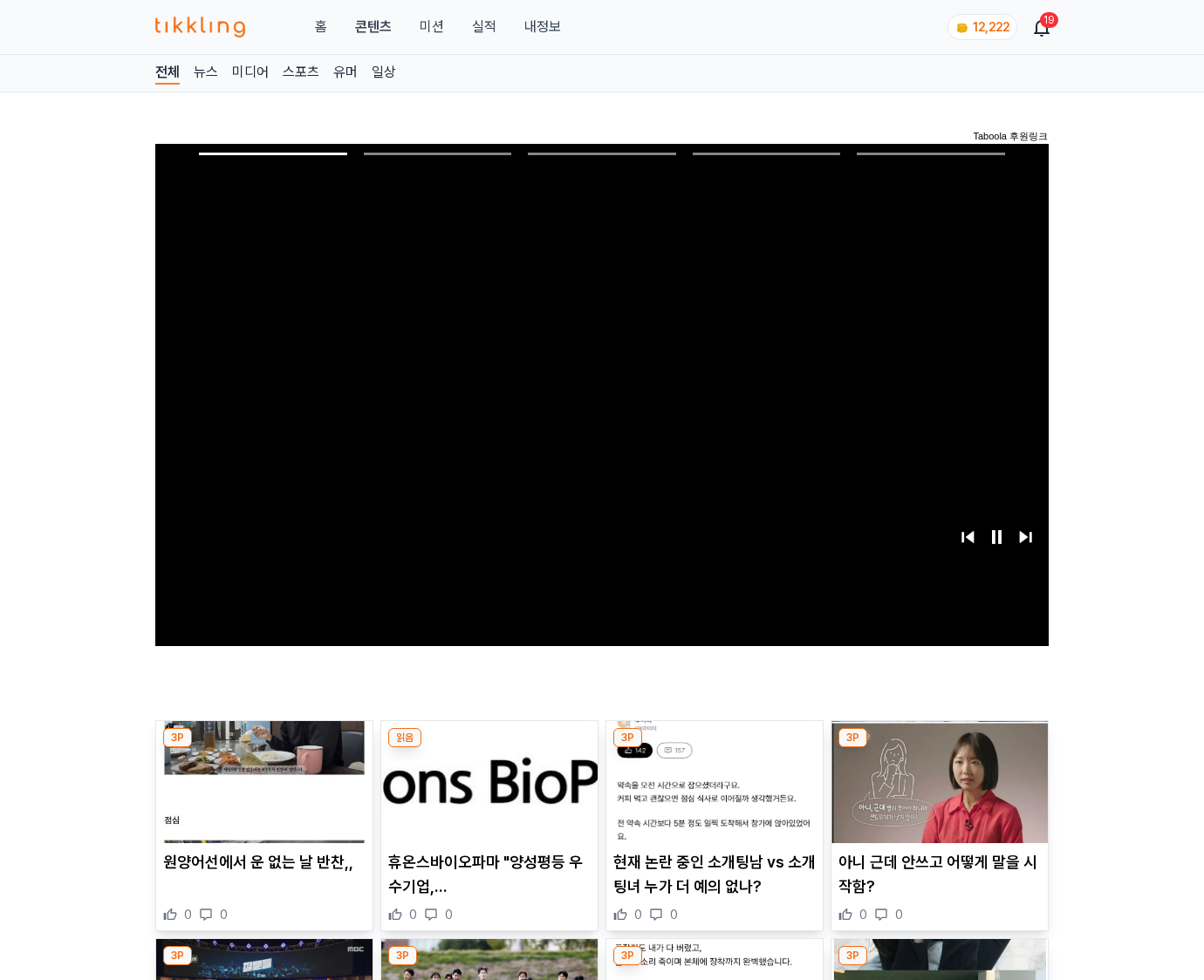
click at [939, 749] on img at bounding box center [940, 782] width 216 height 122
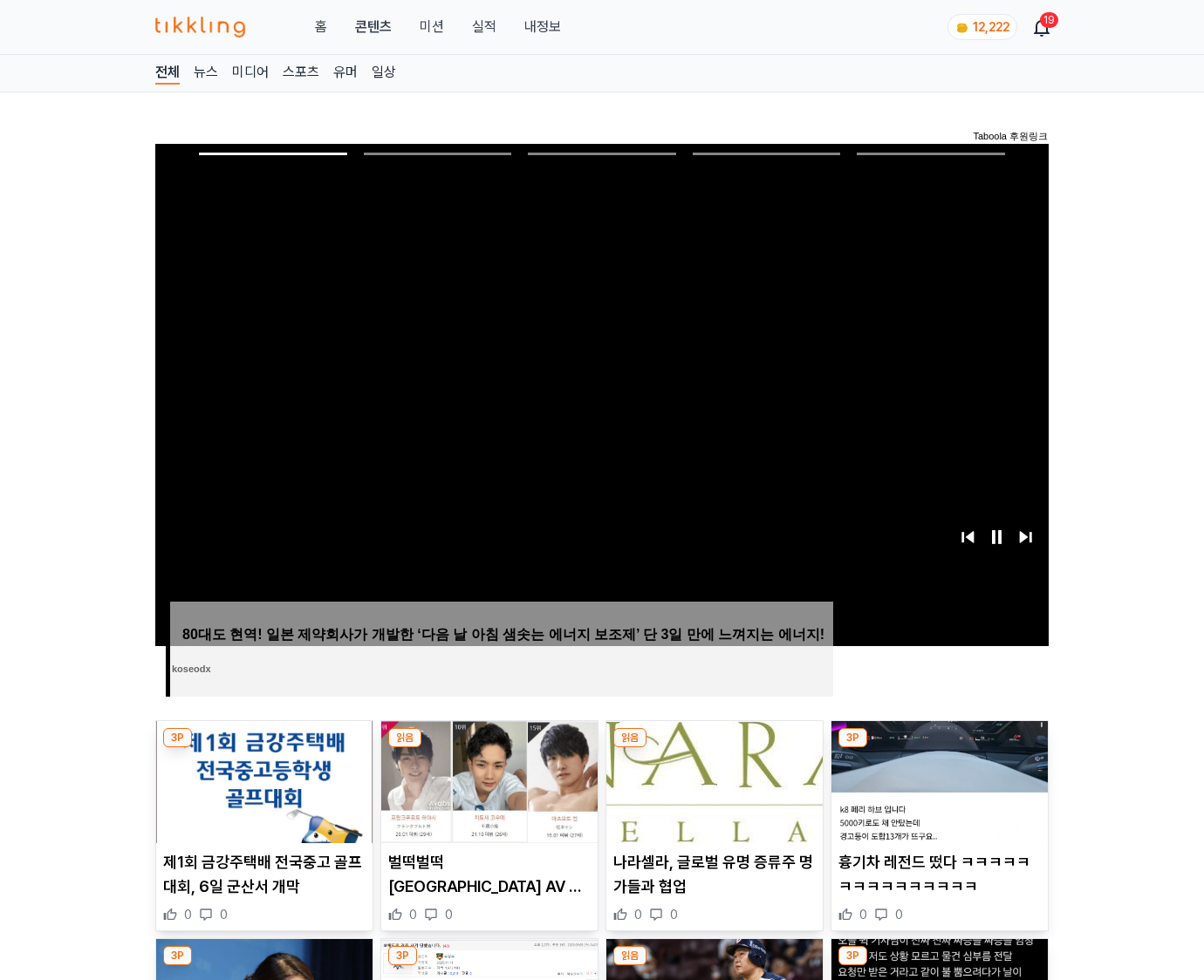
click at [939, 749] on img at bounding box center [940, 782] width 216 height 122
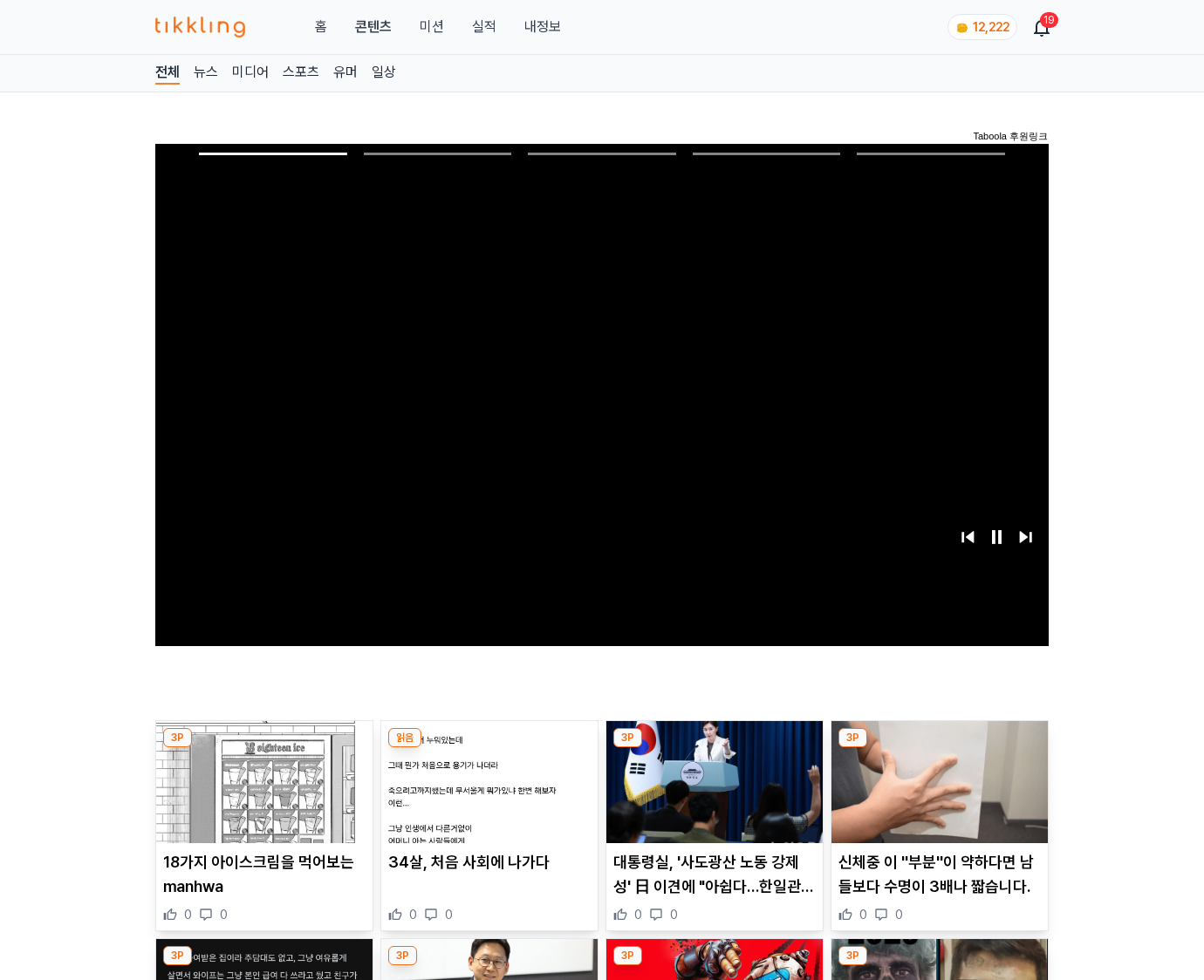
click at [939, 749] on img at bounding box center [940, 782] width 216 height 122
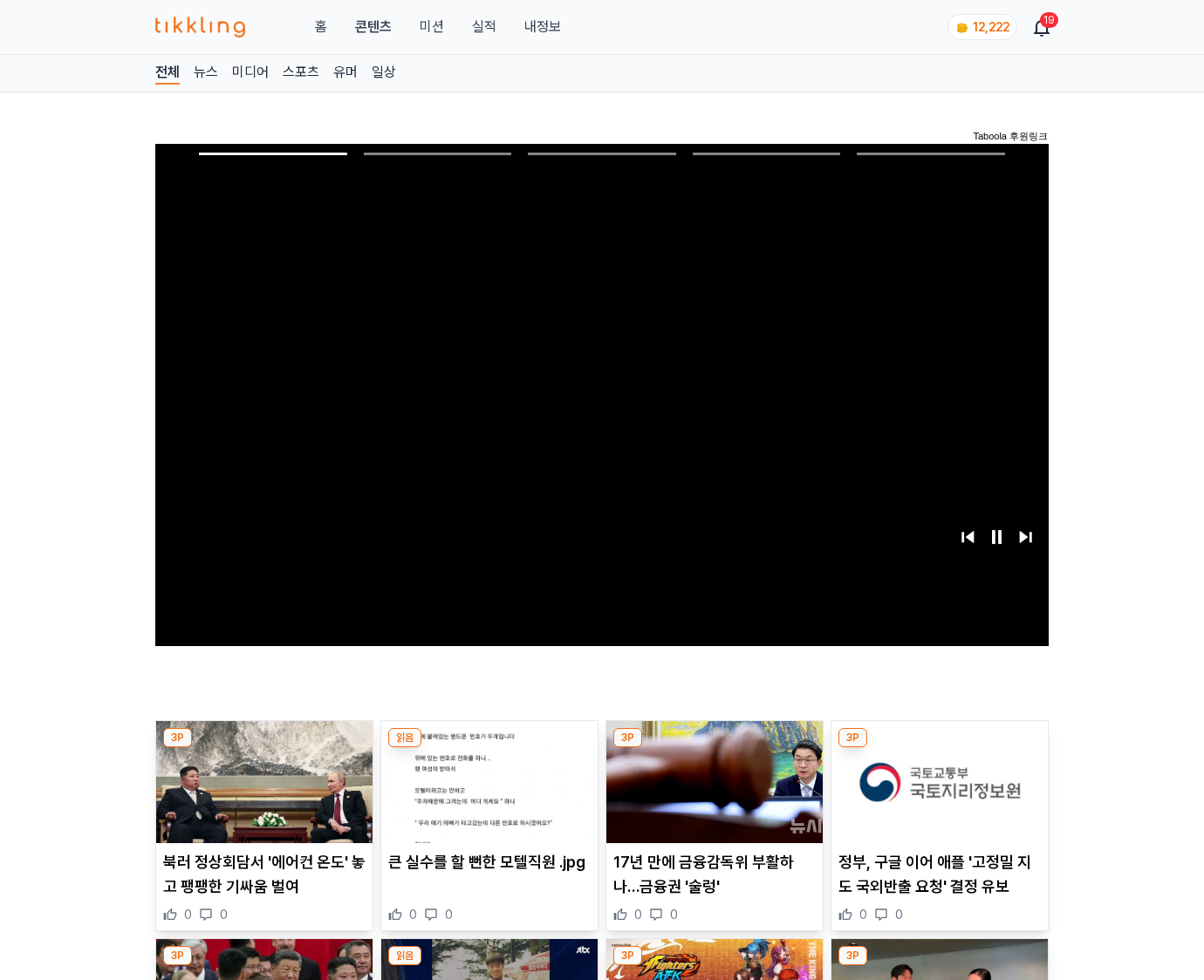
click at [939, 749] on img at bounding box center [940, 782] width 216 height 122
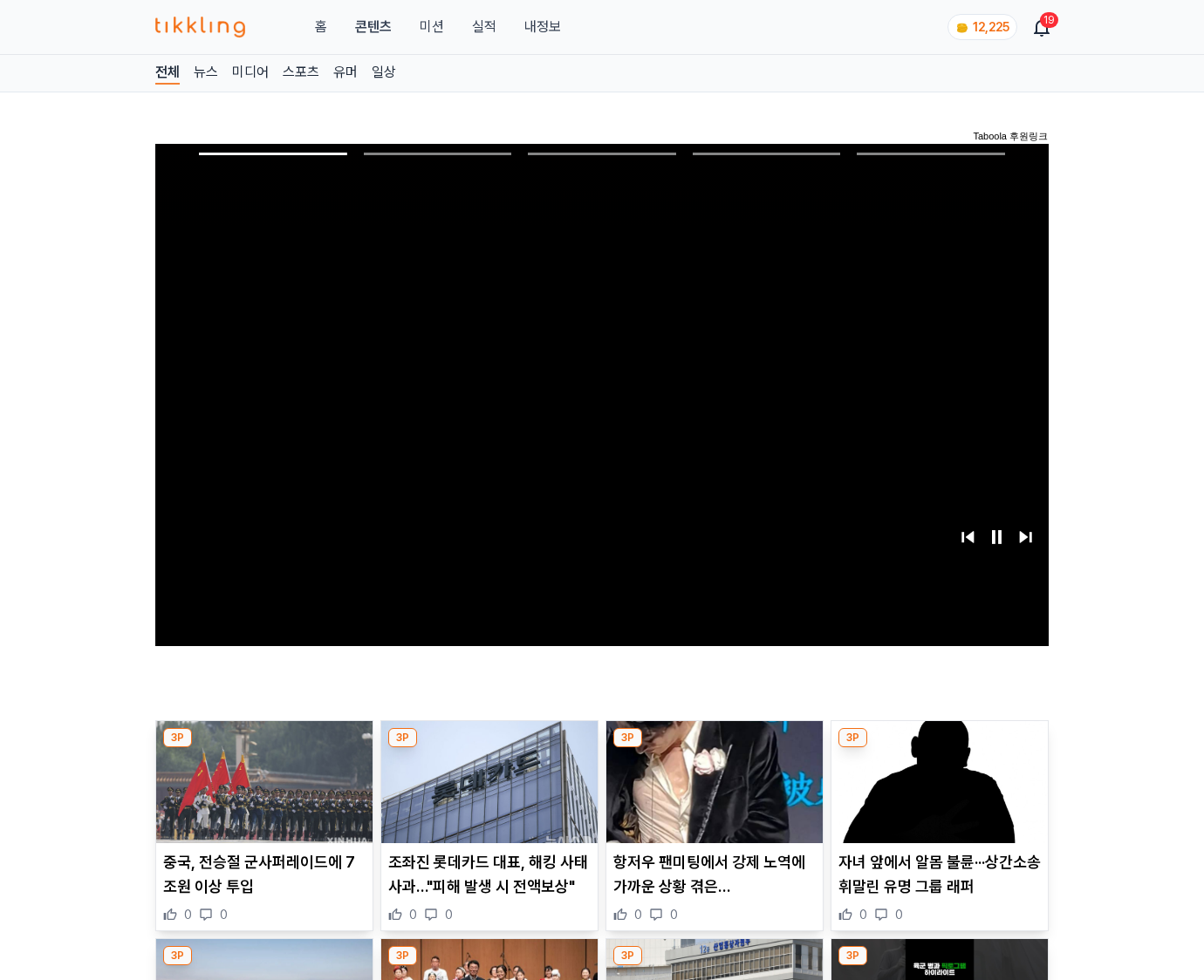
click at [939, 749] on img at bounding box center [940, 782] width 216 height 122
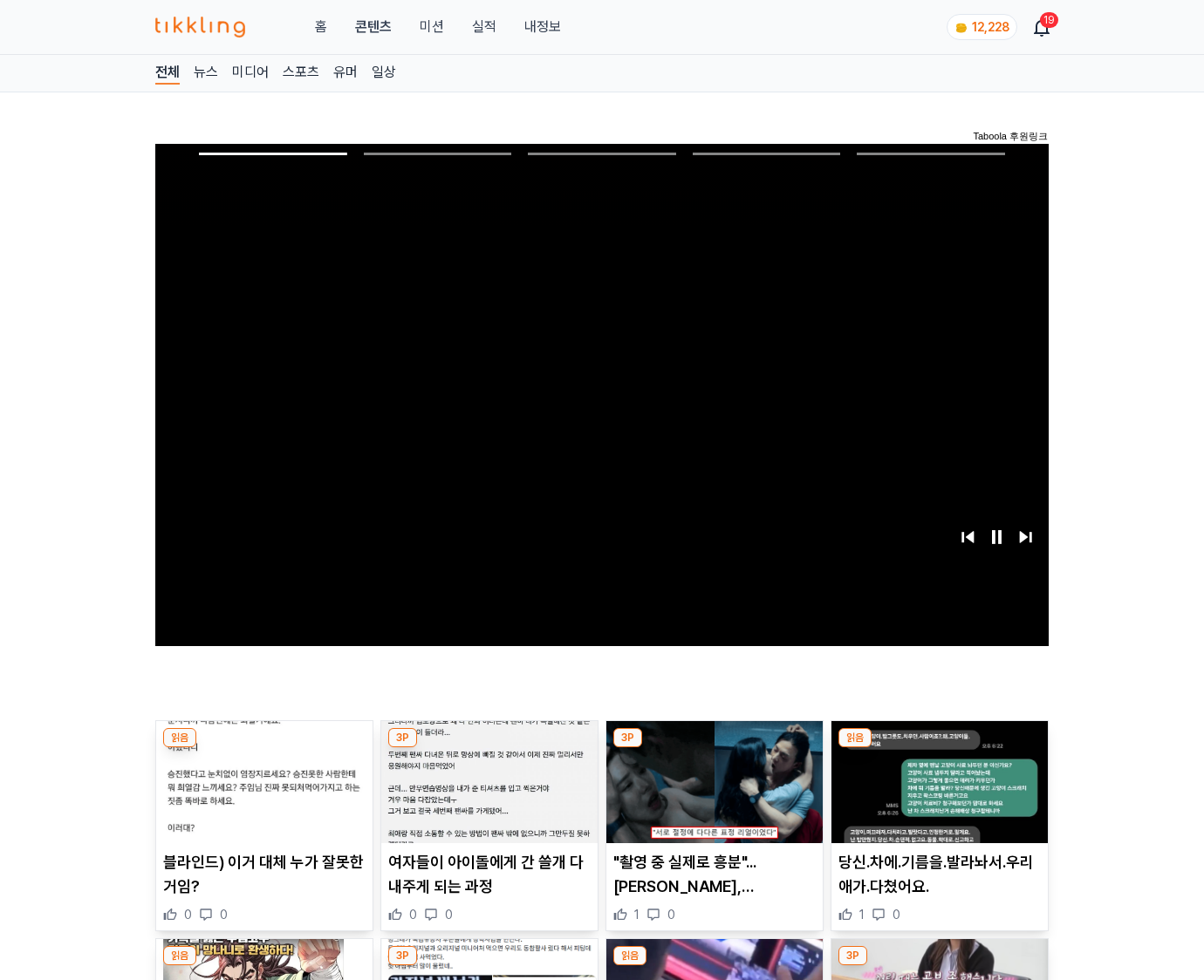
click at [939, 749] on img at bounding box center [940, 782] width 216 height 122
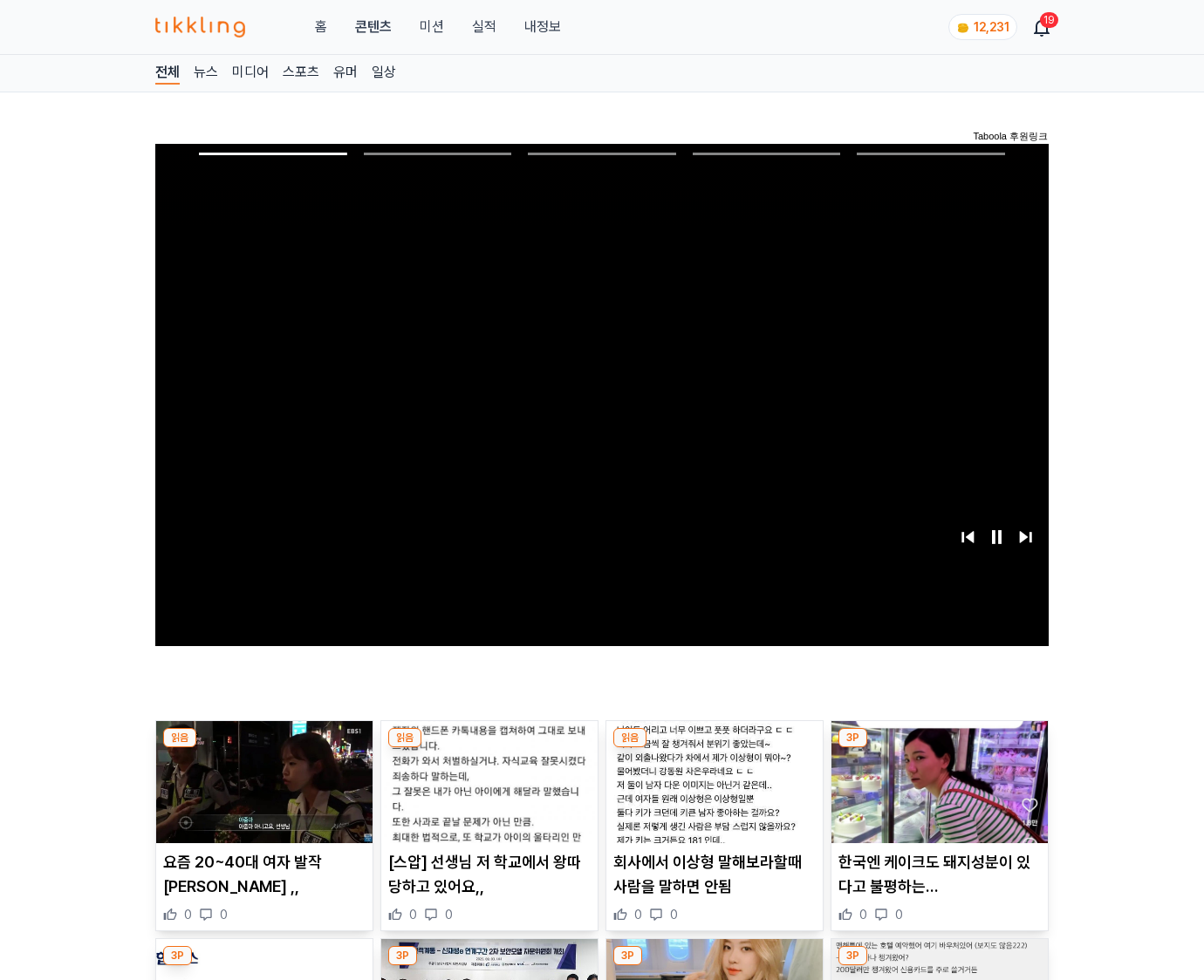
click at [939, 749] on img at bounding box center [940, 782] width 216 height 122
